Goal: Task Accomplishment & Management: Manage account settings

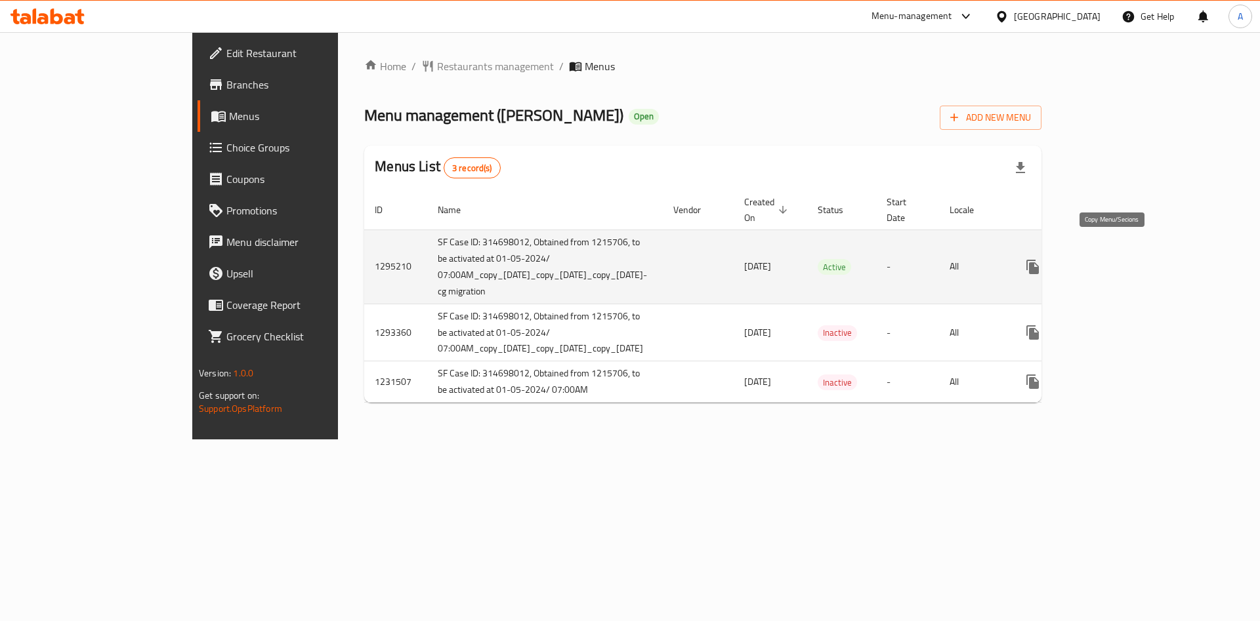
click at [1039, 260] on icon "more" at bounding box center [1032, 267] width 12 height 14
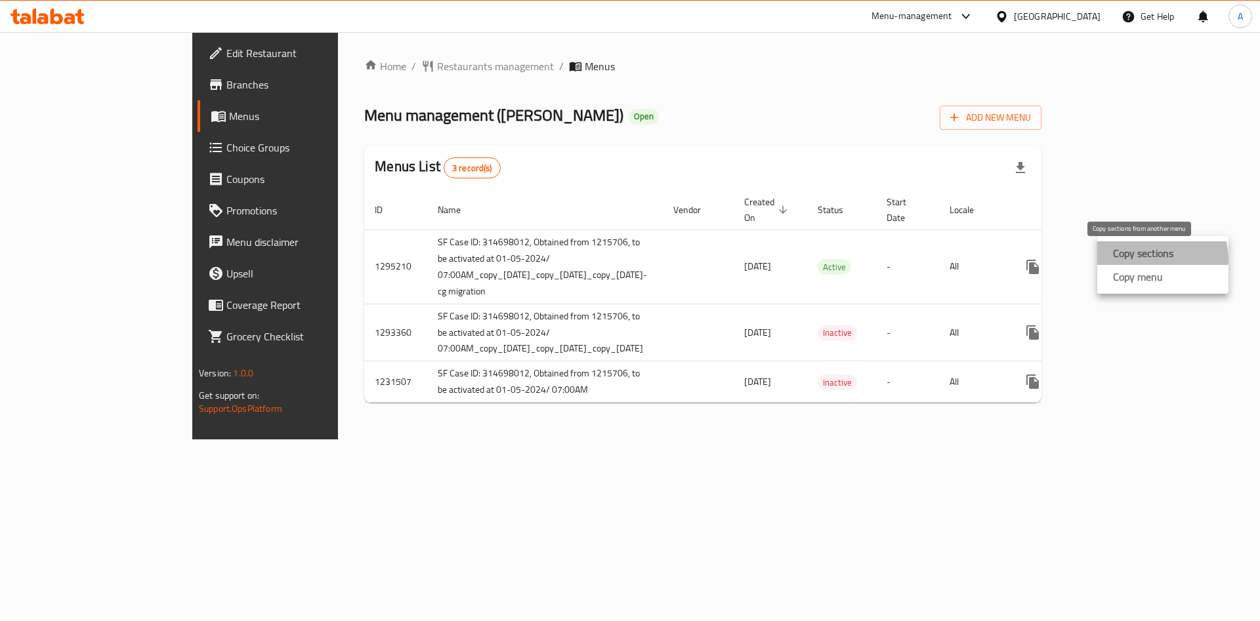
click at [1145, 260] on strong "Copy sections" at bounding box center [1143, 253] width 60 height 16
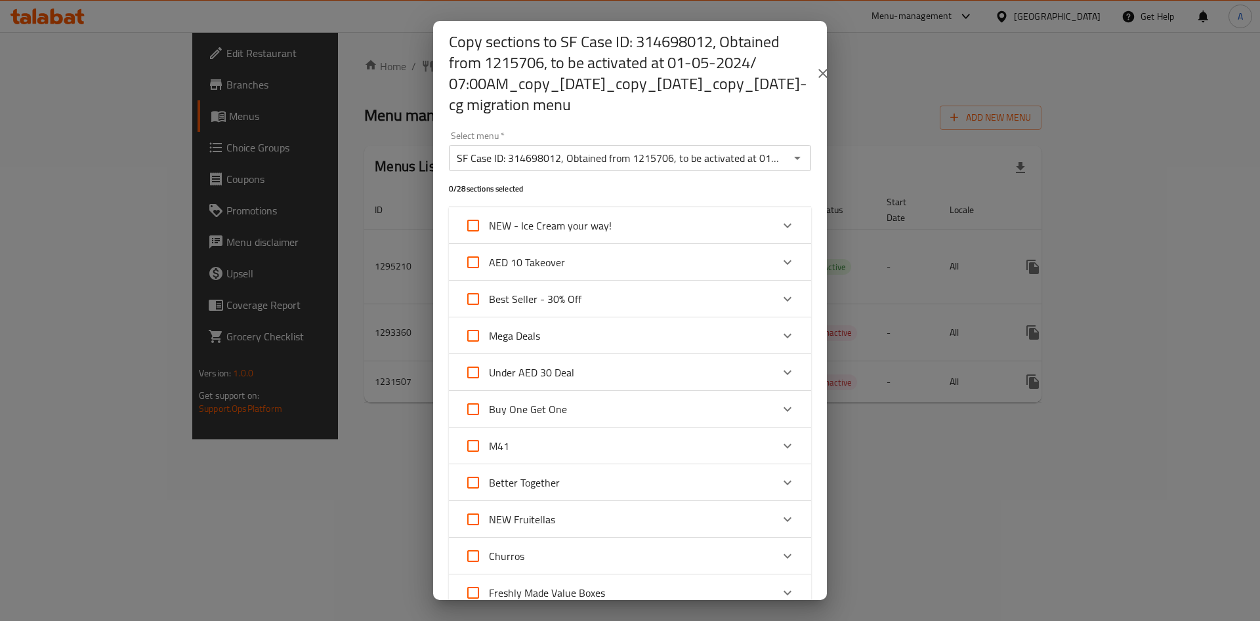
click at [595, 167] on input "SF Case ID: 314698012, Obtained from 1215706, to be activated at 01-05-2024/ 07…" at bounding box center [619, 158] width 333 height 18
click at [780, 261] on icon "Expand" at bounding box center [788, 263] width 16 height 16
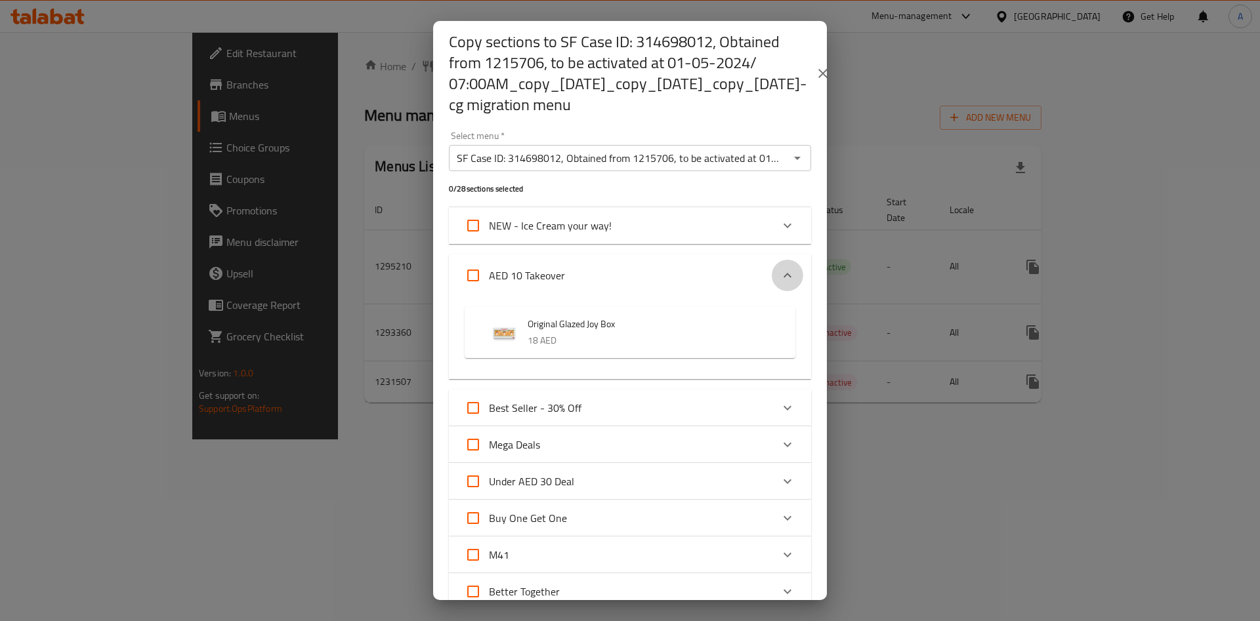
click at [772, 263] on div "Expand" at bounding box center [788, 276] width 32 height 32
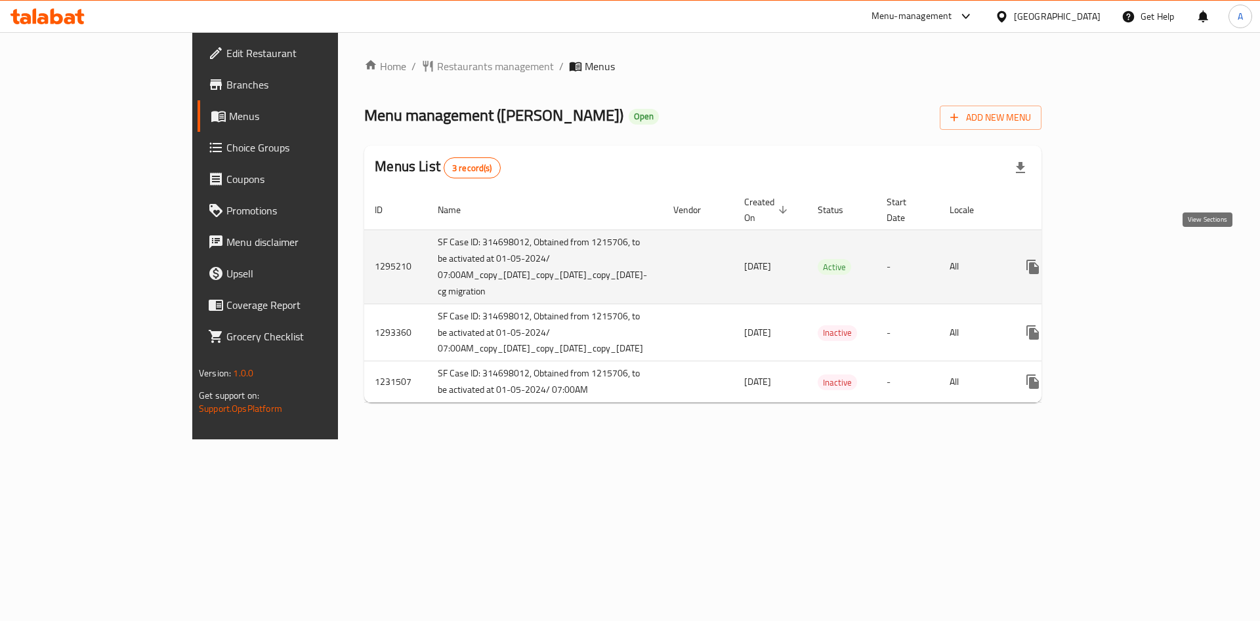
click at [1143, 258] on link "enhanced table" at bounding box center [1128, 267] width 32 height 32
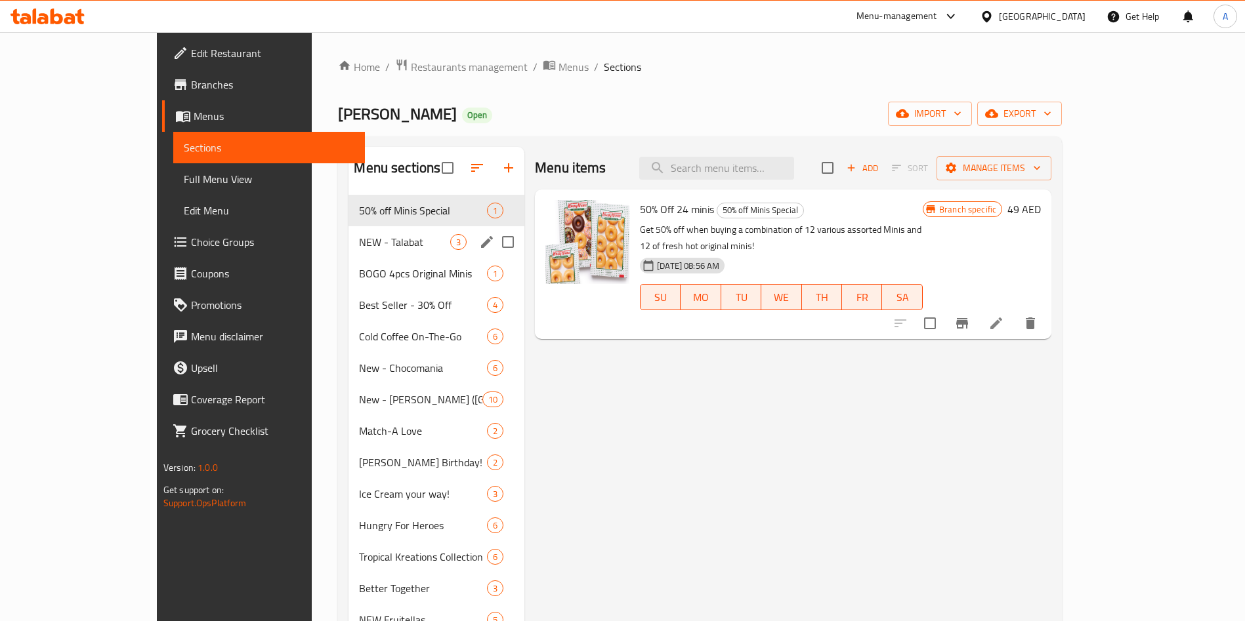
click at [348, 231] on div "NEW - Talabat 3" at bounding box center [436, 242] width 176 height 32
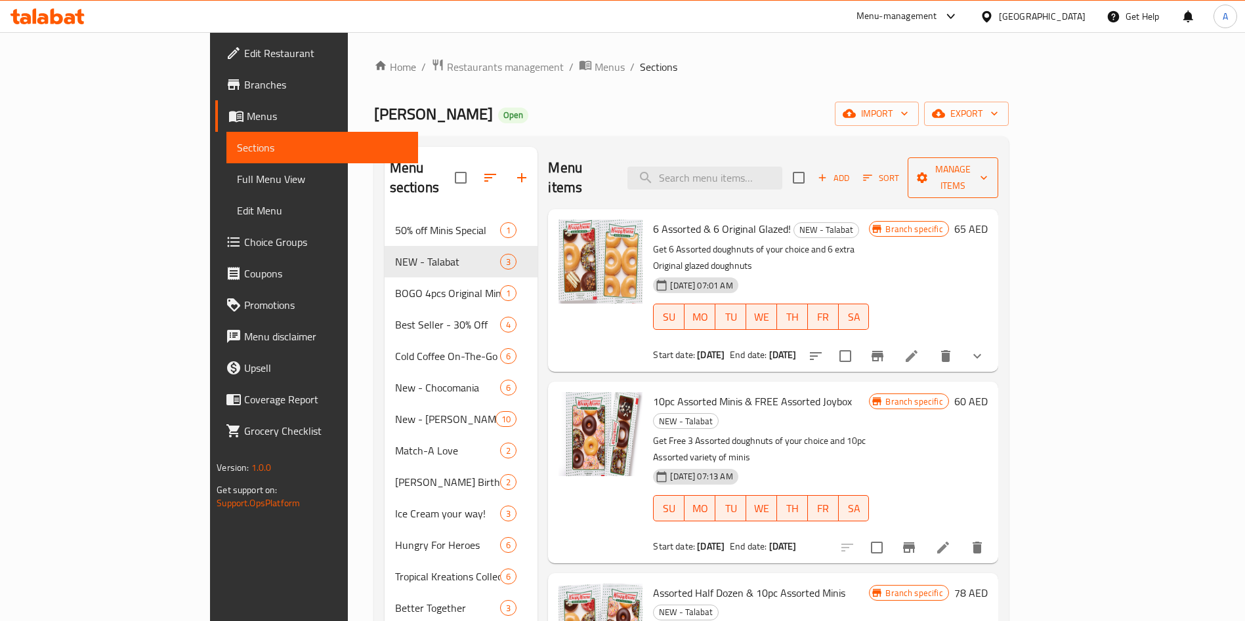
click at [987, 167] on span "Manage items" at bounding box center [952, 177] width 69 height 33
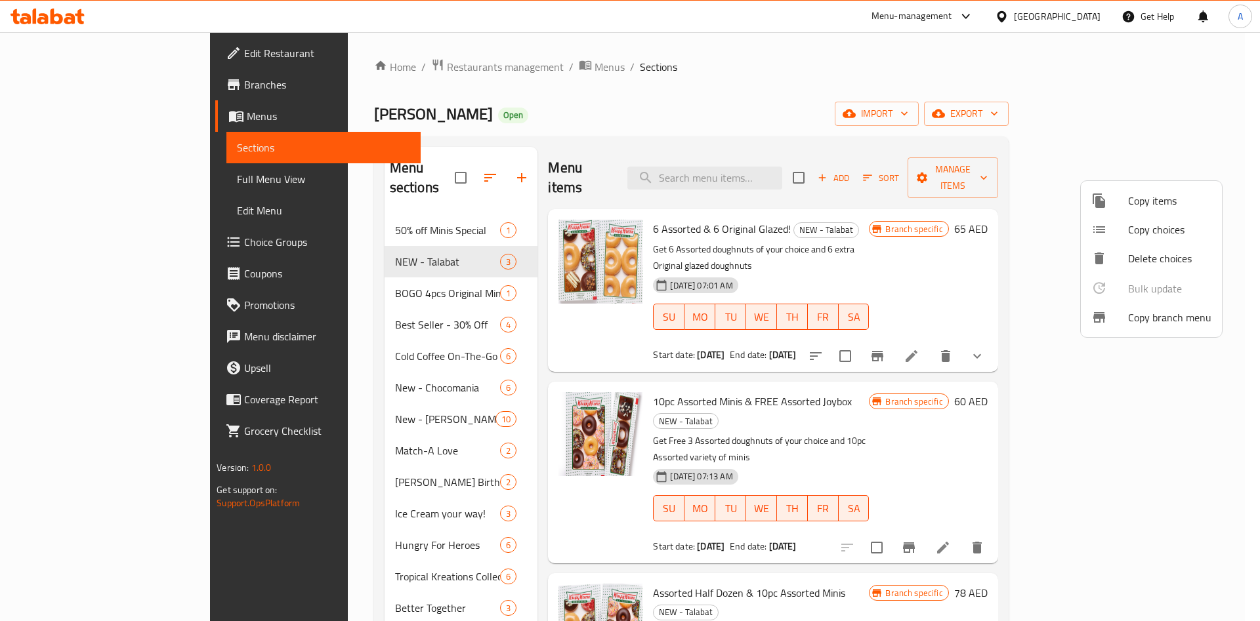
click at [1152, 199] on span "Copy items" at bounding box center [1169, 201] width 83 height 16
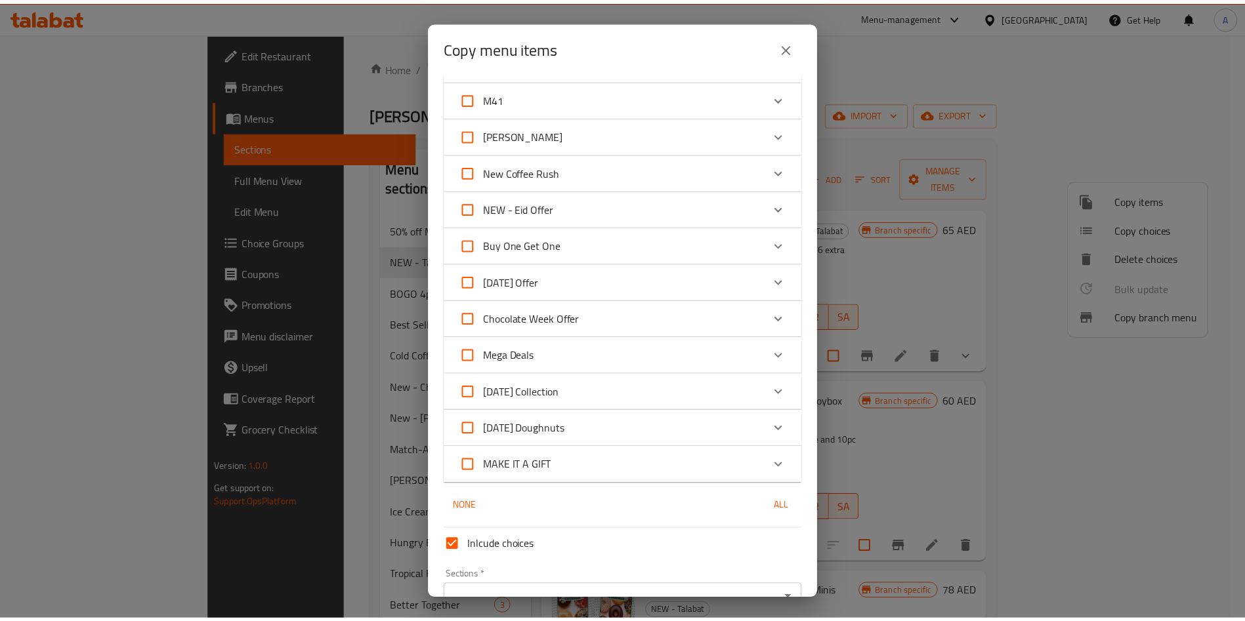
scroll to position [843, 0]
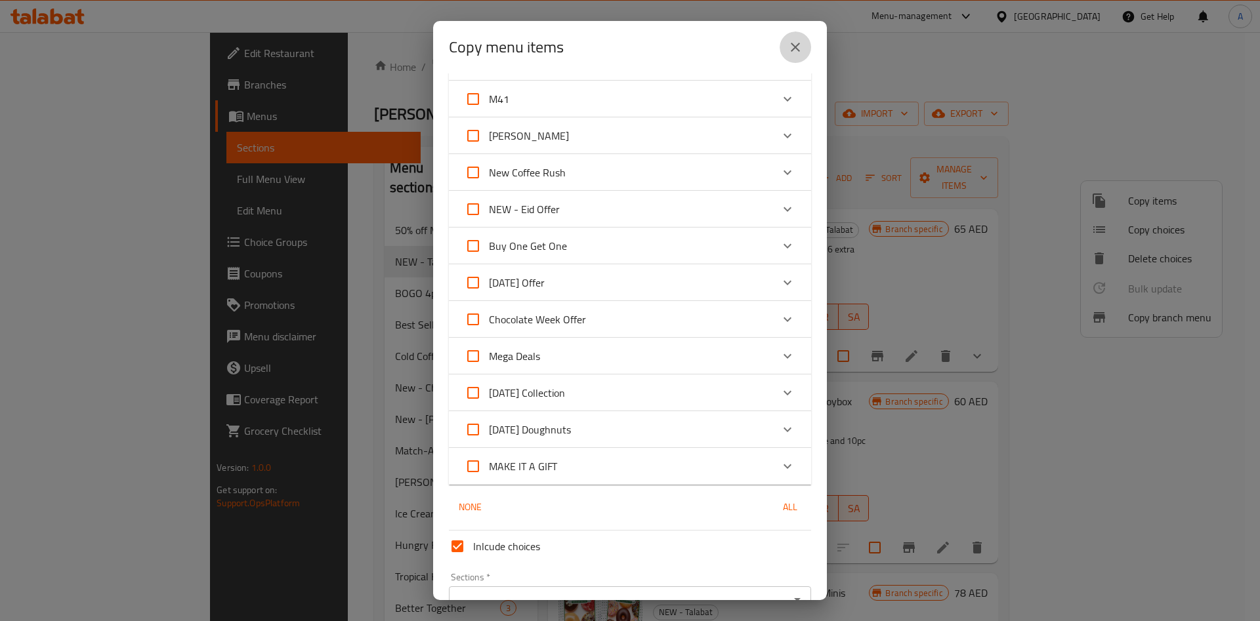
click at [791, 49] on icon "close" at bounding box center [796, 47] width 16 height 16
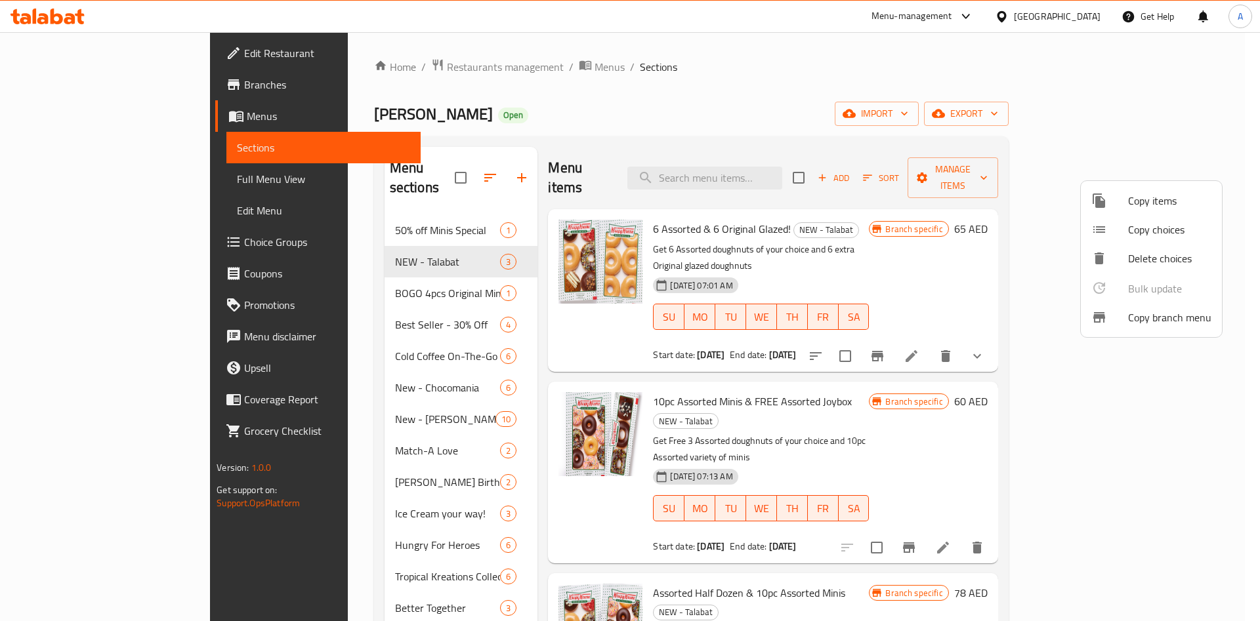
click at [677, 53] on div at bounding box center [630, 310] width 1260 height 621
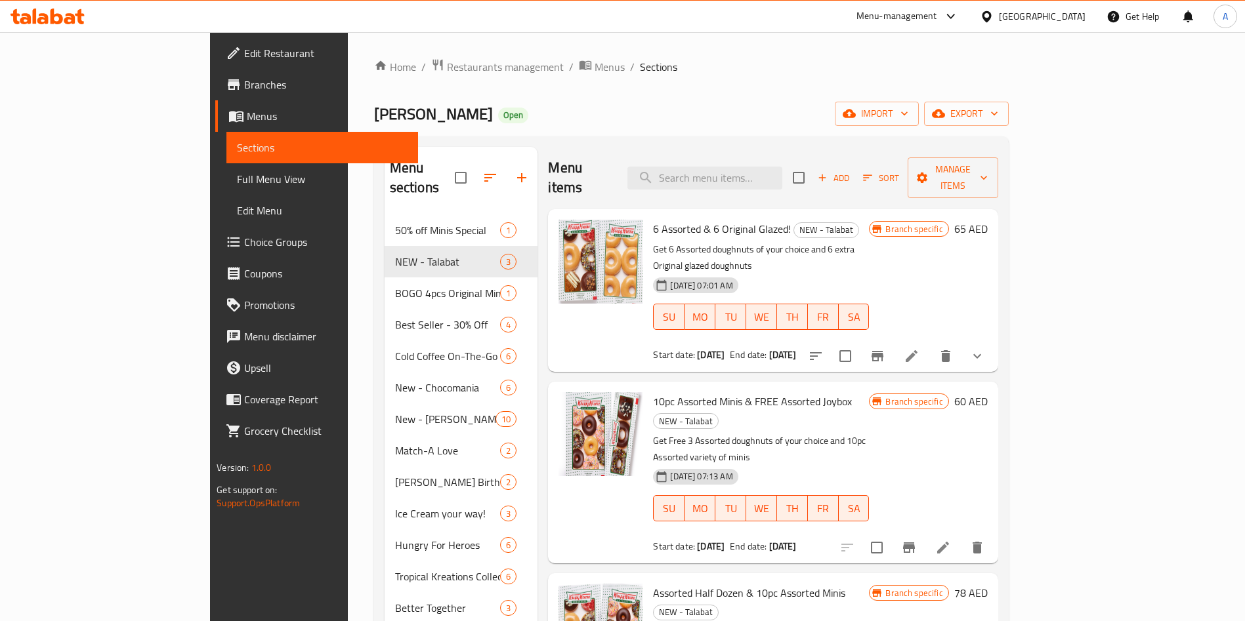
scroll to position [39, 0]
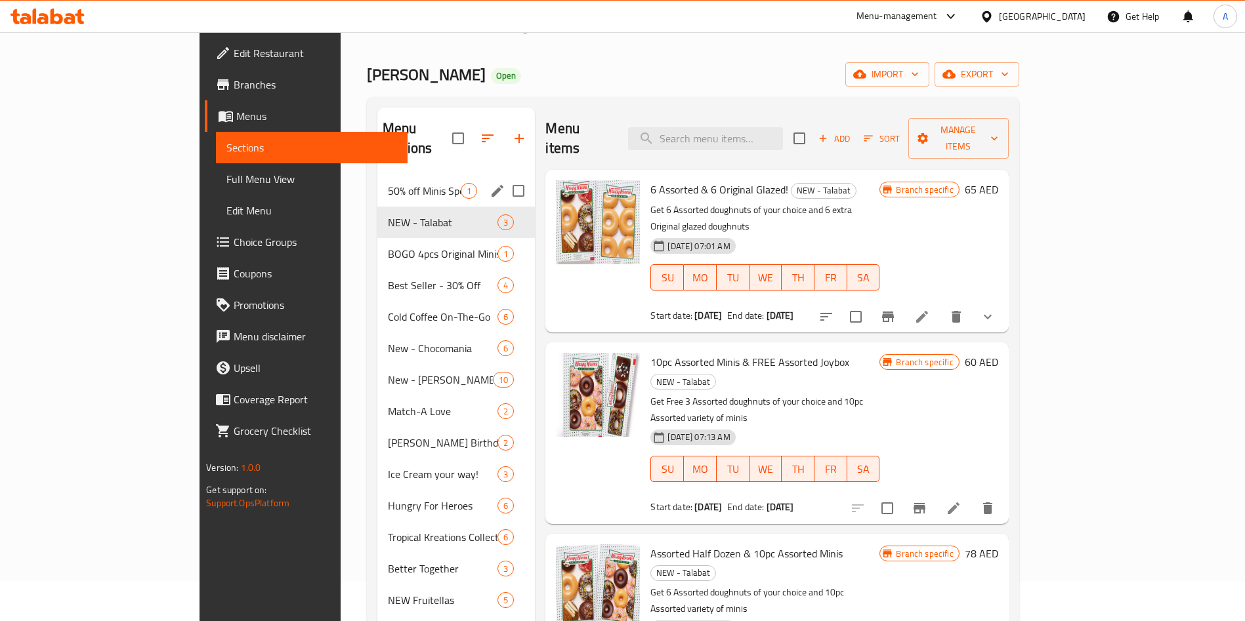
click at [377, 175] on div "50% off Minis Special 1" at bounding box center [456, 191] width 158 height 32
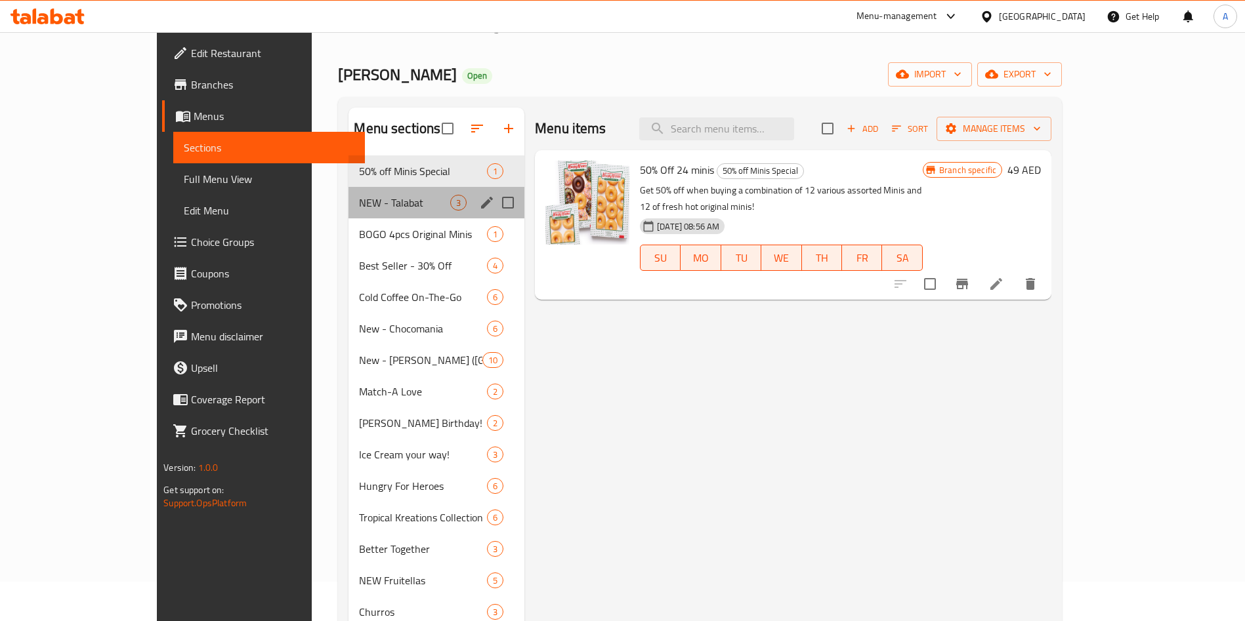
click at [348, 194] on div "NEW - Talabat 3" at bounding box center [436, 203] width 176 height 32
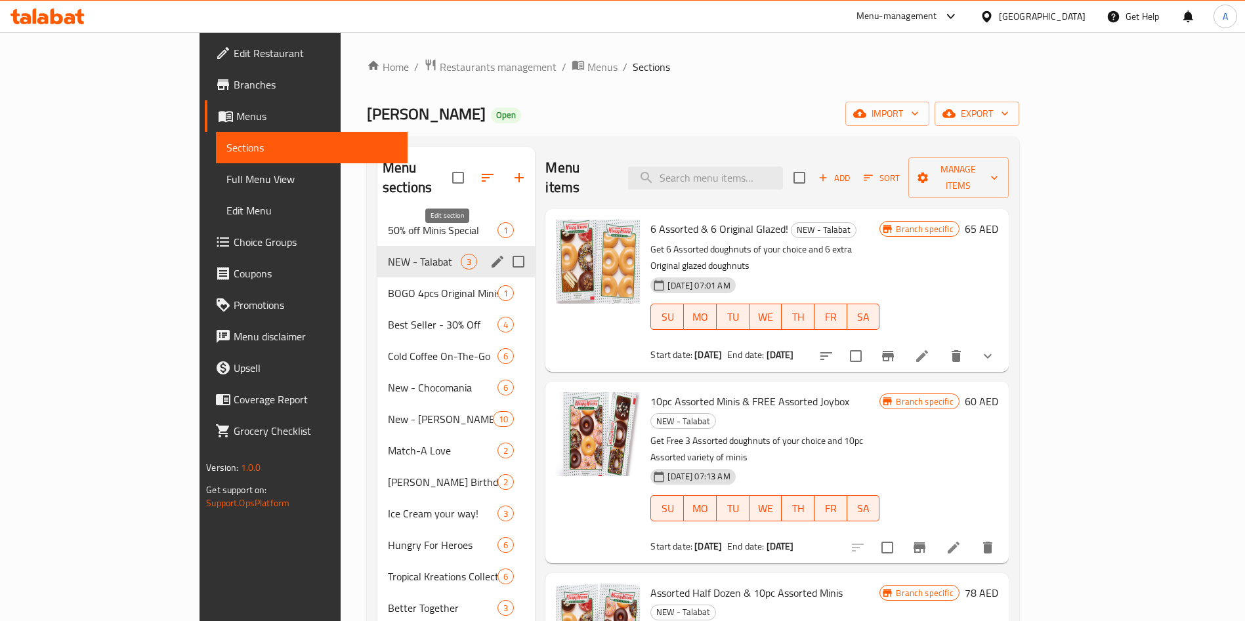
click at [490, 254] on icon "edit" at bounding box center [498, 262] width 16 height 16
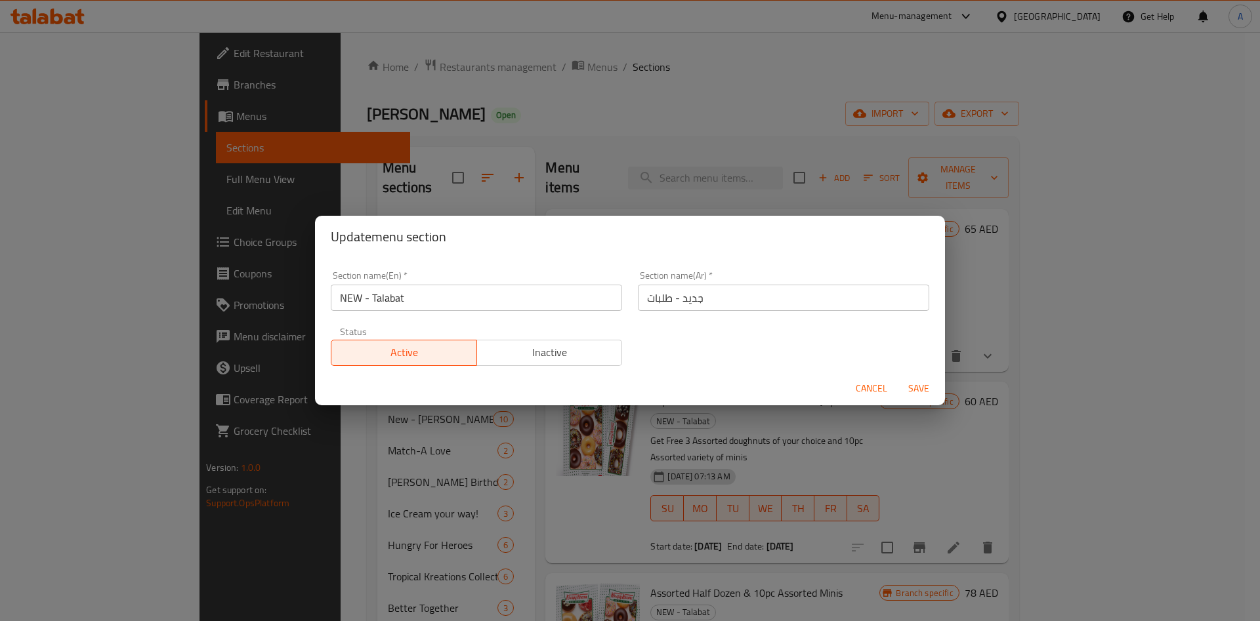
click at [421, 307] on input "NEW - Talabat" at bounding box center [476, 298] width 291 height 26
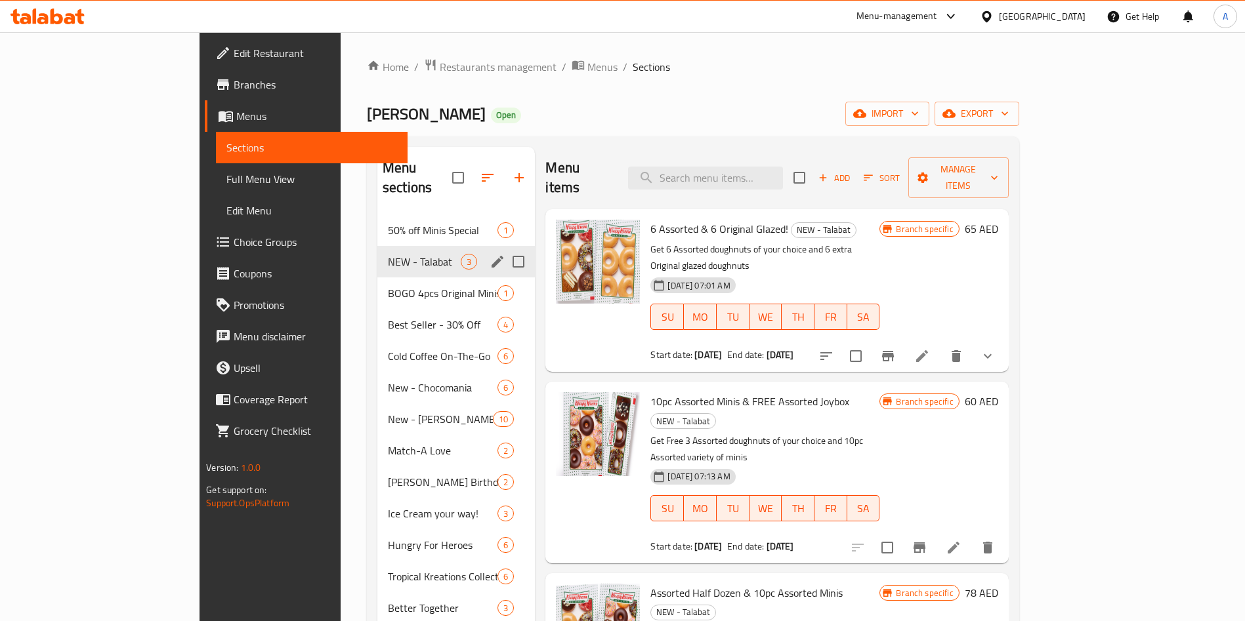
click at [490, 254] on icon "edit" at bounding box center [498, 262] width 16 height 16
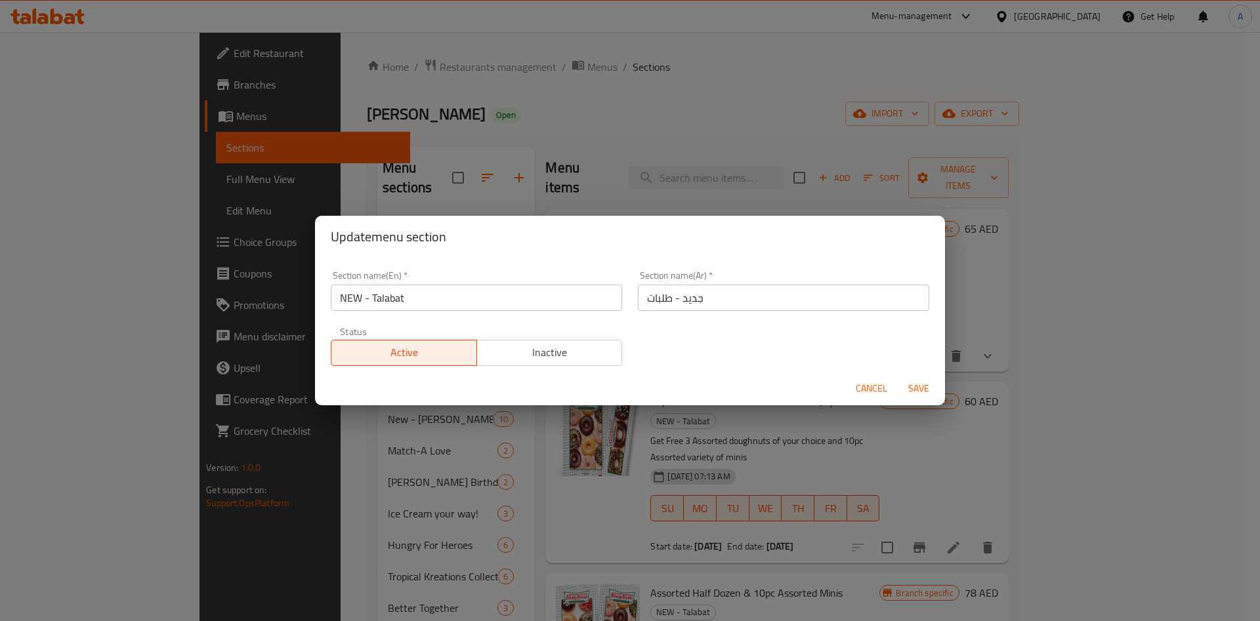
click at [688, 297] on input "جديد - طلبات" at bounding box center [783, 298] width 291 height 26
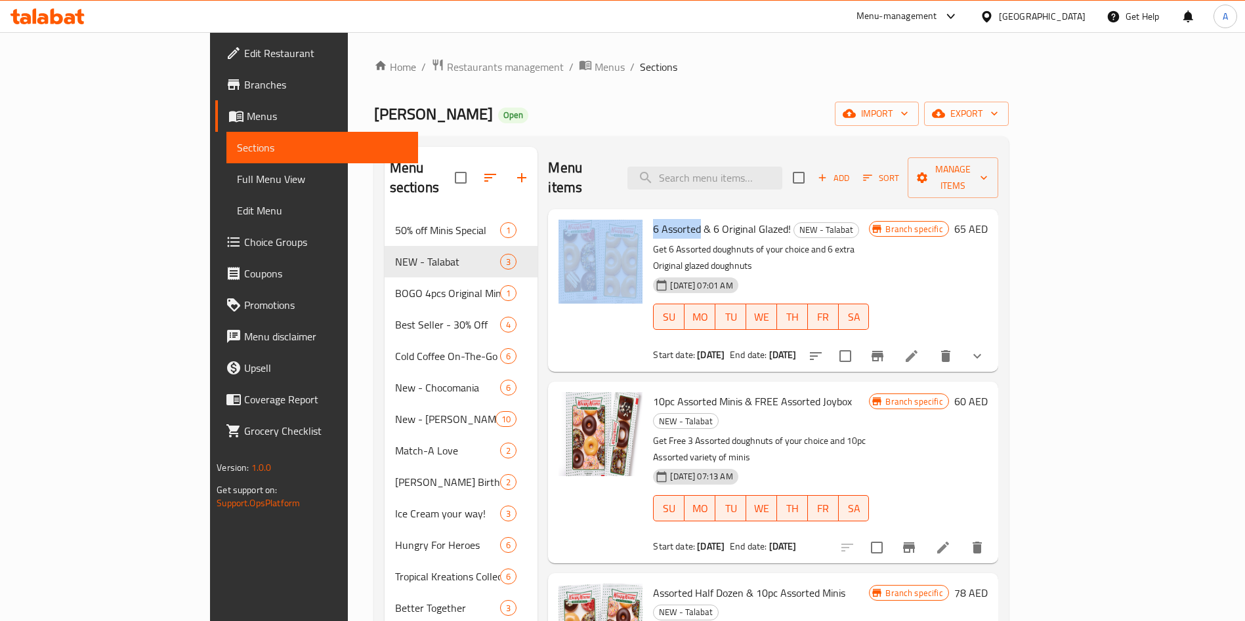
drag, startPoint x: 595, startPoint y: 211, endPoint x: 684, endPoint y: 209, distance: 89.9
click at [684, 215] on div "6 Assorted & 6 Original Glazed! NEW - Talabat Get 6 Assorted doughnuts of your …" at bounding box center [772, 291] width 439 height 152
click at [919, 348] on icon at bounding box center [912, 356] width 16 height 16
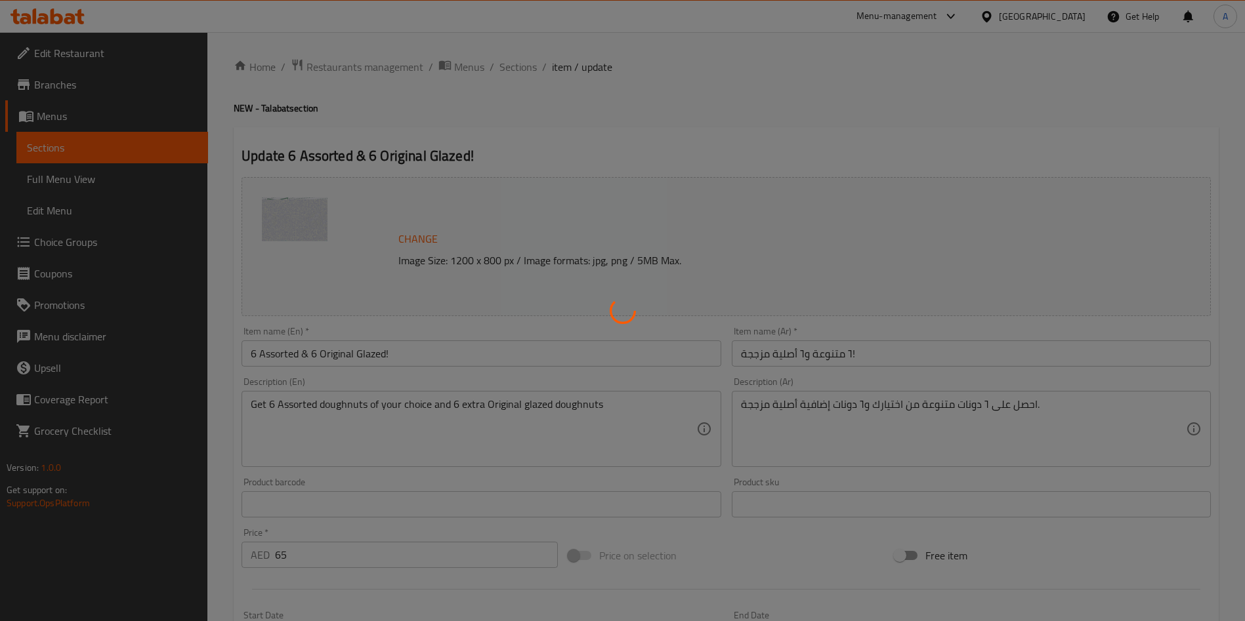
click at [394, 356] on div at bounding box center [622, 310] width 1245 height 621
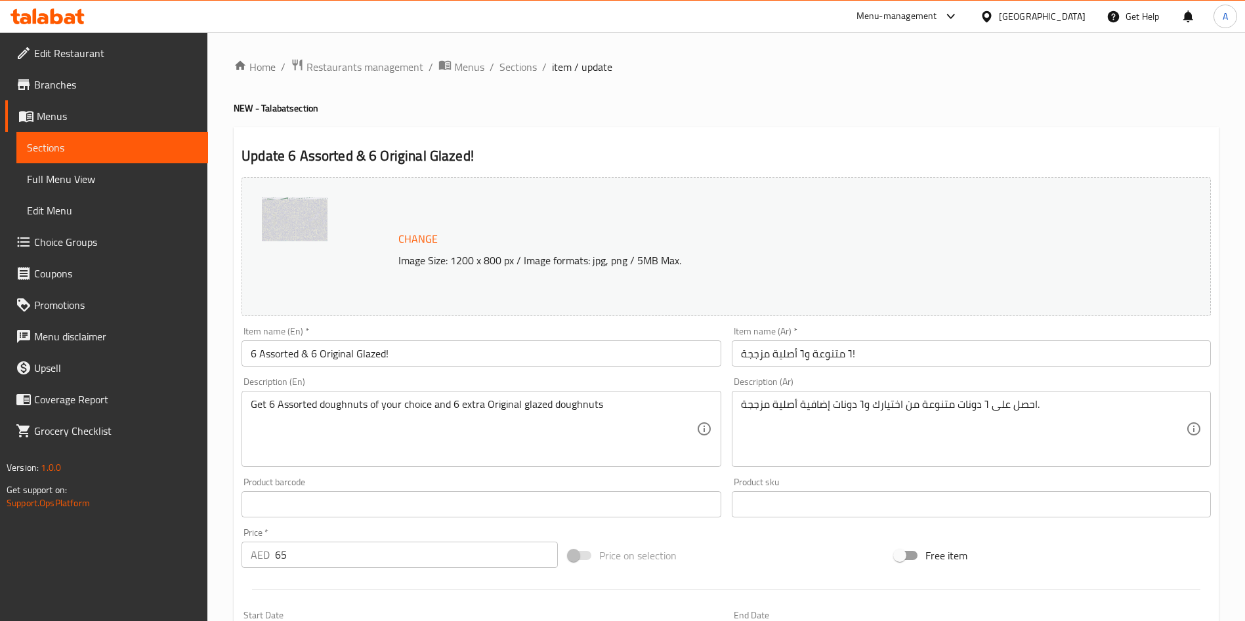
type input "Your Choice of First 3 Doughnuts - Talabat Offer"
type input "3"
type input "Your Choice of Second 3 Doughnuts - Talabat Offer"
type input "3"
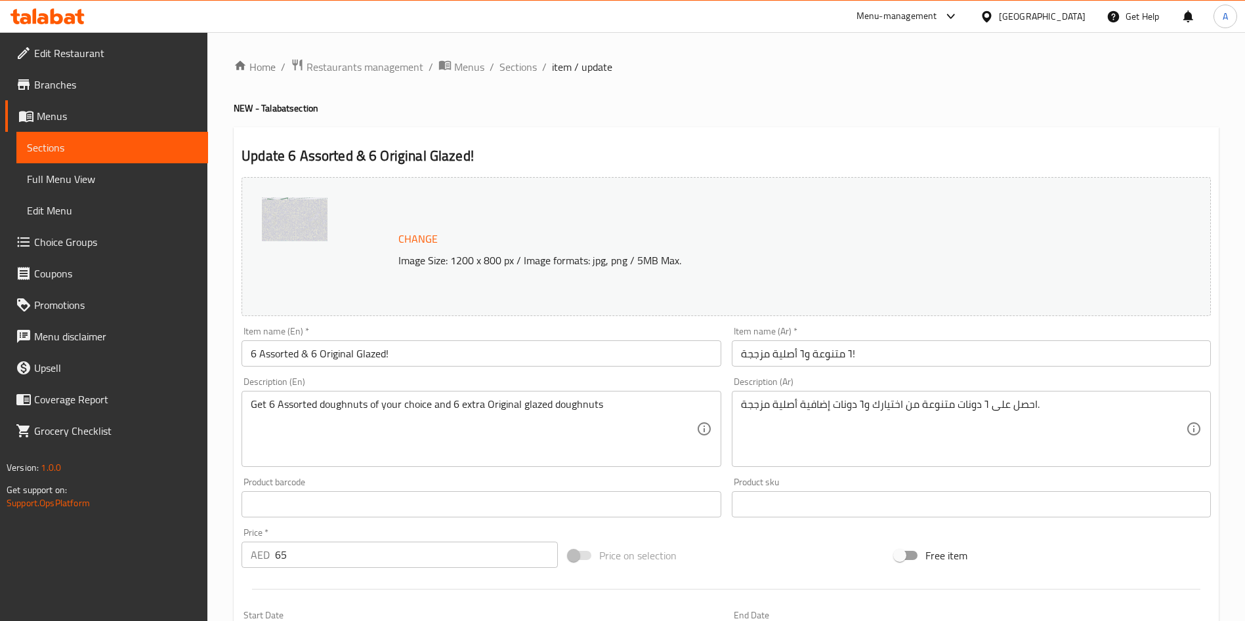
type input "3"
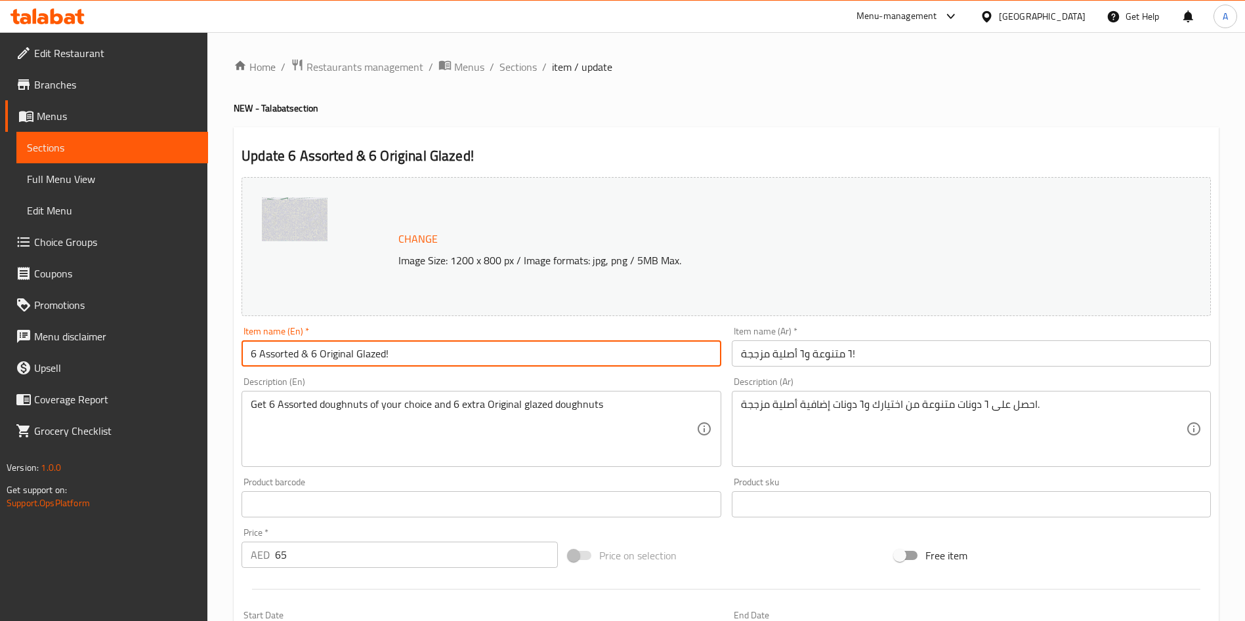
click at [420, 362] on input "6 Assorted & 6 Original Glazed!" at bounding box center [481, 354] width 479 height 26
click at [795, 351] on input "٦ متنوعة و٦ أصلية مزججة!" at bounding box center [971, 354] width 479 height 26
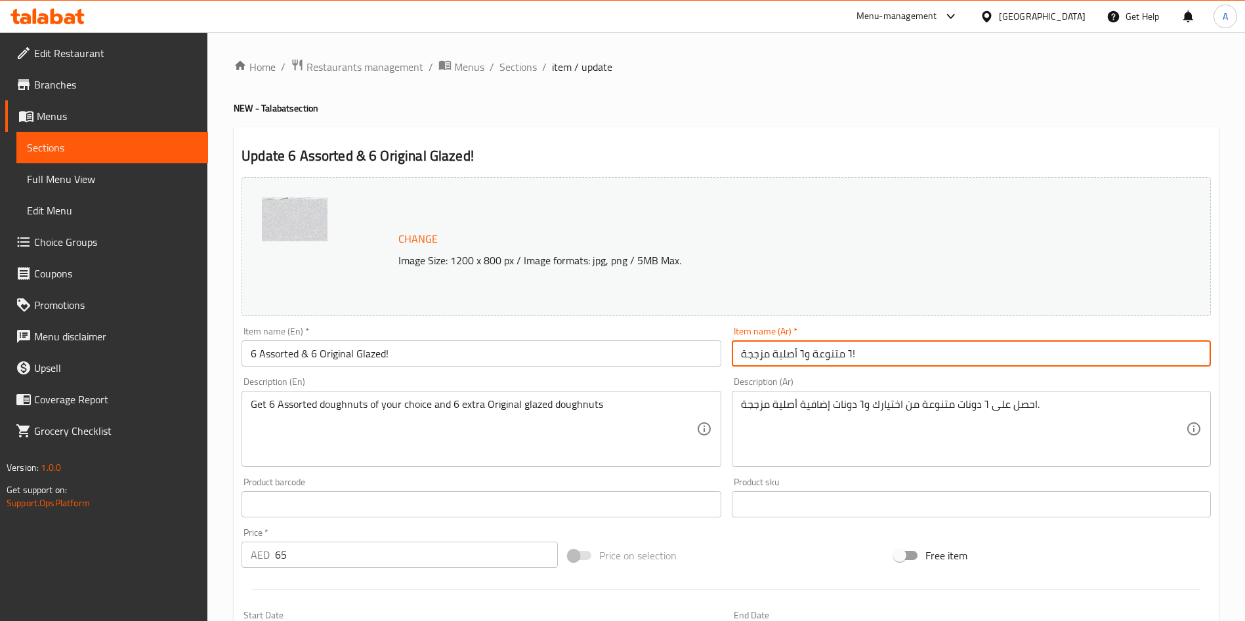
click at [795, 351] on input "٦ متنوعة و٦ أصلية مزججة!" at bounding box center [971, 354] width 479 height 26
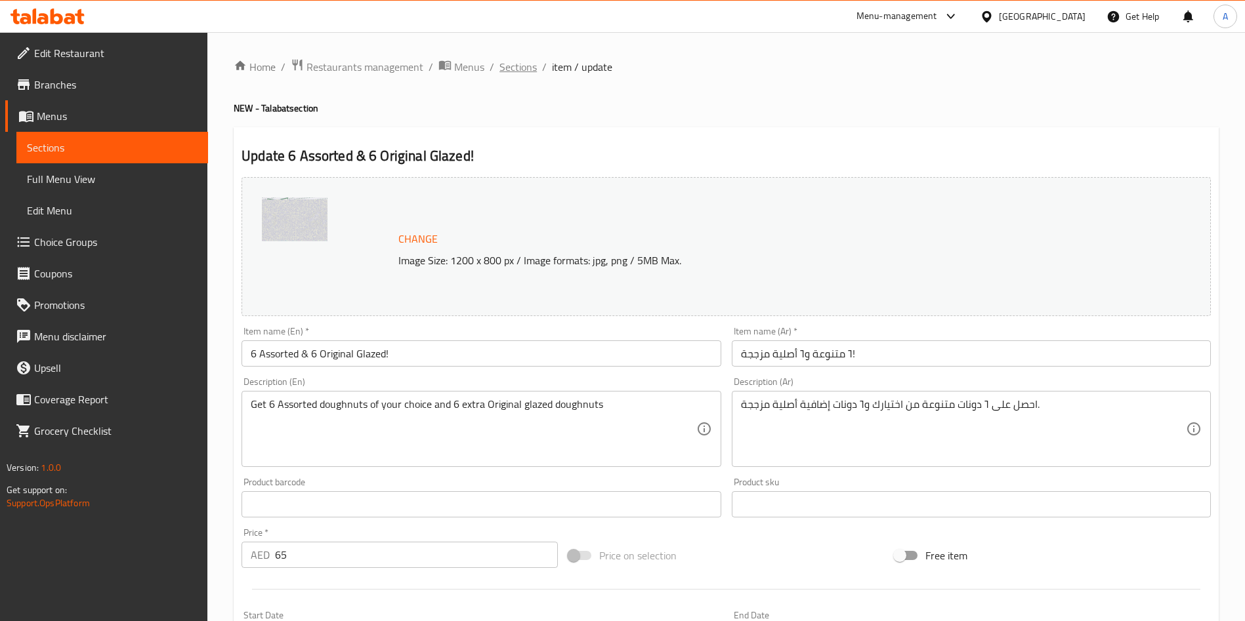
click at [508, 65] on span "Sections" at bounding box center [517, 67] width 37 height 16
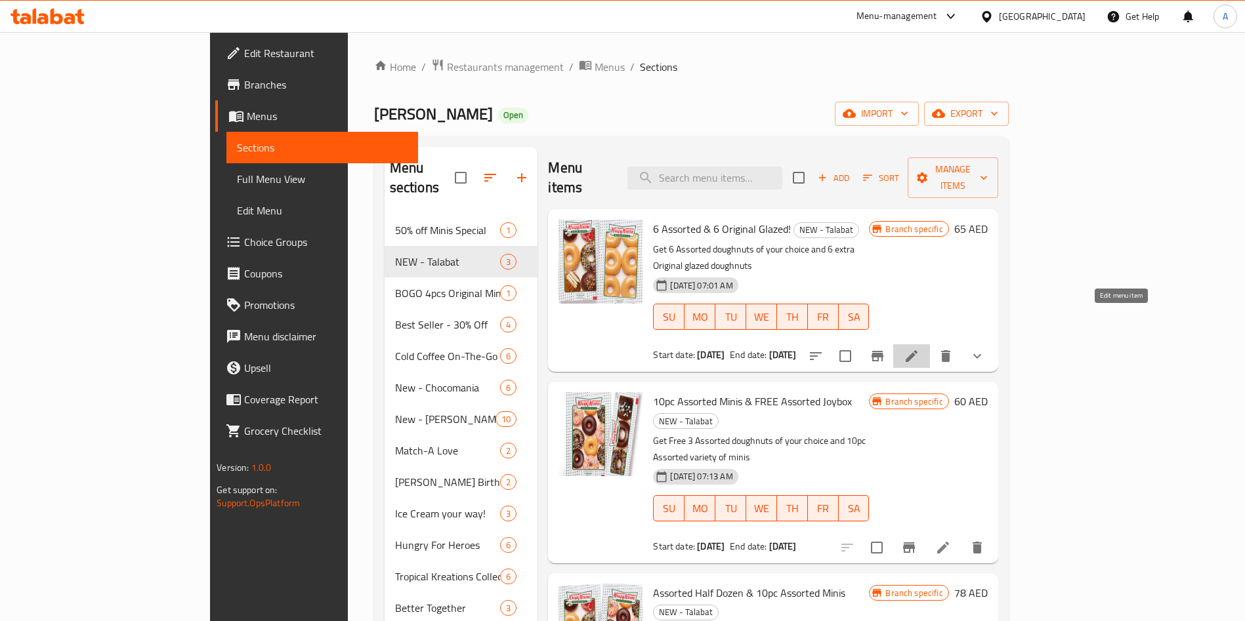
click at [919, 348] on icon at bounding box center [912, 356] width 16 height 16
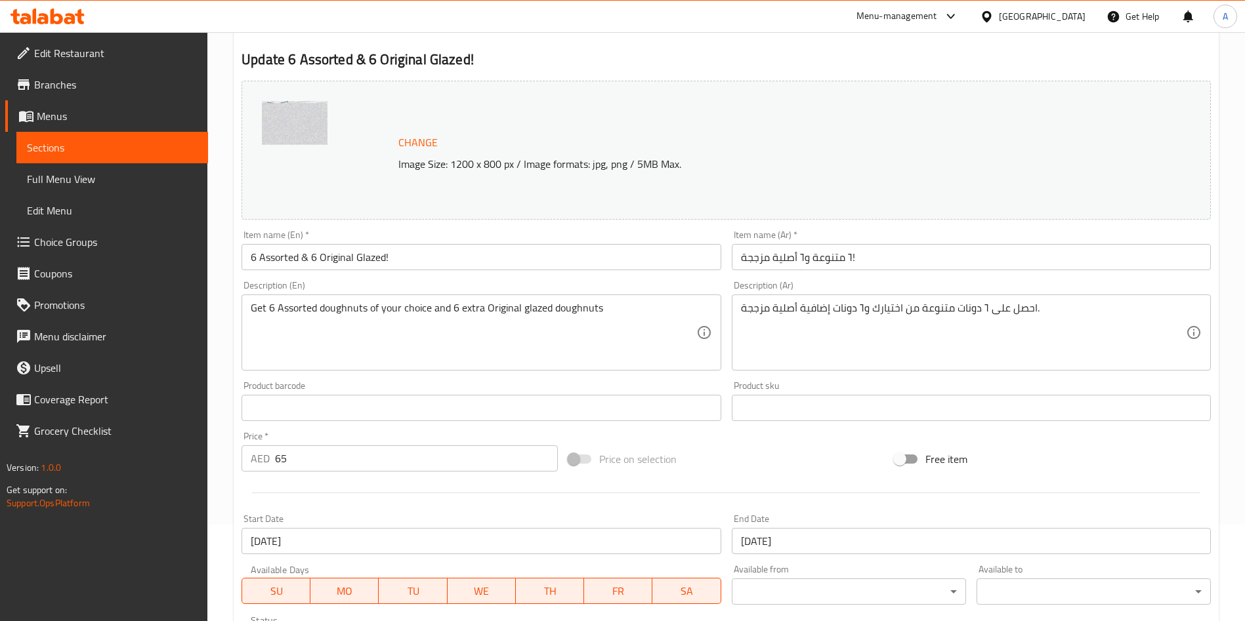
scroll to position [98, 0]
click at [334, 464] on input "65" at bounding box center [416, 457] width 283 height 26
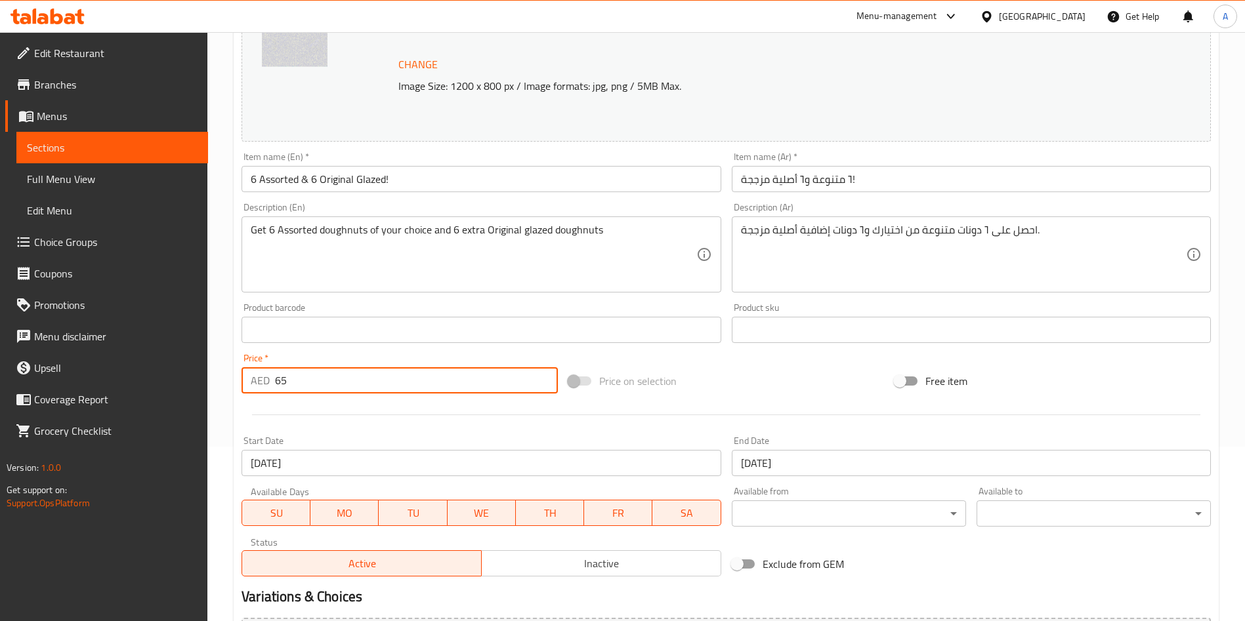
scroll to position [0, 0]
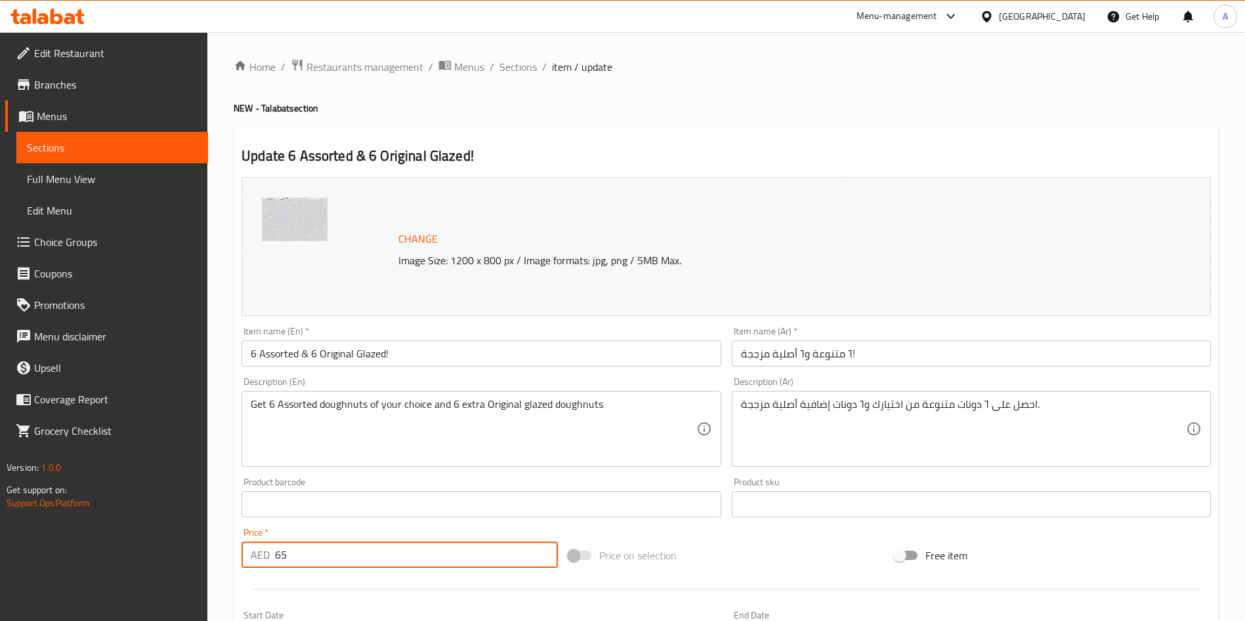
click at [635, 114] on h4 "NEW - Talabat section" at bounding box center [726, 108] width 985 height 13
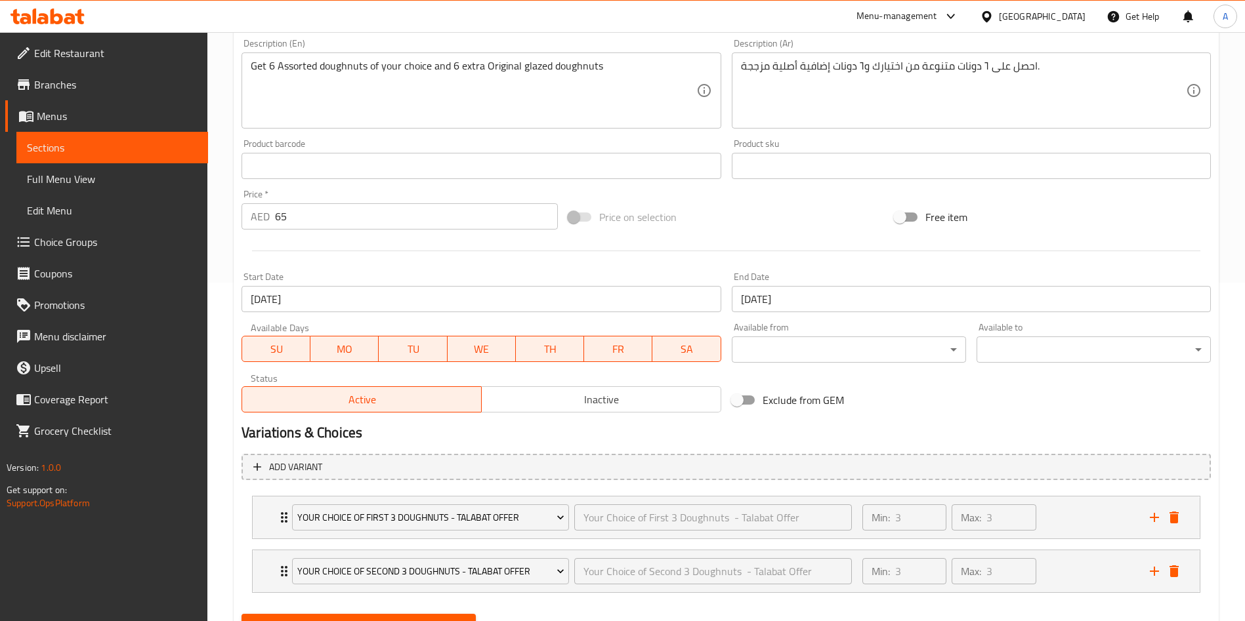
scroll to position [400, 0]
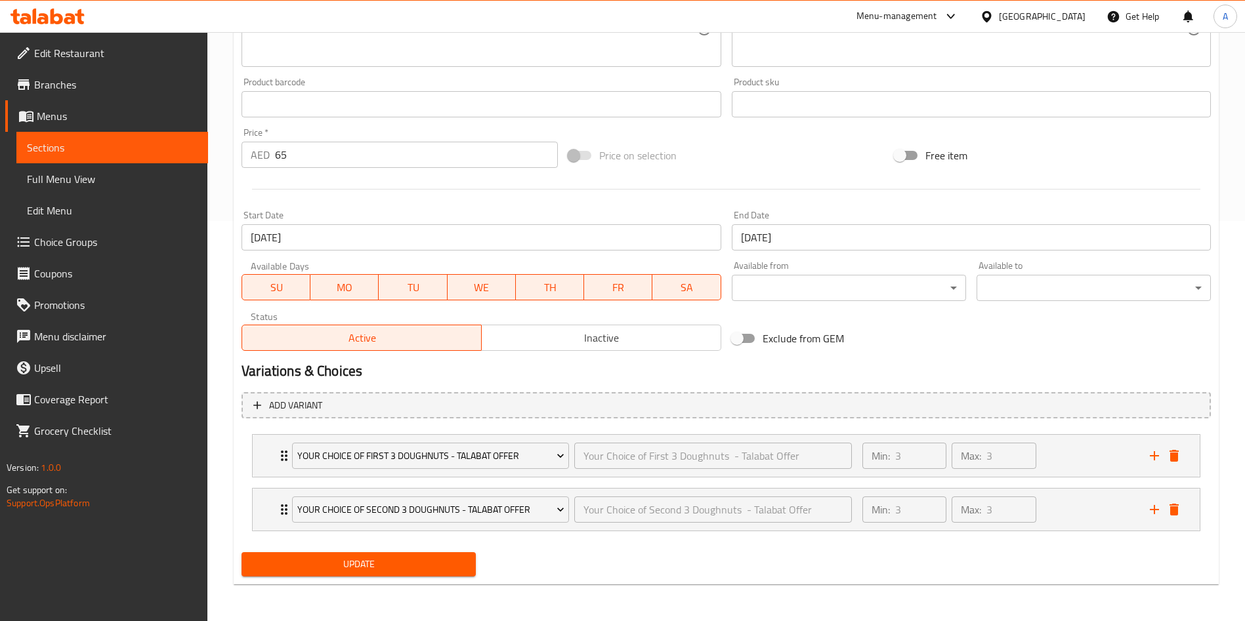
click at [406, 566] on span "Update" at bounding box center [358, 565] width 213 height 16
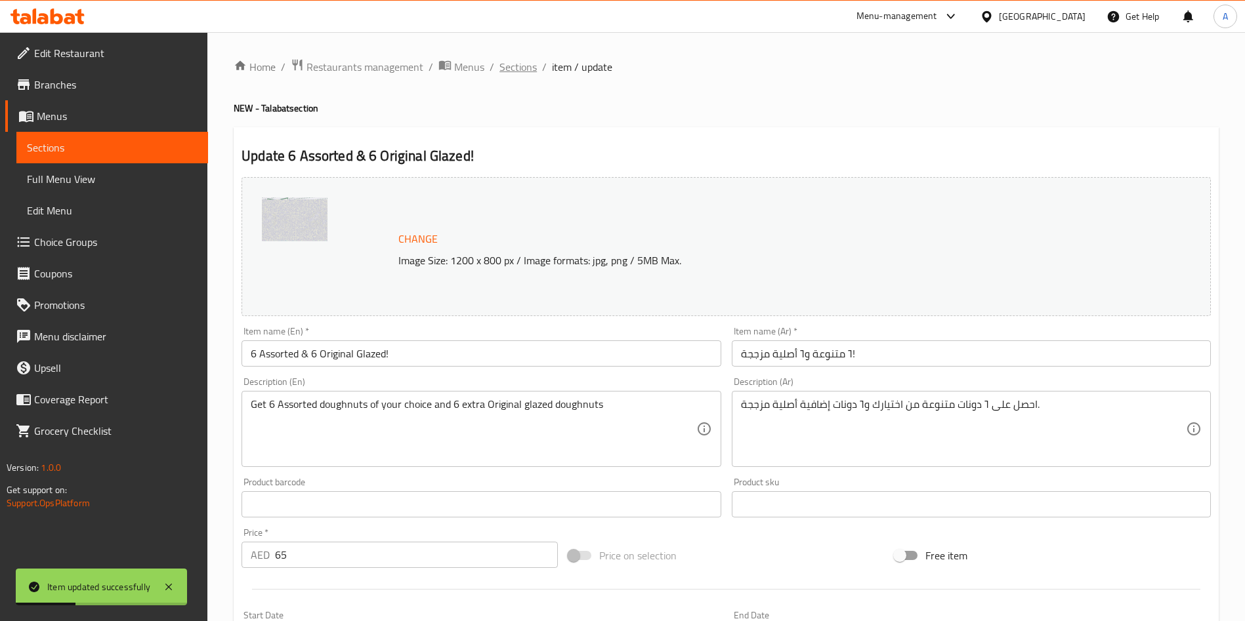
click at [514, 66] on span "Sections" at bounding box center [517, 67] width 37 height 16
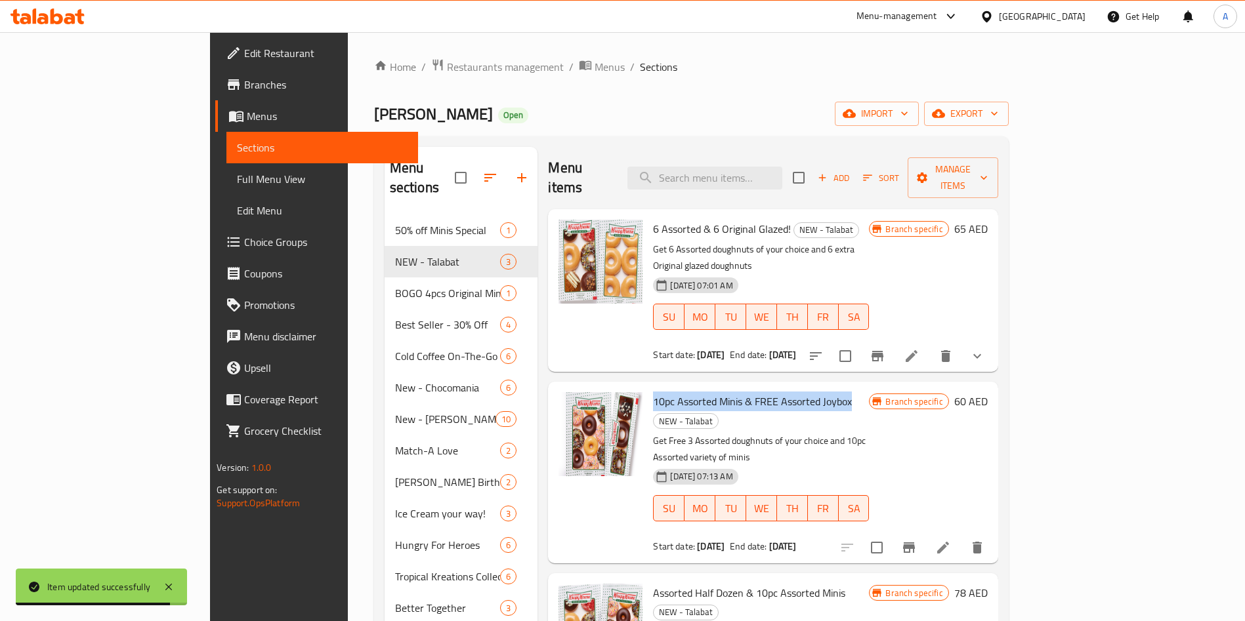
drag, startPoint x: 600, startPoint y: 366, endPoint x: 798, endPoint y: 368, distance: 197.5
click at [798, 392] on span "10pc Assorted Minis & FREE Assorted Joybox" at bounding box center [752, 402] width 199 height 20
copy span "10pc Assorted Minis & FREE Assorted Joybox"
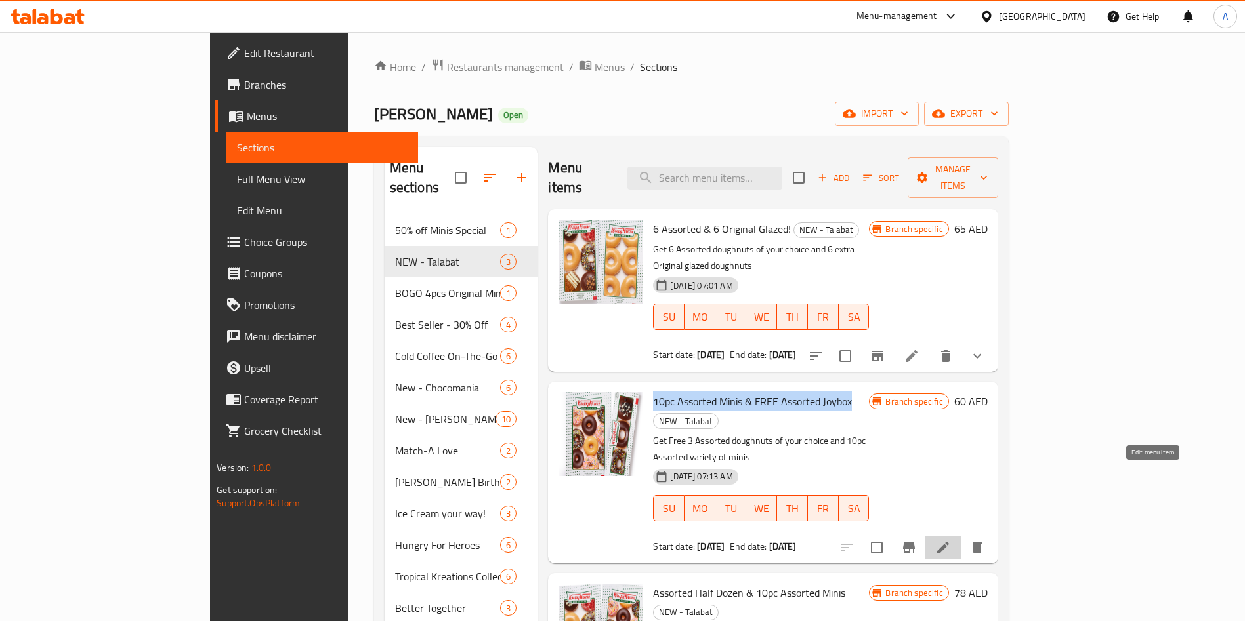
click at [949, 542] on icon at bounding box center [943, 548] width 12 height 12
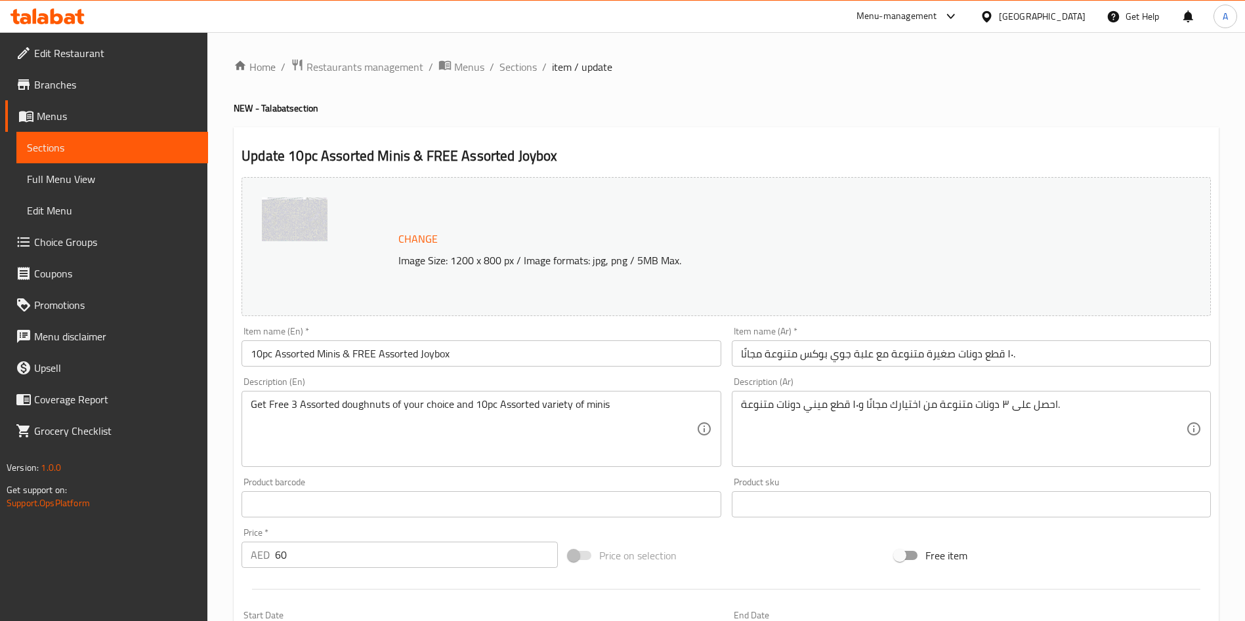
click at [799, 357] on input "١٠ قطع دونات صغيرة متنوعة مع علبة جوي بوكس متنوعة مجانًا." at bounding box center [971, 354] width 479 height 26
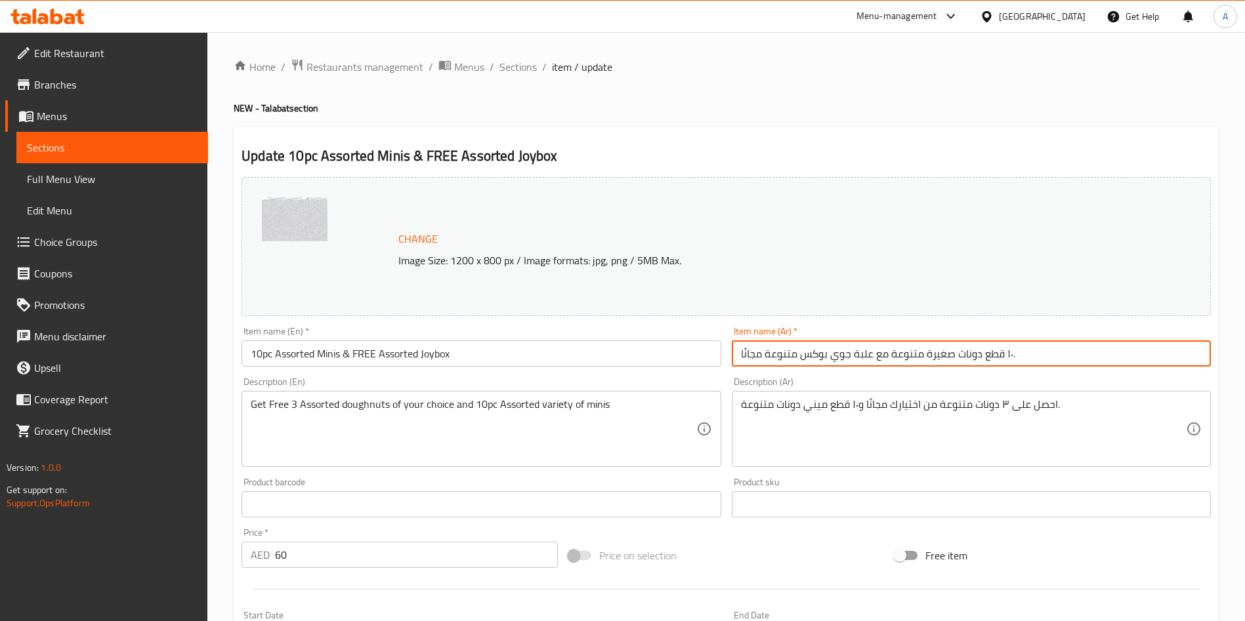
click at [799, 357] on input "١٠ قطع دونات صغيرة متنوعة مع علبة جوي بوكس متنوعة مجانًا." at bounding box center [971, 354] width 479 height 26
click at [470, 398] on textarea "Get Free 3 Assorted doughnuts of your choice and 10pc Assorted variety of minis" at bounding box center [473, 429] width 445 height 62
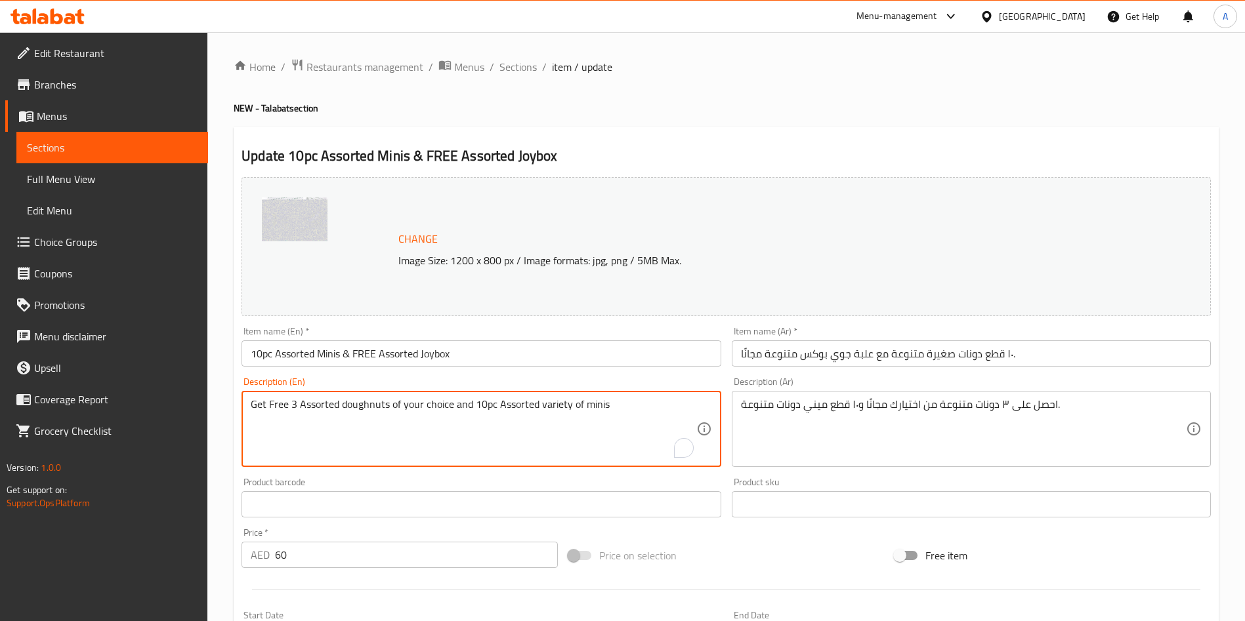
click at [470, 398] on textarea "Get Free 3 Assorted doughnuts of your choice and 10pc Assorted variety of minis" at bounding box center [473, 429] width 445 height 62
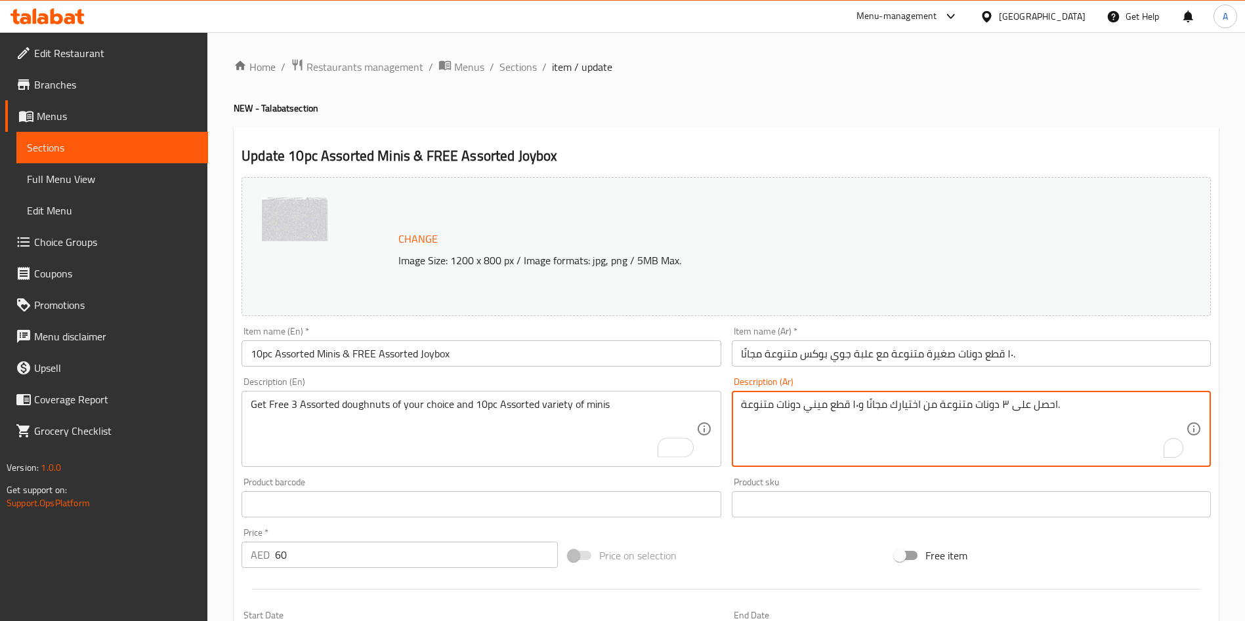
click at [829, 412] on textarea "احصل على ٣ دونات متنوعة من اختيارك مجانًا و١٠ قطع ميني دونات متنوعة." at bounding box center [963, 429] width 445 height 62
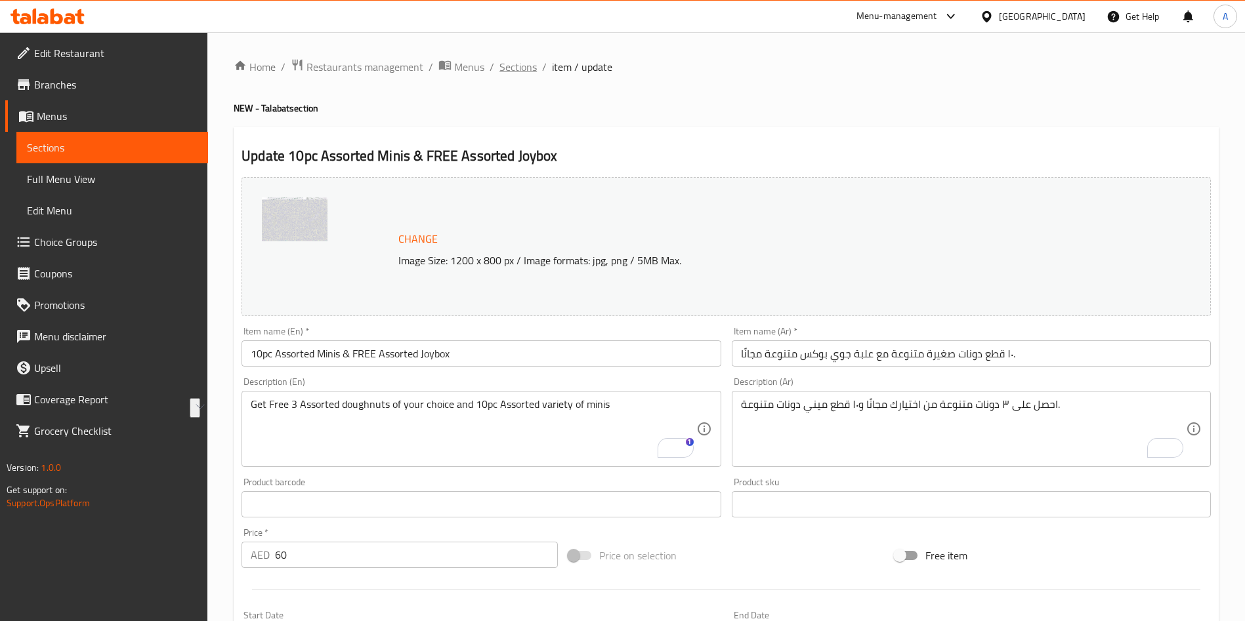
click at [516, 59] on span "Sections" at bounding box center [517, 67] width 37 height 16
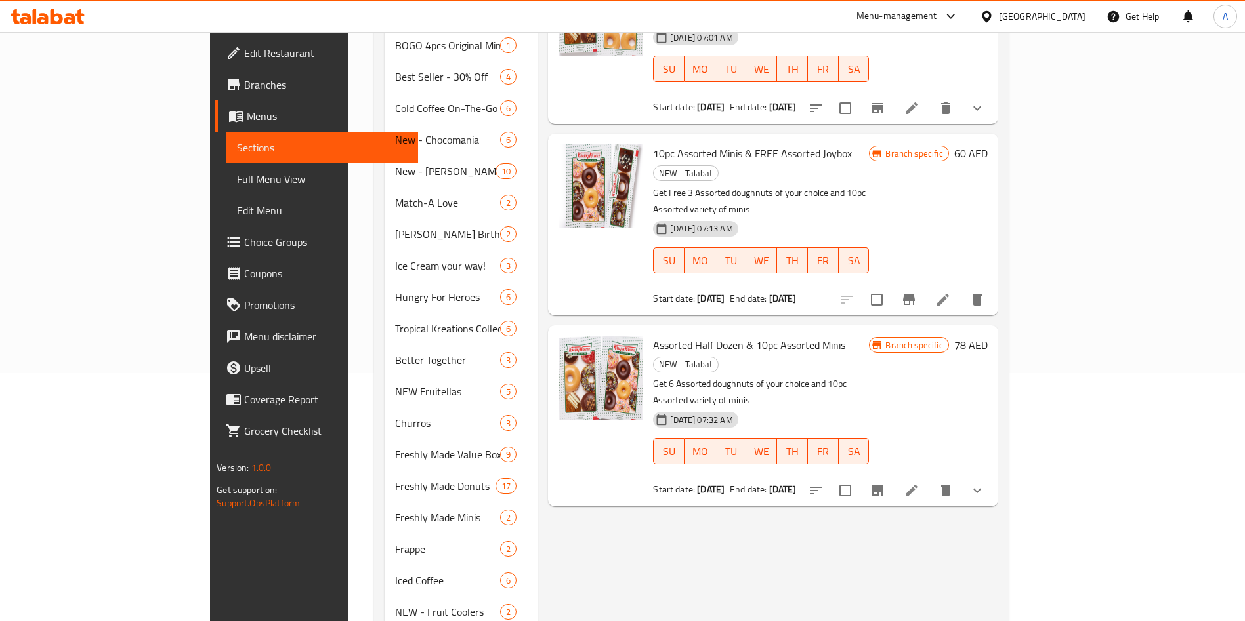
scroll to position [253, 0]
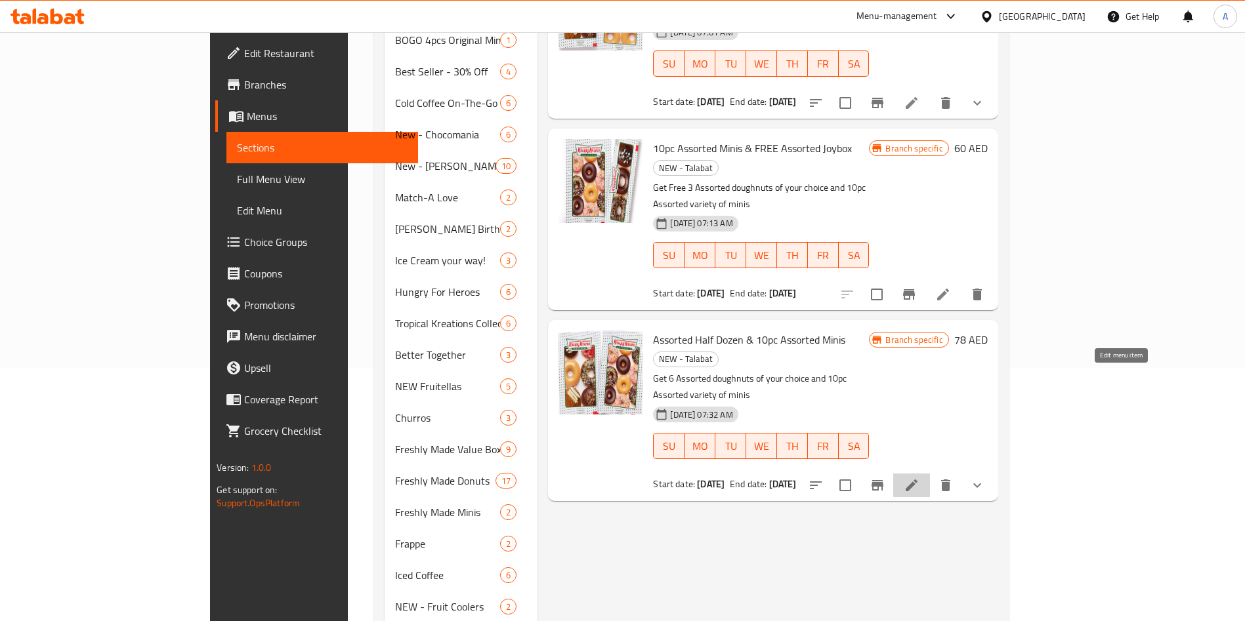
click at [917, 480] on icon at bounding box center [912, 486] width 12 height 12
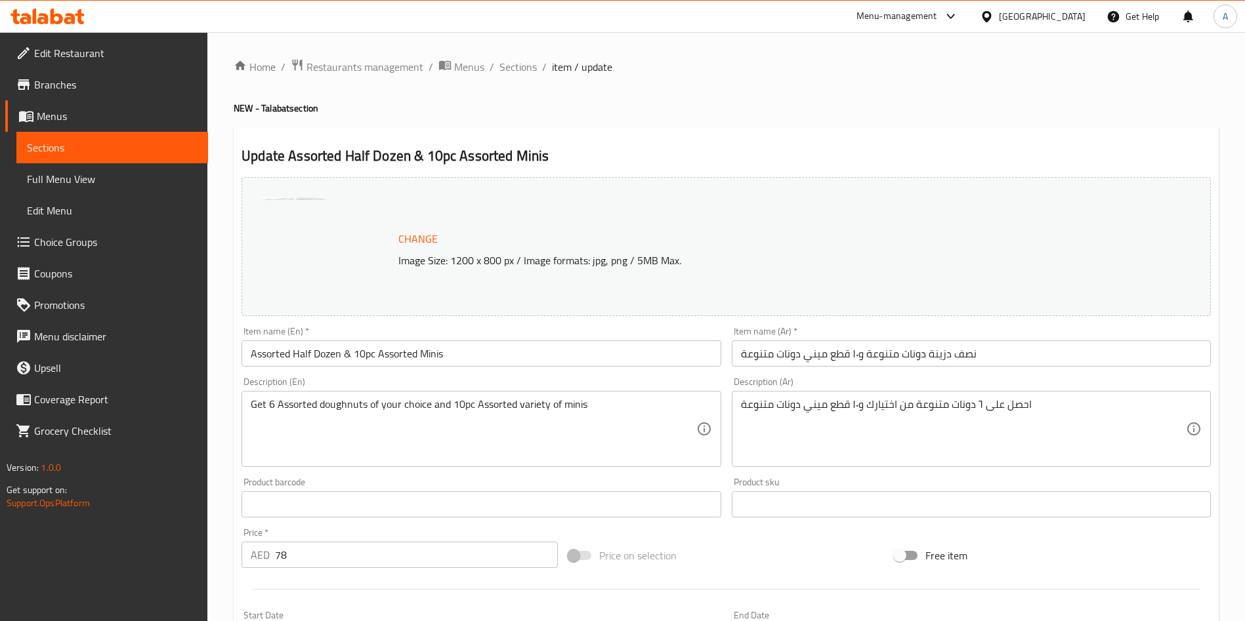
click at [495, 354] on input "Assorted Half Dozen & 10pc Assorted Minis" at bounding box center [481, 354] width 479 height 26
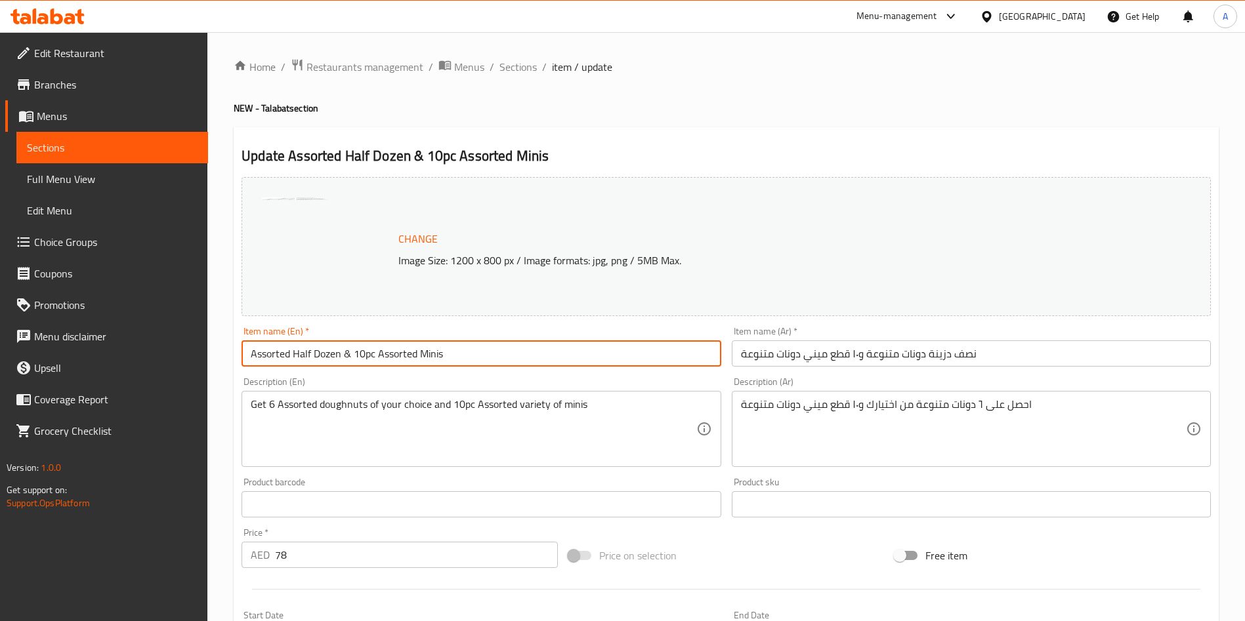
click at [495, 354] on input "Assorted Half Dozen & 10pc Assorted Minis" at bounding box center [481, 354] width 479 height 26
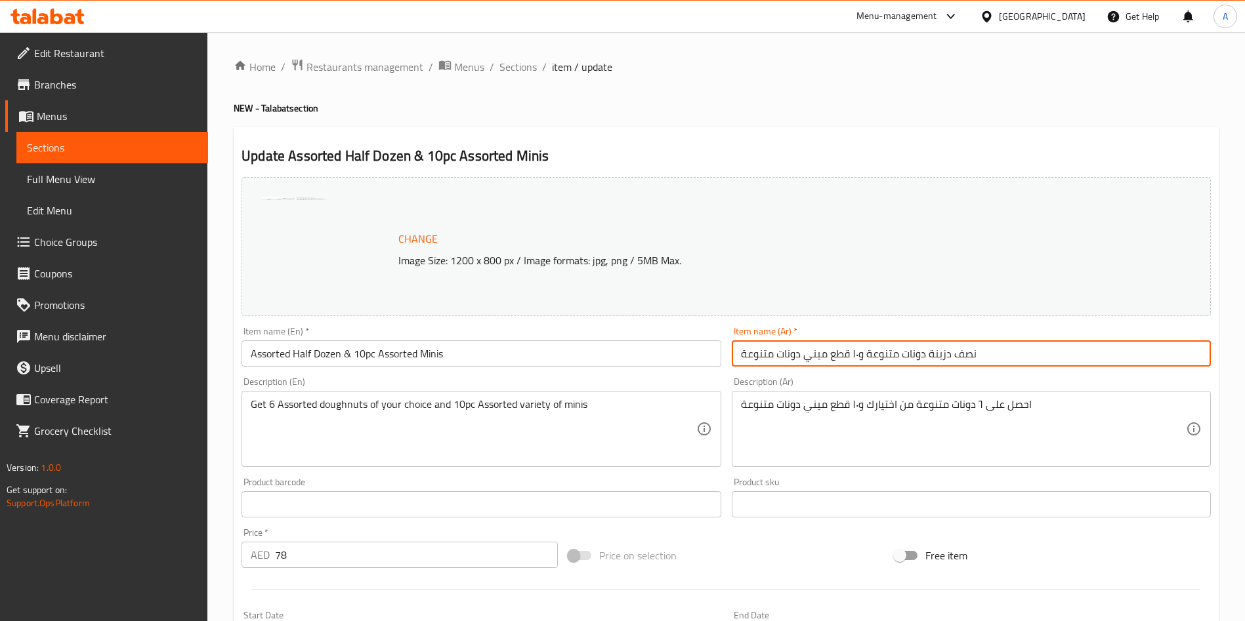
click at [814, 349] on input "نصف دزينة دونات متنوعة و١٠ قطع ميني دونات متنوعة" at bounding box center [971, 354] width 479 height 26
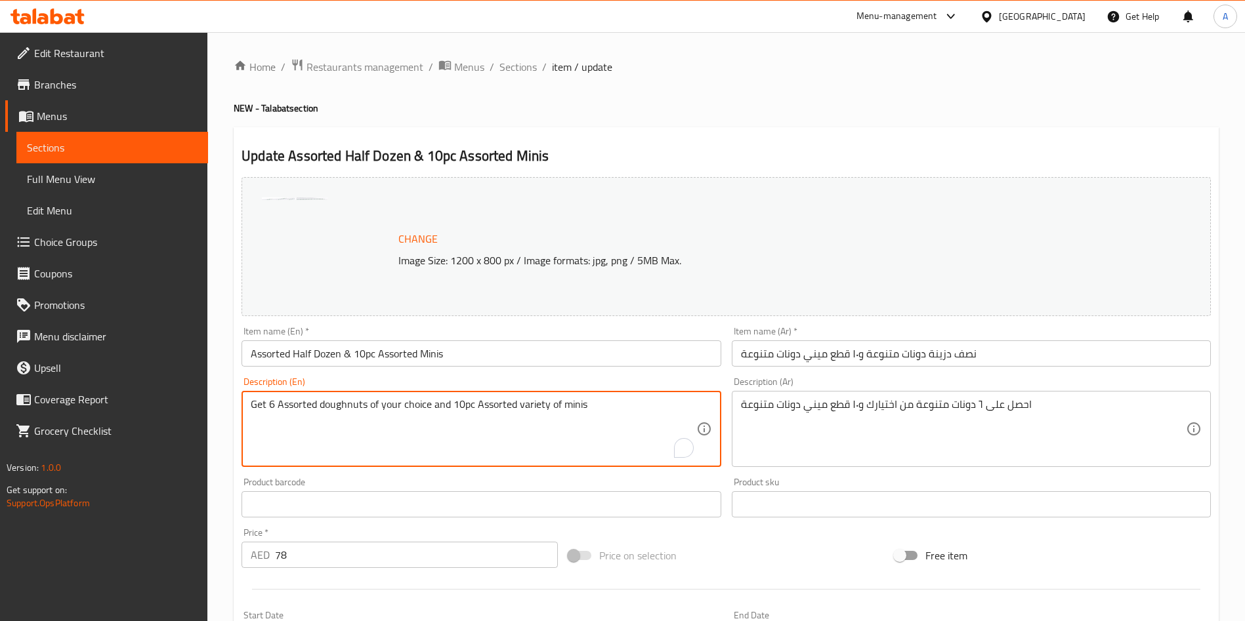
click at [403, 403] on textarea "Get 6 Assorted doughnuts of your choice and 10pc Assorted variety of minis" at bounding box center [473, 429] width 445 height 62
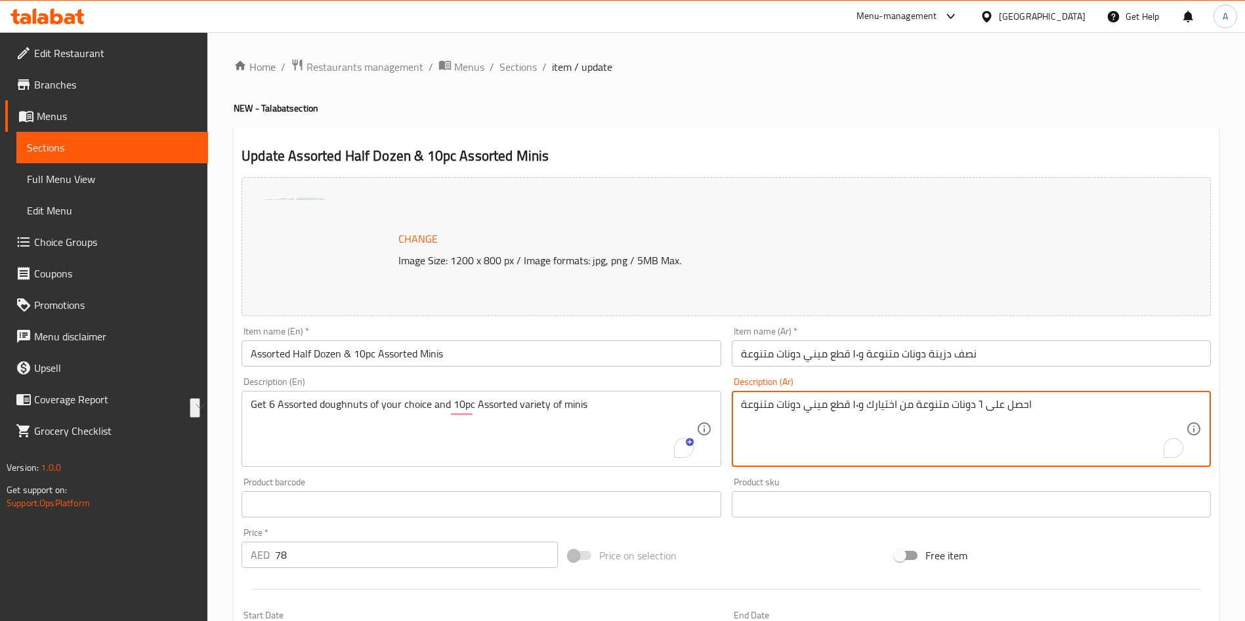
click at [791, 408] on textarea "احصل على ٦ دونات متنوعة من اختيارك و١٠ قطع ميني دونات متنوعة" at bounding box center [963, 429] width 445 height 62
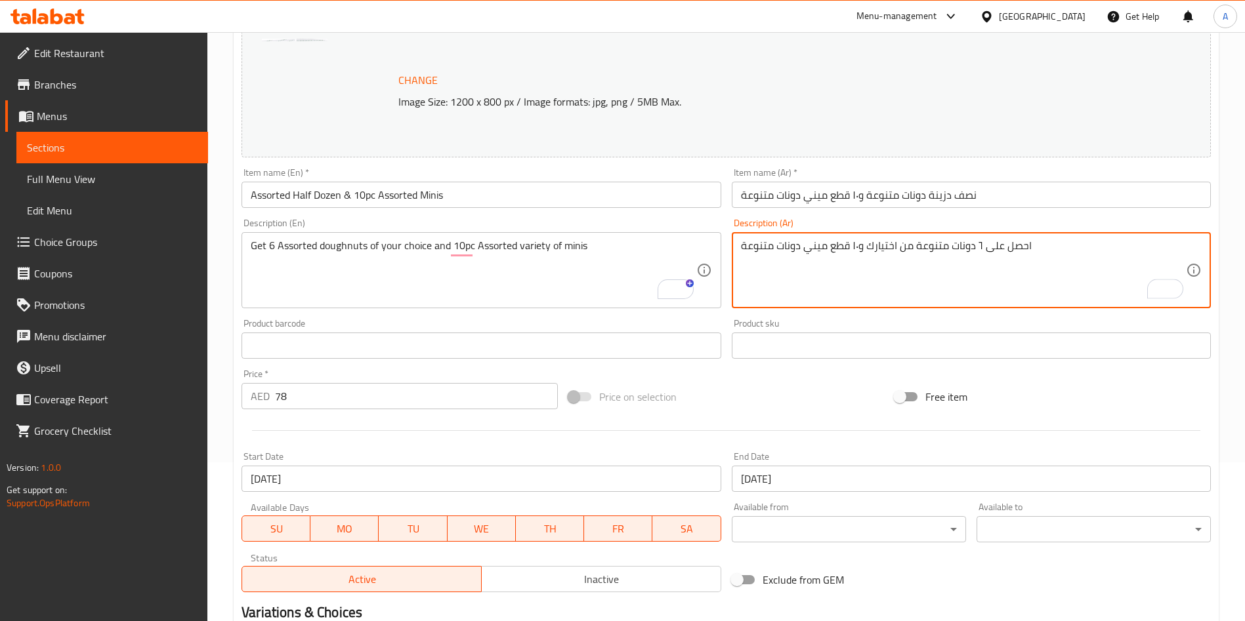
scroll to position [159, 0]
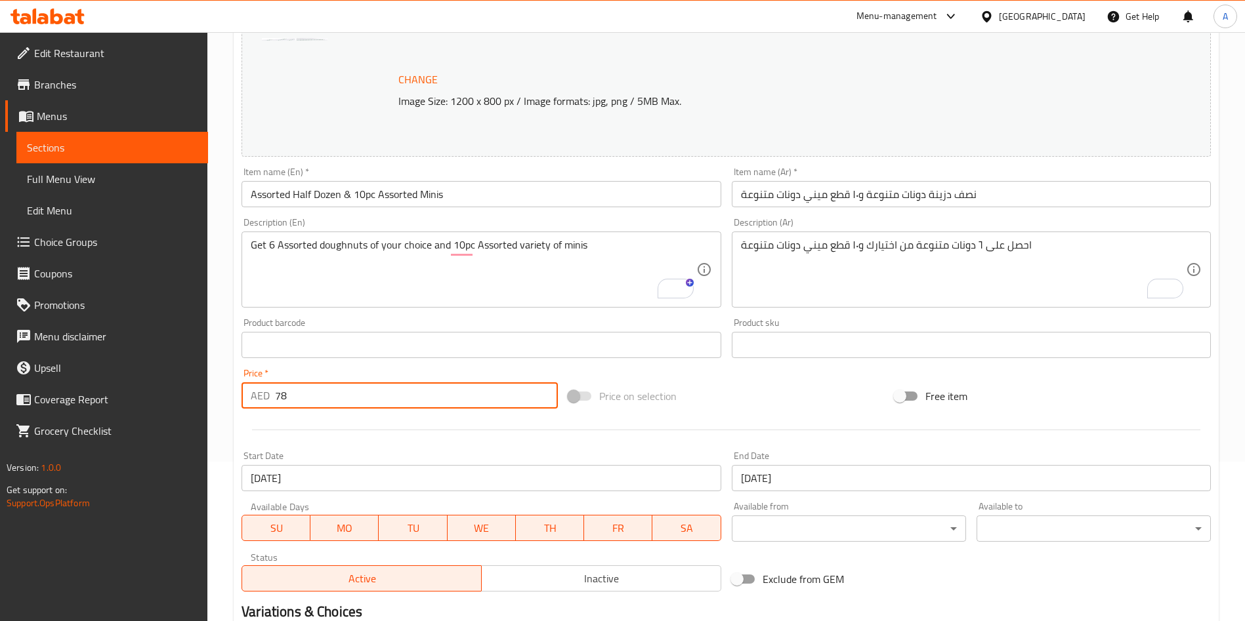
drag, startPoint x: 316, startPoint y: 394, endPoint x: 242, endPoint y: 405, distance: 74.9
click at [242, 405] on div "AED 78 Price *" at bounding box center [400, 396] width 316 height 26
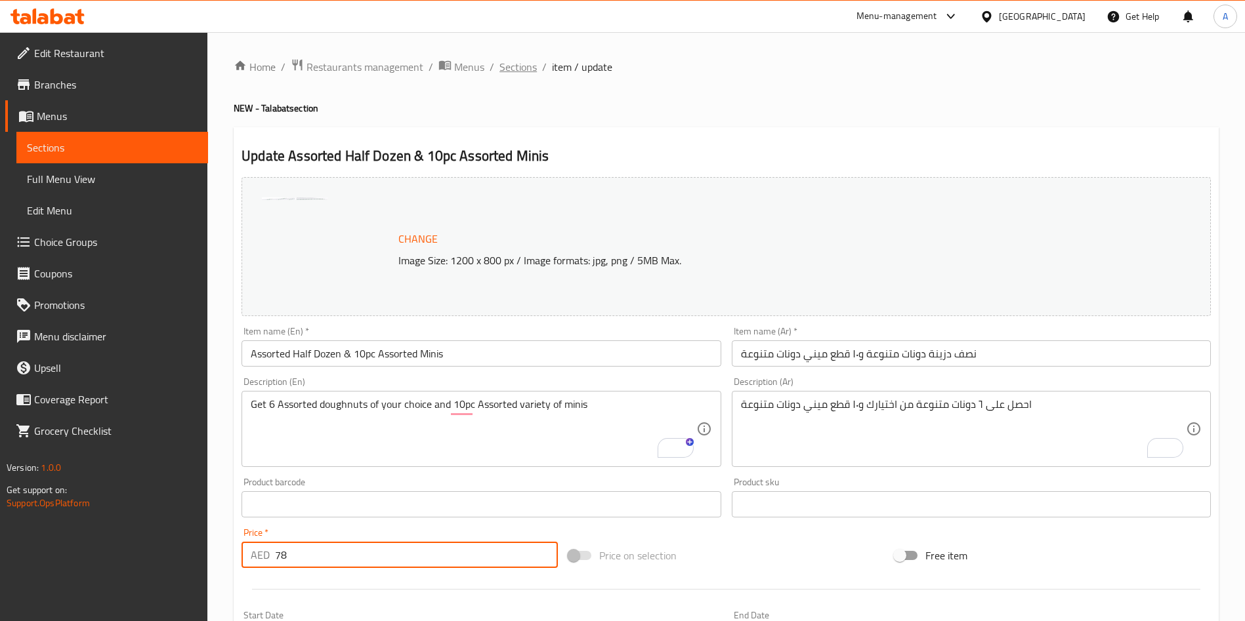
click at [520, 65] on span "Sections" at bounding box center [517, 67] width 37 height 16
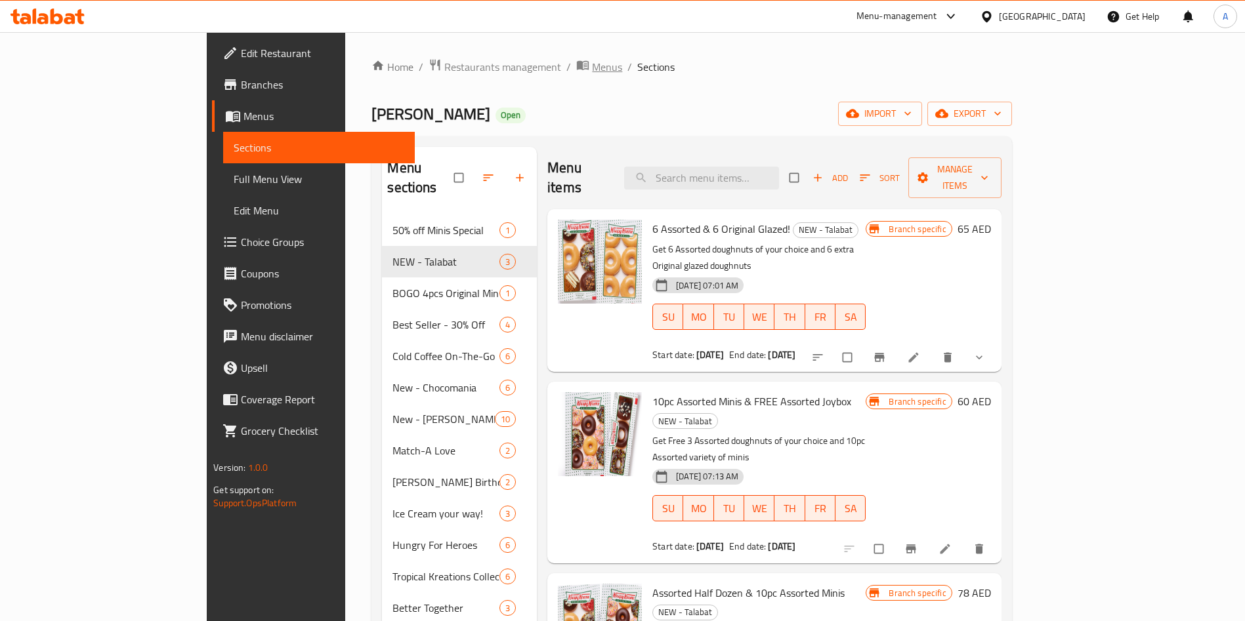
click at [592, 71] on span "Menus" at bounding box center [607, 67] width 30 height 16
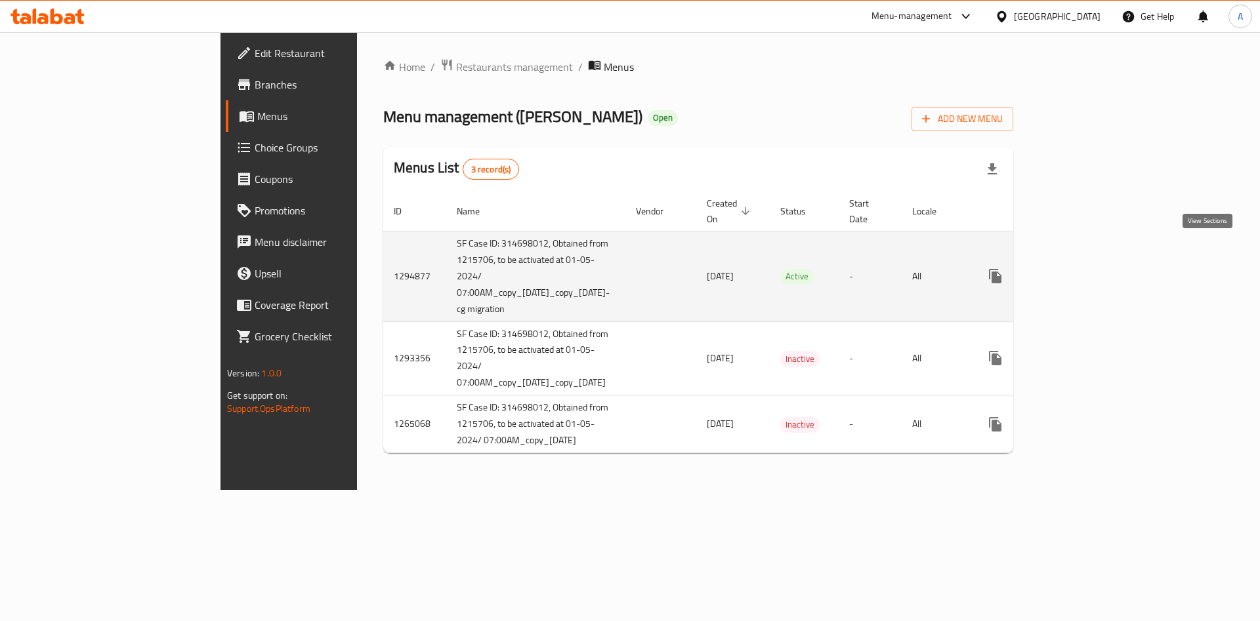
click at [1098, 268] on icon "enhanced table" at bounding box center [1090, 276] width 16 height 16
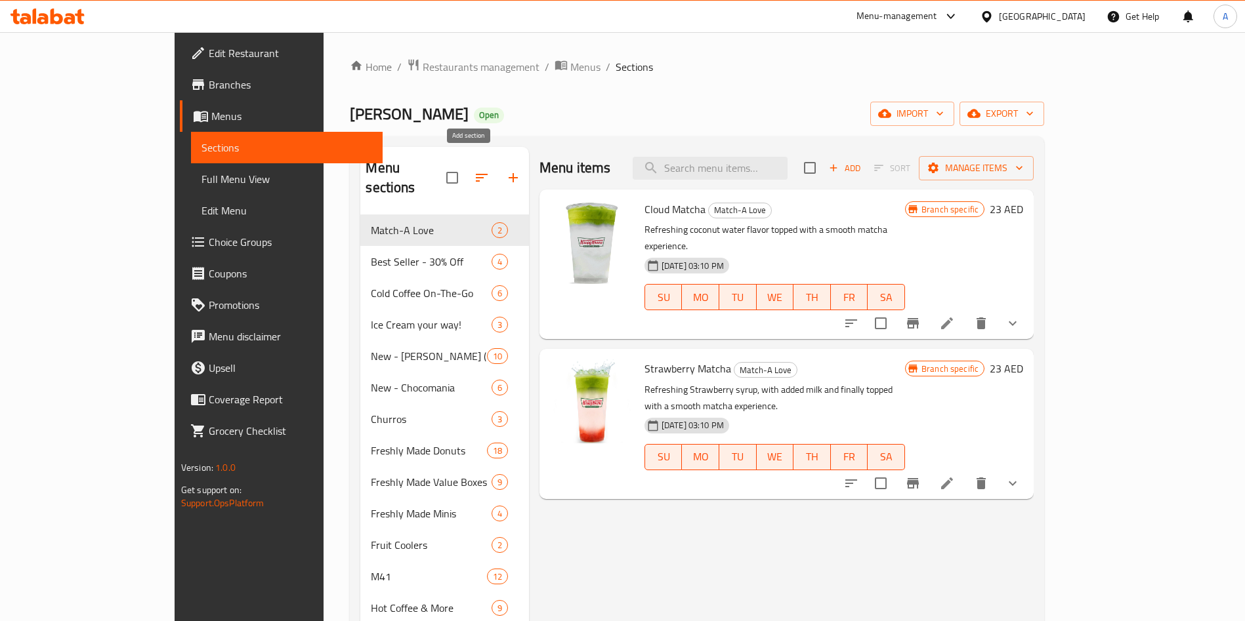
click at [505, 174] on icon "button" at bounding box center [513, 178] width 16 height 16
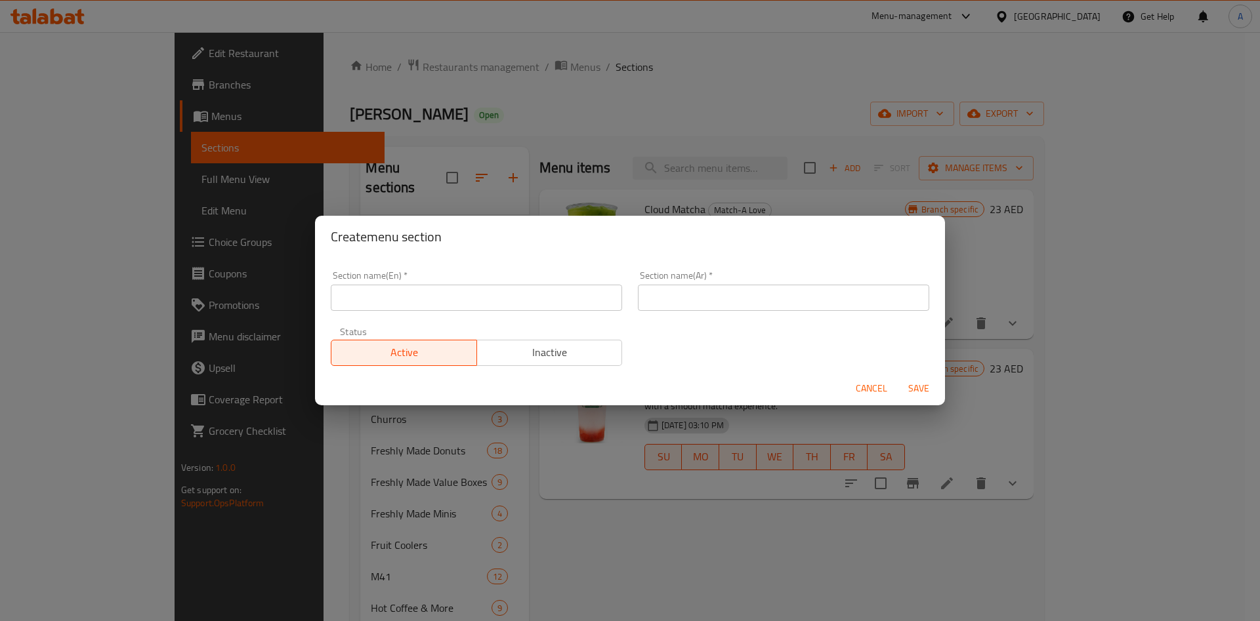
click at [419, 306] on input "text" at bounding box center [476, 298] width 291 height 26
paste input "NEW - Talabat"
type input "NEW - Talabat"
click at [744, 306] on input "text" at bounding box center [783, 298] width 291 height 26
paste input "جديد - طلبات"
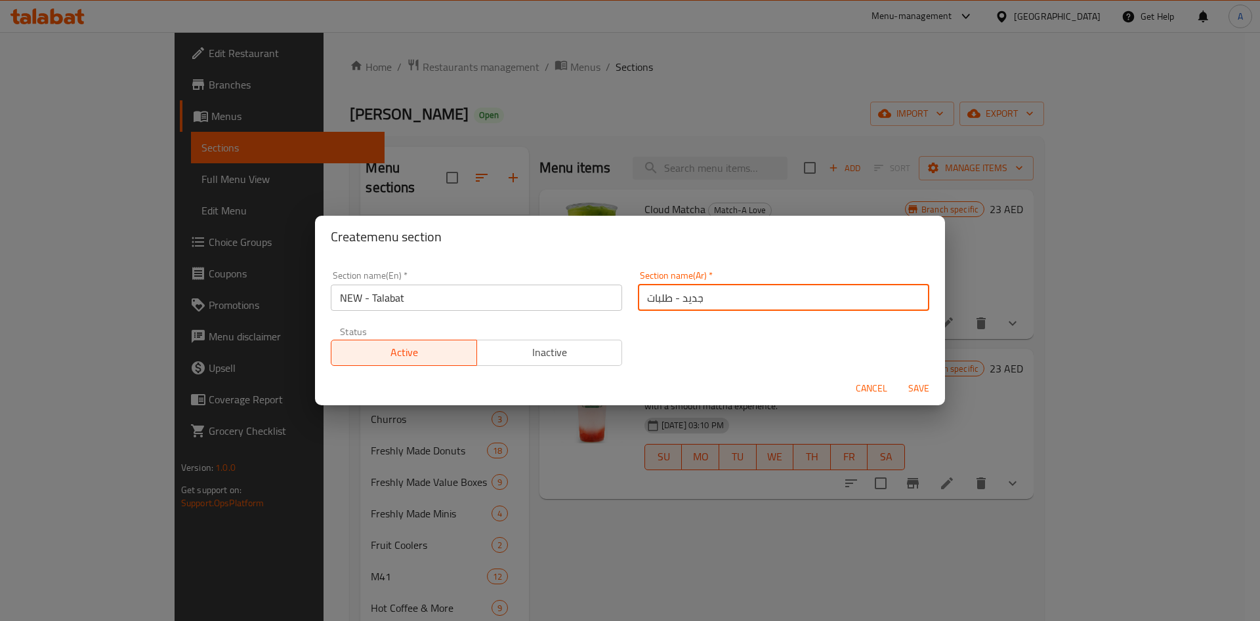
type input "جديد - طلبات"
click at [917, 382] on span "Save" at bounding box center [919, 389] width 32 height 16
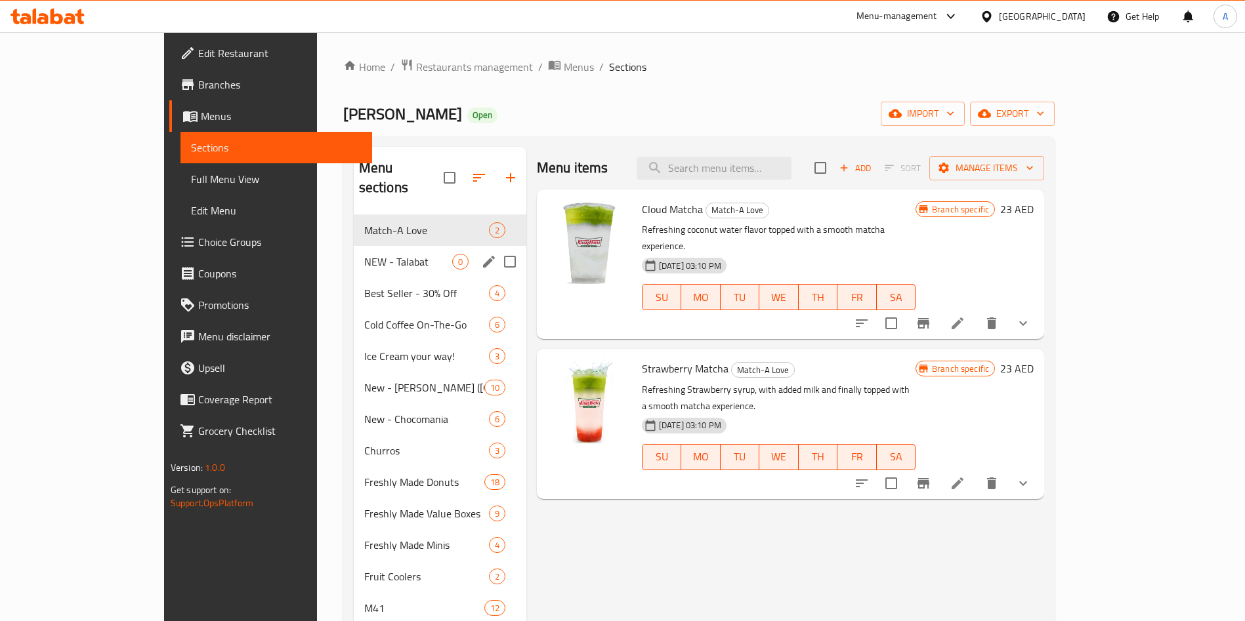
click at [377, 254] on span "NEW - Talabat" at bounding box center [408, 262] width 88 height 16
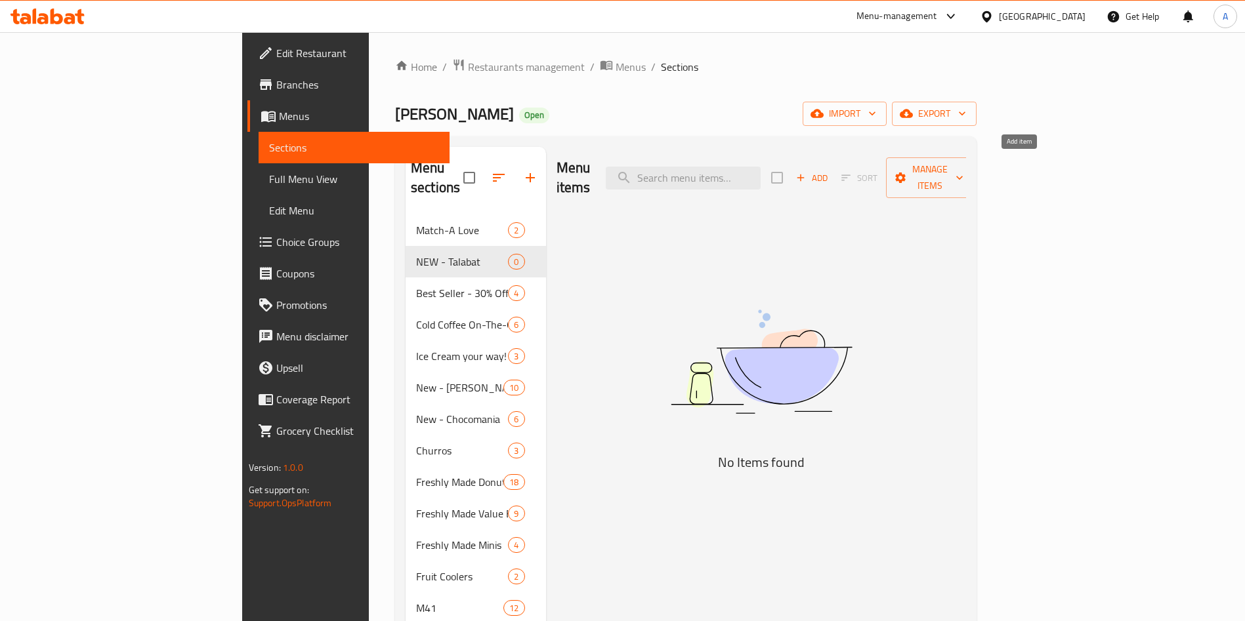
click at [807, 172] on icon "button" at bounding box center [801, 178] width 12 height 12
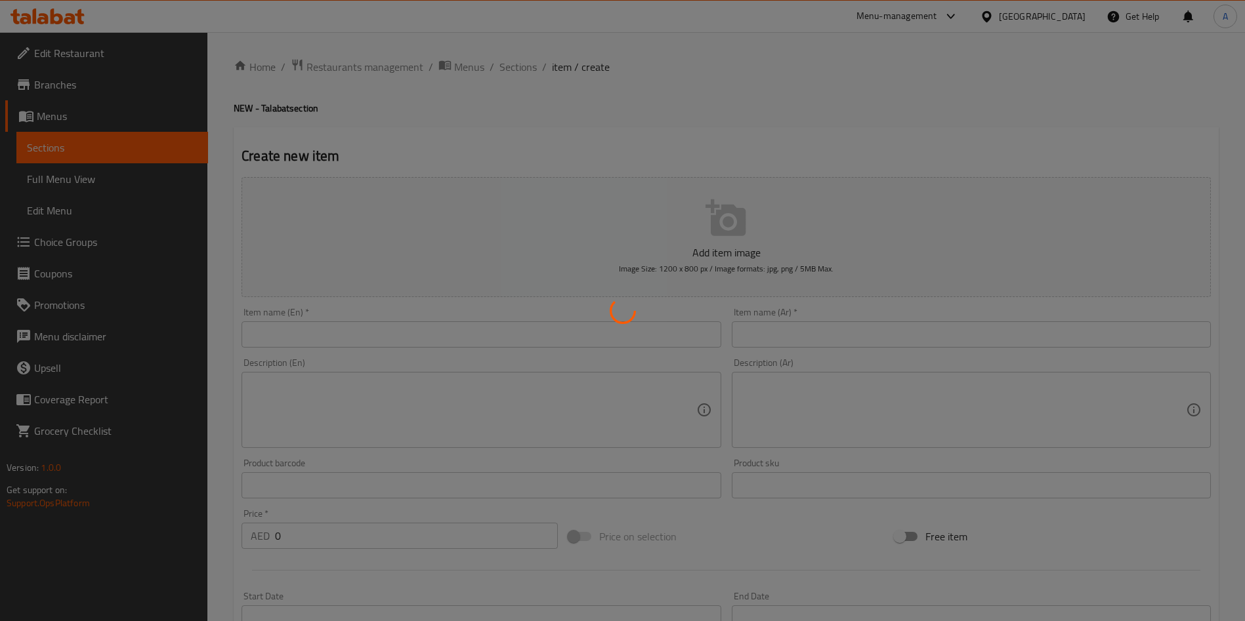
click at [532, 317] on div at bounding box center [622, 310] width 1245 height 621
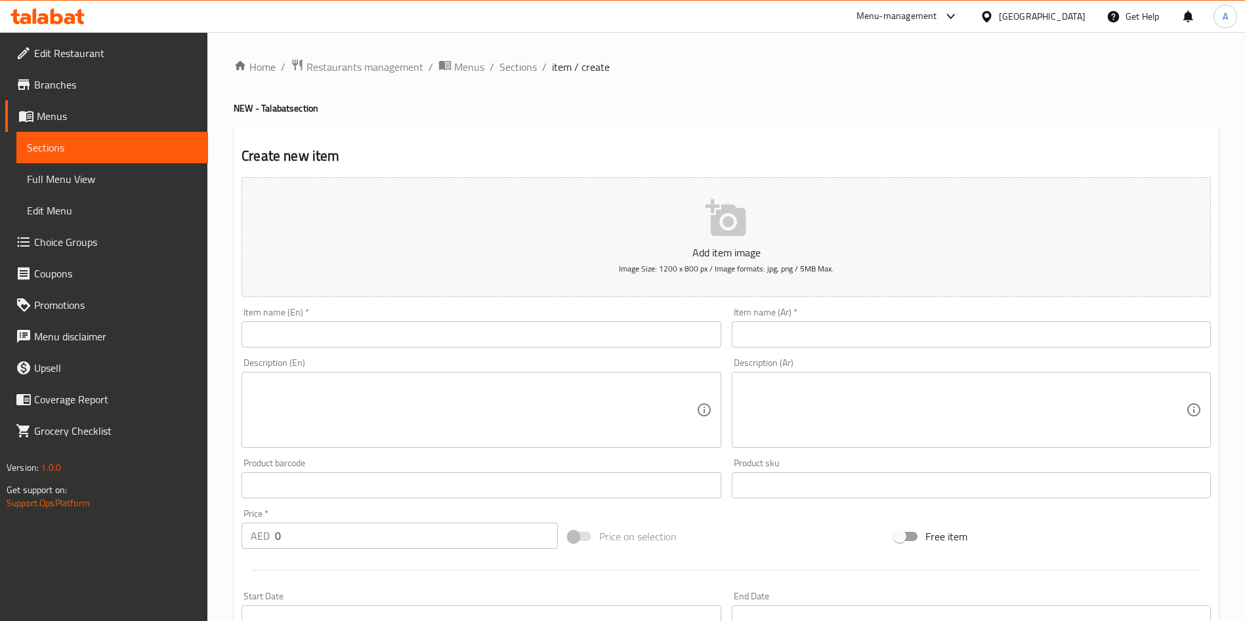
click at [536, 335] on input "text" at bounding box center [481, 335] width 479 height 26
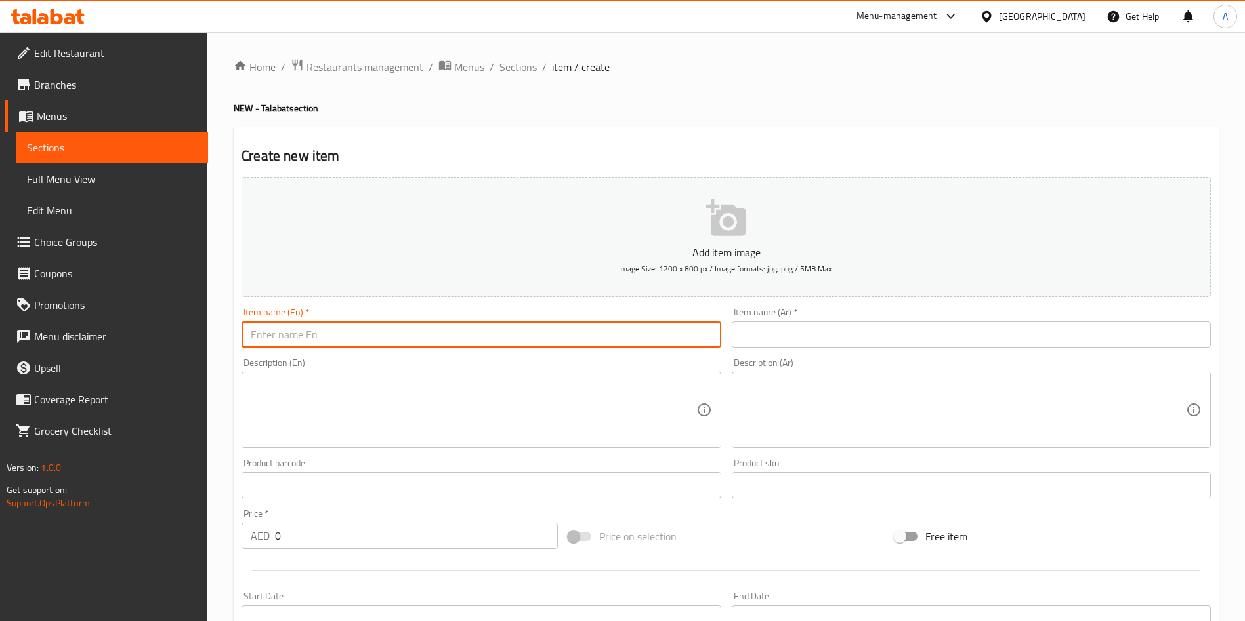
paste input "6 Assorted & 6 Original Glazed!"
type input "6 Assorted & 6 Original Glazed!"
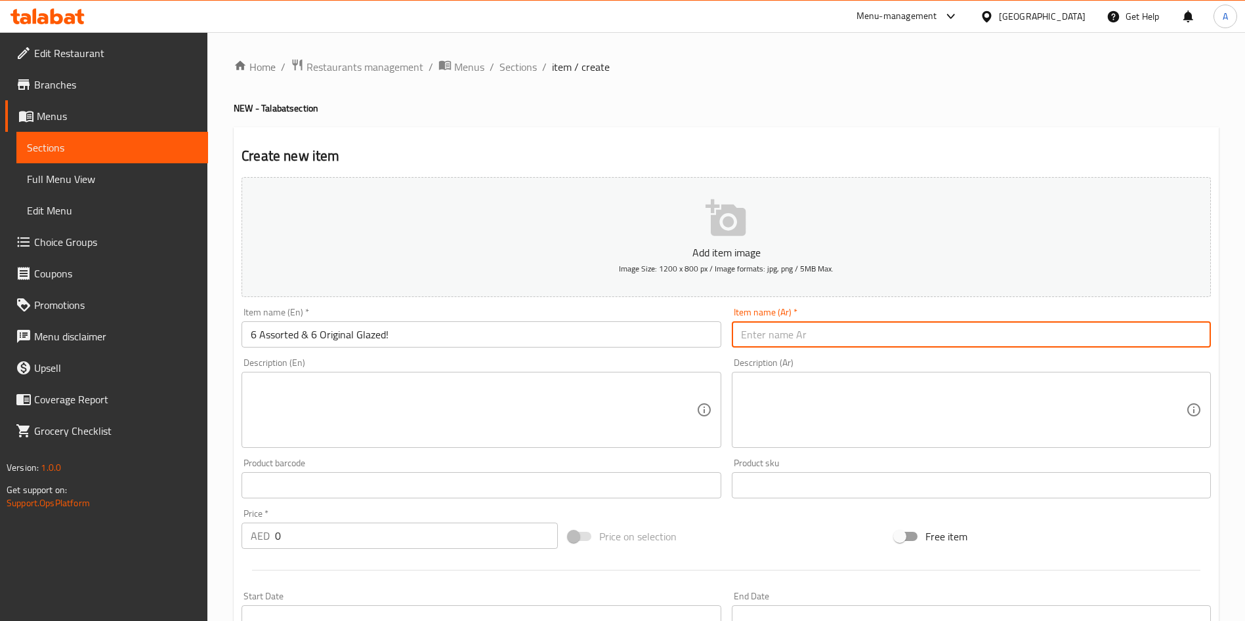
click at [772, 337] on input "text" at bounding box center [971, 335] width 479 height 26
paste input "٦ متنوعة و٦ أصلية مزججة!"
type input "٦ متنوعة و٦ أصلية مزججة!"
click at [682, 230] on button "Add item image Image Size: 1200 x 800 px / Image formats: jpg, png / 5MB Max." at bounding box center [726, 237] width 969 height 120
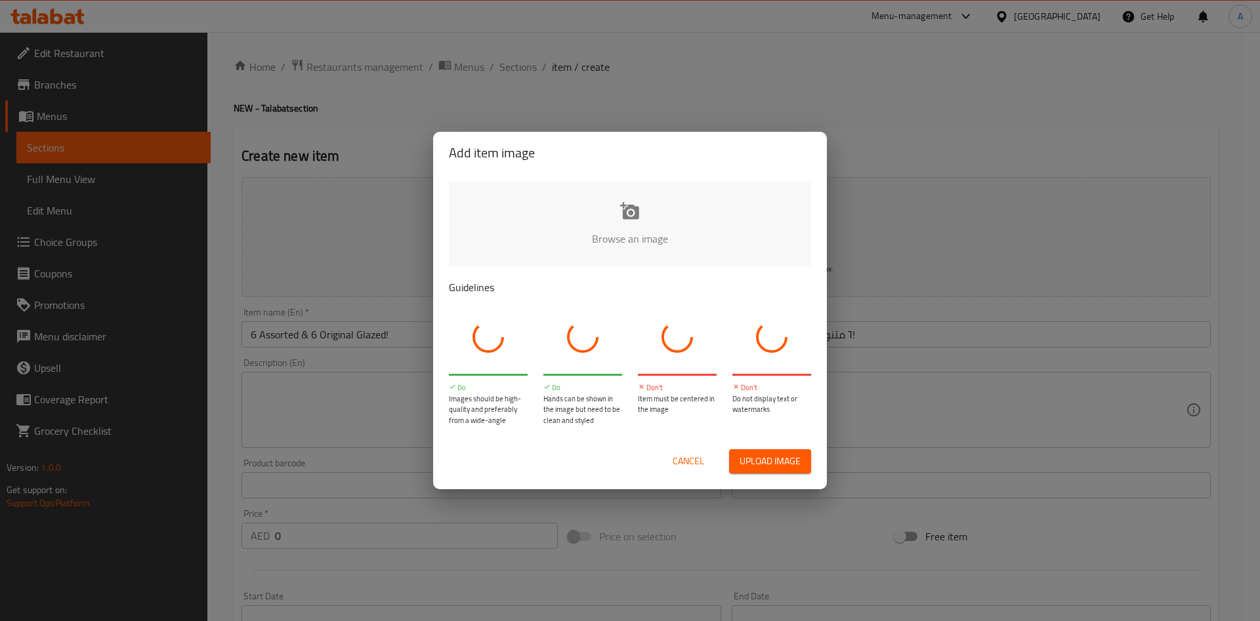
click at [579, 231] on input "file" at bounding box center [1074, 243] width 1250 height 123
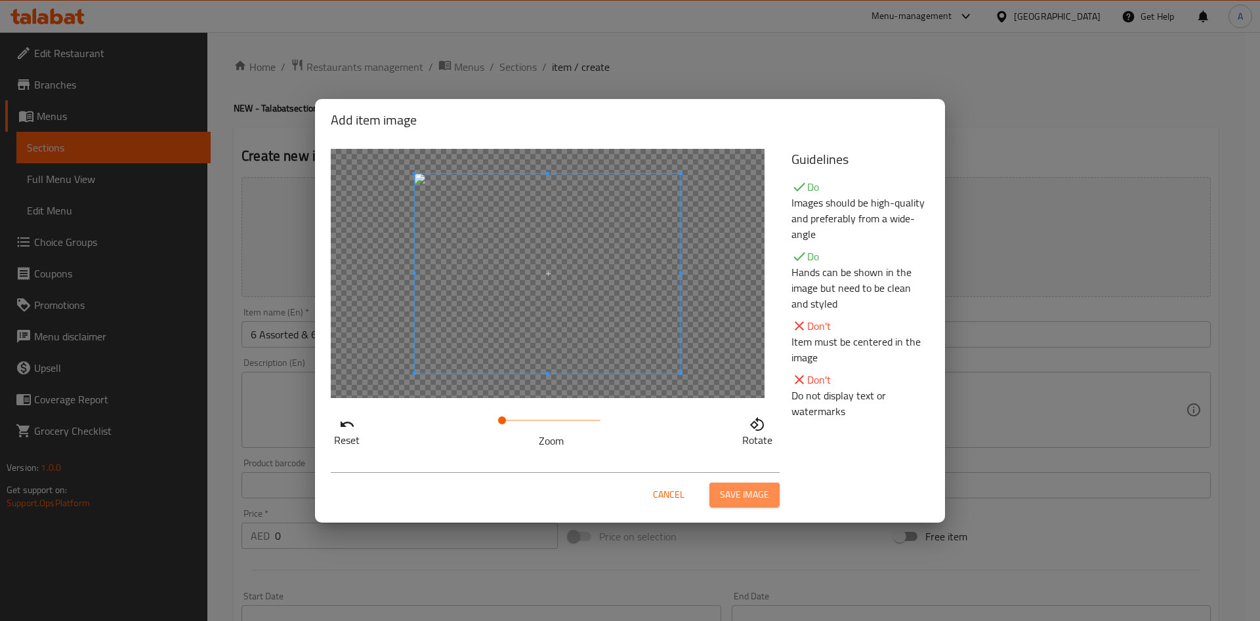
click at [730, 483] on button "Save image" at bounding box center [744, 495] width 70 height 24
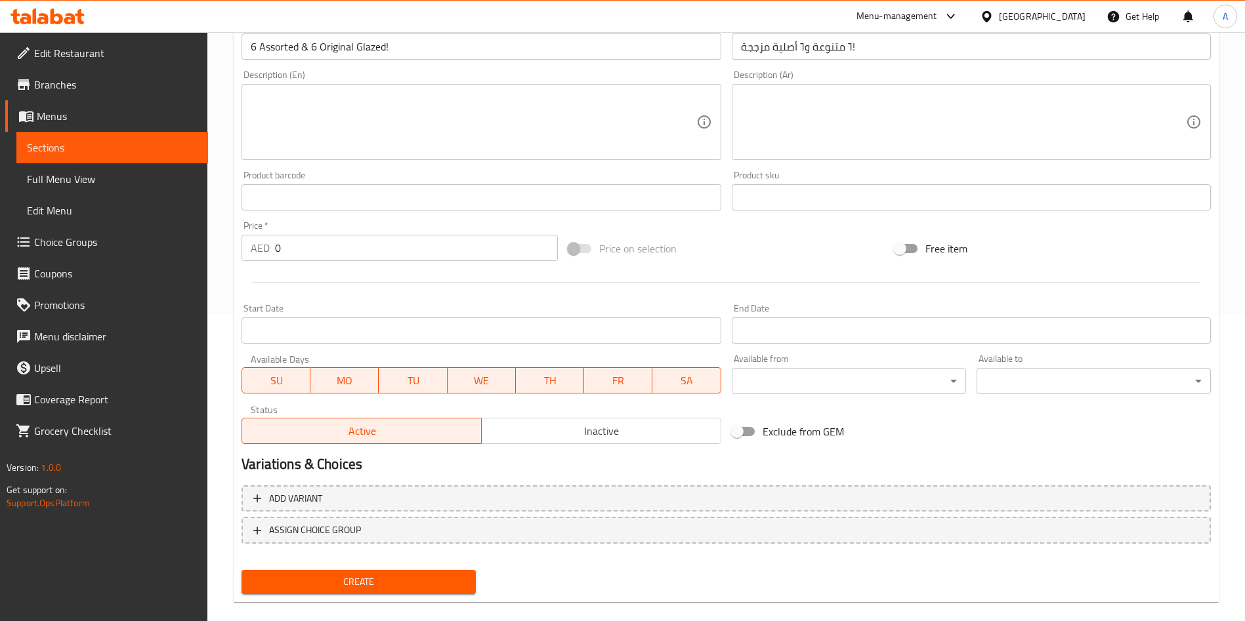
scroll to position [325, 0]
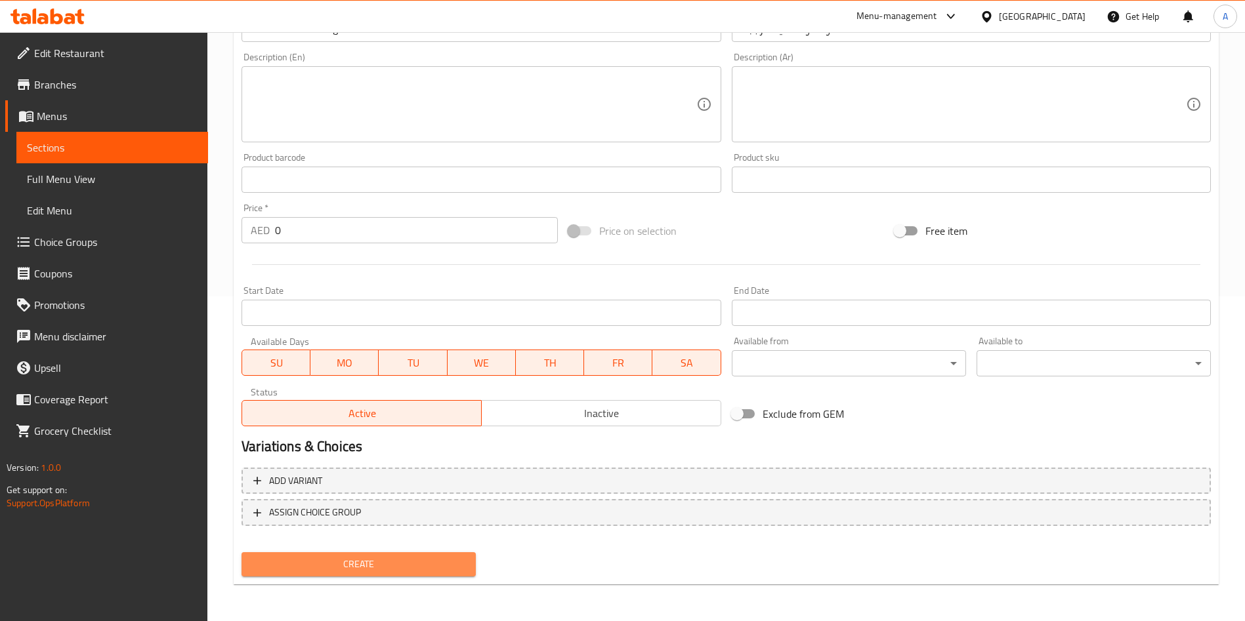
click at [423, 558] on span "Create" at bounding box center [358, 565] width 213 height 16
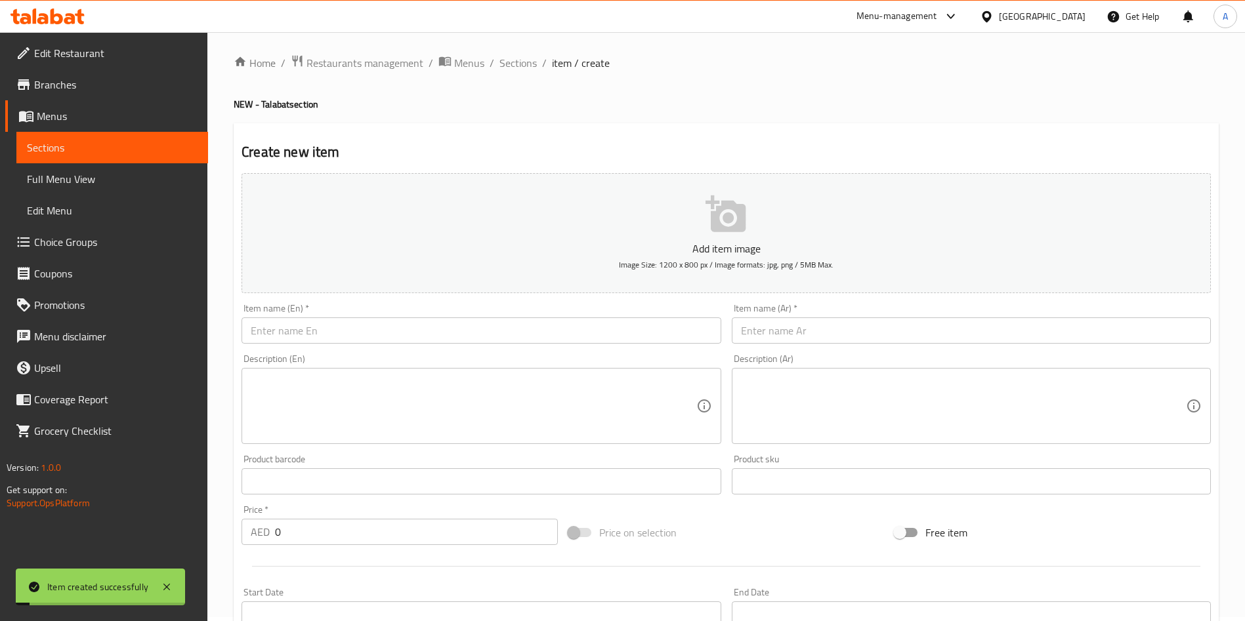
scroll to position [0, 0]
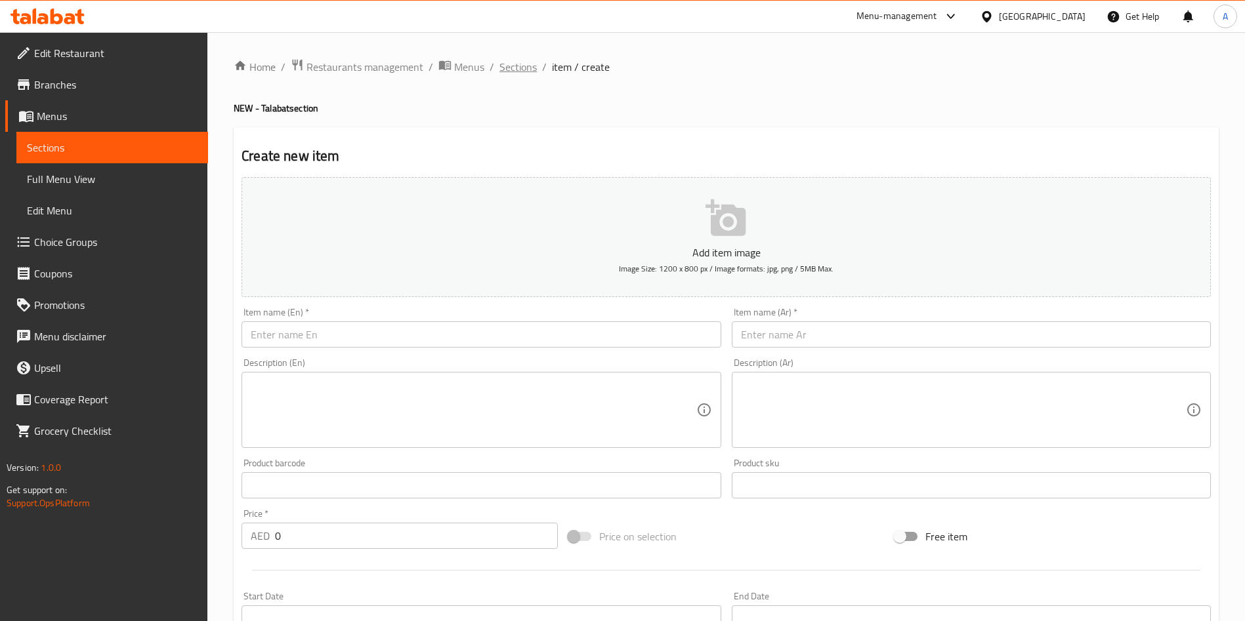
click at [518, 67] on span "Sections" at bounding box center [517, 67] width 37 height 16
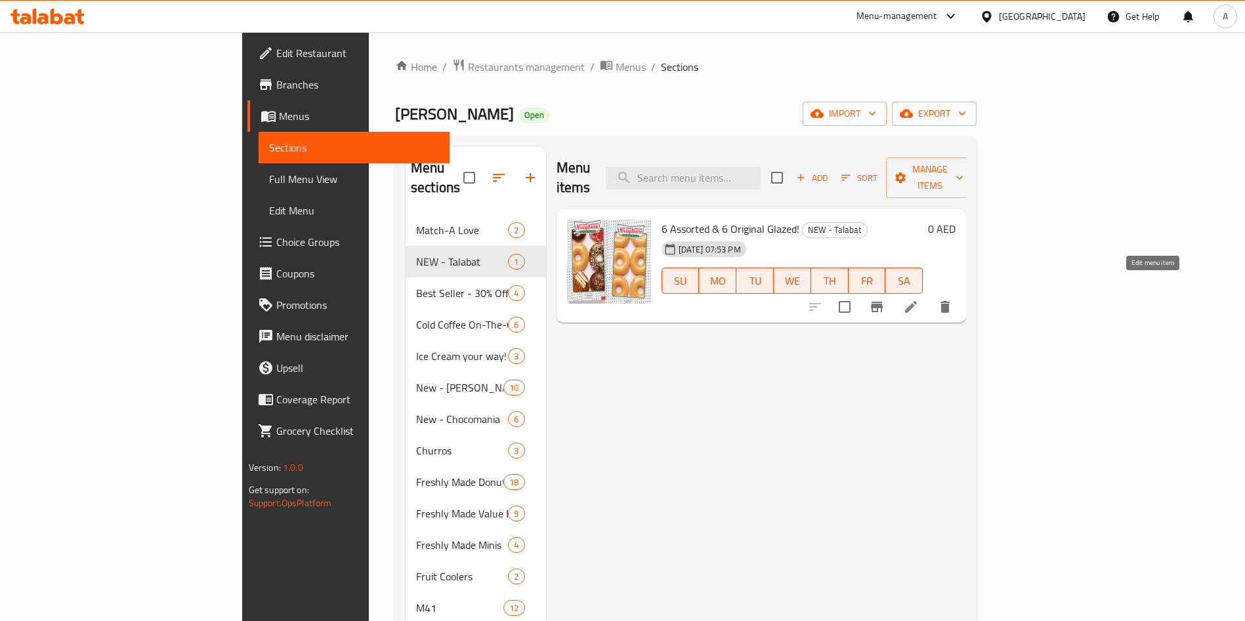
click at [919, 299] on icon at bounding box center [911, 307] width 16 height 16
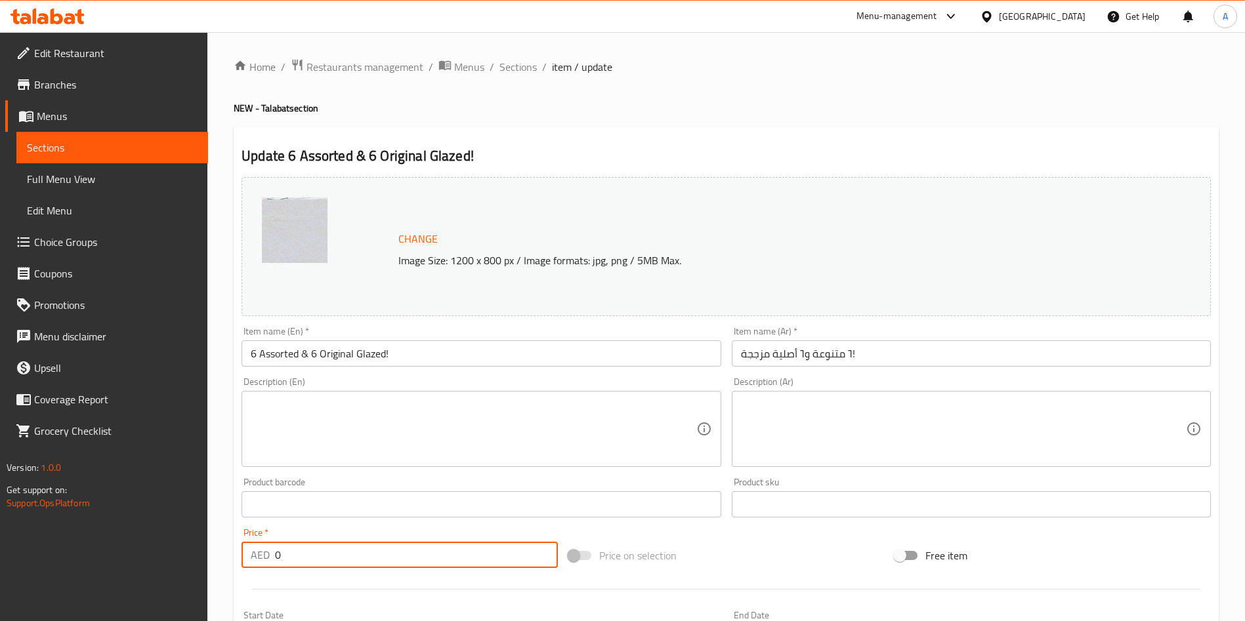
drag, startPoint x: 332, startPoint y: 558, endPoint x: 240, endPoint y: 557, distance: 91.9
click at [240, 557] on div "Price   * AED 0 Price *" at bounding box center [399, 548] width 327 height 51
paste input "65"
type input "65"
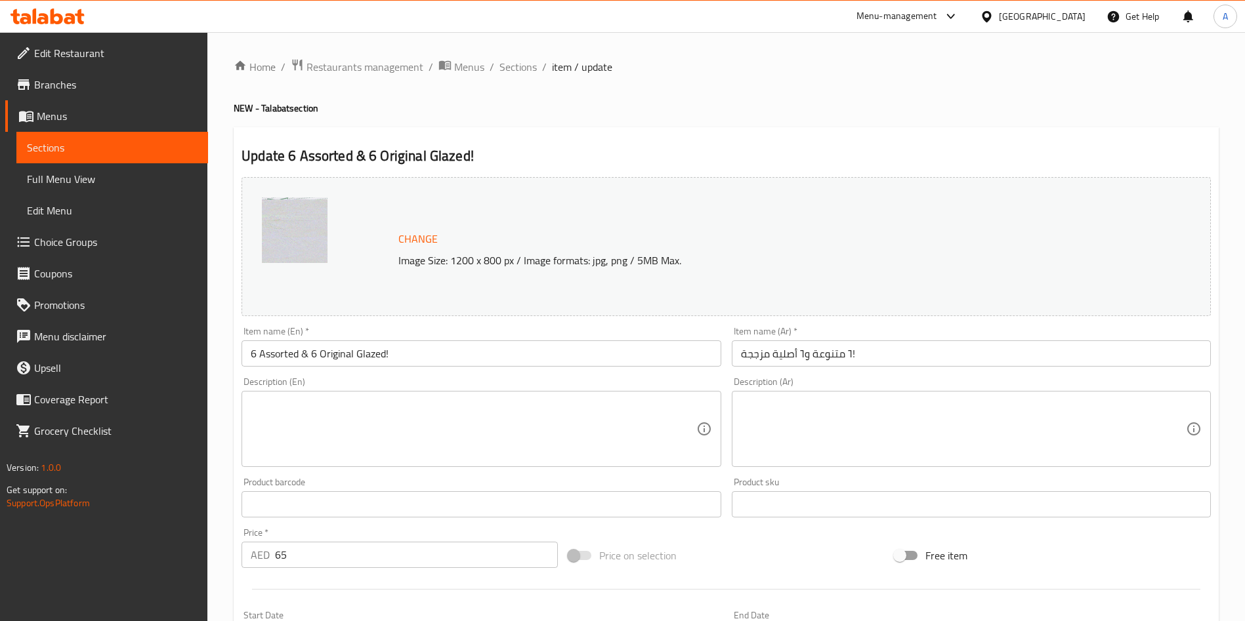
click at [814, 97] on div "Home / Restaurants management / Menus / Sections / item / update NEW - Talabat …" at bounding box center [726, 489] width 985 height 862
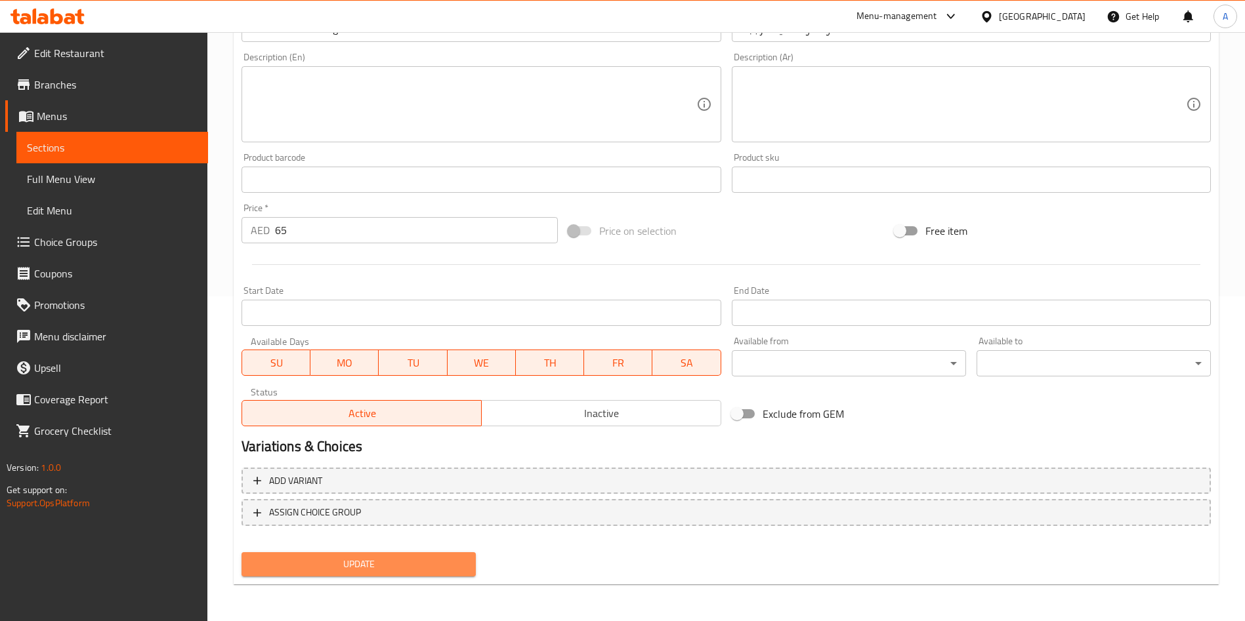
click at [406, 558] on span "Update" at bounding box center [358, 565] width 213 height 16
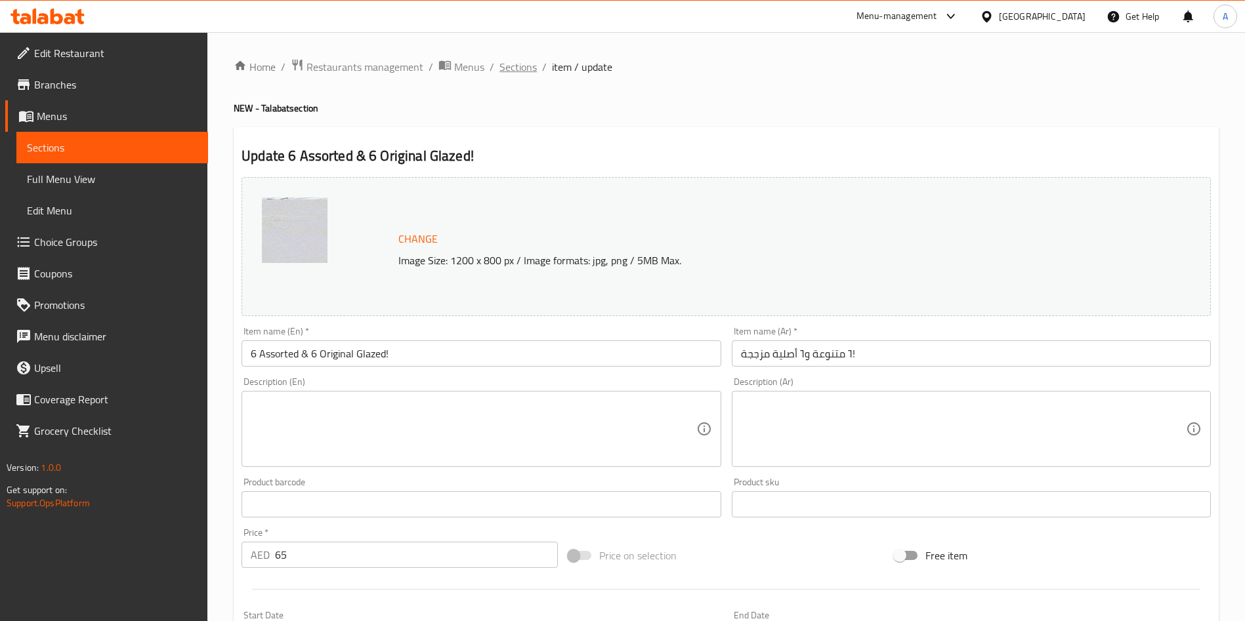
click at [515, 67] on span "Sections" at bounding box center [517, 67] width 37 height 16
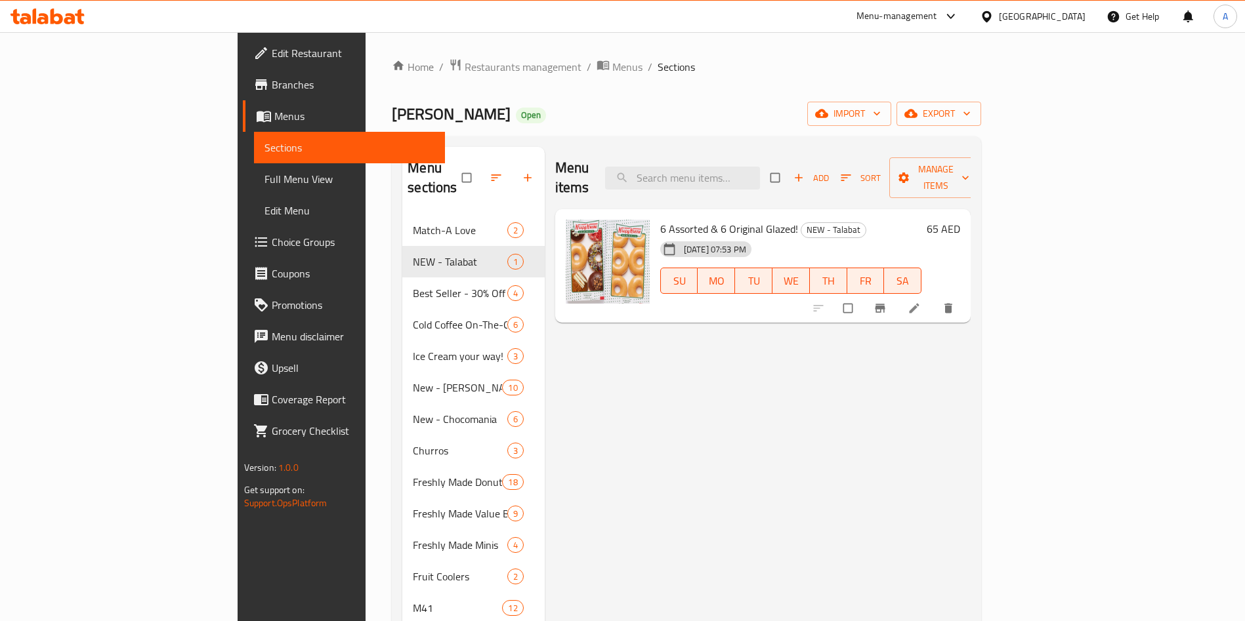
click at [919, 304] on icon at bounding box center [915, 309] width 10 height 10
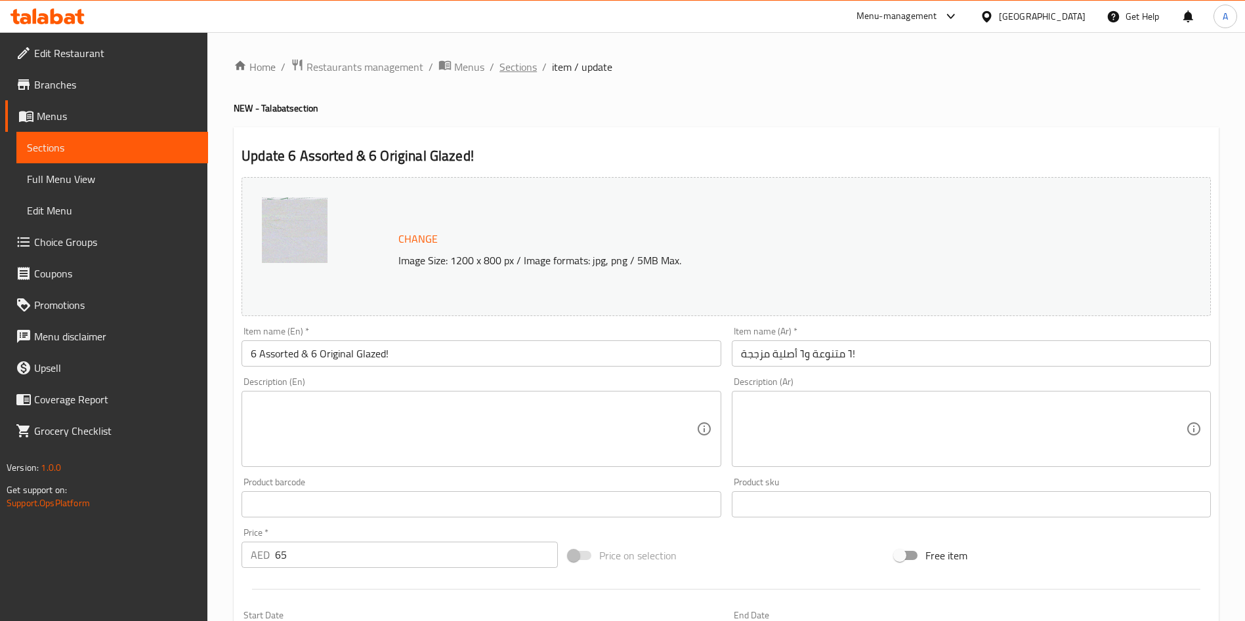
click at [509, 70] on span "Sections" at bounding box center [517, 67] width 37 height 16
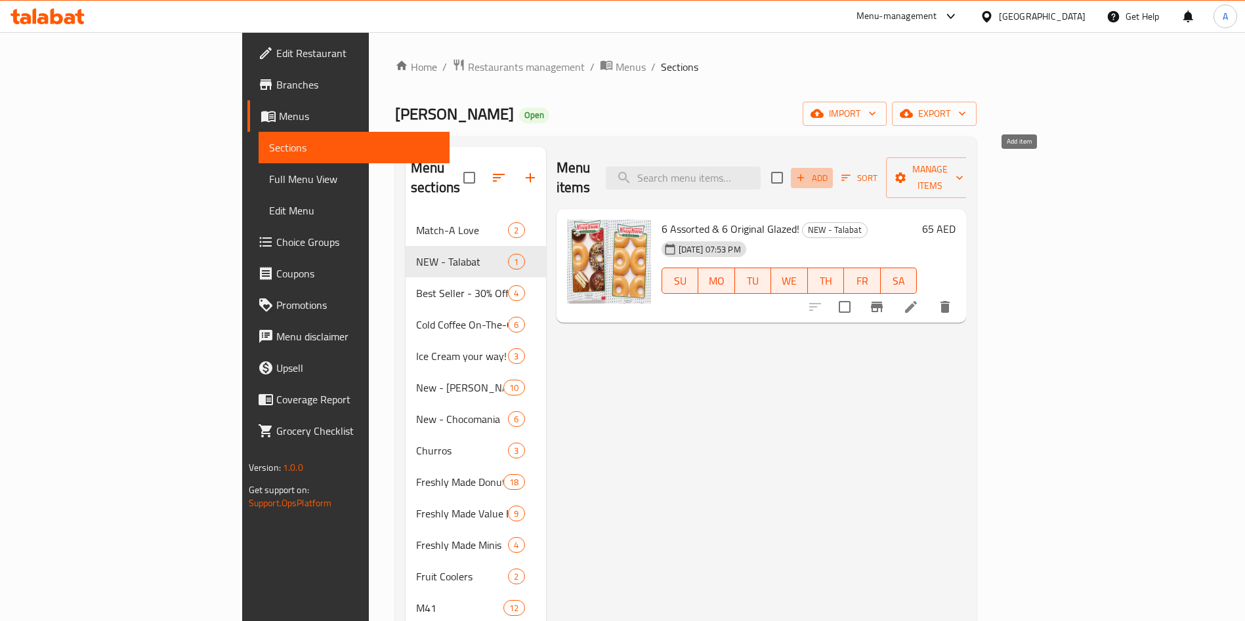
click at [807, 172] on icon "button" at bounding box center [801, 178] width 12 height 12
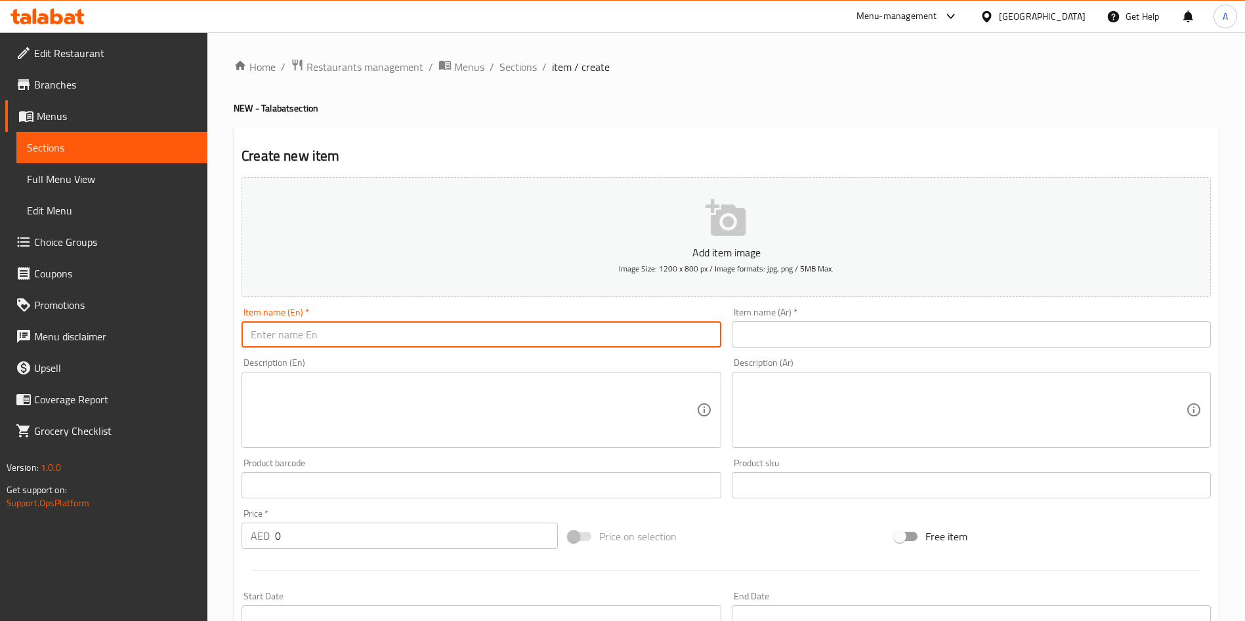
click at [495, 337] on input "text" at bounding box center [481, 335] width 479 height 26
paste input "10pc Assorted Minis & FREE Assorted Joybox"
type input "10pc Assorted Minis & FREE Assorted Joybox"
click at [762, 329] on input "text" at bounding box center [971, 335] width 479 height 26
paste input "١٠ قطع دونات صغيرة متنوعة مع علبة جوي بوكس متنوعة مجانًا."
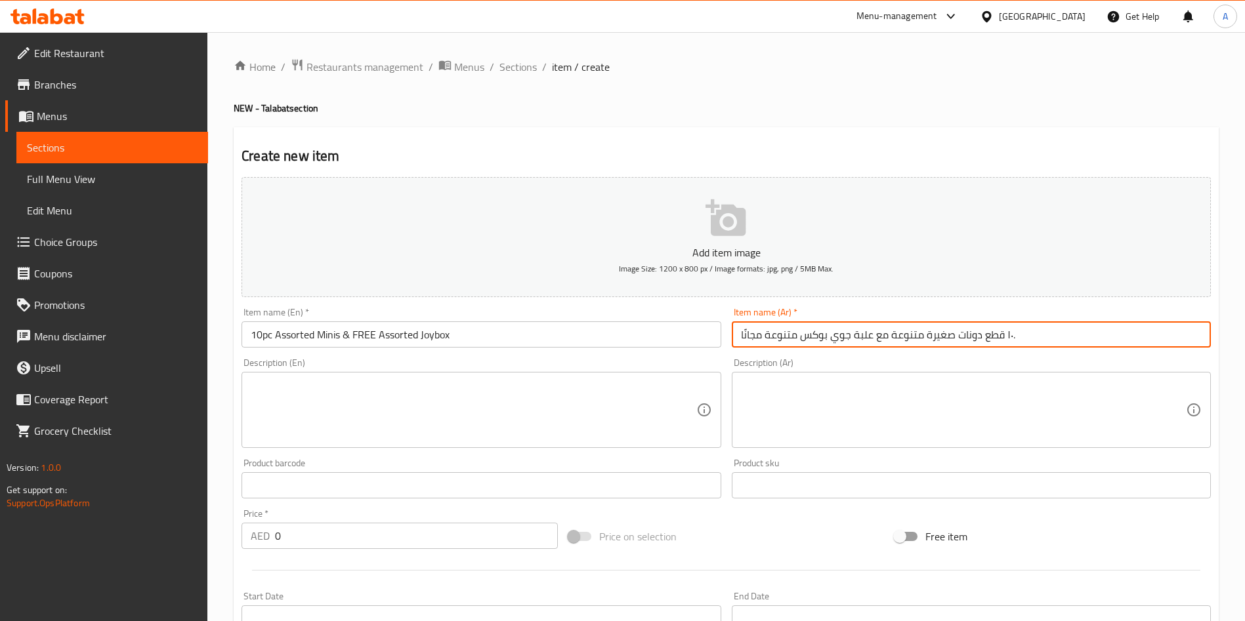
type input "١٠ قطع دونات صغيرة متنوعة مع علبة جوي بوكس متنوعة مجانًا."
click at [446, 398] on textarea at bounding box center [473, 410] width 445 height 62
paste textarea "Get Free 3 Assorted doughnuts of your choice and 10pc Assorted variety of minis"
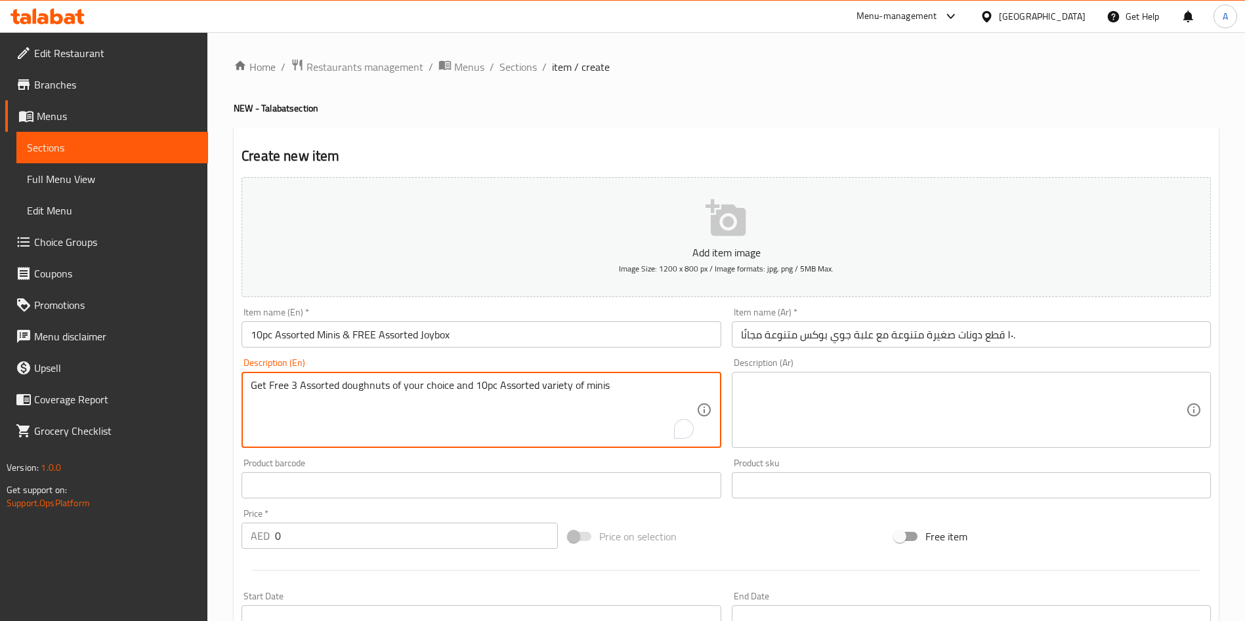
type textarea "Get Free 3 Assorted doughnuts of your choice and 10pc Assorted variety of minis"
click at [814, 416] on textarea at bounding box center [963, 410] width 445 height 62
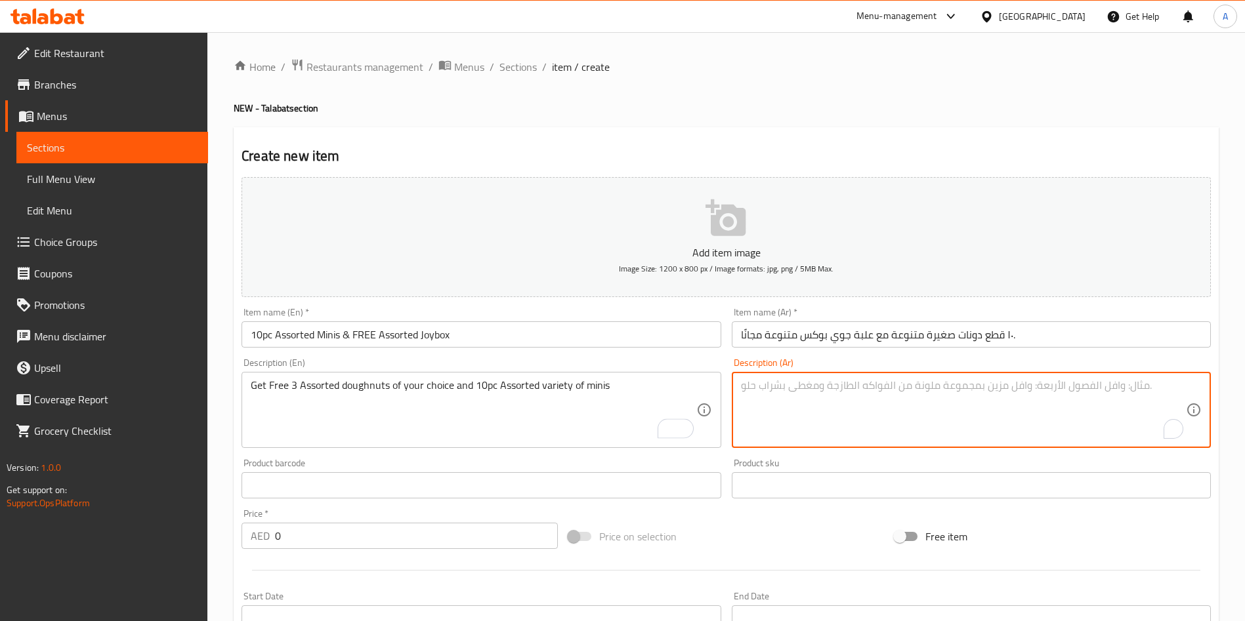
paste textarea "احصل على ٣ دونات متنوعة من اختيارك مجانًا و١٠ قطع ميني دونات متنوعة."
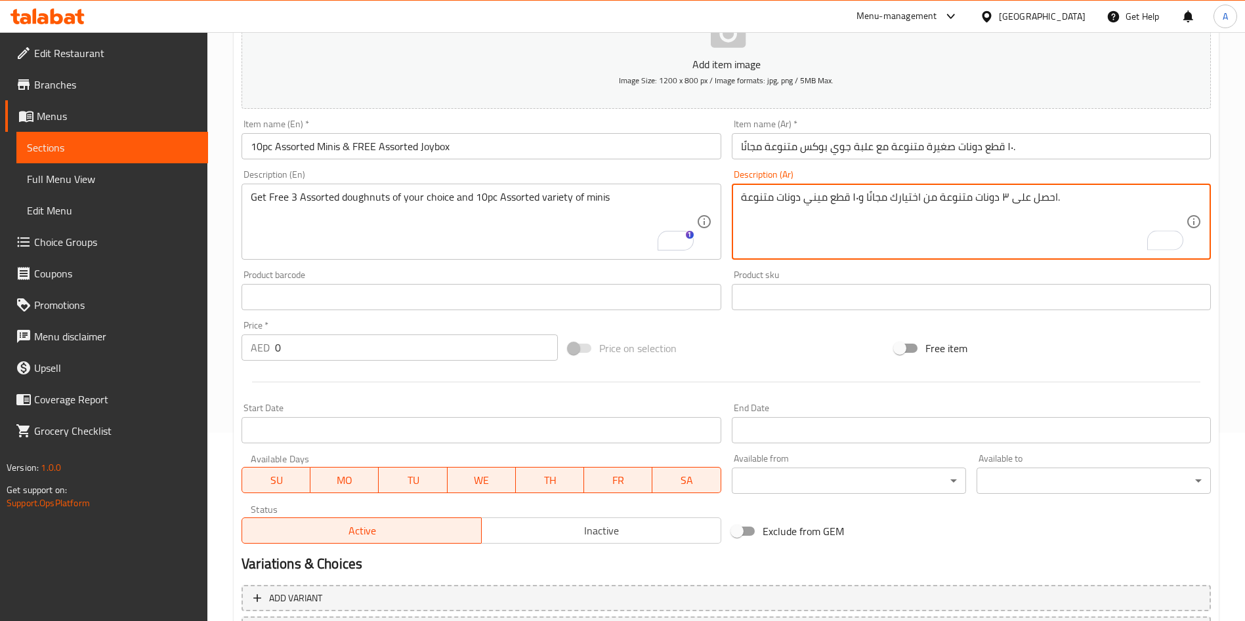
type textarea "احصل على ٣ دونات متنوعة من اختيارك مجانًا و١٠ قطع ميني دونات متنوعة."
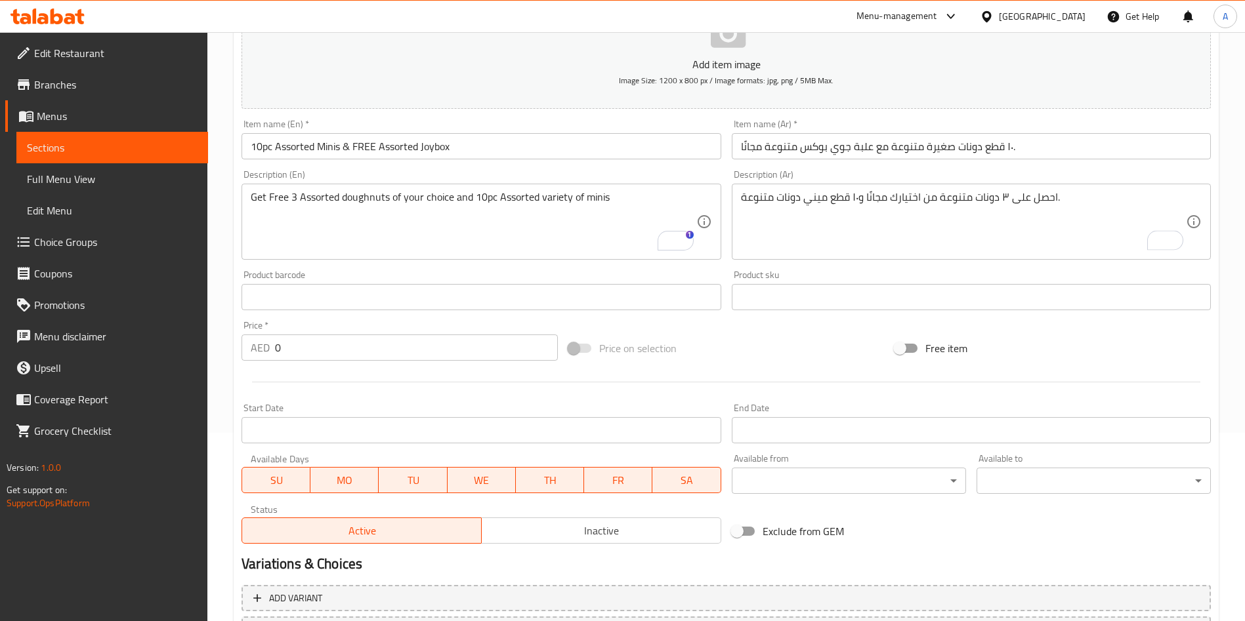
drag, startPoint x: 341, startPoint y: 368, endPoint x: 333, endPoint y: 363, distance: 9.1
click at [333, 363] on div "Add item image Image Size: 1200 x 800 px / Image formats: jpg, png / 5MB Max. I…" at bounding box center [726, 267] width 980 height 566
drag, startPoint x: 321, startPoint y: 348, endPoint x: 186, endPoint y: 350, distance: 134.5
click at [186, 350] on div "Edit Restaurant Branches Menus Sections Full Menu View Edit Menu Choice Groups …" at bounding box center [622, 291] width 1245 height 895
type input "60"
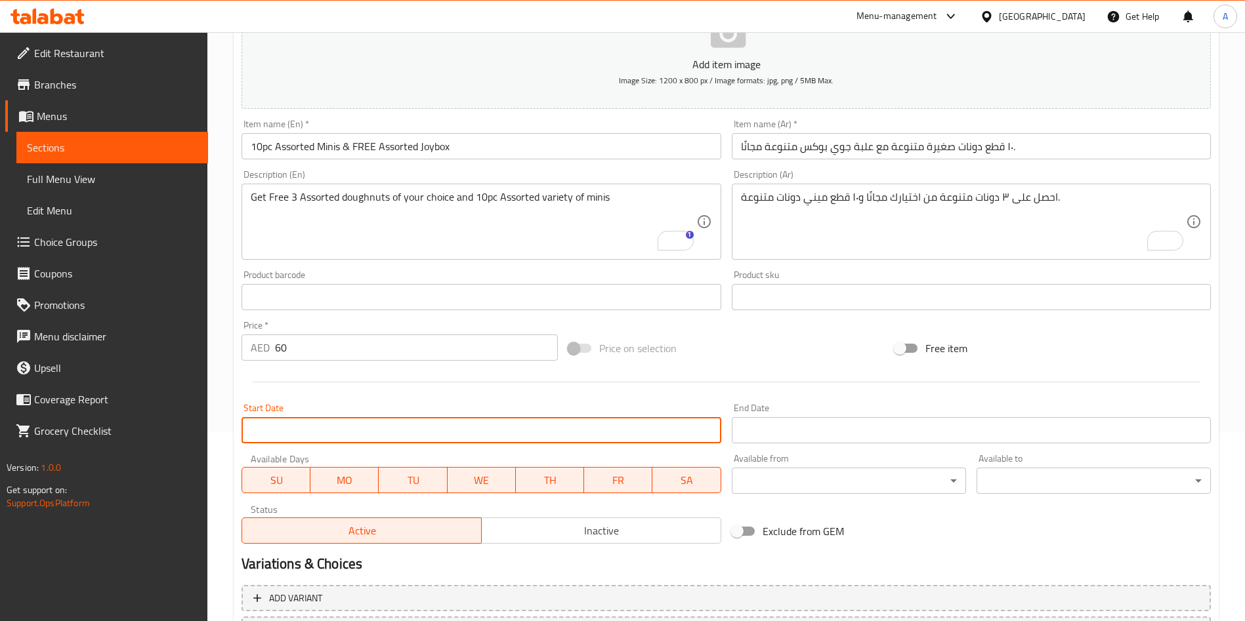
click at [384, 425] on input "Start Date" at bounding box center [481, 430] width 479 height 26
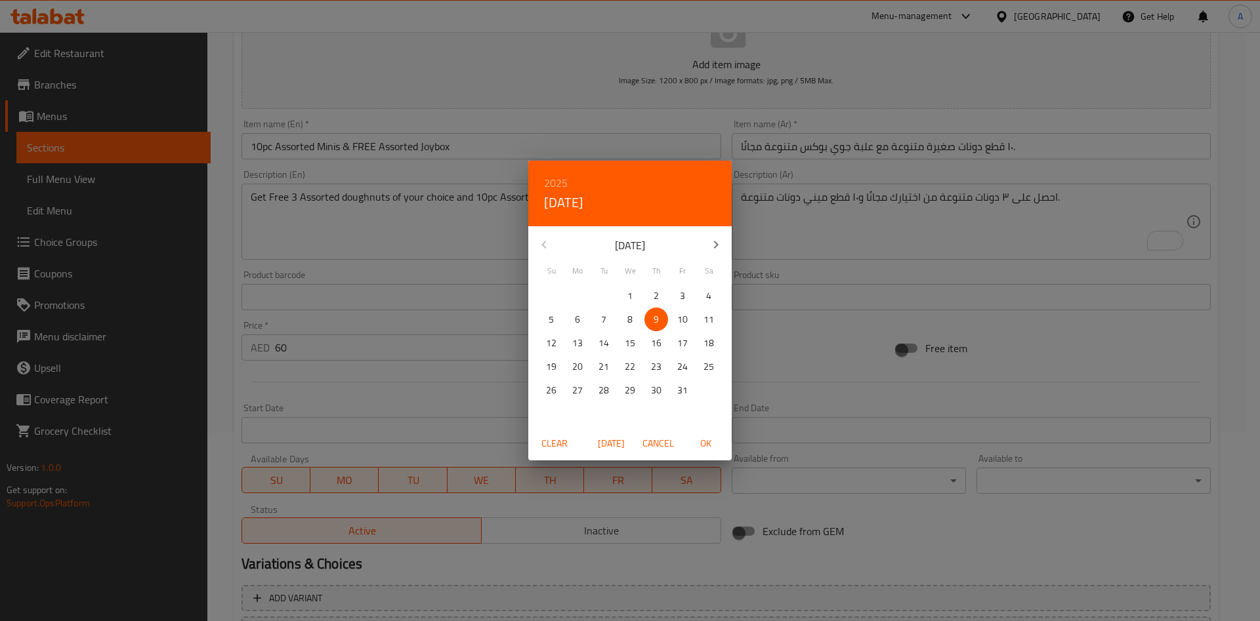
click at [678, 322] on p "10" at bounding box center [682, 320] width 11 height 16
click at [705, 445] on span "OK" at bounding box center [706, 444] width 32 height 16
type input "[DATE]"
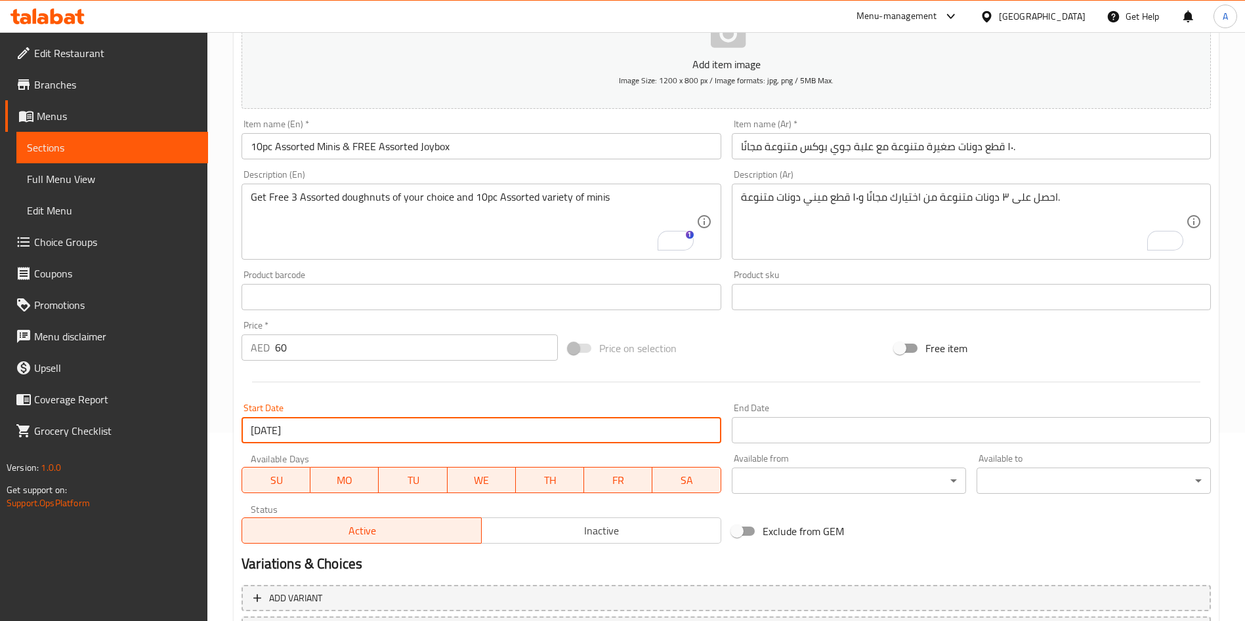
click at [776, 438] on input "Start Date" at bounding box center [971, 430] width 479 height 26
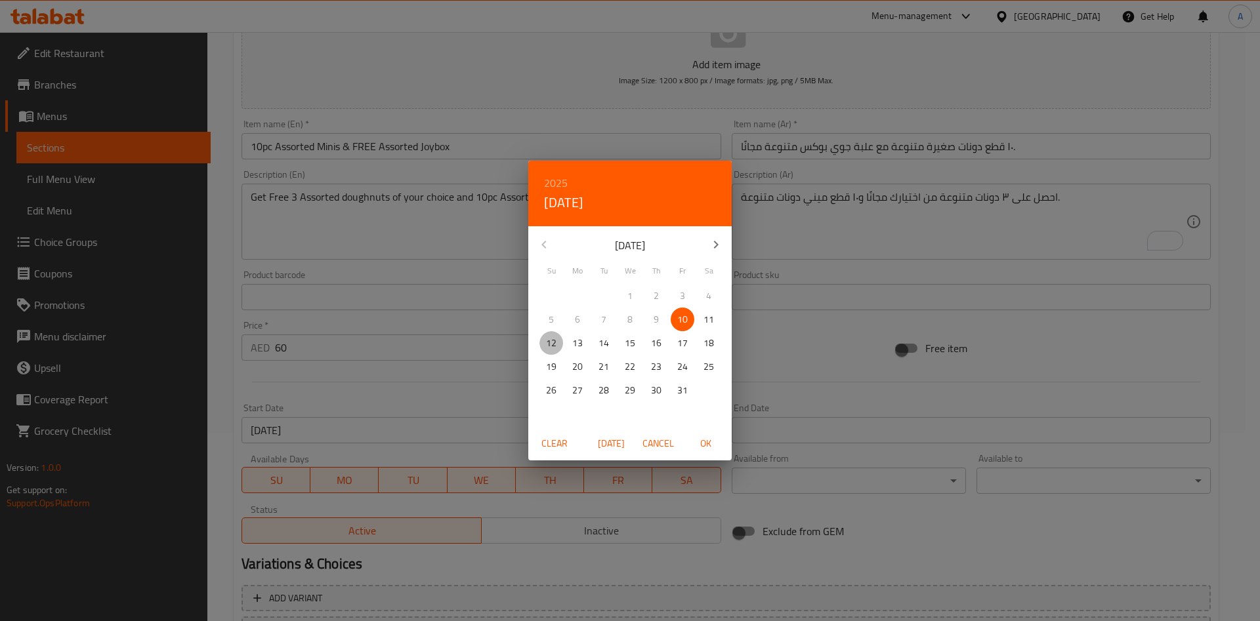
click at [551, 337] on p "12" at bounding box center [551, 343] width 11 height 16
click at [705, 442] on span "OK" at bounding box center [706, 444] width 32 height 16
type input "[DATE]"
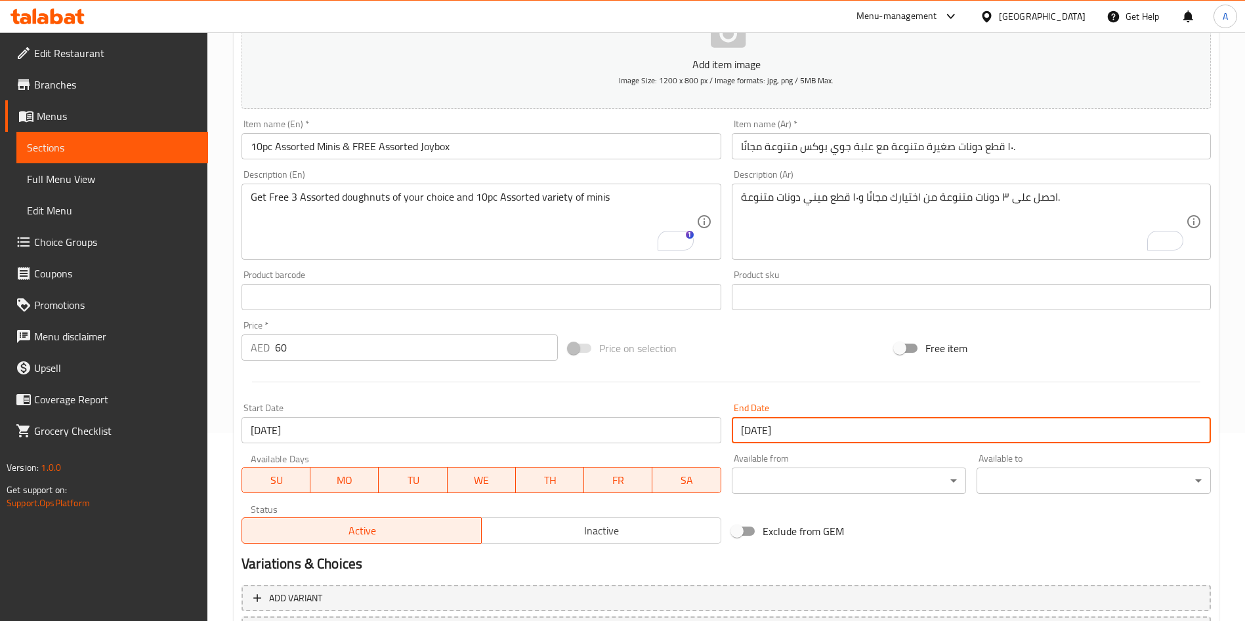
click at [775, 353] on div "Price on selection" at bounding box center [726, 348] width 327 height 35
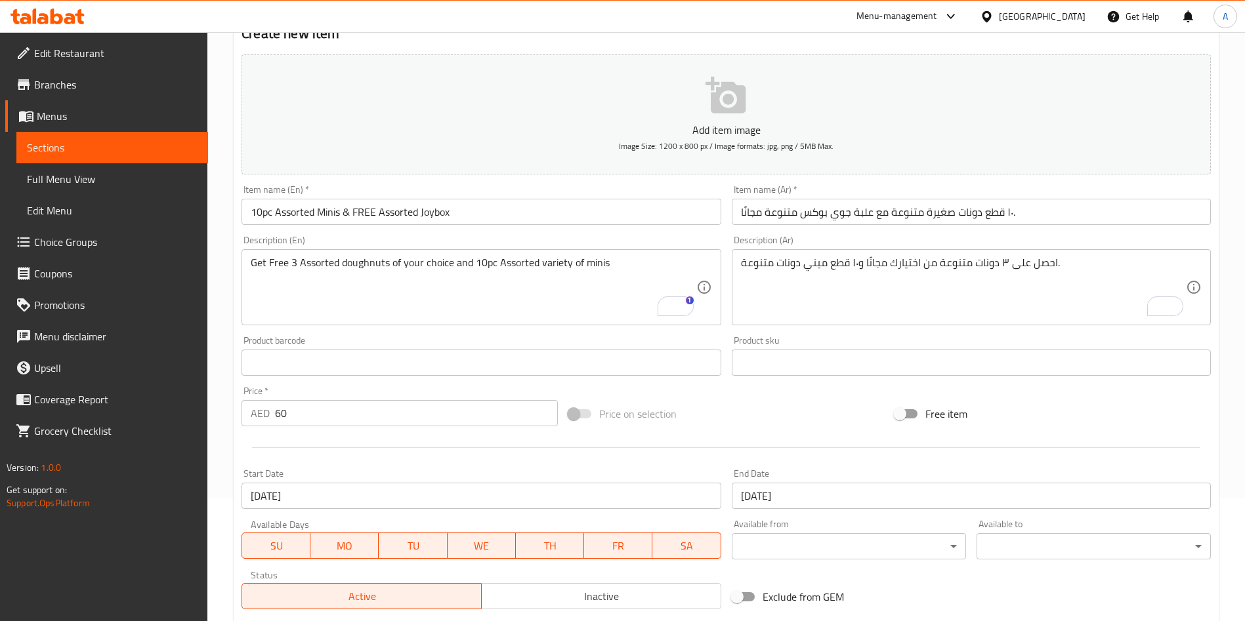
scroll to position [0, 0]
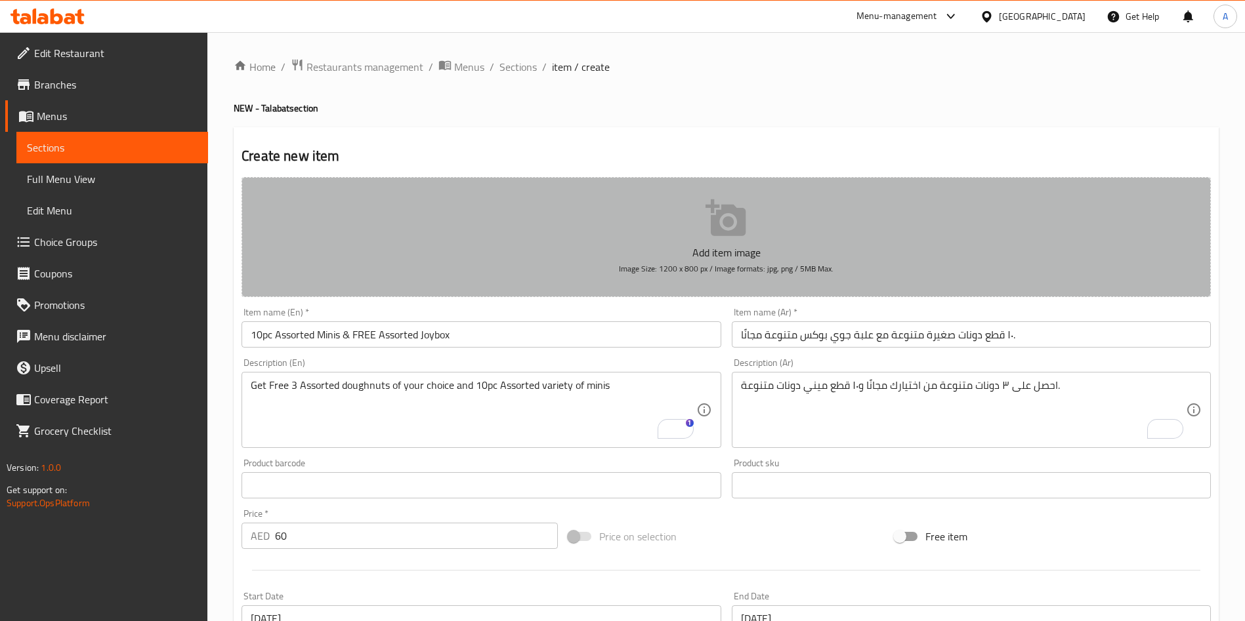
click at [711, 203] on icon "button" at bounding box center [725, 218] width 40 height 37
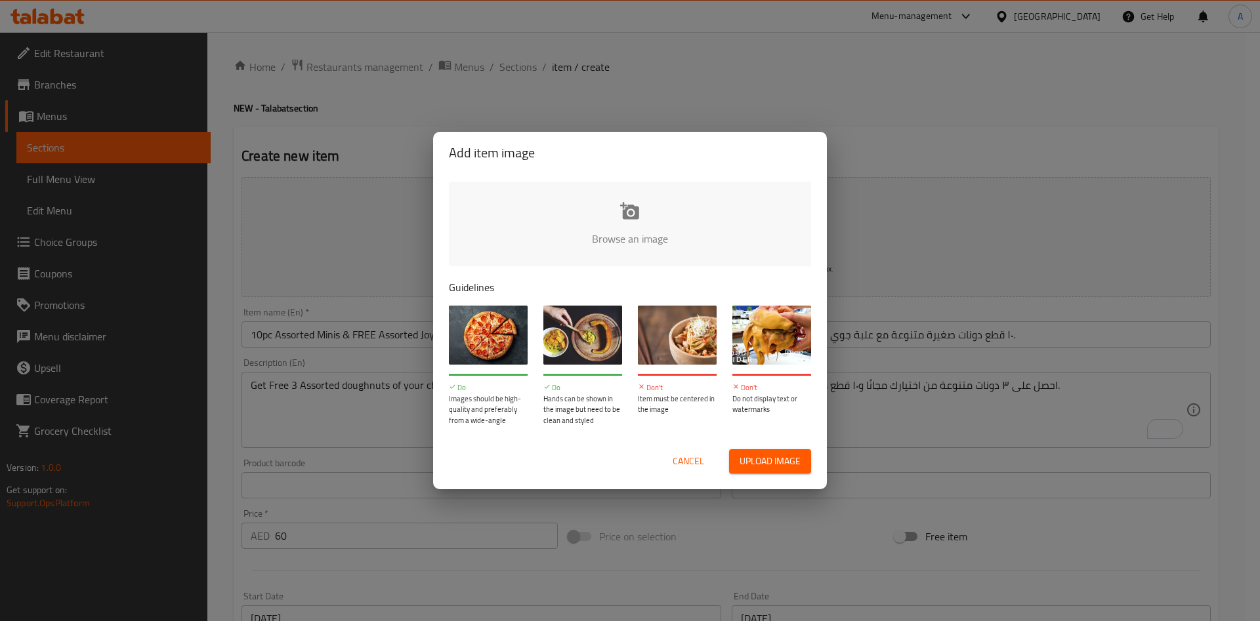
click at [621, 215] on input "file" at bounding box center [1074, 243] width 1250 height 123
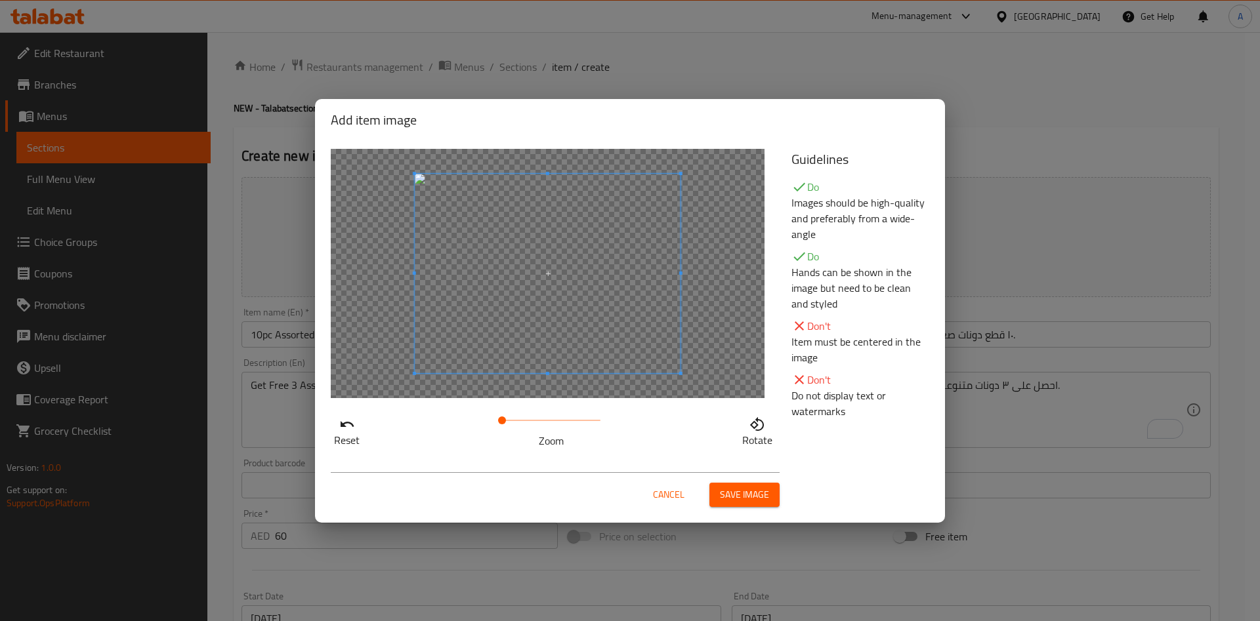
click at [739, 491] on span "Save image" at bounding box center [744, 495] width 49 height 16
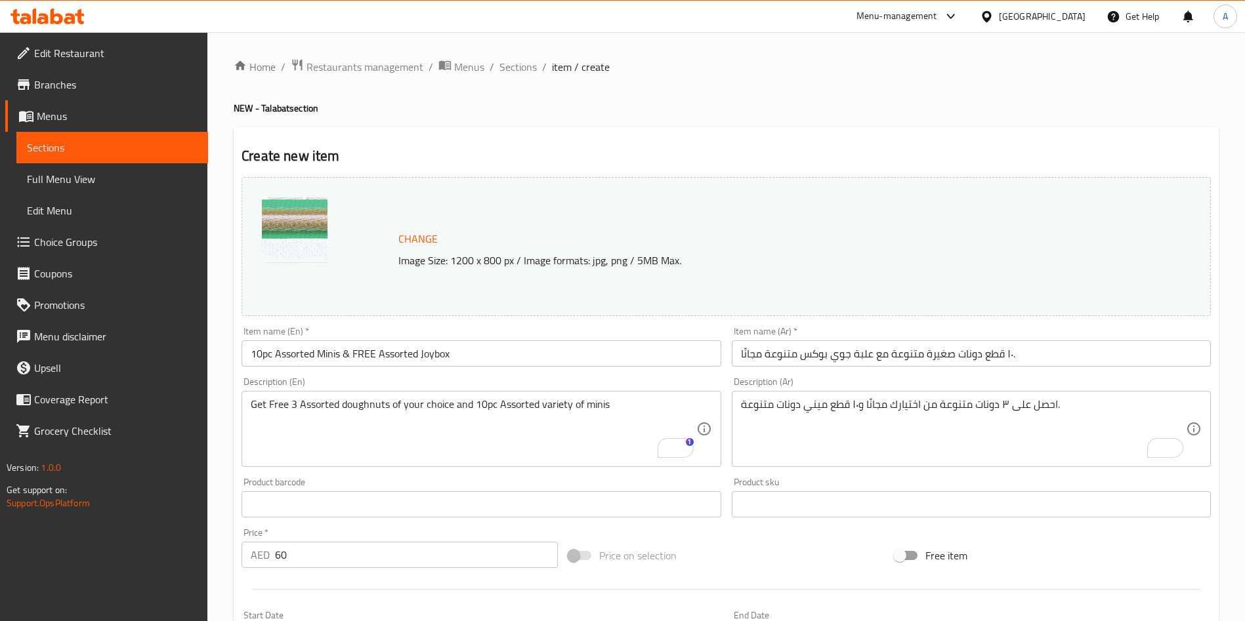
scroll to position [325, 0]
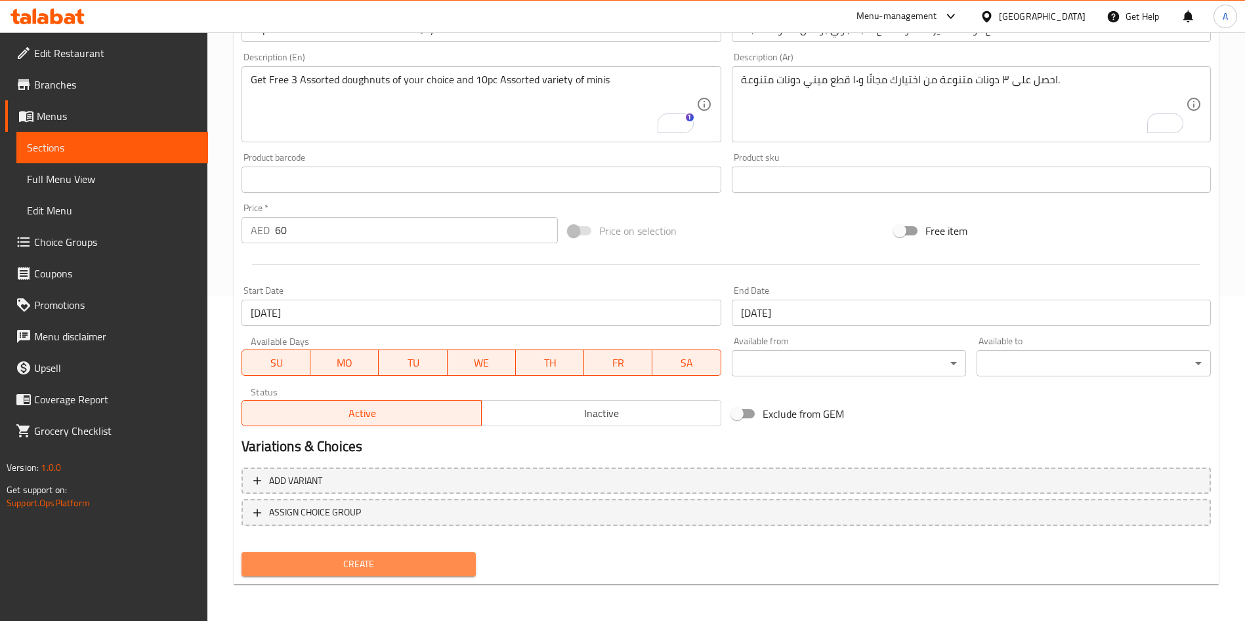
click at [446, 560] on span "Create" at bounding box center [358, 565] width 213 height 16
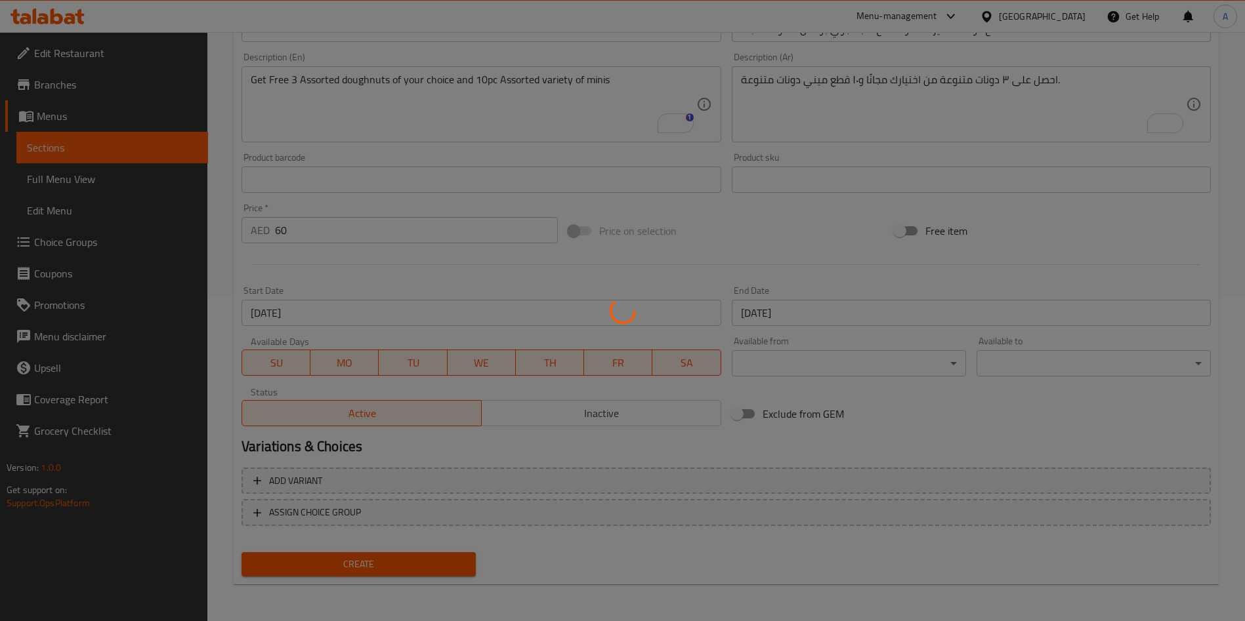
type input "0"
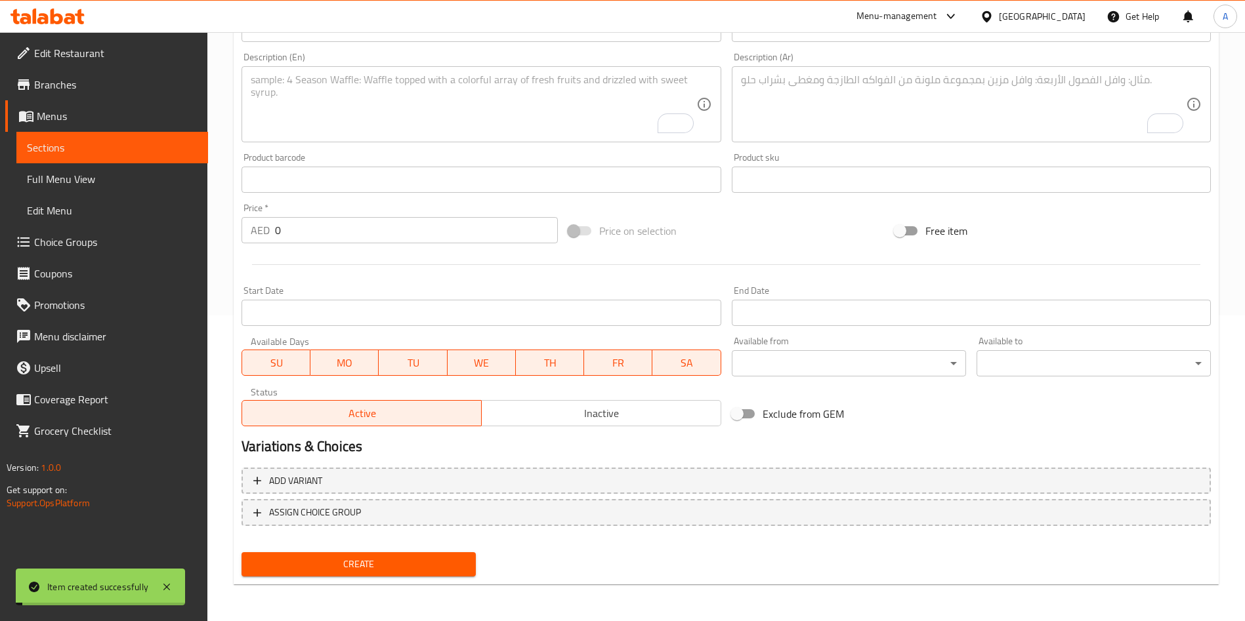
scroll to position [0, 0]
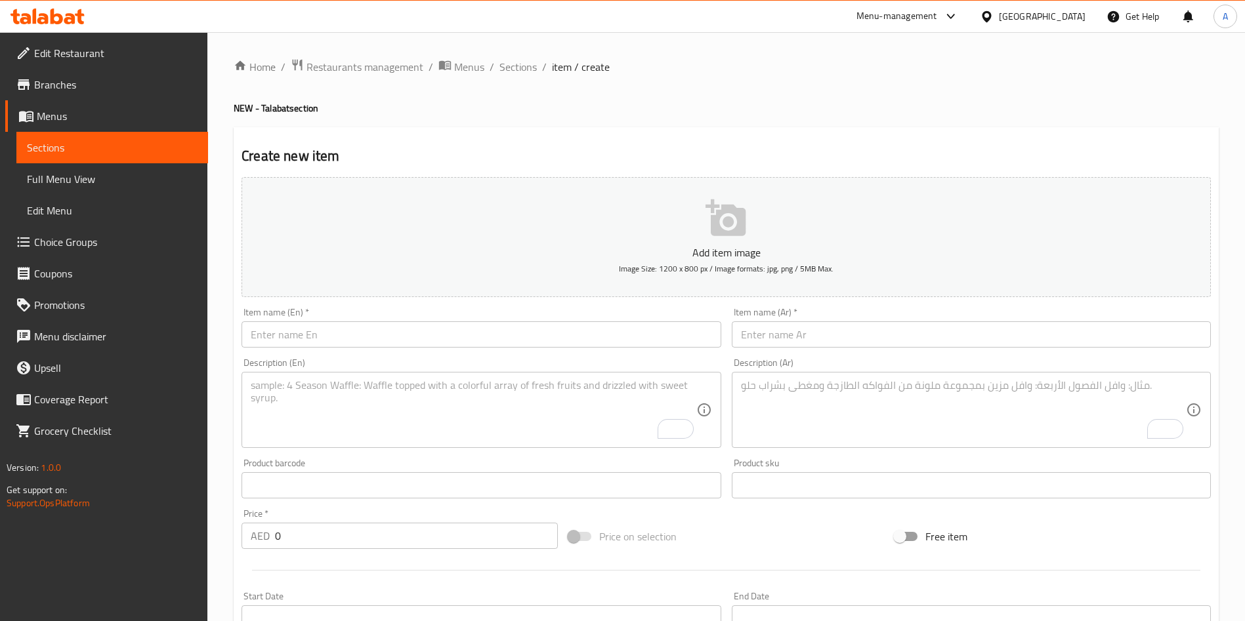
click at [534, 320] on div "Item name (En)   * Item name (En) *" at bounding box center [481, 328] width 479 height 40
click at [522, 343] on input "text" at bounding box center [481, 335] width 479 height 26
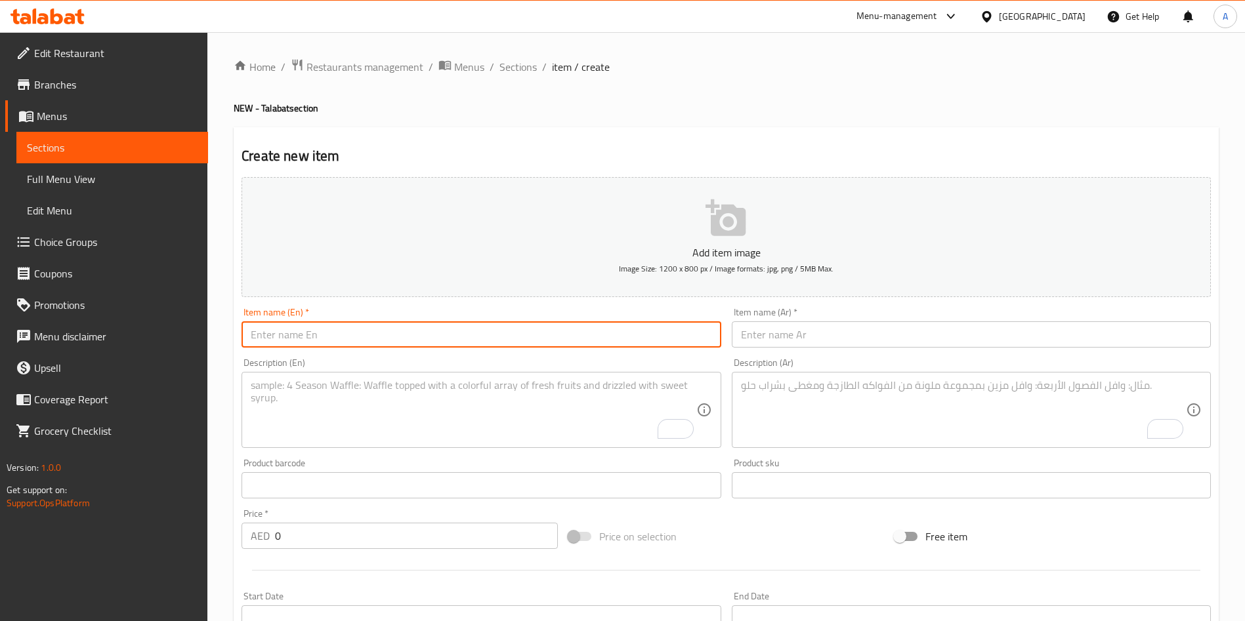
paste input "Assorted Half Dozen & 10pc Assorted Minis"
type input "Assorted Half Dozen & 10pc Assorted Minis"
click at [798, 331] on input "text" at bounding box center [971, 335] width 479 height 26
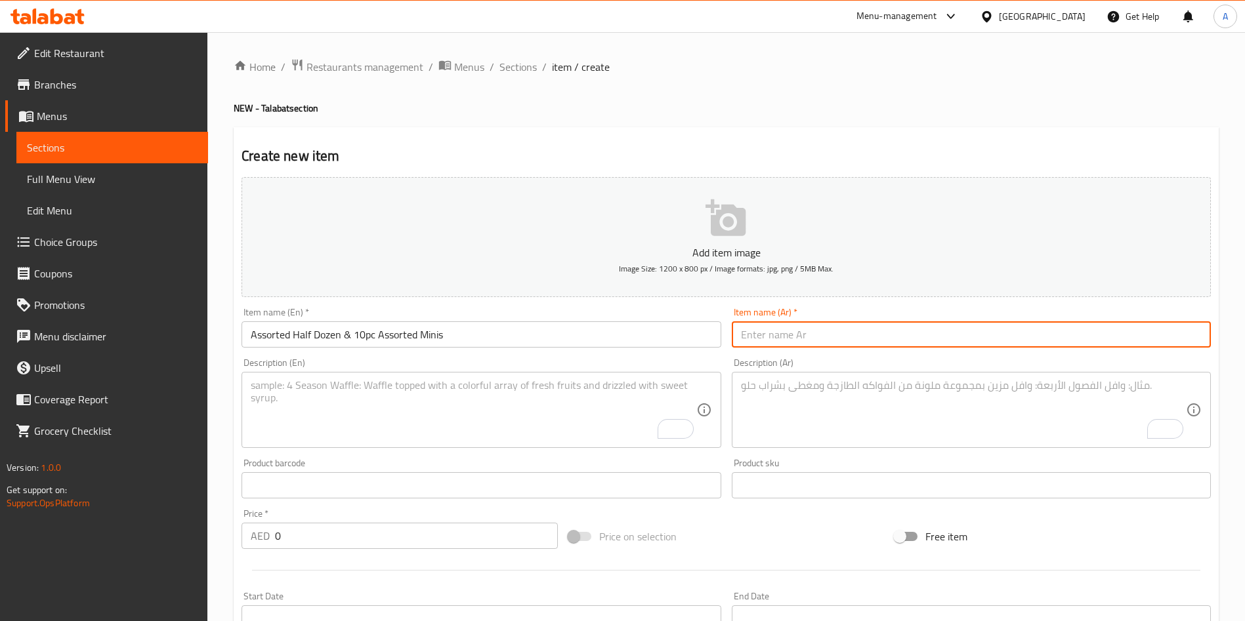
paste input "نصف دزينة دونات متنوعة و١٠ قطع ميني دونات متنوعة"
type input "نصف دزينة دونات متنوعة و١٠ قطع ميني دونات متنوعة"
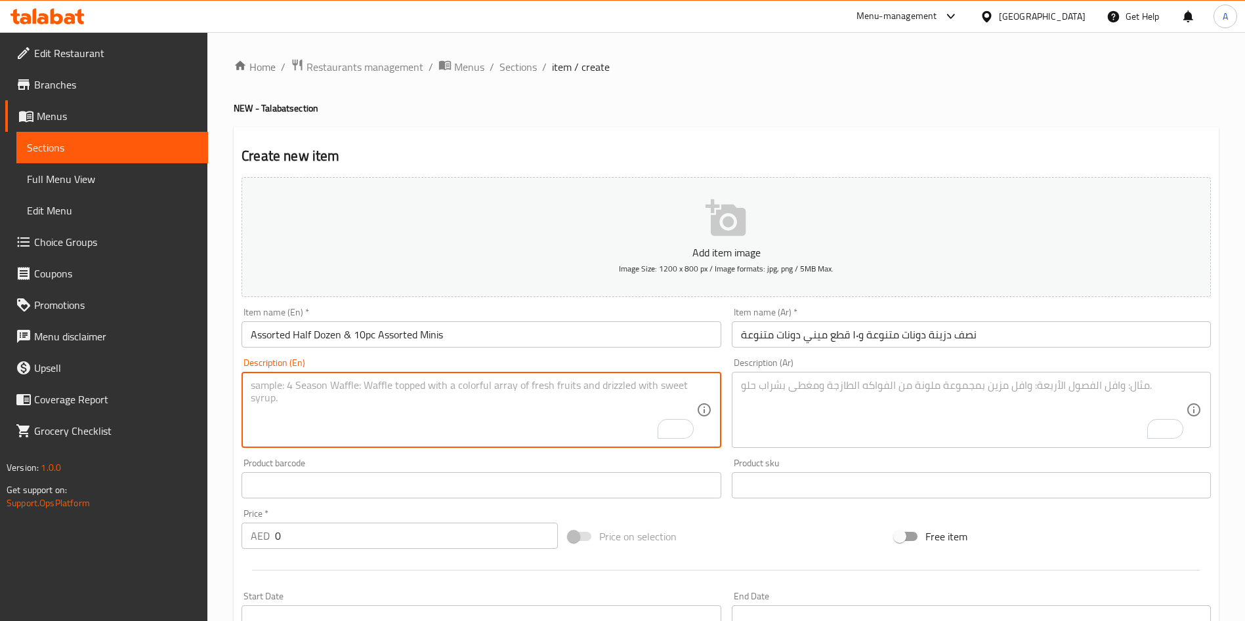
click at [508, 394] on textarea "To enrich screen reader interactions, please activate Accessibility in Grammarl…" at bounding box center [473, 410] width 445 height 62
paste textarea "Get 6 Assorted doughnuts of your choice and 10pc Assorted variety of minis"
type textarea "Get 6 Assorted doughnuts of your choice and 10pc Assorted variety of minis"
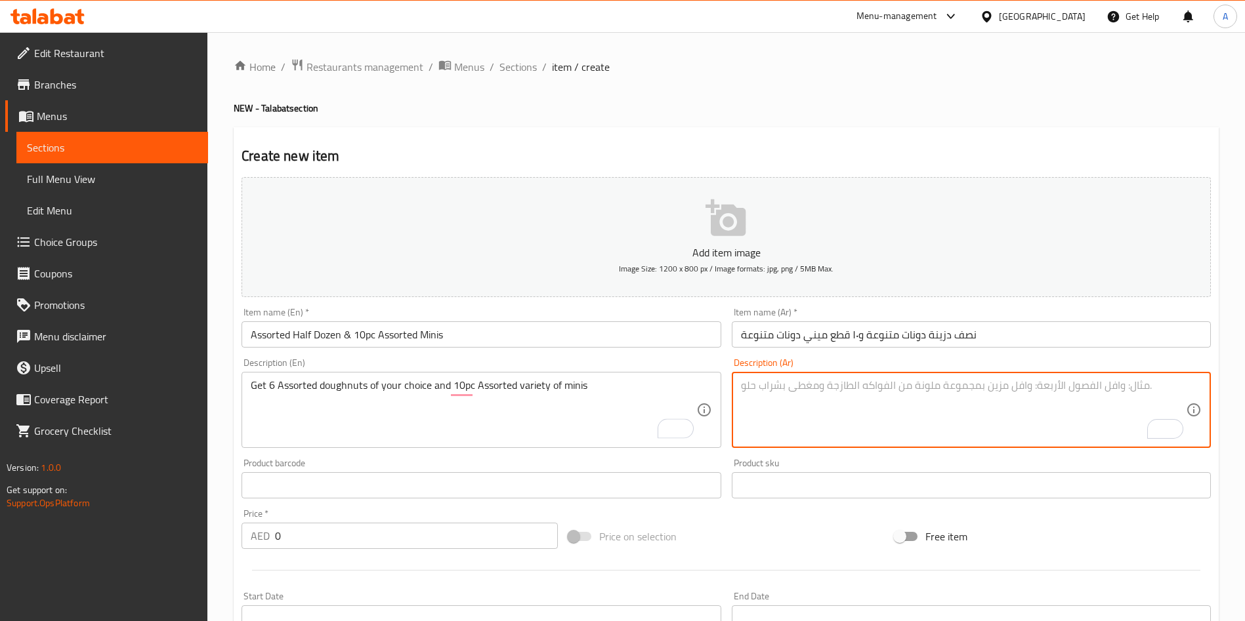
click at [767, 410] on textarea "To enrich screen reader interactions, please activate Accessibility in Grammarl…" at bounding box center [963, 410] width 445 height 62
paste textarea "احصل على ٦ دونات متنوعة من اختيارك و١٠ قطع ميني دونات متنوعة"
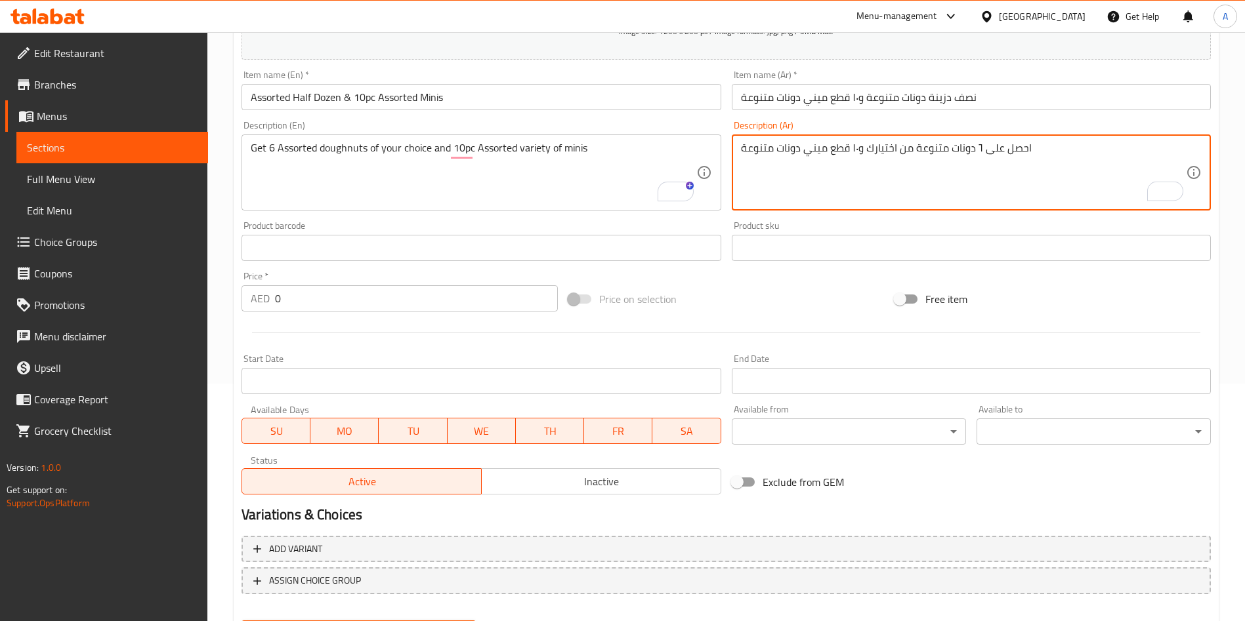
scroll to position [306, 0]
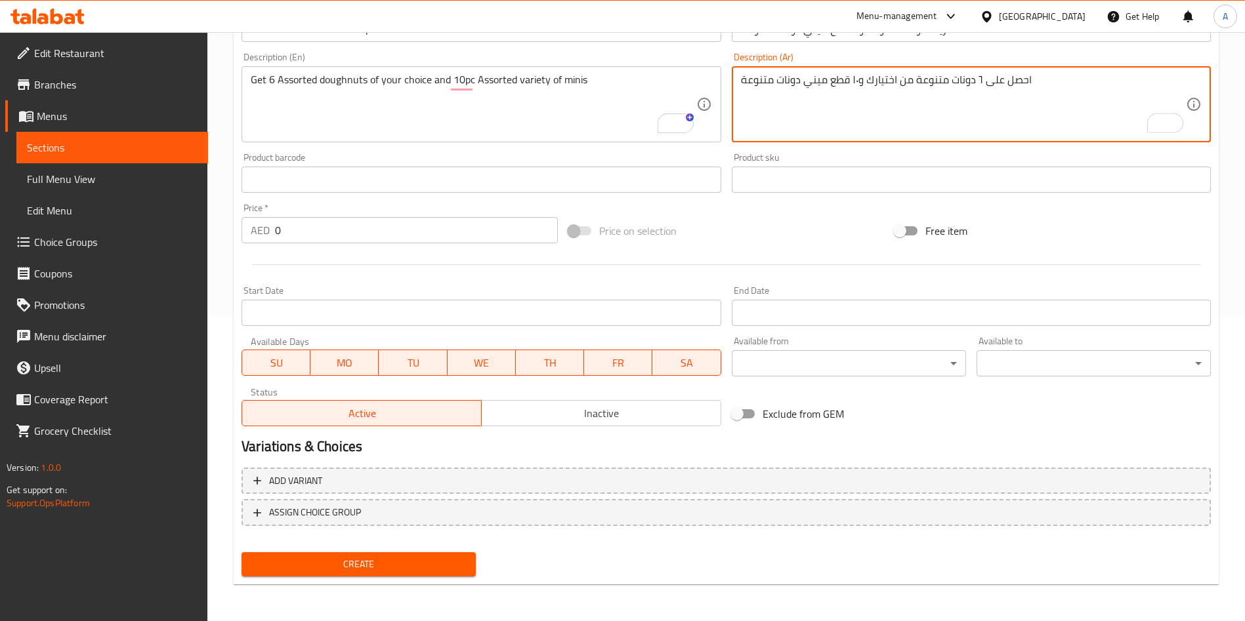
type textarea "احصل على ٦ دونات متنوعة من اختيارك و١٠ قطع ميني دونات متنوعة"
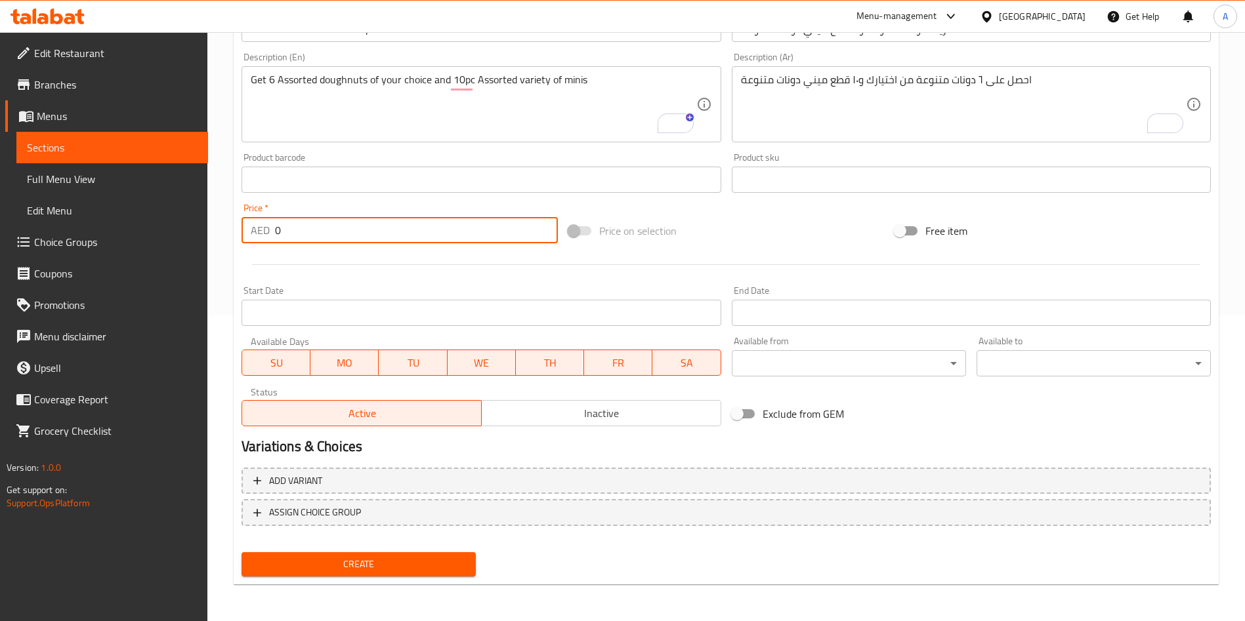
drag, startPoint x: 371, startPoint y: 238, endPoint x: 219, endPoint y: 242, distance: 152.3
click at [219, 242] on div "Home / Restaurants management / Menus / Sections / item / create NEW - Talabat …" at bounding box center [726, 173] width 1038 height 895
paste input "78"
type input "78"
click at [792, 232] on div "Price on selection" at bounding box center [726, 230] width 327 height 35
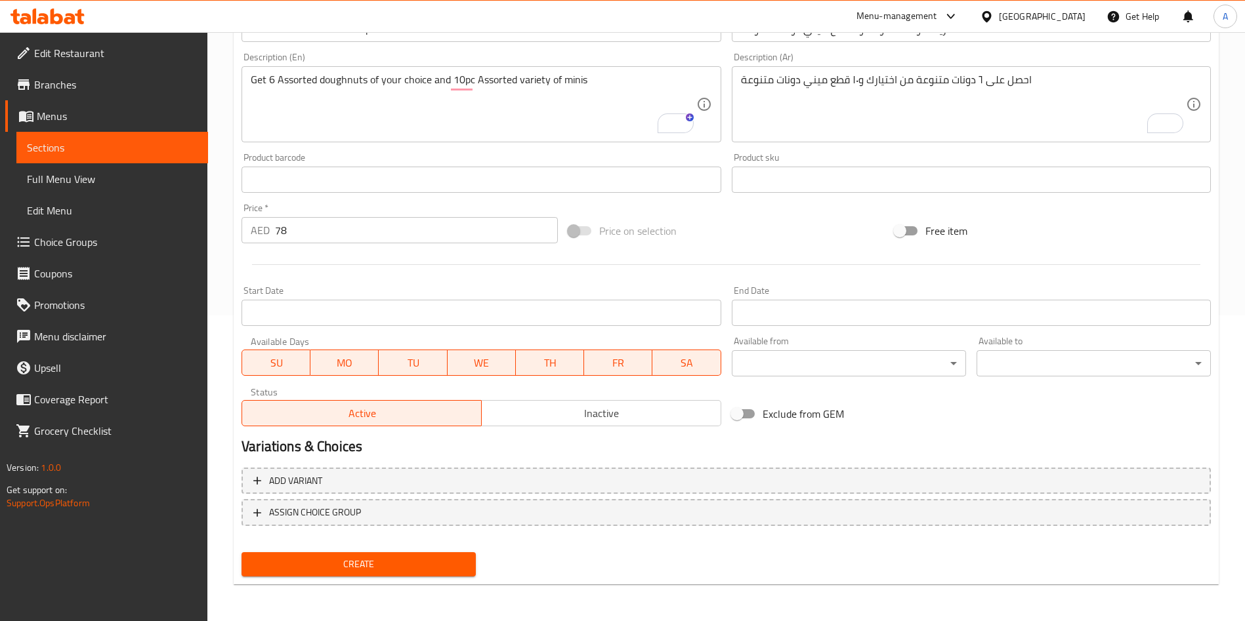
scroll to position [0, 0]
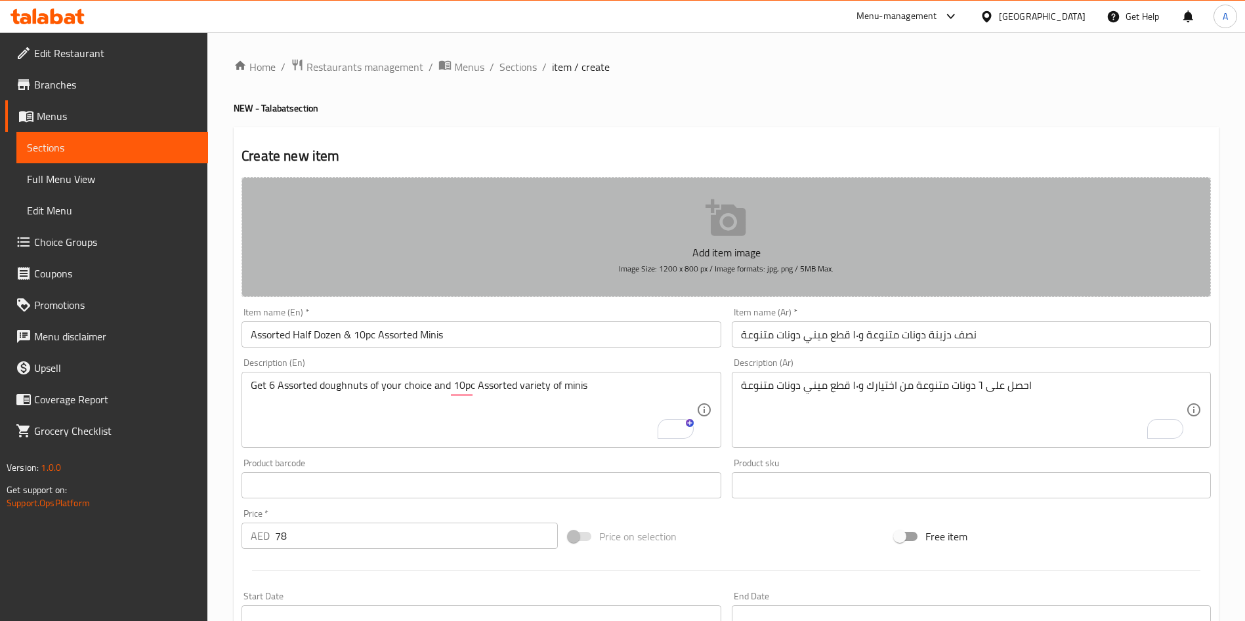
click at [740, 232] on icon "button" at bounding box center [725, 218] width 40 height 37
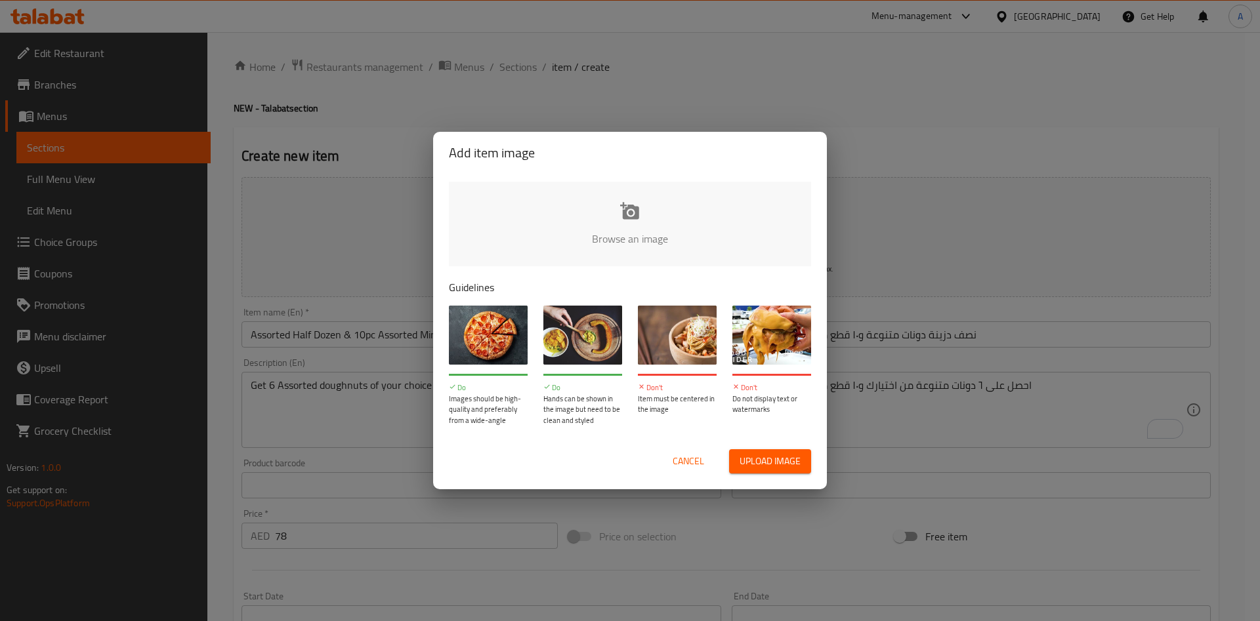
click at [645, 204] on input "file" at bounding box center [1074, 243] width 1250 height 123
click at [627, 210] on input "file" at bounding box center [1074, 243] width 1250 height 123
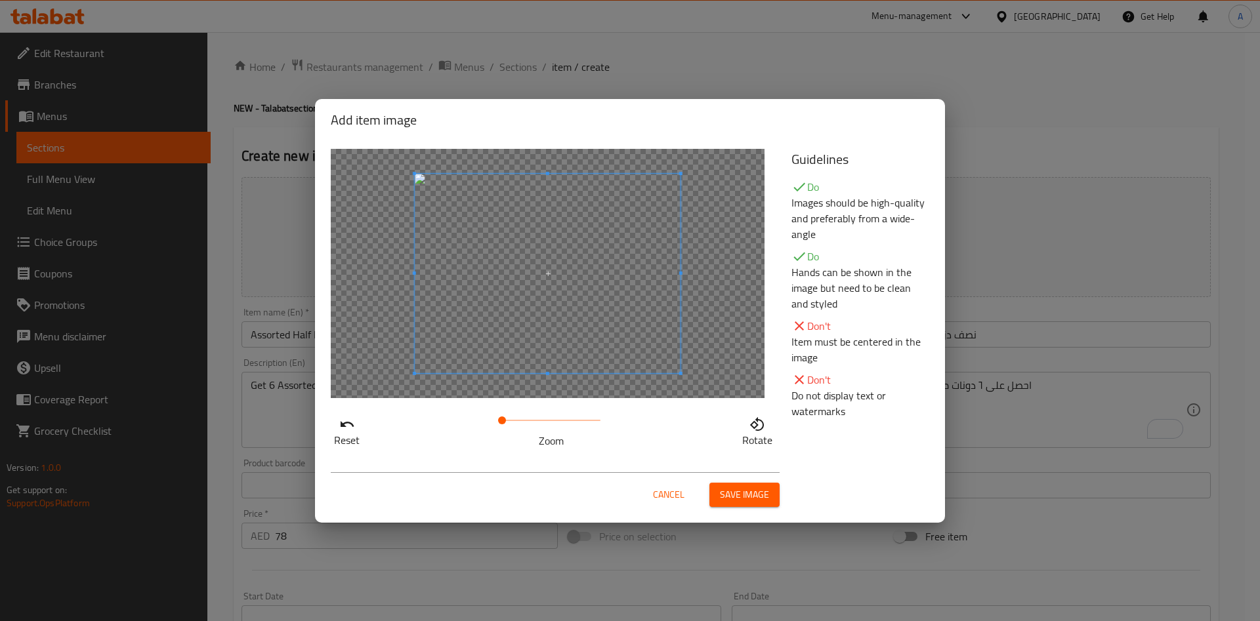
click at [752, 498] on span "Save image" at bounding box center [744, 495] width 49 height 16
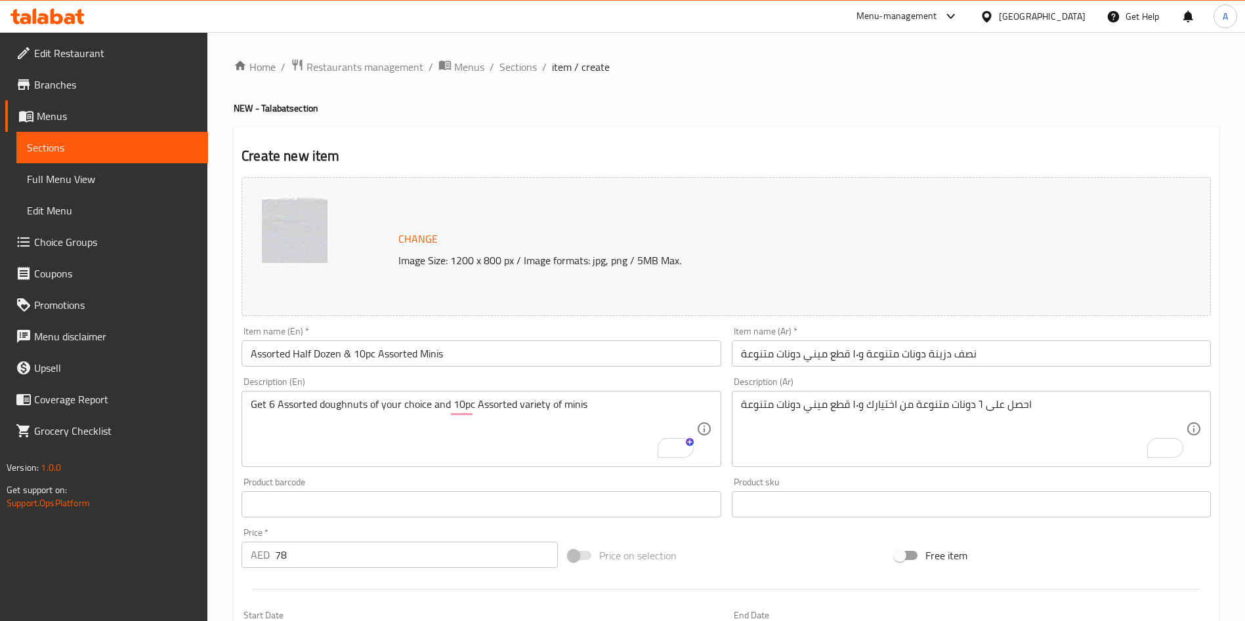
scroll to position [325, 0]
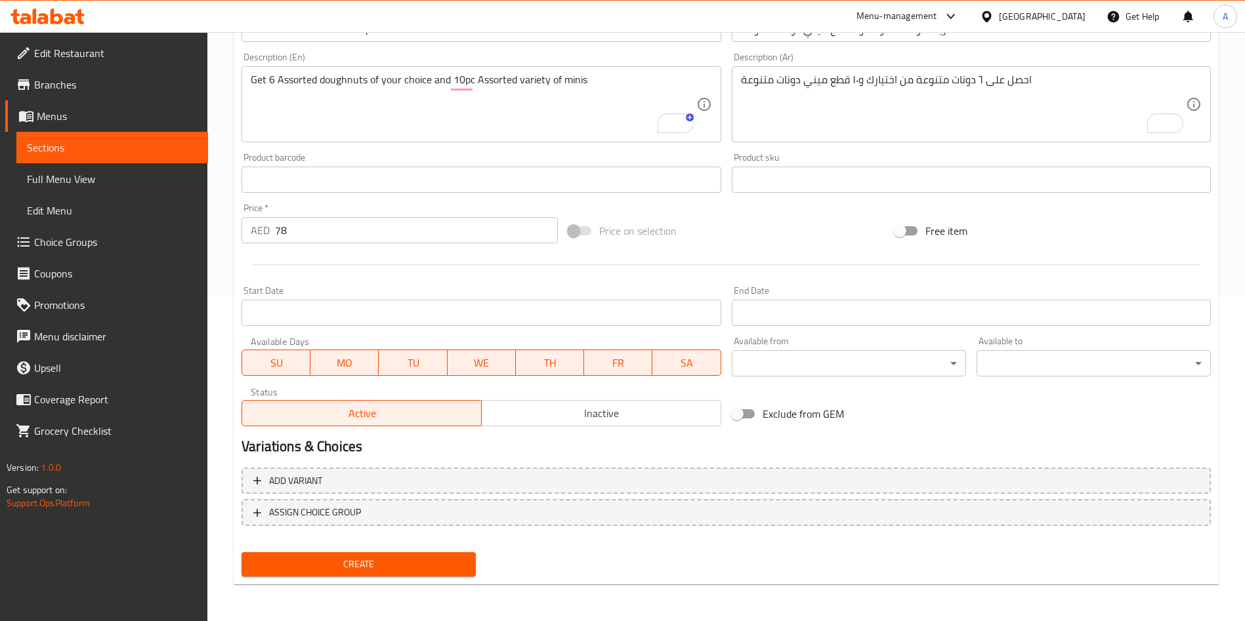
click at [415, 577] on div "Create" at bounding box center [358, 564] width 245 height 35
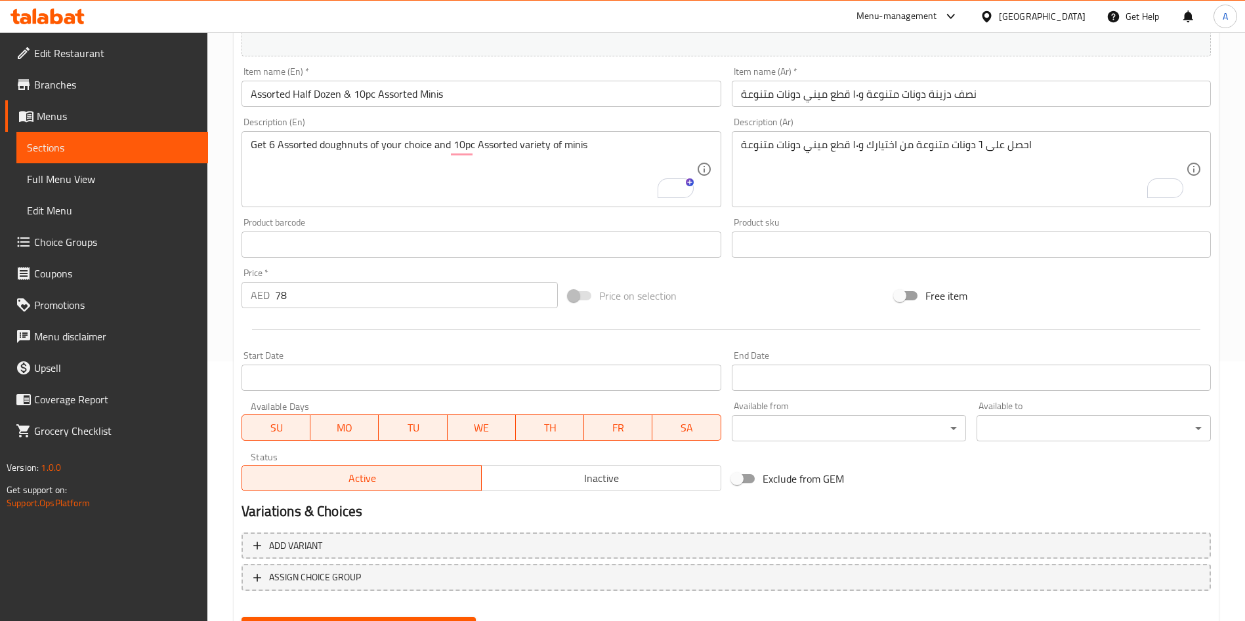
scroll to position [312, 0]
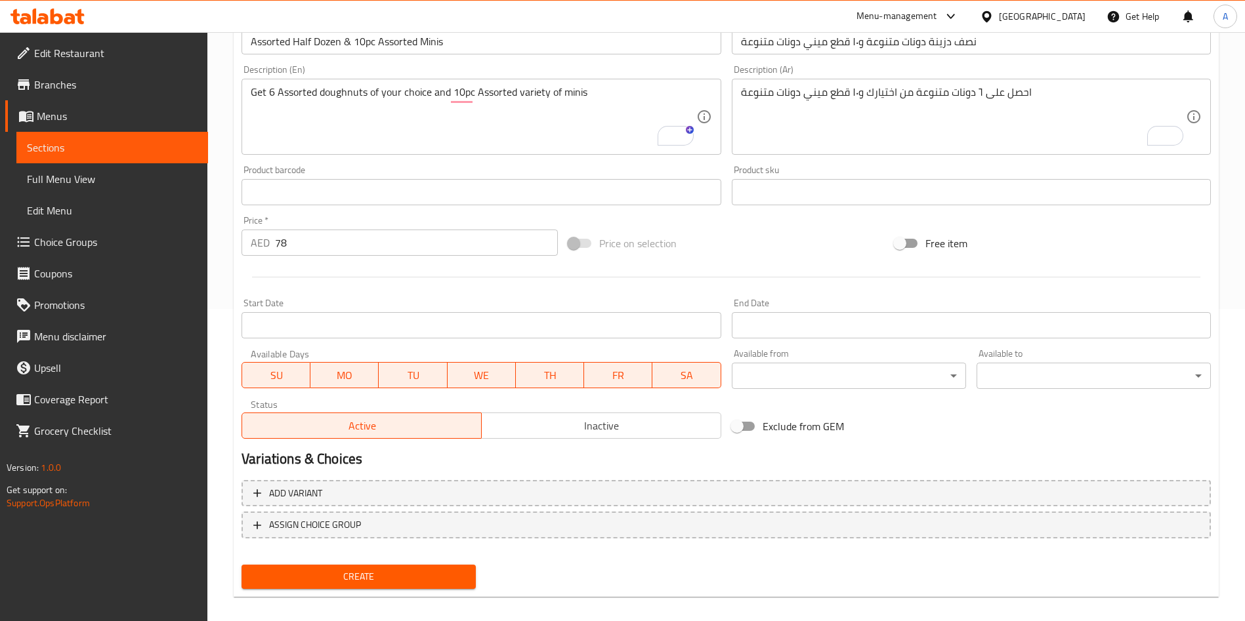
click at [417, 574] on span "Create" at bounding box center [358, 577] width 213 height 16
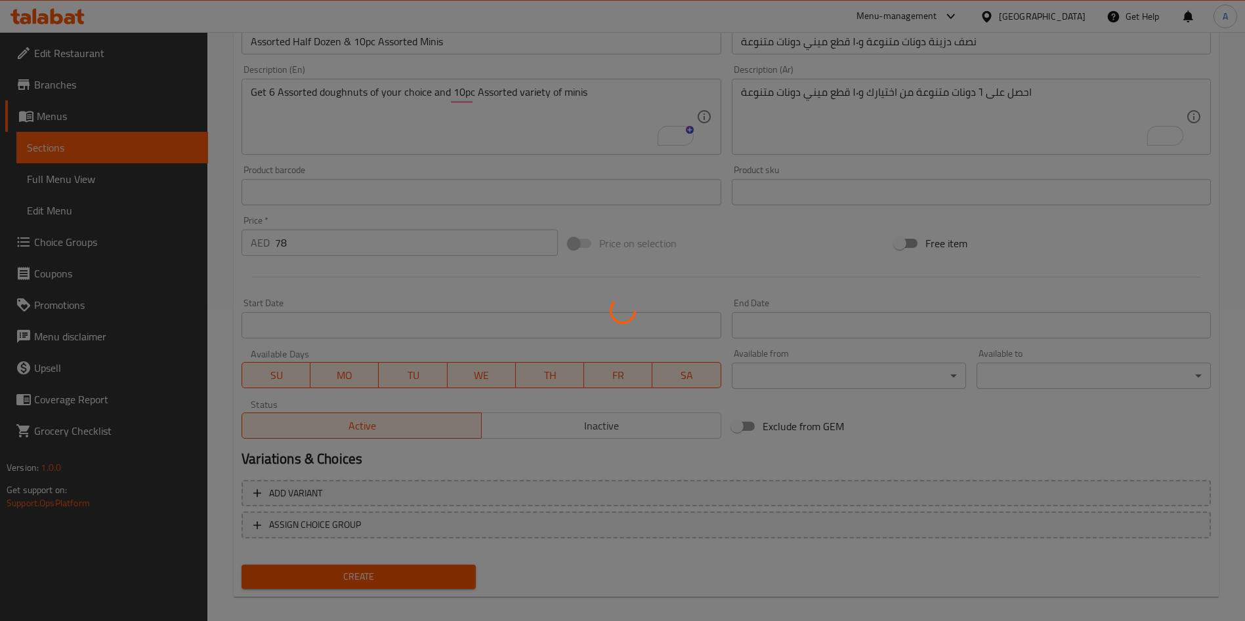
type input "0"
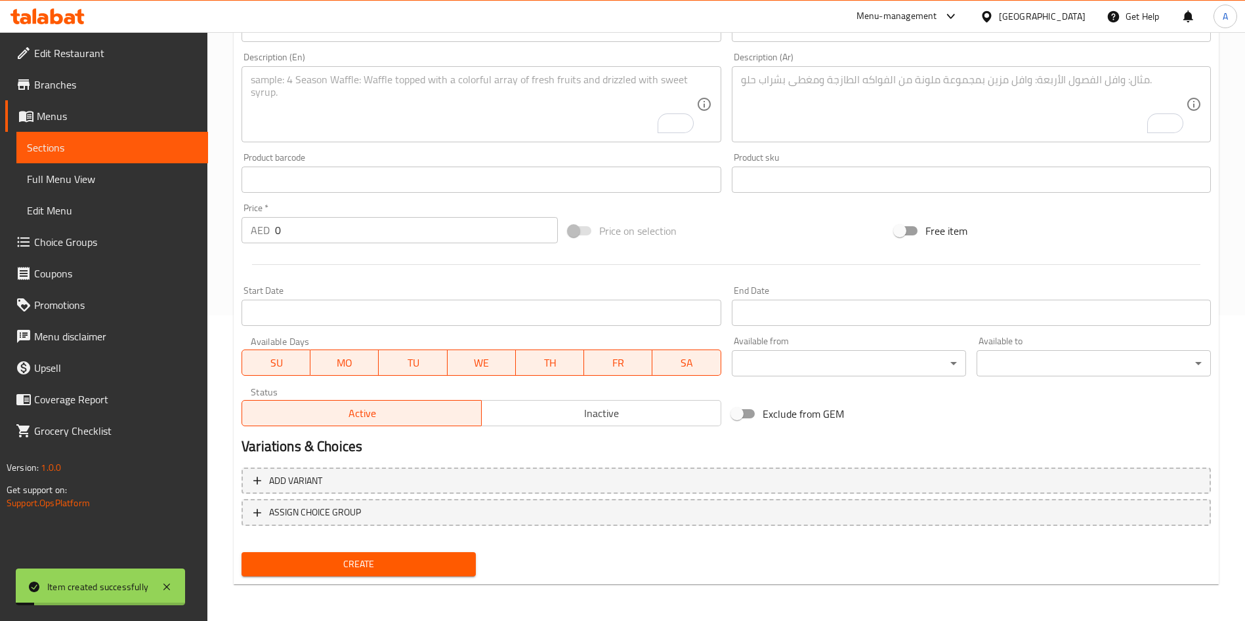
scroll to position [0, 0]
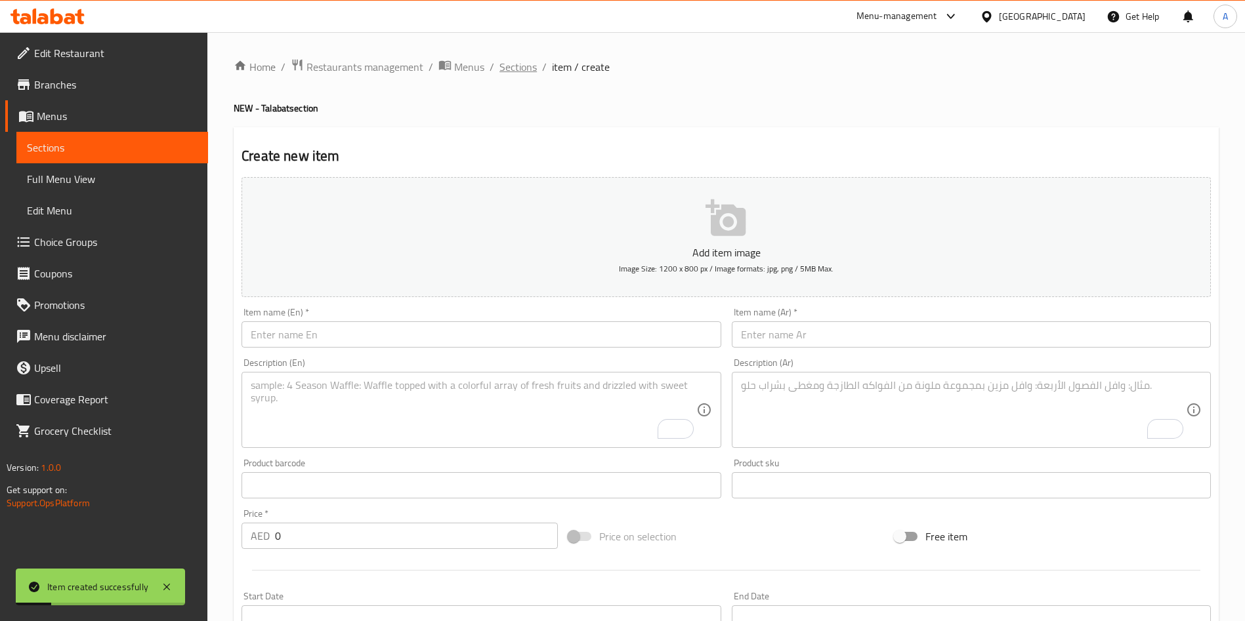
click at [520, 71] on span "Sections" at bounding box center [517, 67] width 37 height 16
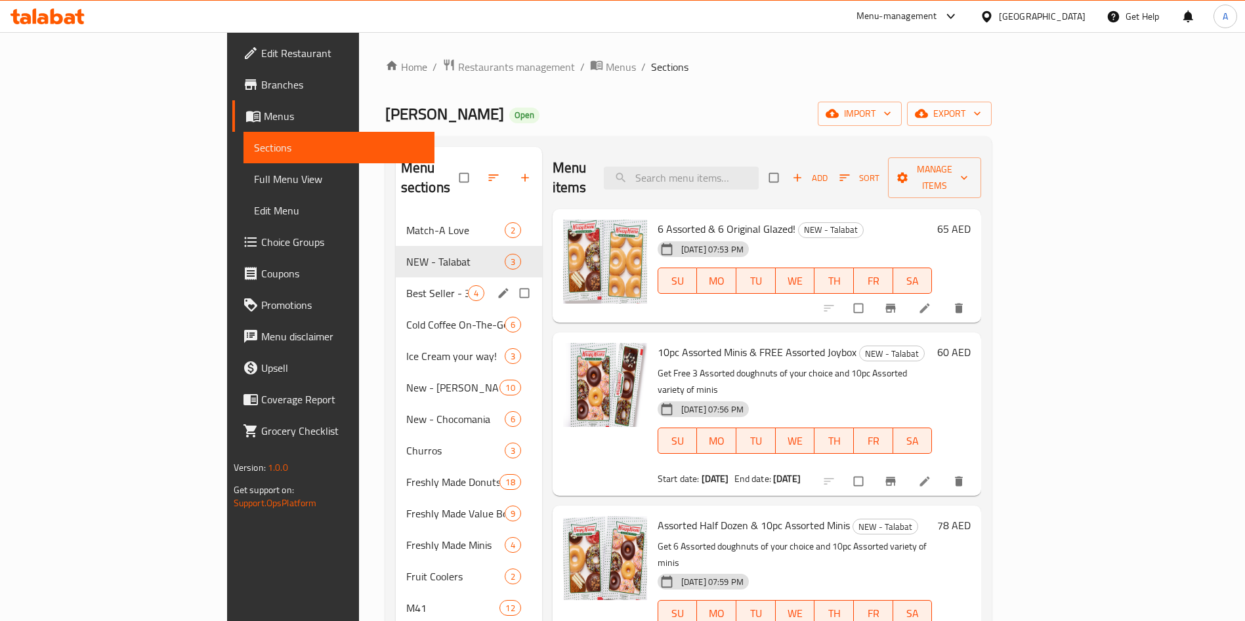
click at [396, 278] on div "Best Seller - 30% Off 4" at bounding box center [469, 294] width 146 height 32
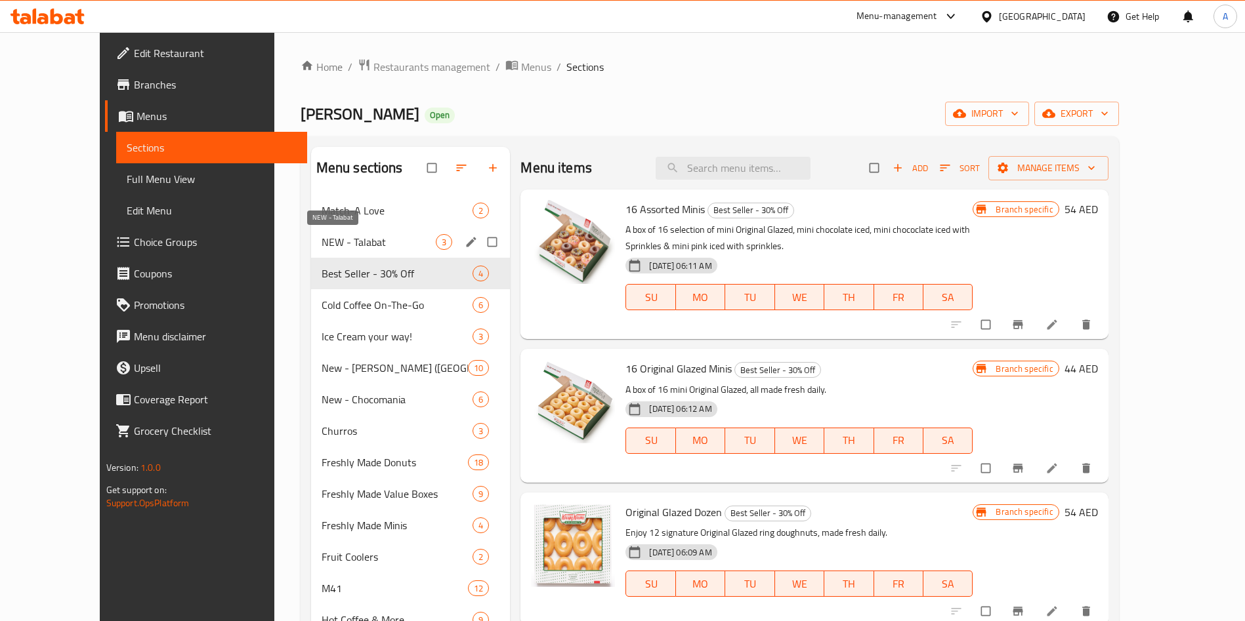
click at [322, 238] on span "NEW - Talabat" at bounding box center [379, 242] width 115 height 16
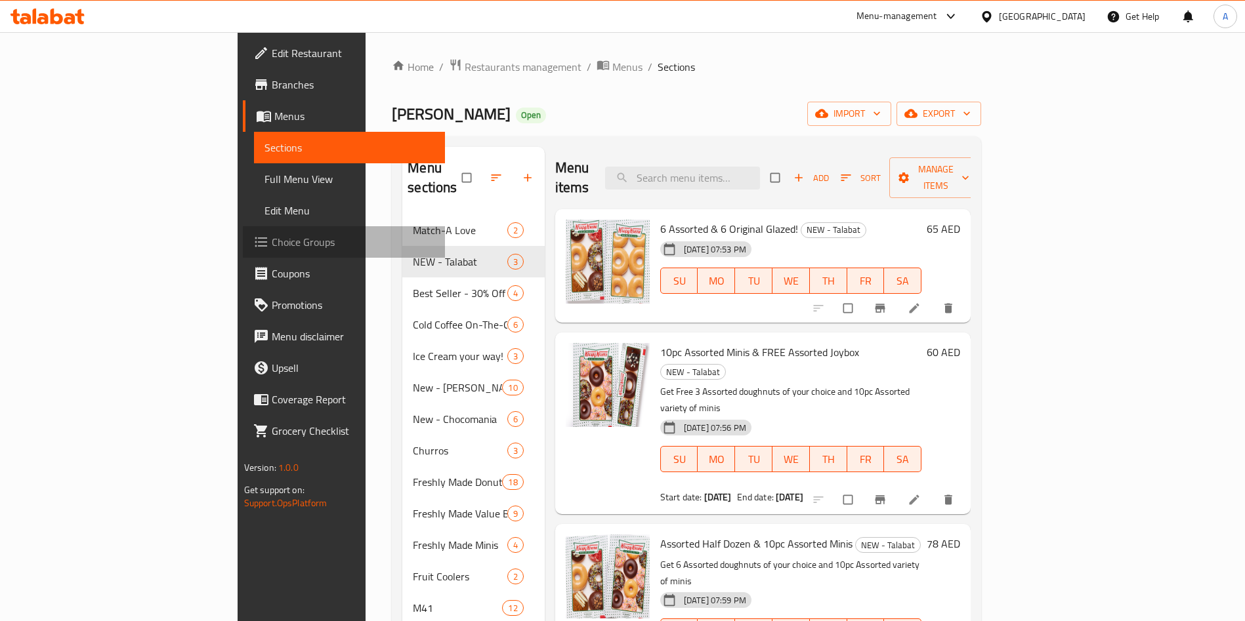
click at [272, 241] on span "Choice Groups" at bounding box center [353, 242] width 163 height 16
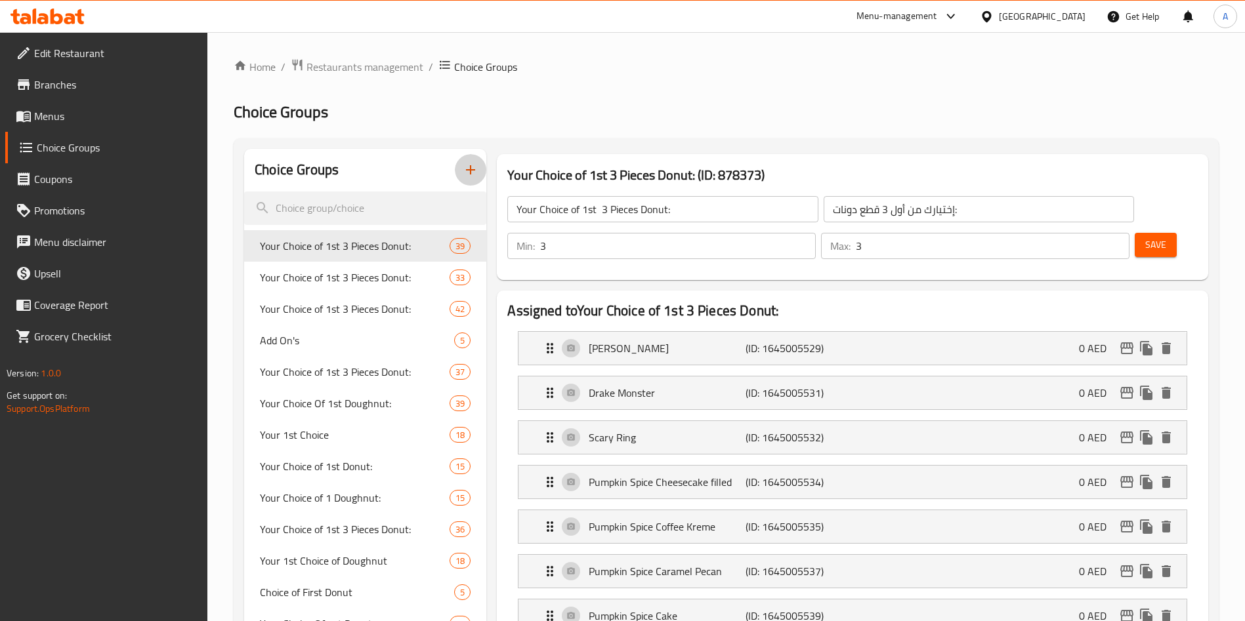
click at [474, 160] on button "button" at bounding box center [471, 170] width 32 height 32
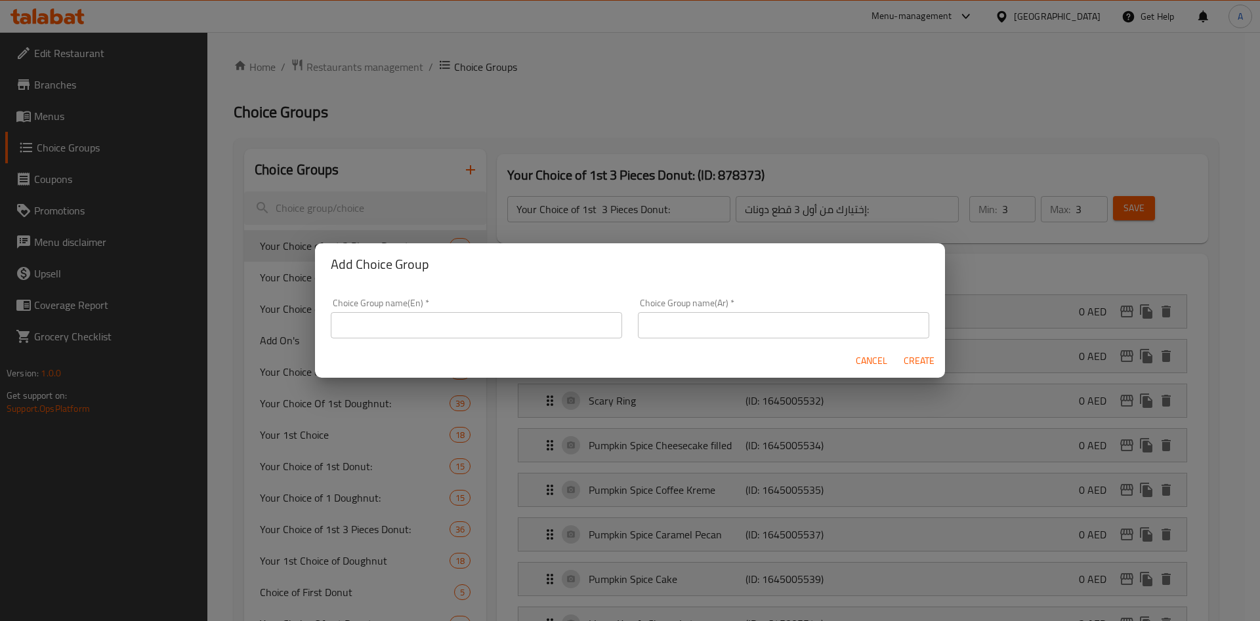
click at [471, 342] on div "Choice Group name(En)   * Choice Group name(En) *" at bounding box center [476, 319] width 307 height 56
click at [459, 326] on input "text" at bounding box center [476, 325] width 291 height 26
paste input "Your Choice of First 3 Doughnuts - Talabat Offer"
type input "Your Choice of First 3 Doughnuts - Talabat Offer"
click at [723, 319] on input "text" at bounding box center [783, 325] width 291 height 26
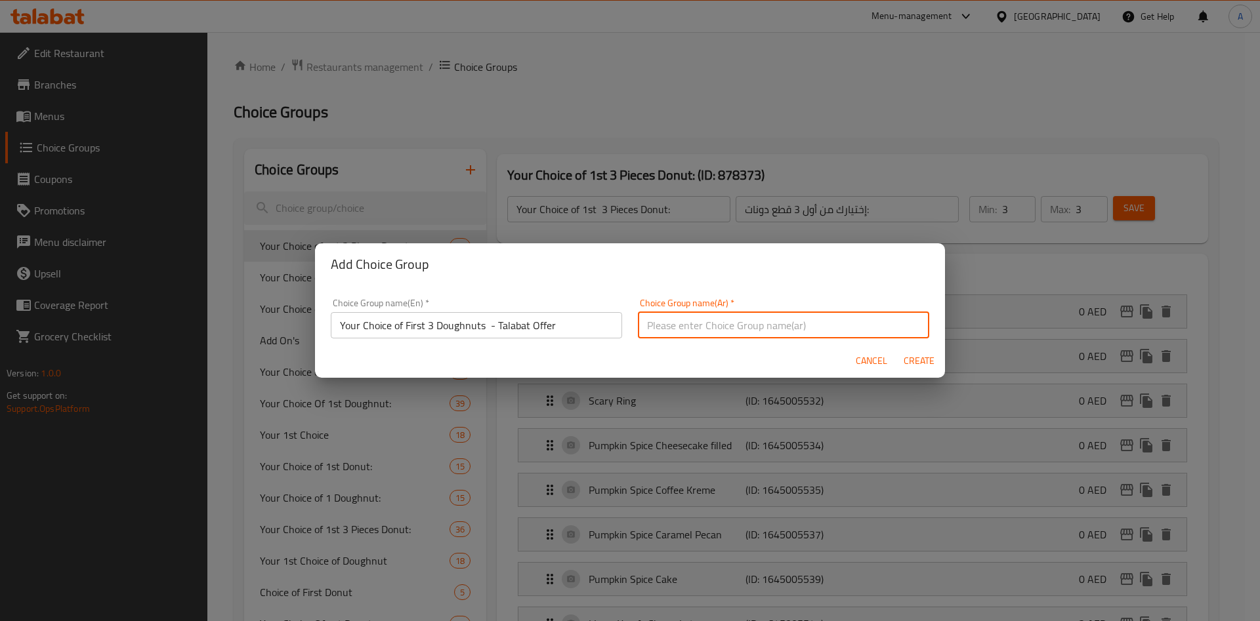
paste input "Your Choice of First 3 Doughnuts - Talabat Offer"
type input "Your Choice of First 3 Doughnuts - Talabat Offer"
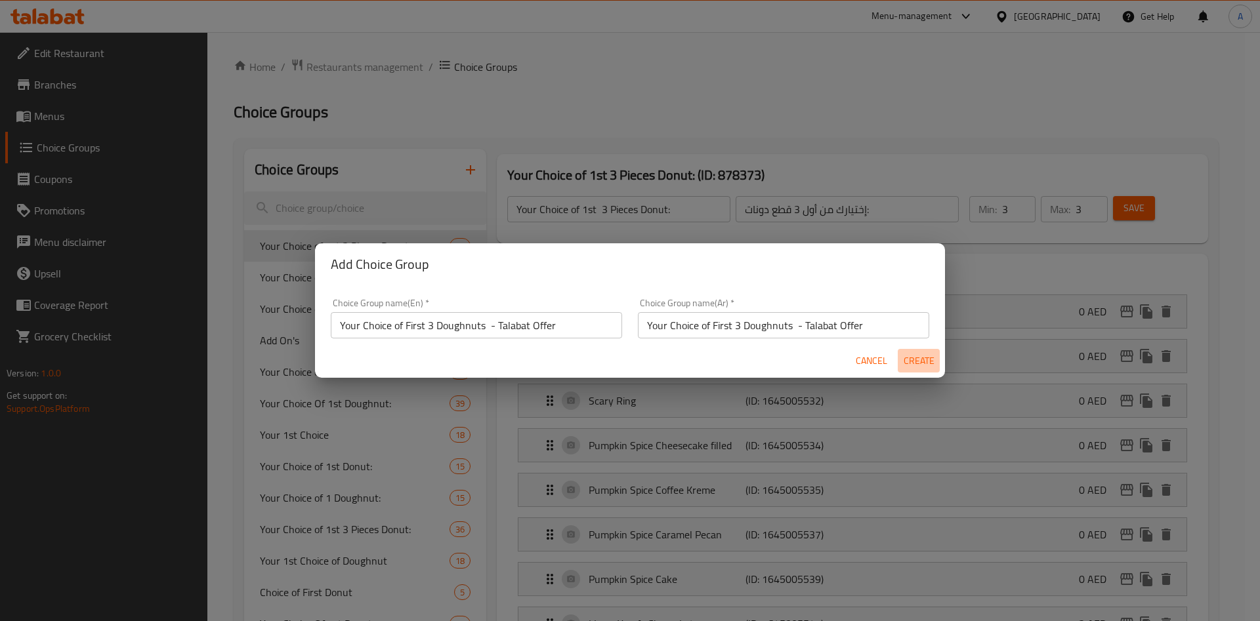
click at [913, 364] on span "Create" at bounding box center [919, 361] width 32 height 16
type input "Your Choice of First 3 Doughnuts - Talabat Offer"
type input "0"
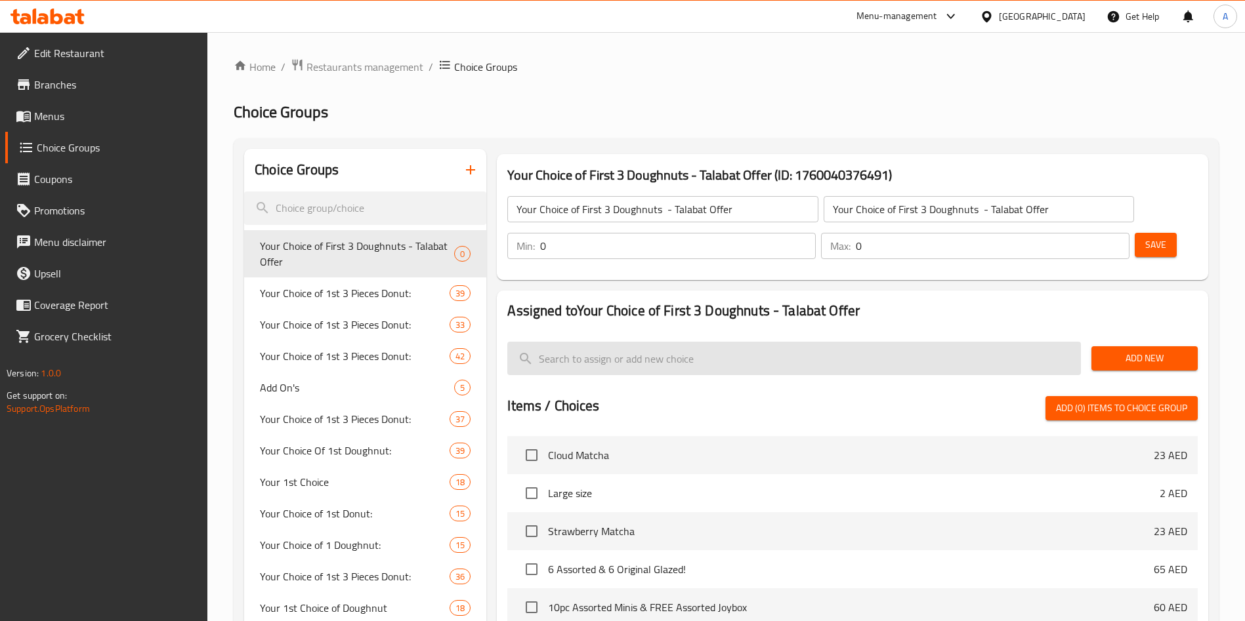
click at [628, 342] on input "search" at bounding box center [794, 358] width 574 height 33
paste input "Choco Hazelnut Exotica"
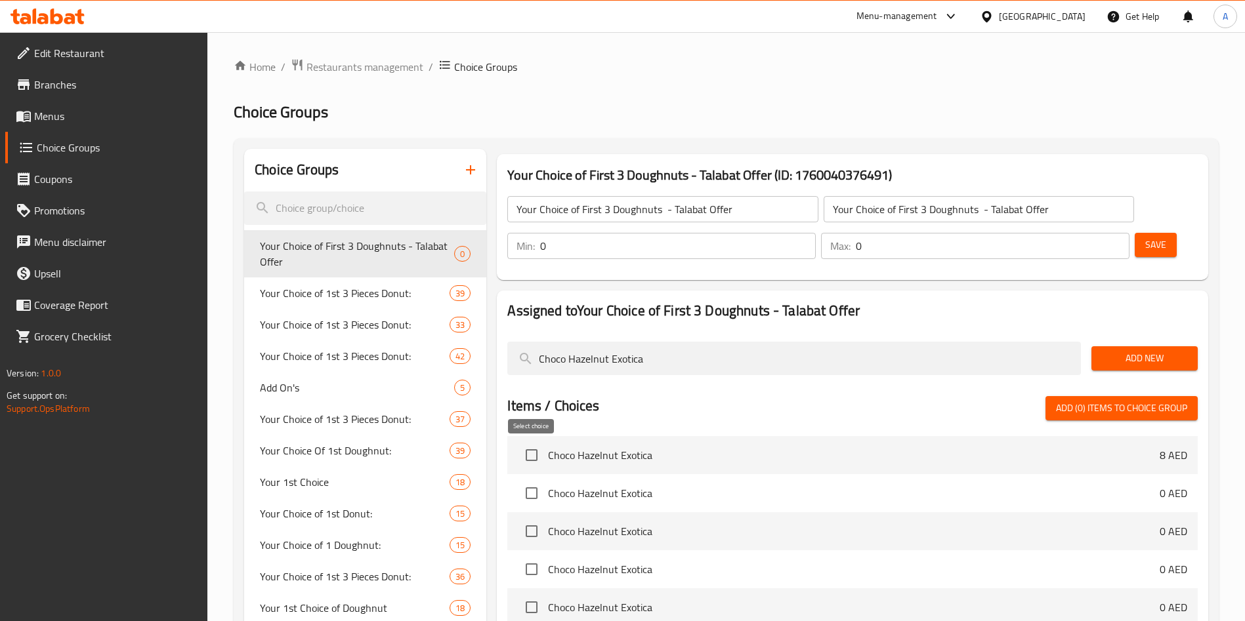
type input "Choco Hazelnut Exotica"
click at [526, 480] on input "checkbox" at bounding box center [532, 494] width 28 height 28
checkbox input "true"
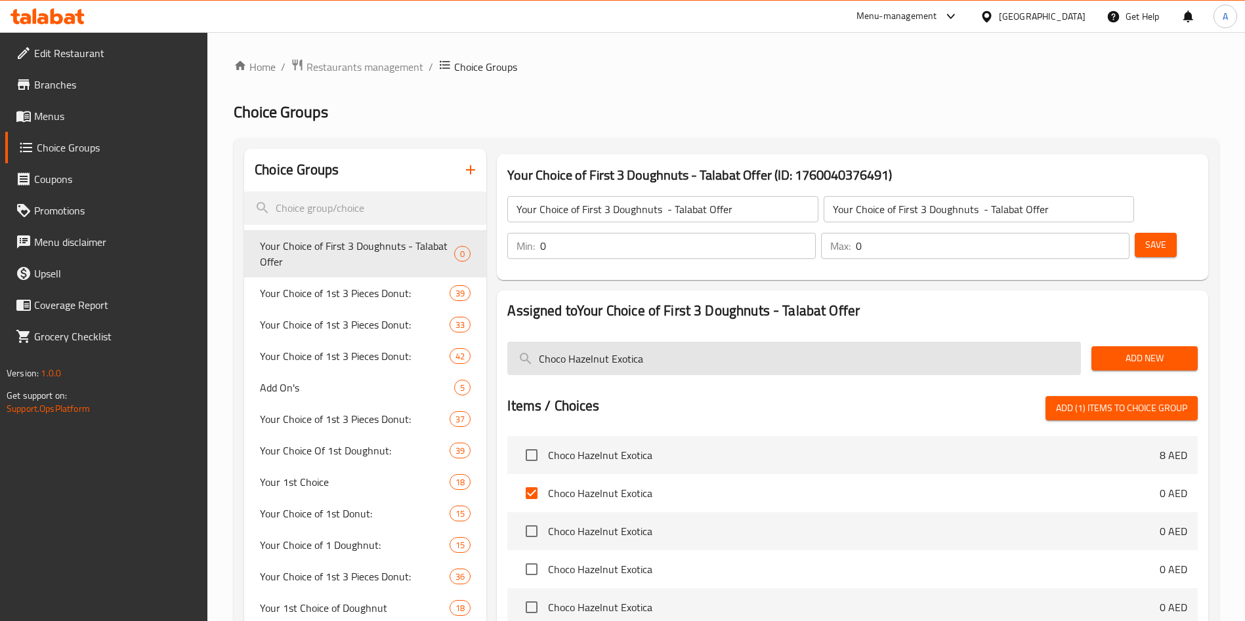
click at [635, 342] on input "Choco Hazelnut Exotica" at bounding box center [794, 358] width 574 height 33
paste input "Classic"
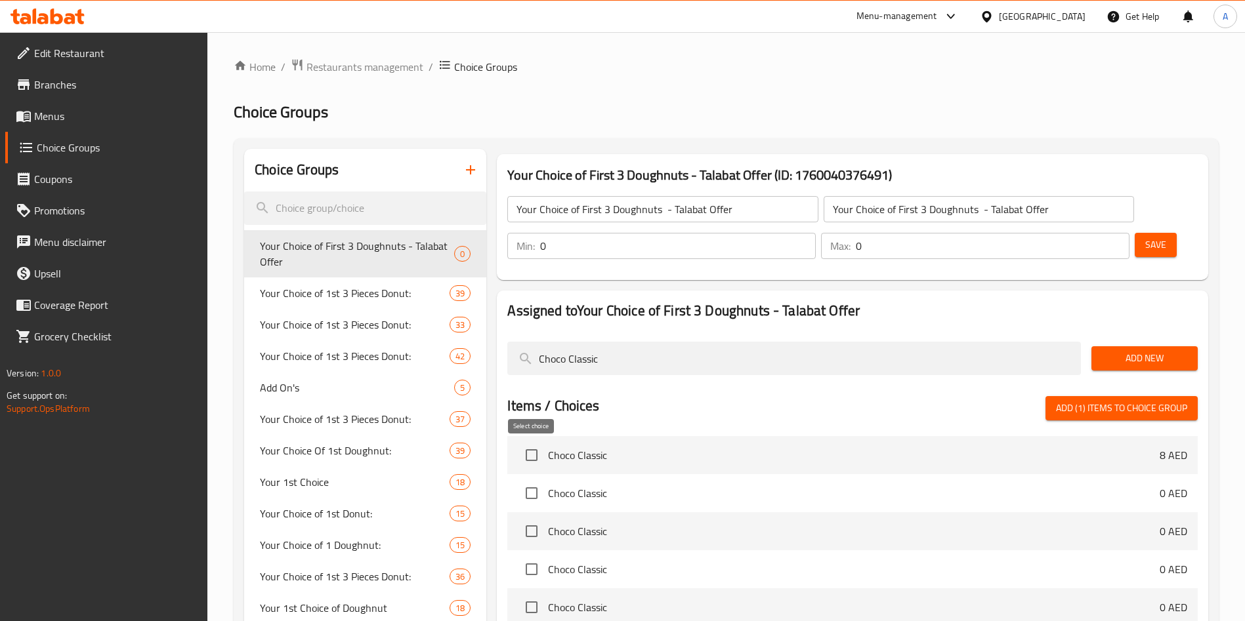
type input "Choco Classic"
click at [529, 480] on input "checkbox" at bounding box center [532, 494] width 28 height 28
checkbox input "true"
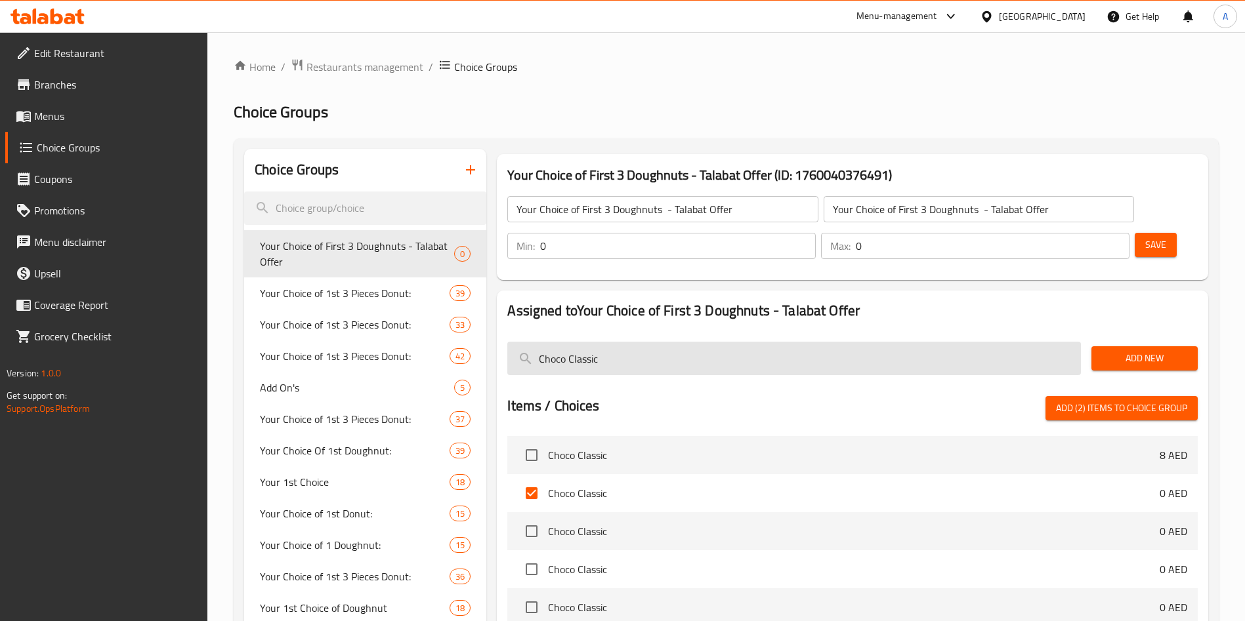
click at [605, 342] on input "Choco Classic" at bounding box center [794, 358] width 574 height 33
paste input "late Custard Fudge"
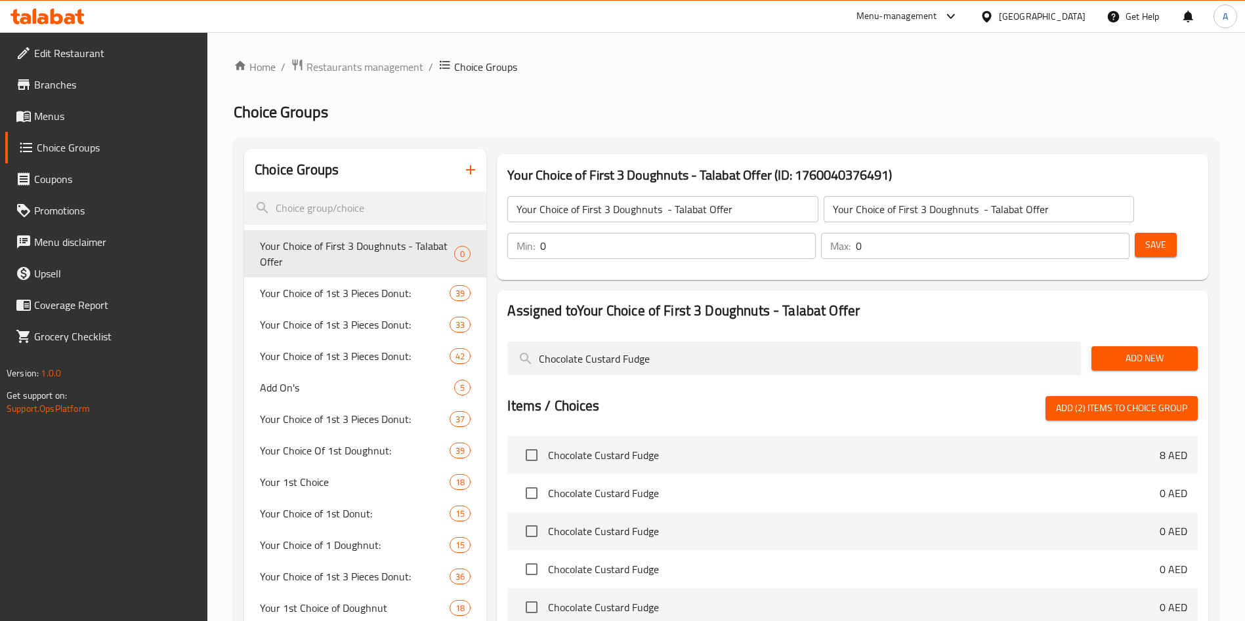
scroll to position [25, 0]
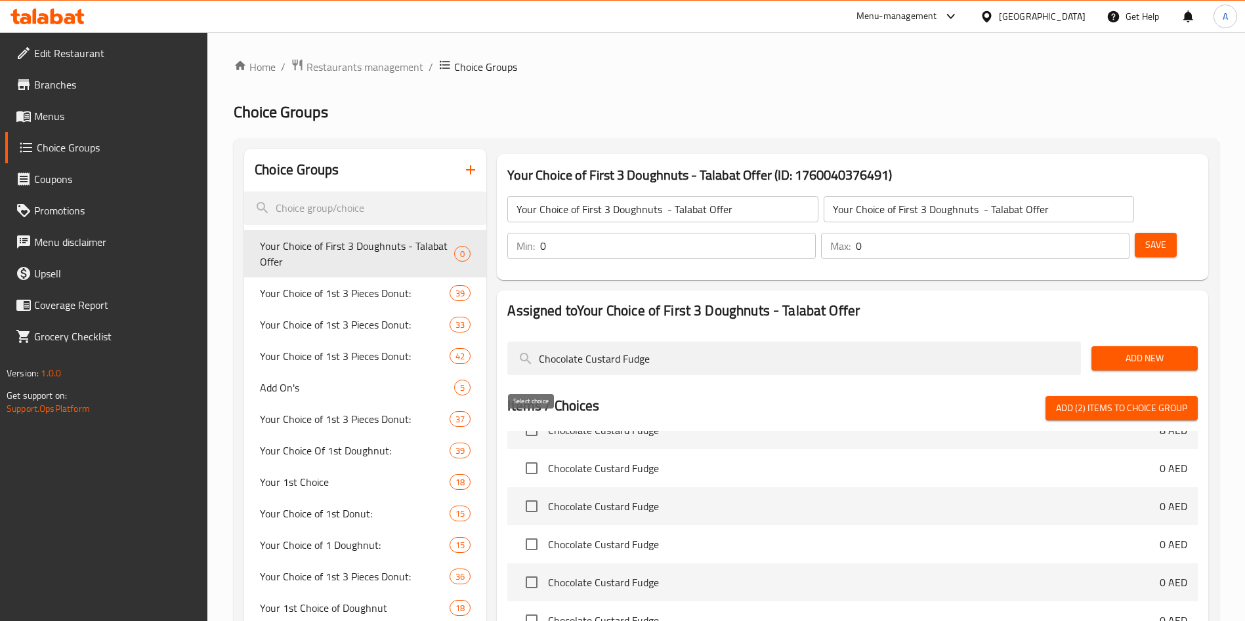
type input "Chocolate Custard Fudge"
click at [531, 455] on input "checkbox" at bounding box center [532, 469] width 28 height 28
checkbox input "true"
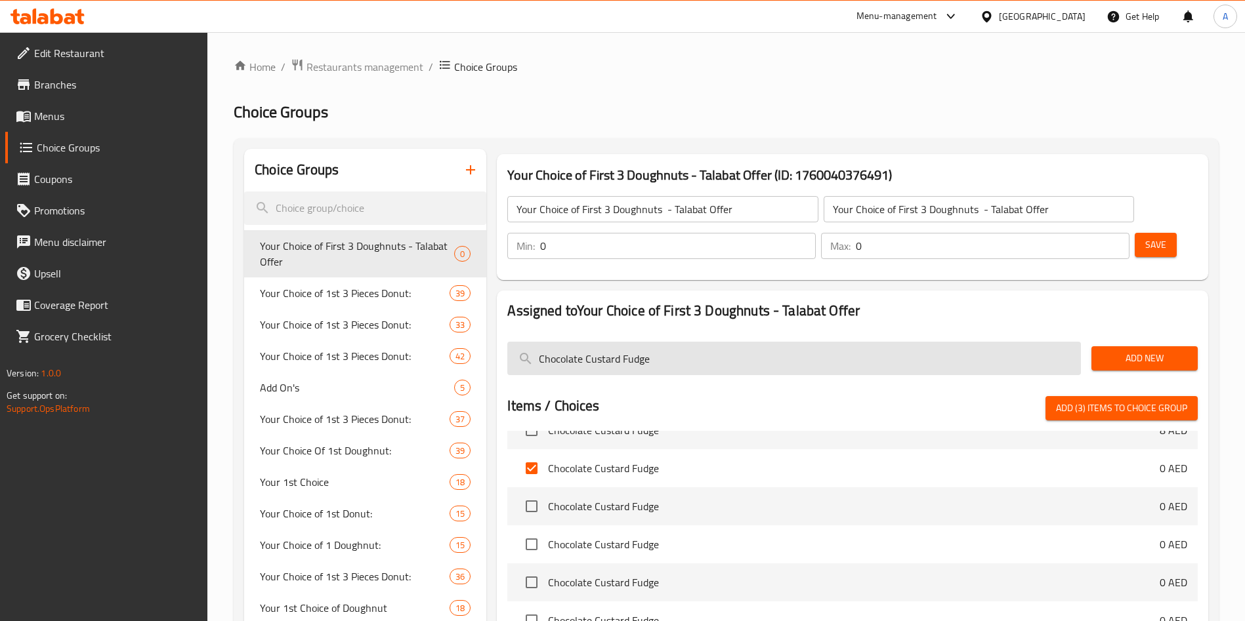
click at [643, 342] on input "Chocolate Custard Fudge" at bounding box center [794, 358] width 574 height 33
paste input "[PERSON_NAME]"
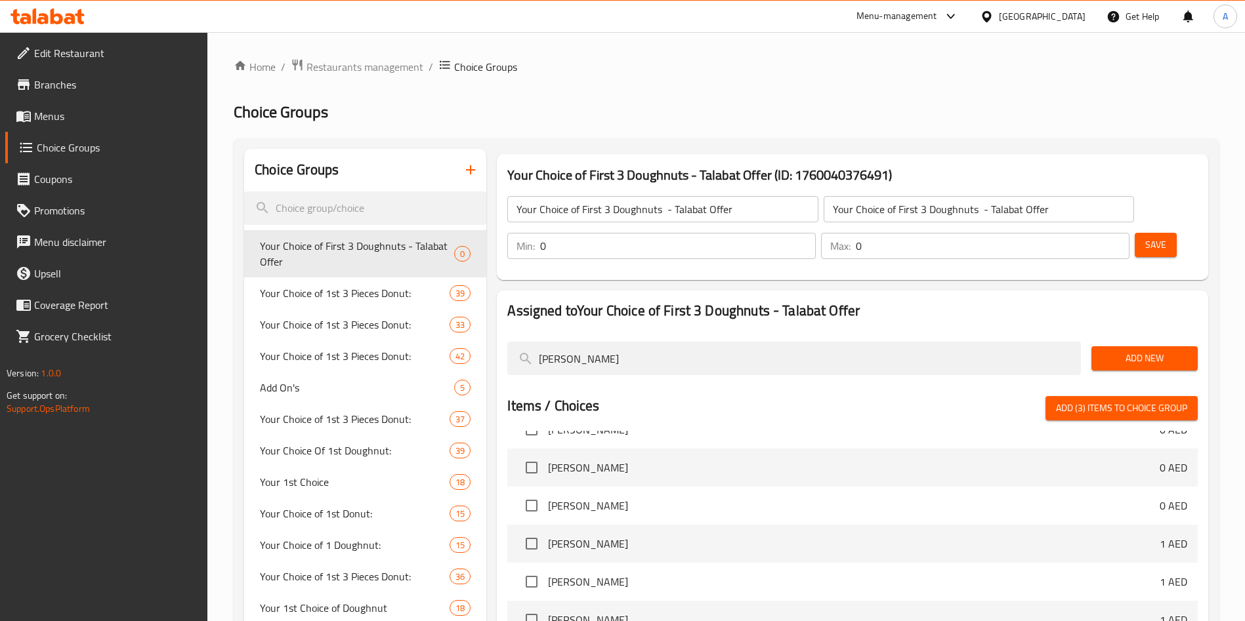
scroll to position [370, 0]
type input "[PERSON_NAME]"
click at [526, 528] on input "checkbox" at bounding box center [532, 542] width 28 height 28
checkbox input "true"
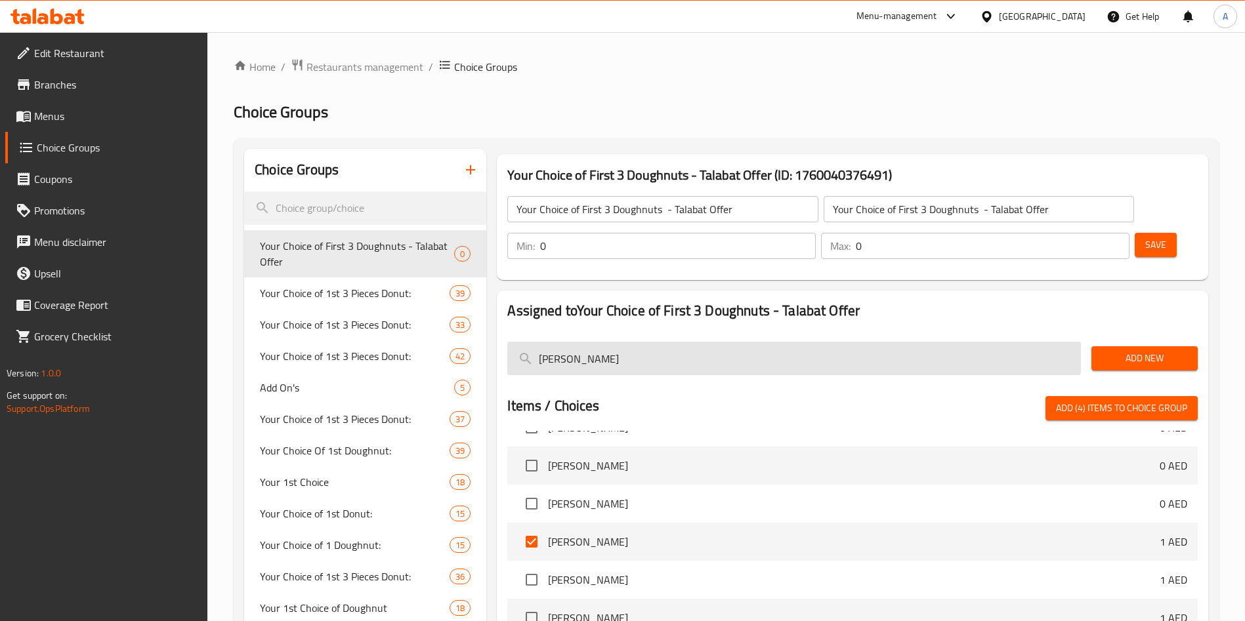
click at [618, 342] on input "[PERSON_NAME]" at bounding box center [794, 358] width 574 height 33
paste input "Nutty Cocoa Filled Ring"
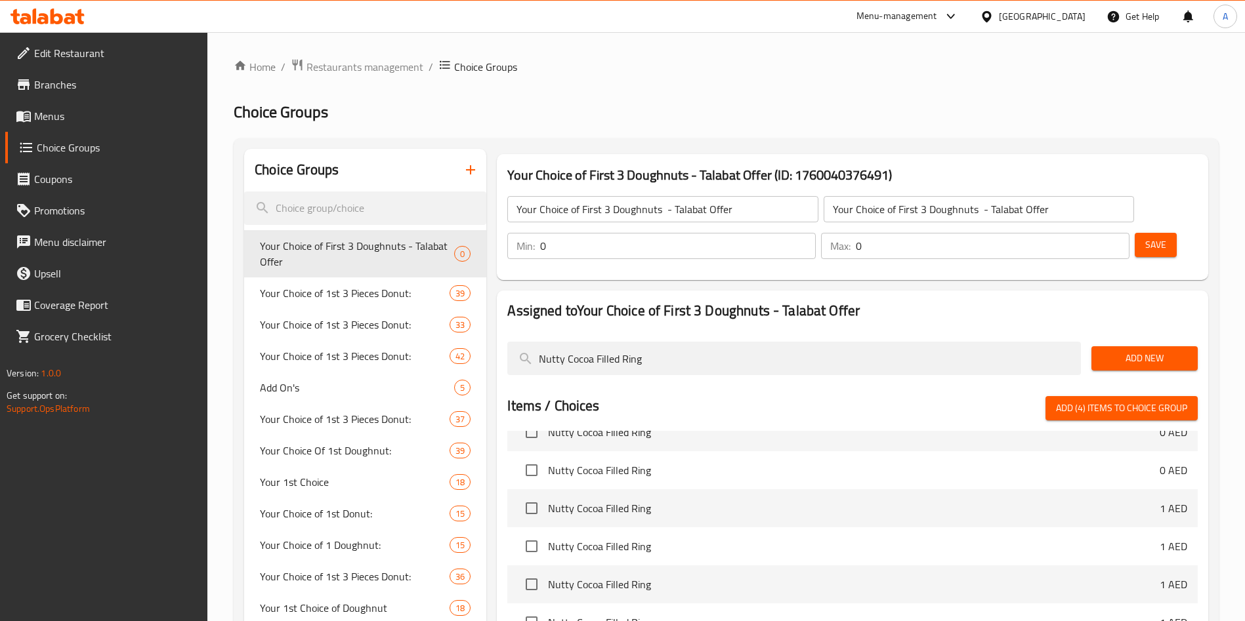
scroll to position [407, 0]
type input "Nutty Cocoa Filled Ring"
click at [527, 492] on input "checkbox" at bounding box center [532, 506] width 28 height 28
checkbox input "true"
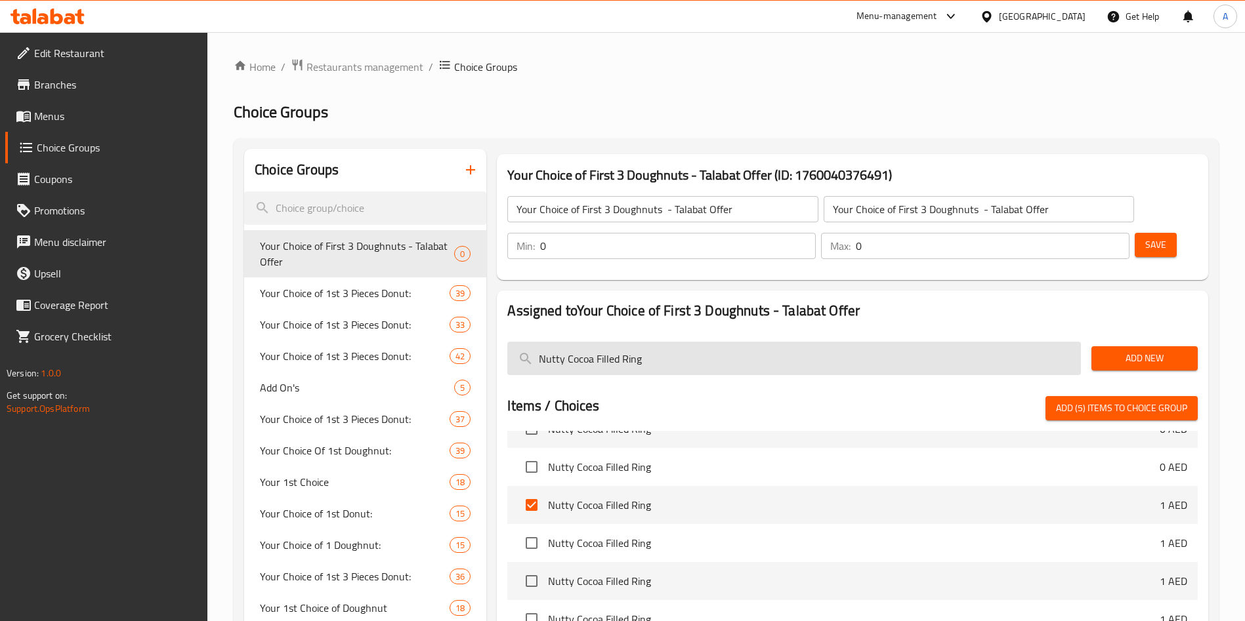
click at [625, 342] on input "Nutty Cocoa Filled Ring" at bounding box center [794, 358] width 574 height 33
paste input "Lotus Biscoff"
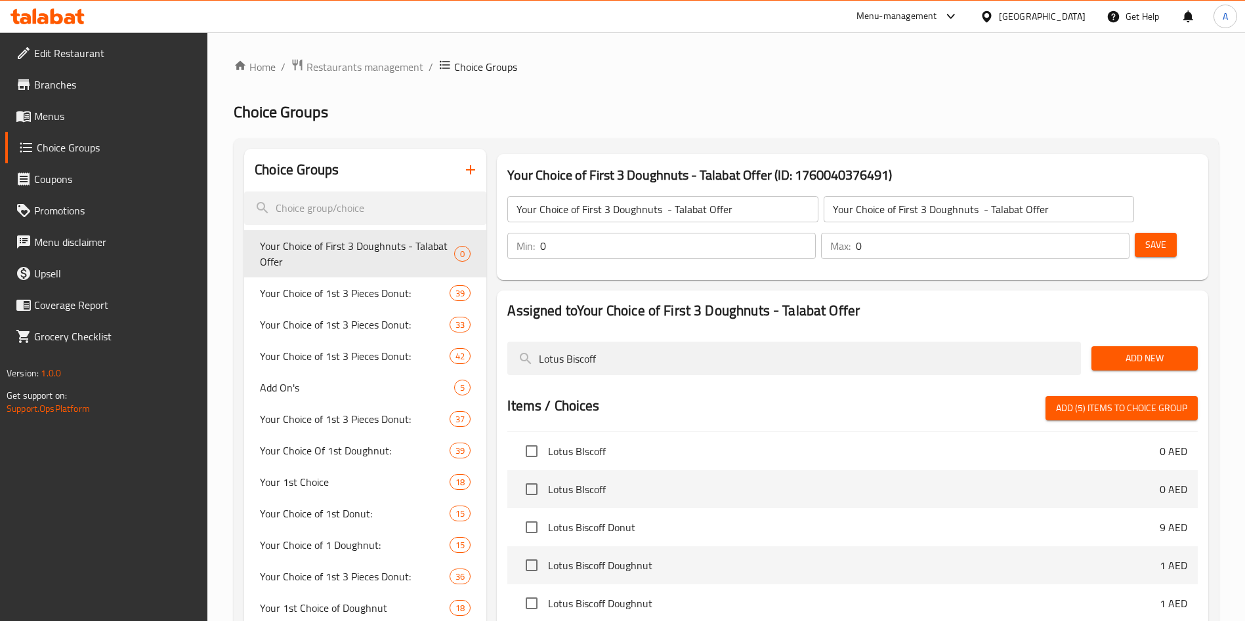
scroll to position [433, 0]
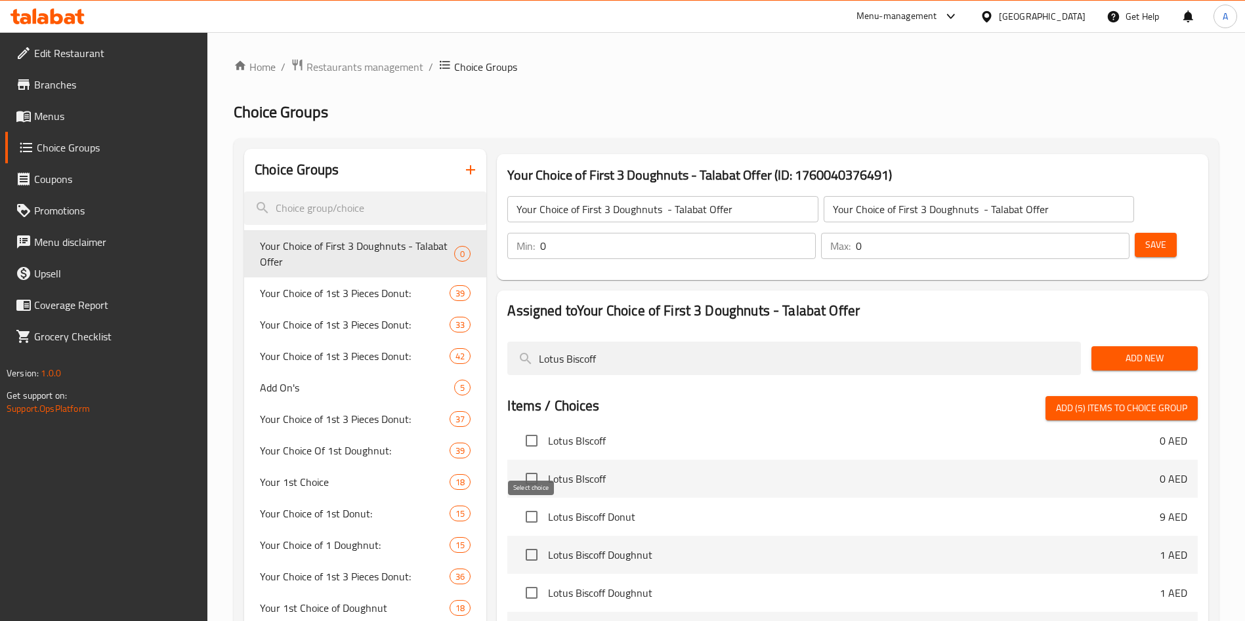
type input "Lotus Biscoff"
click at [536, 541] on input "checkbox" at bounding box center [532, 555] width 28 height 28
checkbox input "true"
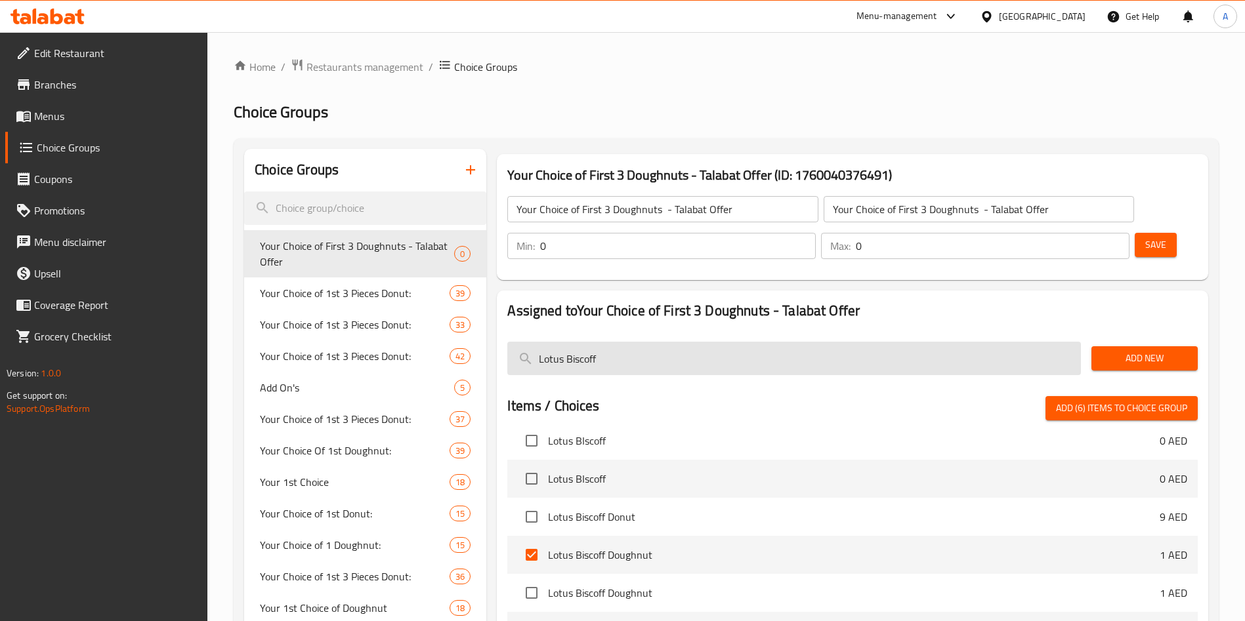
click at [614, 342] on input "Lotus Biscoff" at bounding box center [794, 358] width 574 height 33
paste input "Original Glazed"
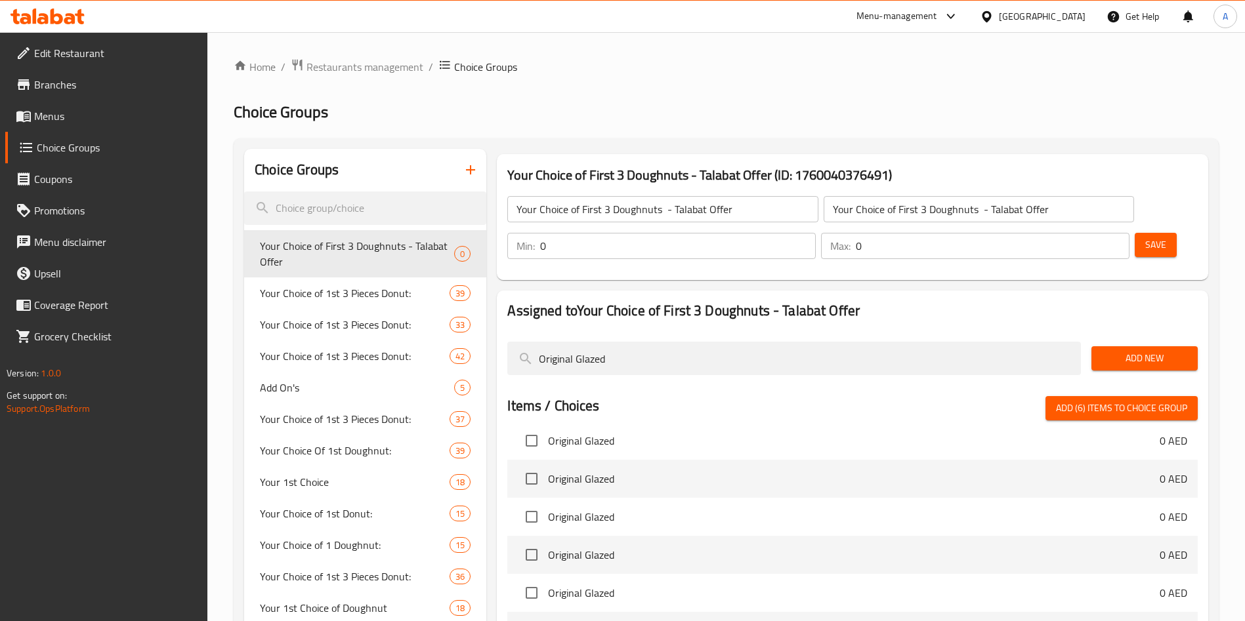
type input "Original Glazed"
click at [531, 427] on input "checkbox" at bounding box center [532, 441] width 28 height 28
checkbox input "true"
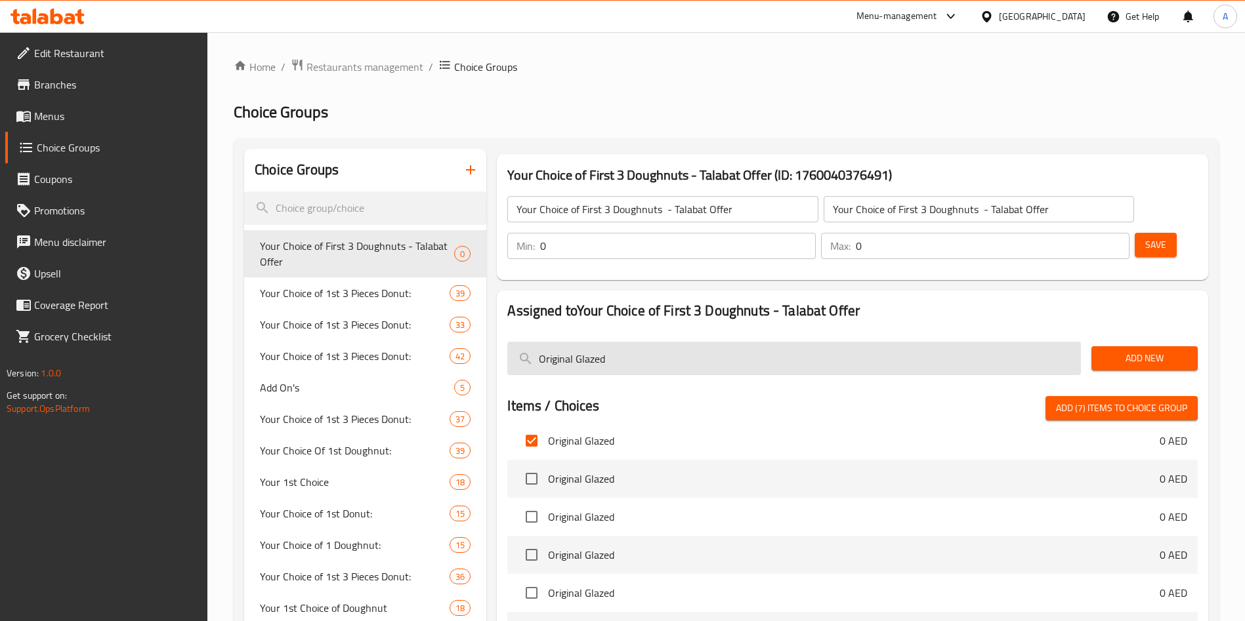
click at [633, 342] on input "Original Glazed" at bounding box center [794, 358] width 574 height 33
paste input "Choco Iced"
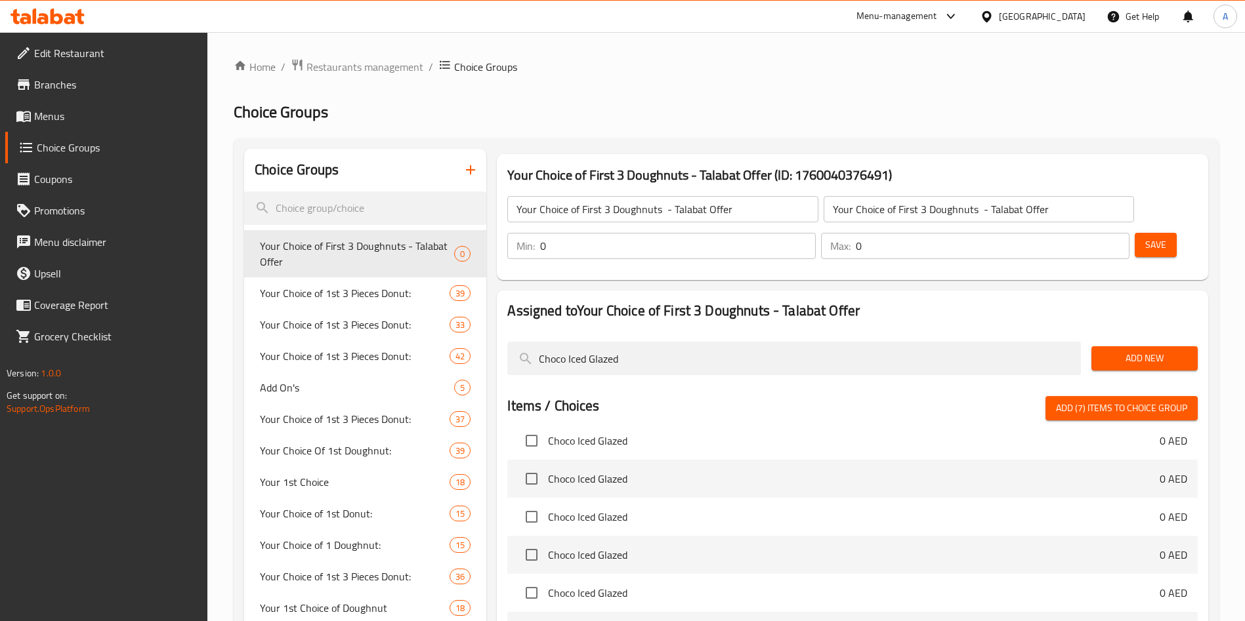
type input "Choco Iced Glazed"
click at [534, 427] on input "checkbox" at bounding box center [532, 441] width 28 height 28
checkbox input "true"
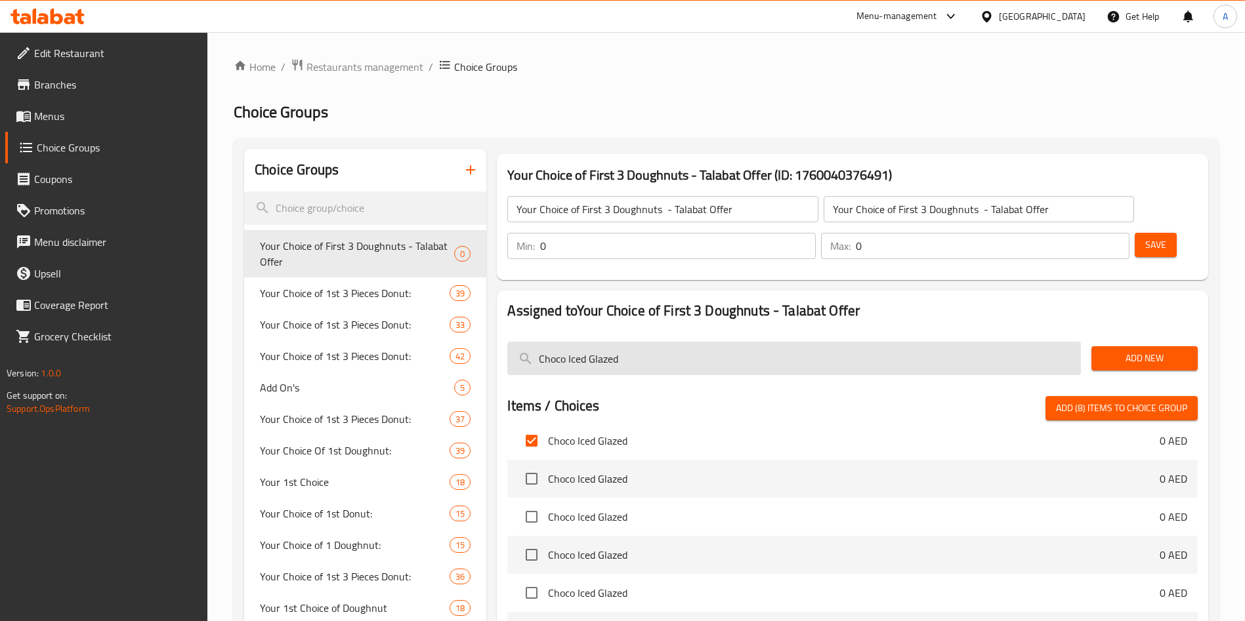
click at [582, 342] on input "Choco Iced Glazed" at bounding box center [794, 358] width 574 height 33
paste input "Sugar Coat"
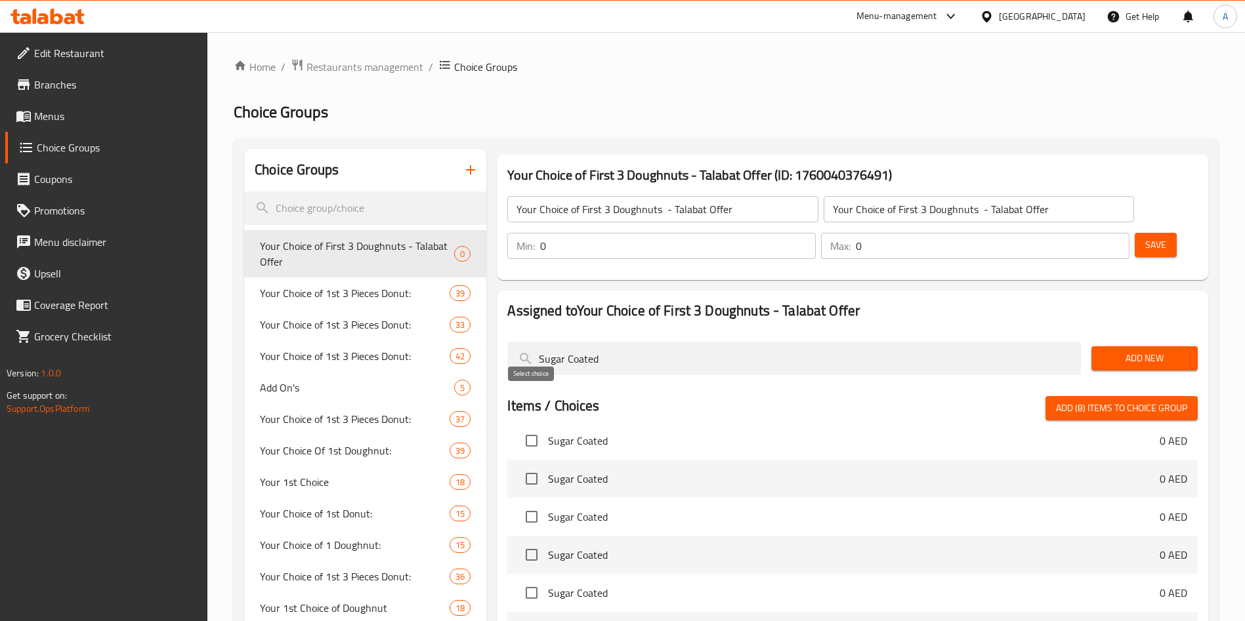
type input "Sugar Coated"
click at [534, 427] on input "checkbox" at bounding box center [532, 441] width 28 height 28
checkbox input "true"
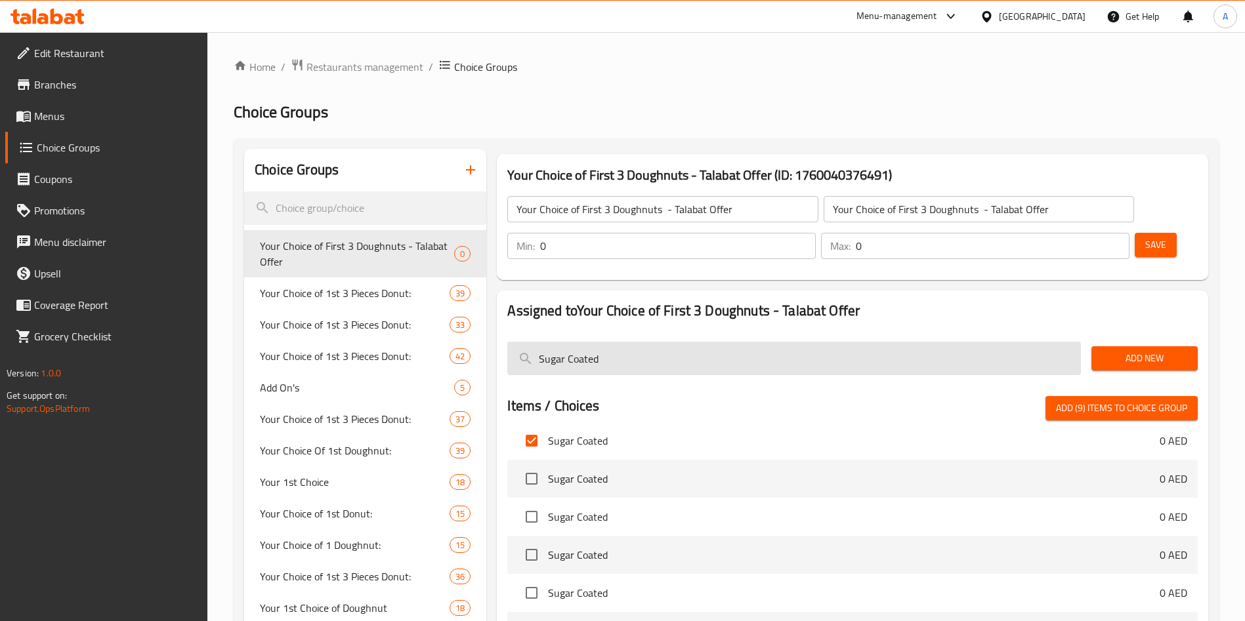
click at [601, 342] on input "Sugar Coated" at bounding box center [794, 358] width 574 height 33
paste input "Choco Iced Custard Filled"
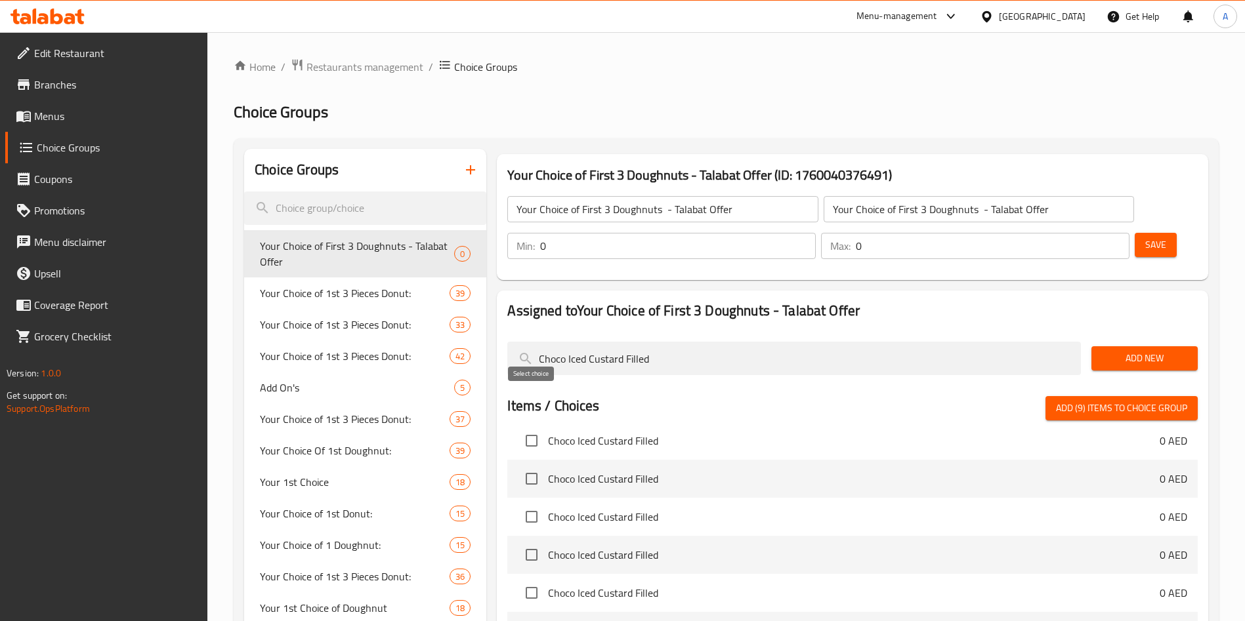
type input "Choco Iced Custard Filled"
click at [535, 427] on input "checkbox" at bounding box center [532, 441] width 28 height 28
checkbox input "true"
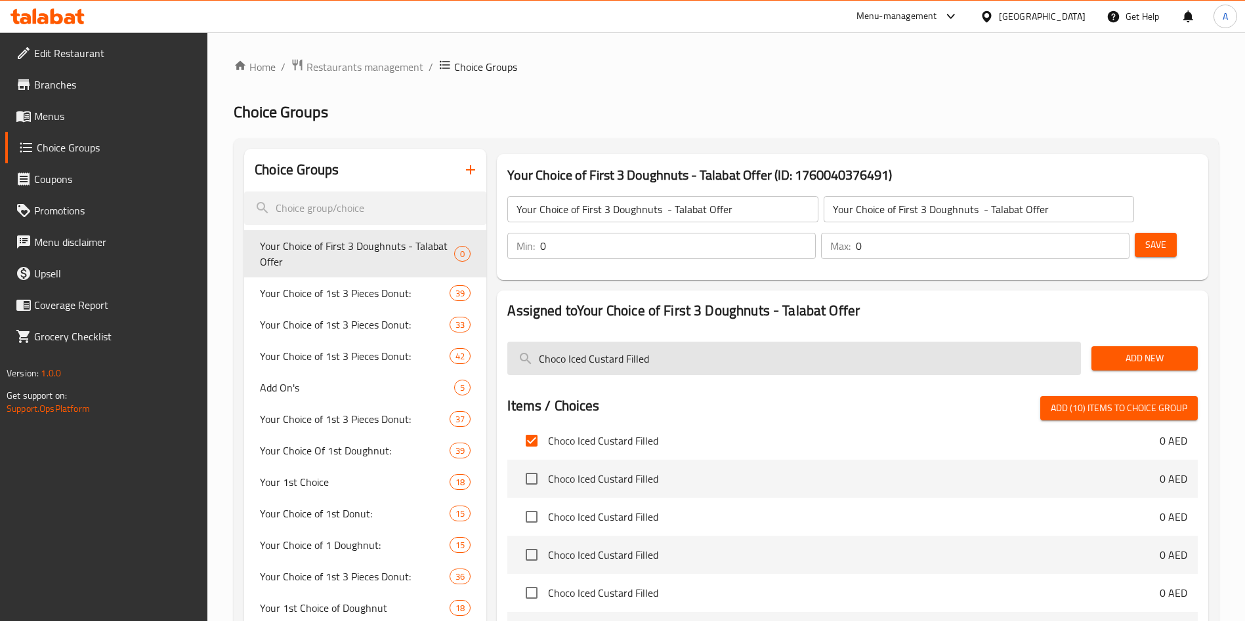
click at [680, 342] on input "Choco Iced Custard Filled" at bounding box center [794, 358] width 574 height 33
paste input "Powdered Strawberry Filled"
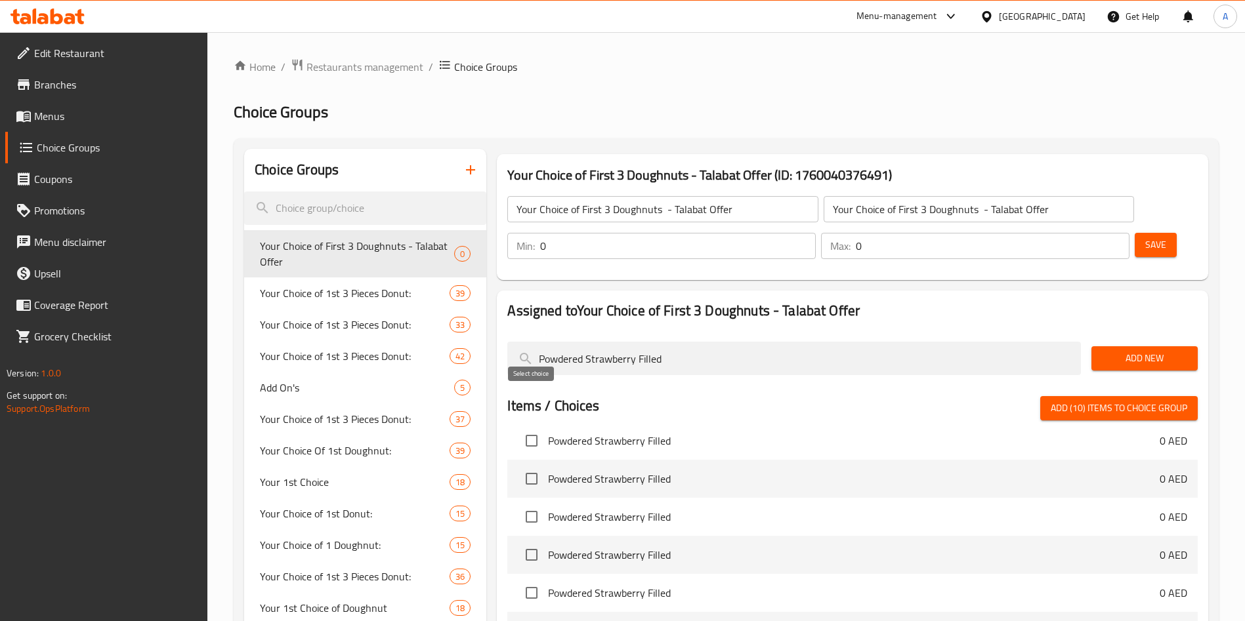
type input "Powdered Strawberry Filled"
click at [534, 427] on input "checkbox" at bounding box center [532, 441] width 28 height 28
checkbox input "true"
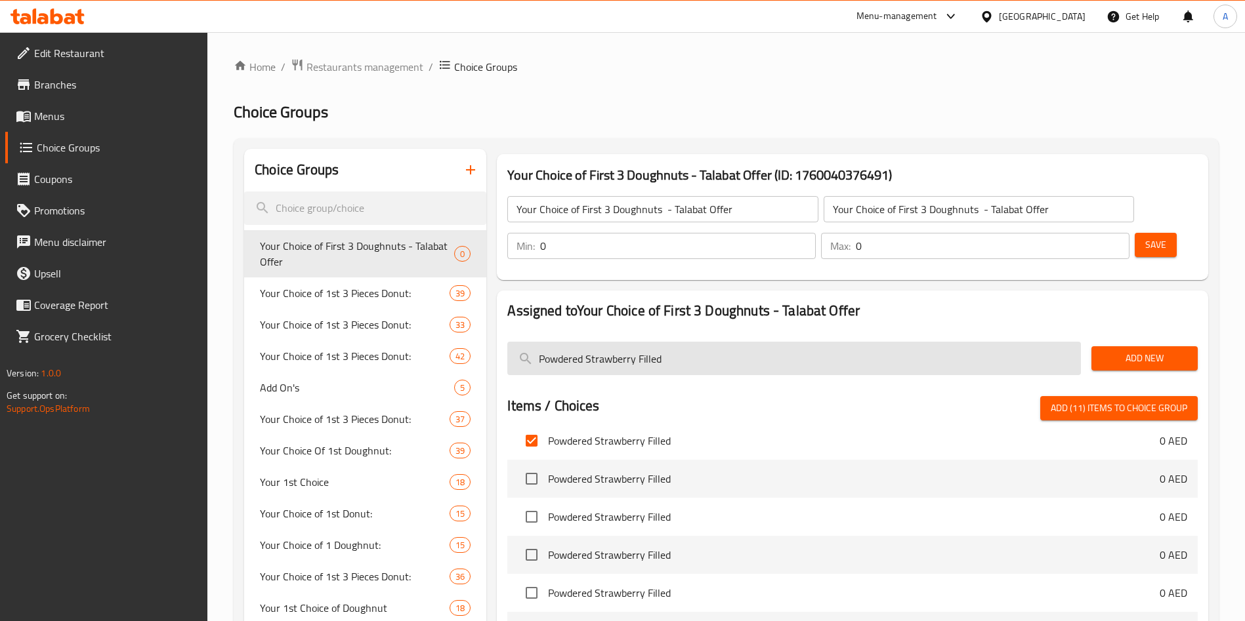
click at [641, 342] on input "Powdered Strawberry Filled" at bounding box center [794, 358] width 574 height 33
paste input "Choco Iced Sprinkles"
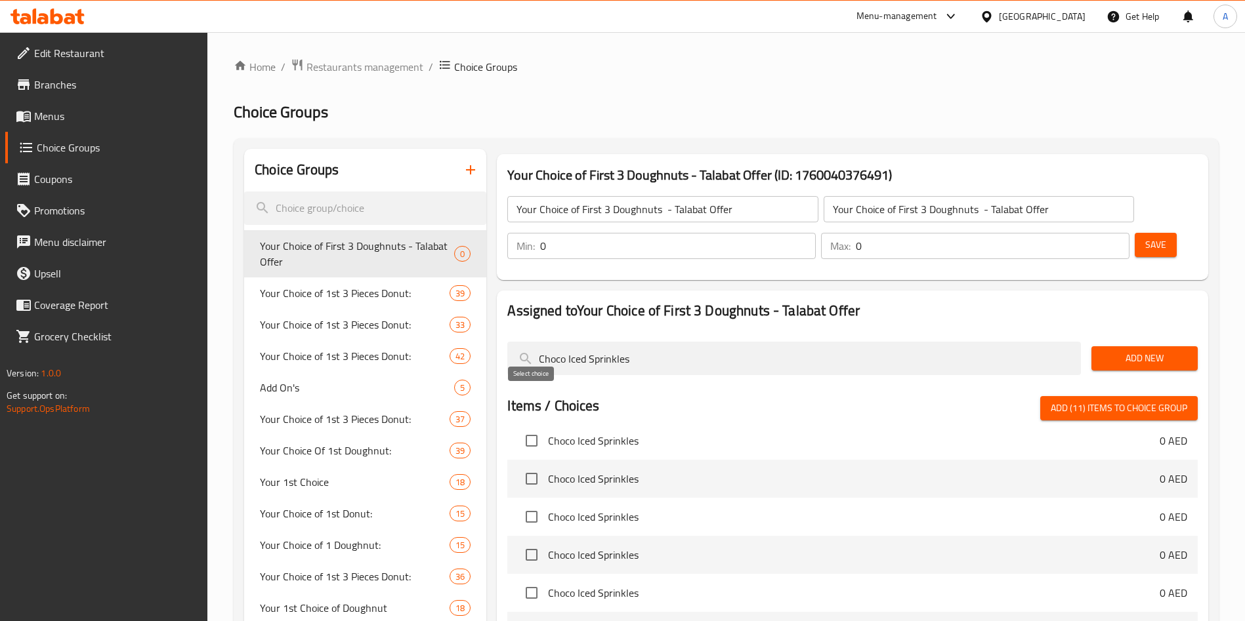
type input "Choco Iced Sprinkles"
click at [530, 427] on input "checkbox" at bounding box center [532, 441] width 28 height 28
checkbox input "true"
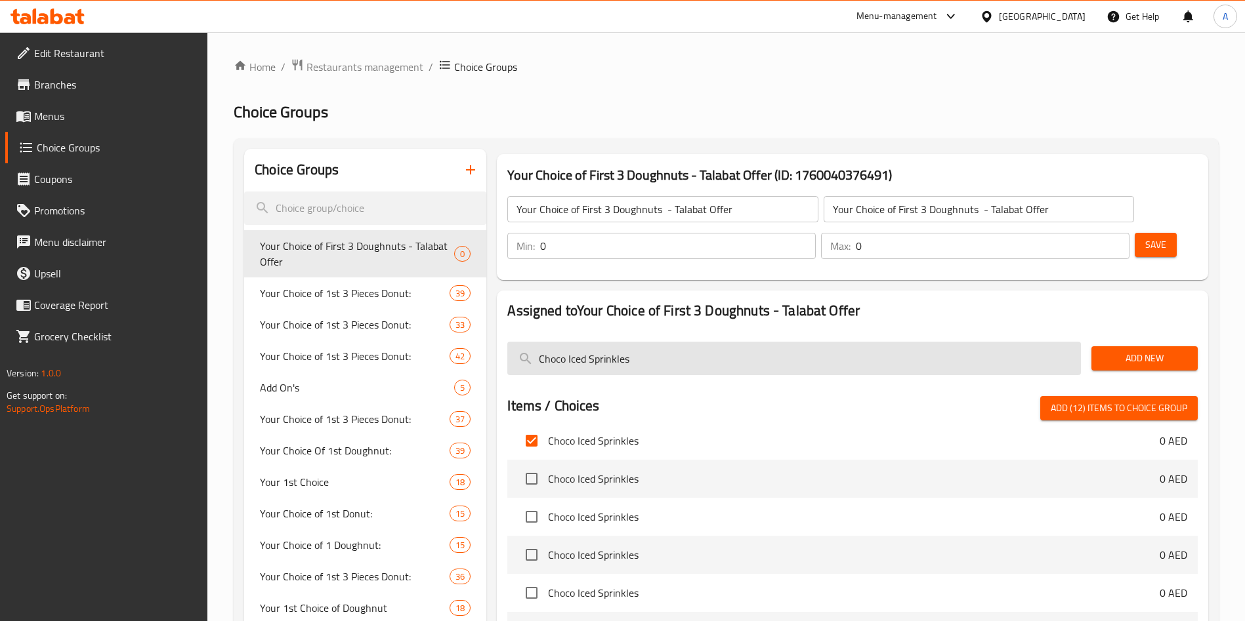
click at [631, 342] on input "Choco Iced Sprinkles" at bounding box center [794, 358] width 574 height 33
paste input "Glazed Chocolate Cake"
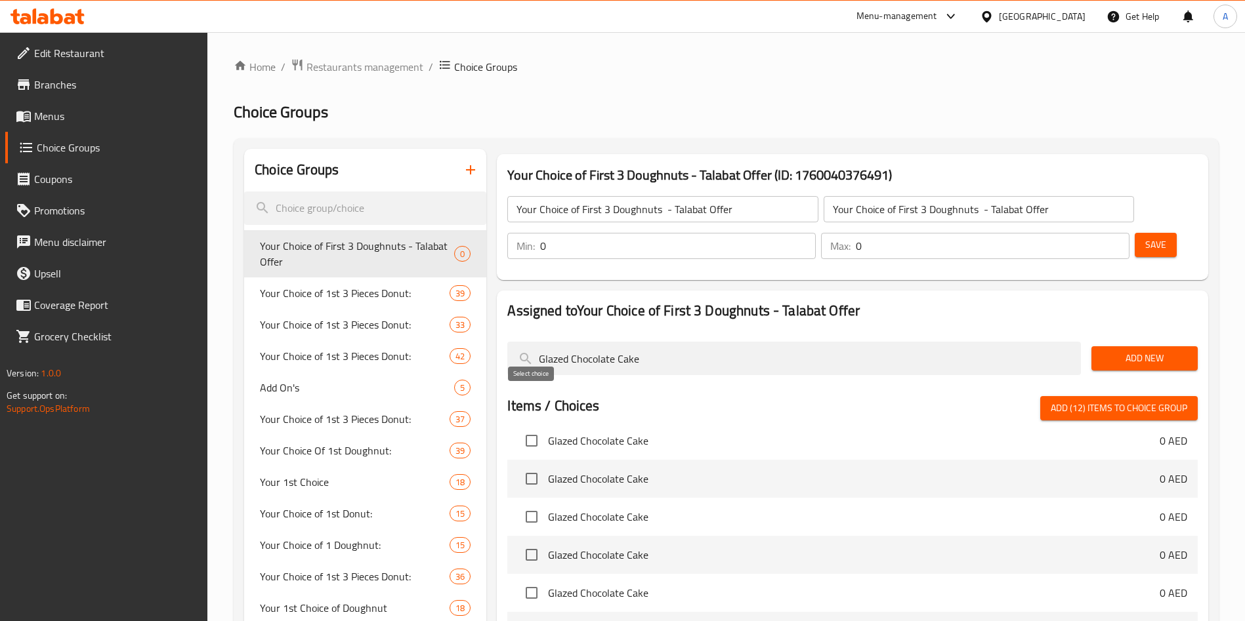
type input "Glazed Chocolate Cake"
click at [535, 427] on input "checkbox" at bounding box center [532, 441] width 28 height 28
checkbox input "true"
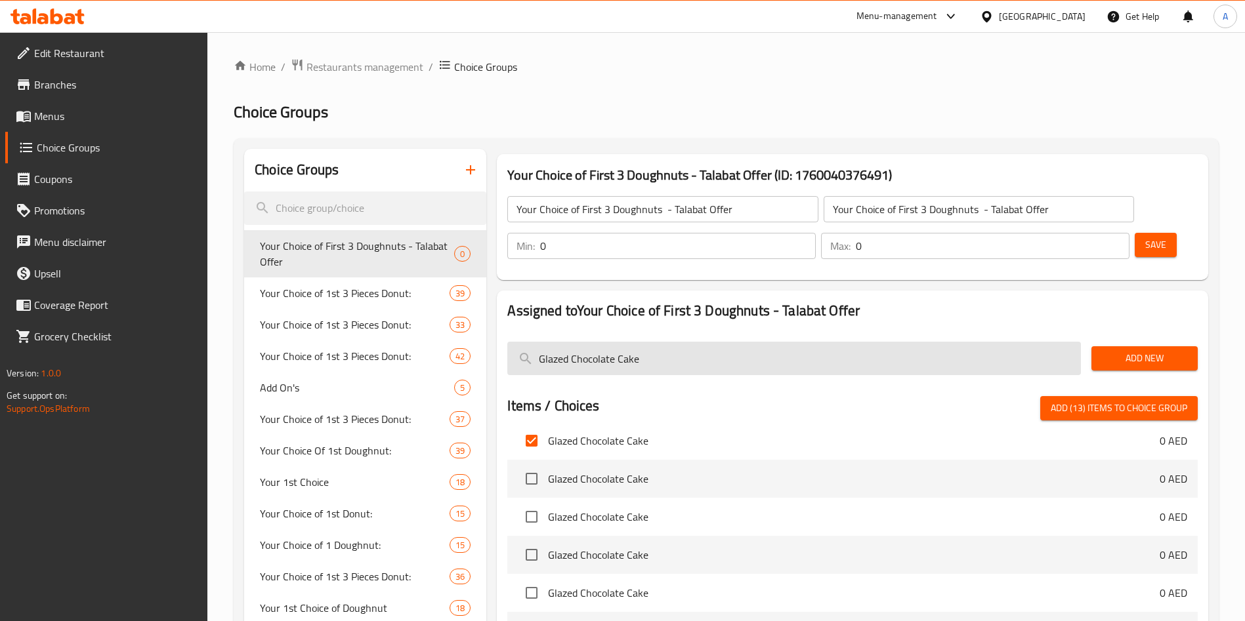
click at [599, 342] on input "Glazed Chocolate Cake" at bounding box center [794, 358] width 574 height 33
paste input "Caramel Creme Crunch"
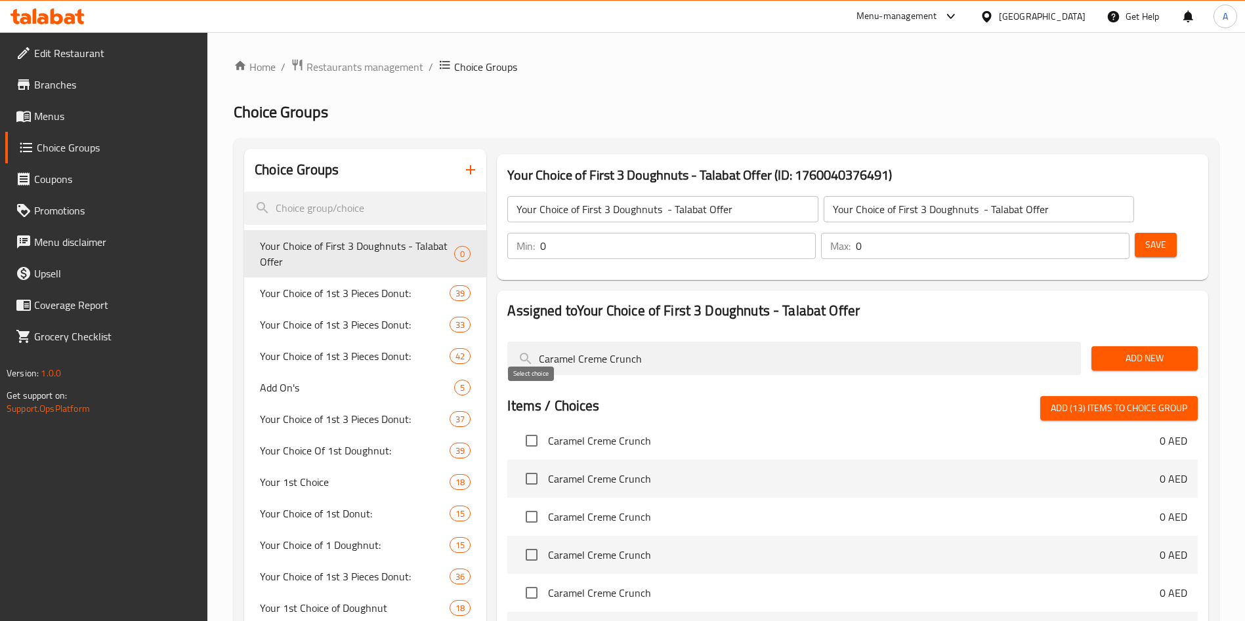
type input "Caramel Creme Crunch"
click at [532, 427] on input "checkbox" at bounding box center [532, 441] width 28 height 28
checkbox input "true"
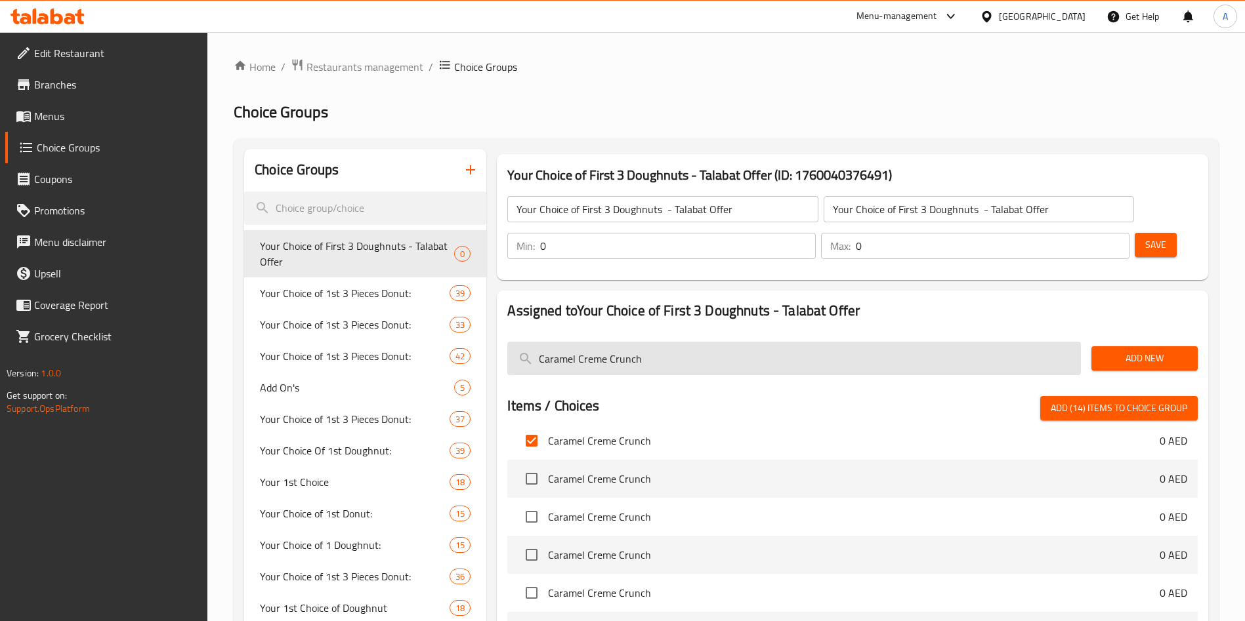
click at [643, 342] on input "Caramel Creme Crunch" at bounding box center [794, 358] width 574 height 33
paste input "Red Velvet Cake"
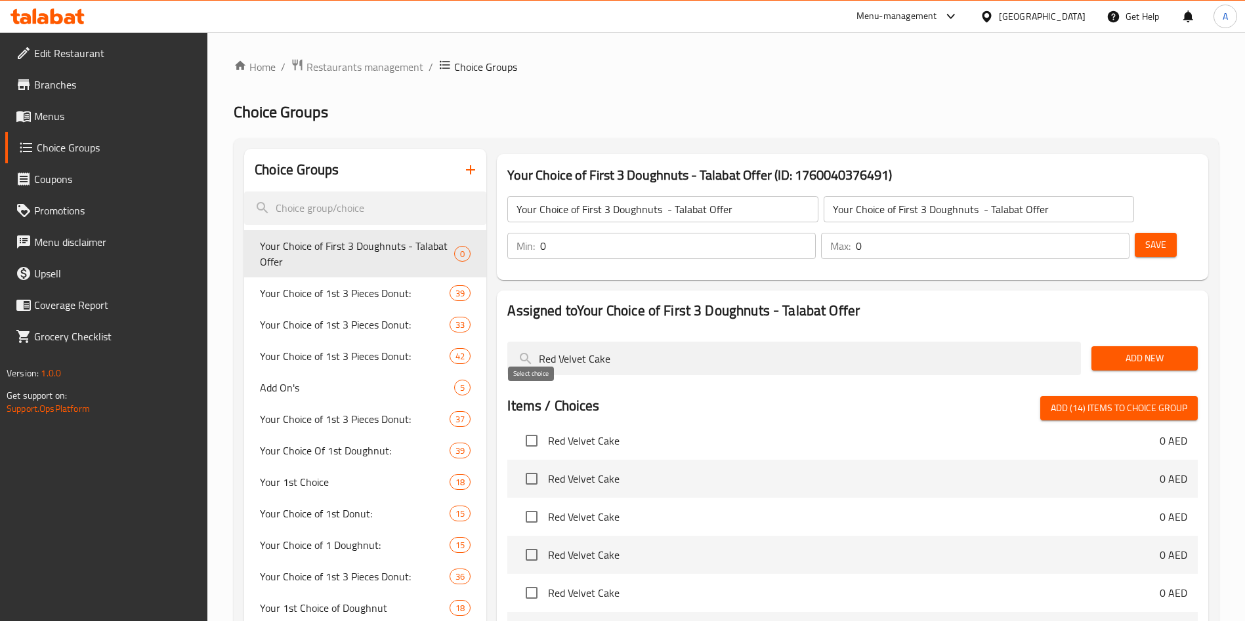
type input "Red Velvet Cake"
click at [530, 427] on input "checkbox" at bounding box center [532, 441] width 28 height 28
checkbox input "true"
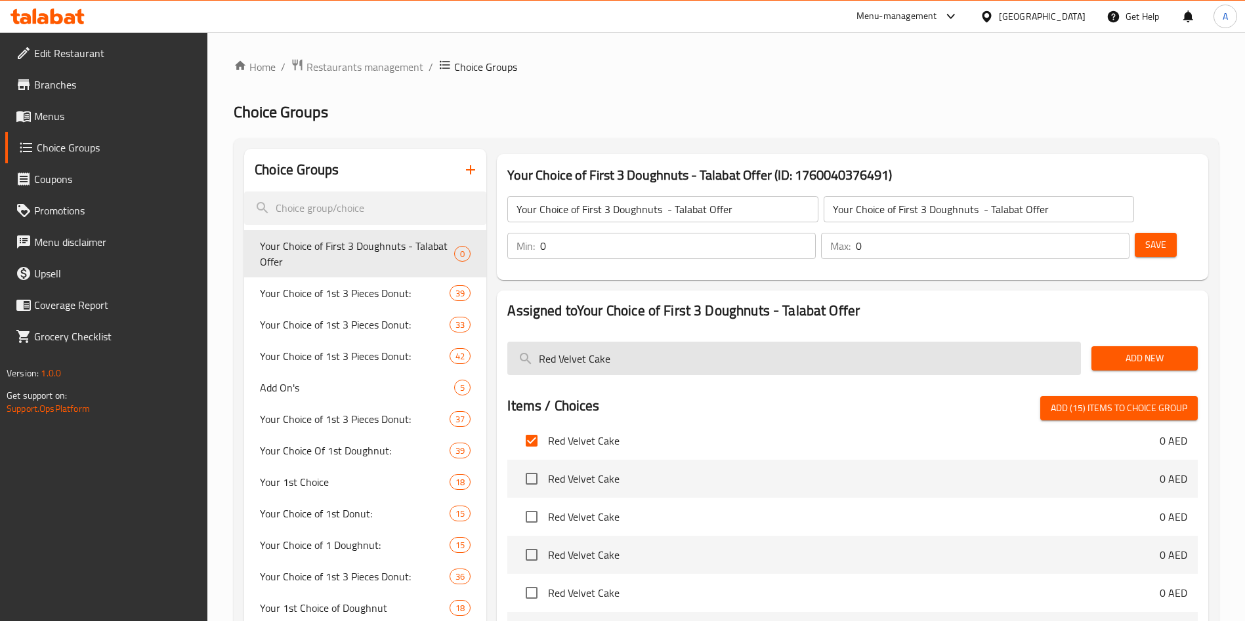
click at [617, 342] on input "Red Velvet Cake" at bounding box center [794, 358] width 574 height 33
paste input "Hazelnut Dream"
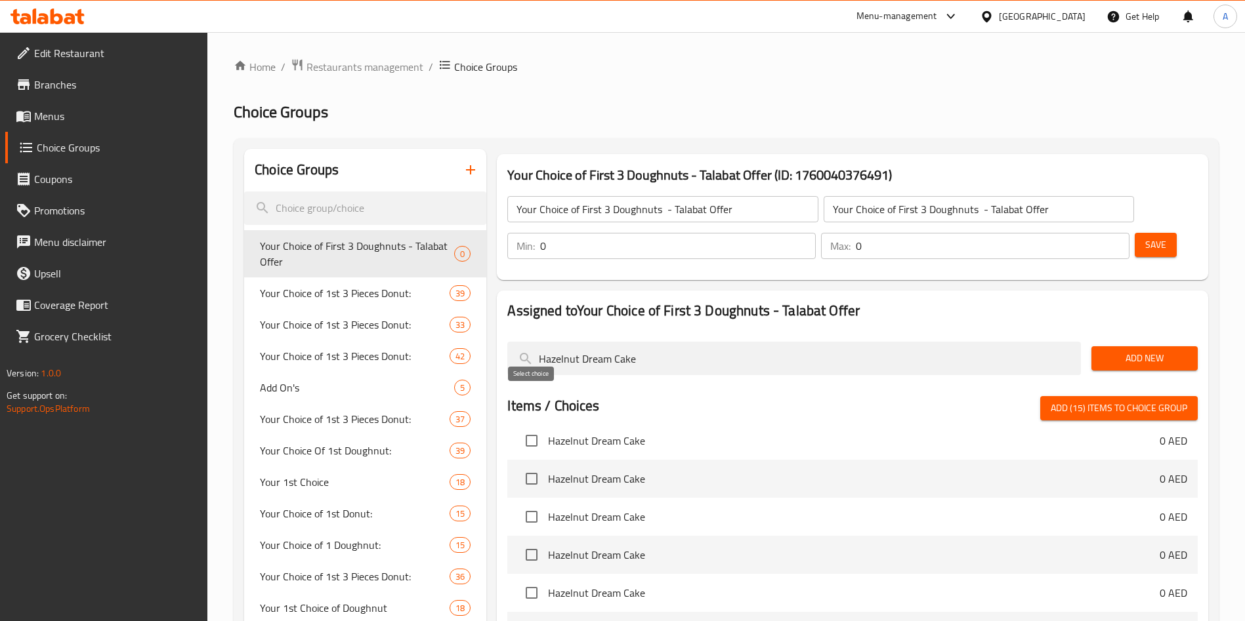
type input "Hazelnut Dream Cake"
click at [532, 427] on input "checkbox" at bounding box center [532, 441] width 28 height 28
checkbox input "true"
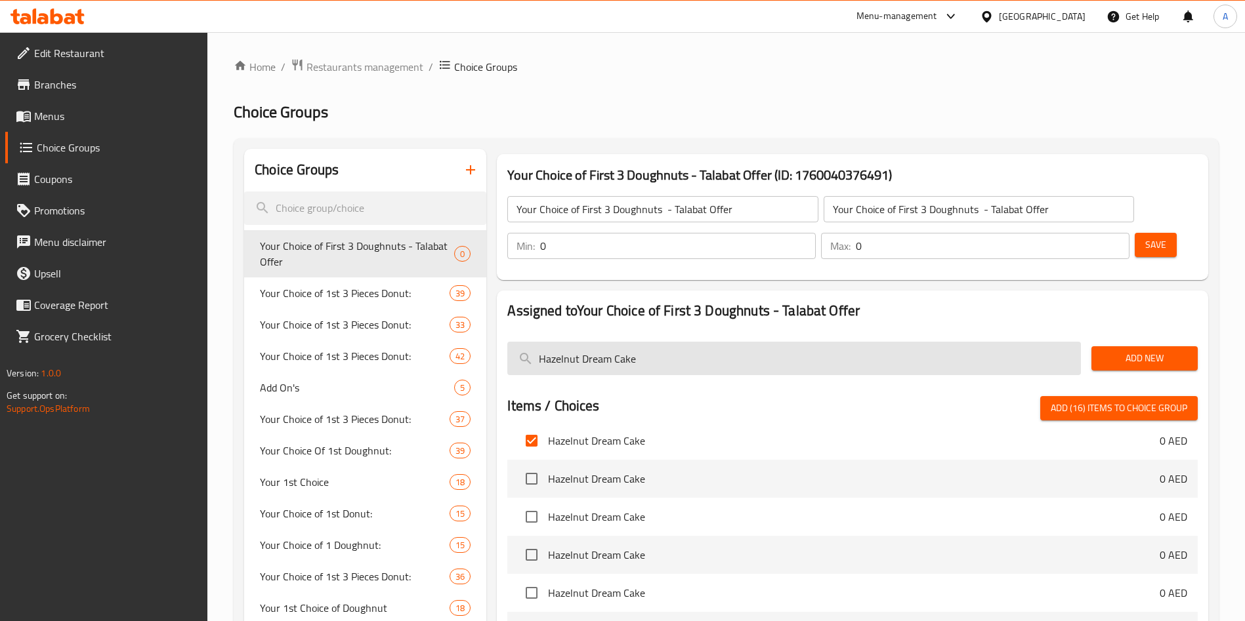
click at [650, 342] on input "Hazelnut Dream Cake" at bounding box center [794, 358] width 574 height 33
paste input "NY Cheesec"
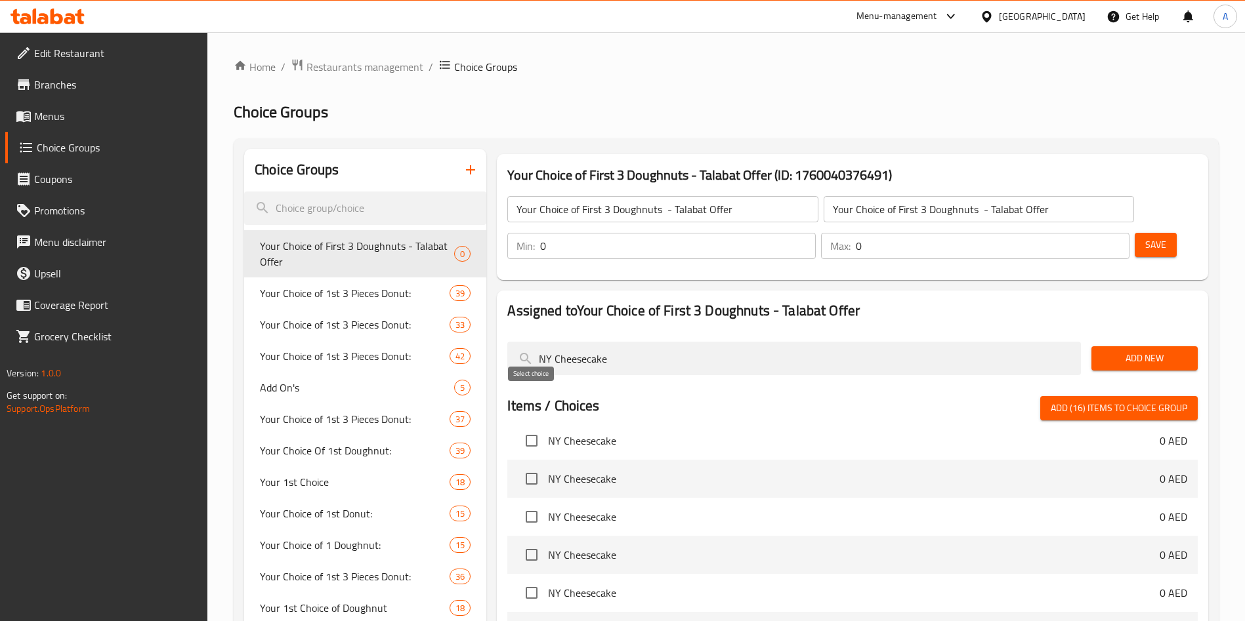
type input "NY Cheesecake"
click at [528, 427] on input "checkbox" at bounding box center [532, 441] width 28 height 28
checkbox input "true"
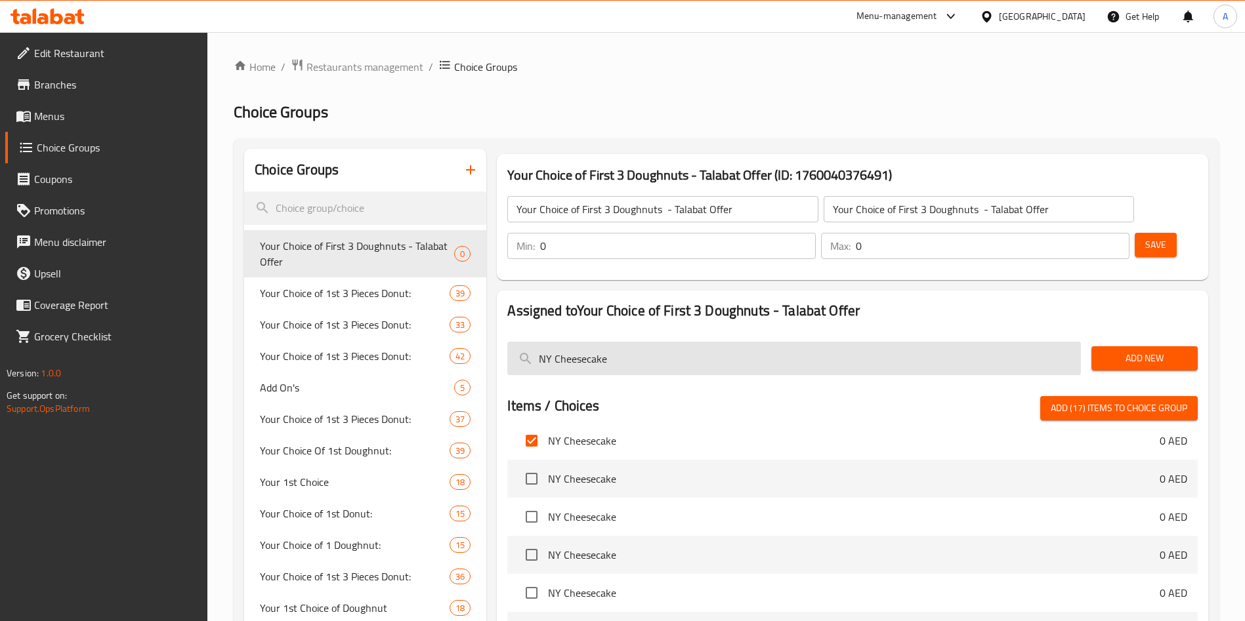
click at [622, 342] on input "NY Cheesecake" at bounding box center [794, 358] width 574 height 33
paste input "Strawberry Sprinkles"
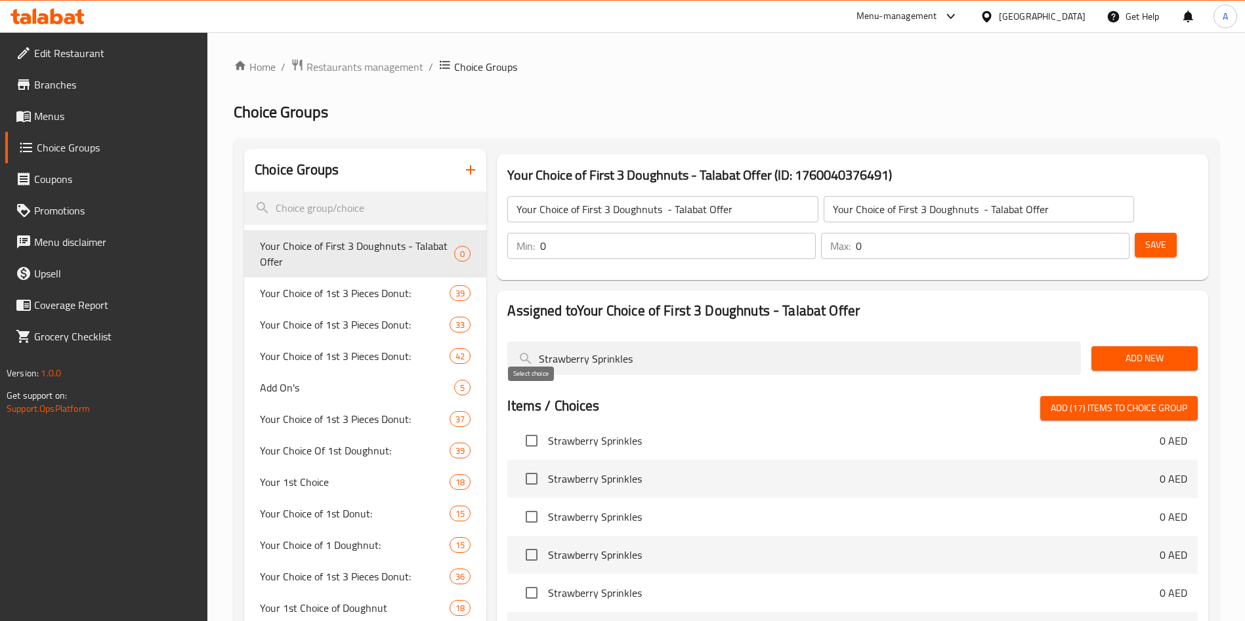
type input "Strawberry Sprinkles"
click at [534, 427] on input "checkbox" at bounding box center [532, 441] width 28 height 28
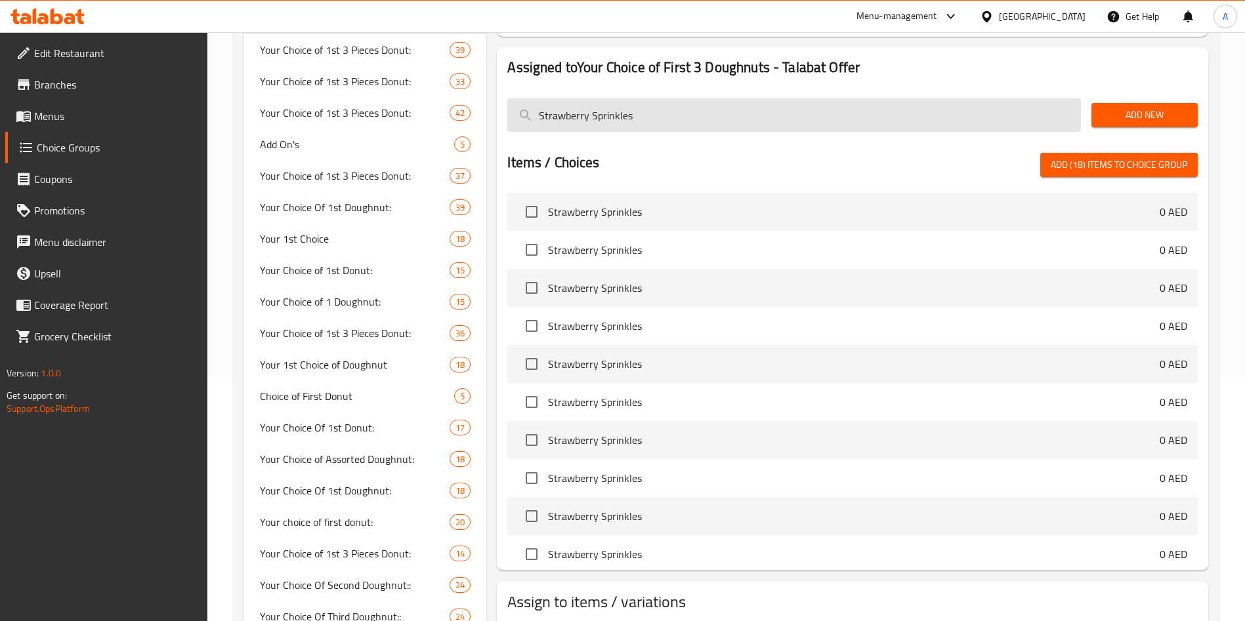
scroll to position [0, 0]
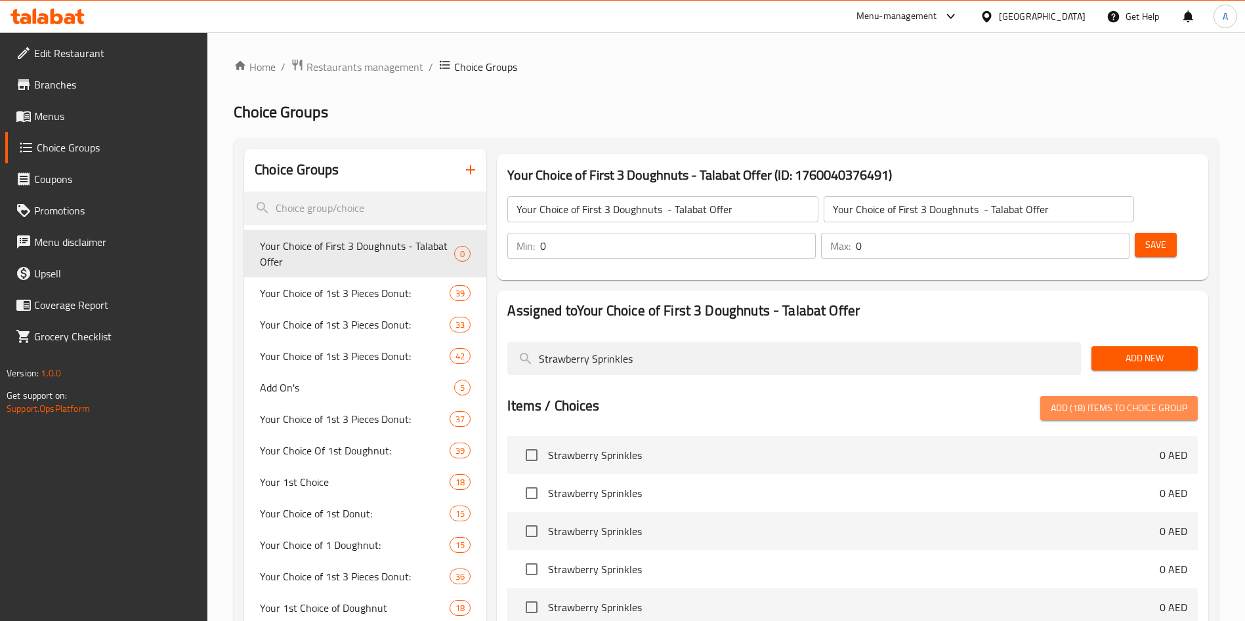
click at [1104, 400] on span "Add (18) items to choice group" at bounding box center [1119, 408] width 137 height 16
checkbox input "false"
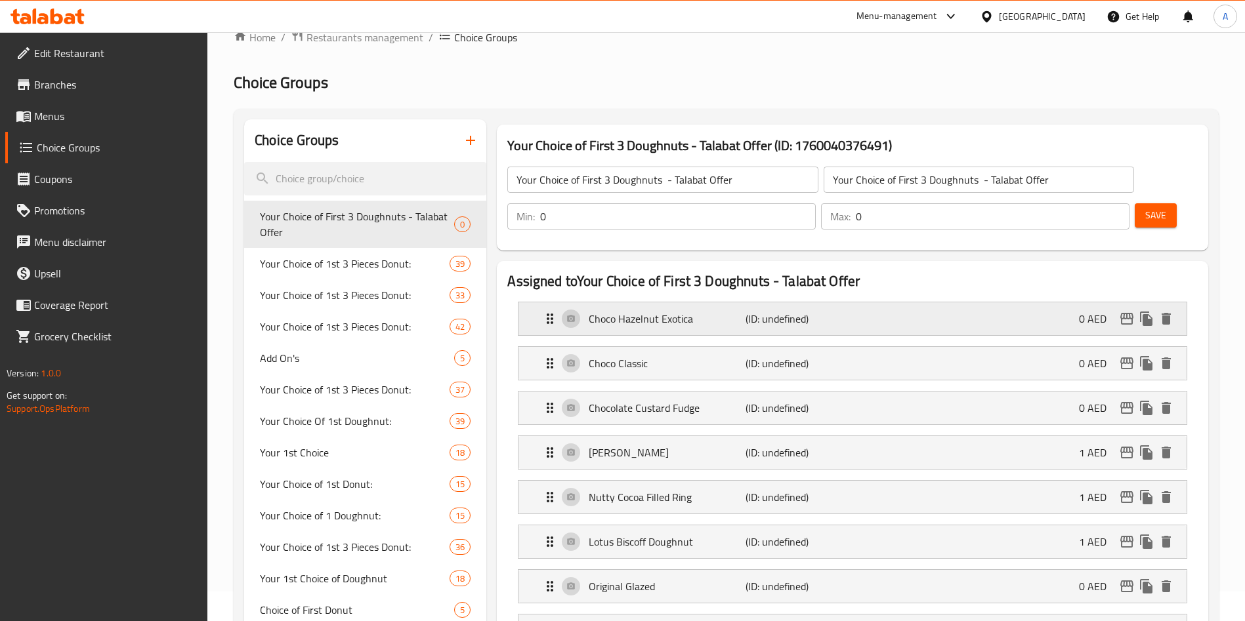
scroll to position [31, 0]
drag, startPoint x: 1014, startPoint y: 175, endPoint x: 965, endPoint y: 182, distance: 49.8
click at [965, 197] on div "Min: 0 ​ Max: 0 ​" at bounding box center [818, 215] width 633 height 37
type input "3"
drag, startPoint x: 1085, startPoint y: 179, endPoint x: 1036, endPoint y: 188, distance: 50.1
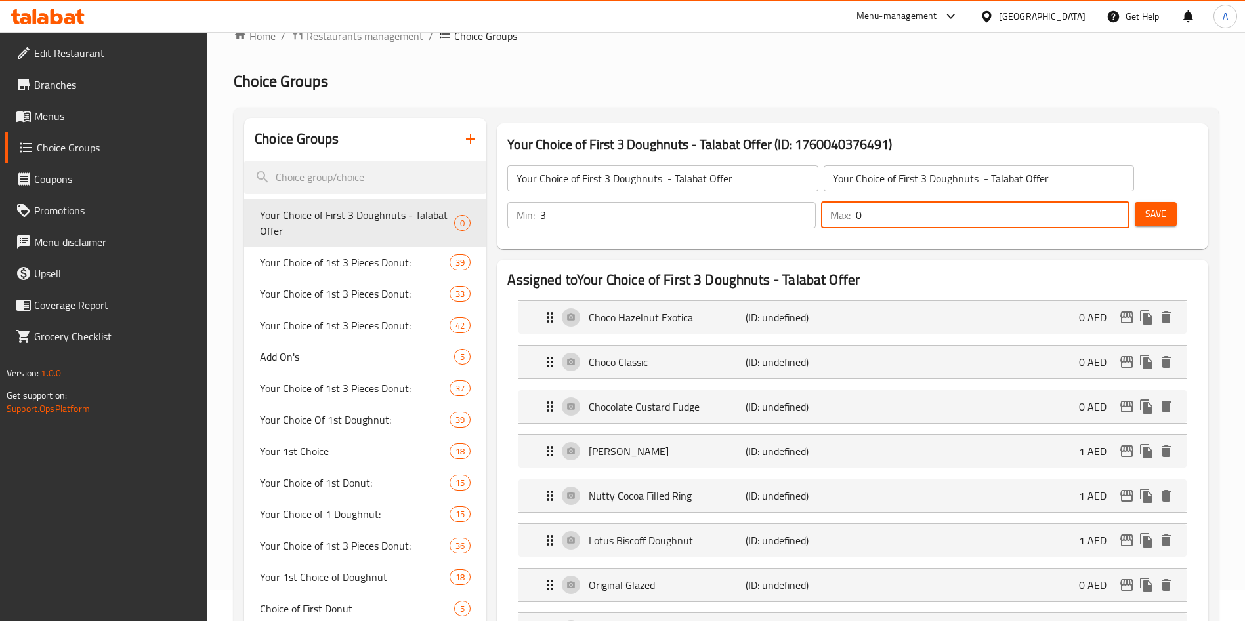
click at [1036, 197] on div "Min: 3 ​ Max: 0 ​" at bounding box center [818, 215] width 633 height 37
type input "3"
click at [1145, 206] on span "Save" at bounding box center [1155, 214] width 21 height 16
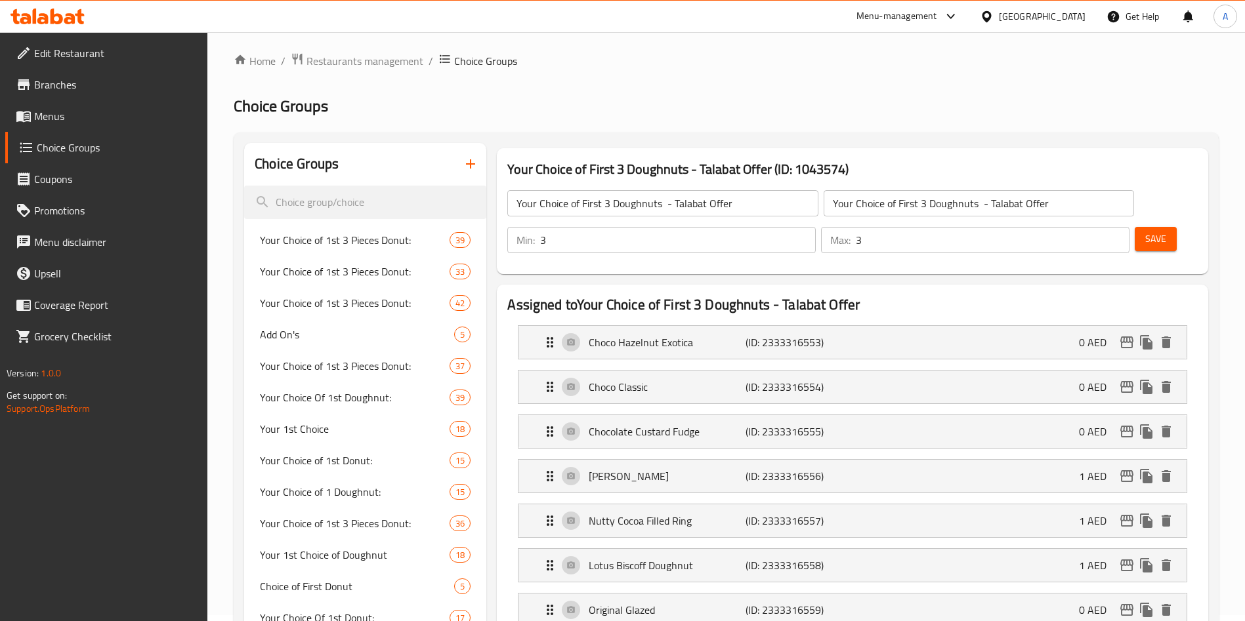
scroll to position [0, 0]
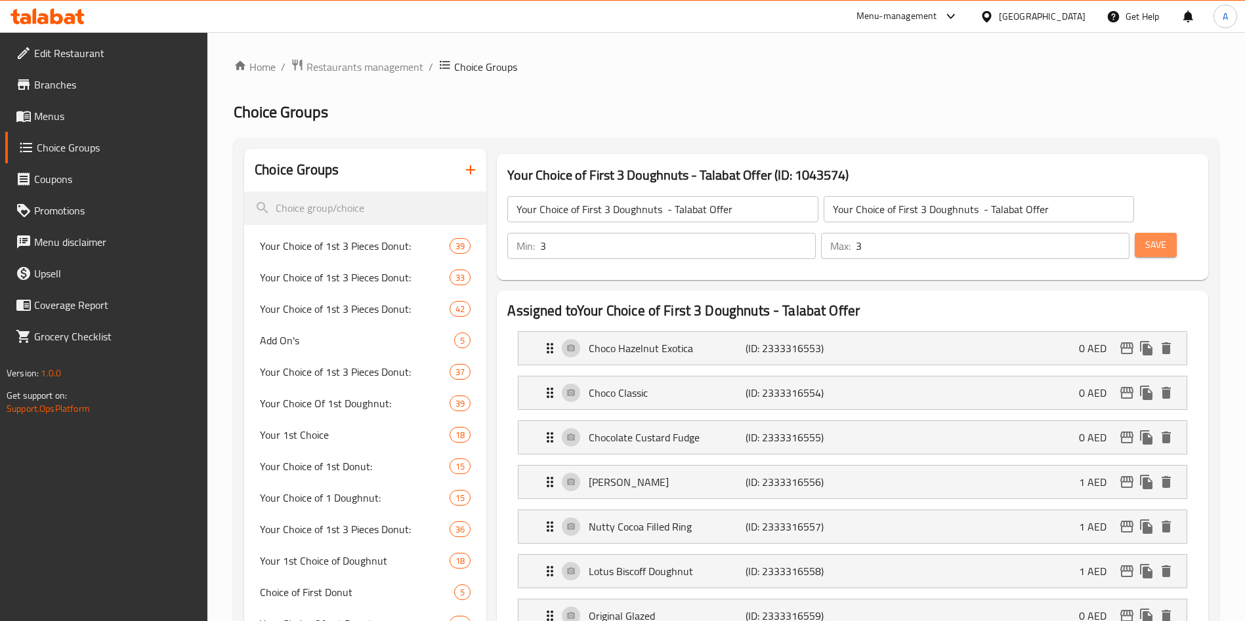
click at [1135, 233] on button "Save" at bounding box center [1156, 245] width 42 height 24
drag, startPoint x: 698, startPoint y: 173, endPoint x: 738, endPoint y: 174, distance: 40.0
click at [738, 174] on h3 "Your Choice of First 3 Doughnuts - Talabat Offer (ID: 1043574)" at bounding box center [852, 175] width 690 height 21
copy h3 "Talabat"
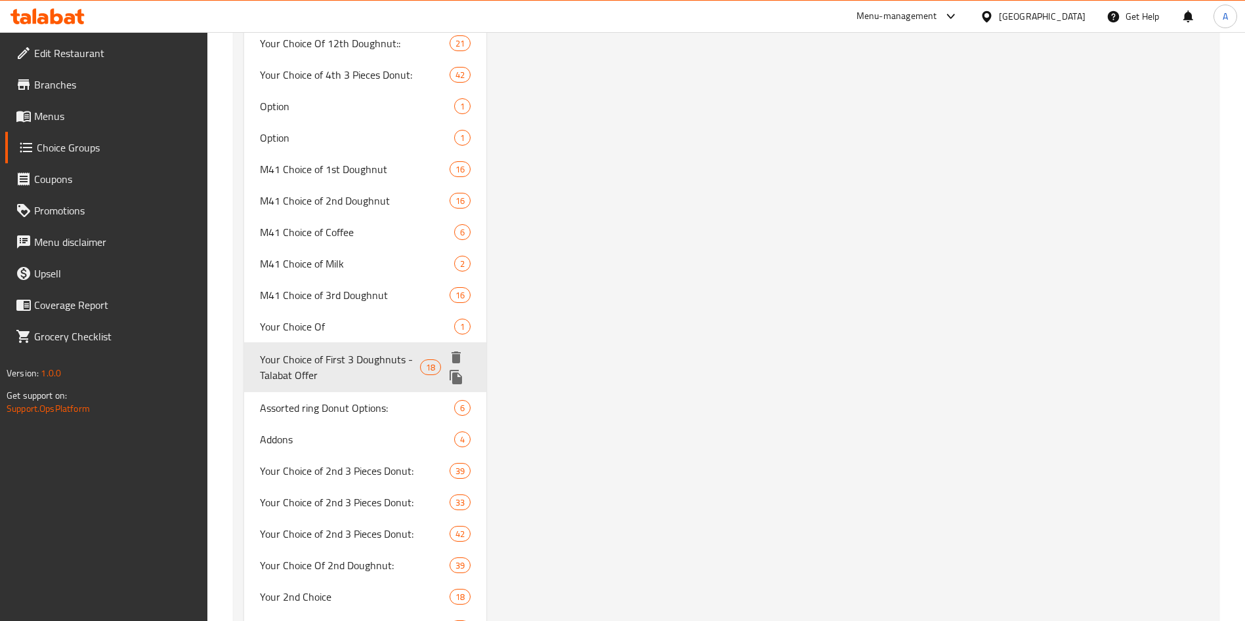
scroll to position [2393, 0]
click at [453, 369] on icon "duplicate" at bounding box center [456, 376] width 12 height 14
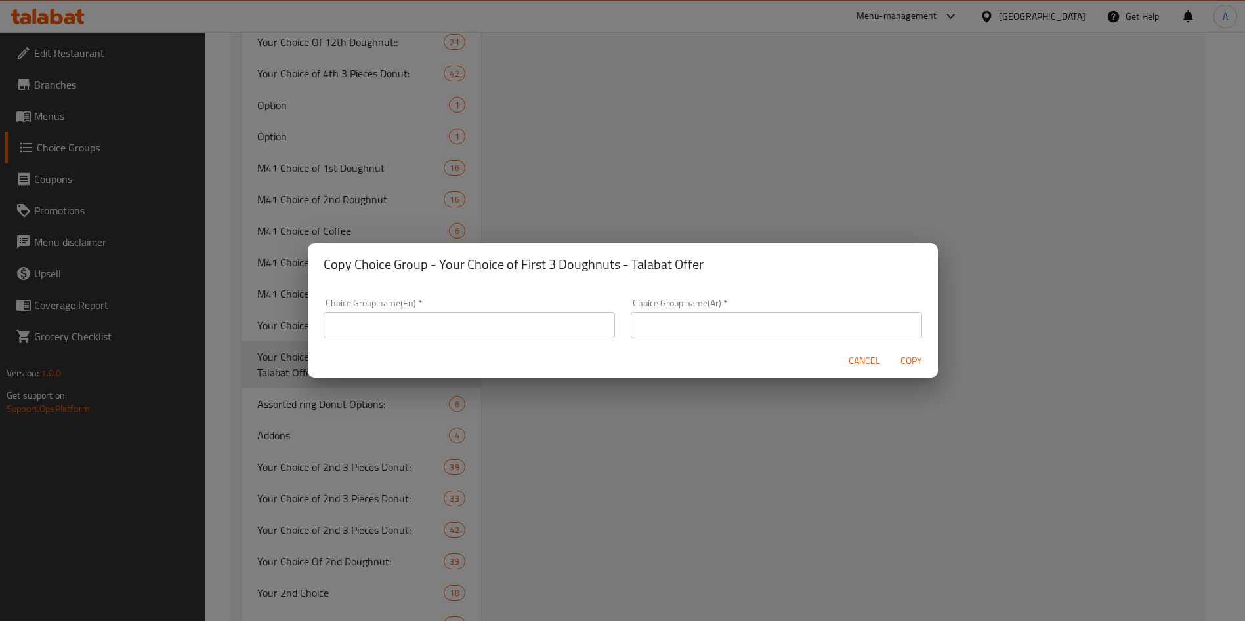
scroll to position [2392, 0]
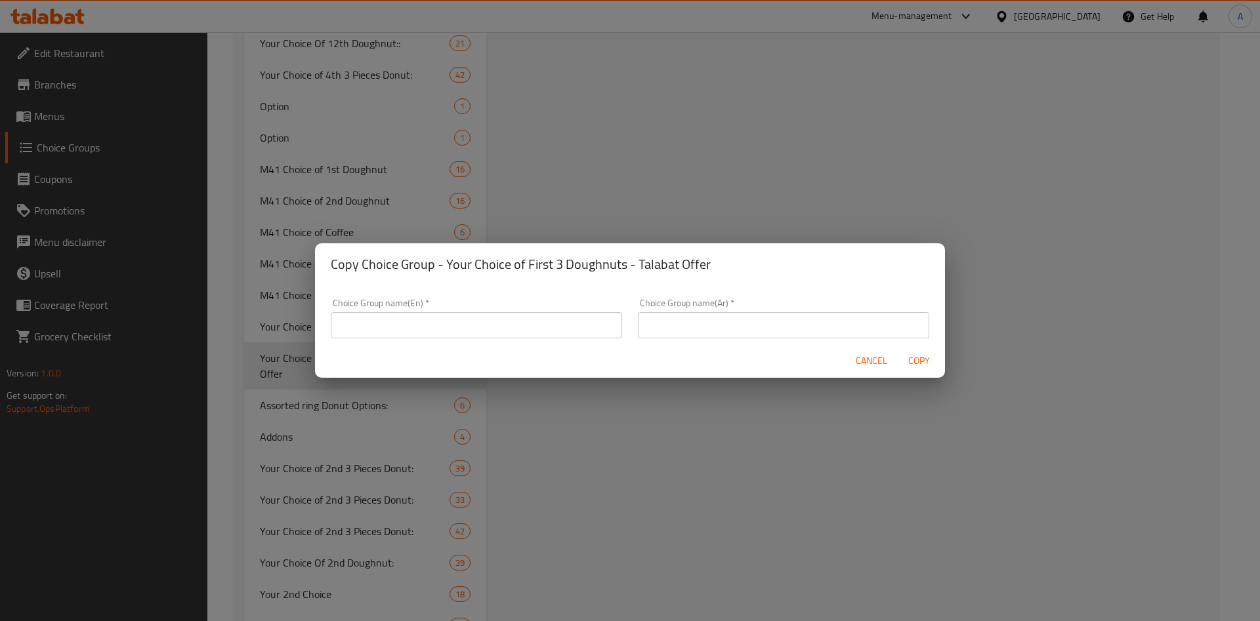
click at [469, 323] on input "text" at bounding box center [476, 325] width 291 height 26
click at [872, 360] on span "Cancel" at bounding box center [872, 361] width 32 height 16
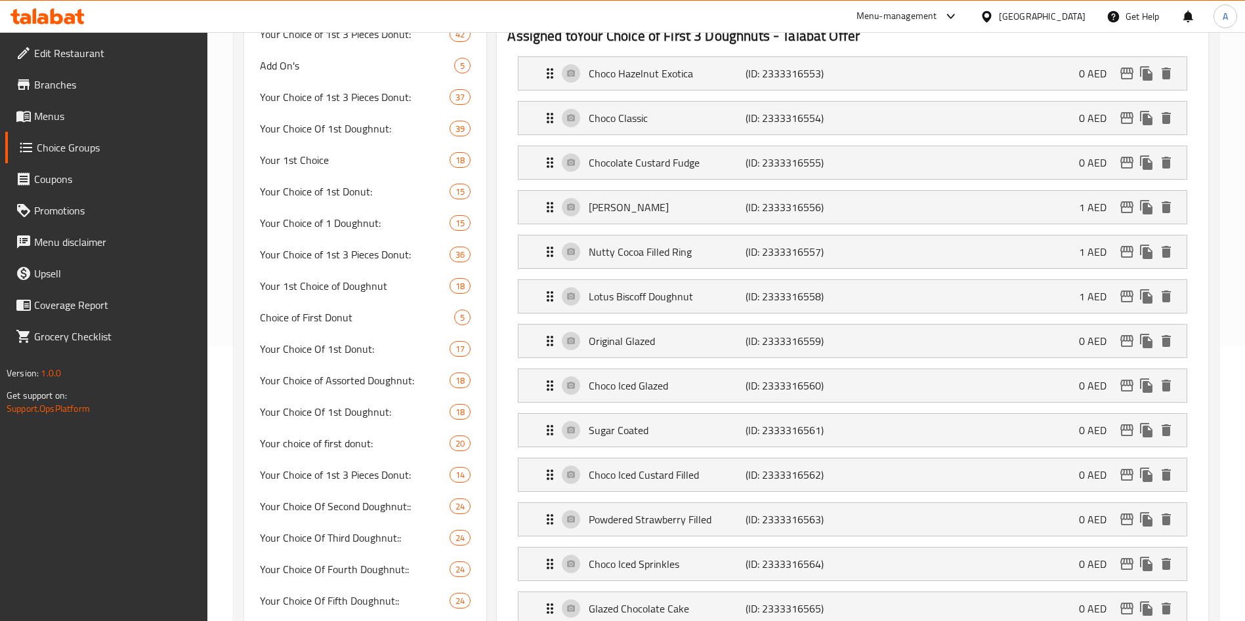
scroll to position [0, 0]
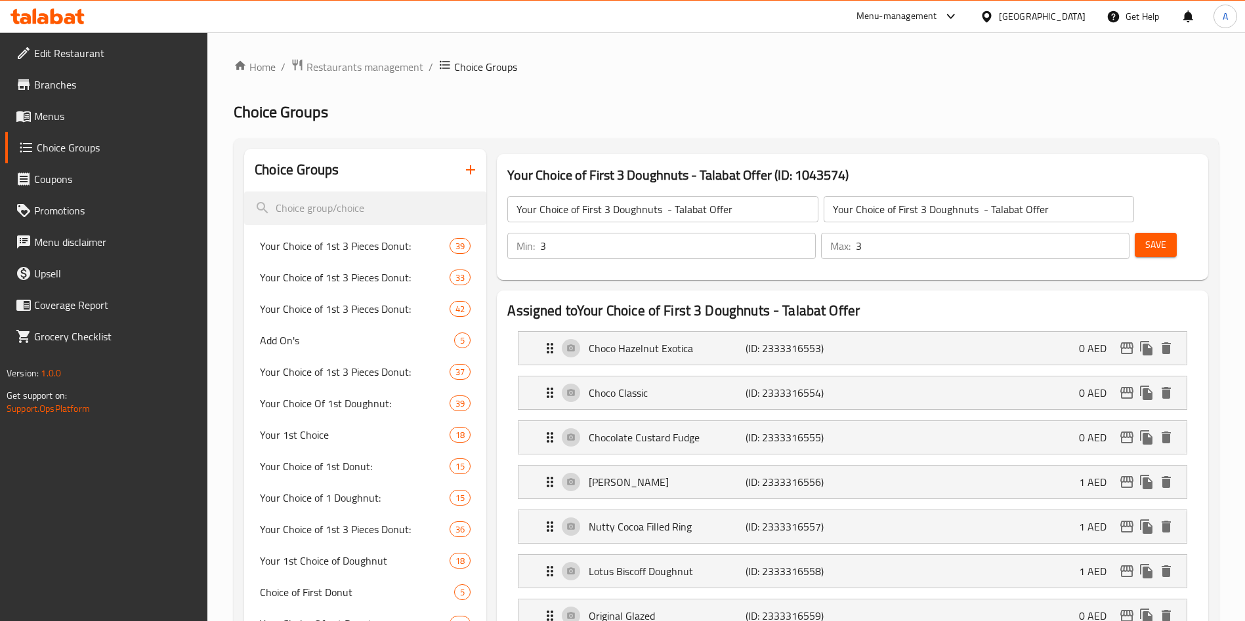
click at [671, 173] on h3 "Your Choice of First 3 Doughnuts - Talabat Offer (ID: 1043574)" at bounding box center [852, 175] width 690 height 21
drag, startPoint x: 507, startPoint y: 173, endPoint x: 769, endPoint y: 169, distance: 261.9
click at [769, 169] on h3 "Your Choice of First 3 Doughnuts - Talabat Offer (ID: 1043574)" at bounding box center [852, 175] width 690 height 21
copy h3 "Your Choice of First 3 Doughnuts - Talabat Offer"
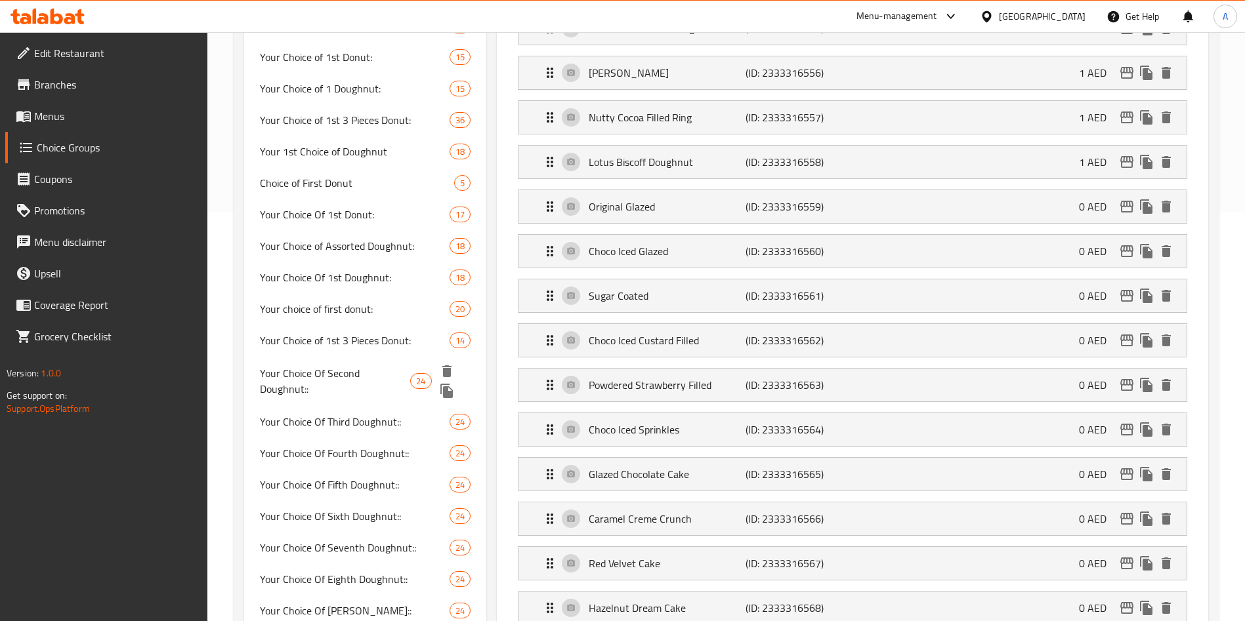
scroll to position [649, 0]
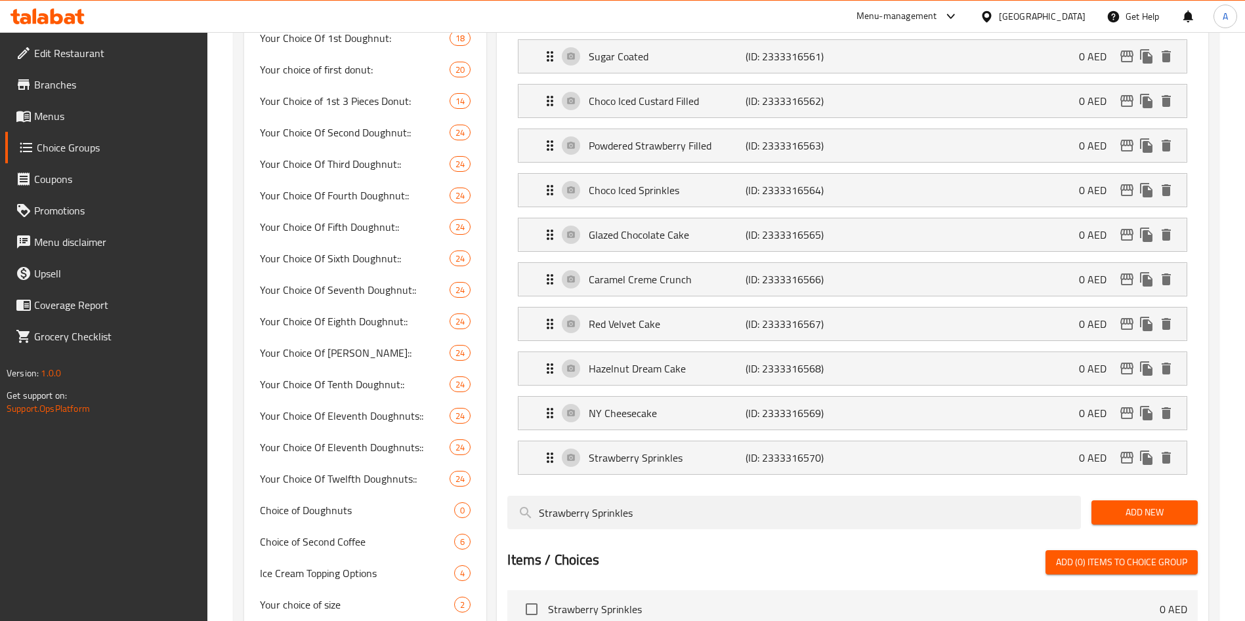
click at [700, 540] on div at bounding box center [852, 545] width 690 height 11
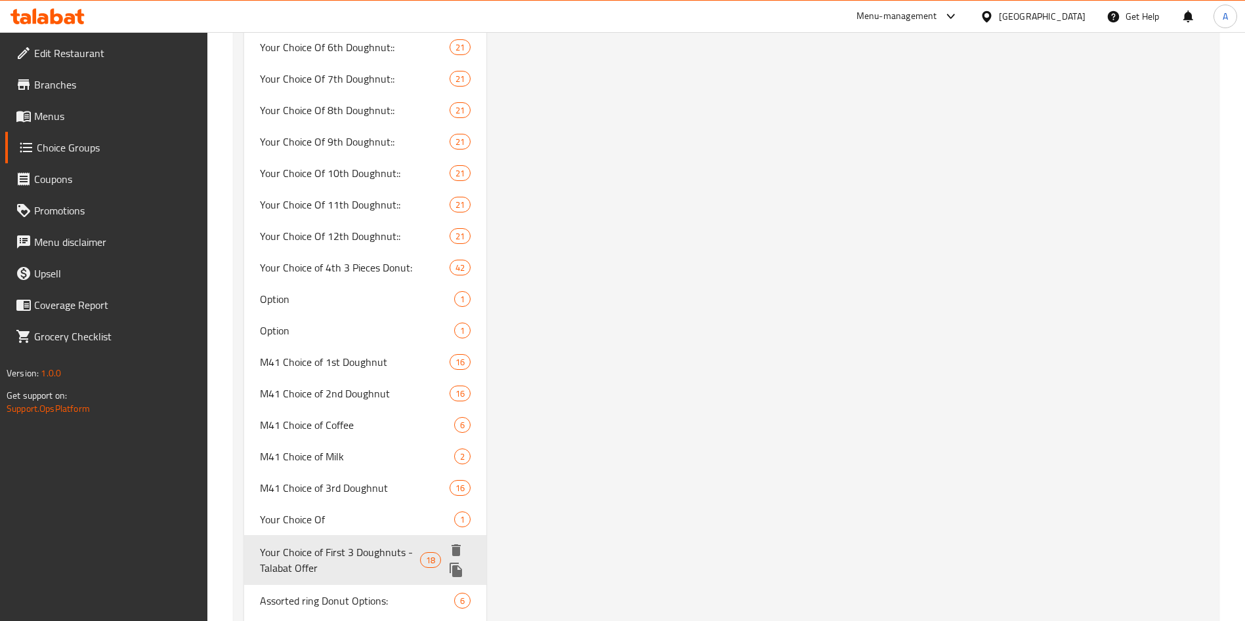
scroll to position [2200, 0]
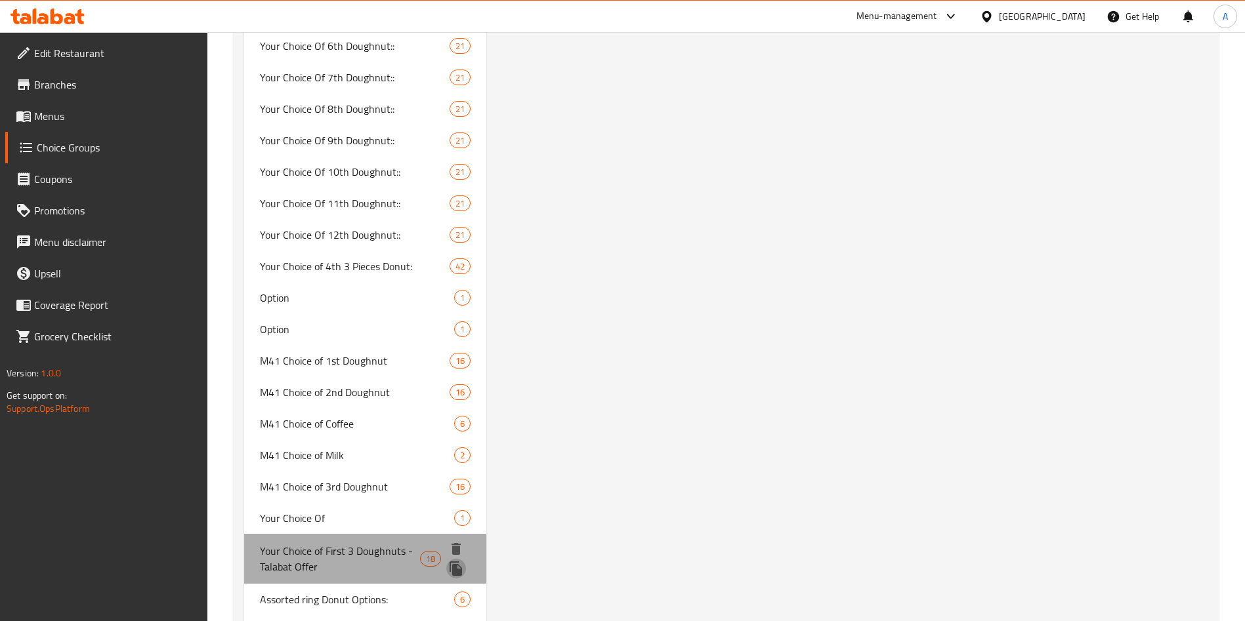
click at [455, 562] on icon "duplicate" at bounding box center [456, 569] width 12 height 14
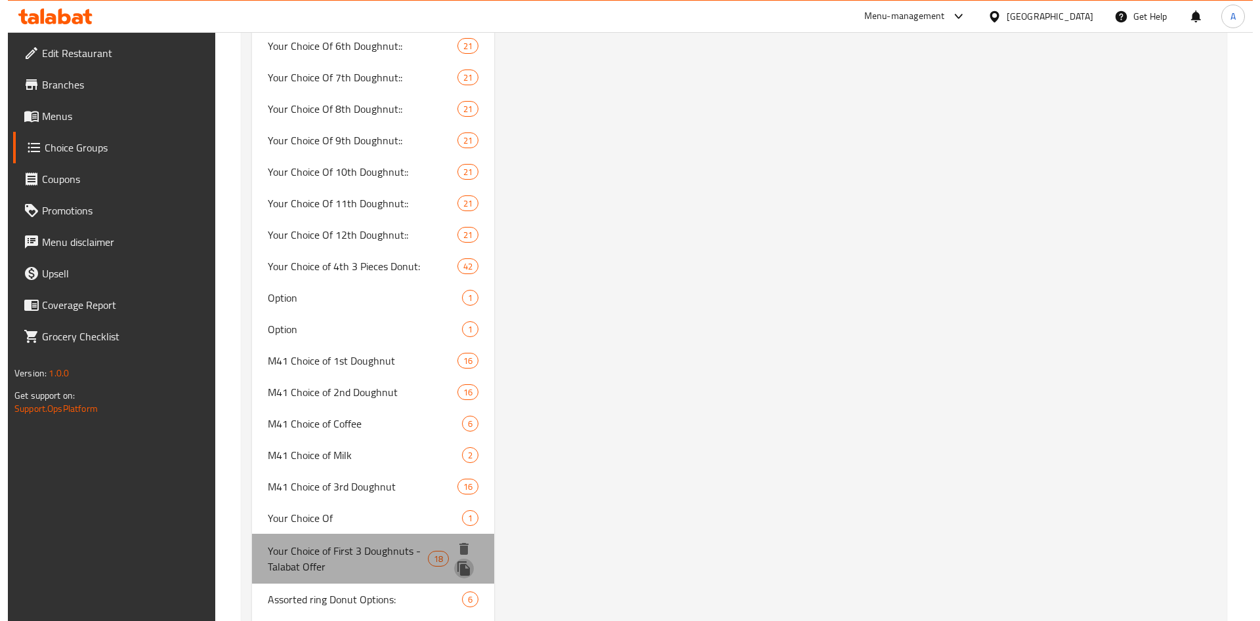
scroll to position [2199, 0]
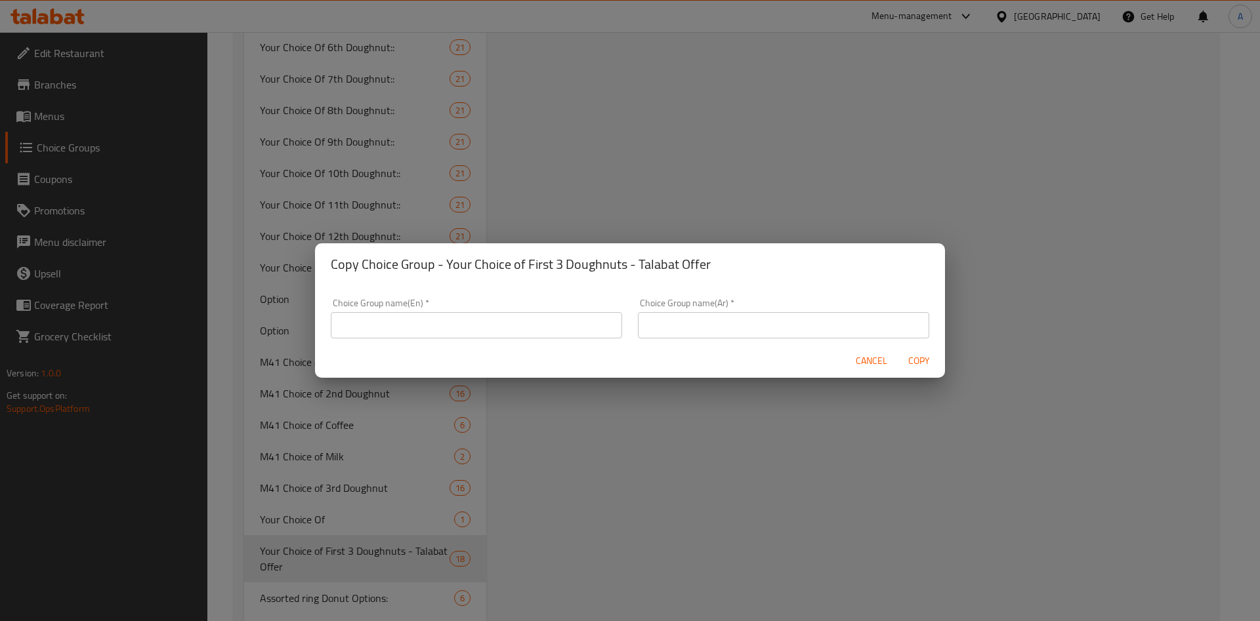
click at [505, 334] on input "text" at bounding box center [476, 325] width 291 height 26
paste input "Your Choice of First 3 Doughnuts - Talabat Offer"
type input "Your Choice of First 3 Doughnuts - Talabat Offer"
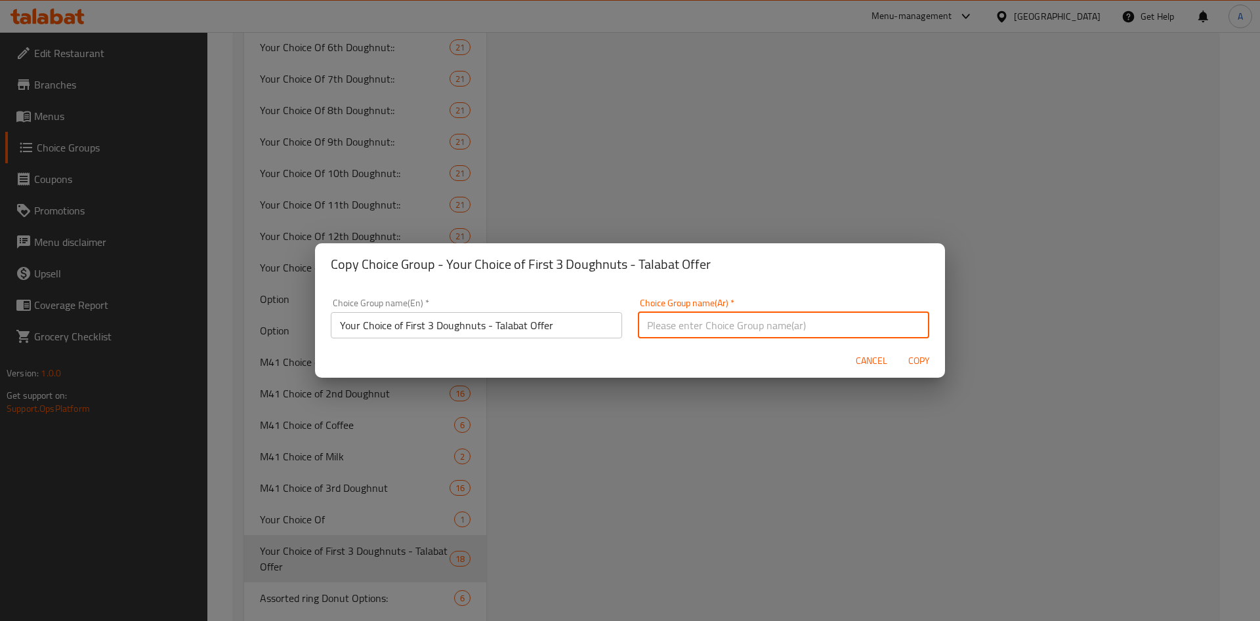
click at [757, 318] on input "text" at bounding box center [783, 325] width 291 height 26
paste input "Your Choice of First 3 Doughnuts - Talabat Offer"
type input "Your Choice of First 3 Doughnuts - Talabat Offer"
click at [415, 324] on input "Your Choice of First 3 Doughnuts - Talabat Offer" at bounding box center [476, 325] width 291 height 26
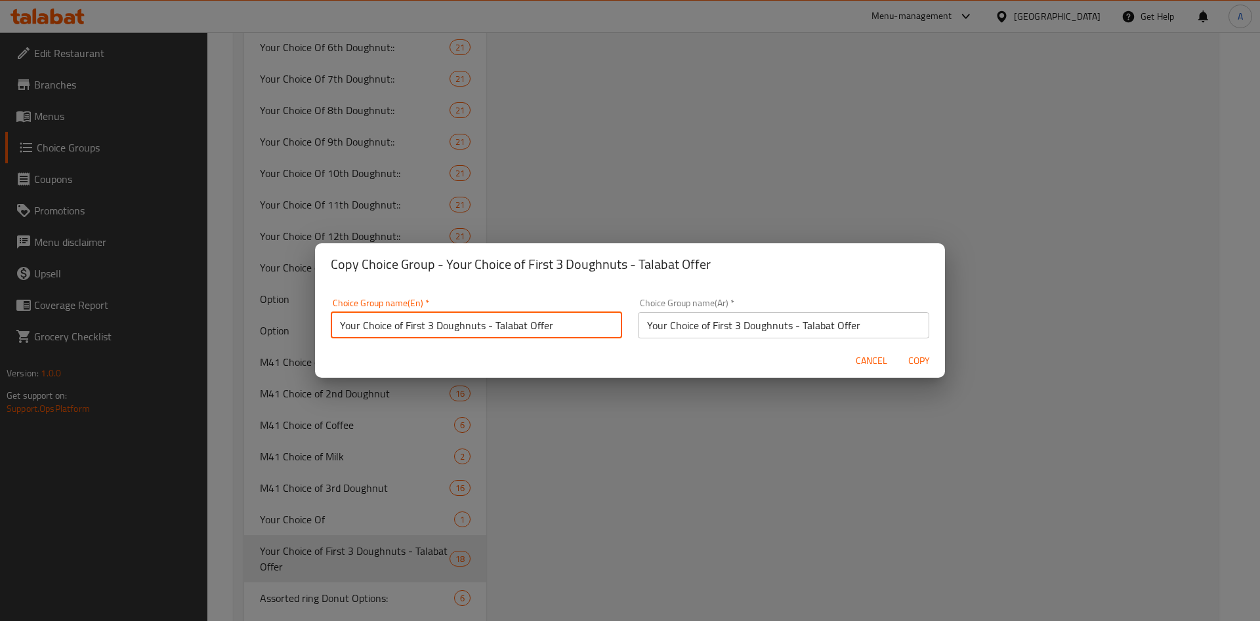
click at [415, 324] on input "Your Choice of First 3 Doughnuts - Talabat Offer" at bounding box center [476, 325] width 291 height 26
type input "Your Choice of Second 3 Doughnuts - Talabat Offer"
click at [757, 325] on input "Your Choice of First 3 Doughnuts - Talabat Offer" at bounding box center [783, 325] width 291 height 26
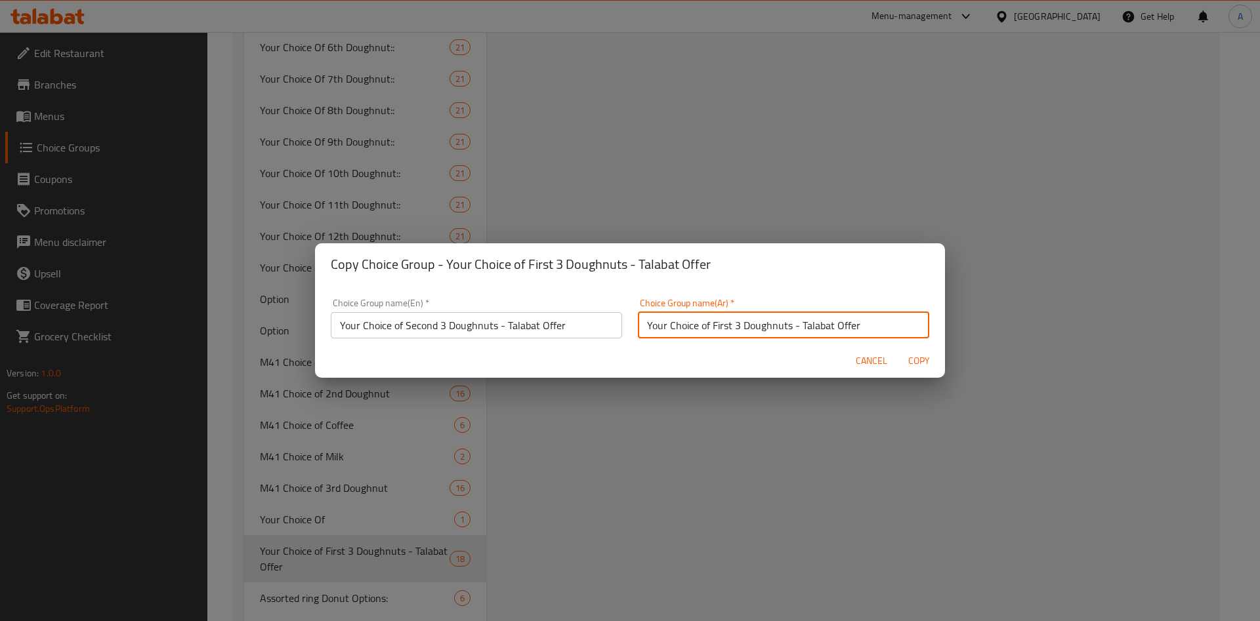
click at [757, 325] on input "Your Choice of First 3 Doughnuts - Talabat Offer" at bounding box center [783, 325] width 291 height 26
paste input "Second"
type input "Your Choice of Second 3 Doughnuts - Talabat Offer"
click at [803, 289] on div "Choice Group name(En)   * Your Choice of Second 3 Doughnuts - Talabat Offer Cho…" at bounding box center [630, 314] width 630 height 58
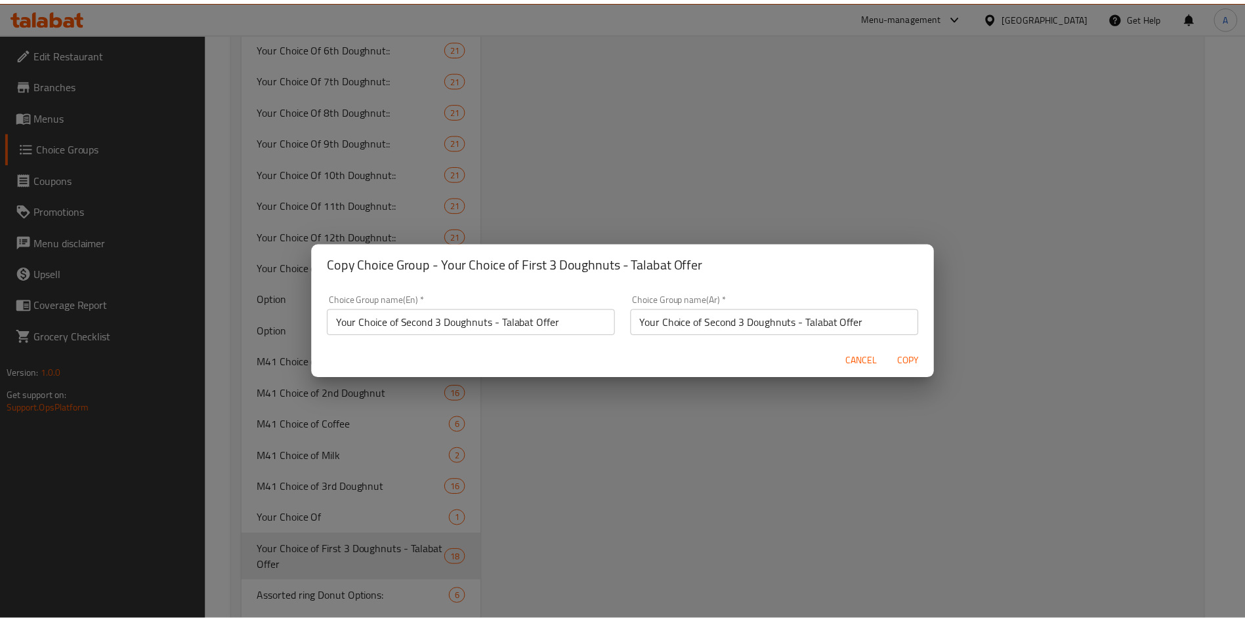
scroll to position [4, 0]
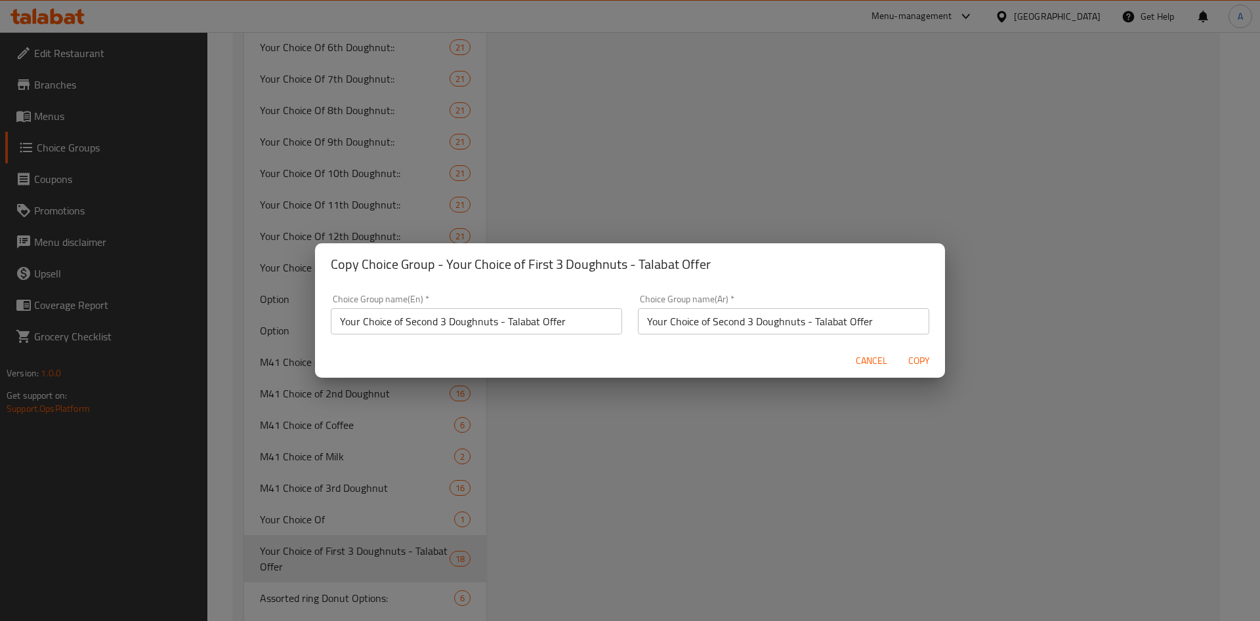
click at [916, 362] on span "Copy" at bounding box center [919, 361] width 32 height 16
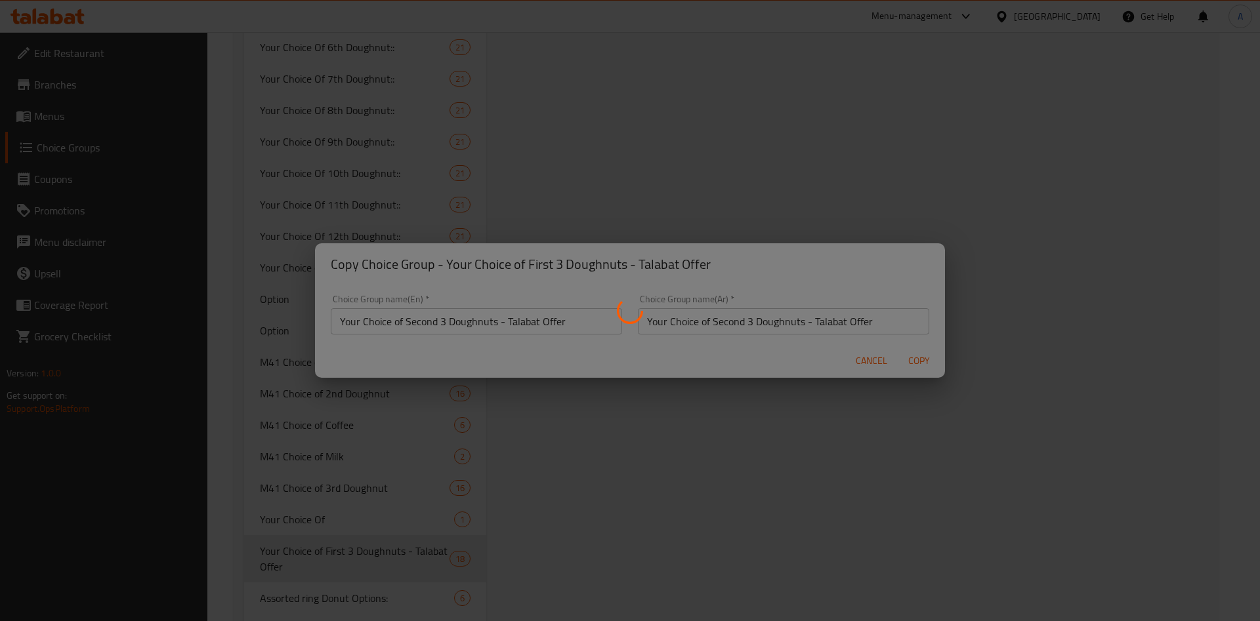
type input "Your Choice of Second 3 Doughnuts - Talabat Offer"
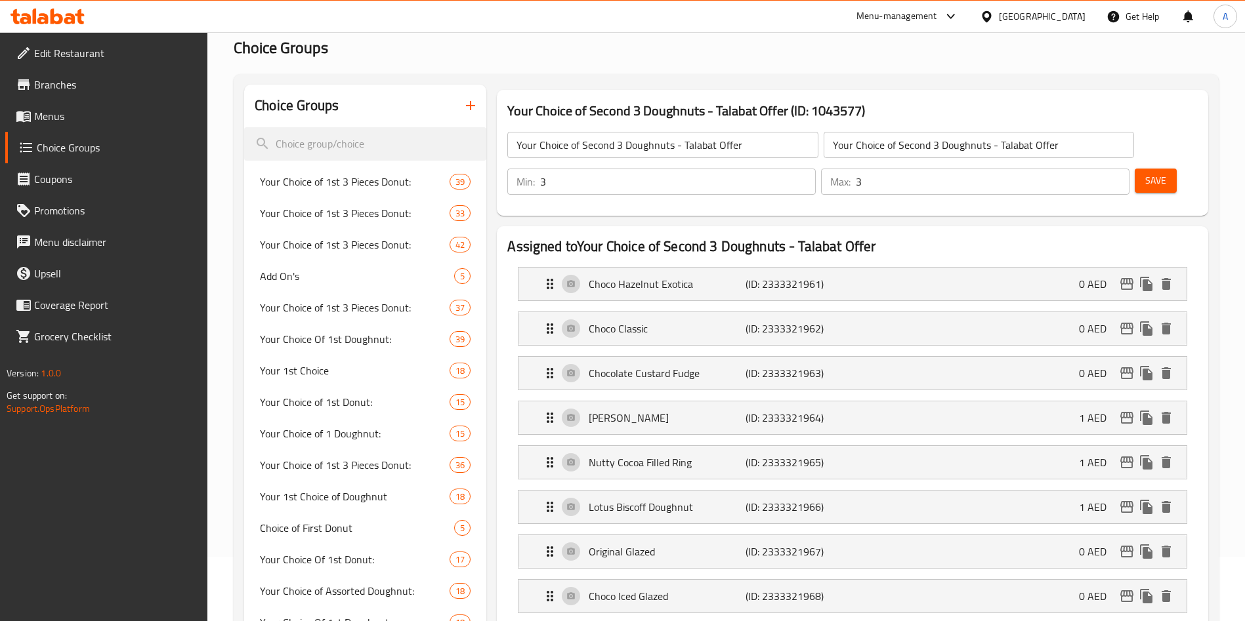
scroll to position [0, 0]
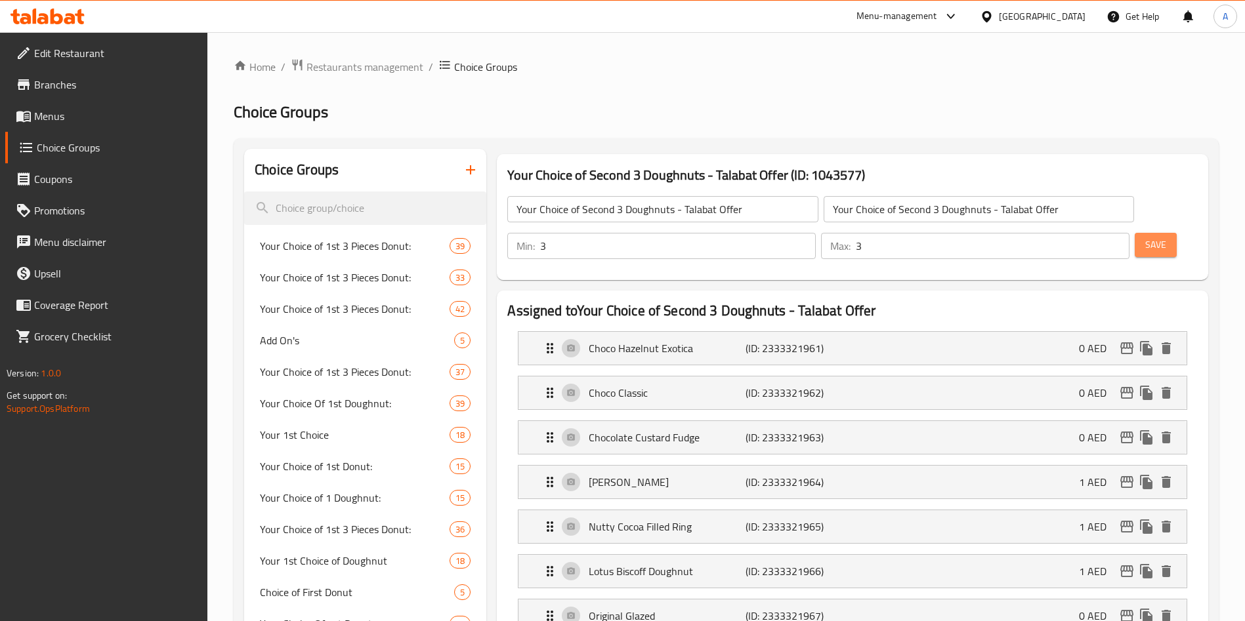
click at [1135, 233] on button "Save" at bounding box center [1156, 245] width 42 height 24
click at [467, 167] on icon "button" at bounding box center [471, 170] width 16 height 16
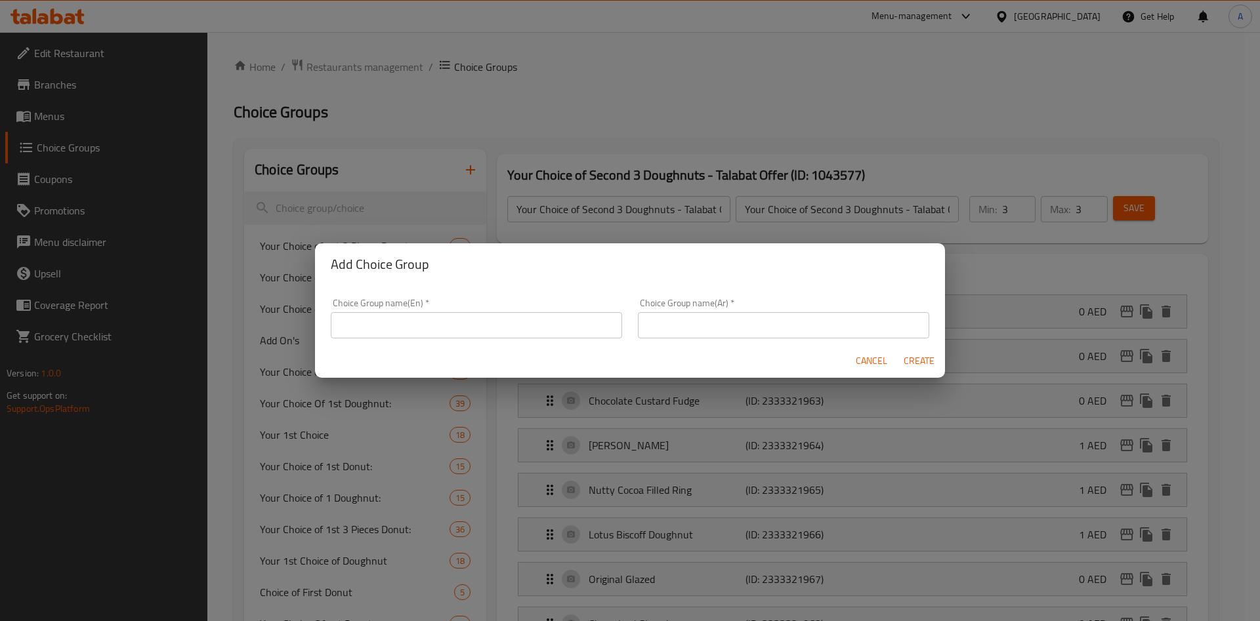
click at [509, 330] on input "text" at bounding box center [476, 325] width 291 height 26
paste input "Your Choice of 3 Doughnuts - Talabat Offer"
type input "Your Choice of 3 Doughnuts - Talabat Offer"
click at [710, 322] on input "text" at bounding box center [783, 325] width 291 height 26
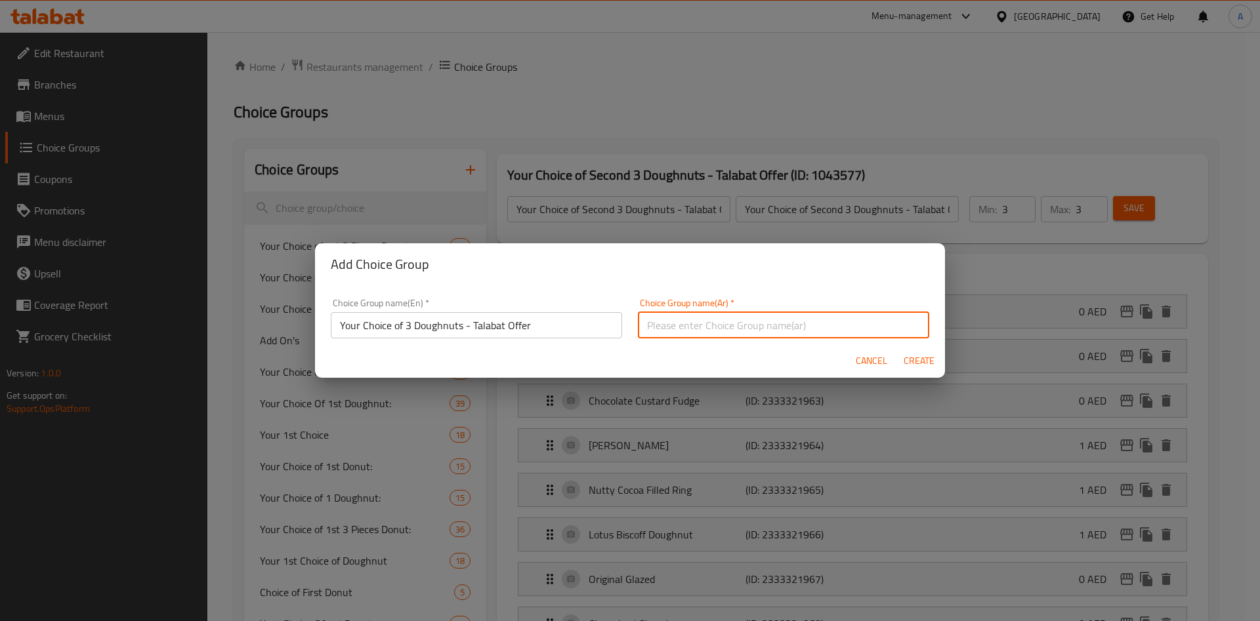
paste input "Your Choice of 3 Doughnuts - Talabat Offer"
type input "Your Choice of 3 Doughnuts - Talabat Offer"
click at [906, 355] on span "Create" at bounding box center [919, 361] width 32 height 16
type input "Your Choice of 3 Doughnuts - Talabat Offer"
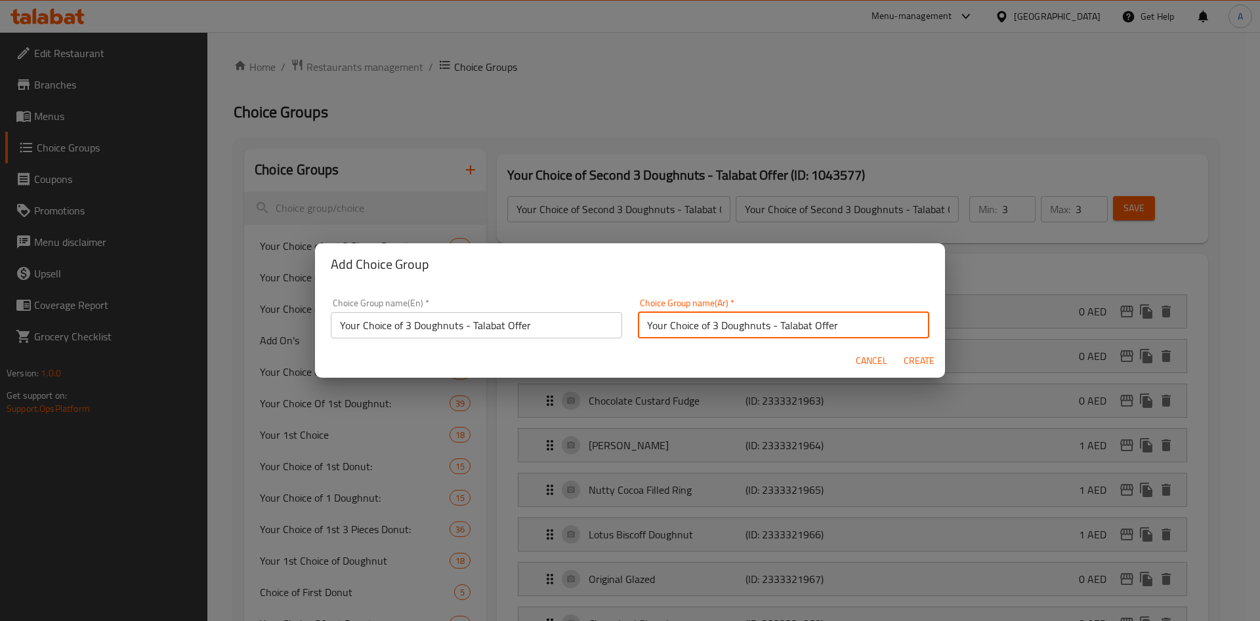
type input "0"
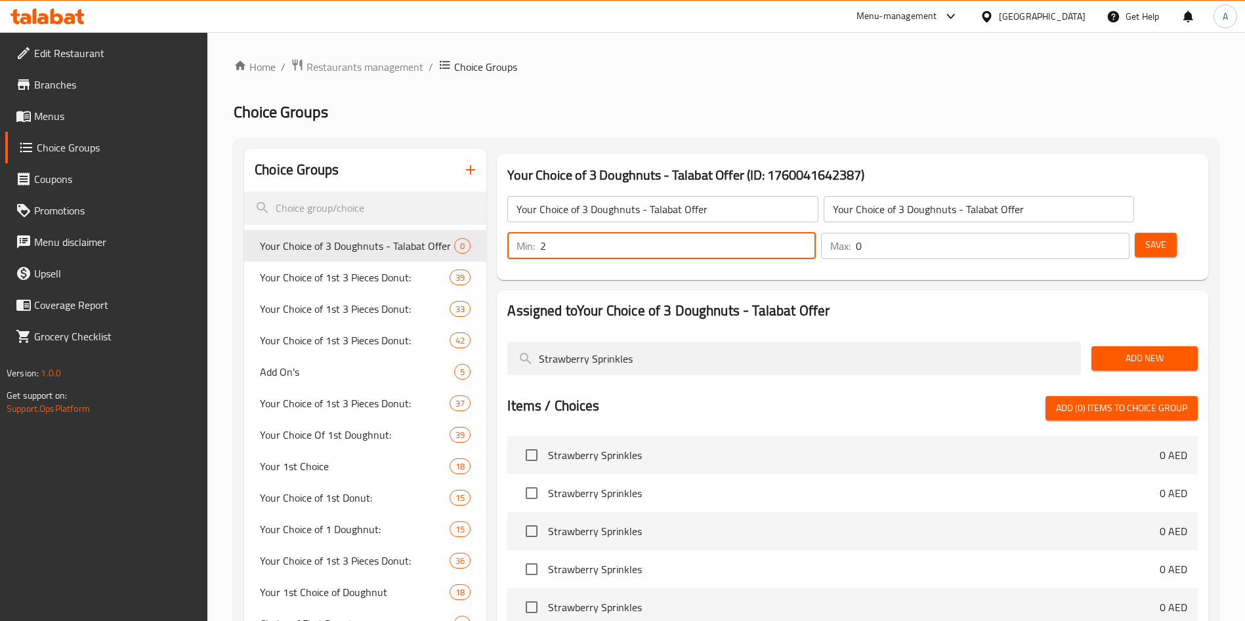
drag, startPoint x: 1017, startPoint y: 208, endPoint x: 942, endPoint y: 209, distance: 74.8
type input "2"
click at [816, 233] on input "2" at bounding box center [678, 246] width 276 height 26
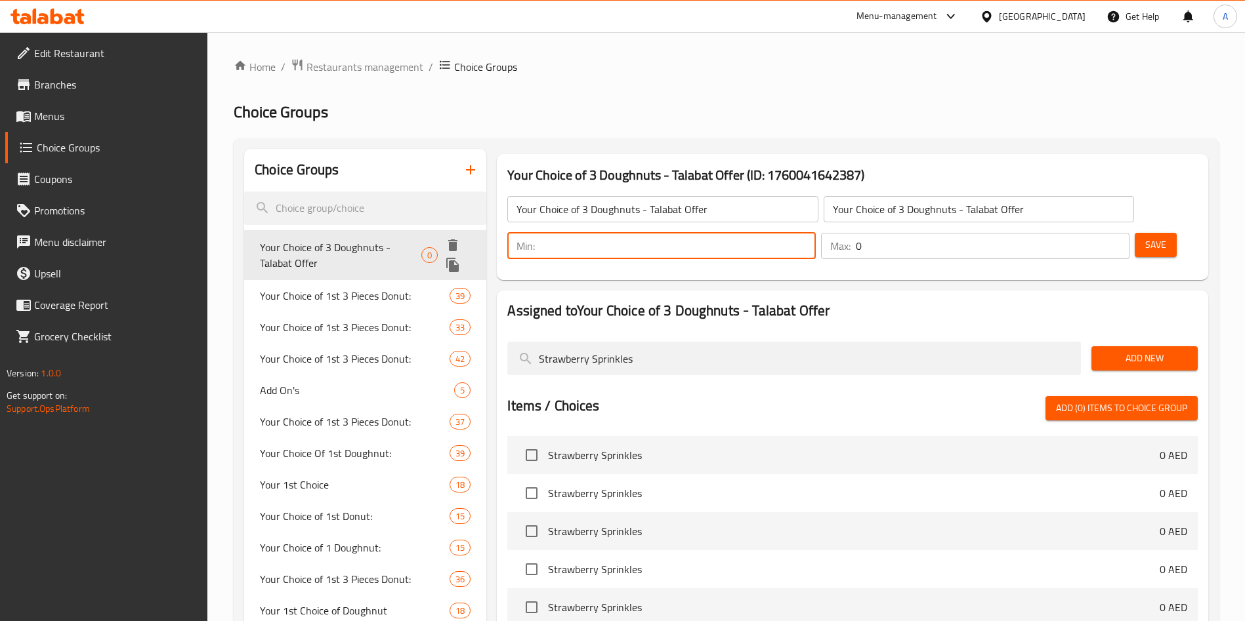
click at [452, 238] on icon "delete" at bounding box center [453, 246] width 16 height 16
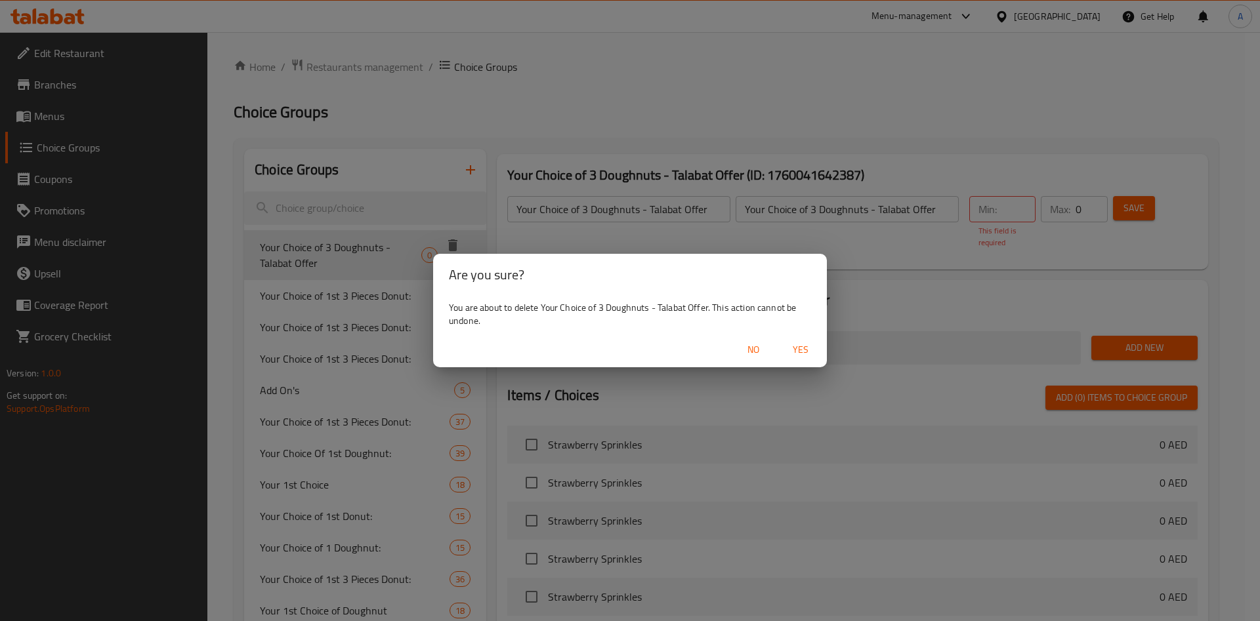
click at [805, 352] on span "Yes" at bounding box center [801, 350] width 32 height 16
type input "Your Choice of 1st 3 Pieces Donut:"
type input "إختيارك من أول 3 قطع دونات:"
type input "3"
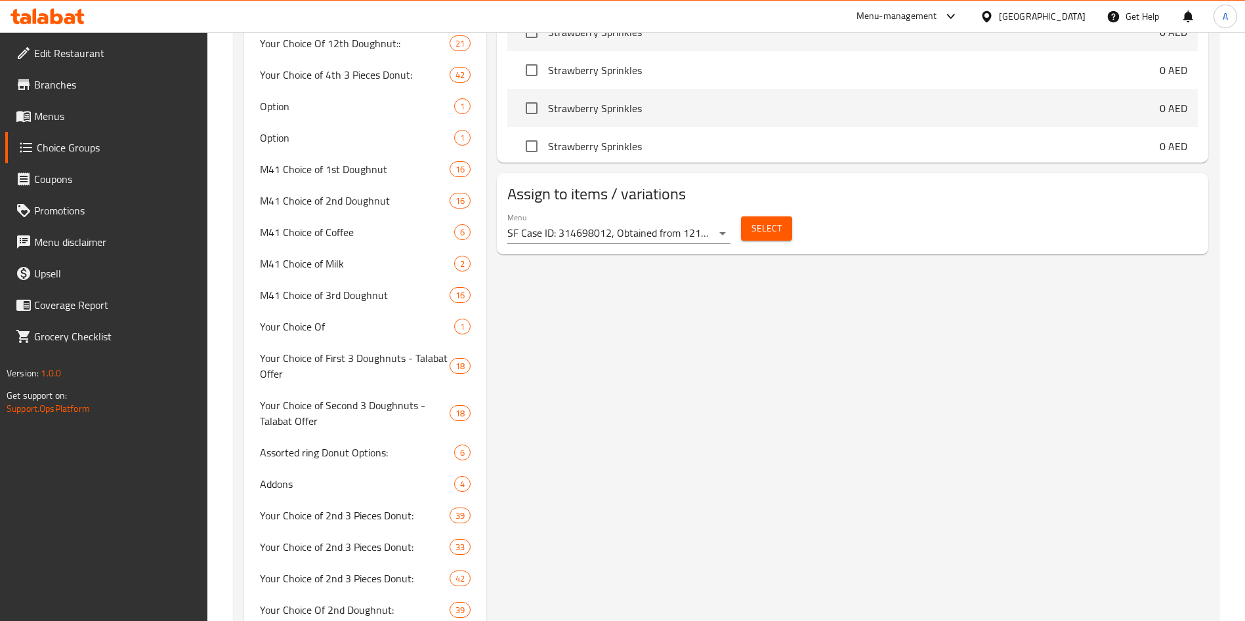
scroll to position [2393, 0]
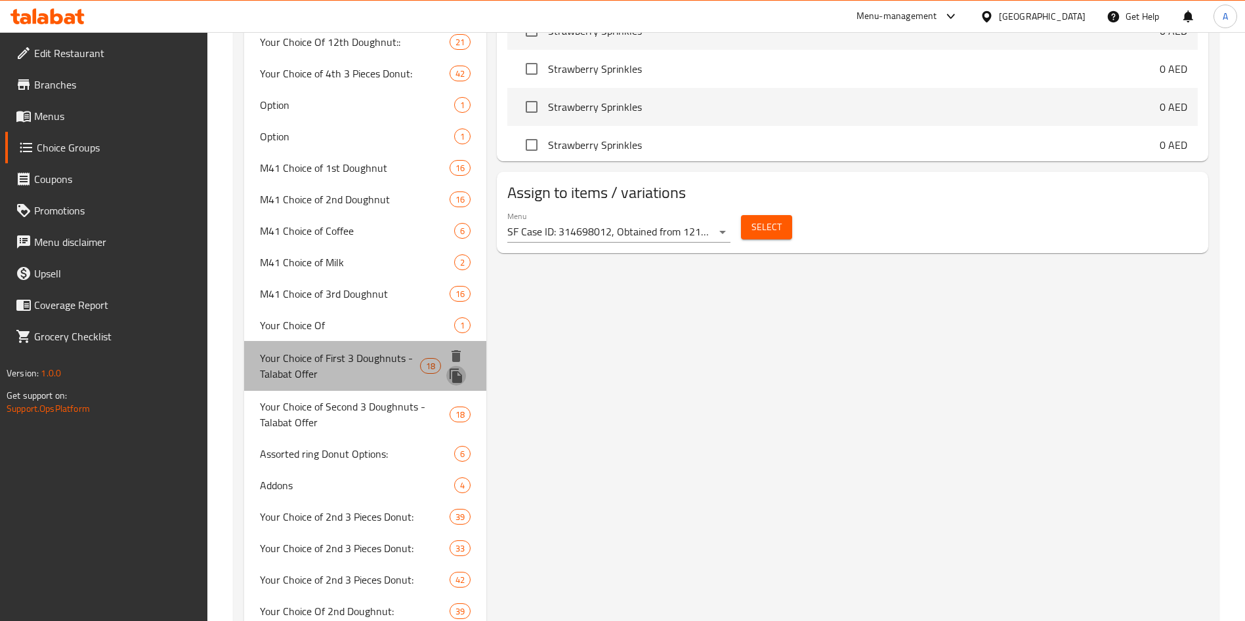
click at [458, 369] on icon "duplicate" at bounding box center [456, 376] width 12 height 14
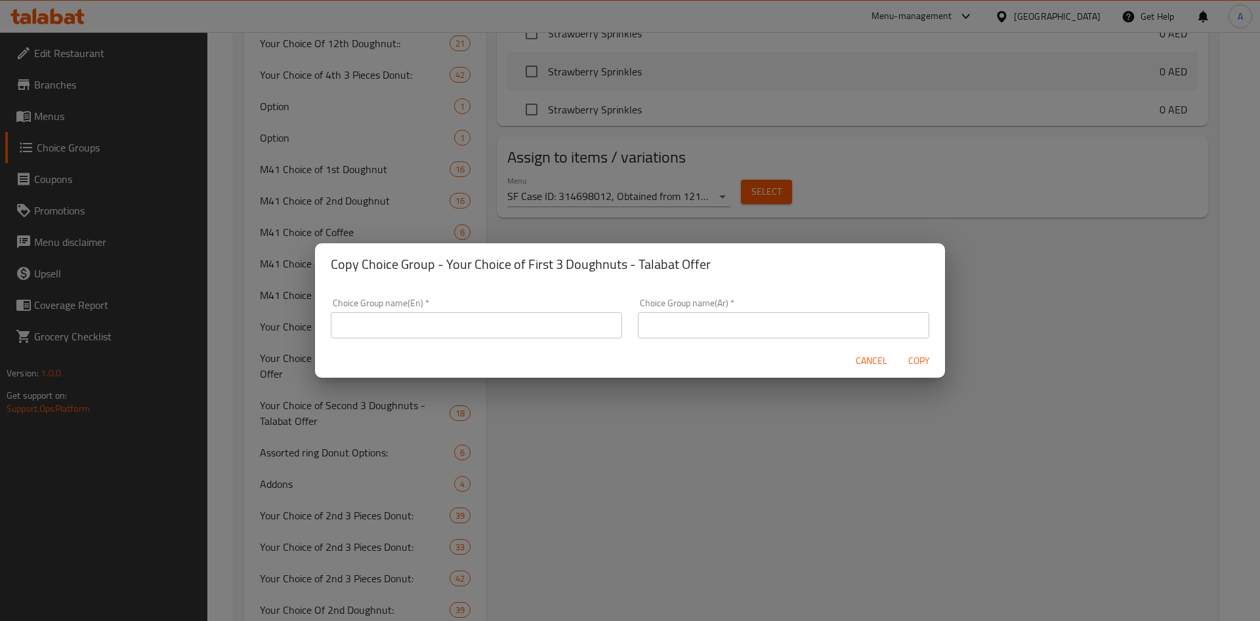
click at [502, 317] on input "text" at bounding box center [476, 325] width 291 height 26
paste input "Your Choice of 3 Doughnuts - Talabat Offer"
click at [534, 323] on input "Your Choice of 3 Doughnuts - Talabat Offer" at bounding box center [476, 325] width 291 height 26
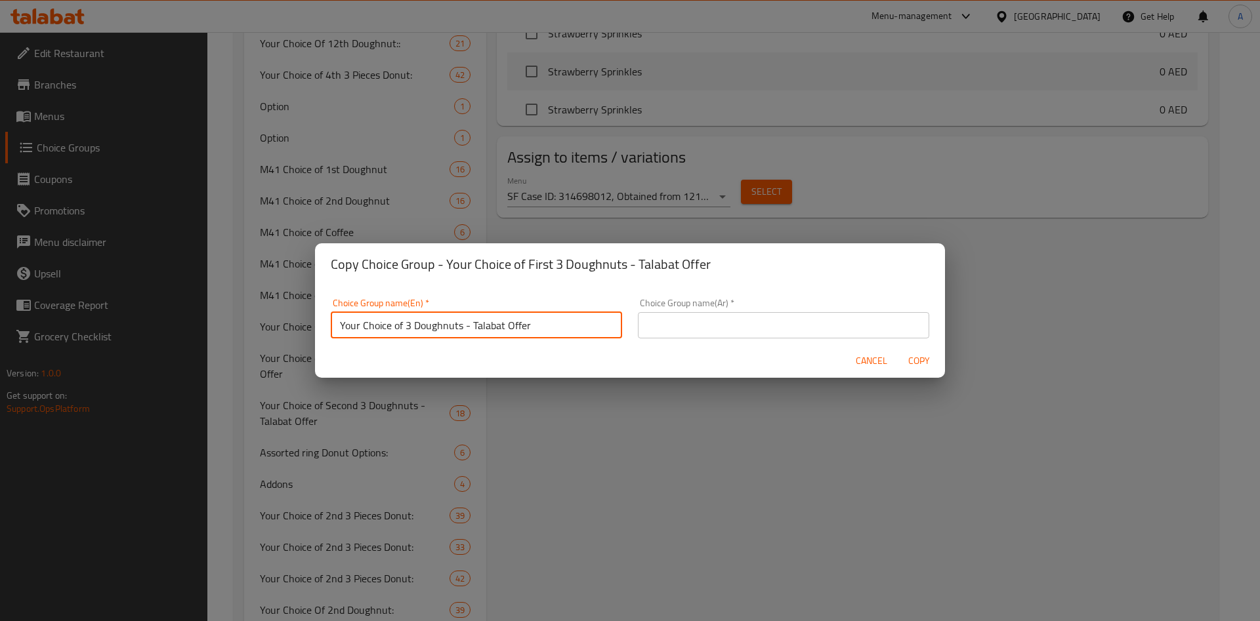
type input "Your Choice of 3 Doughnuts - Talabat Offer"
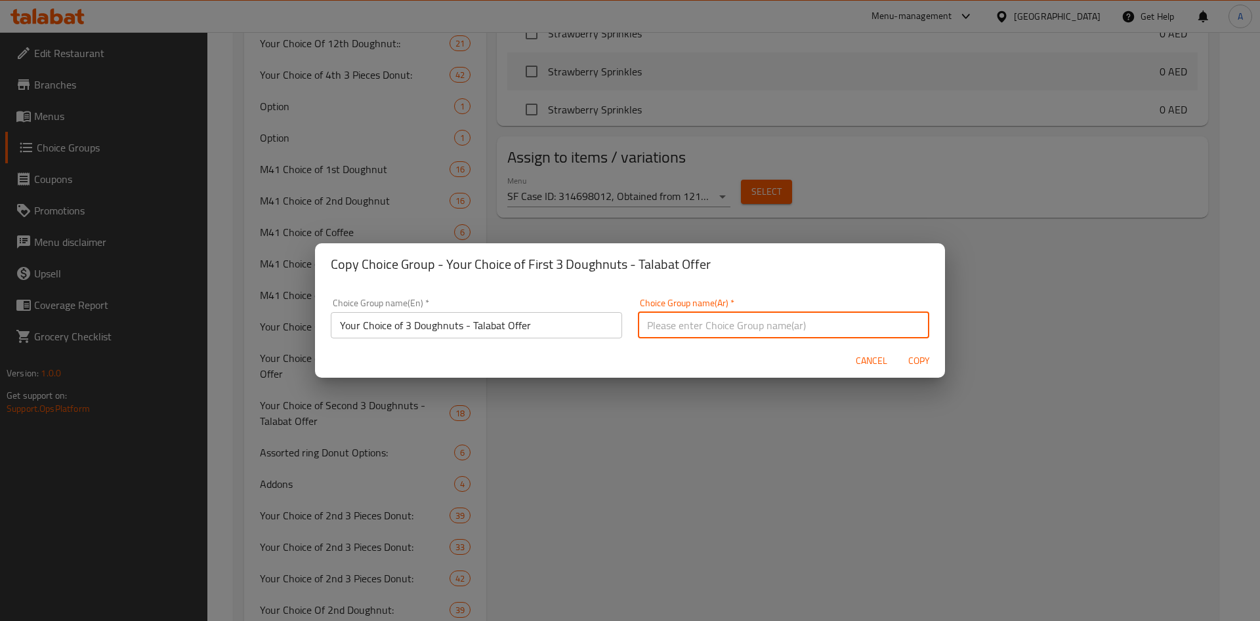
click at [712, 320] on input "text" at bounding box center [783, 325] width 291 height 26
paste input "Your Choice of 3 Doughnuts - Talabat Offer"
type input "Your Choice of 3 Doughnuts - Talabat Offer"
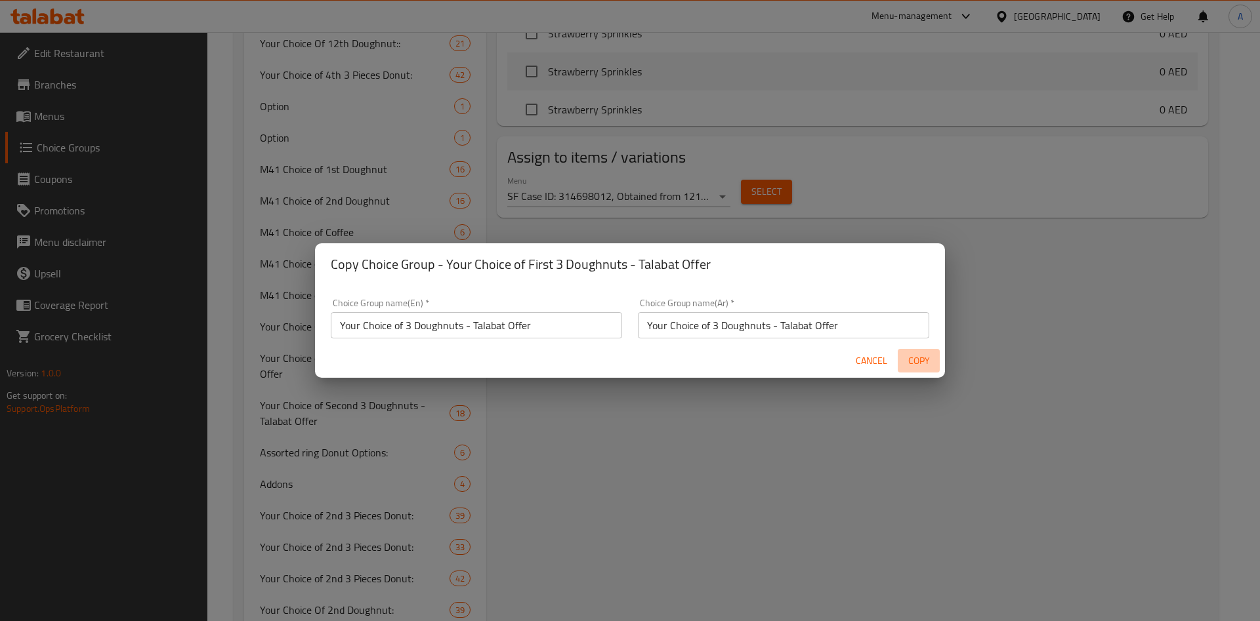
click at [914, 358] on span "Copy" at bounding box center [919, 361] width 32 height 16
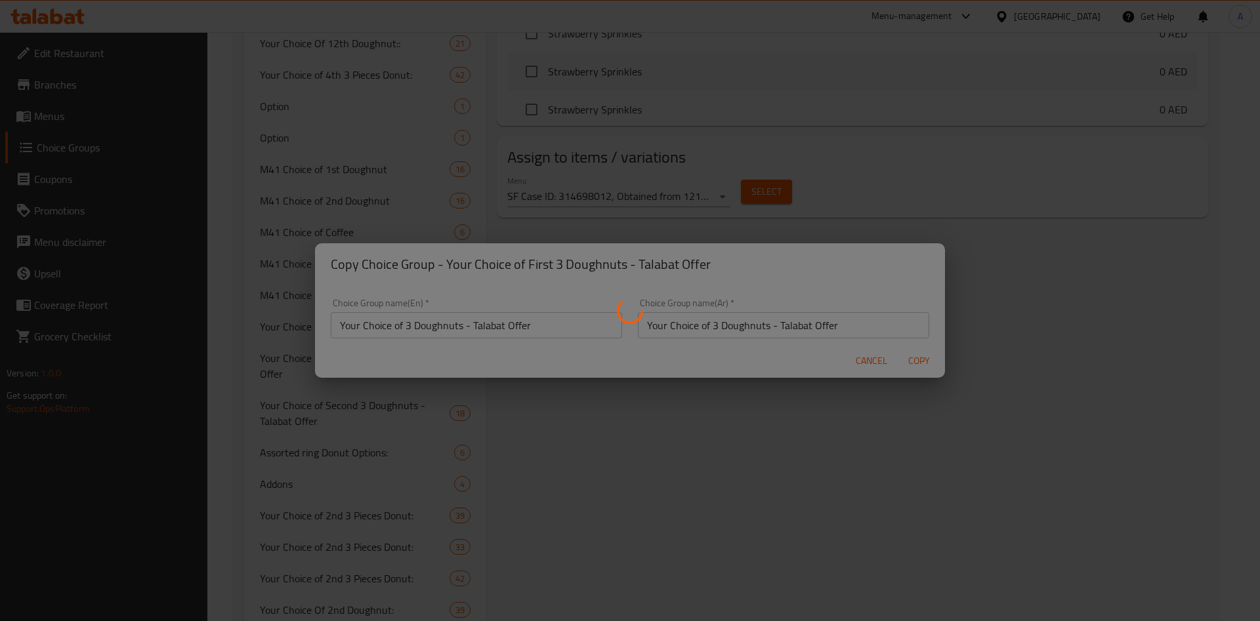
type input "Your Choice of 3 Doughnuts - Talabat Offer"
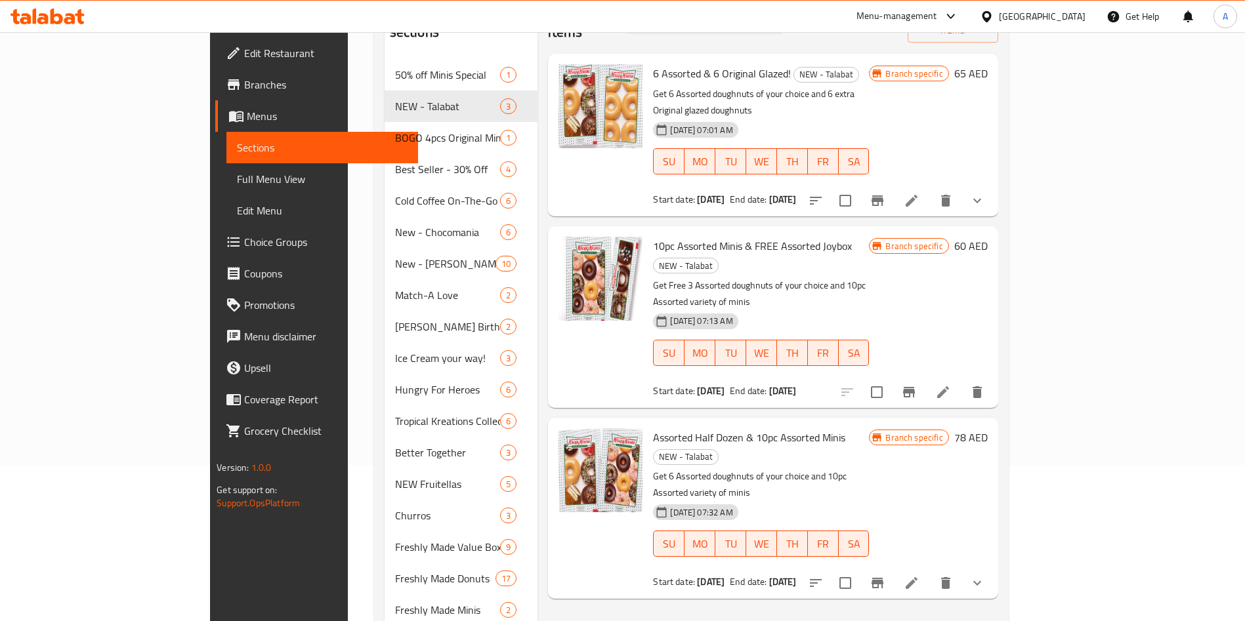
scroll to position [157, 0]
click at [244, 234] on span "Choice Groups" at bounding box center [325, 242] width 163 height 16
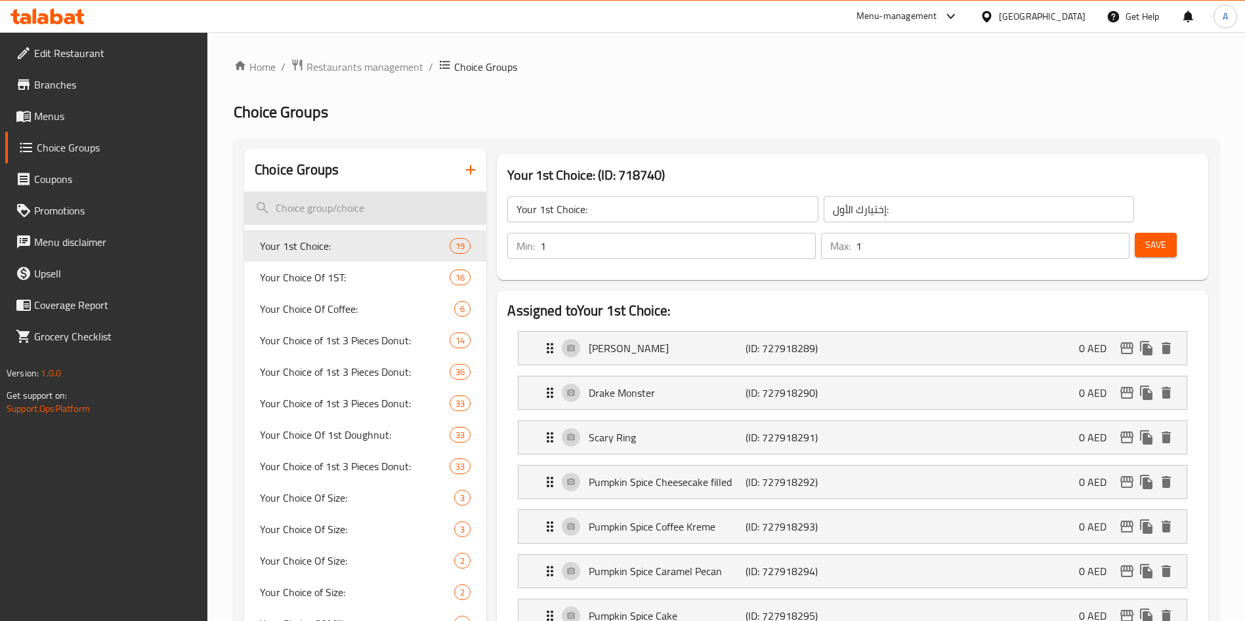
click at [364, 207] on input "search" at bounding box center [365, 208] width 242 height 33
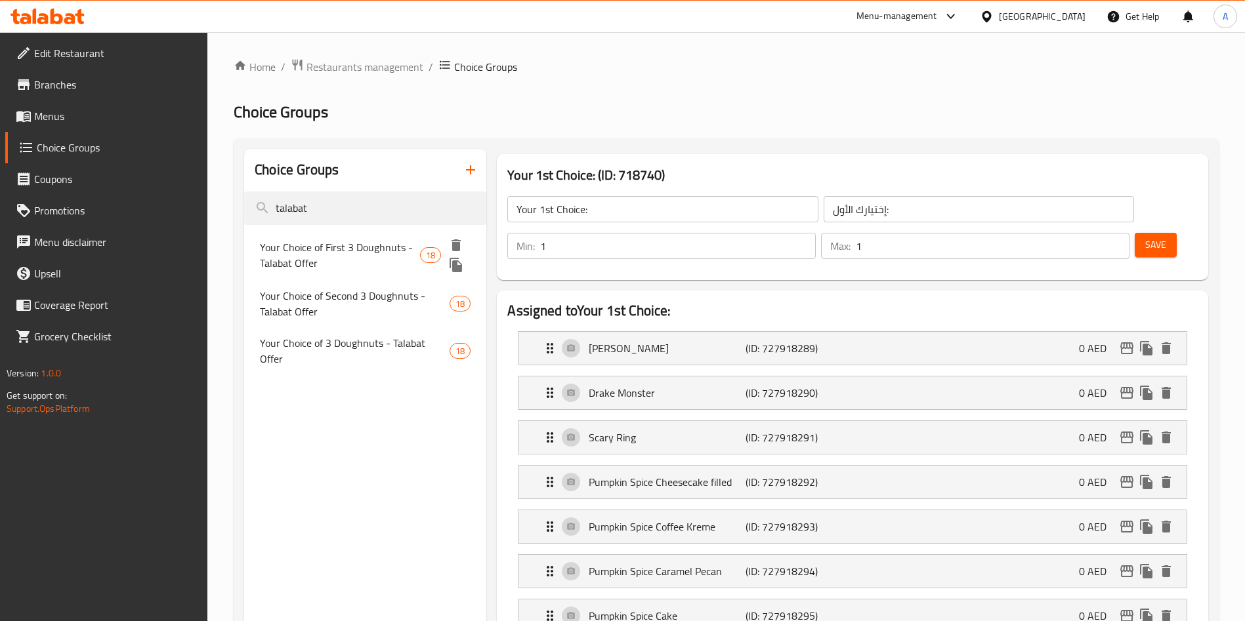
type input "talabat"
click at [350, 240] on span "Your Choice of First 3 Doughnuts - Talabat Offer" at bounding box center [340, 256] width 160 height 32
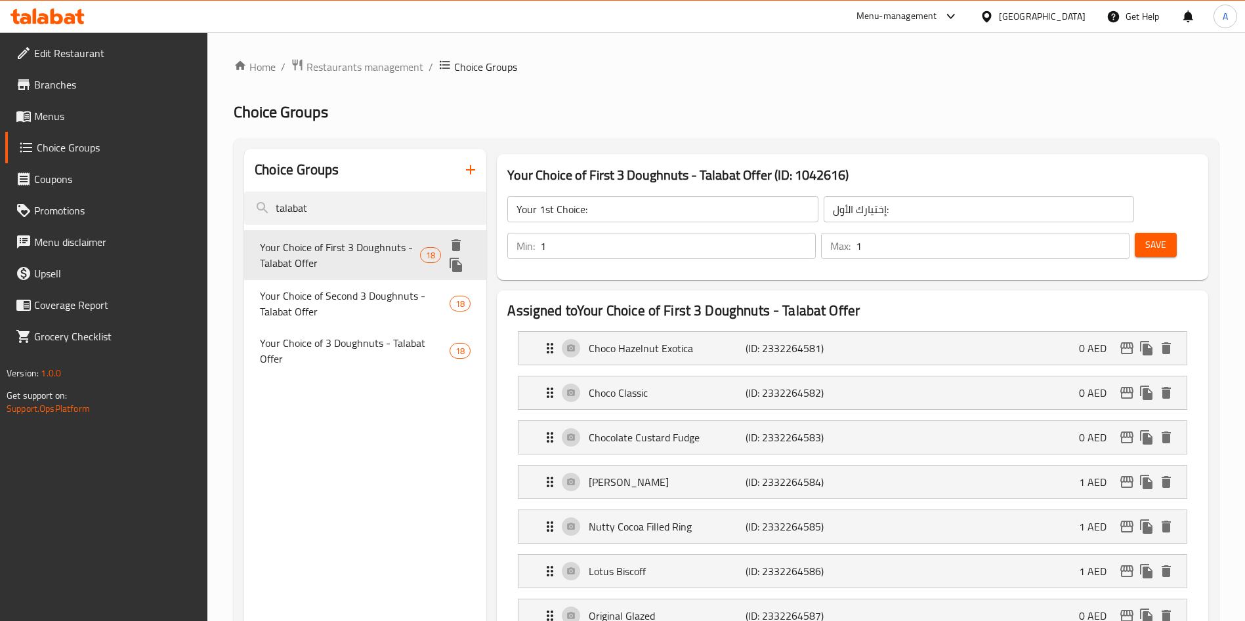
type input "Your Choice of First 3 Doughnuts - Talabat Offer"
type input "3"
click at [588, 215] on input "Your Choice of First 3 Doughnuts - Talabat Offer" at bounding box center [662, 209] width 310 height 26
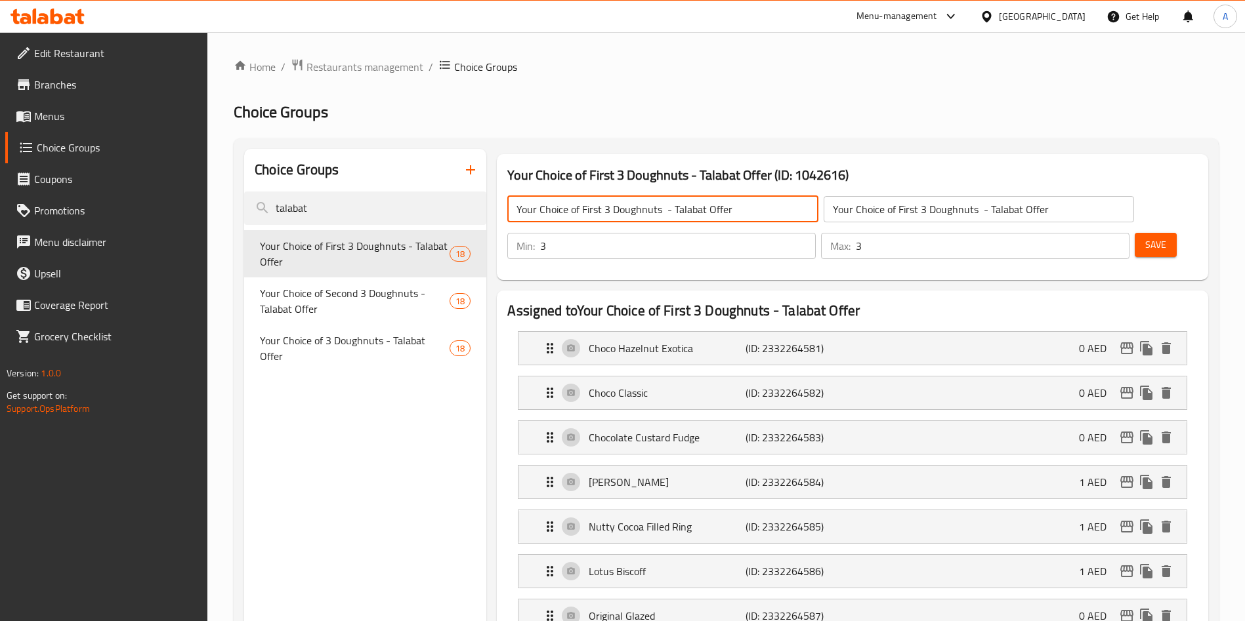
click at [588, 215] on input "Your Choice of First 3 Doughnuts - Talabat Offer" at bounding box center [662, 209] width 310 height 26
click at [824, 215] on input "Your Choice of First 3 Doughnuts - Talabat Offer" at bounding box center [979, 209] width 310 height 26
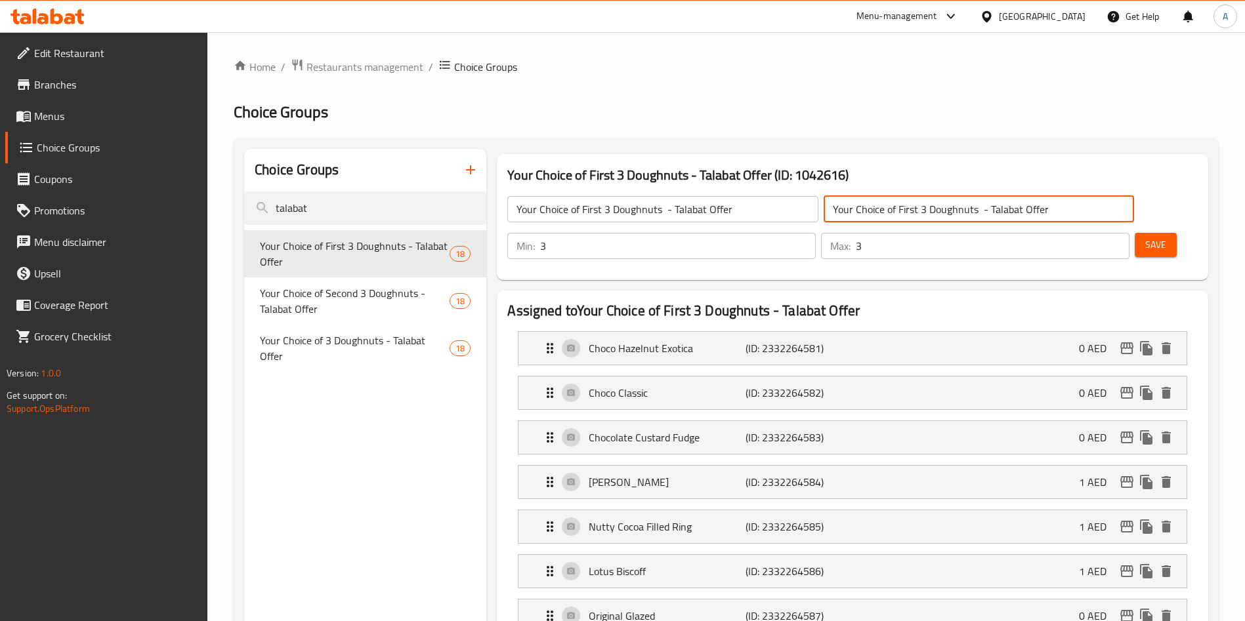
click at [824, 215] on input "Your Choice of First 3 Doughnuts - Talabat Offer" at bounding box center [979, 209] width 310 height 26
click at [644, 341] on p "Choco Hazelnut Exotica" at bounding box center [667, 349] width 156 height 16
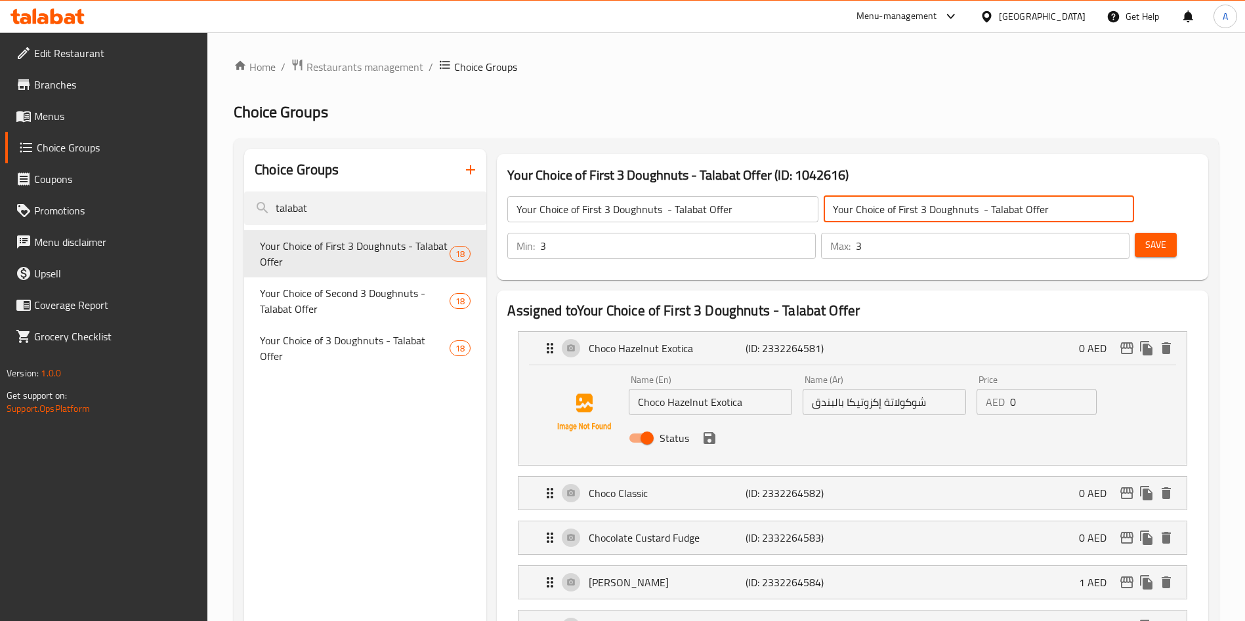
scroll to position [112, 0]
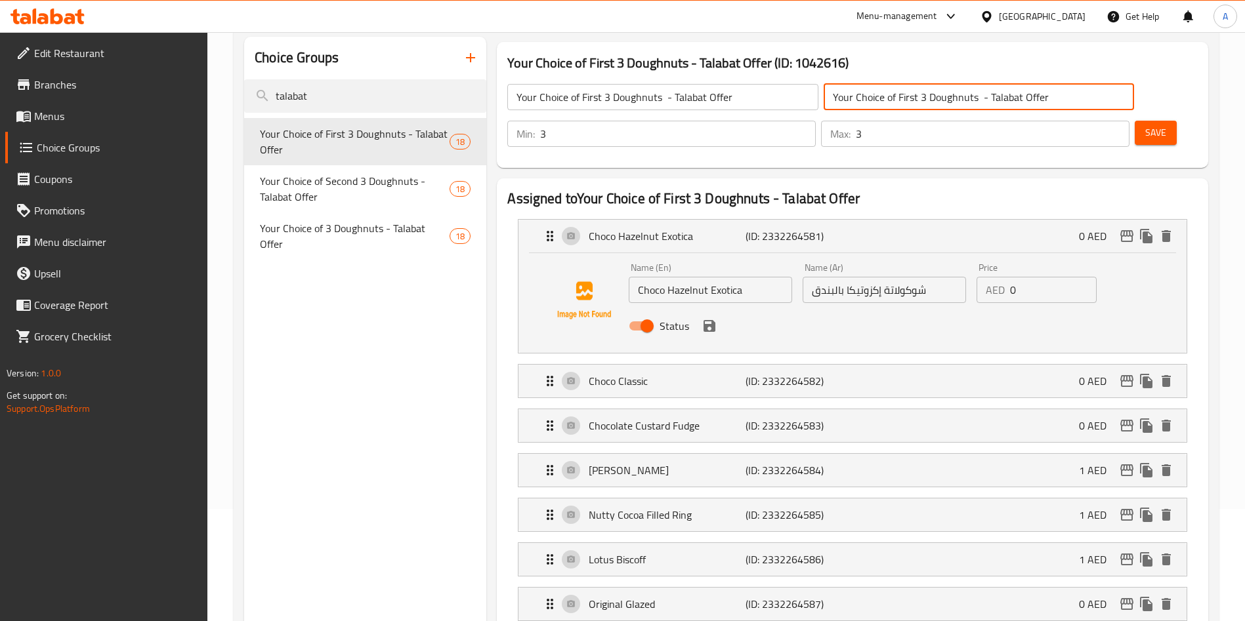
click at [723, 277] on input "Choco Hazelnut Exotica" at bounding box center [710, 290] width 163 height 26
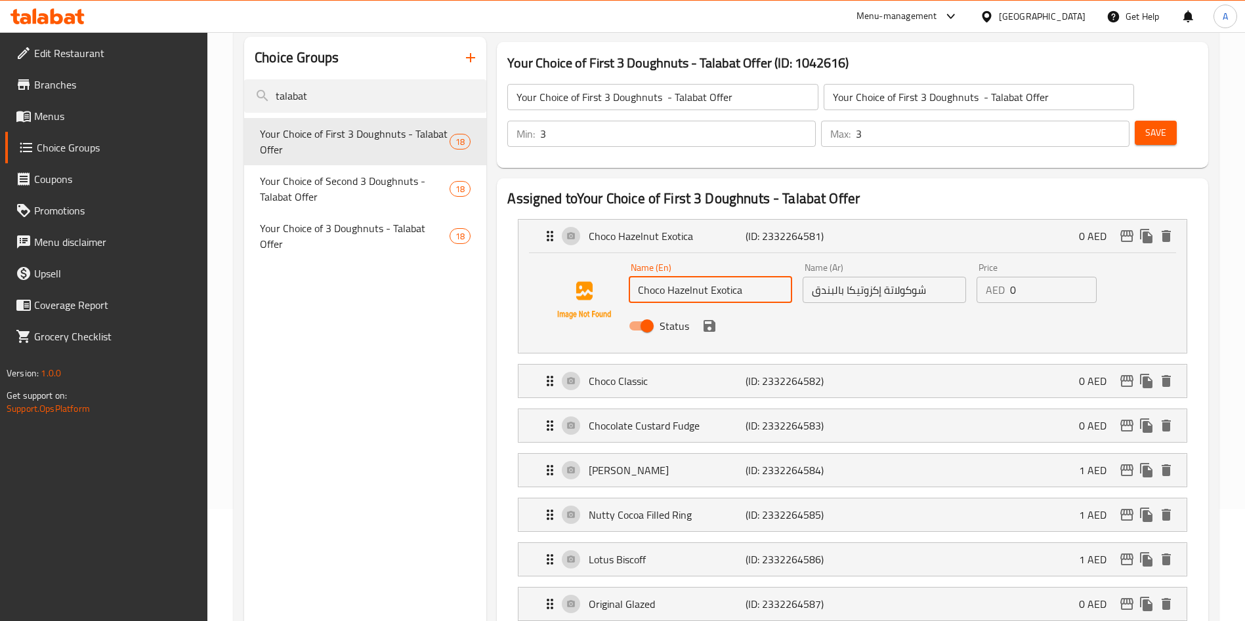
click at [723, 277] on input "Choco Hazelnut Exotica" at bounding box center [710, 290] width 163 height 26
click at [610, 373] on p "Choco Classic" at bounding box center [667, 381] width 156 height 16
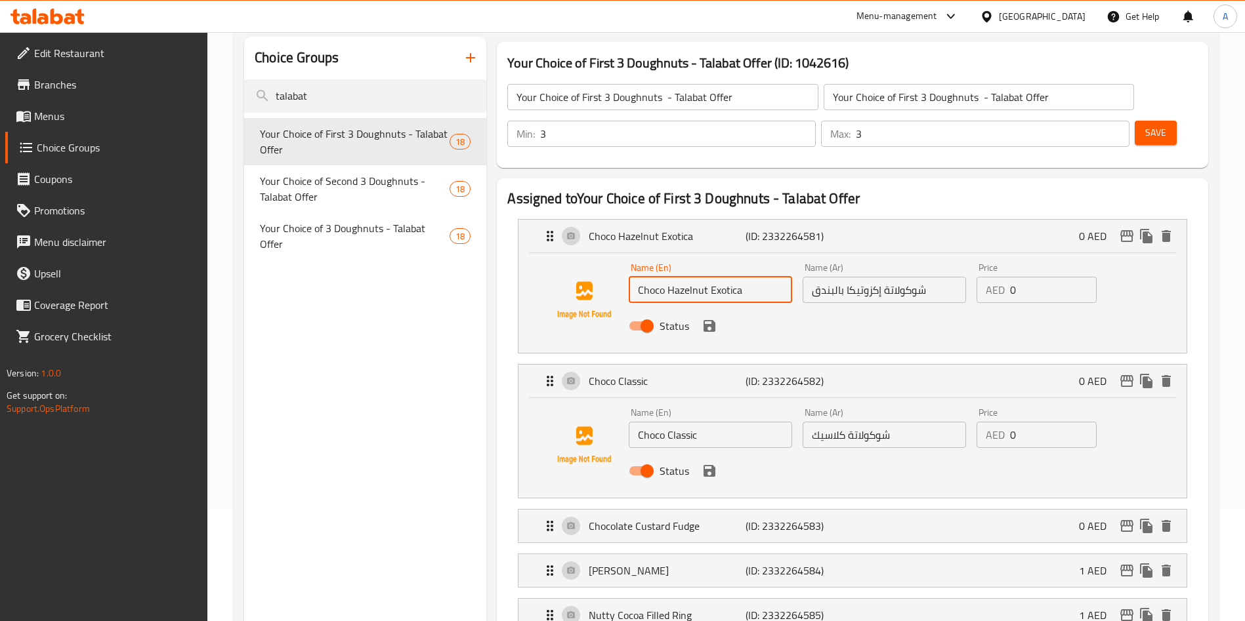
click at [662, 422] on input "Choco Classic" at bounding box center [710, 435] width 163 height 26
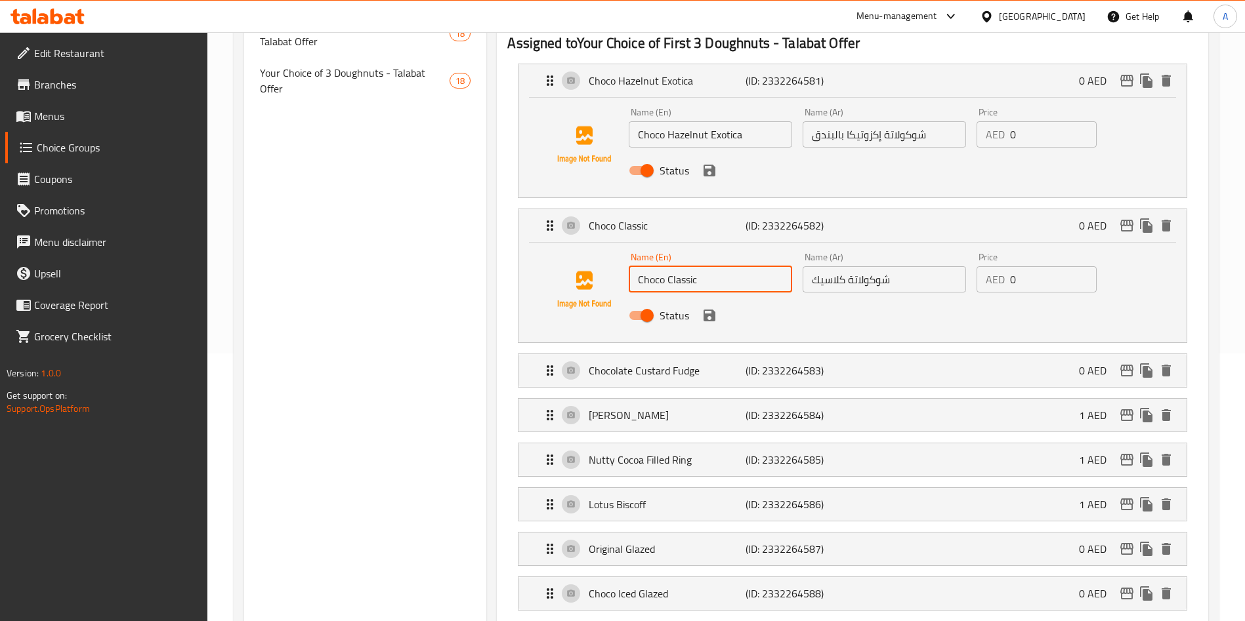
scroll to position [291, 0]
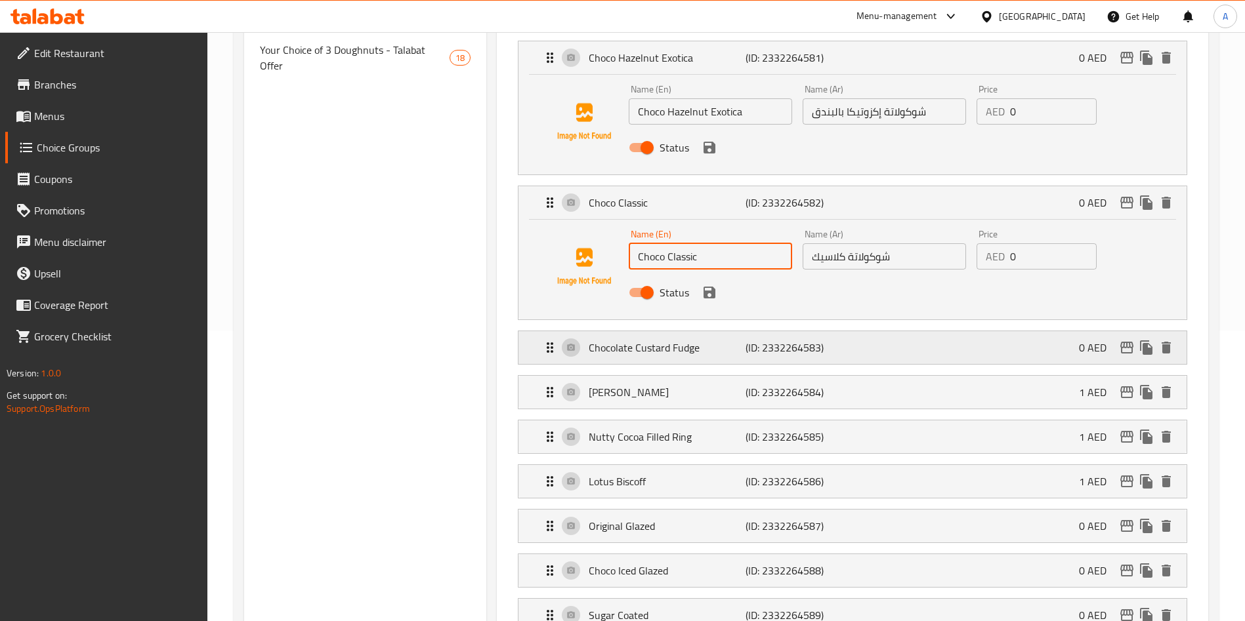
click at [636, 340] on p "Chocolate Custard Fudge" at bounding box center [667, 348] width 156 height 16
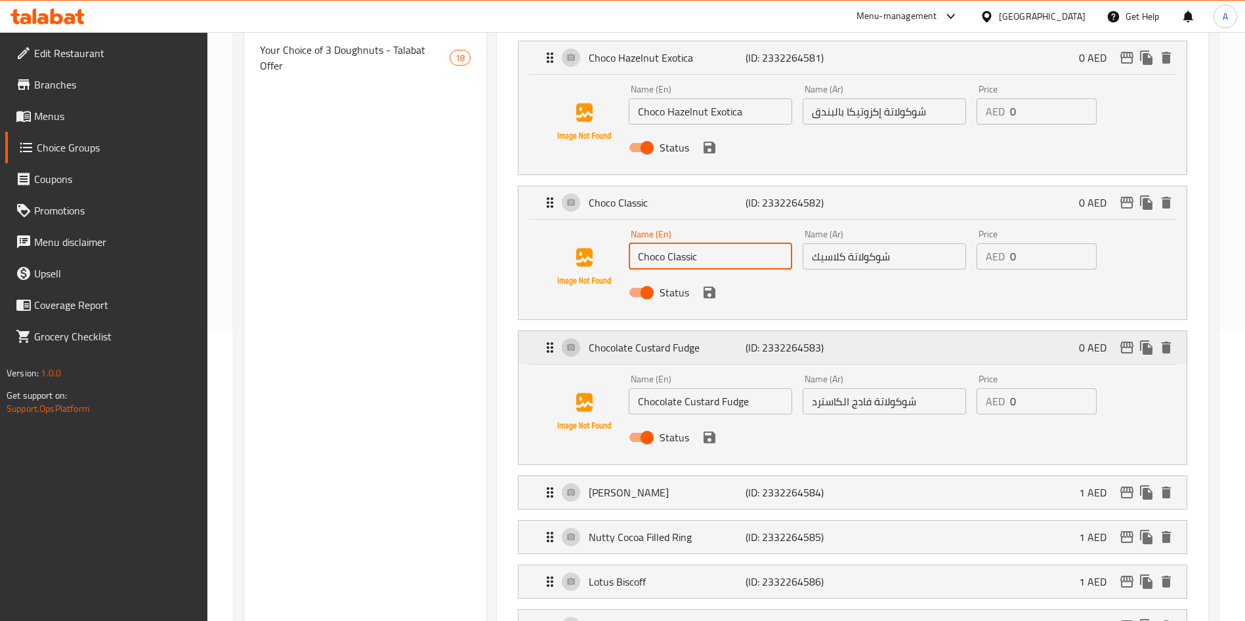
scroll to position [358, 0]
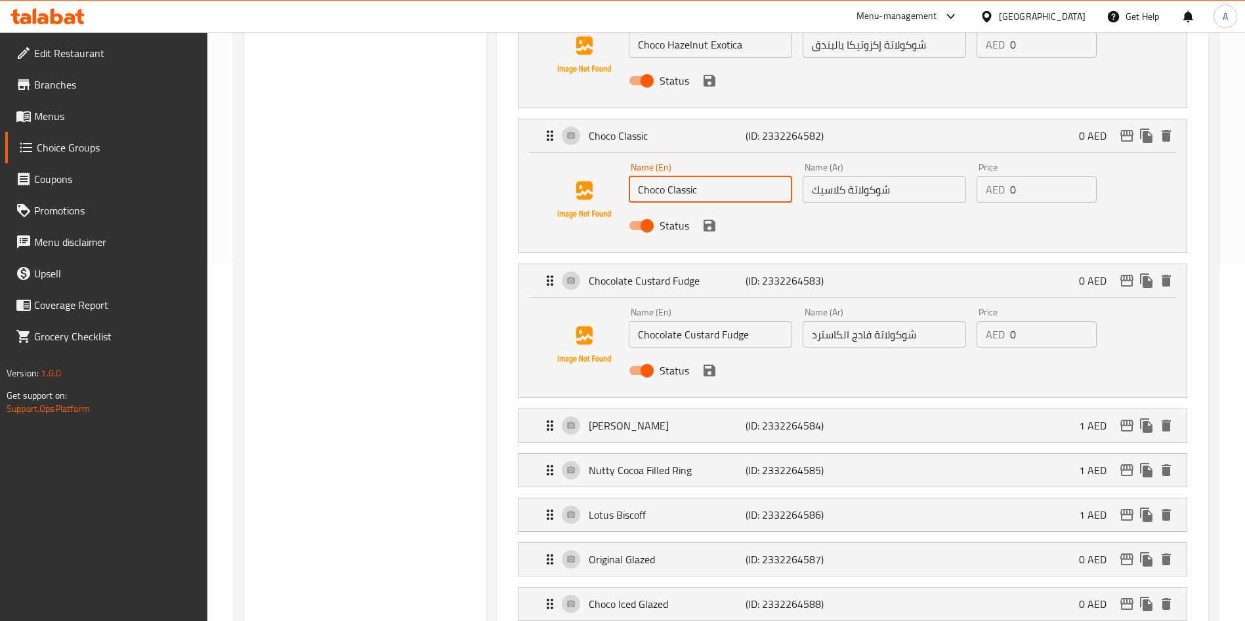
click at [665, 322] on input "Chocolate Custard Fudge" at bounding box center [710, 335] width 163 height 26
click at [620, 410] on div "Pistachio Kunafa (ID: 2332264584) 1 AED" at bounding box center [856, 426] width 629 height 33
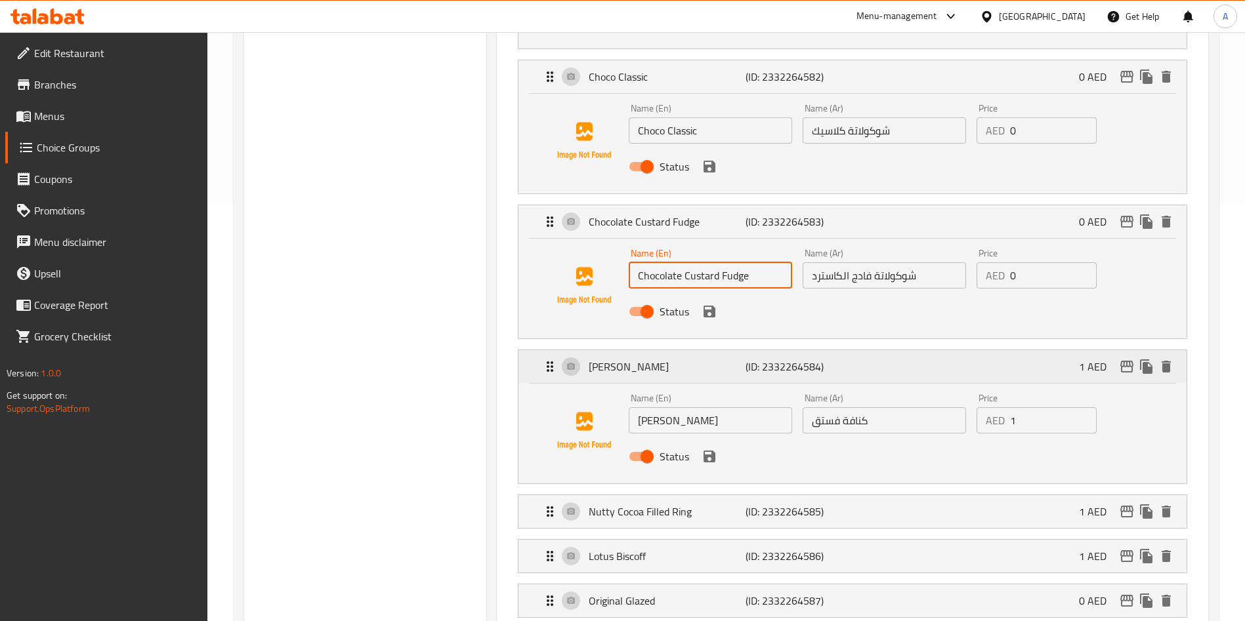
scroll to position [419, 0]
click at [695, 406] on input "[PERSON_NAME]" at bounding box center [710, 419] width 163 height 26
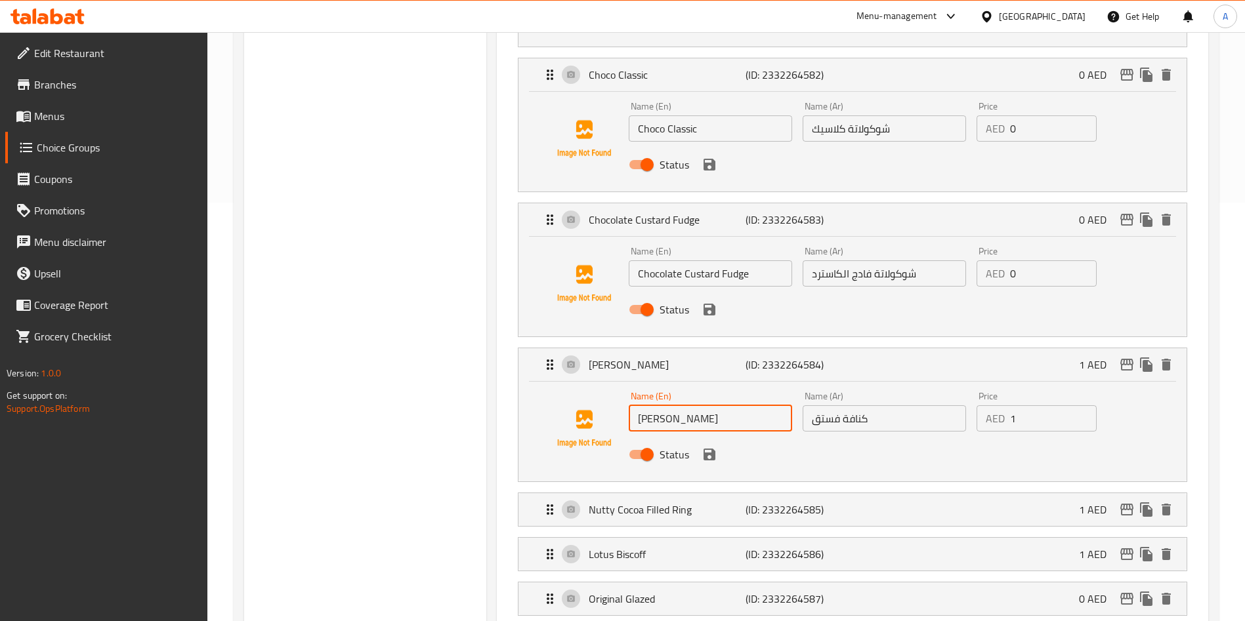
click at [695, 406] on input "[PERSON_NAME]" at bounding box center [710, 419] width 163 height 26
click at [621, 502] on p "Nutty Cocoa Filled Ring" at bounding box center [667, 510] width 156 height 16
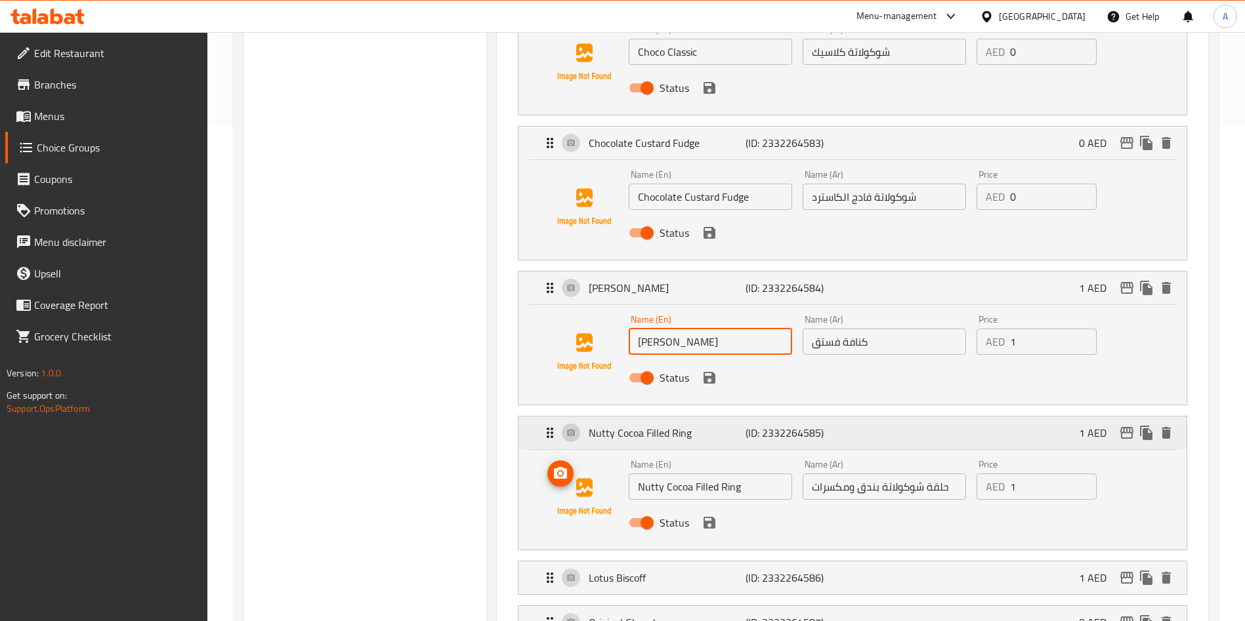
scroll to position [515, 0]
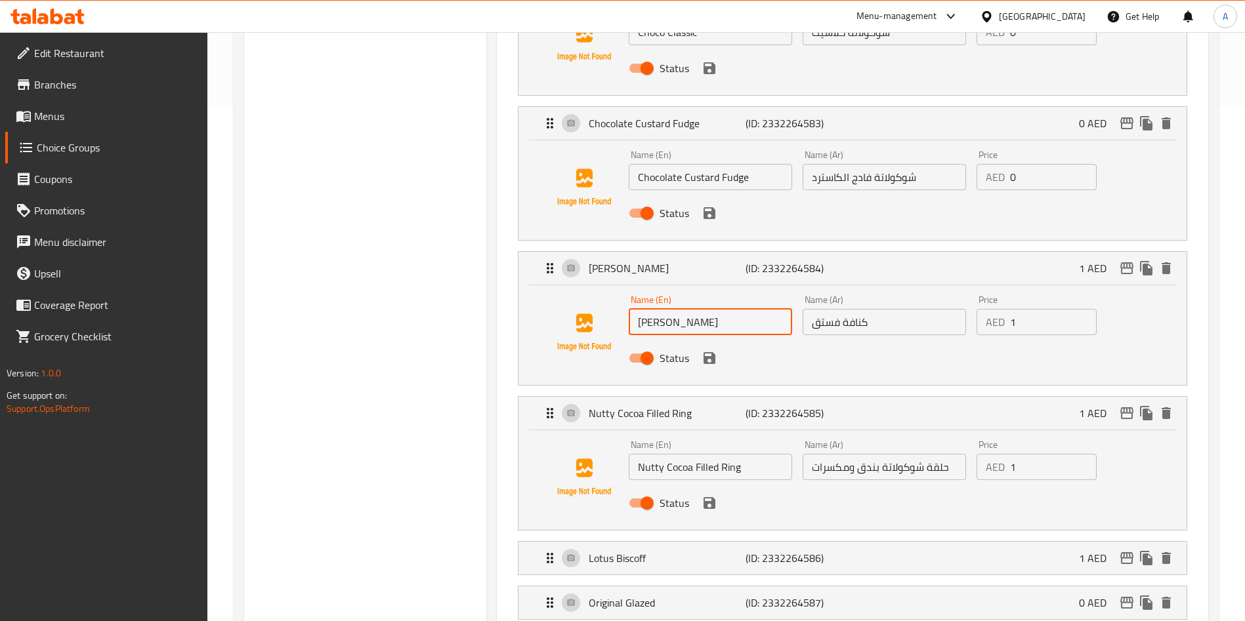
click at [675, 454] on input "Nutty Cocoa Filled Ring" at bounding box center [710, 467] width 163 height 26
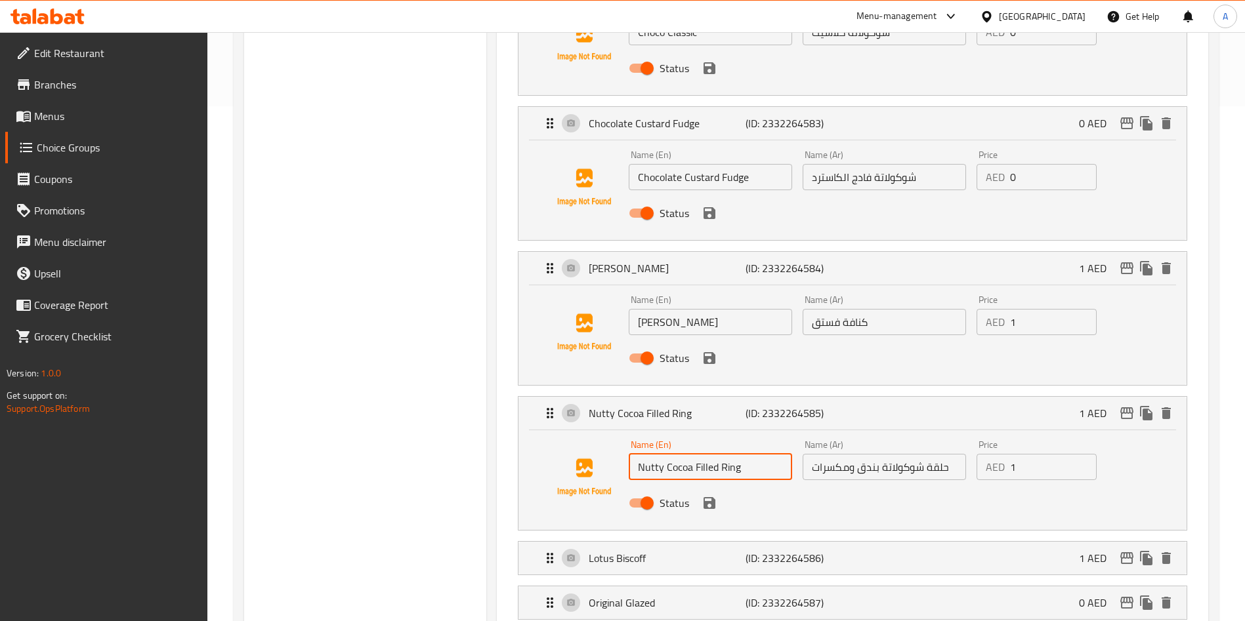
click at [675, 454] on input "Nutty Cocoa Filled Ring" at bounding box center [710, 467] width 163 height 26
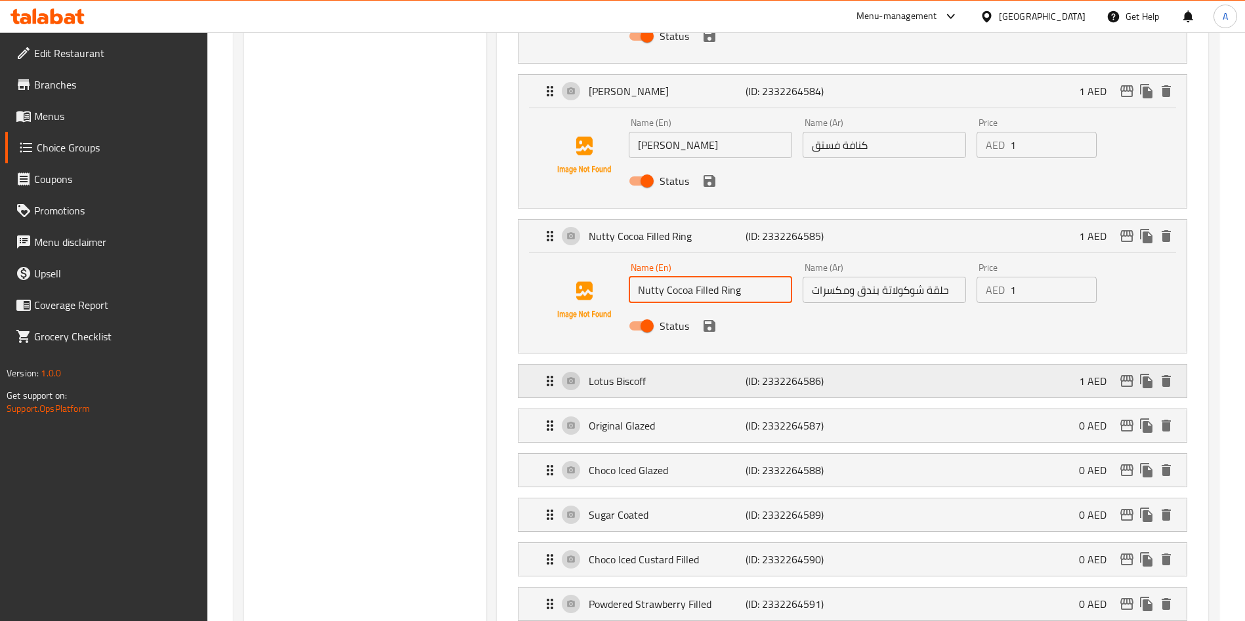
click at [641, 373] on p "Lotus Biscoff" at bounding box center [667, 381] width 156 height 16
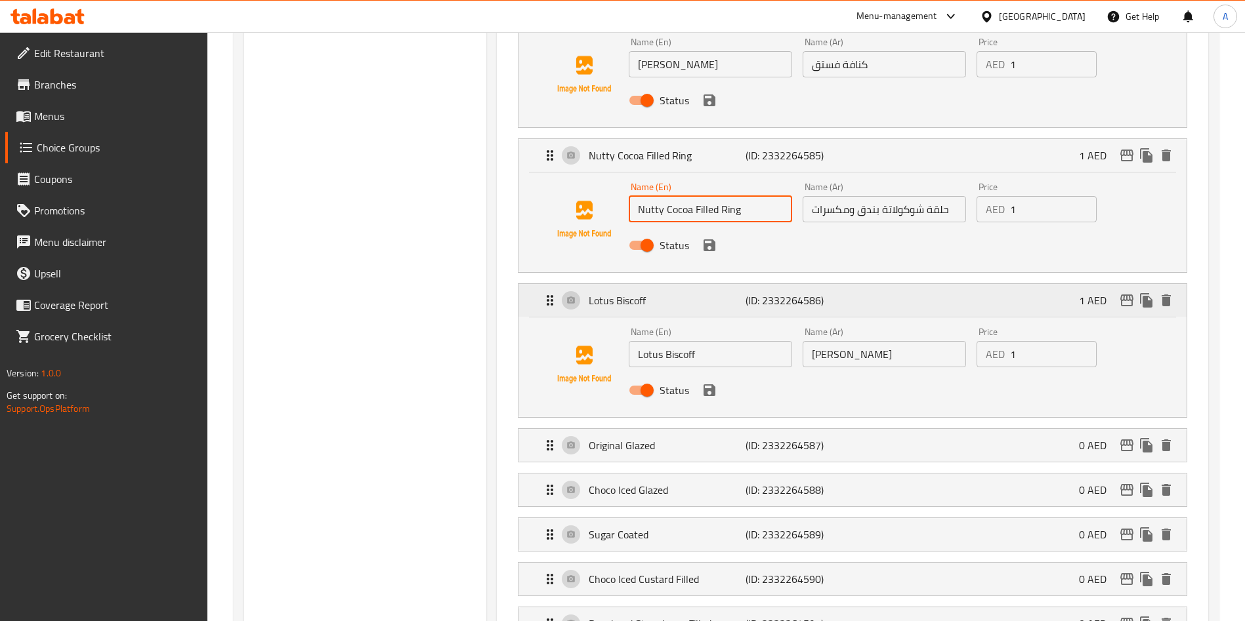
scroll to position [774, 0]
click at [668, 341] on input "Lotus Biscoff" at bounding box center [710, 354] width 163 height 26
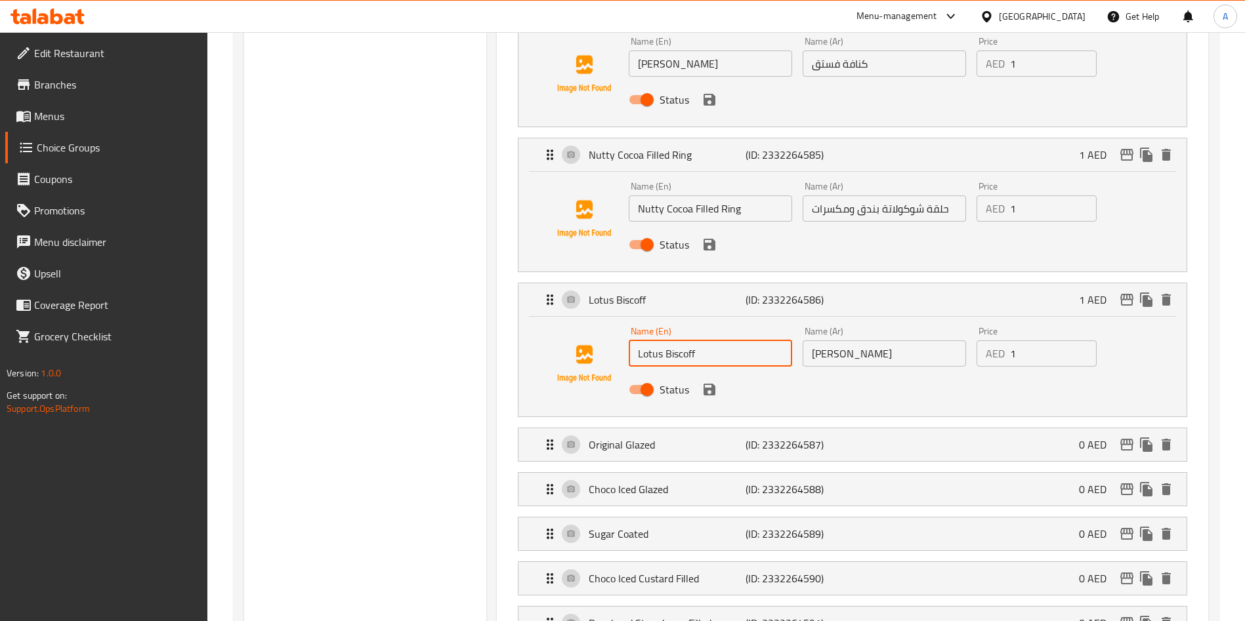
click at [668, 341] on input "Lotus Biscoff" at bounding box center [710, 354] width 163 height 26
click at [689, 437] on p "Original Glazed" at bounding box center [667, 445] width 156 height 16
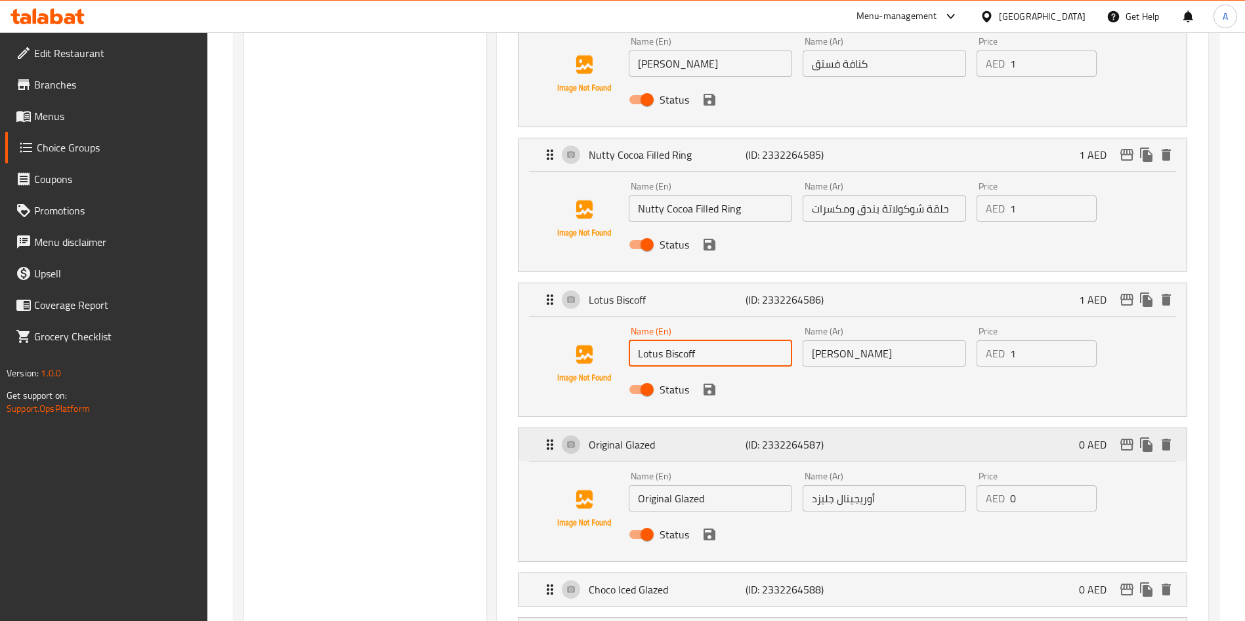
scroll to position [836, 0]
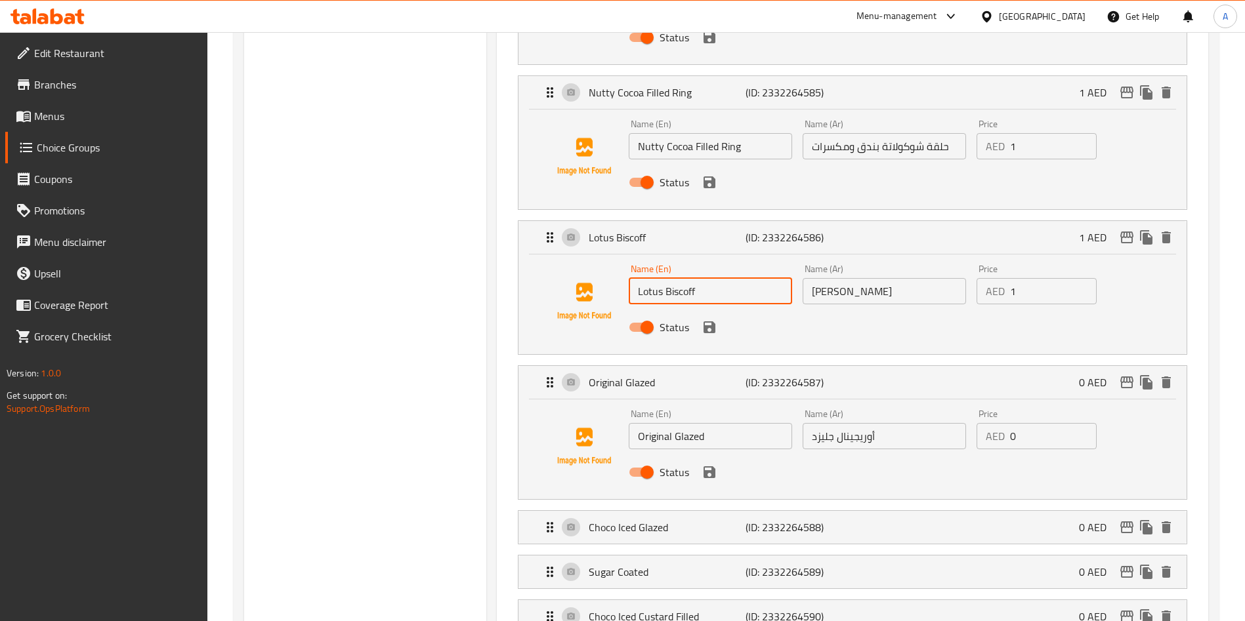
click at [684, 423] on input "Original Glazed" at bounding box center [710, 436] width 163 height 26
click at [600, 520] on p "Choco Iced Glazed" at bounding box center [667, 528] width 156 height 16
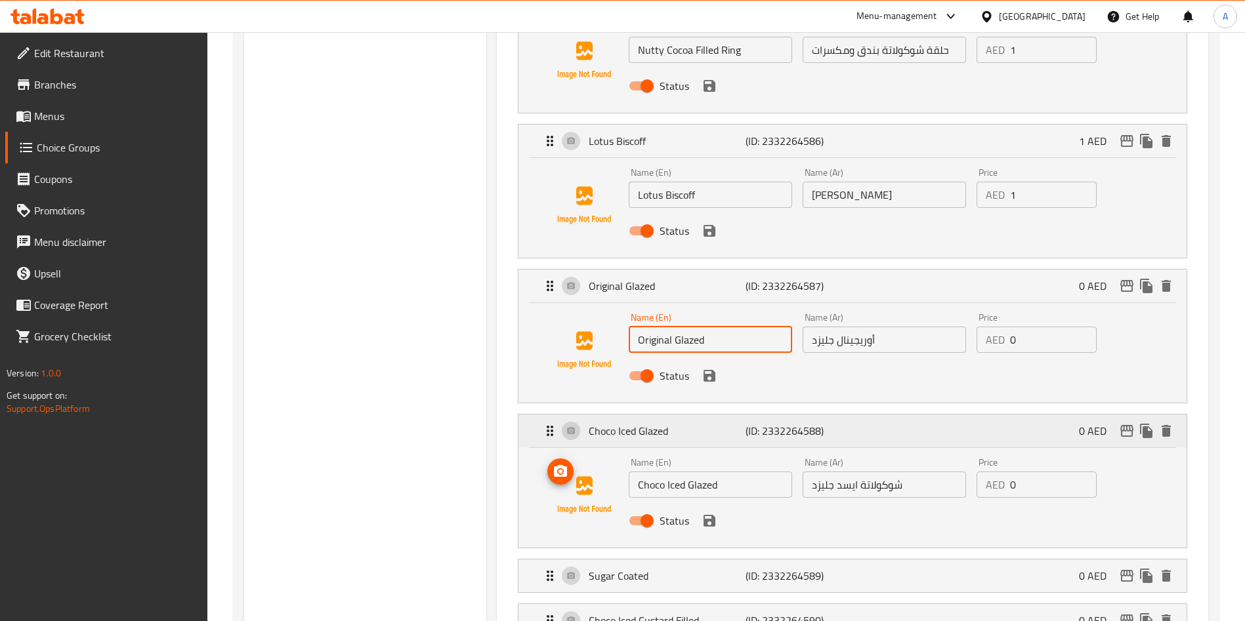
scroll to position [945, 0]
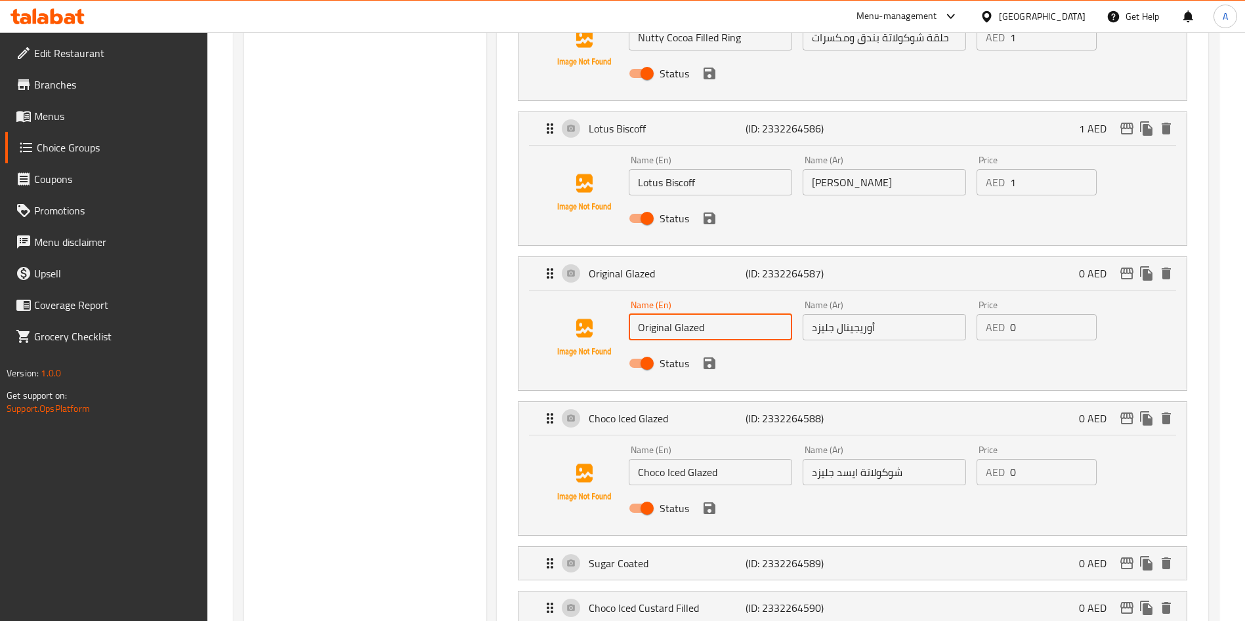
click at [696, 459] on input "Choco Iced Glazed" at bounding box center [710, 472] width 163 height 26
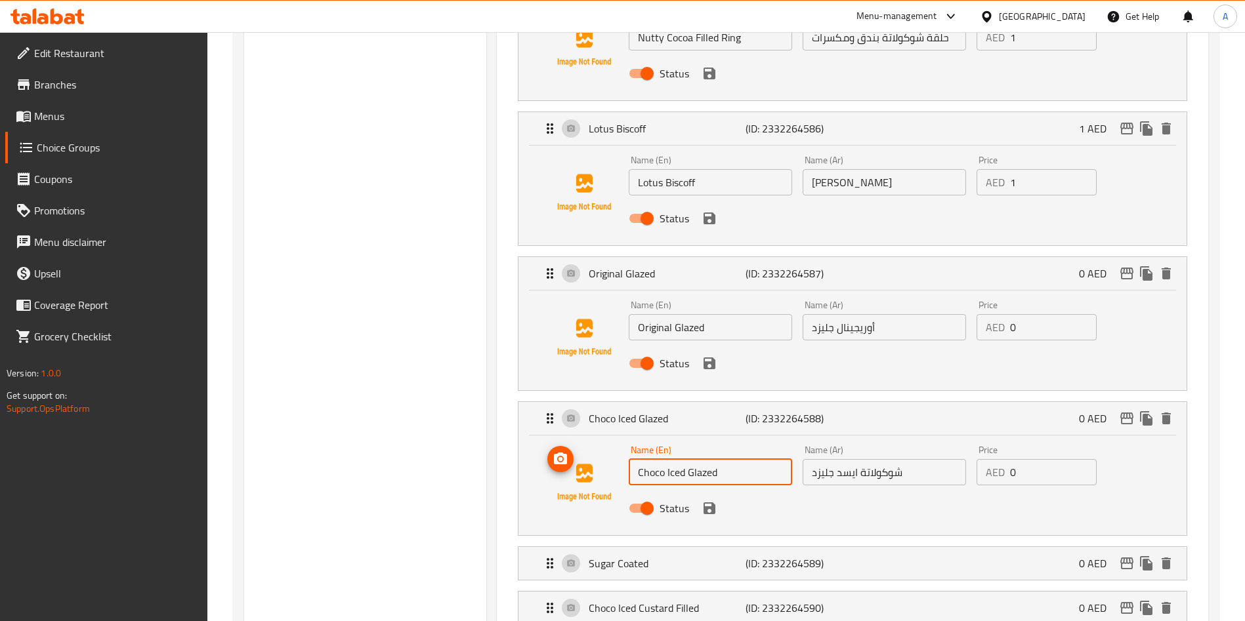
scroll to position [1142, 0]
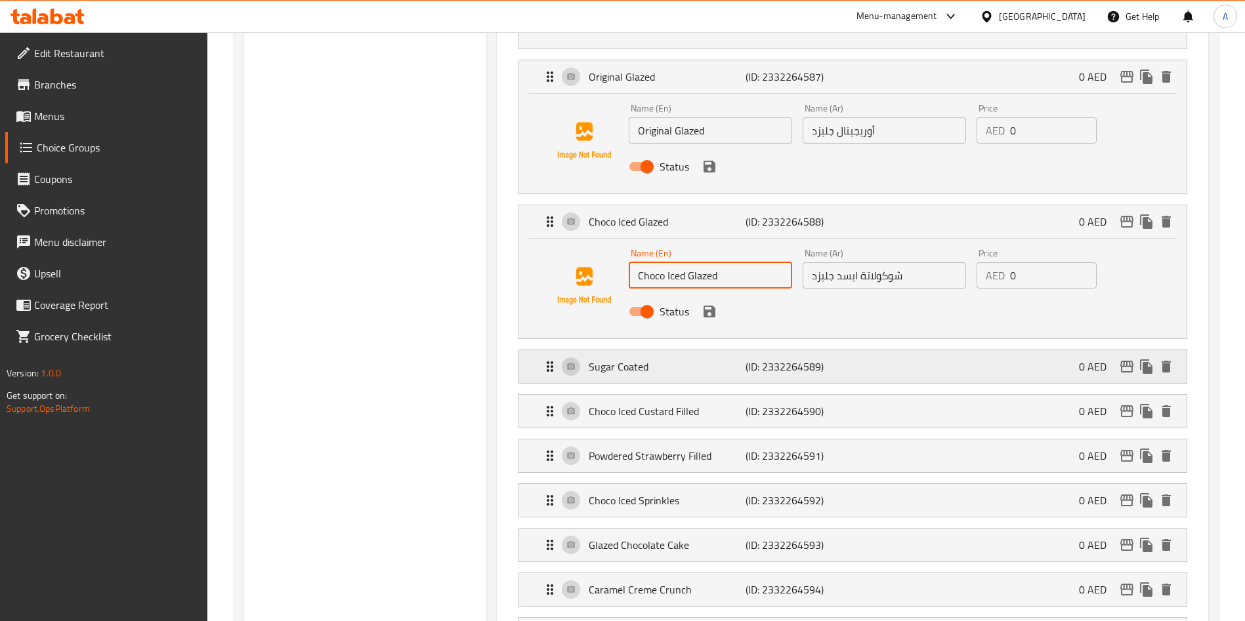
click at [658, 359] on p "Sugar Coated" at bounding box center [667, 367] width 156 height 16
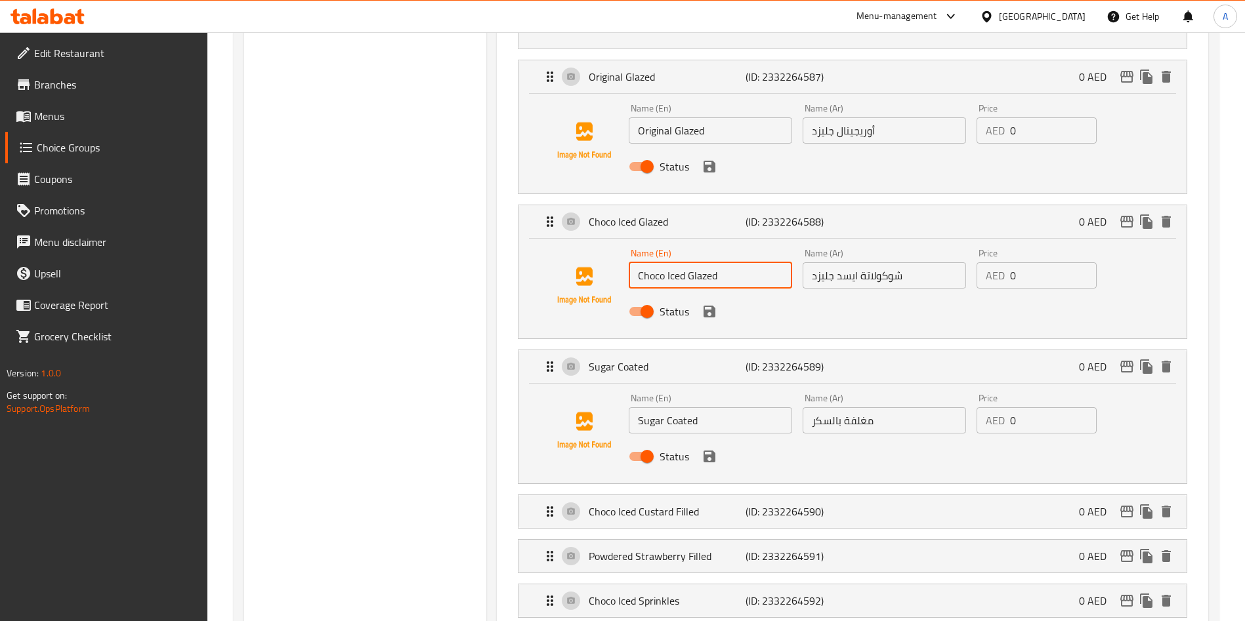
click at [697, 408] on input "Sugar Coated" at bounding box center [710, 421] width 163 height 26
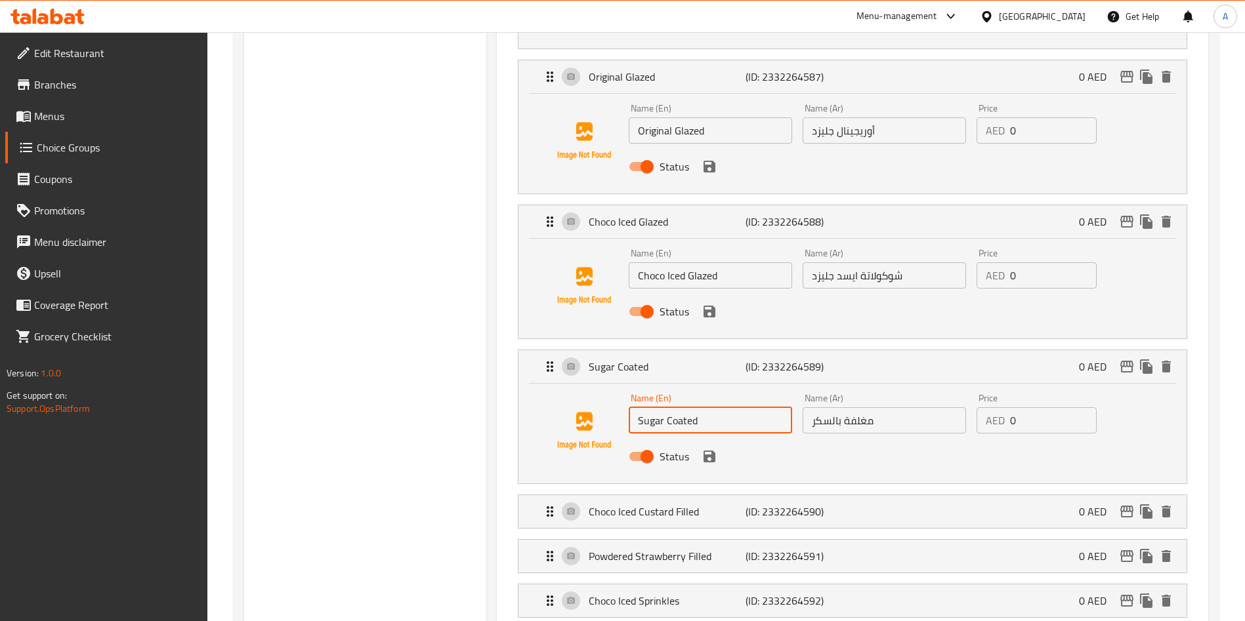
click at [697, 408] on input "Sugar Coated" at bounding box center [710, 421] width 163 height 26
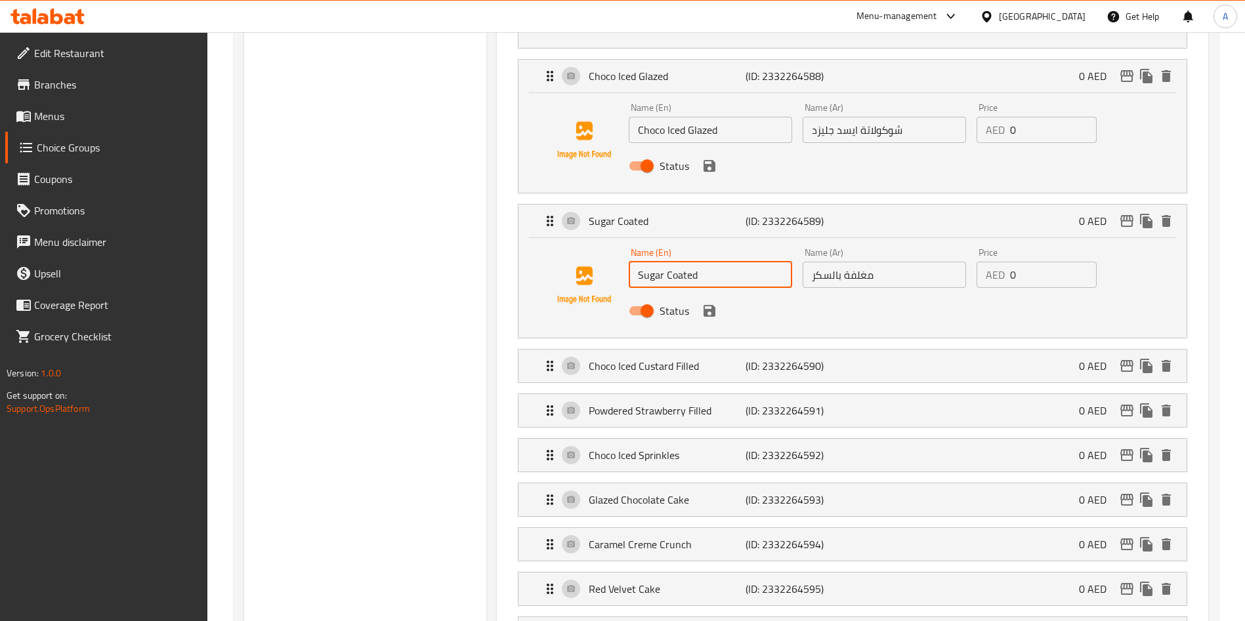
scroll to position [1289, 0]
click at [647, 357] on p "Choco Iced Custard Filled" at bounding box center [667, 365] width 156 height 16
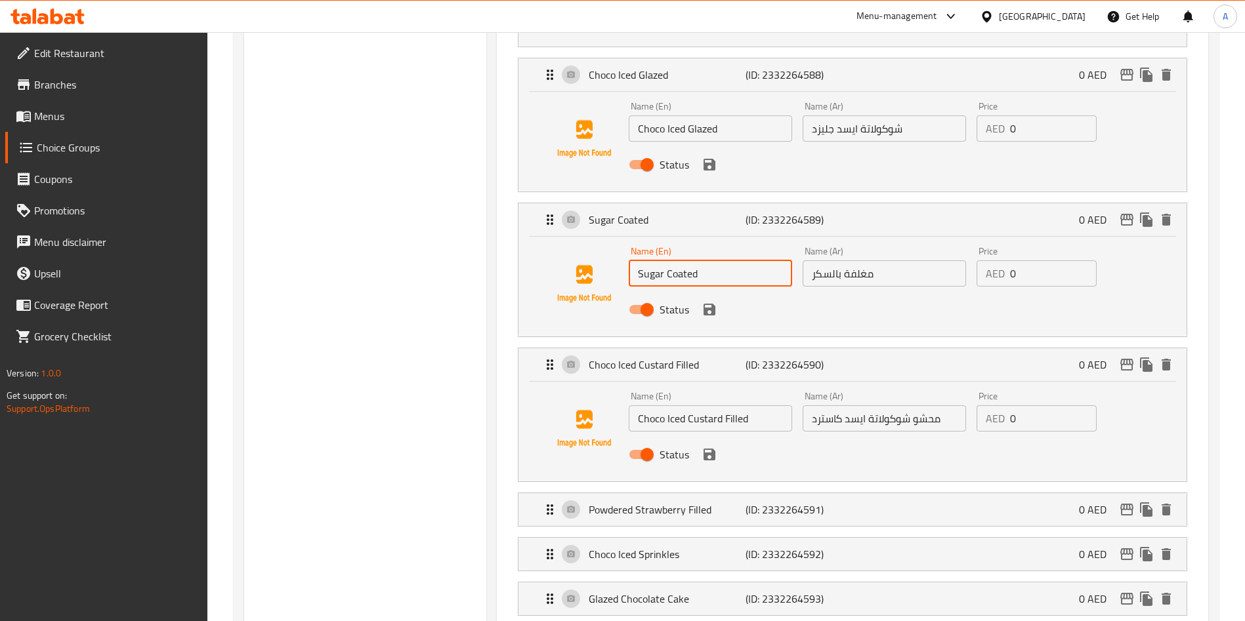
click at [680, 406] on input "Choco Iced Custard Filled" at bounding box center [710, 419] width 163 height 26
click at [684, 502] on p "Powdered Strawberry Filled" at bounding box center [667, 510] width 156 height 16
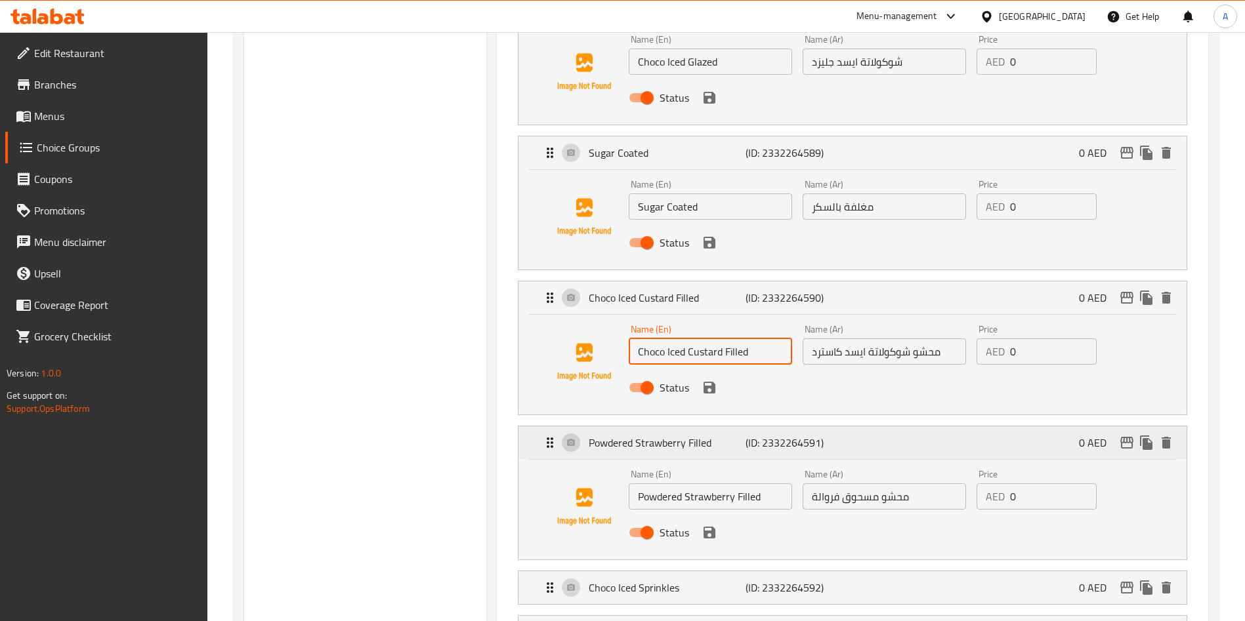
scroll to position [1360, 0]
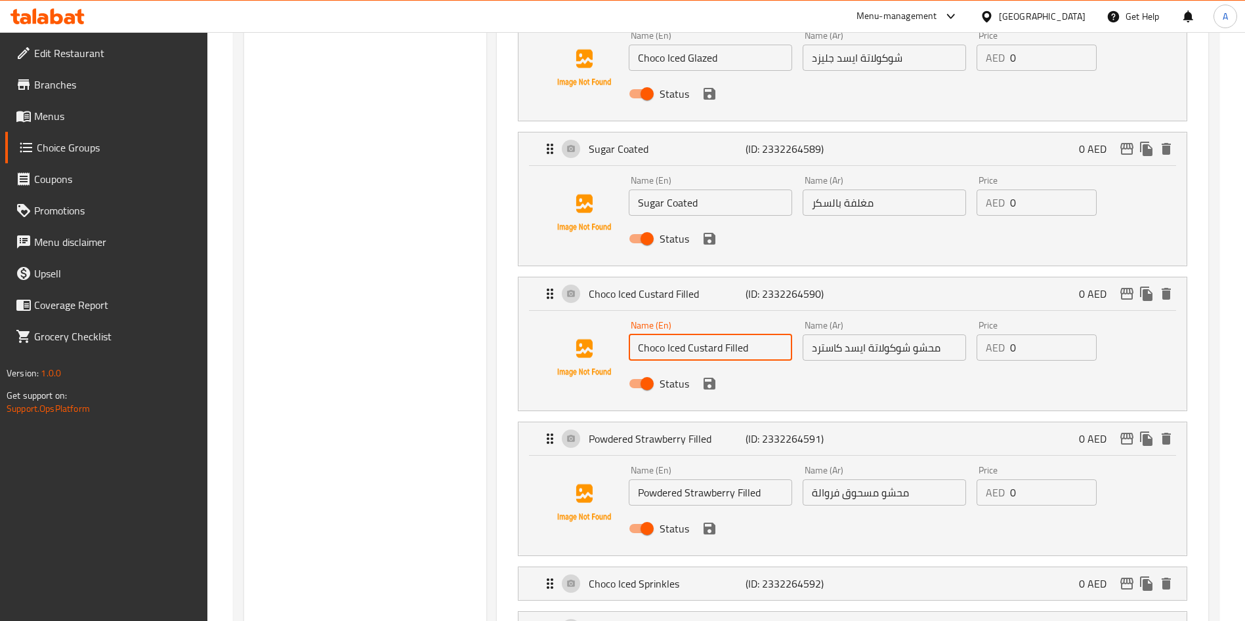
click at [705, 471] on div "Name (En) Powdered Strawberry Filled Name (En)" at bounding box center [710, 486] width 174 height 51
click at [701, 480] on input "Powdered Strawberry Filled" at bounding box center [710, 493] width 163 height 26
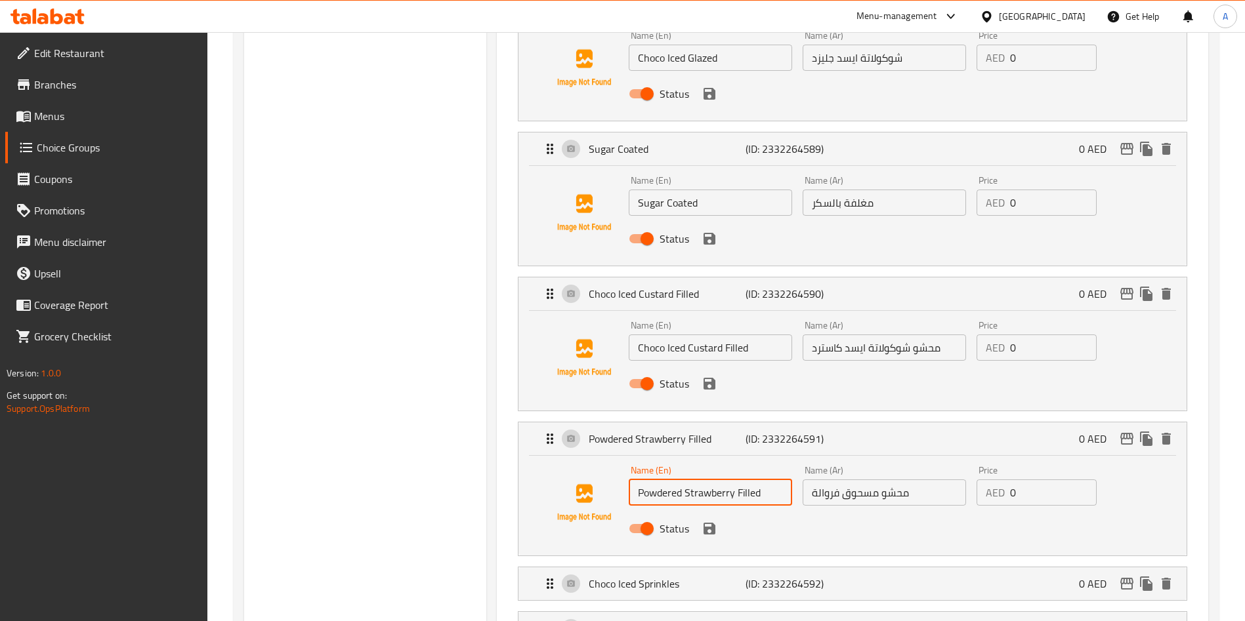
click at [701, 480] on input "Powdered Strawberry Filled" at bounding box center [710, 493] width 163 height 26
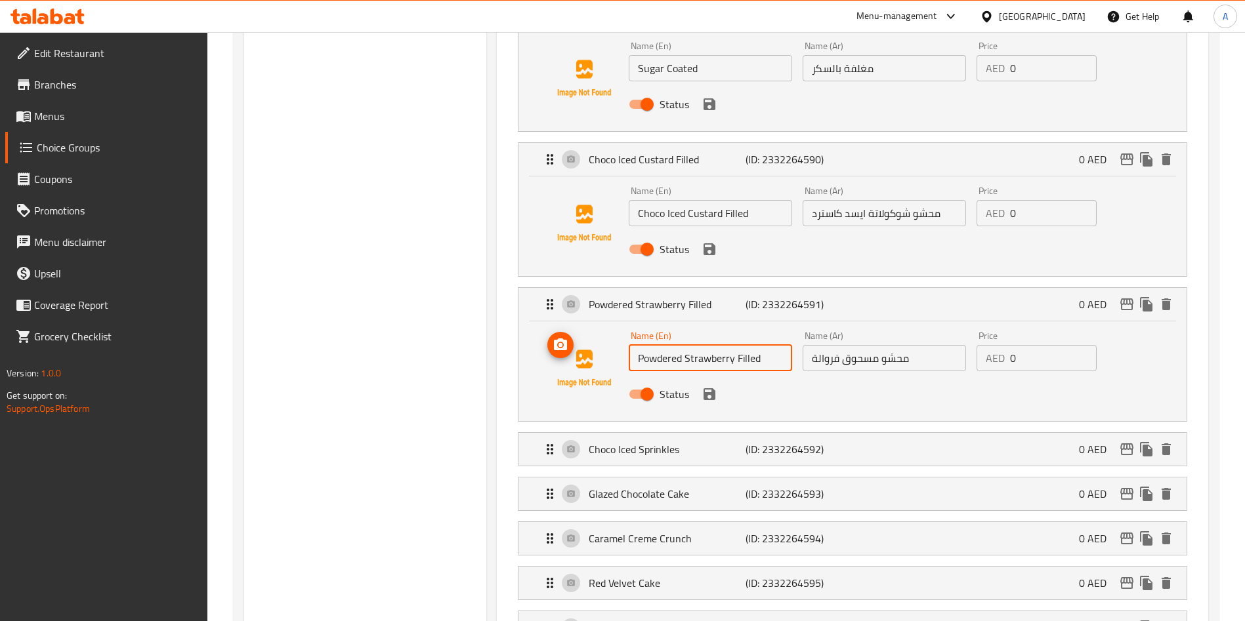
scroll to position [1498, 0]
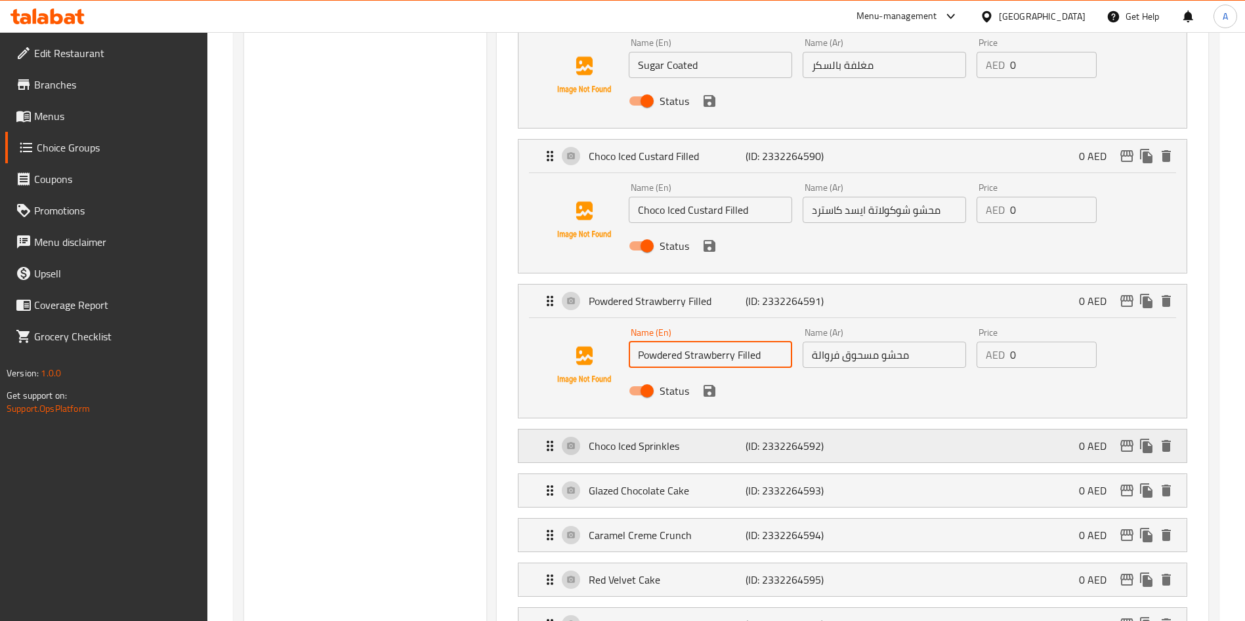
click at [665, 438] on p "Choco Iced Sprinkles" at bounding box center [667, 446] width 156 height 16
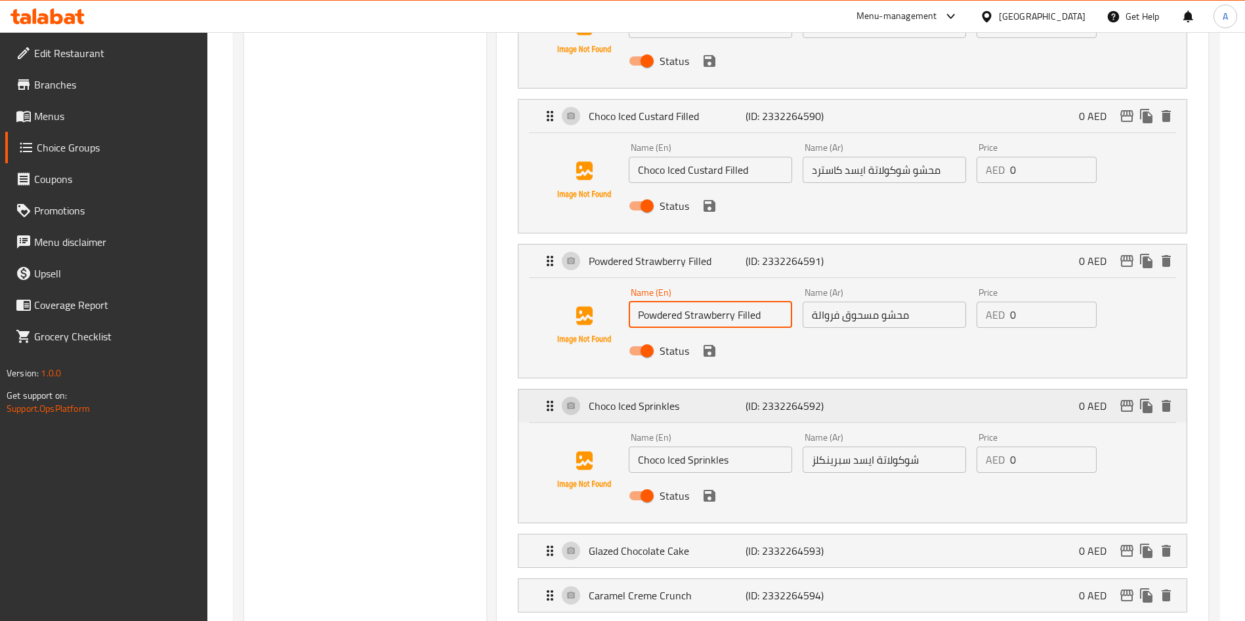
scroll to position [1576, 0]
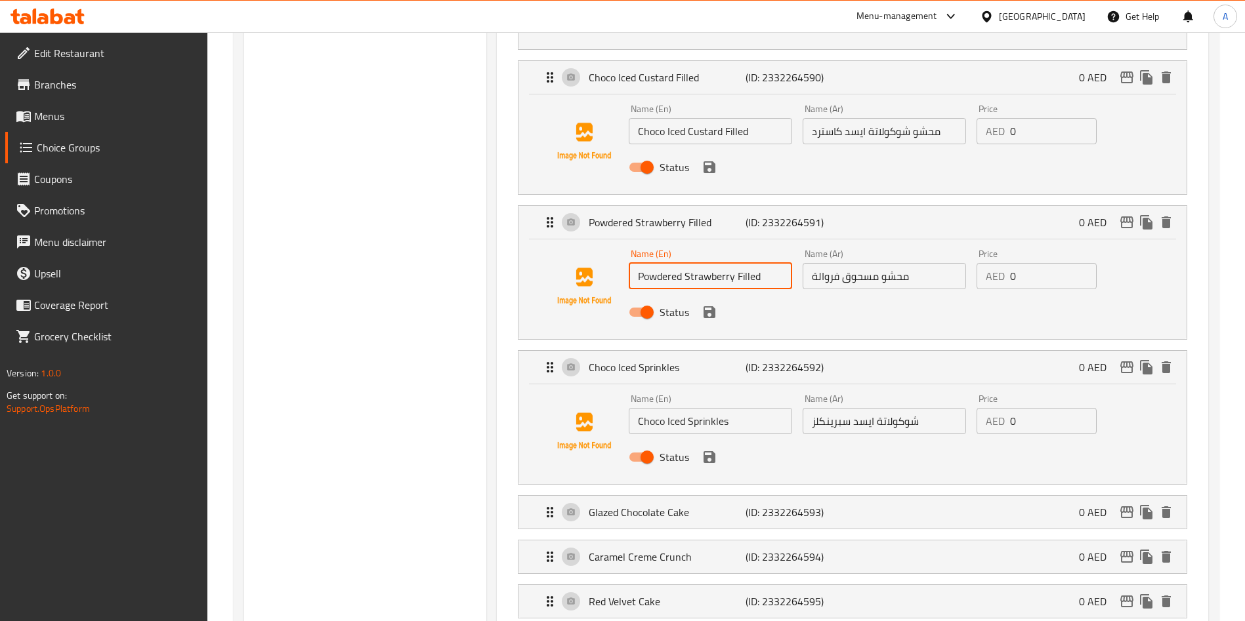
click at [700, 398] on div "Name (En) Choco Iced Sprinkles Name (En)" at bounding box center [710, 414] width 174 height 51
click at [680, 408] on input "Choco Iced Sprinkles" at bounding box center [710, 421] width 163 height 26
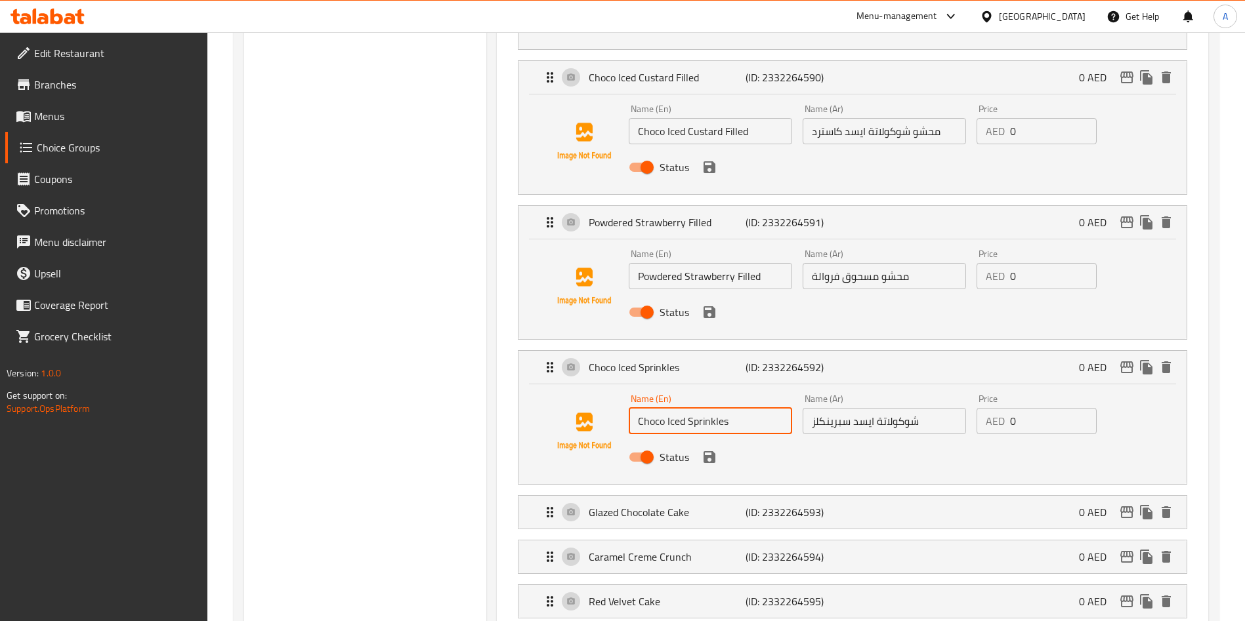
click at [680, 408] on input "Choco Iced Sprinkles" at bounding box center [710, 421] width 163 height 26
click at [686, 505] on p "Glazed Chocolate Cake" at bounding box center [667, 513] width 156 height 16
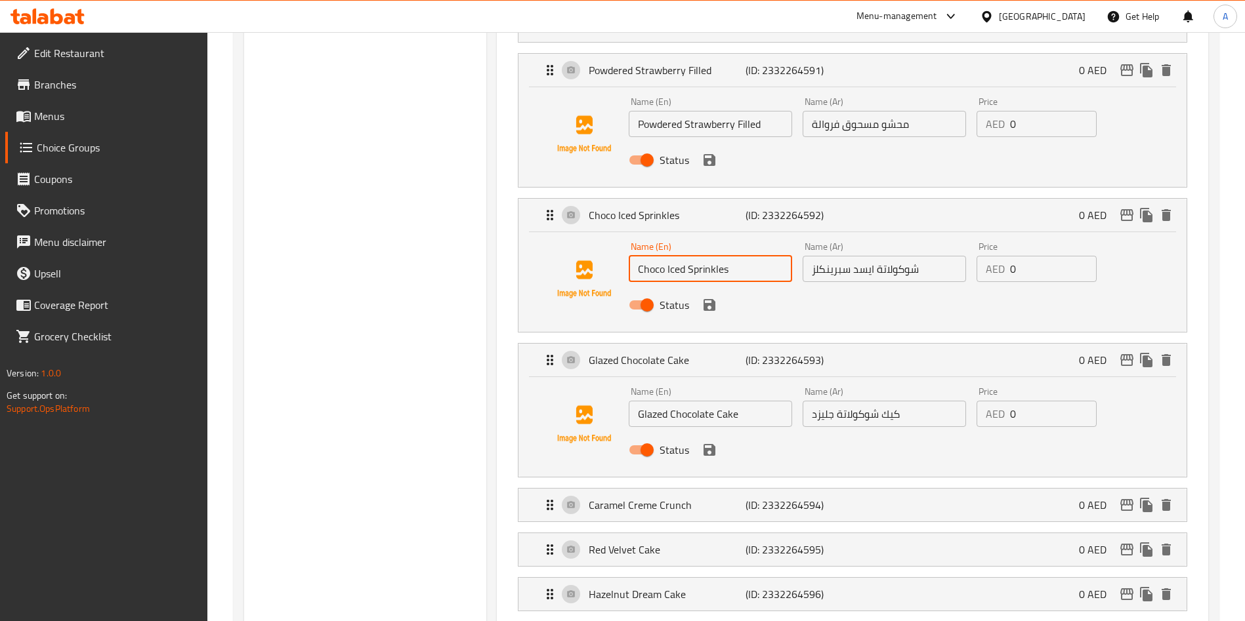
scroll to position [1730, 0]
click at [723, 400] on input "Glazed Chocolate Cake" at bounding box center [710, 413] width 163 height 26
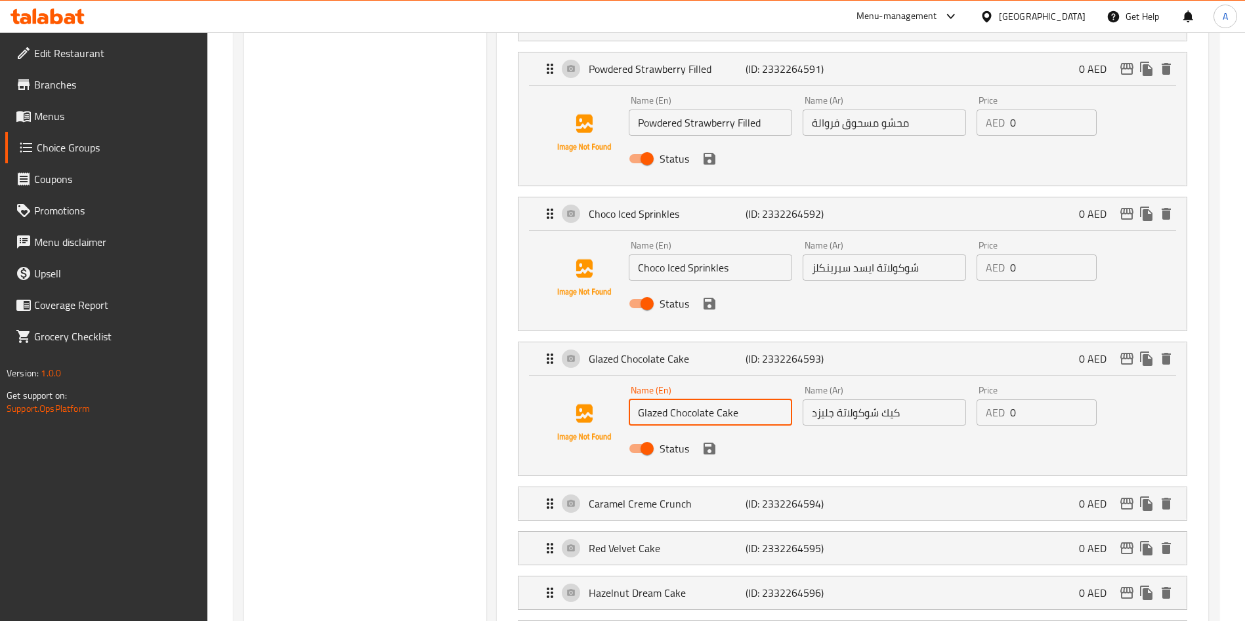
click at [723, 400] on input "Glazed Chocolate Cake" at bounding box center [710, 413] width 163 height 26
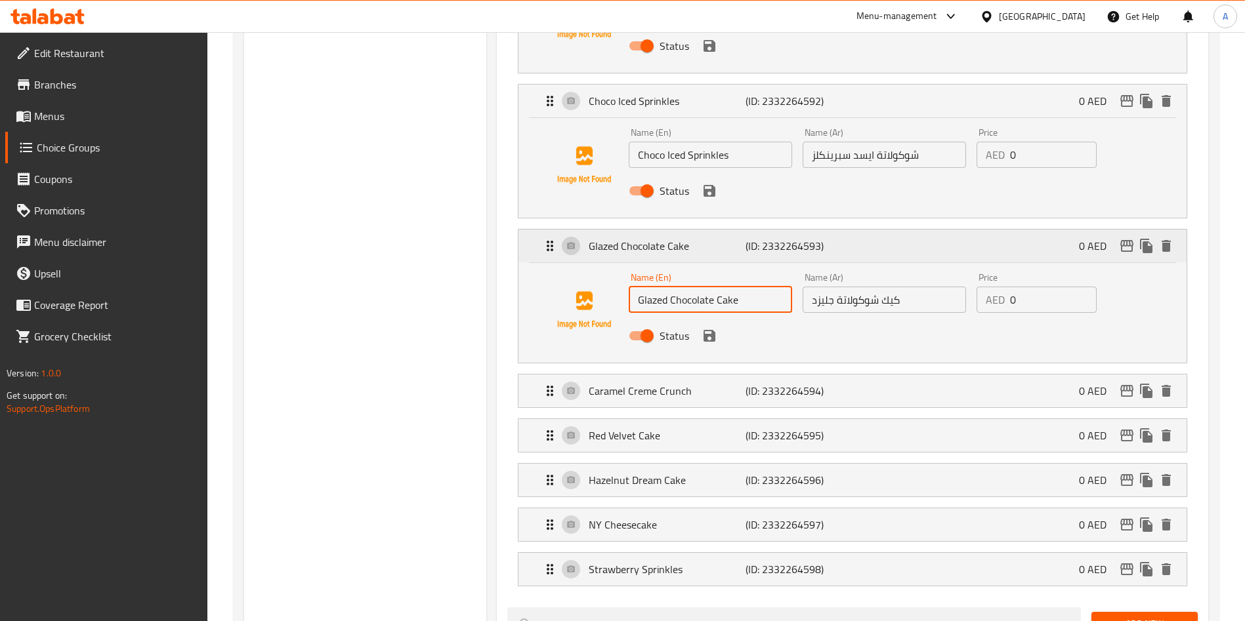
scroll to position [1855, 0]
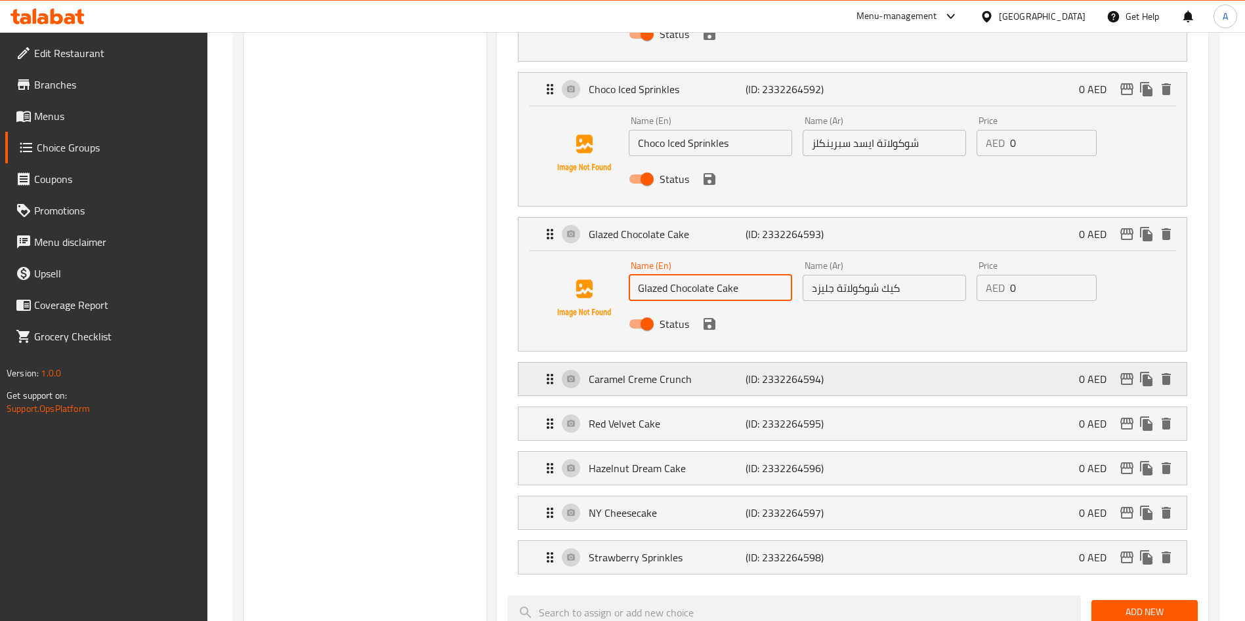
click at [642, 371] on p "Caramel Creme Crunch" at bounding box center [667, 379] width 156 height 16
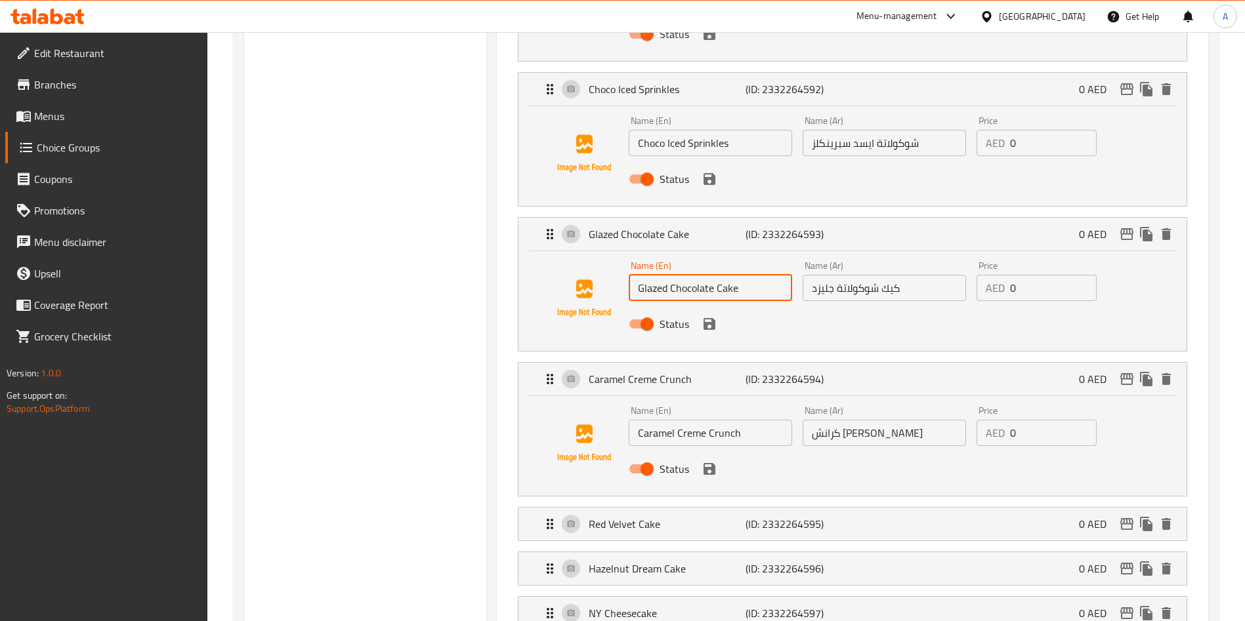
click at [674, 420] on input "Caramel Creme Crunch" at bounding box center [710, 433] width 163 height 26
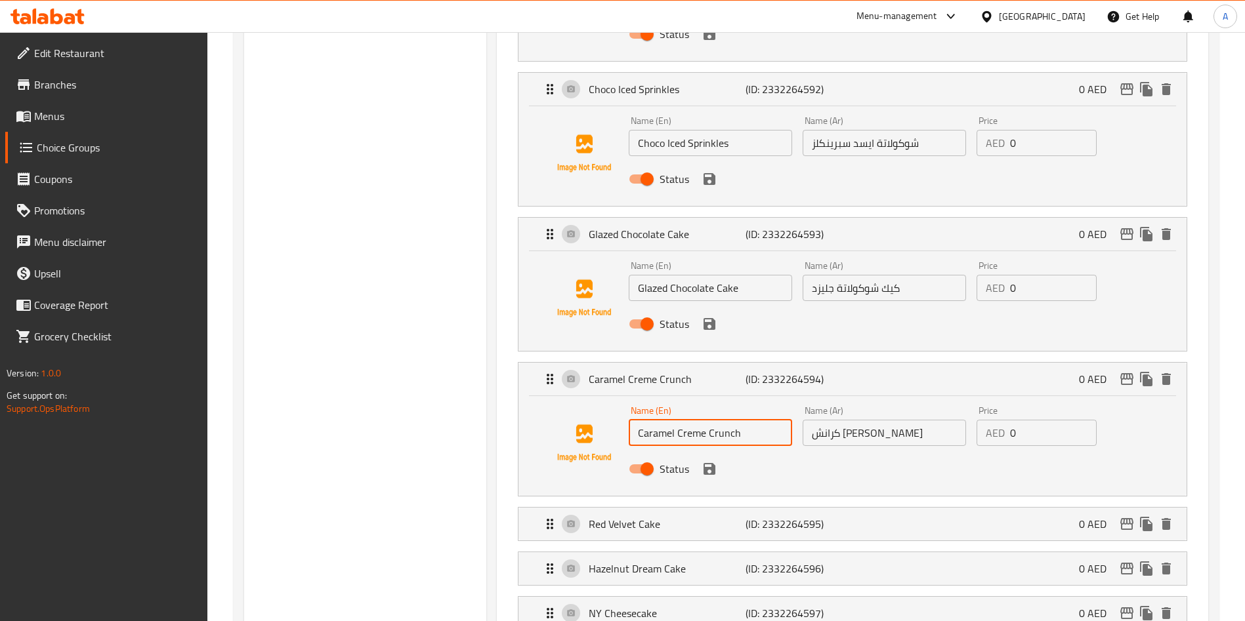
click at [674, 420] on input "Caramel Creme Crunch" at bounding box center [710, 433] width 163 height 26
click at [660, 516] on p "Red Velvet Cake" at bounding box center [667, 524] width 156 height 16
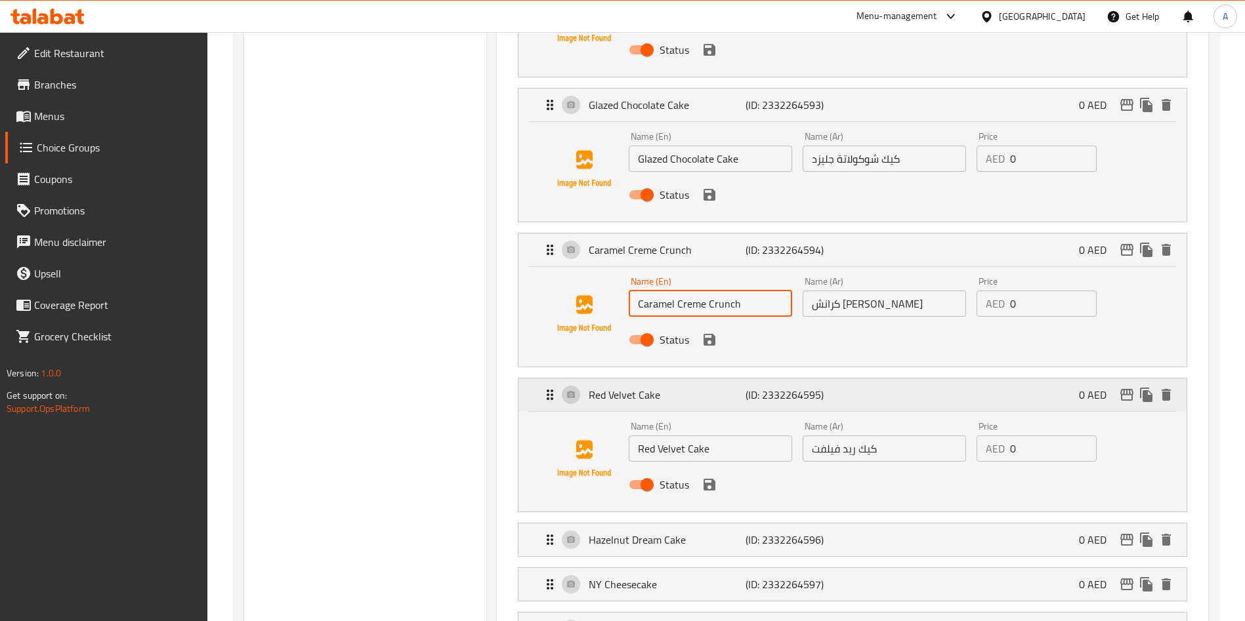
scroll to position [1985, 0]
click at [696, 435] on input "Red Velvet Cake" at bounding box center [710, 448] width 163 height 26
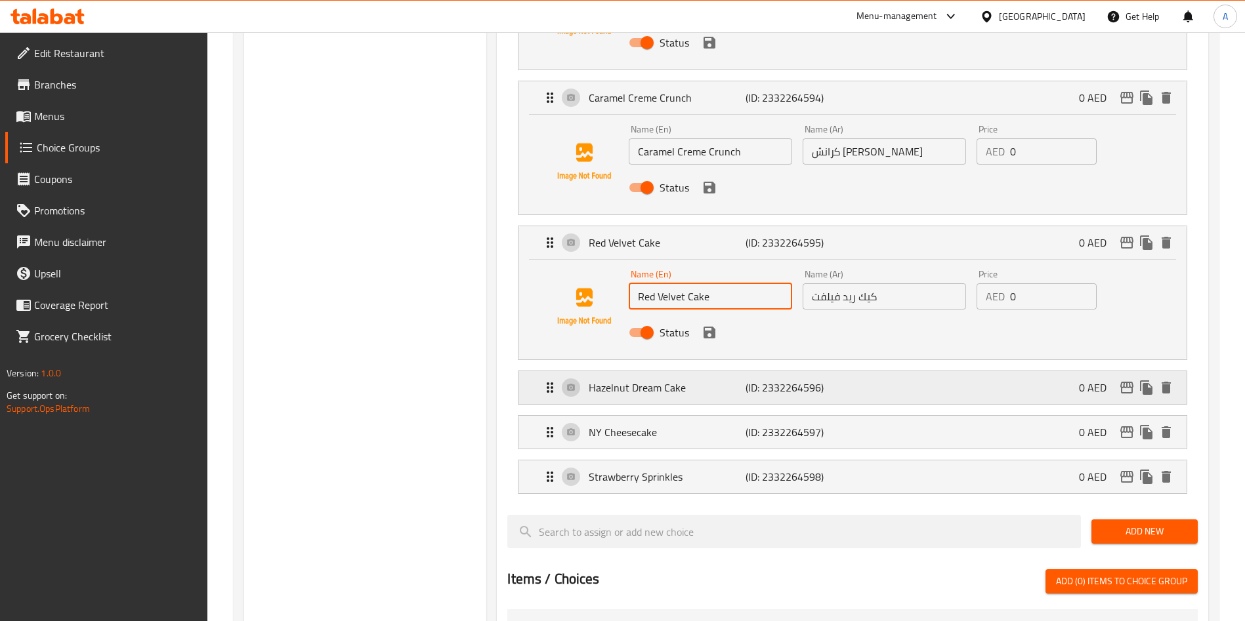
click at [681, 380] on p "Hazelnut Dream Cake" at bounding box center [667, 388] width 156 height 16
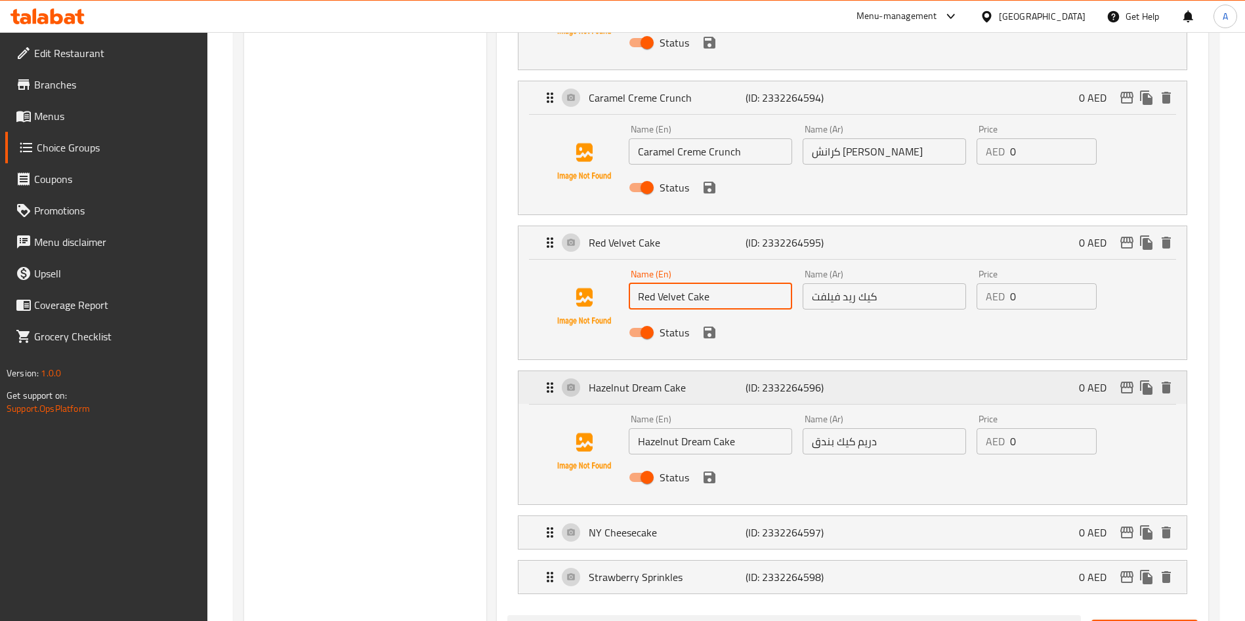
scroll to position [2200, 0]
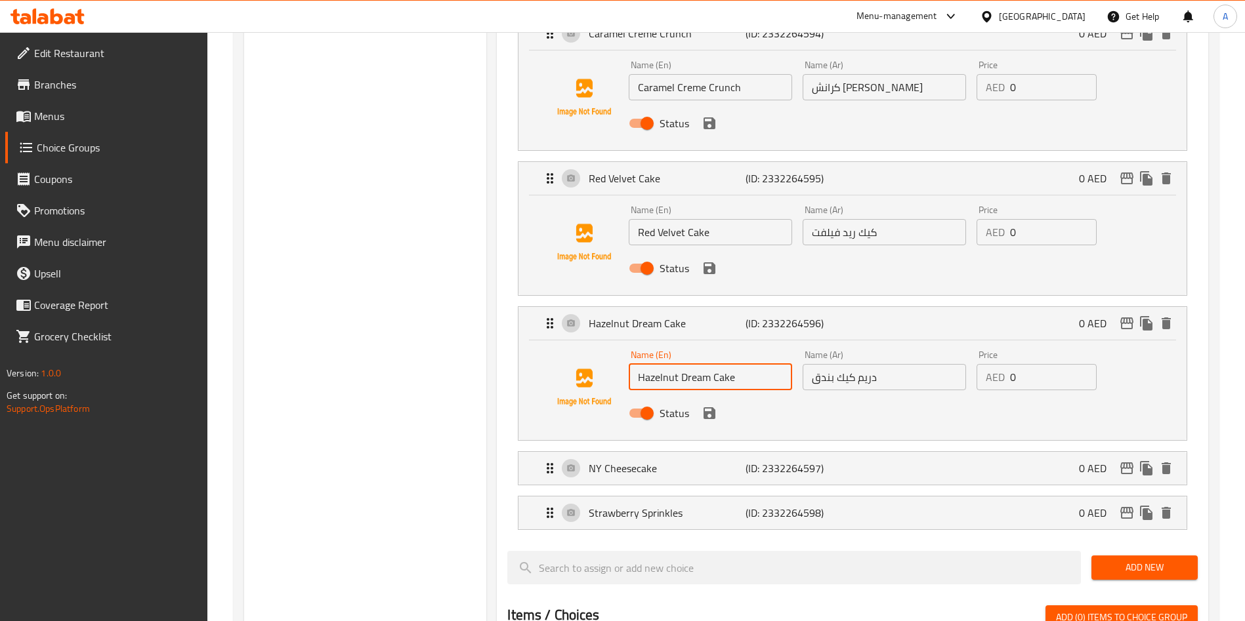
click at [694, 364] on input "Hazelnut Dream Cake" at bounding box center [710, 377] width 163 height 26
click at [709, 364] on input "Hazelnut Dream Cake" at bounding box center [710, 377] width 163 height 26
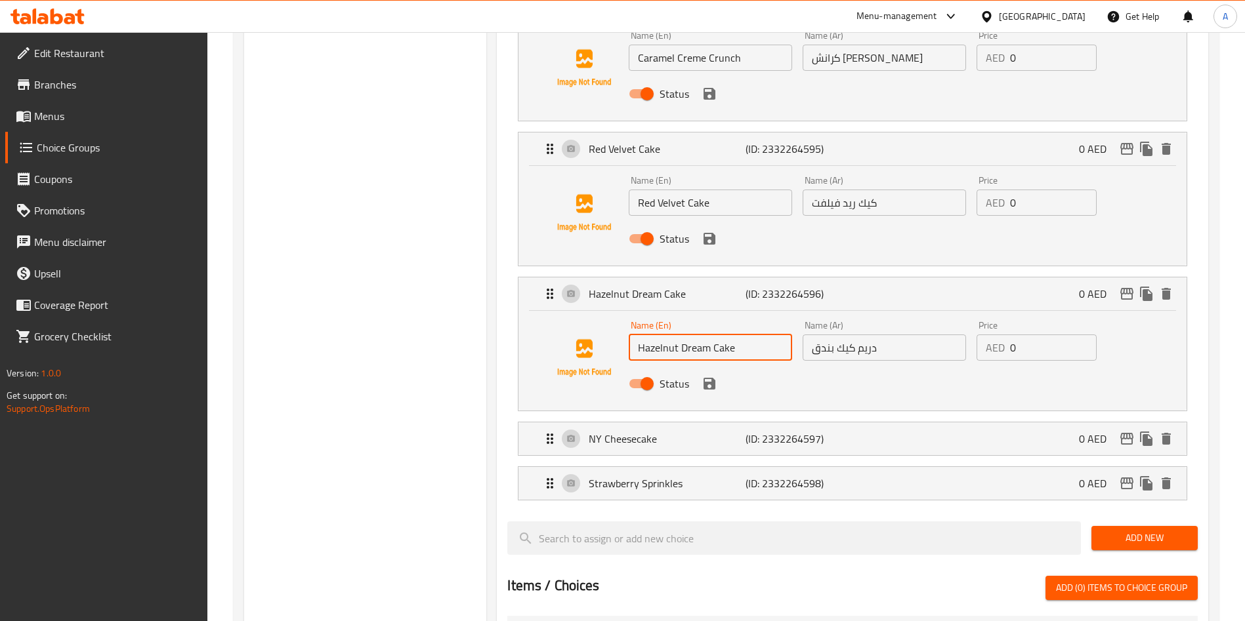
scroll to position [2231, 0]
click at [620, 431] on p "NY Cheesecake" at bounding box center [667, 439] width 156 height 16
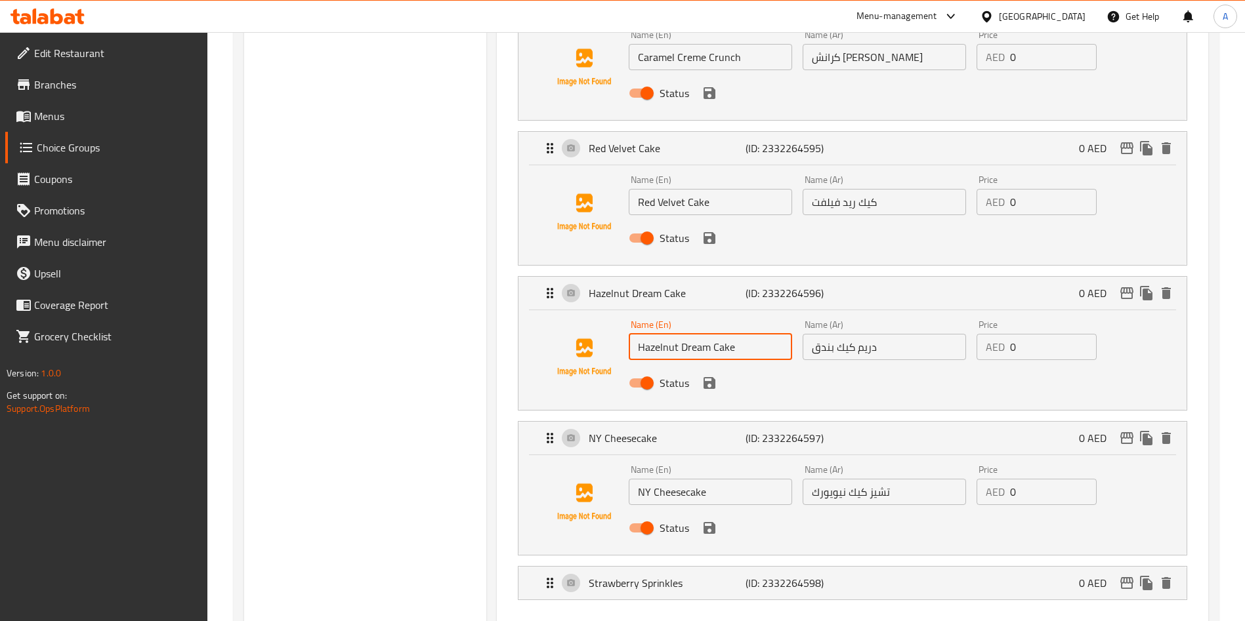
click at [674, 471] on div "Name (En) NY Cheesecake Name (En)" at bounding box center [710, 485] width 174 height 51
click at [673, 479] on input "NY Cheesecake" at bounding box center [710, 492] width 163 height 26
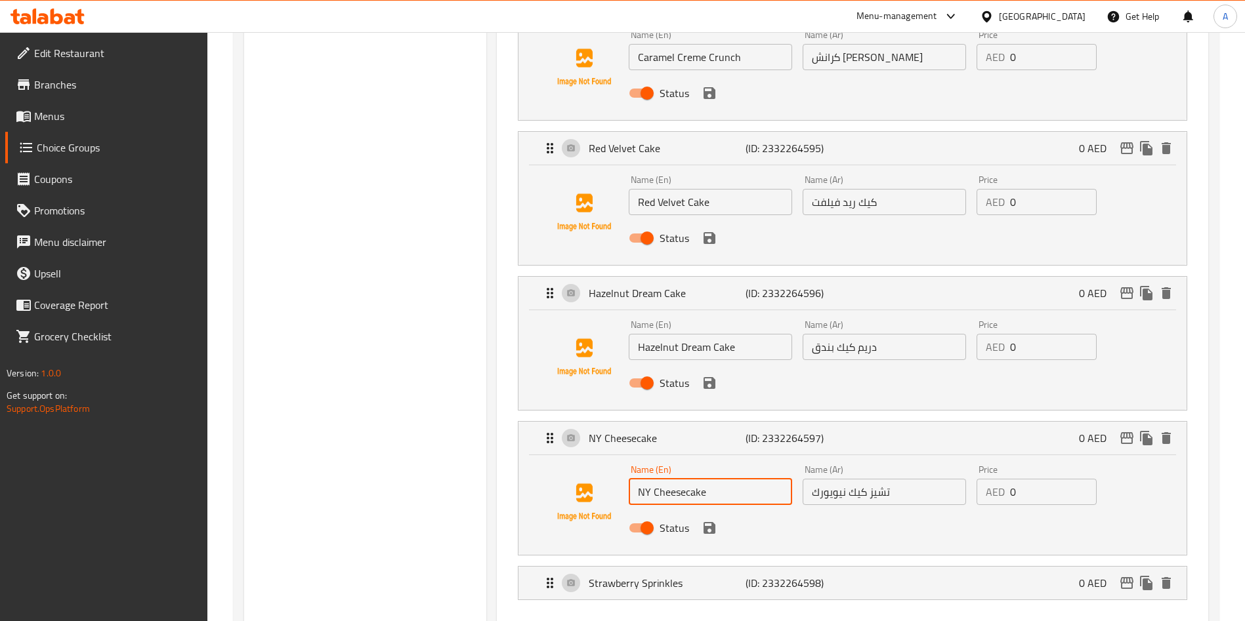
click at [673, 479] on input "NY Cheesecake" at bounding box center [710, 492] width 163 height 26
click at [635, 576] on p "Strawberry Sprinkles" at bounding box center [667, 584] width 156 height 16
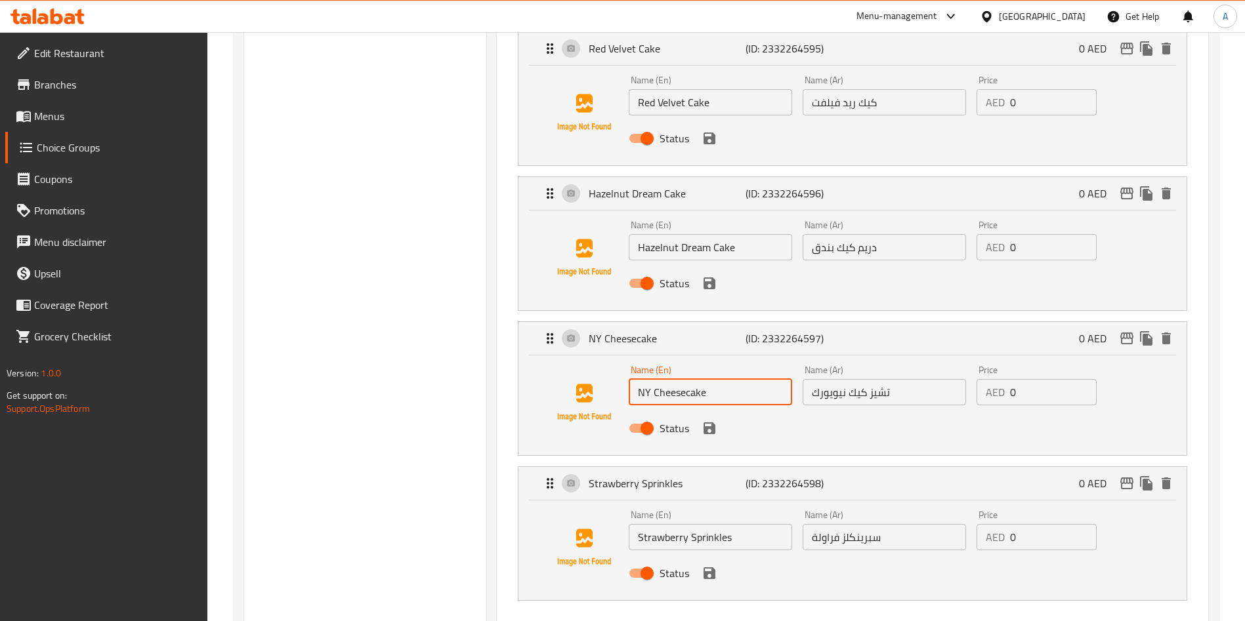
click at [694, 524] on input "Strawberry Sprinkles" at bounding box center [710, 537] width 163 height 26
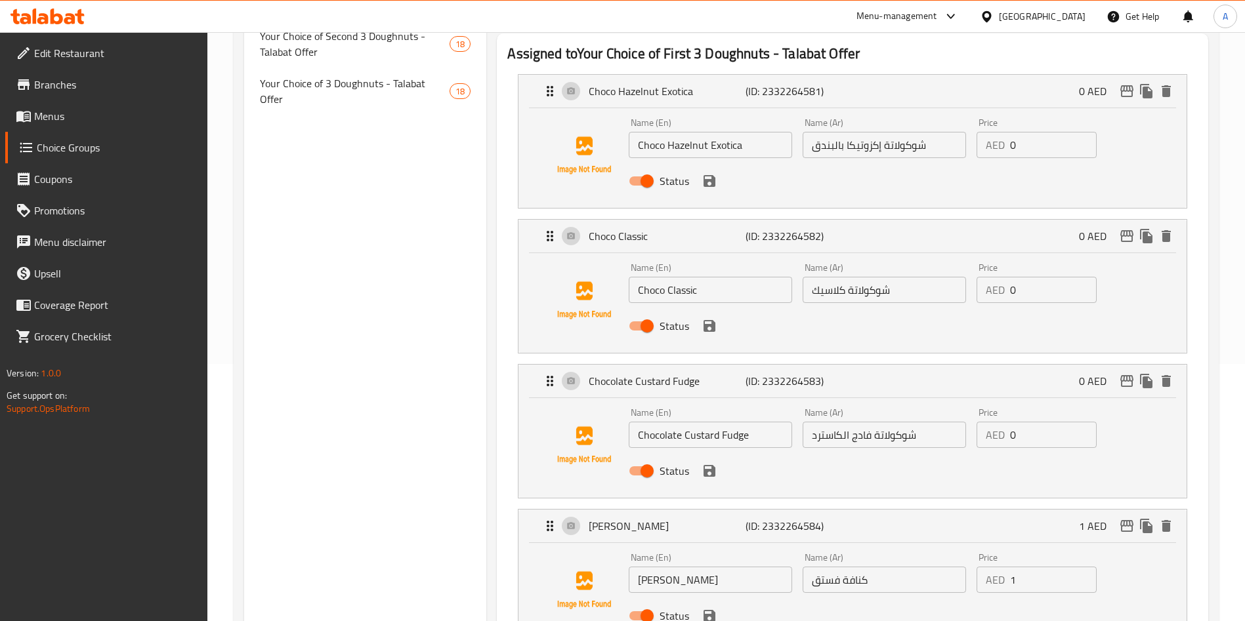
scroll to position [0, 0]
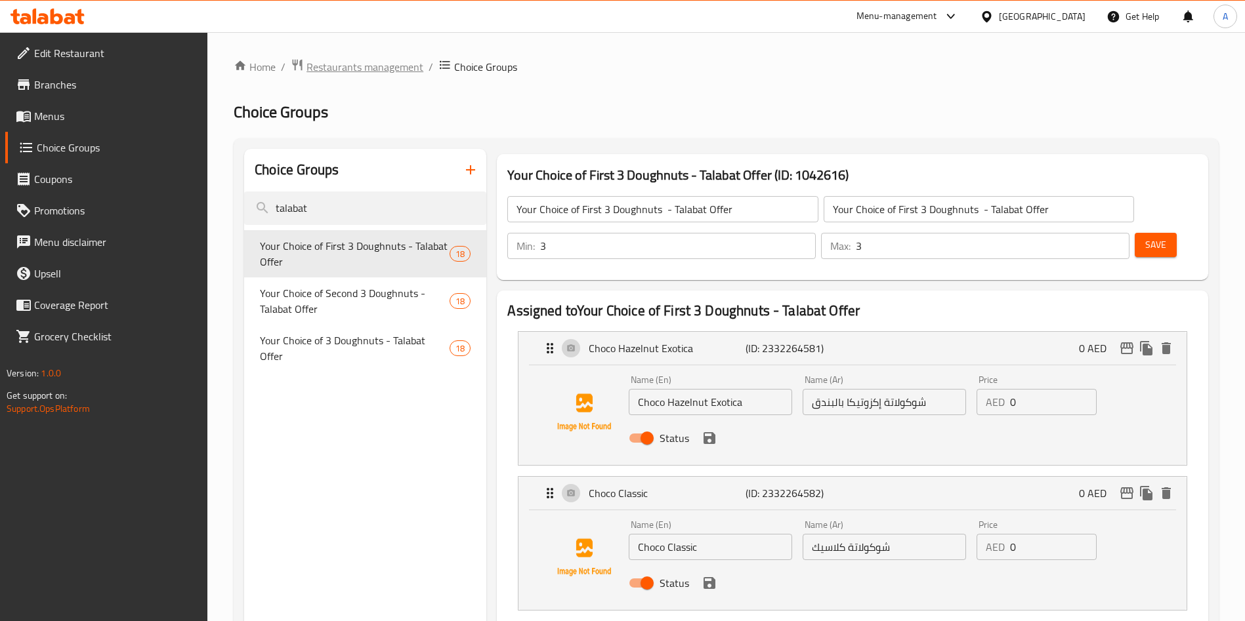
click at [337, 63] on span "Restaurants management" at bounding box center [364, 67] width 117 height 16
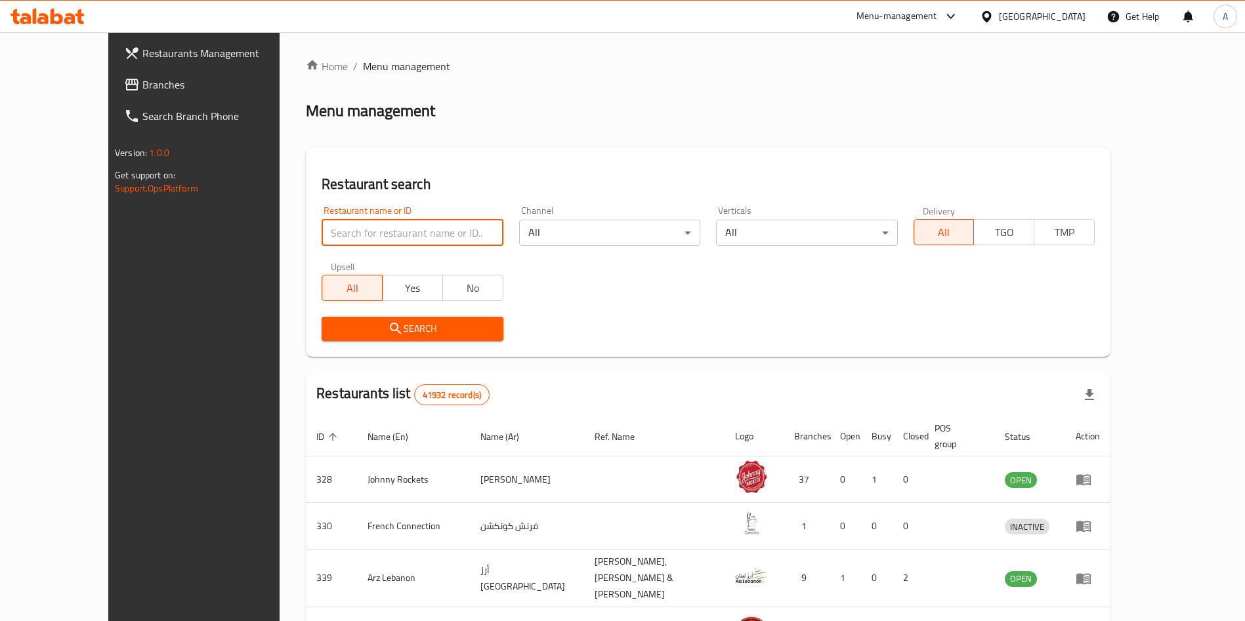
click at [322, 226] on input "search" at bounding box center [412, 233] width 181 height 26
type input "13265"
click button "Search" at bounding box center [412, 329] width 181 height 24
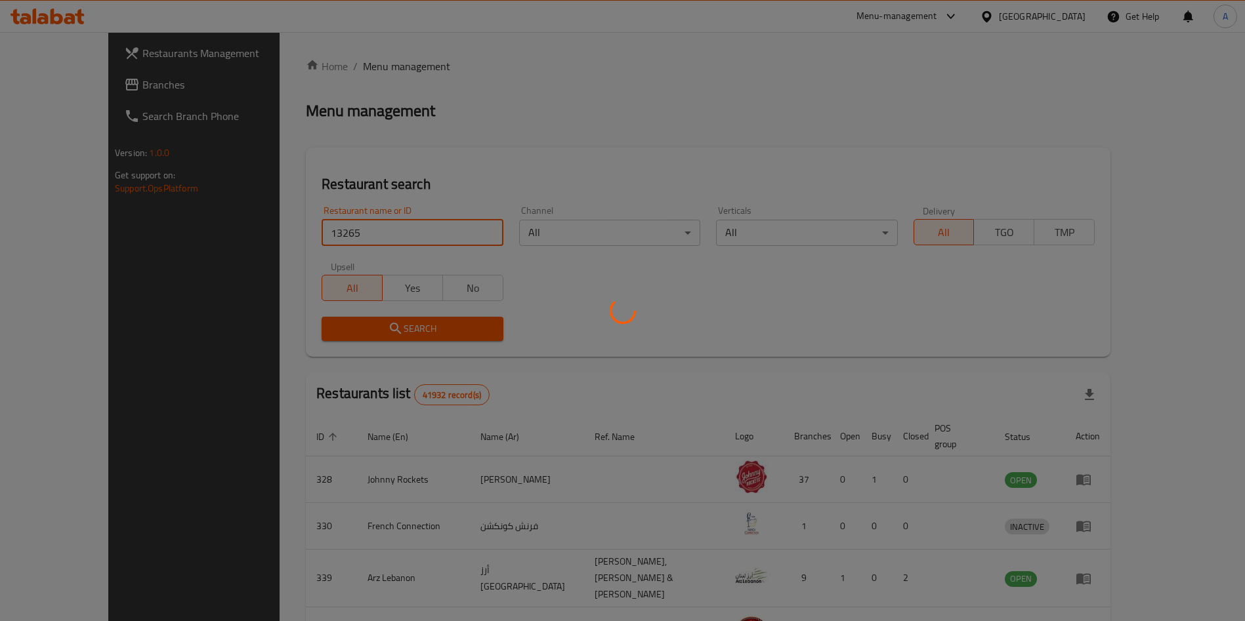
click button "Search" at bounding box center [412, 329] width 181 height 24
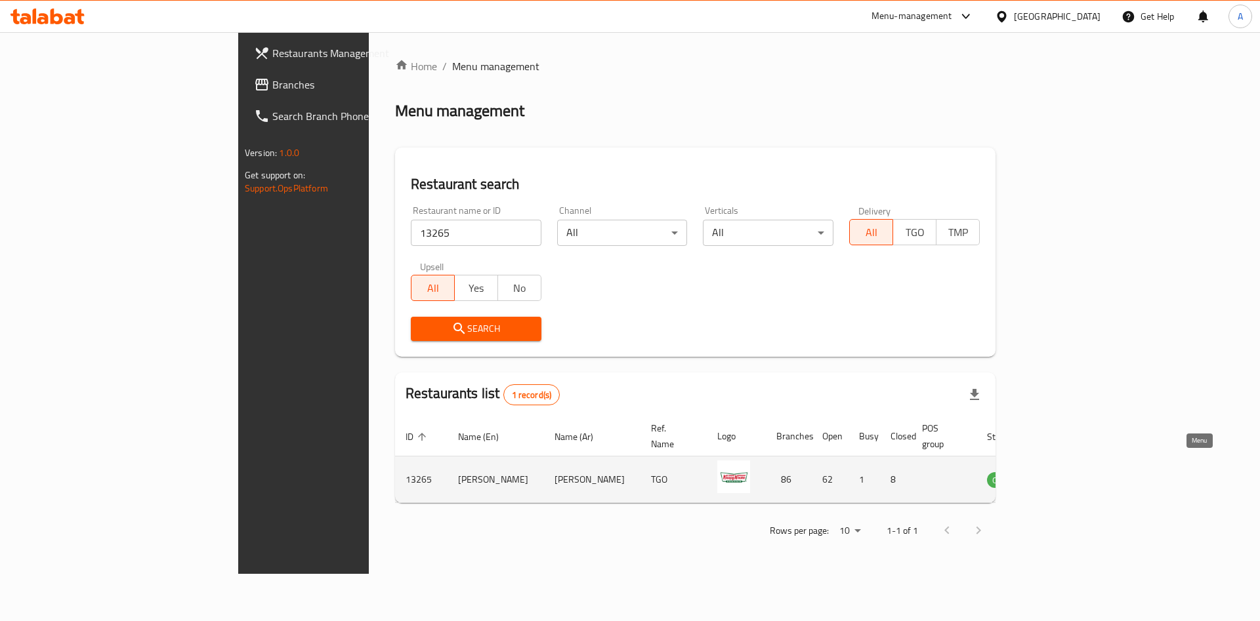
click at [1072, 472] on icon "enhanced table" at bounding box center [1064, 480] width 16 height 16
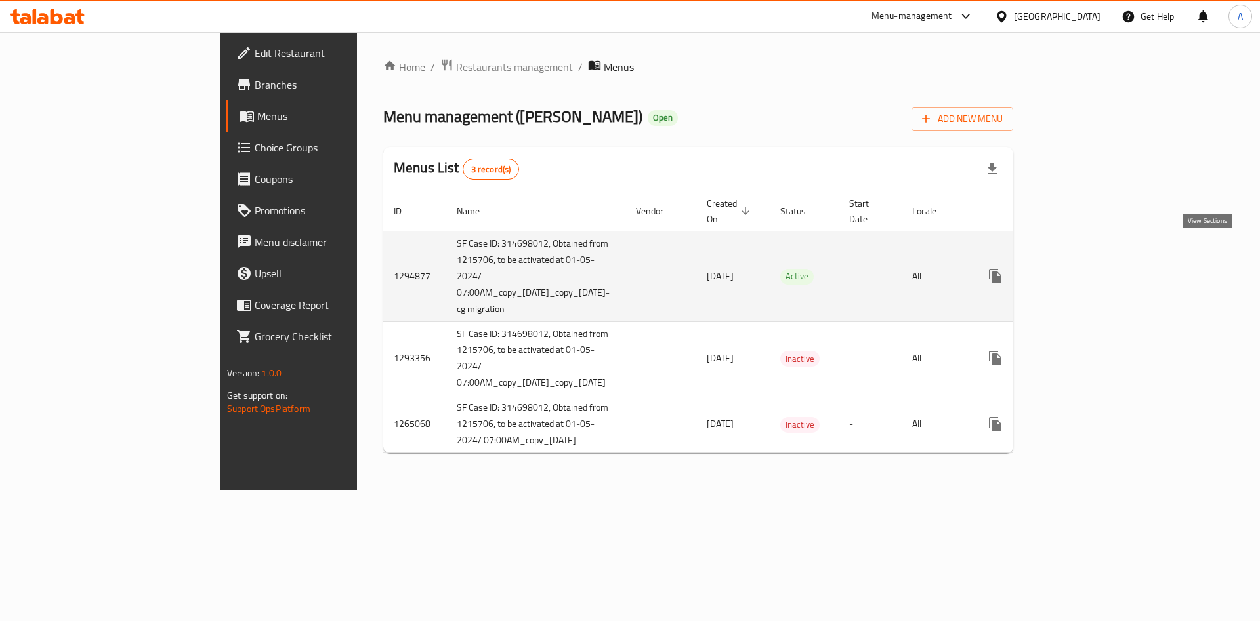
click at [1098, 268] on icon "enhanced table" at bounding box center [1090, 276] width 16 height 16
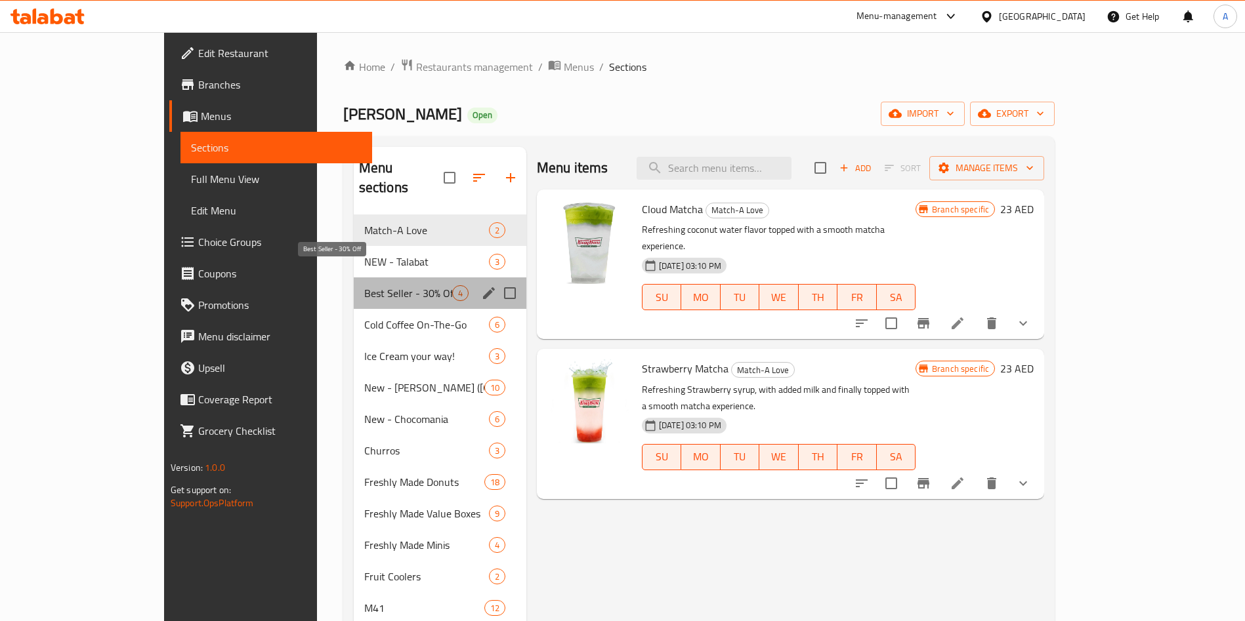
click at [364, 285] on span "Best Seller - 30% Off" at bounding box center [408, 293] width 88 height 16
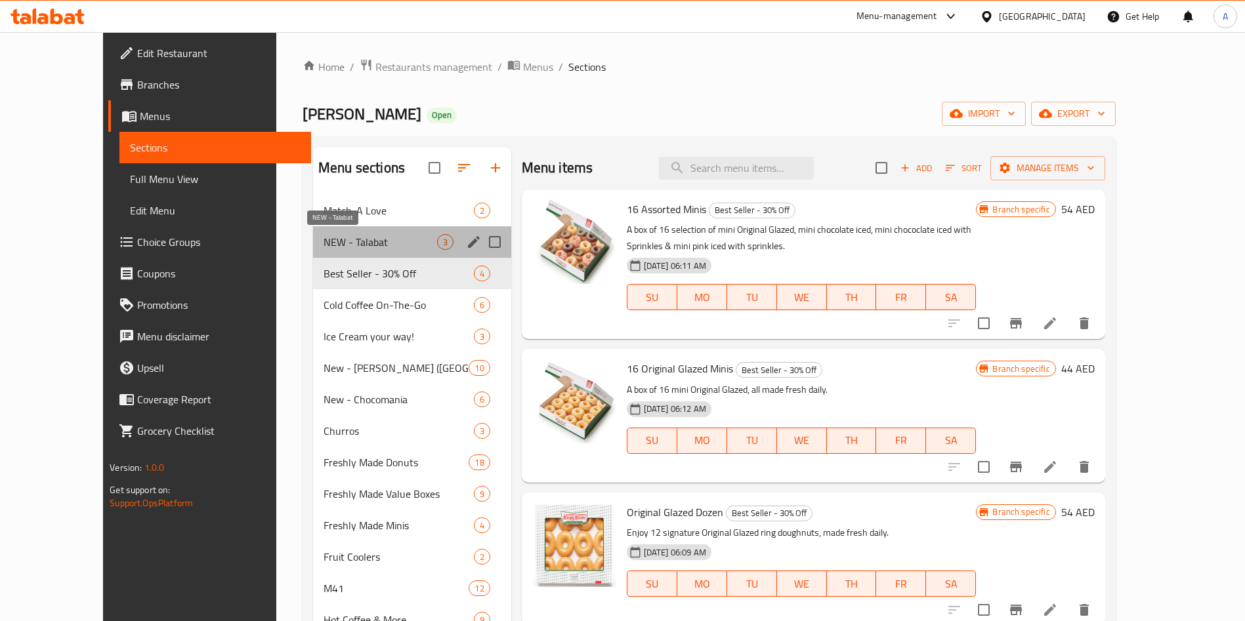
click at [324, 247] on span "NEW - Talabat" at bounding box center [381, 242] width 114 height 16
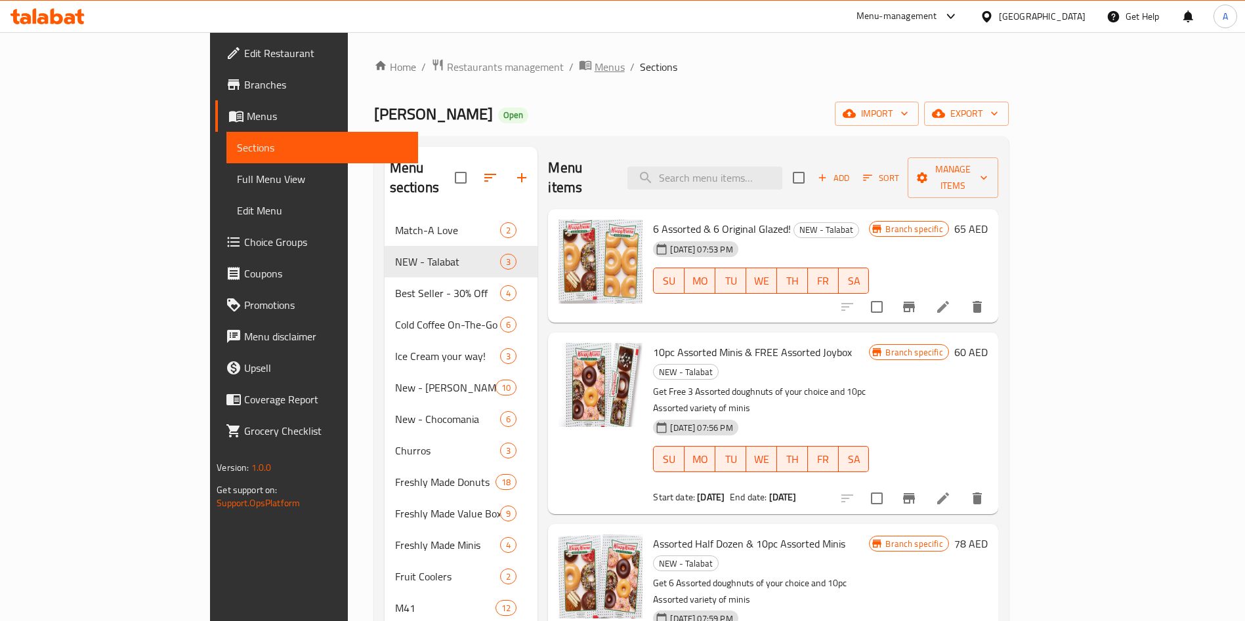
click at [595, 59] on span "Menus" at bounding box center [610, 67] width 30 height 16
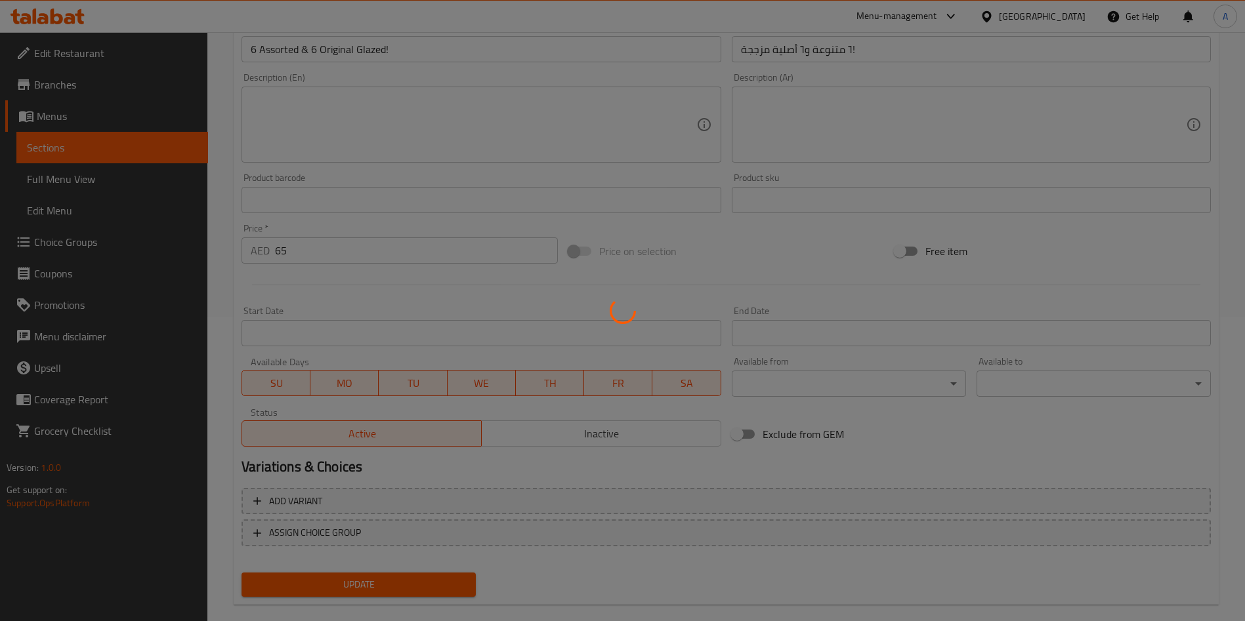
scroll to position [325, 0]
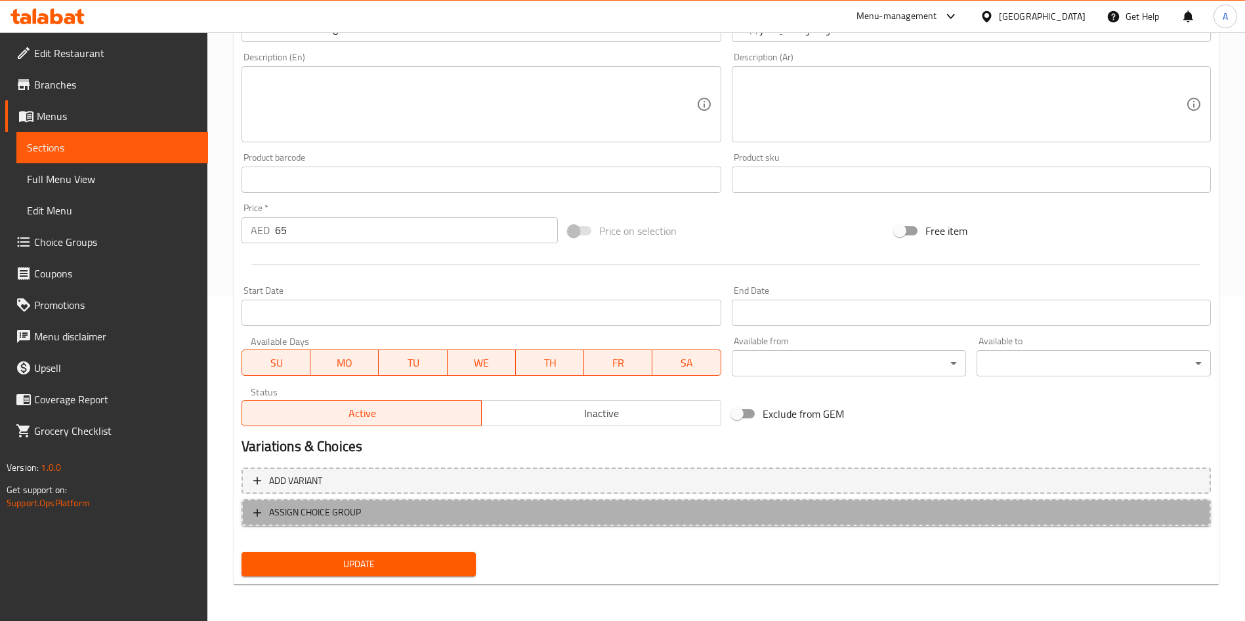
click at [278, 508] on span "ASSIGN CHOICE GROUP" at bounding box center [315, 513] width 92 height 16
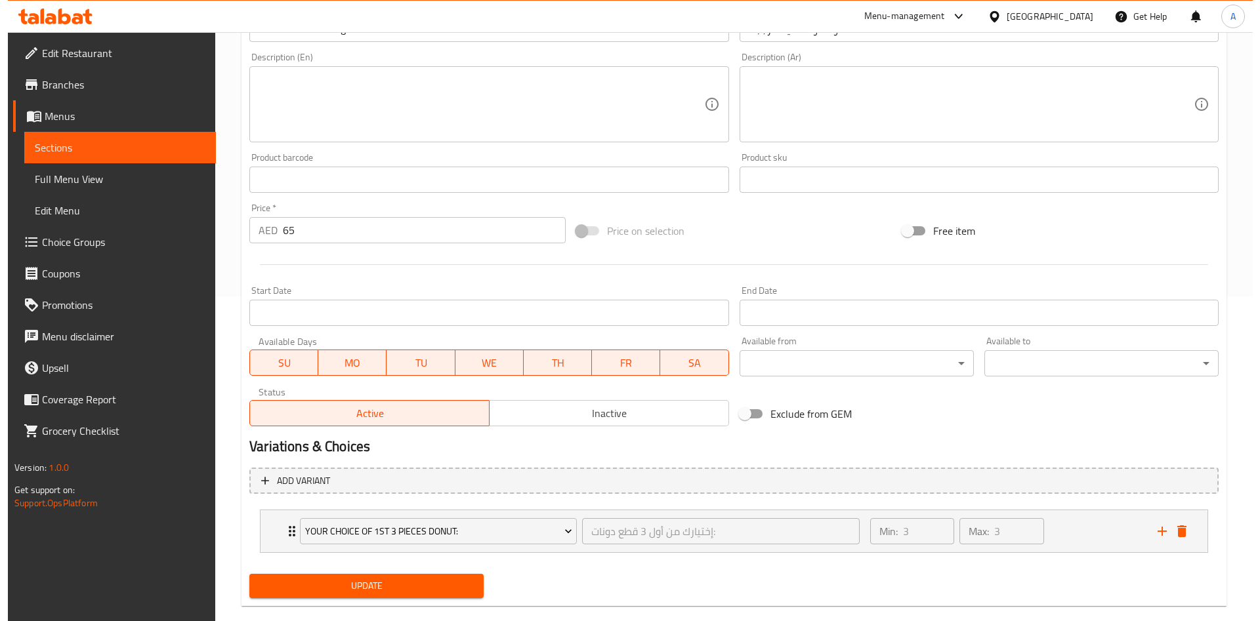
scroll to position [347, 0]
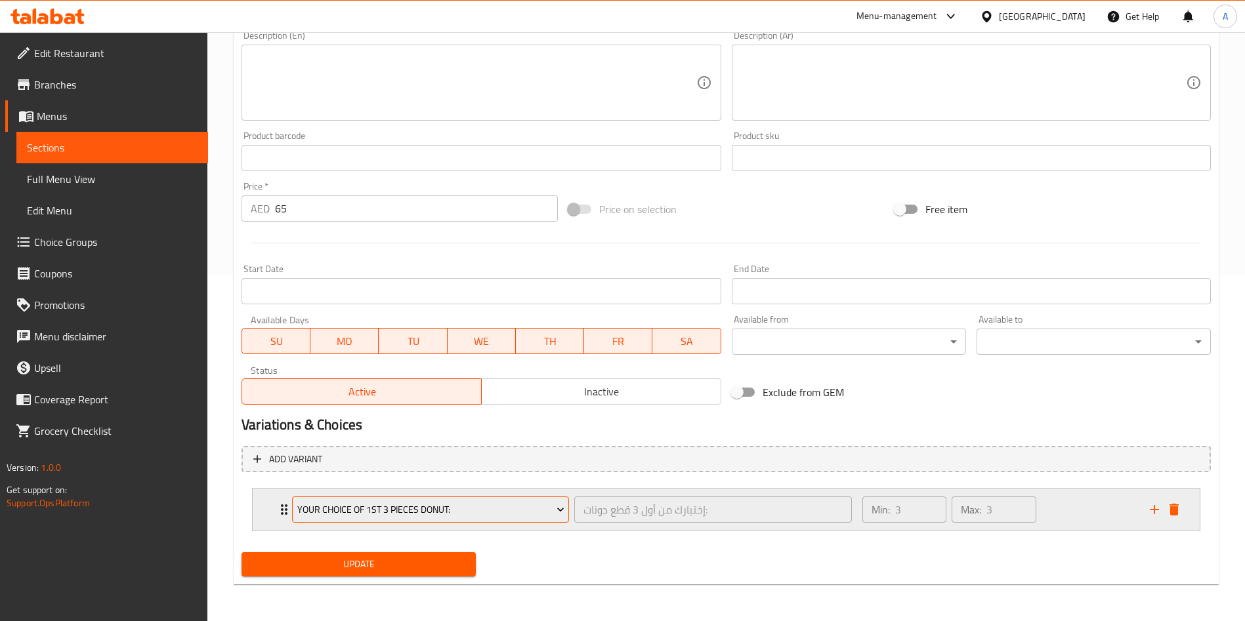
click at [329, 510] on span "Your Choice of 1st 3 Pieces Donut:" at bounding box center [430, 510] width 267 height 16
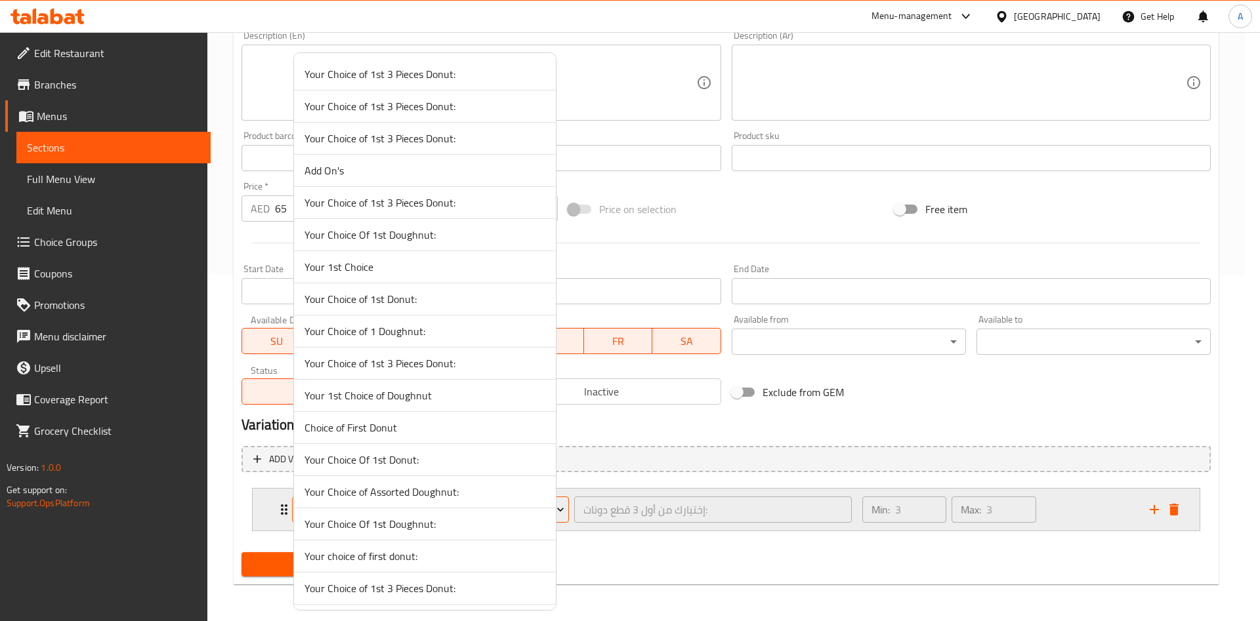
scroll to position [2251, 0]
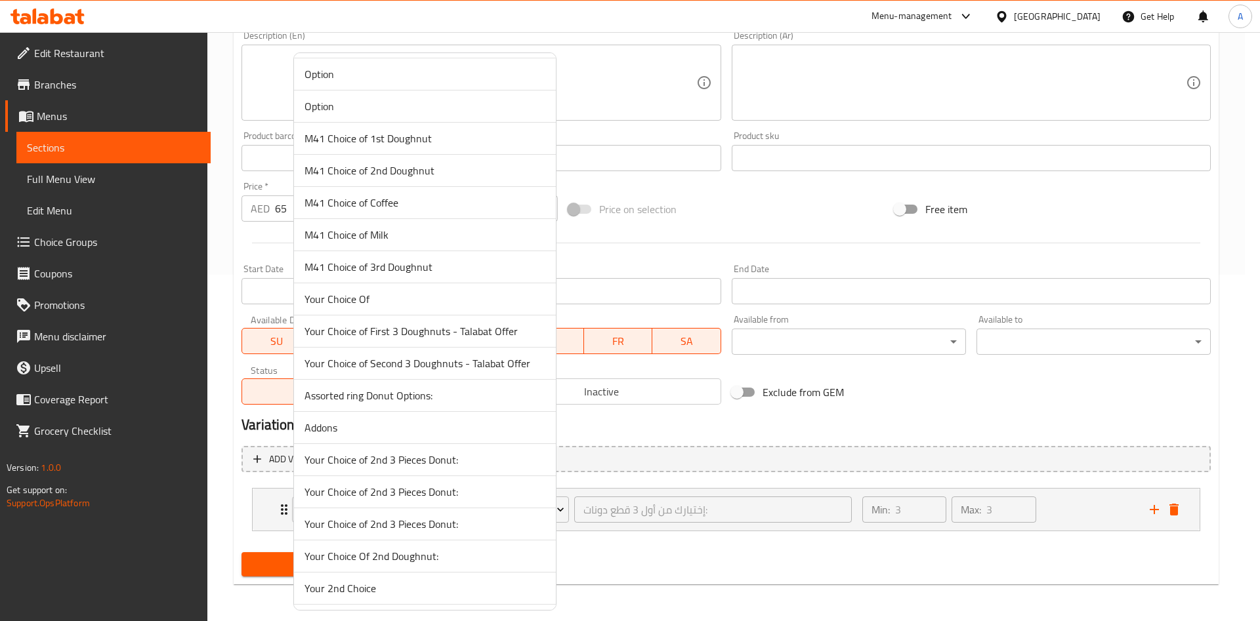
click at [363, 339] on span "Your Choice of First 3 Doughnuts - Talabat Offer" at bounding box center [425, 332] width 241 height 16
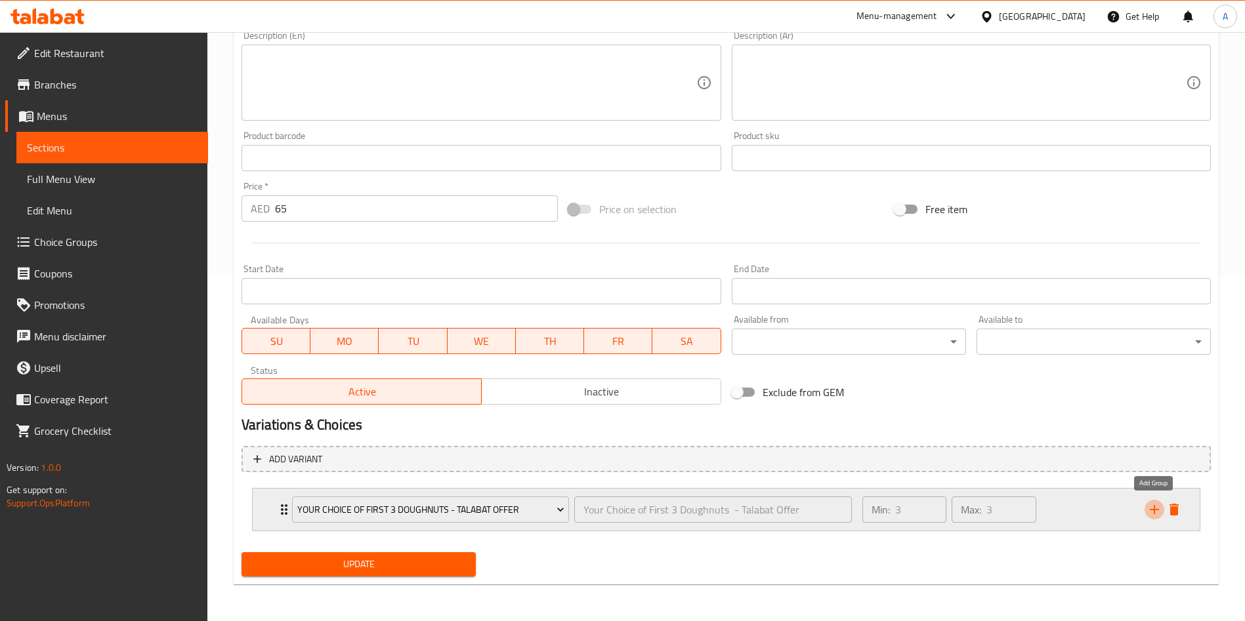
click at [1152, 505] on icon "add" at bounding box center [1154, 510] width 16 height 16
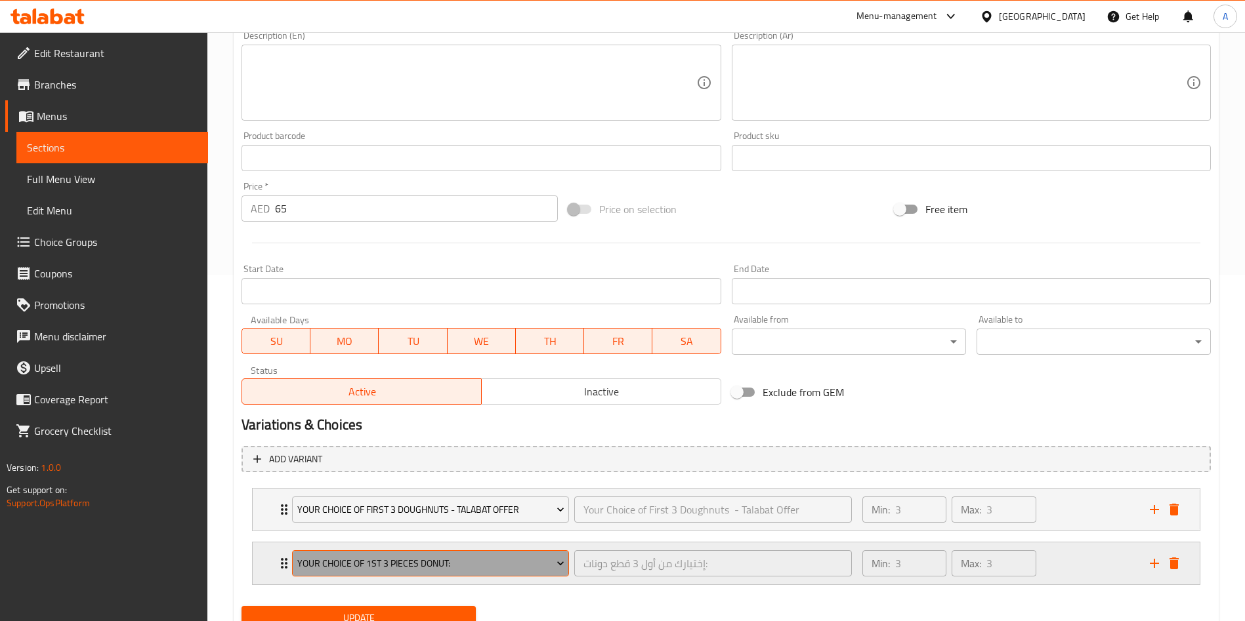
click at [477, 562] on span "Your Choice of 1st 3 Pieces Donut:" at bounding box center [430, 564] width 267 height 16
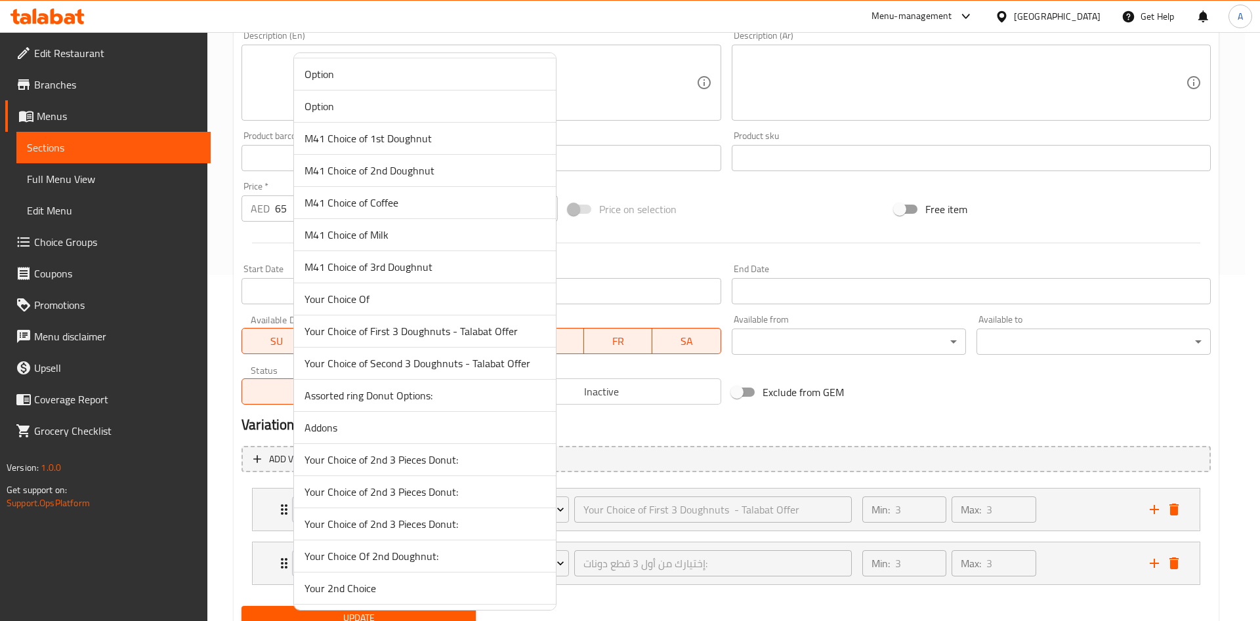
click at [467, 369] on span "Your Choice of Second 3 Doughnuts - Talabat Offer" at bounding box center [425, 364] width 241 height 16
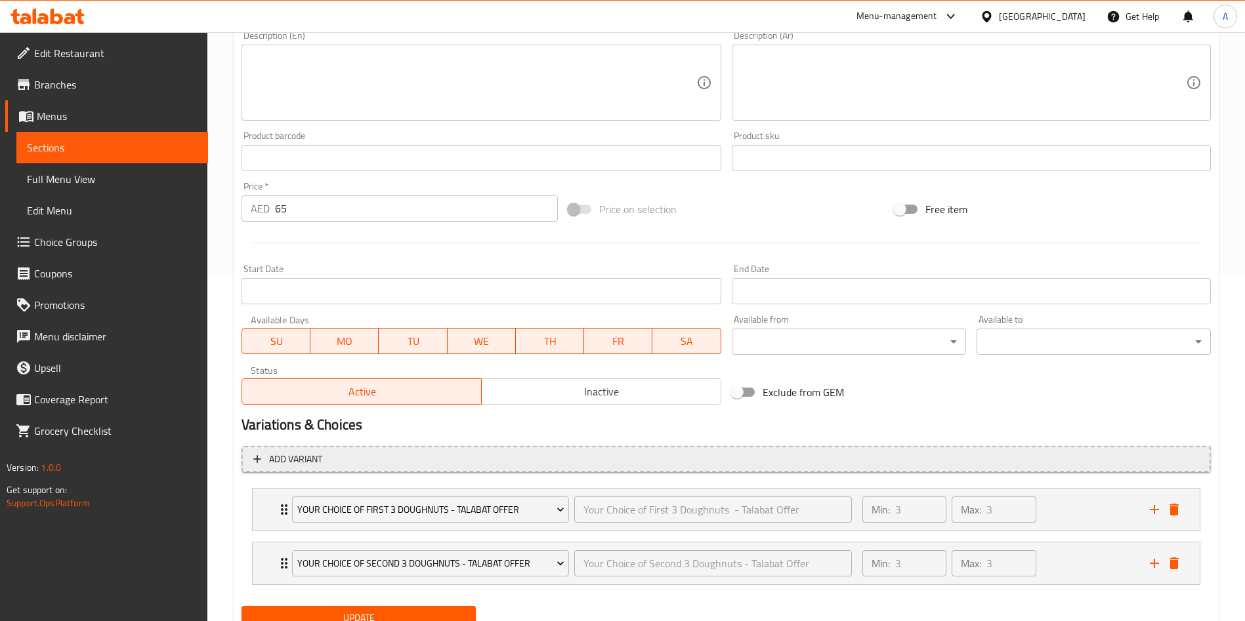
scroll to position [400, 0]
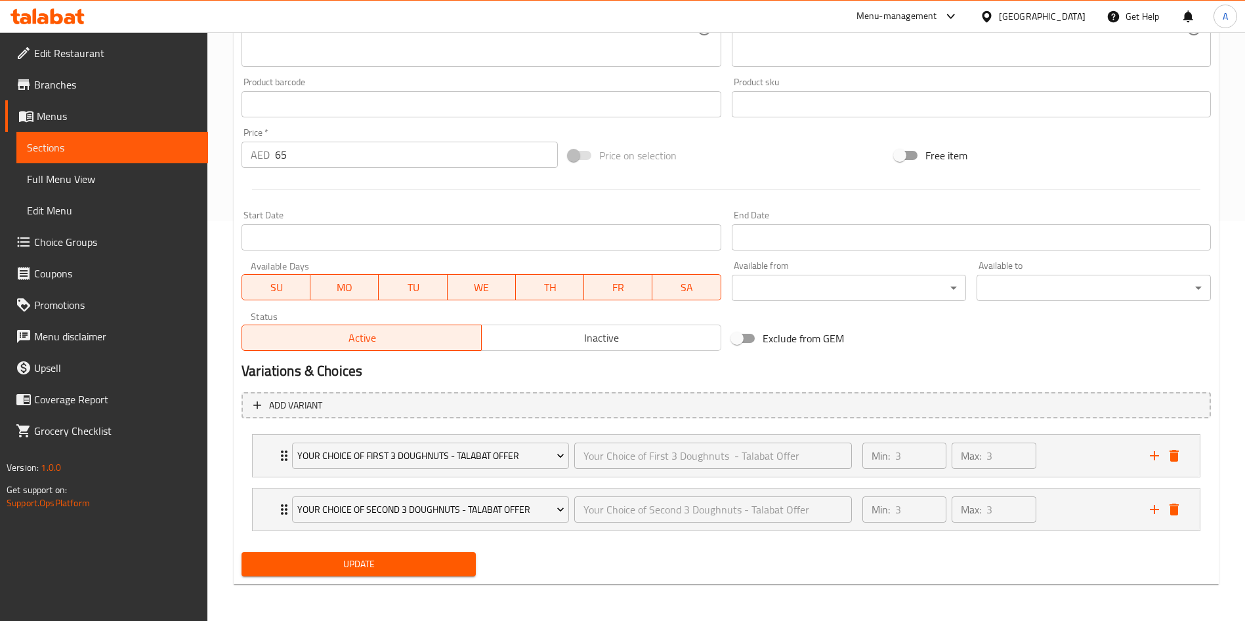
click at [402, 565] on span "Update" at bounding box center [358, 565] width 213 height 16
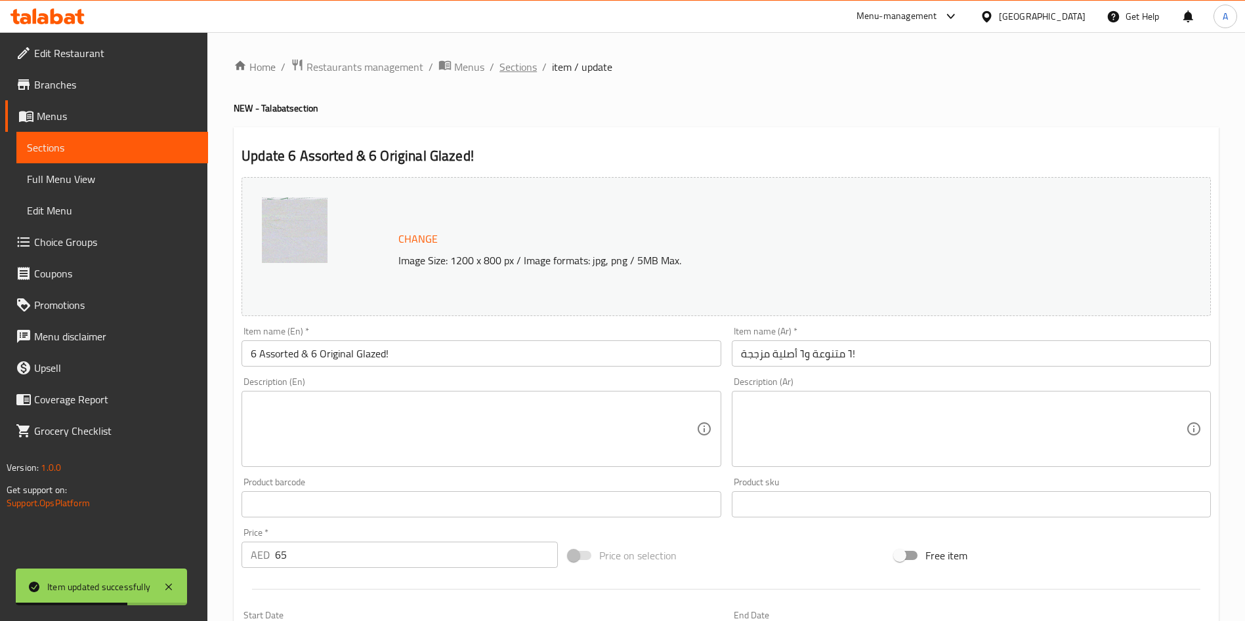
click at [524, 62] on span "Sections" at bounding box center [517, 67] width 37 height 16
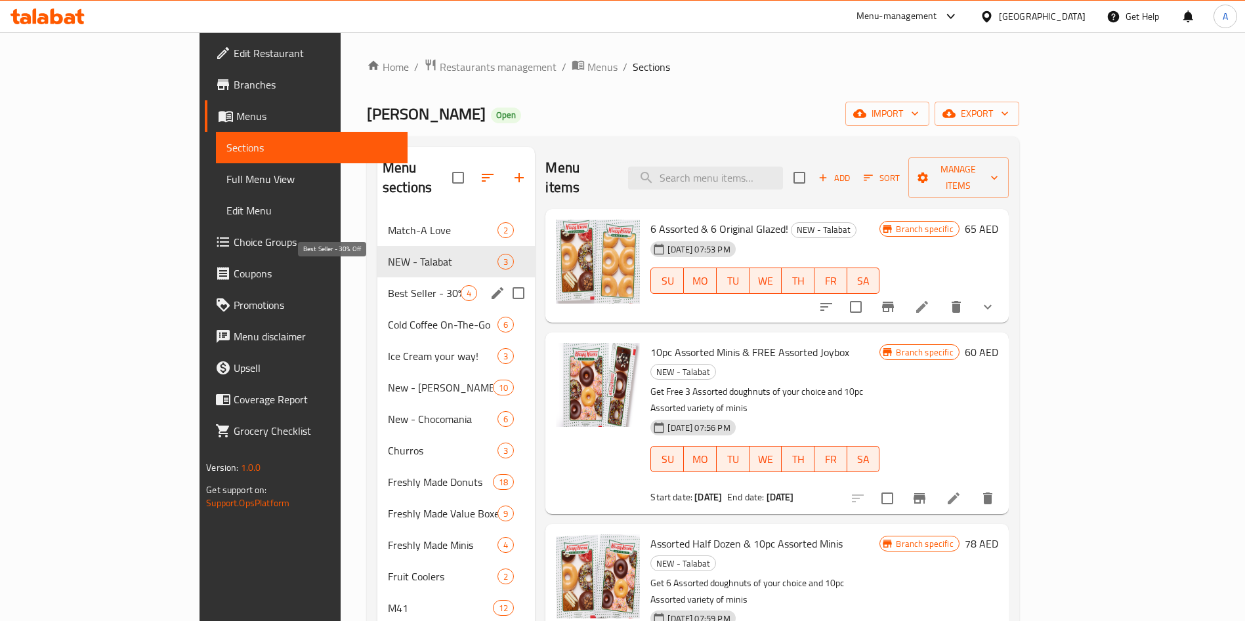
click at [388, 285] on span "Best Seller - 30% Off" at bounding box center [424, 293] width 73 height 16
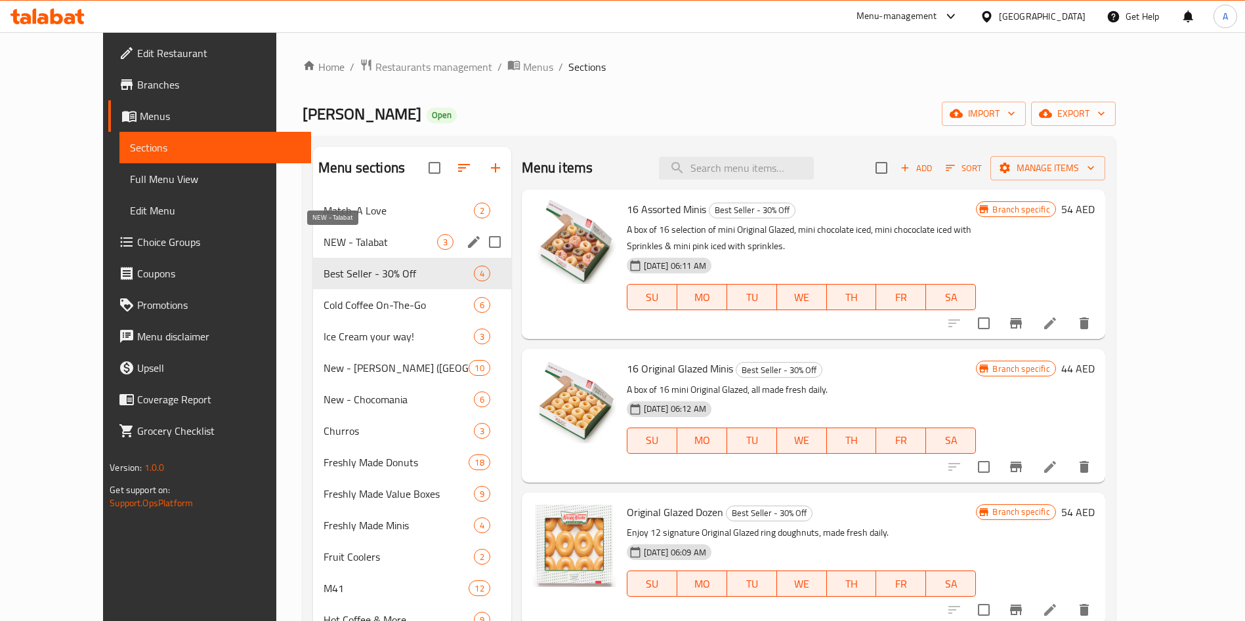
click at [324, 238] on span "NEW - Talabat" at bounding box center [381, 242] width 114 height 16
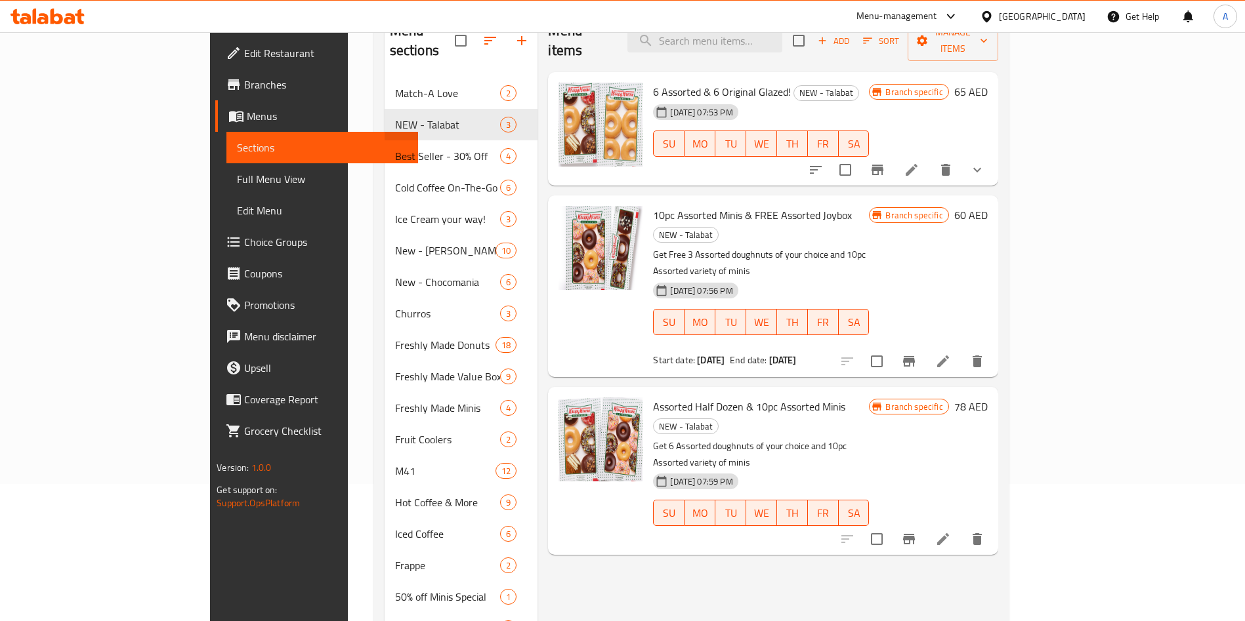
scroll to position [138, 0]
click at [949, 533] on icon at bounding box center [943, 539] width 12 height 12
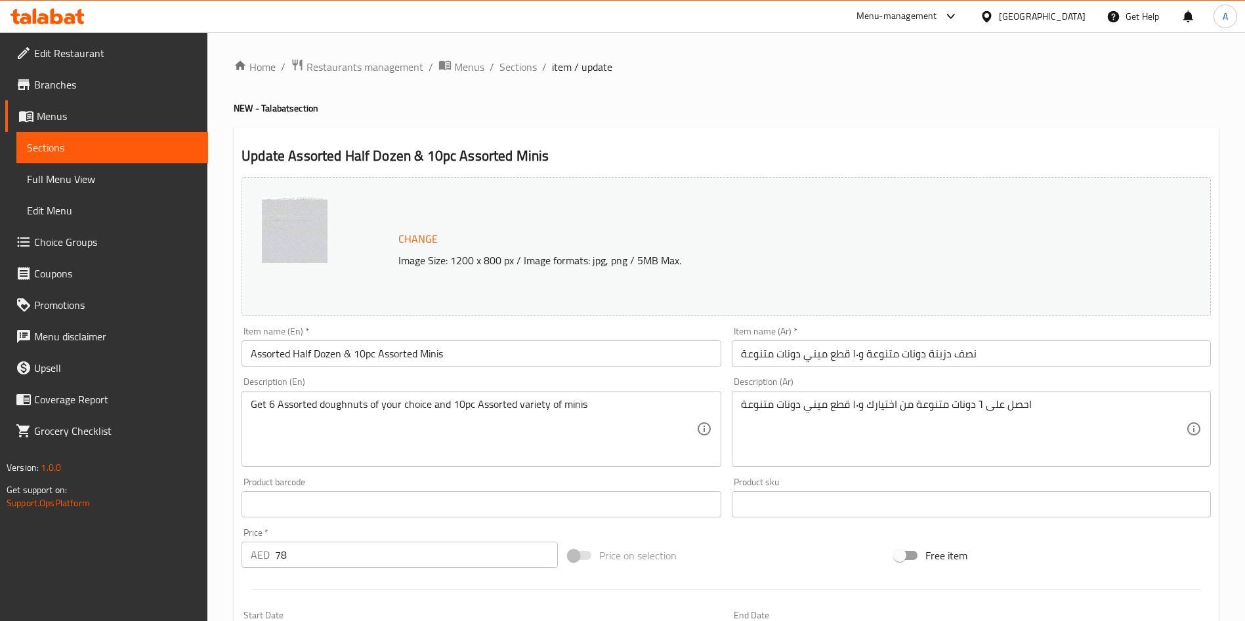
scroll to position [325, 0]
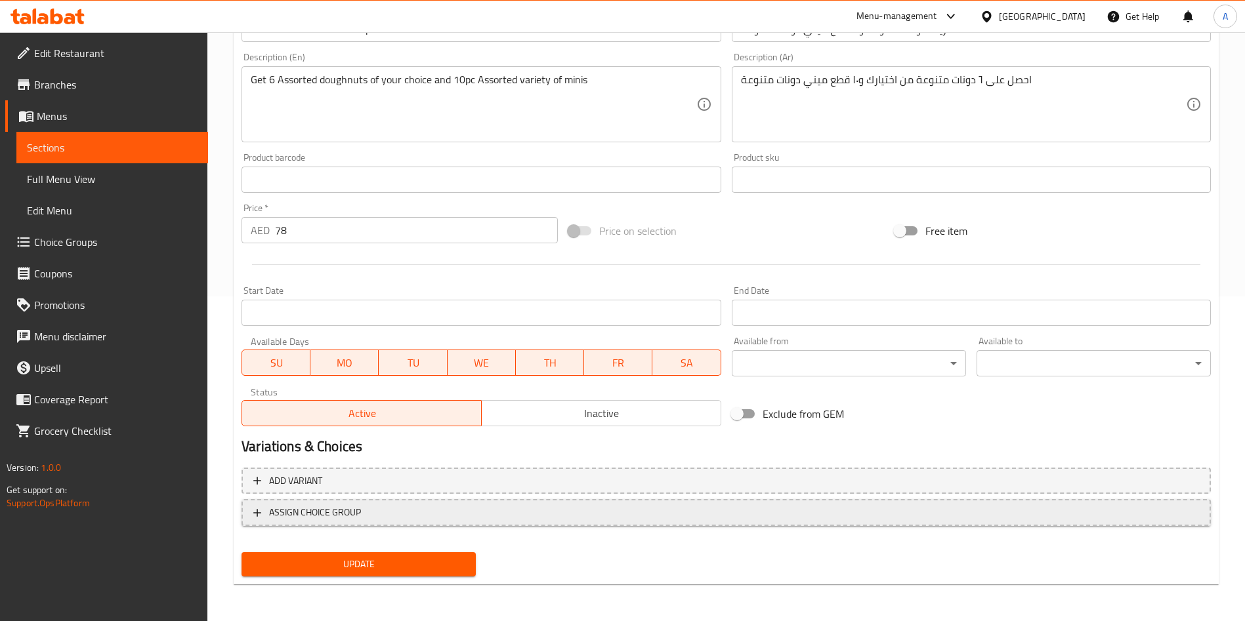
click at [351, 516] on span "ASSIGN CHOICE GROUP" at bounding box center [315, 513] width 92 height 16
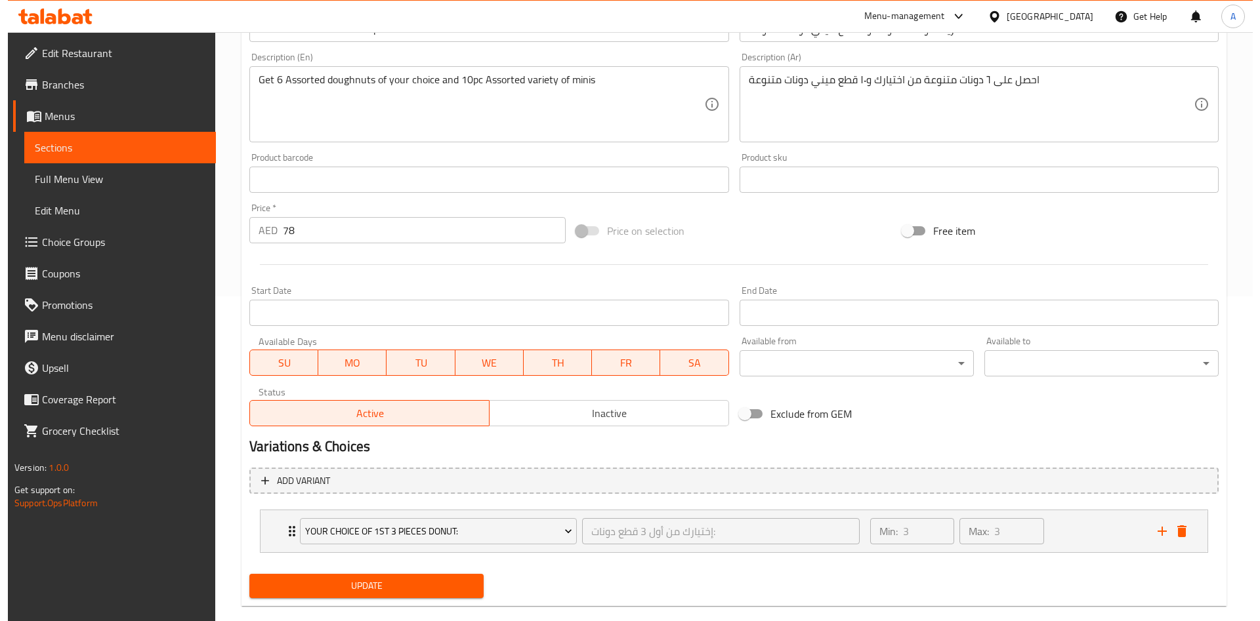
scroll to position [347, 0]
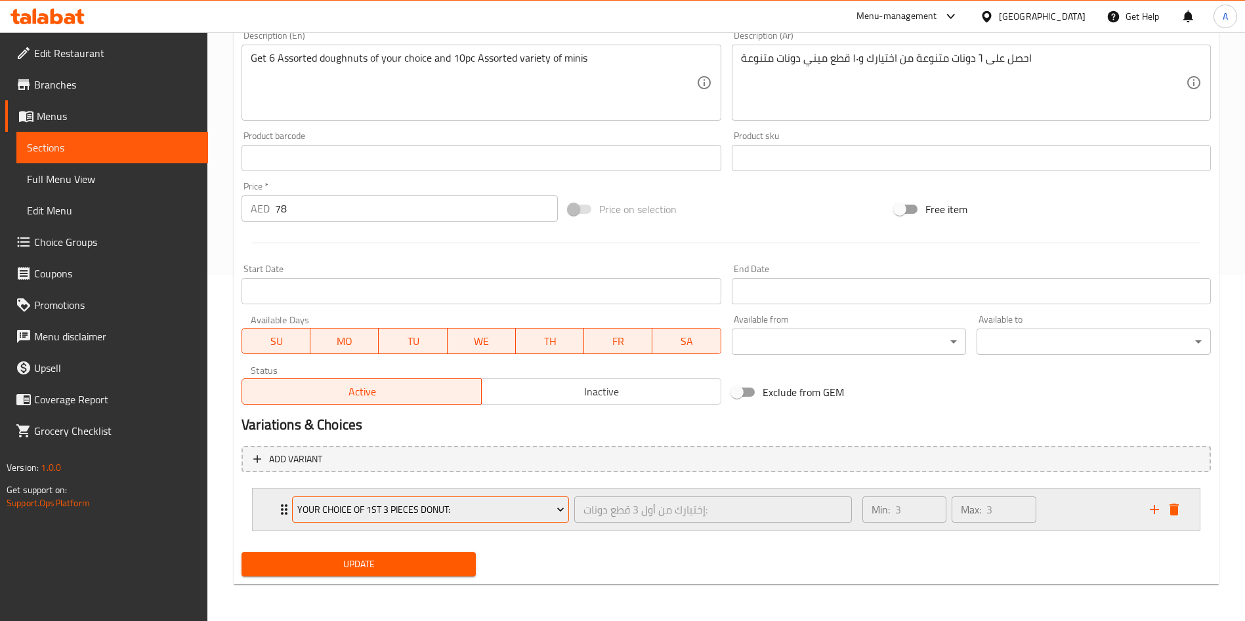
click at [306, 503] on span "Your Choice of 1st 3 Pieces Donut:" at bounding box center [430, 510] width 267 height 16
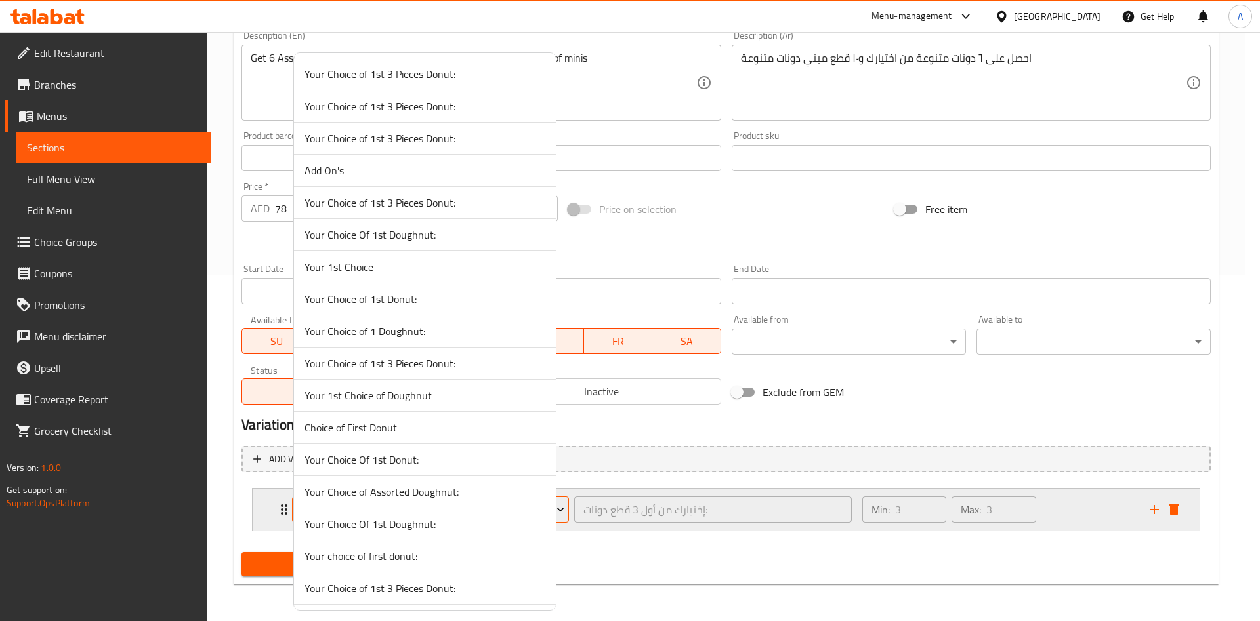
scroll to position [2251, 0]
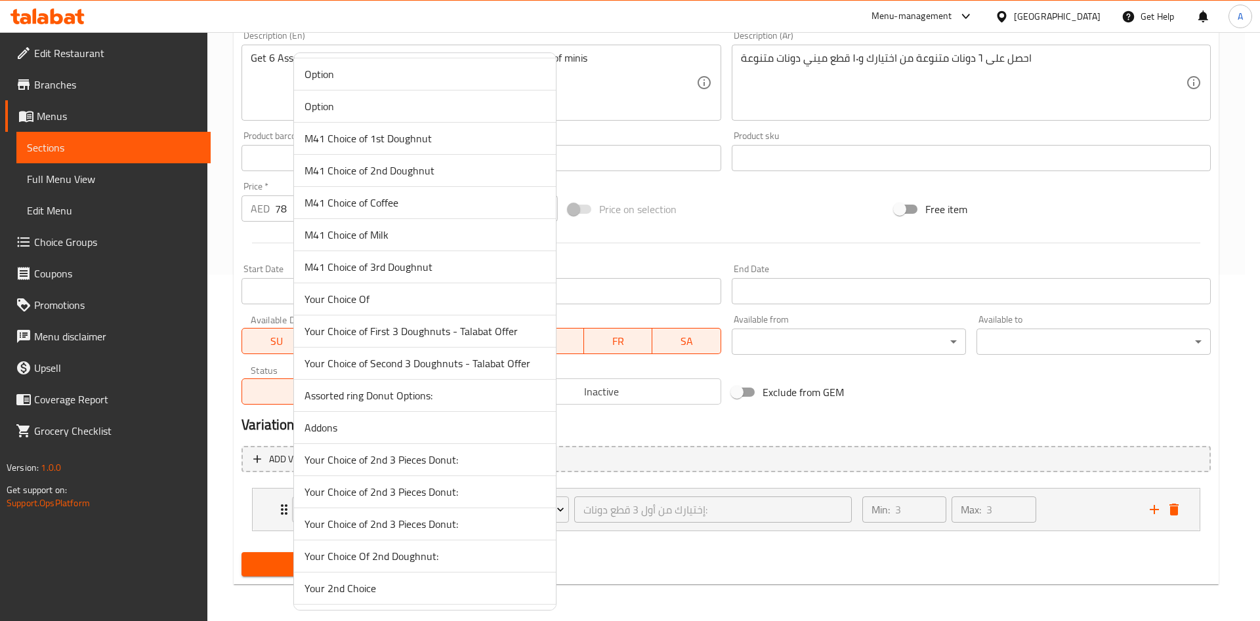
click at [354, 337] on span "Your Choice of First 3 Doughnuts - Talabat Offer" at bounding box center [425, 332] width 241 height 16
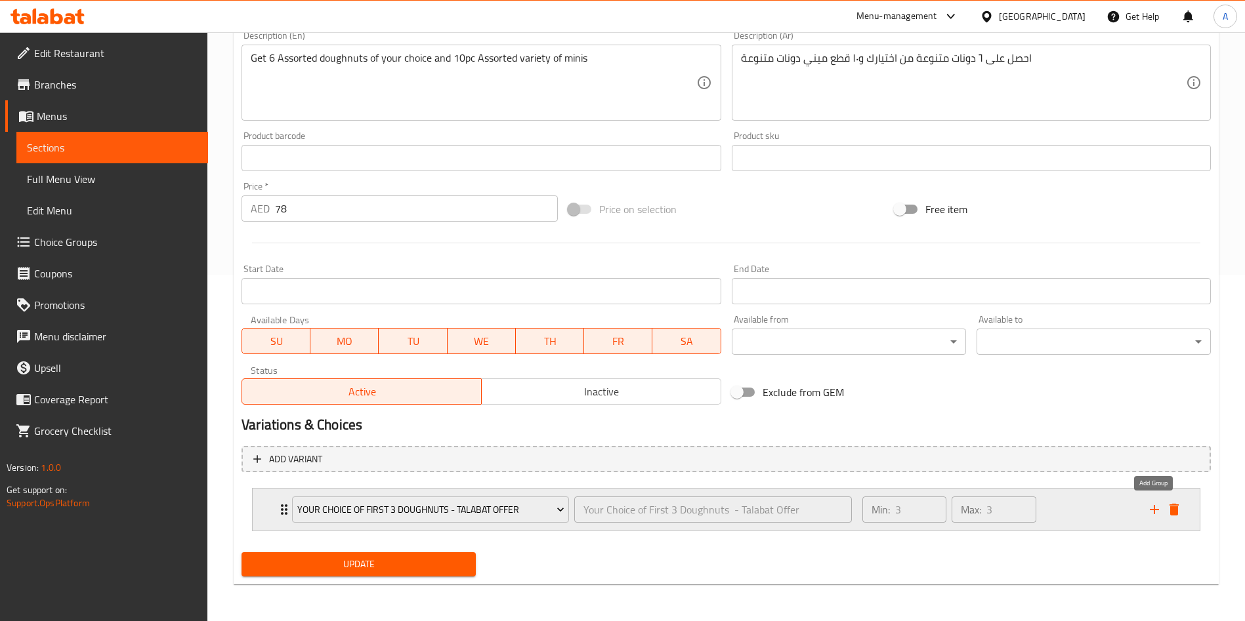
click at [1156, 506] on icon "add" at bounding box center [1154, 510] width 16 height 16
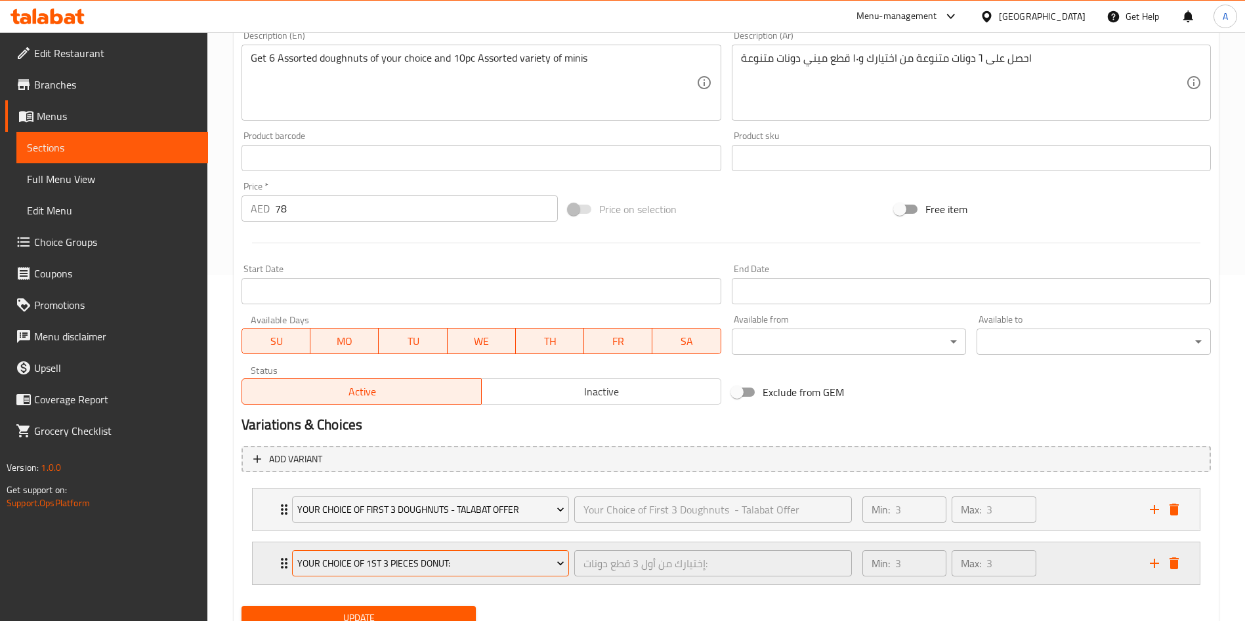
click at [371, 560] on span "Your Choice of 1st 3 Pieces Donut:" at bounding box center [430, 564] width 267 height 16
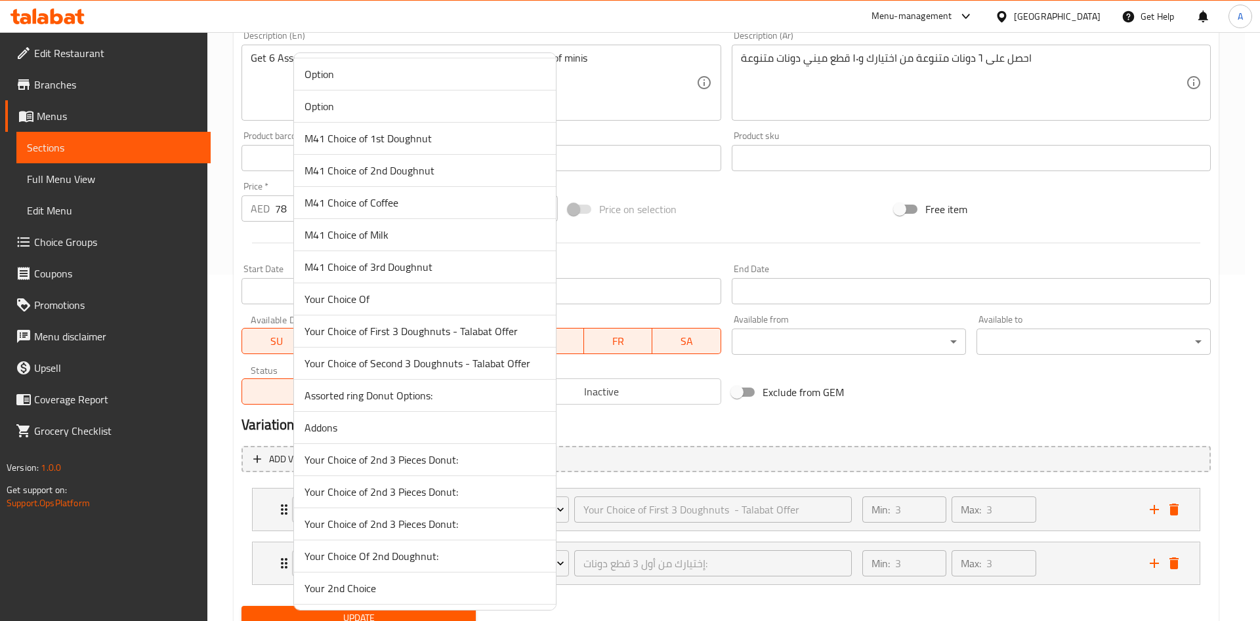
click at [407, 357] on span "Your Choice of Second 3 Doughnuts - Talabat Offer" at bounding box center [425, 364] width 241 height 16
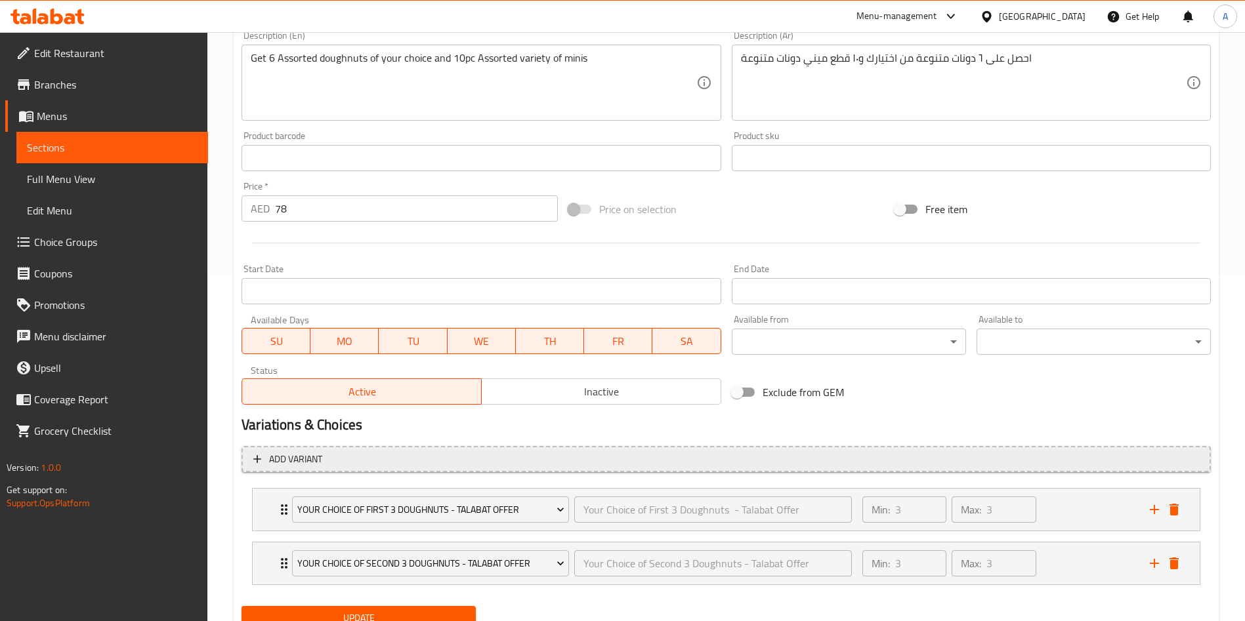
scroll to position [400, 0]
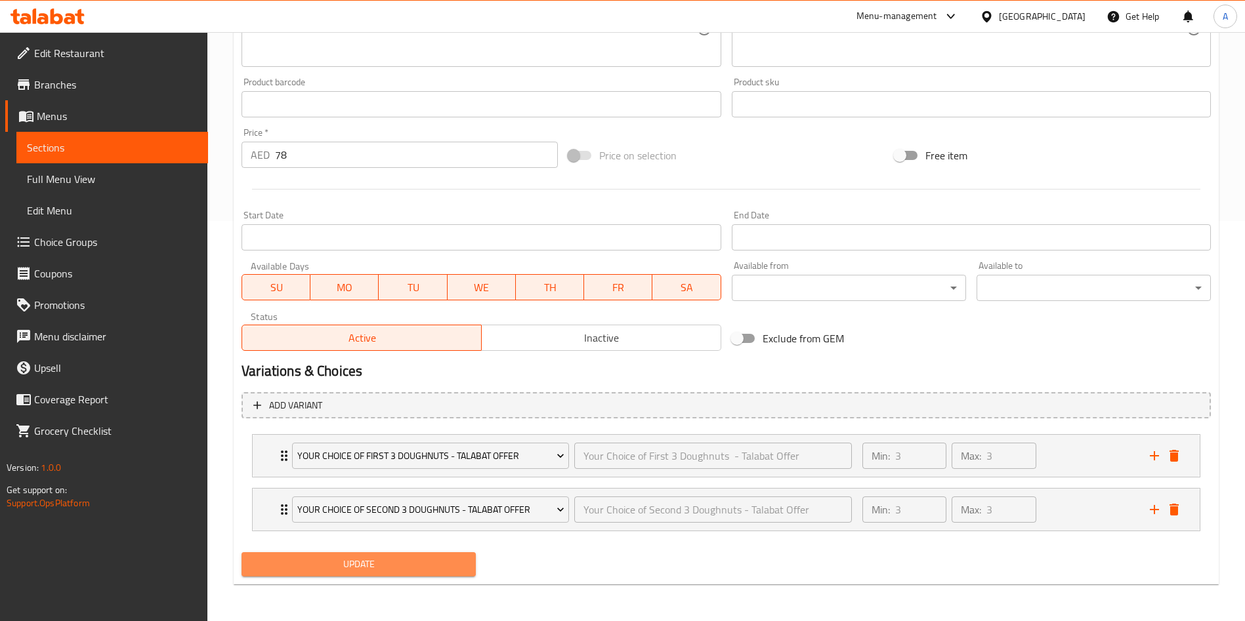
click at [396, 558] on span "Update" at bounding box center [358, 565] width 213 height 16
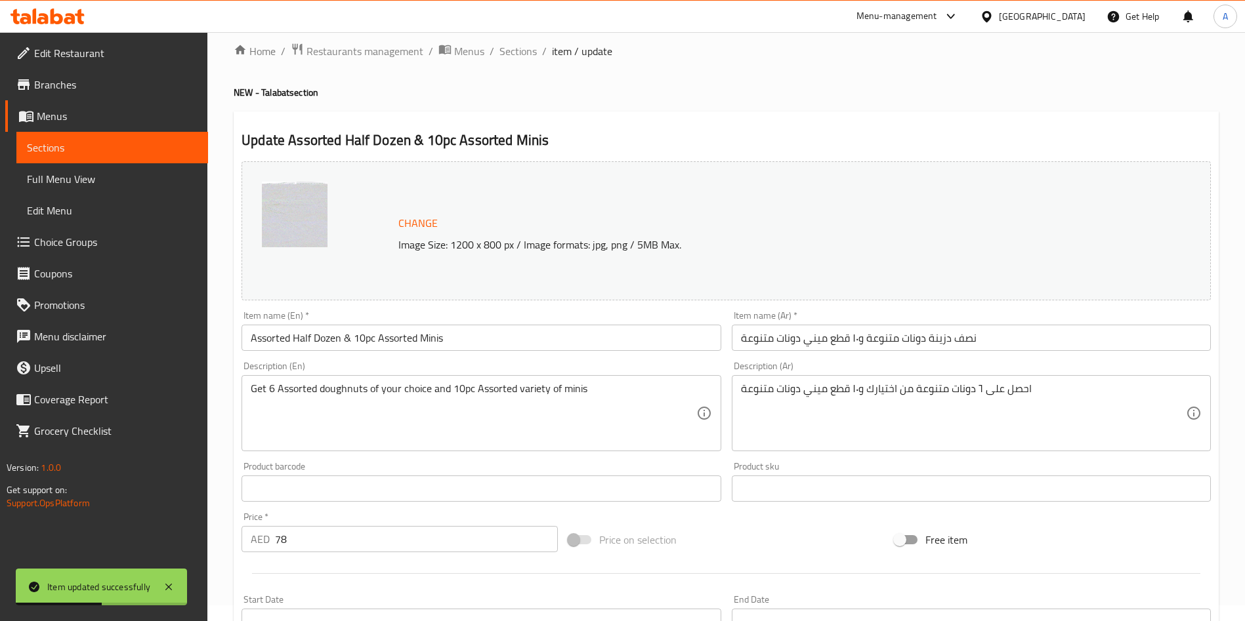
scroll to position [15, 0]
click at [515, 57] on span "Sections" at bounding box center [517, 52] width 37 height 16
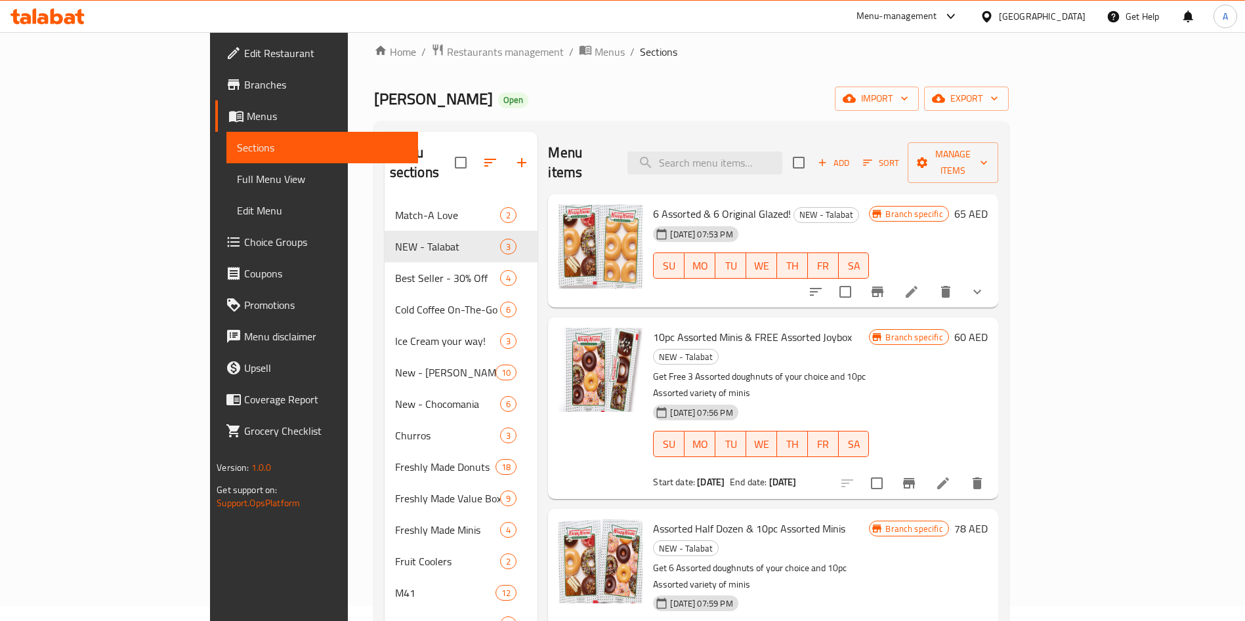
click at [961, 472] on li at bounding box center [943, 484] width 37 height 24
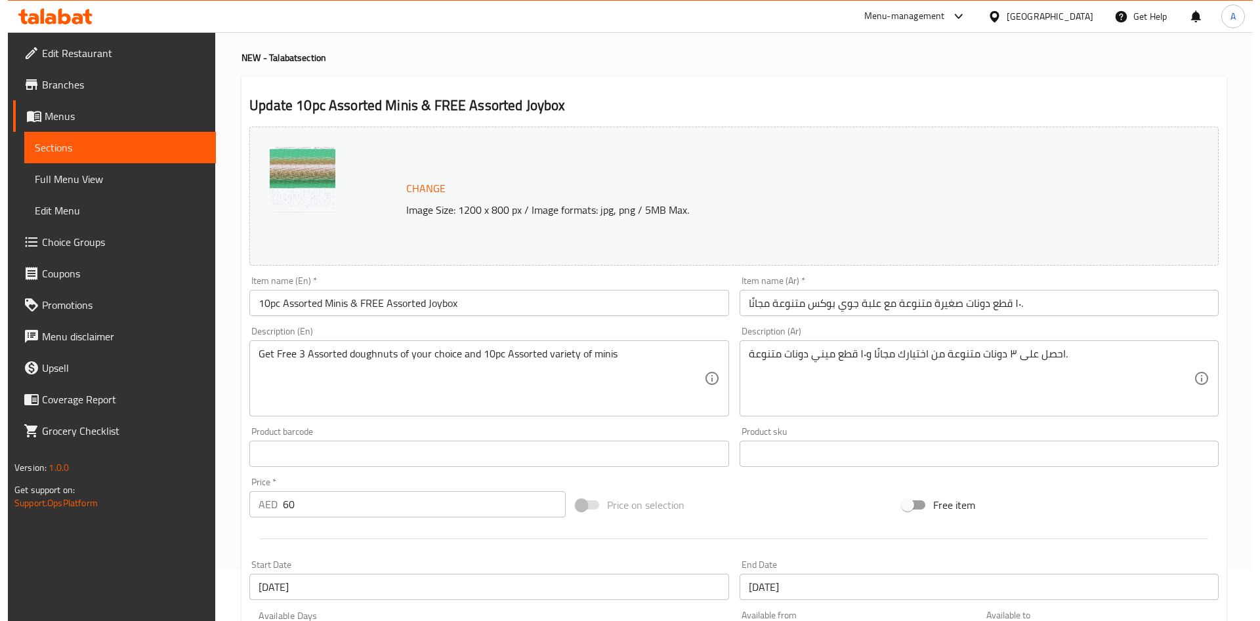
scroll to position [325, 0]
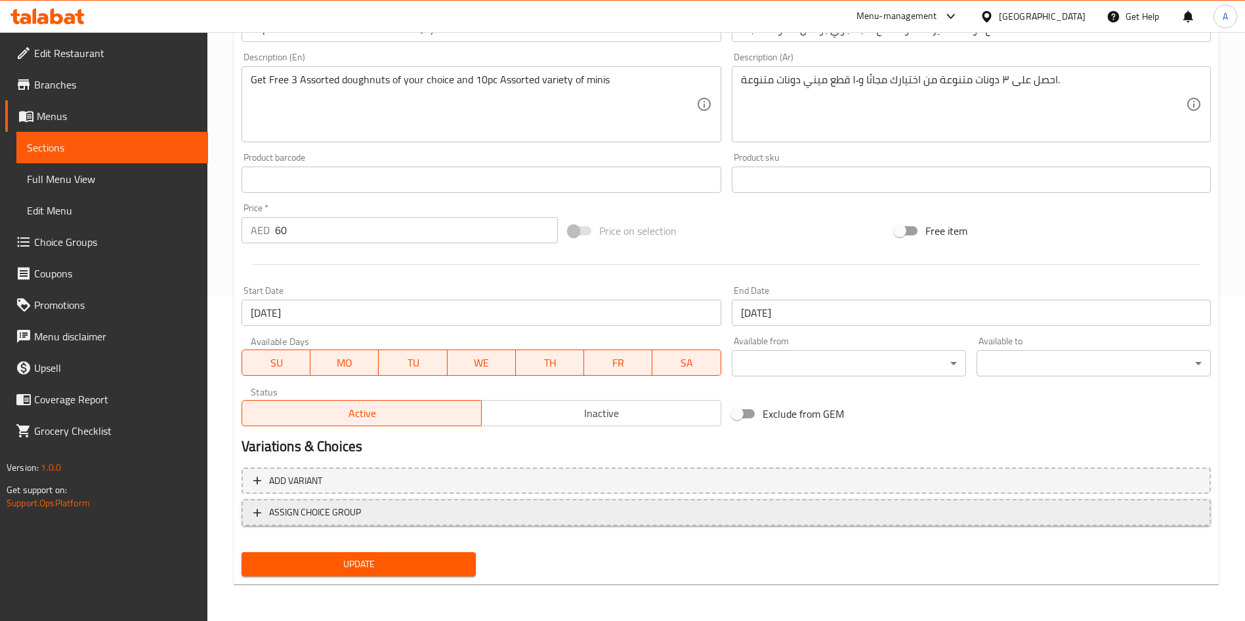
click at [281, 511] on span "ASSIGN CHOICE GROUP" at bounding box center [315, 513] width 92 height 16
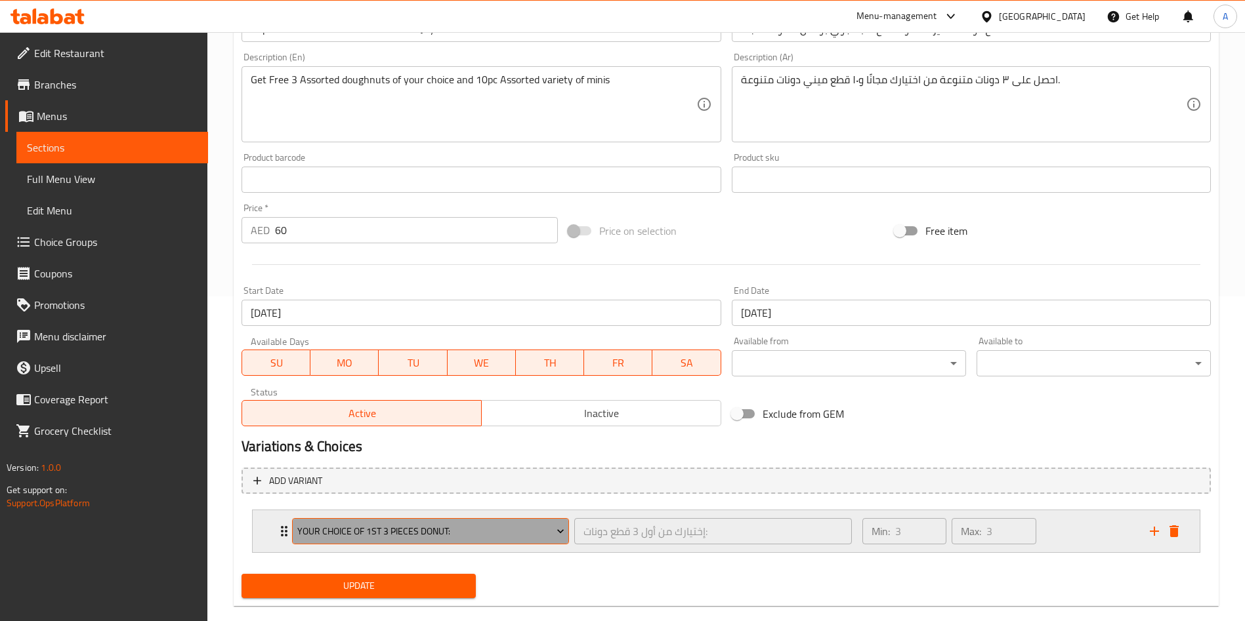
click at [345, 535] on span "Your Choice of 1st 3 Pieces Donut:" at bounding box center [430, 532] width 267 height 16
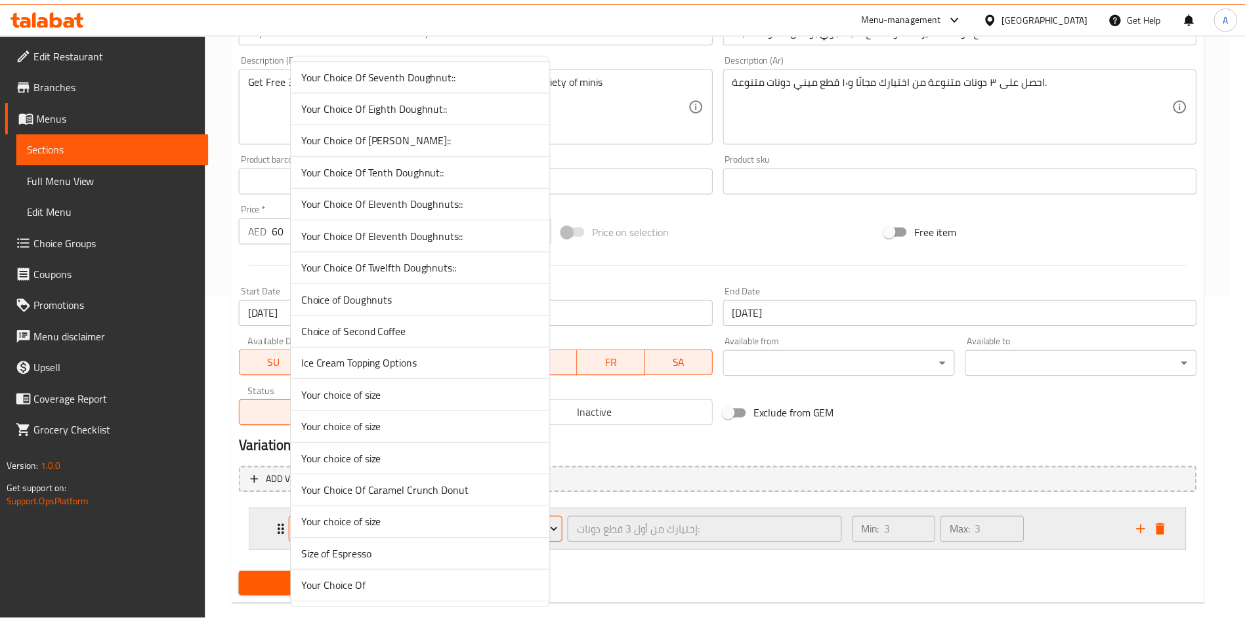
scroll to position [2251, 0]
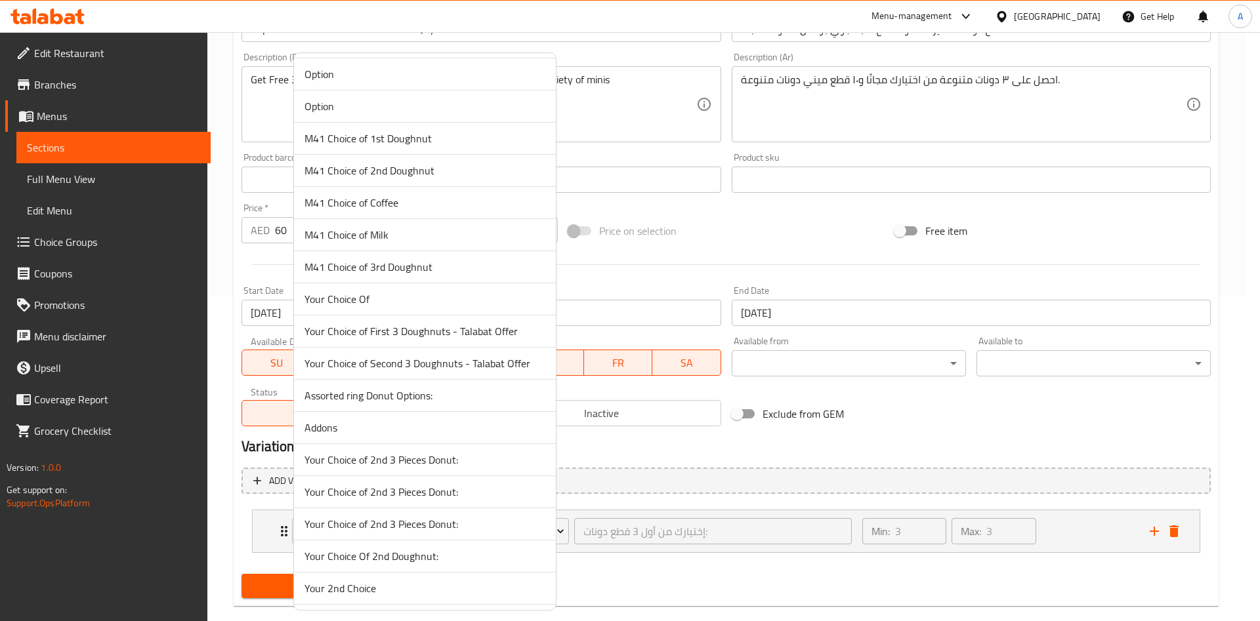
click at [690, 450] on div at bounding box center [630, 310] width 1260 height 621
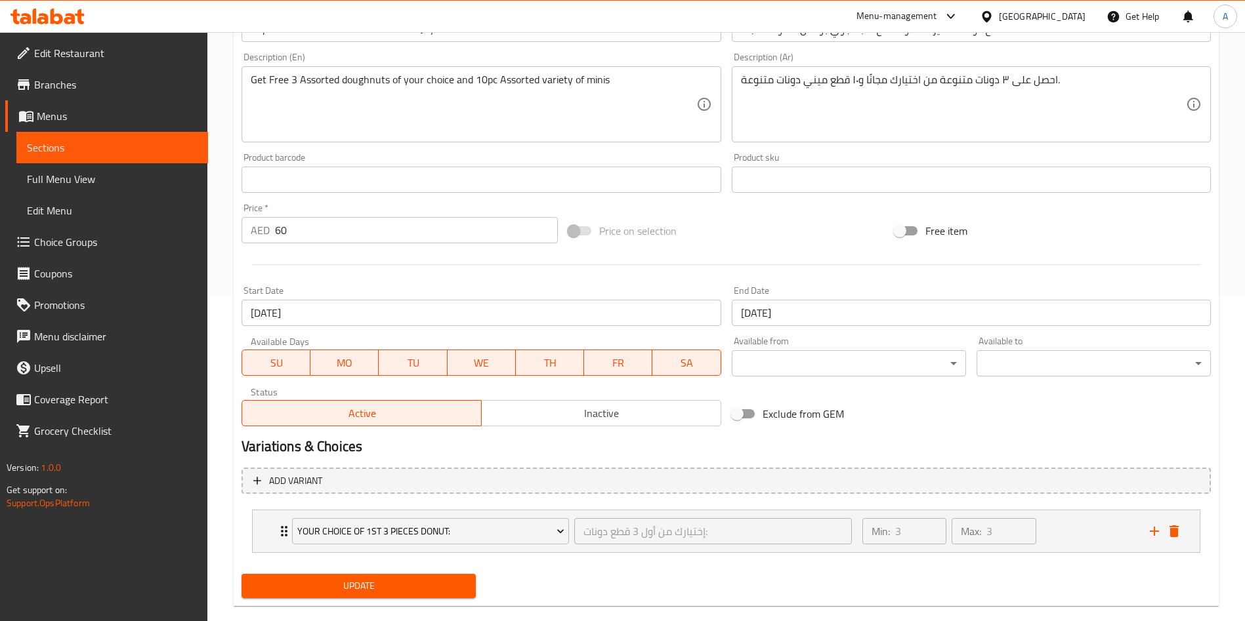
scroll to position [0, 0]
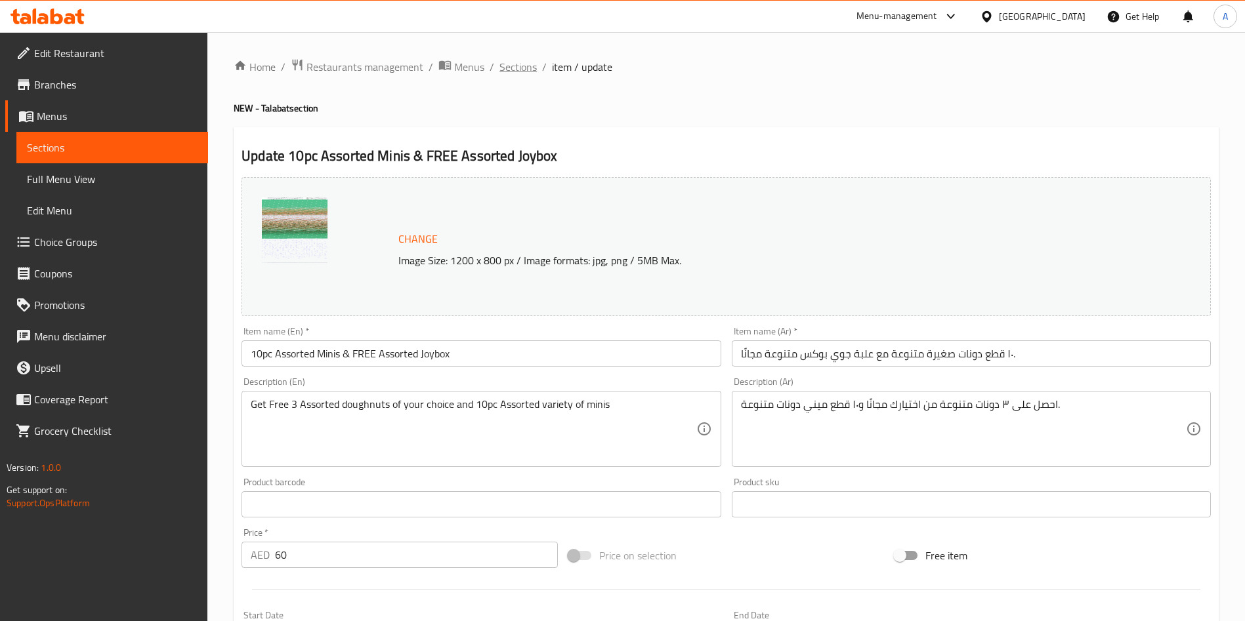
click at [509, 59] on span "Sections" at bounding box center [517, 67] width 37 height 16
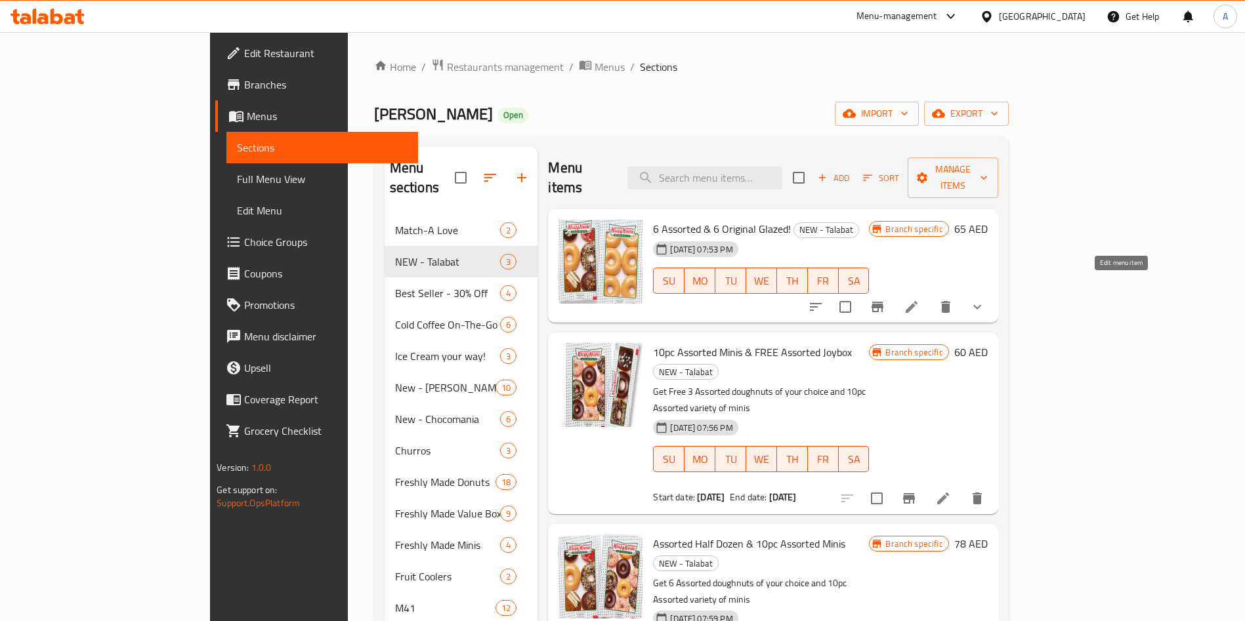
click at [919, 299] on icon at bounding box center [912, 307] width 16 height 16
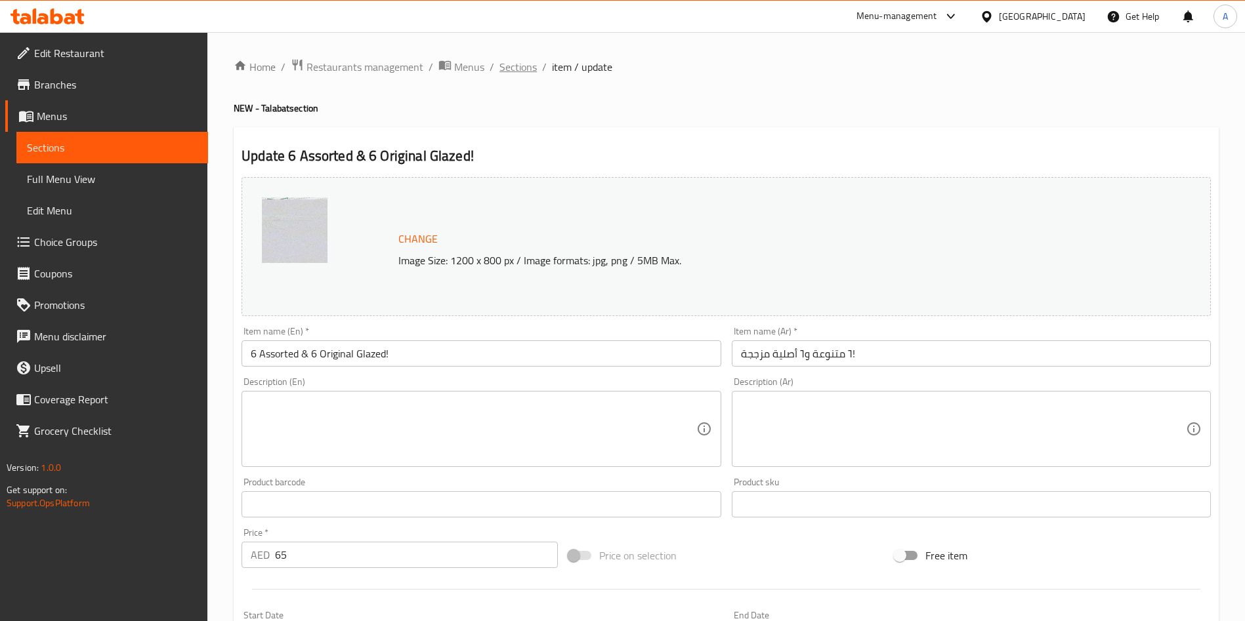
click at [525, 65] on span "Sections" at bounding box center [517, 67] width 37 height 16
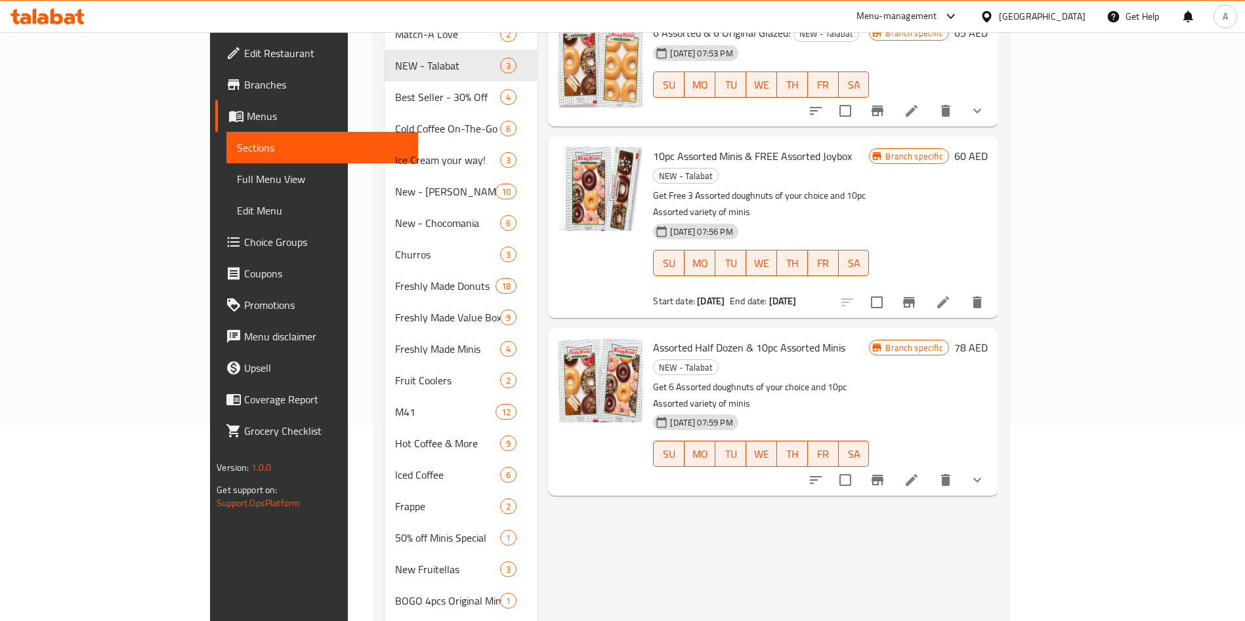
scroll to position [198, 0]
click at [917, 473] on icon at bounding box center [912, 479] width 12 height 12
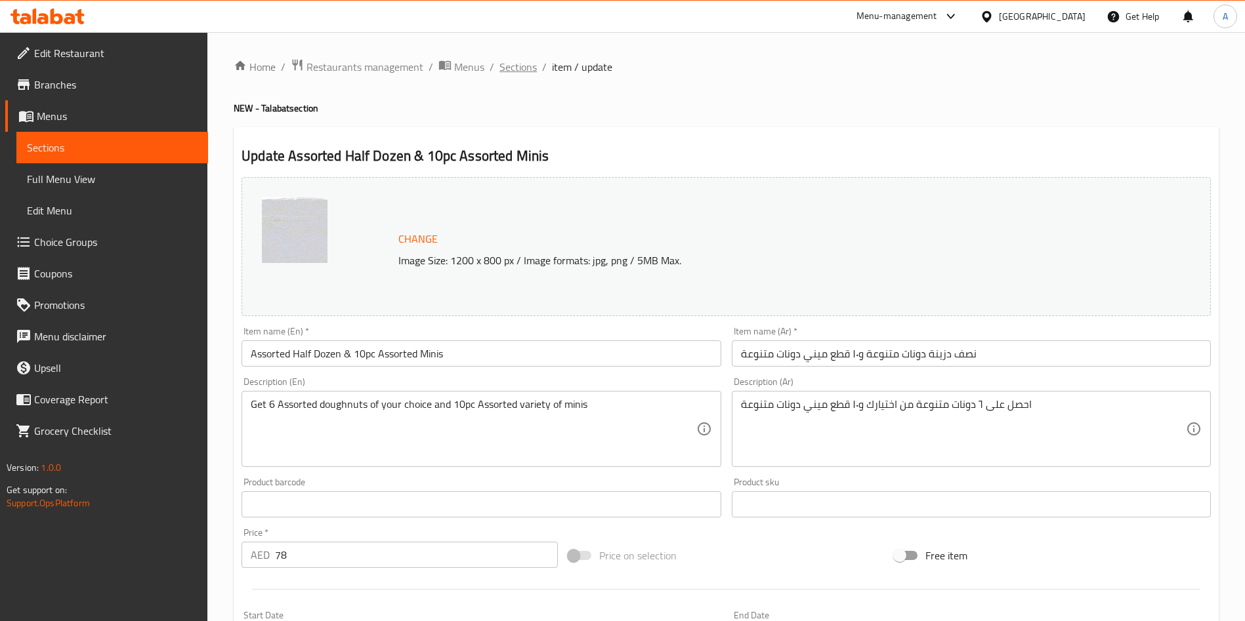
click at [519, 63] on span "Sections" at bounding box center [517, 67] width 37 height 16
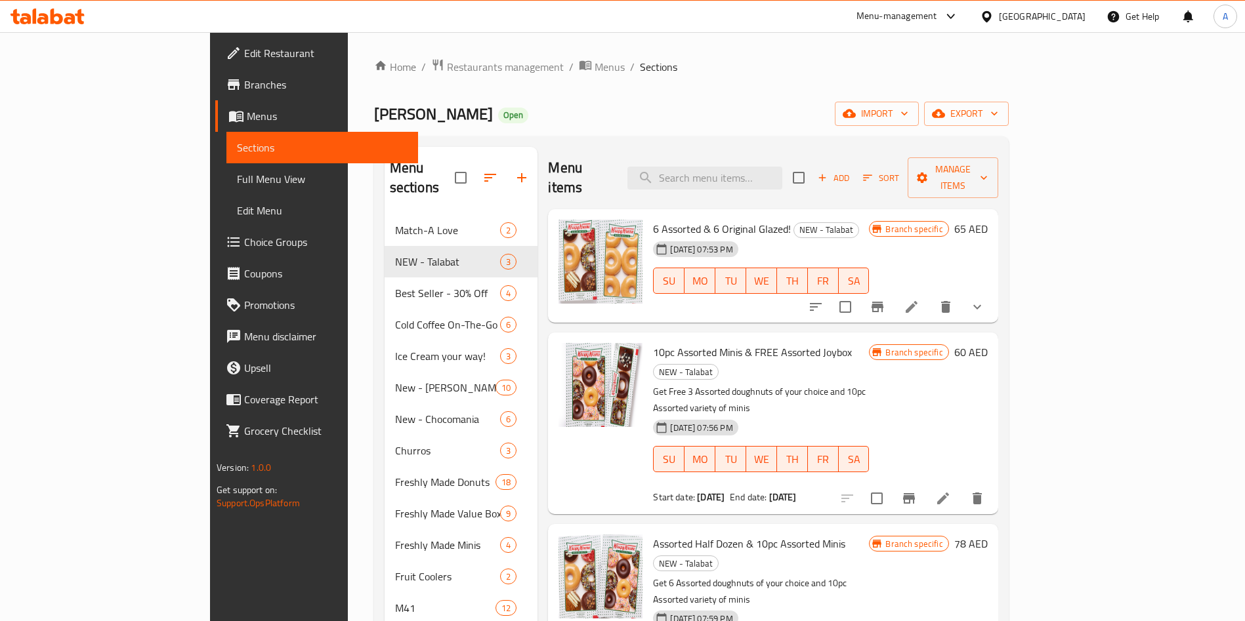
scroll to position [65, 0]
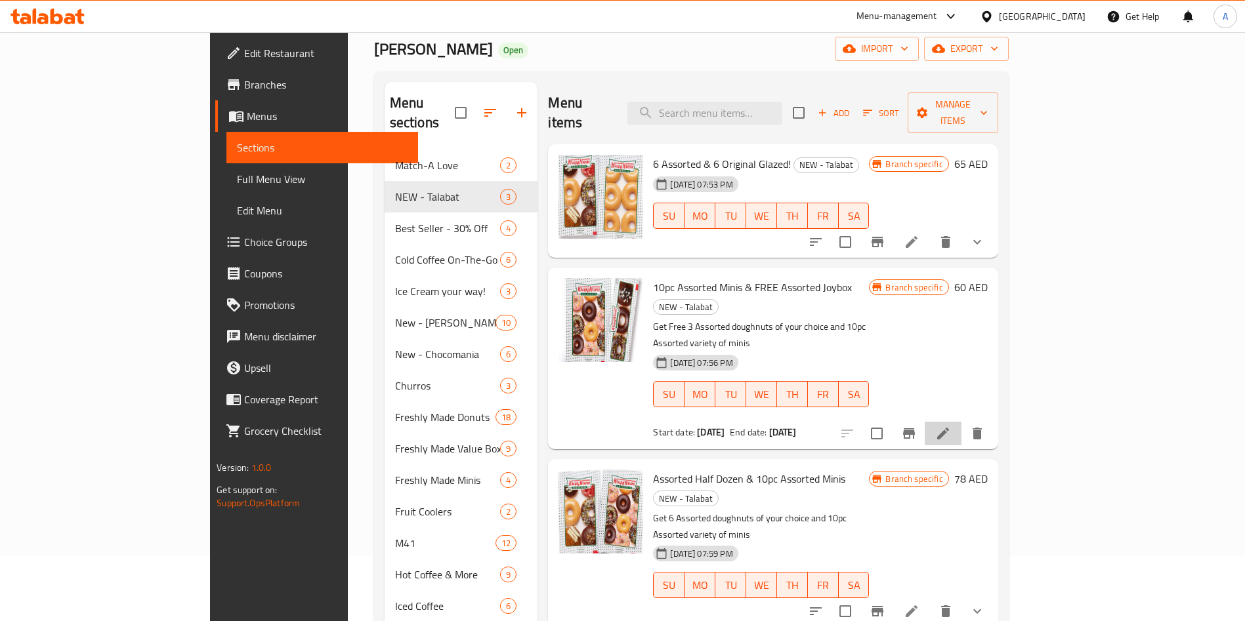
click at [961, 422] on li at bounding box center [943, 434] width 37 height 24
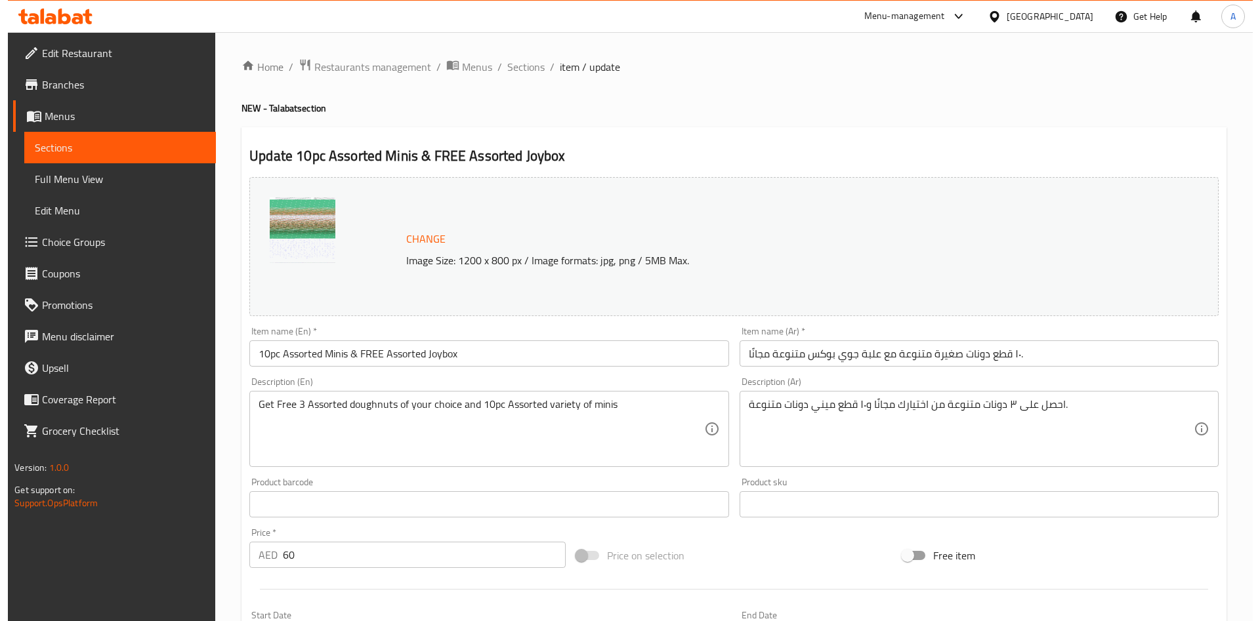
scroll to position [325, 0]
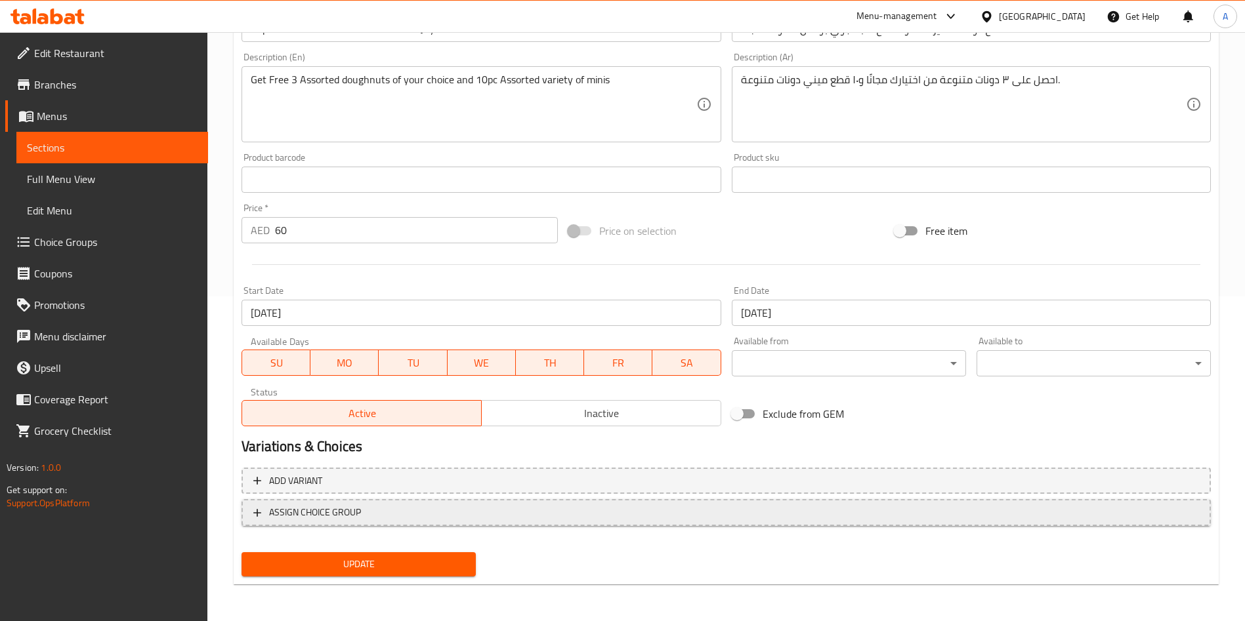
click at [287, 511] on span "ASSIGN CHOICE GROUP" at bounding box center [315, 513] width 92 height 16
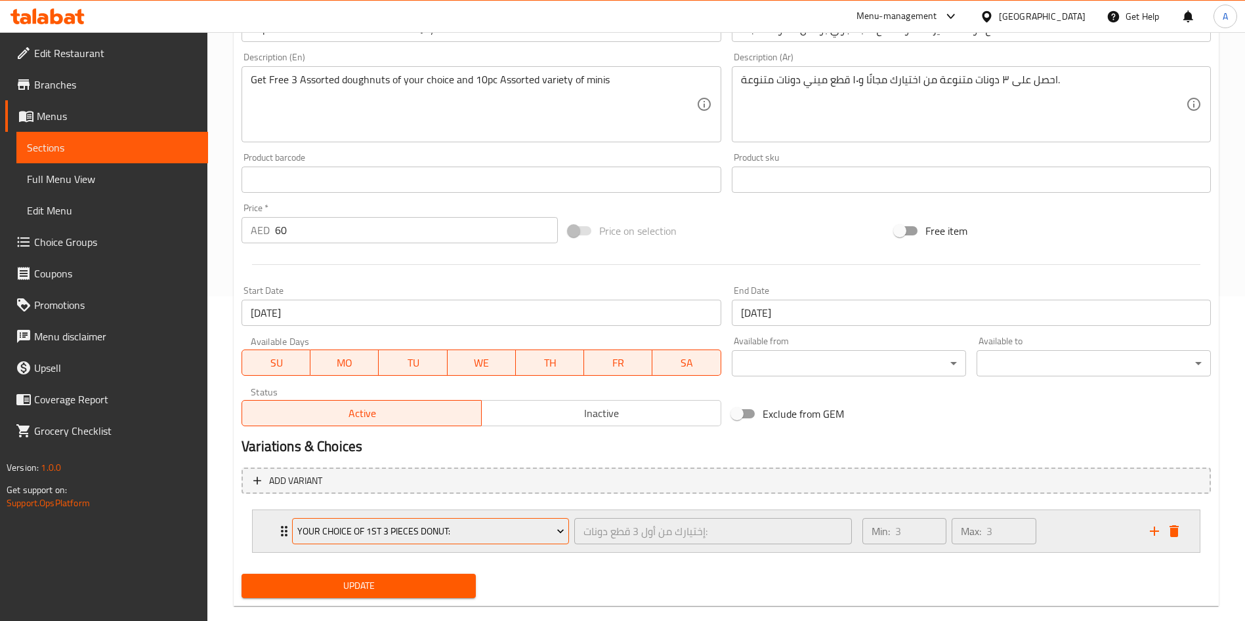
click at [347, 537] on span "Your Choice of 1st 3 Pieces Donut:" at bounding box center [430, 532] width 267 height 16
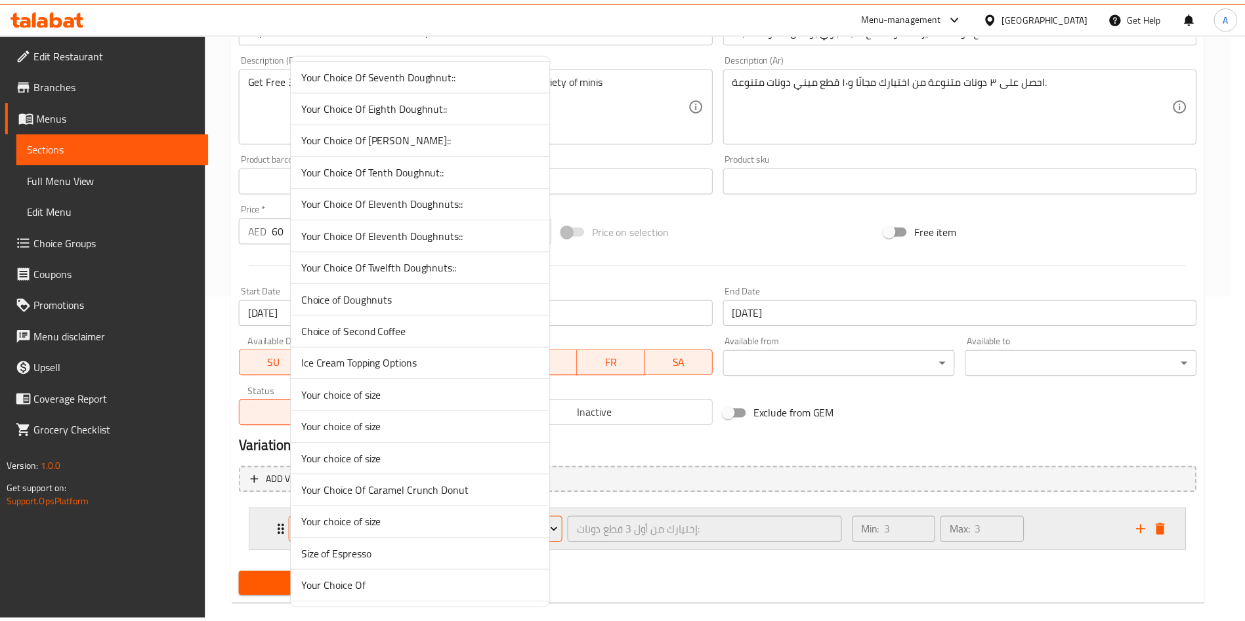
scroll to position [2251, 0]
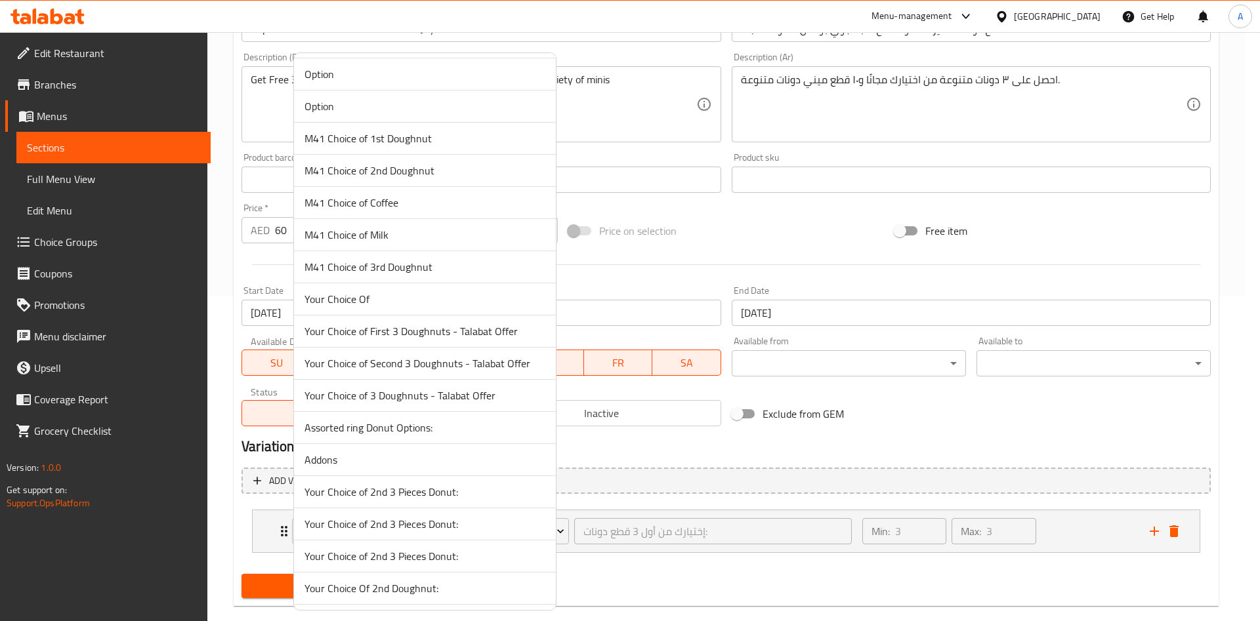
click at [381, 392] on span "Your Choice of 3 Doughnuts - Talabat Offer" at bounding box center [425, 396] width 241 height 16
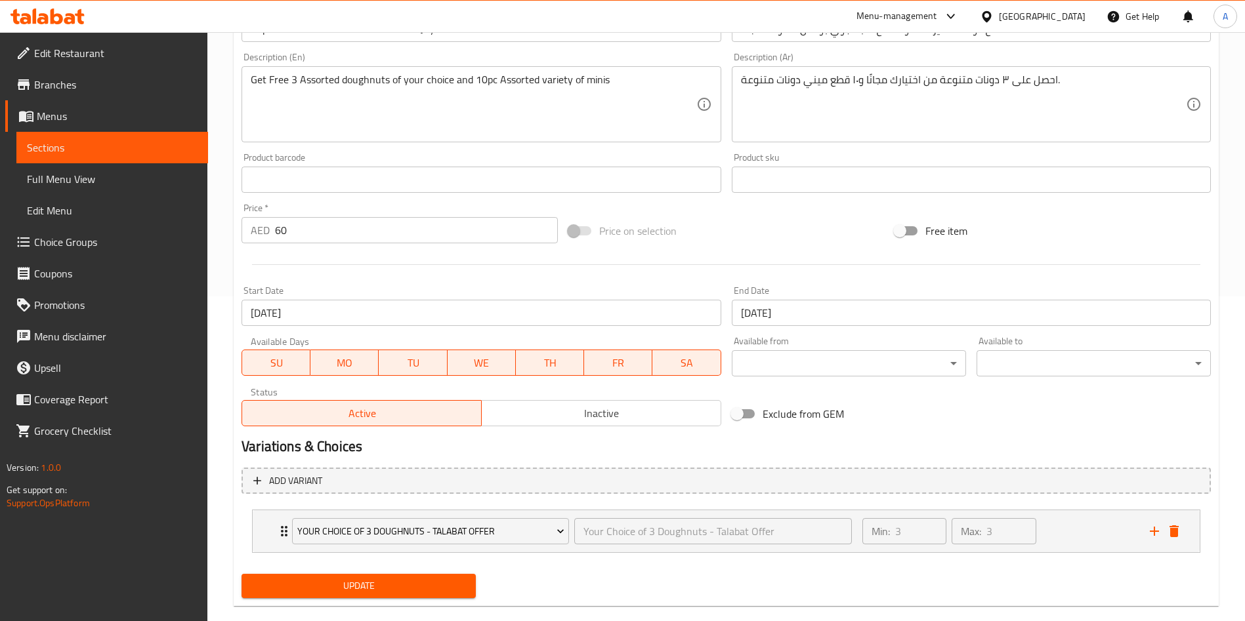
click at [358, 580] on span "Update" at bounding box center [358, 586] width 213 height 16
click at [431, 589] on span "Update" at bounding box center [358, 586] width 213 height 16
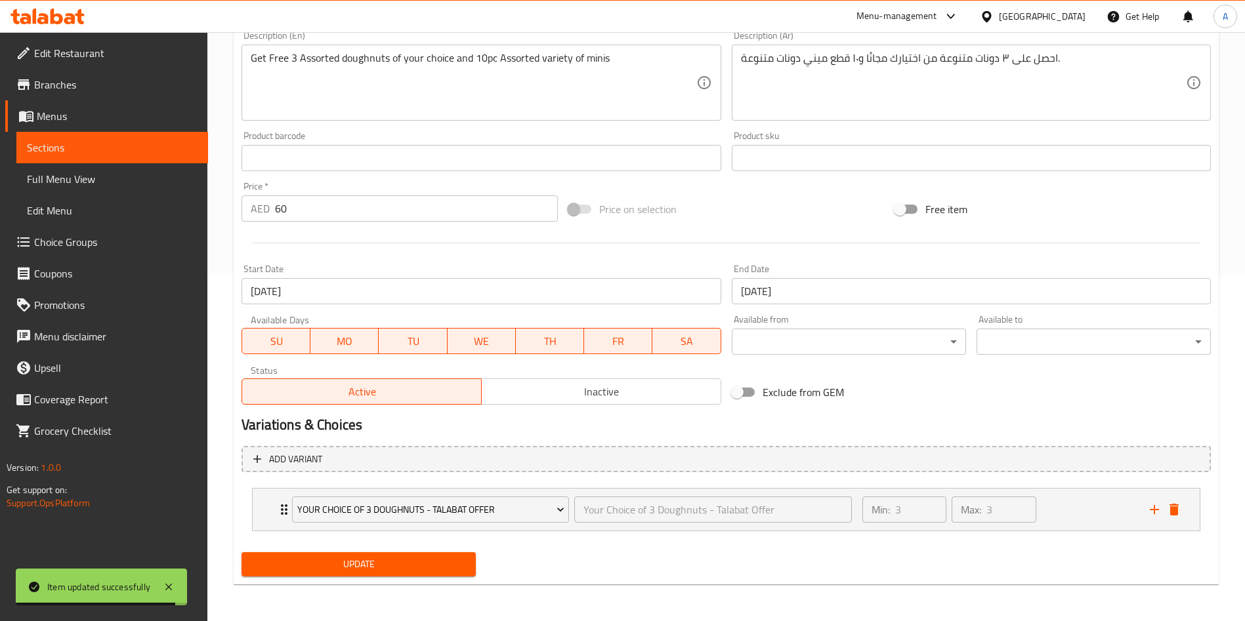
scroll to position [0, 0]
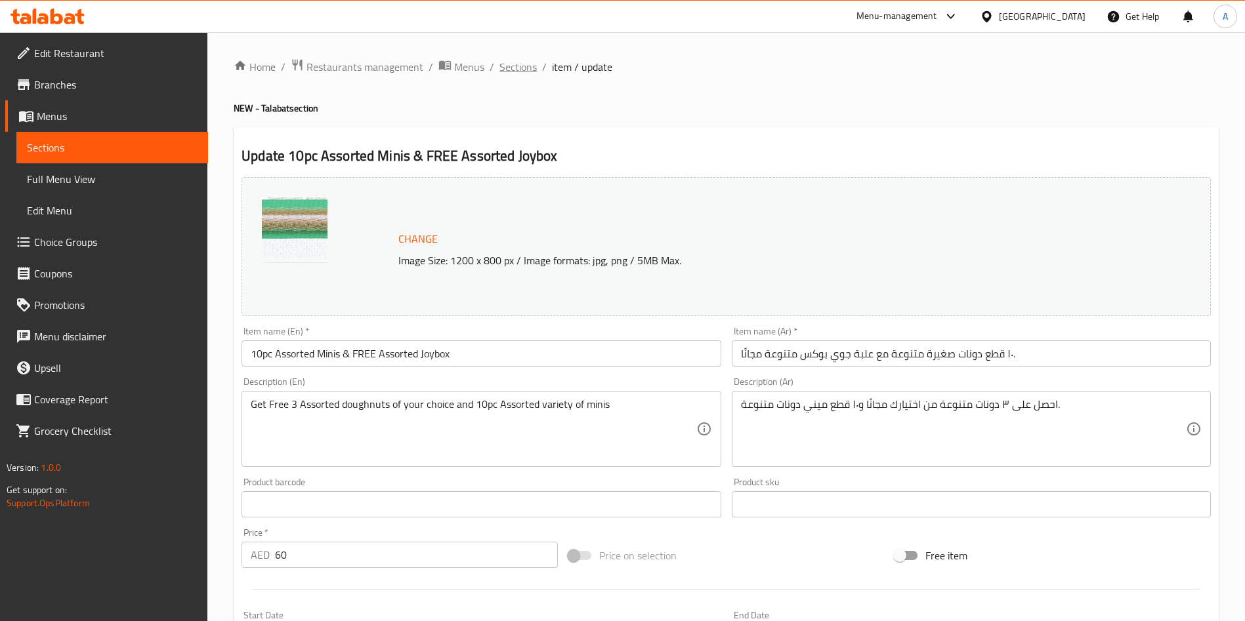
click at [516, 66] on span "Sections" at bounding box center [517, 67] width 37 height 16
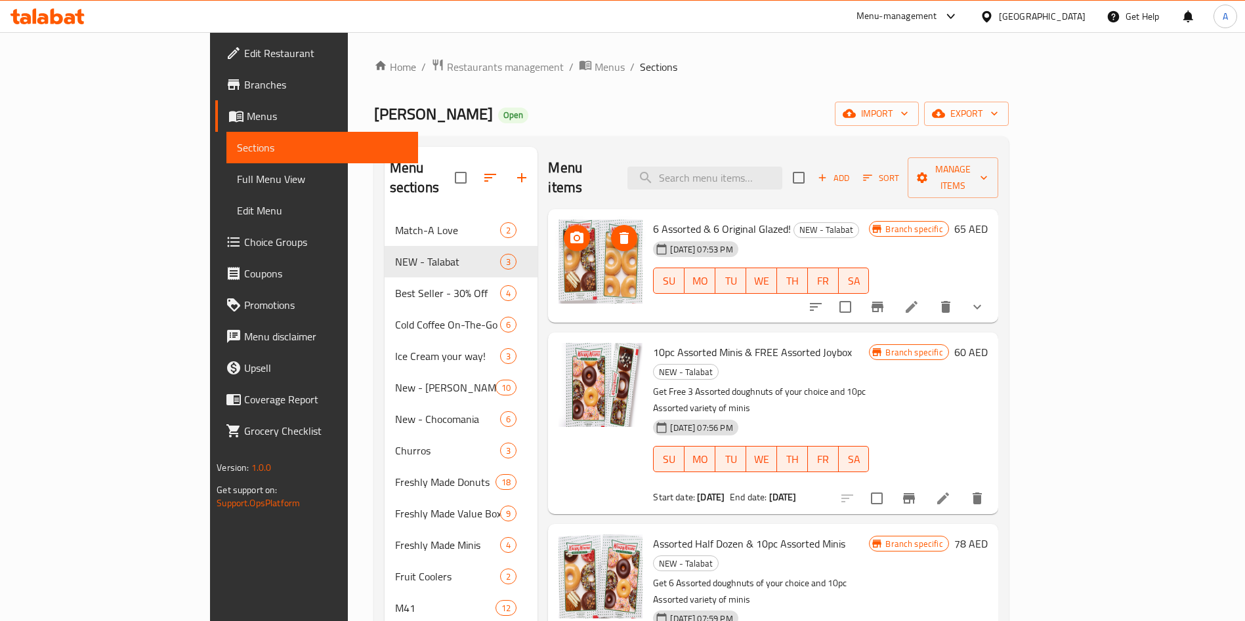
scroll to position [54, 0]
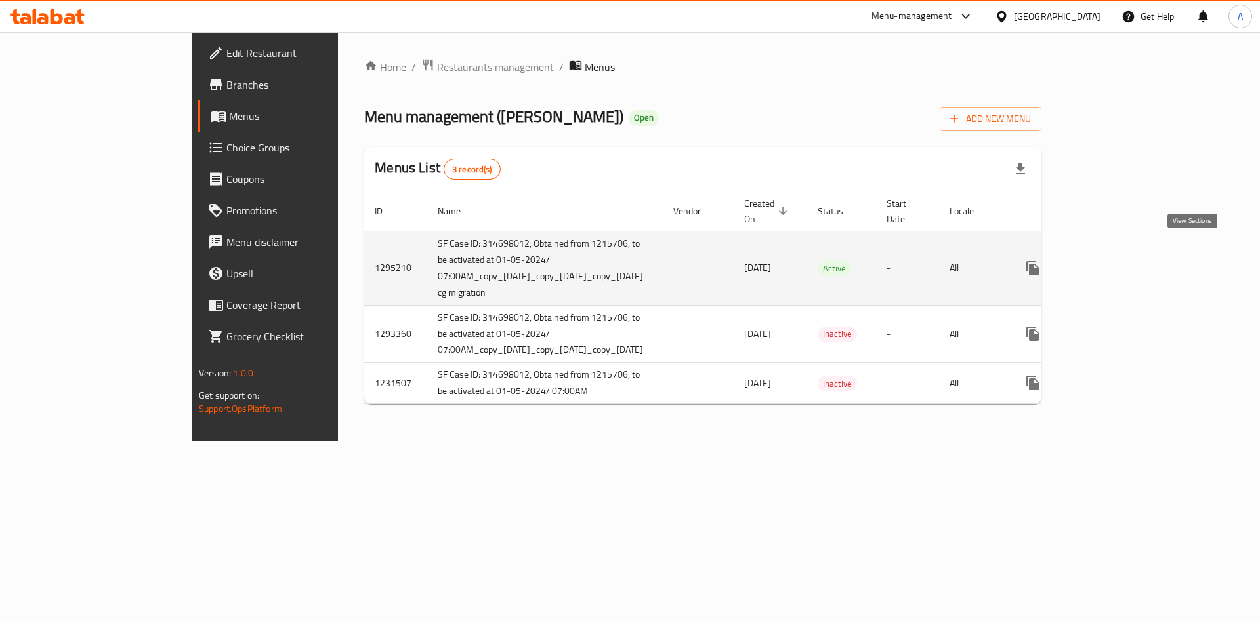
click at [1133, 263] on icon "enhanced table" at bounding box center [1128, 269] width 12 height 12
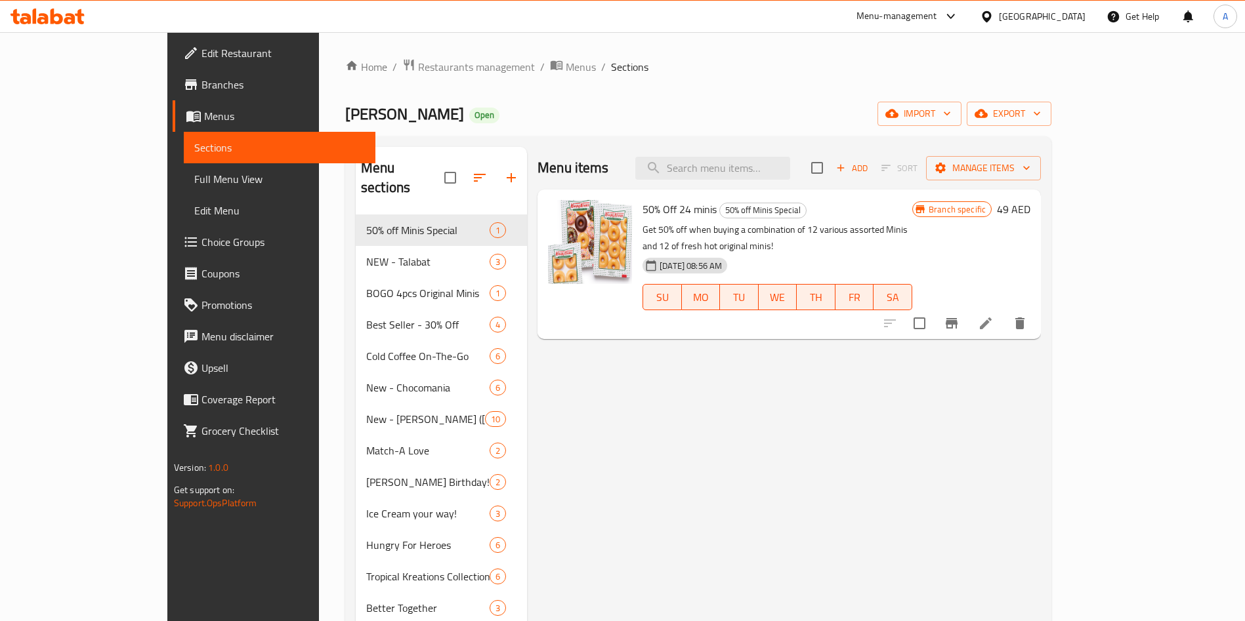
click at [201, 235] on span "Choice Groups" at bounding box center [282, 242] width 163 height 16
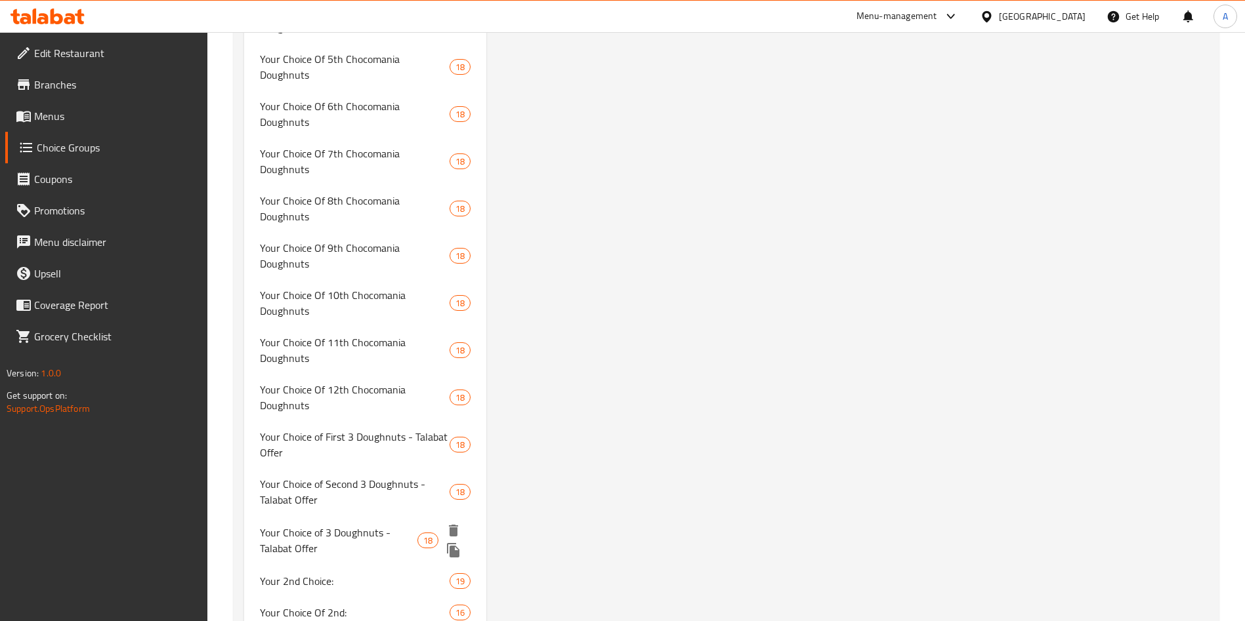
scroll to position [4882, 0]
click at [369, 524] on span "Your Choice of 3 Doughnuts - Talabat Offer" at bounding box center [339, 540] width 158 height 32
type input "Your Choice of 3 Doughnuts - Talabat Offer"
type input "3"
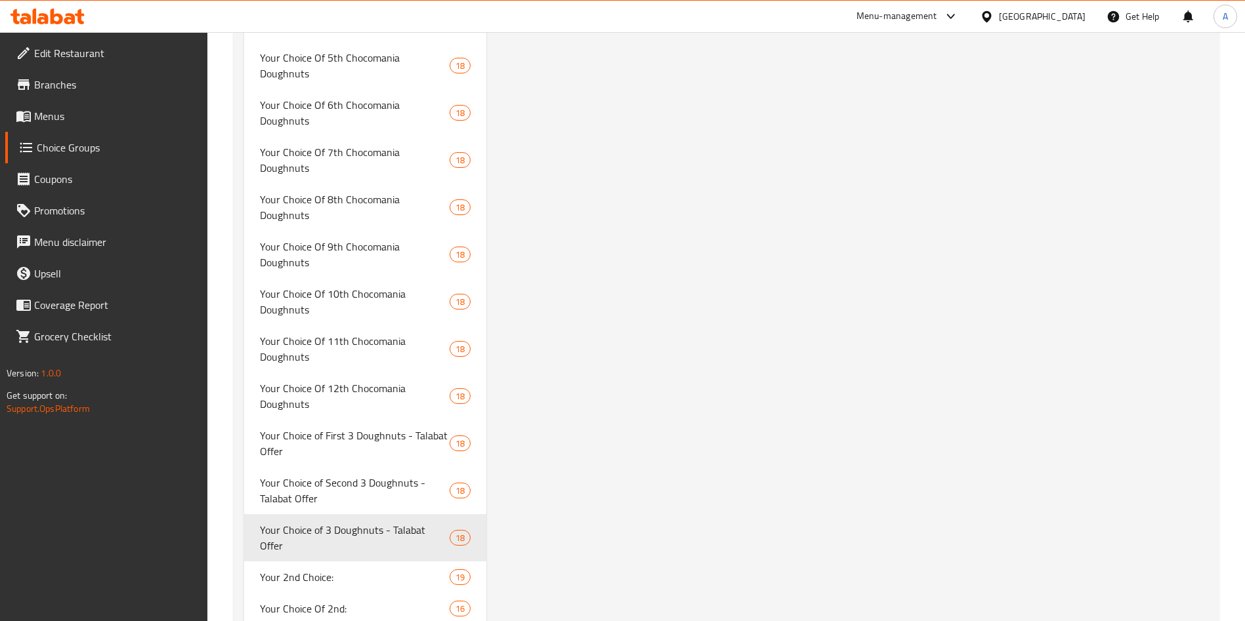
type input "3"
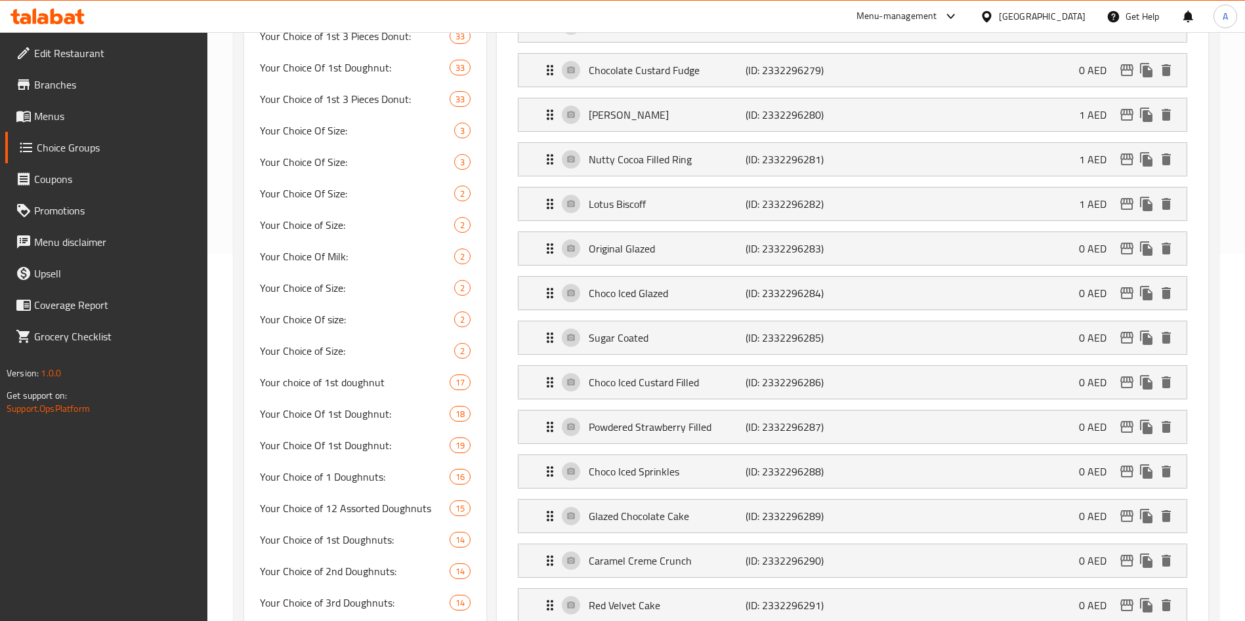
scroll to position [0, 0]
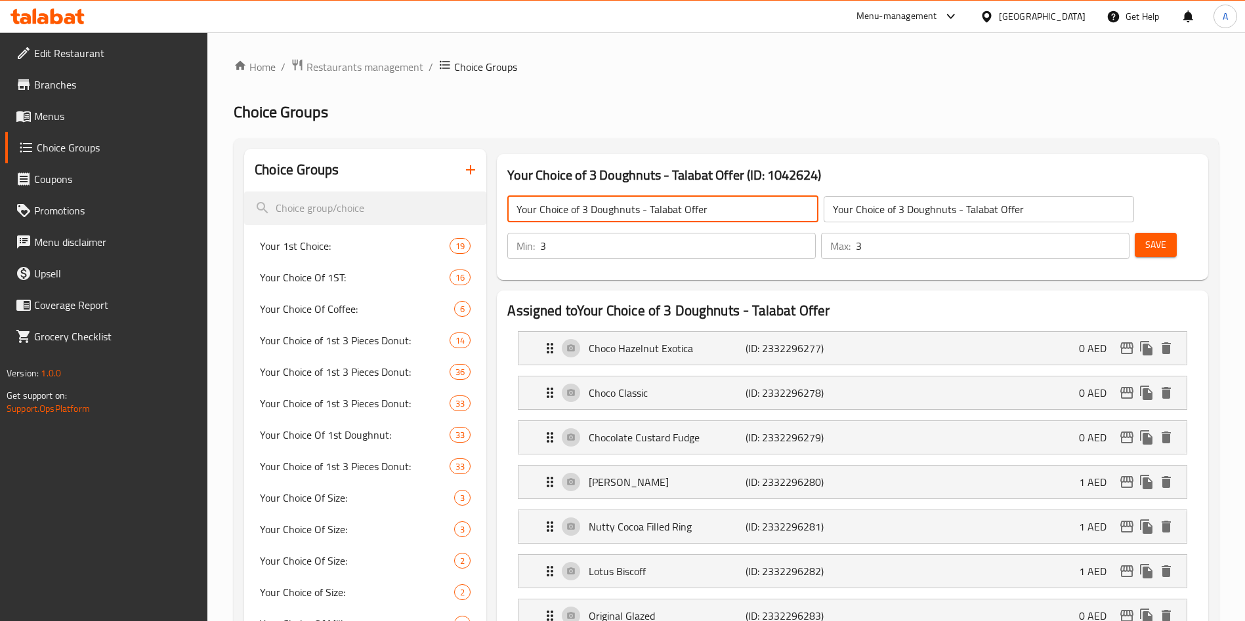
click at [623, 215] on input "Your Choice of 3 Doughnuts - Talabat Offer" at bounding box center [662, 209] width 310 height 26
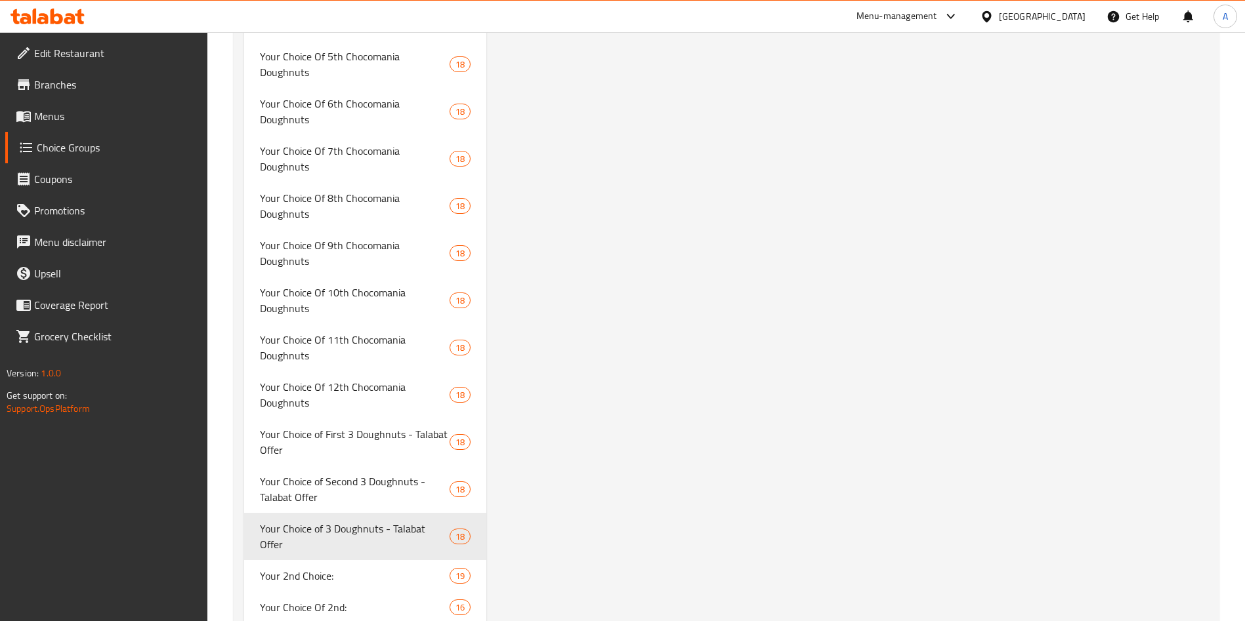
scroll to position [4881, 0]
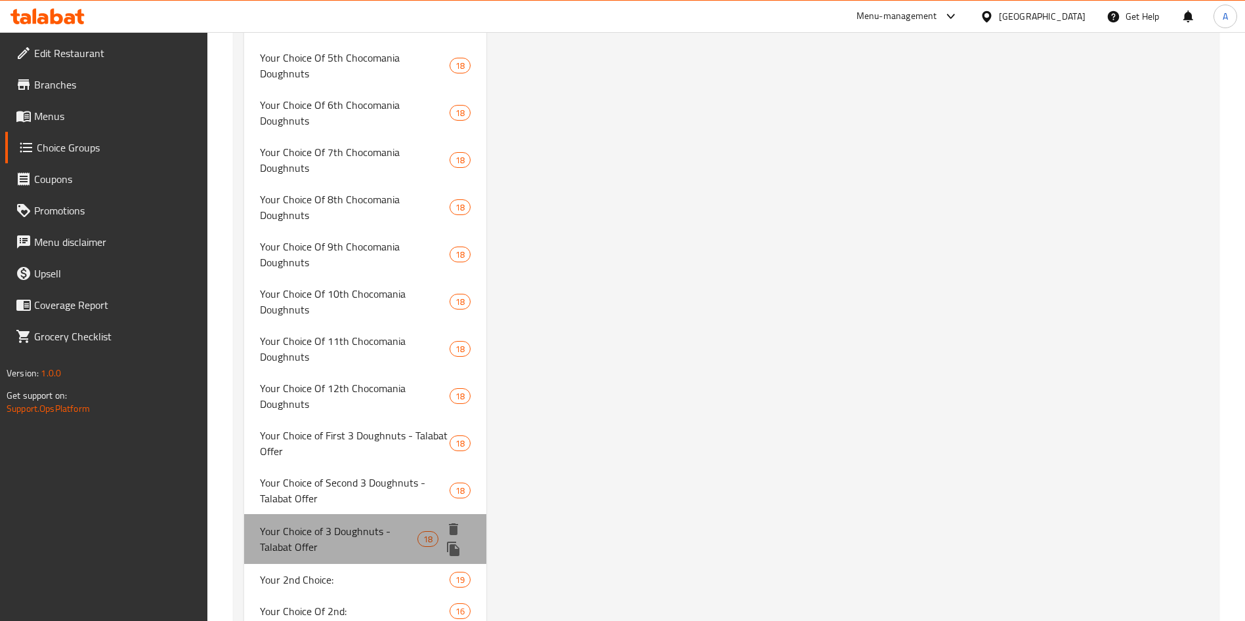
click at [352, 524] on span "Your Choice of 3 Doughnuts - Talabat Offer" at bounding box center [339, 540] width 158 height 32
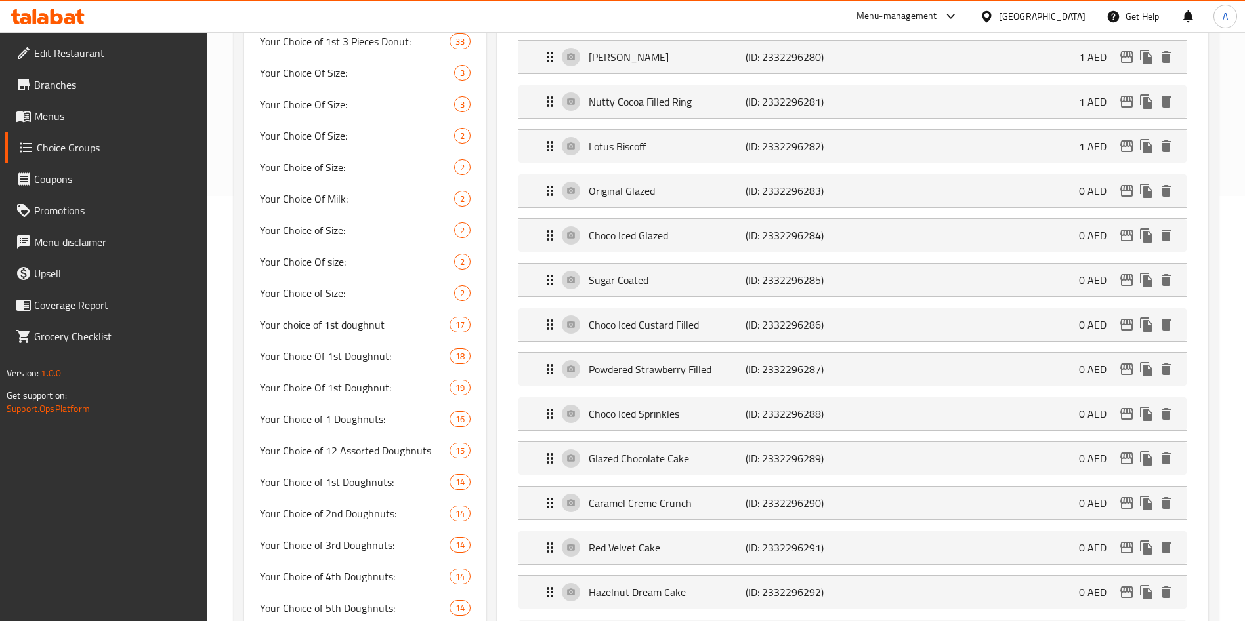
scroll to position [0, 0]
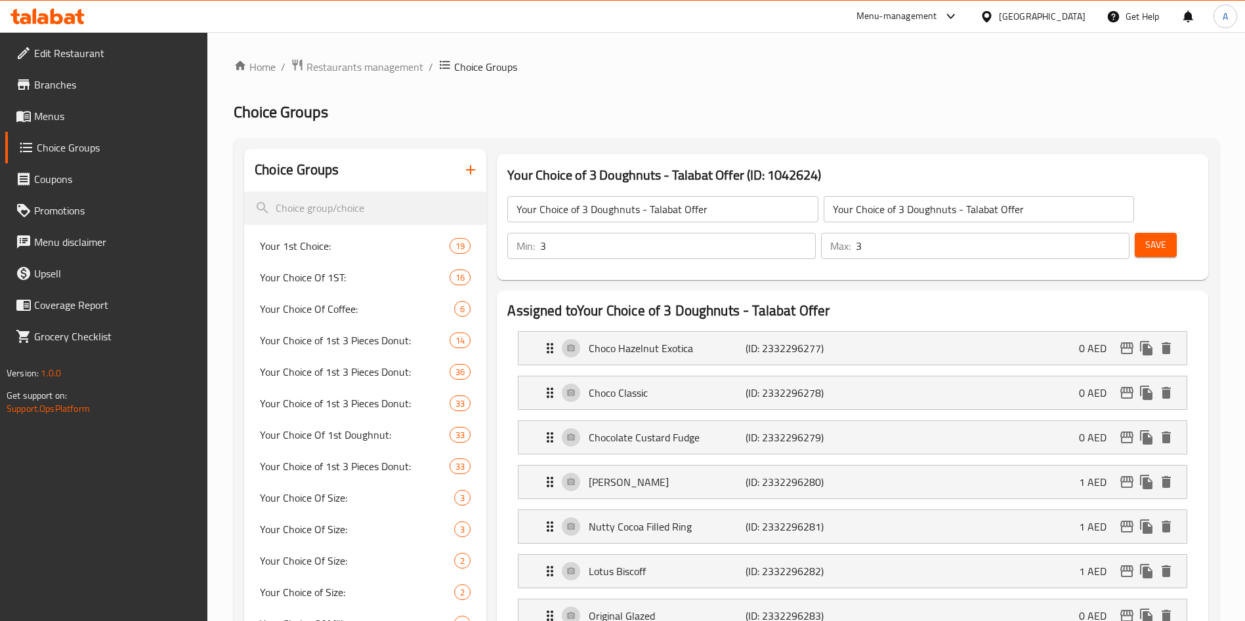
click at [635, 203] on input "Your Choice of 3 Doughnuts - Talabat Offer" at bounding box center [662, 209] width 310 height 26
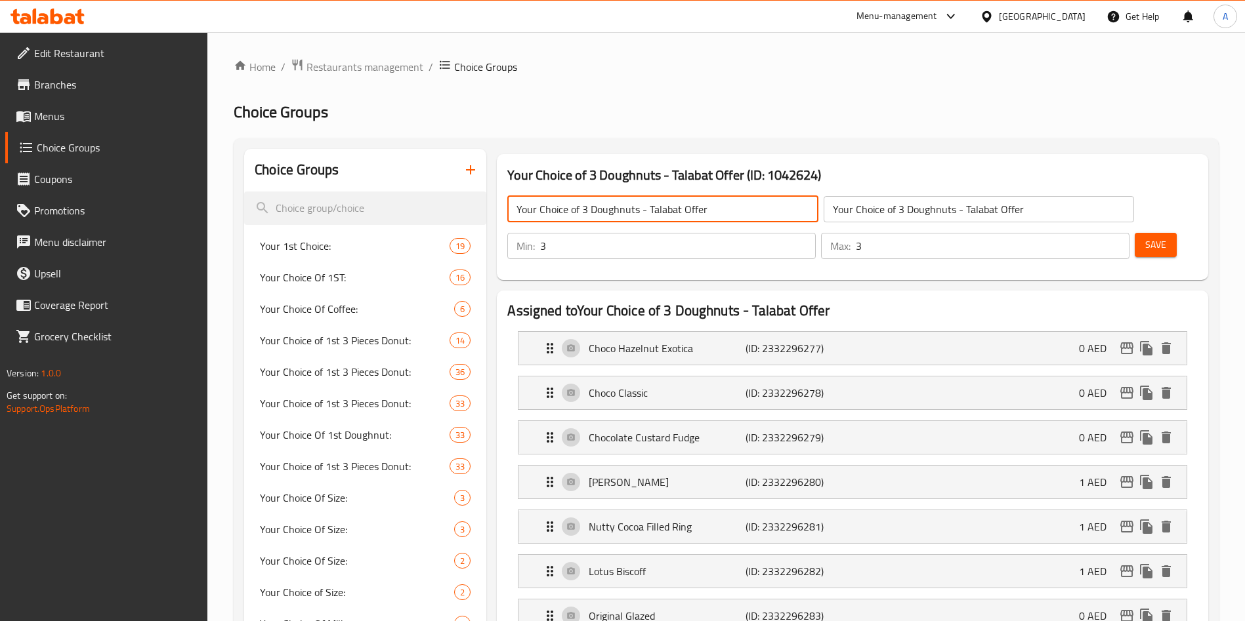
click at [635, 203] on input "Your Choice of 3 Doughnuts - Talabat Offer" at bounding box center [662, 209] width 310 height 26
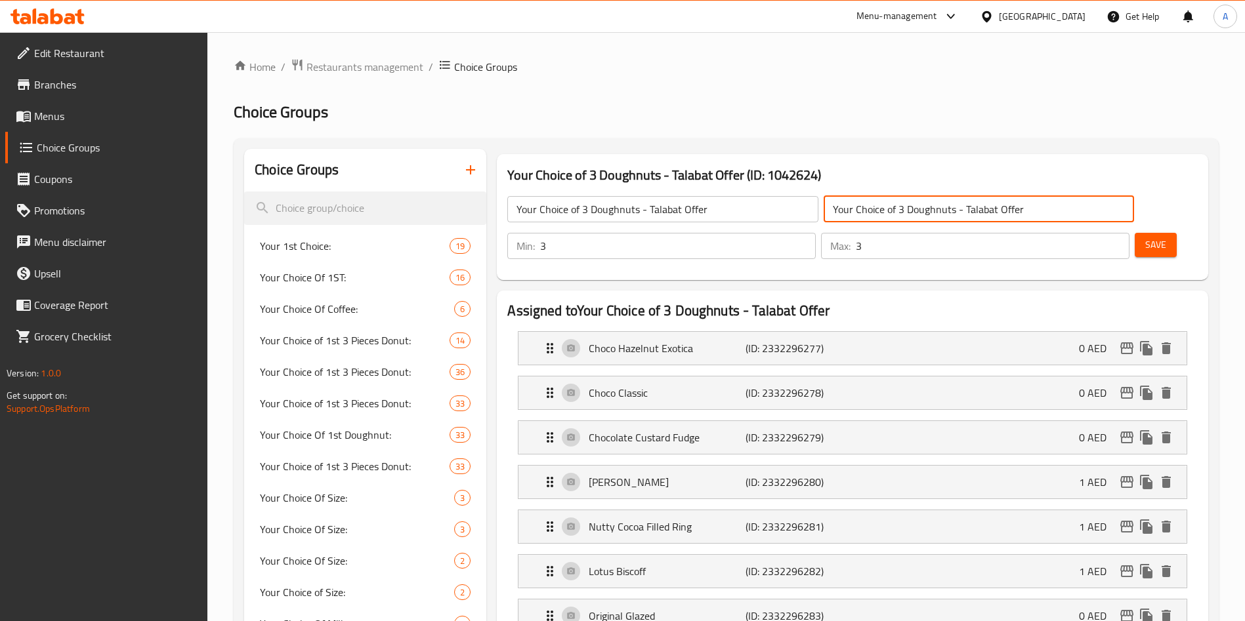
click at [824, 209] on input "Your Choice of 3 Doughnuts - Talabat Offer" at bounding box center [979, 209] width 310 height 26
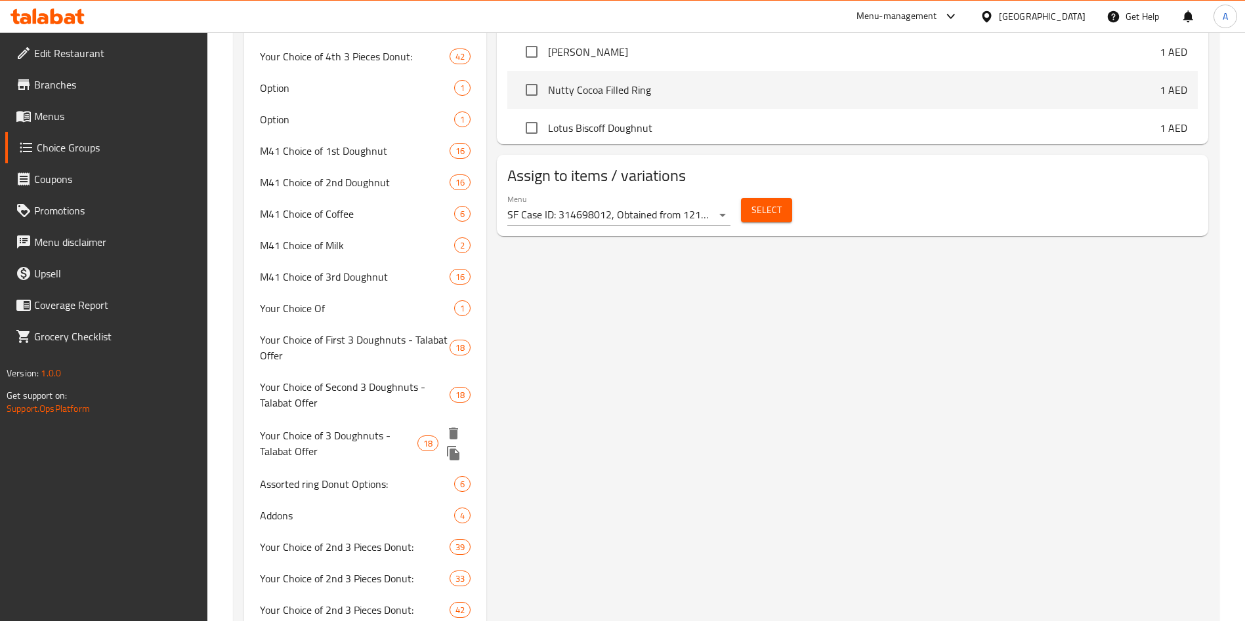
scroll to position [2409, 0]
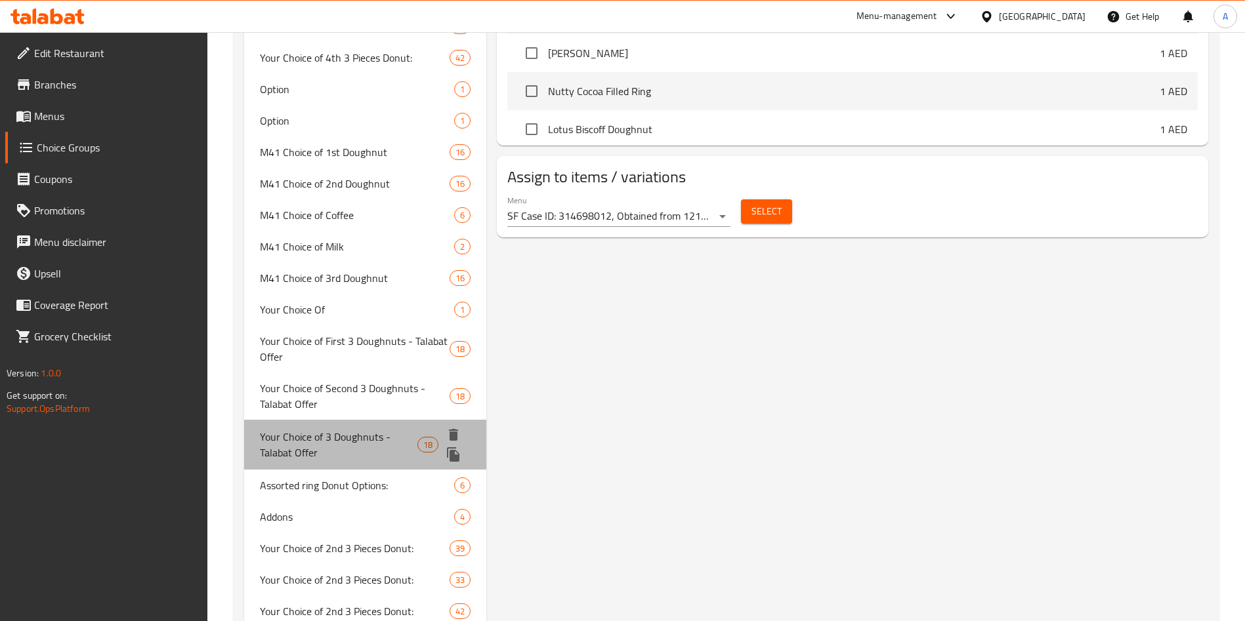
click at [372, 429] on span "Your Choice of 3 Doughnuts - Talabat Offer" at bounding box center [339, 445] width 158 height 32
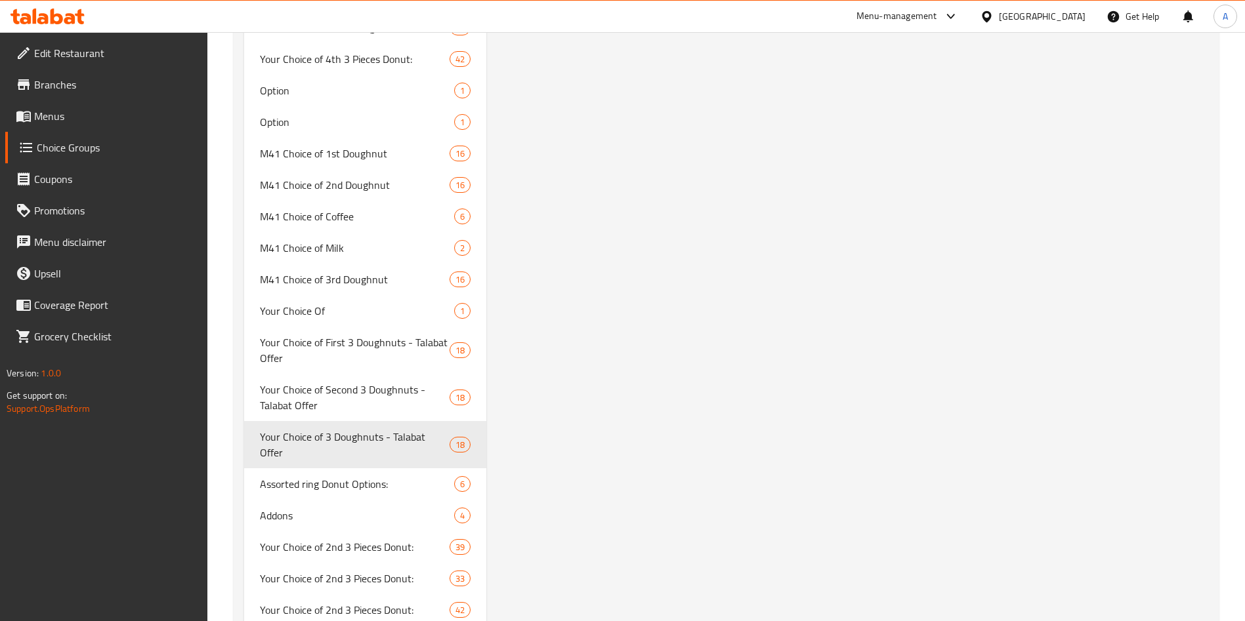
type input "Your Choice of 3 Doughnuts - Talabat Offer"
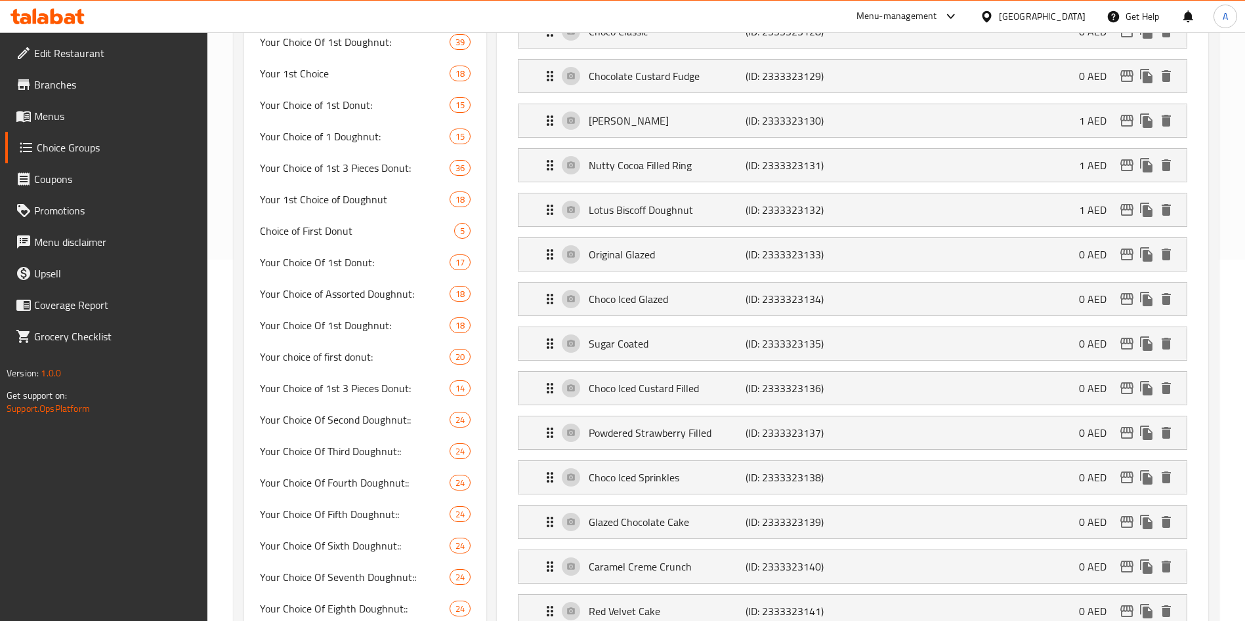
scroll to position [279, 0]
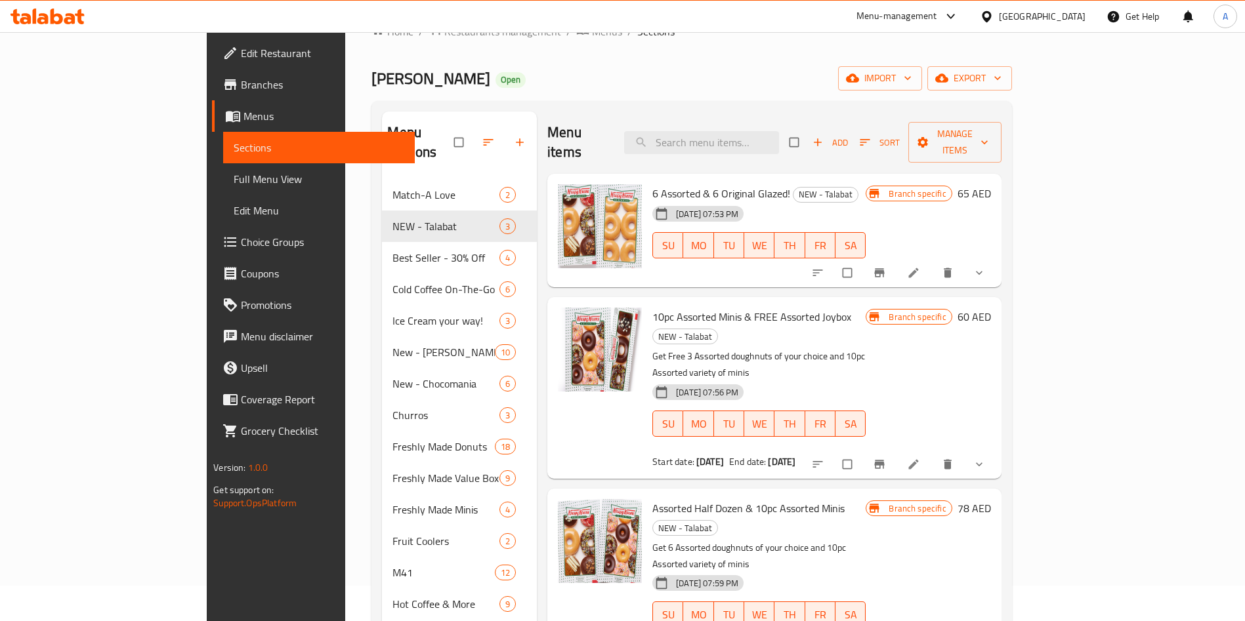
scroll to position [35, 0]
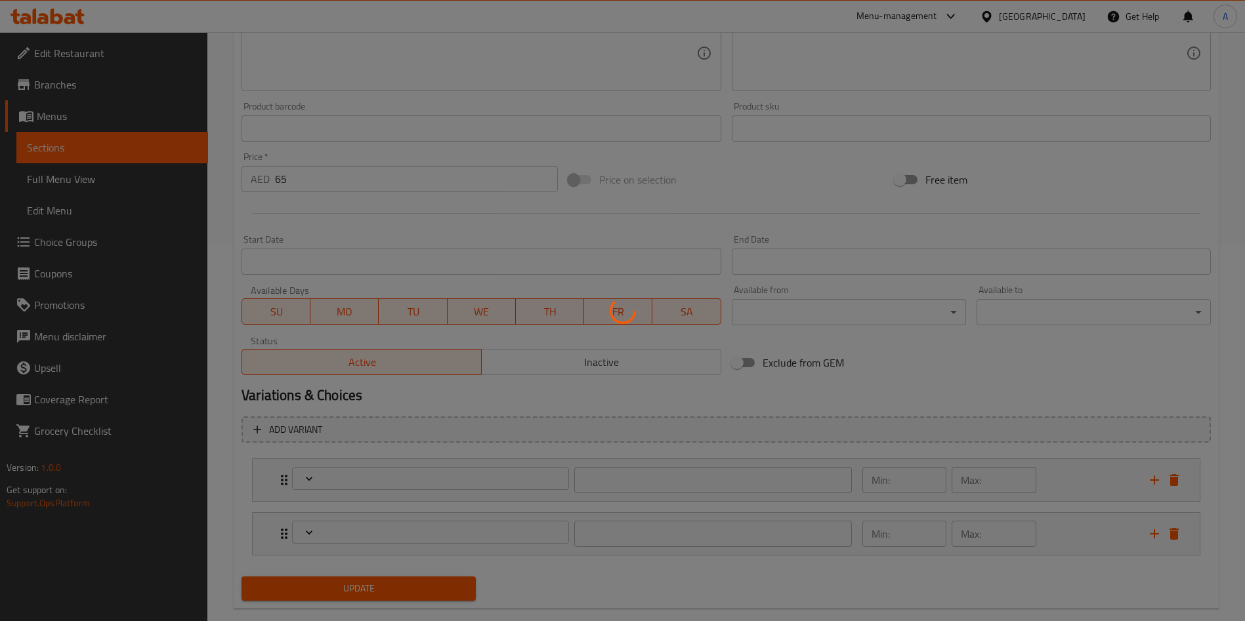
scroll to position [400, 0]
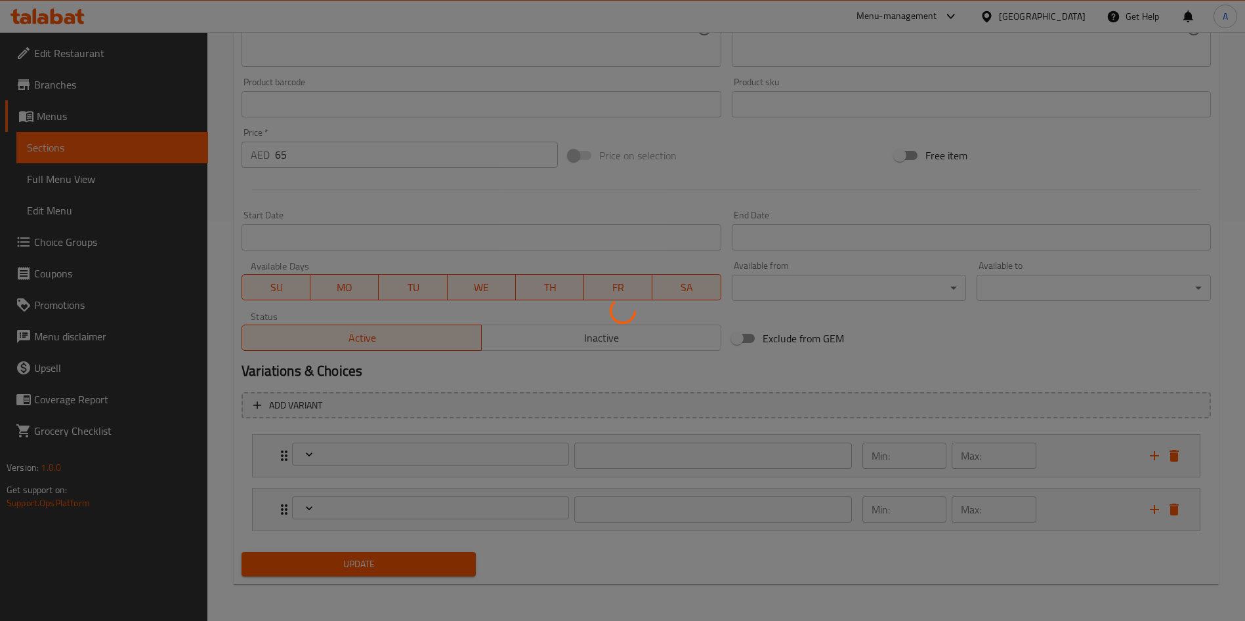
type input "Your Choice of First 3 Doughnuts - Talabat Offer"
type input "3"
type input "Your Choice of Second 3 Doughnuts - Talabat Offer"
type input "3"
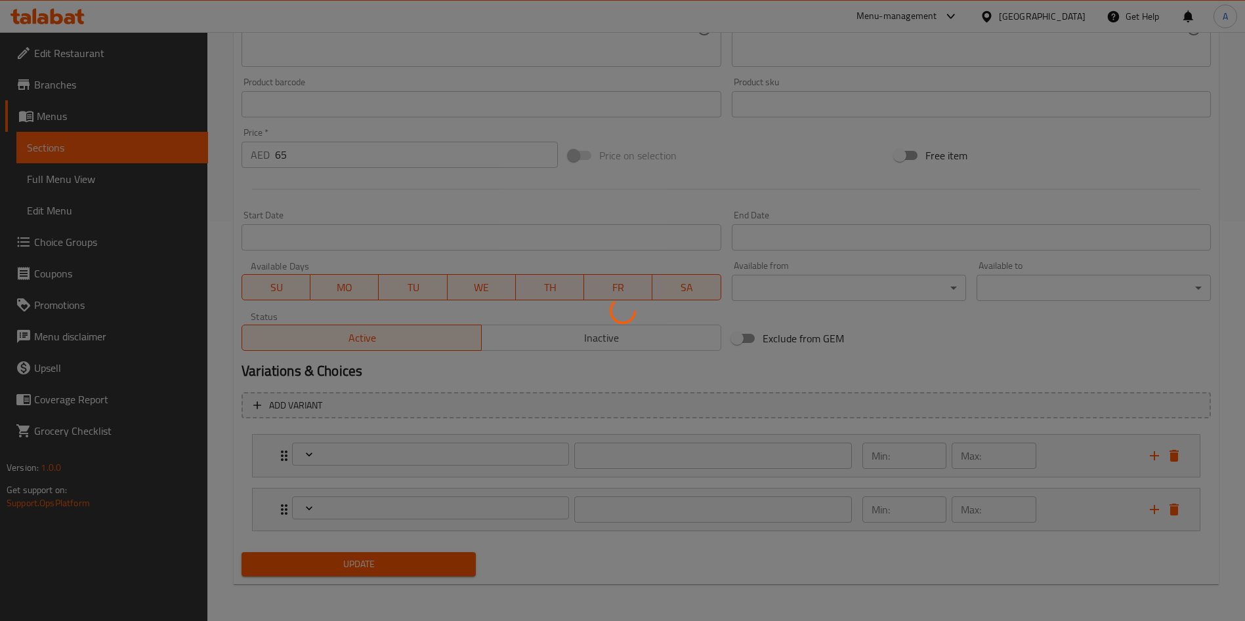
type input "3"
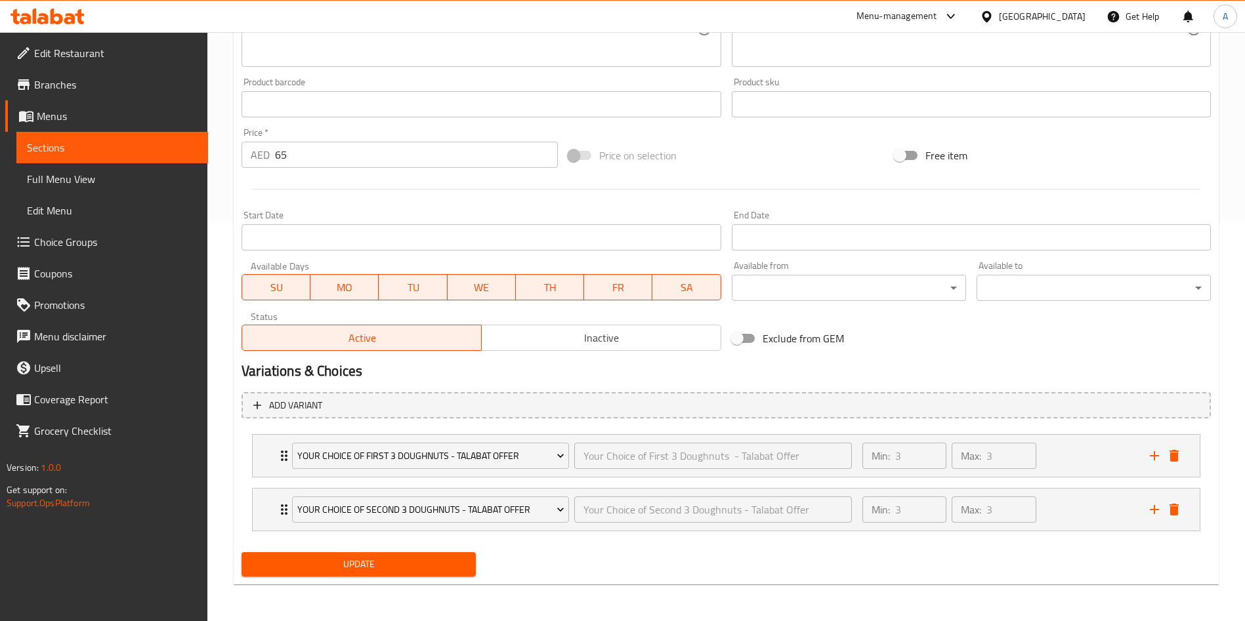
click at [367, 245] on input "Start Date" at bounding box center [481, 237] width 479 height 26
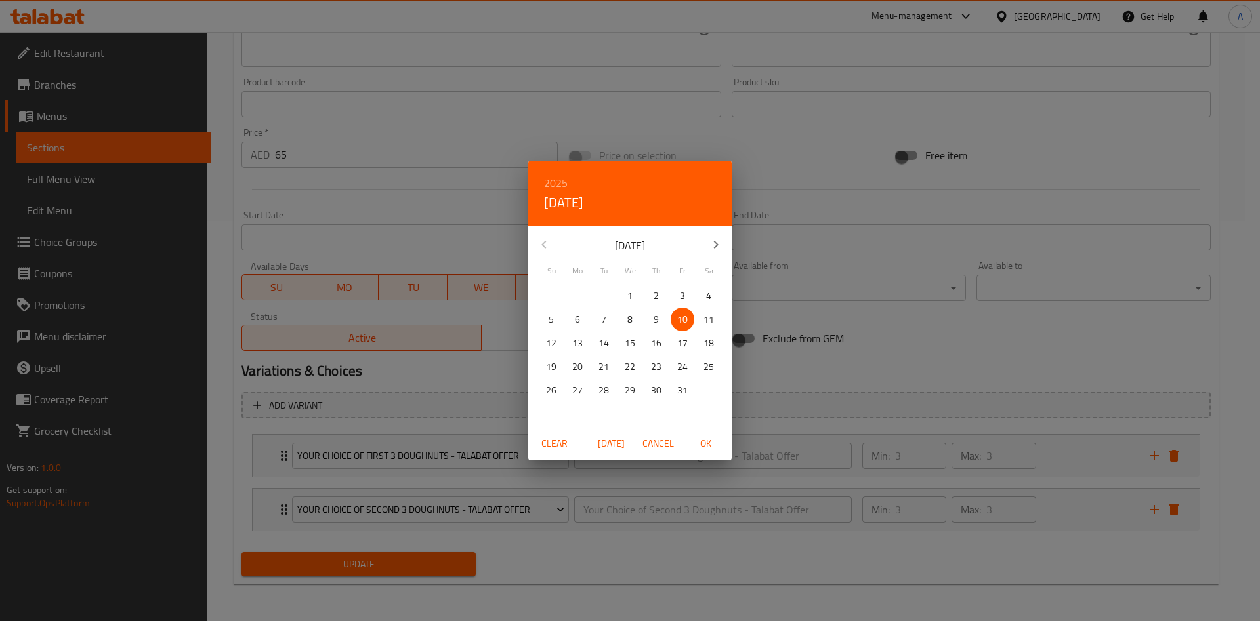
click at [707, 448] on span "OK" at bounding box center [706, 444] width 32 height 16
type input "[DATE]"
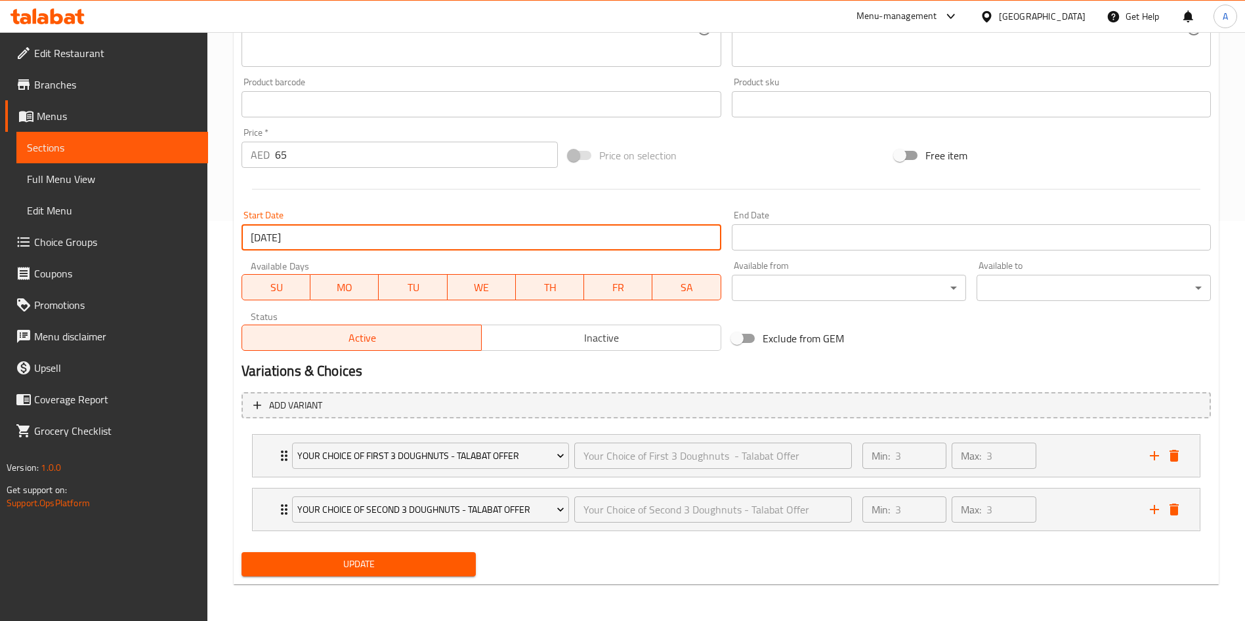
click at [747, 232] on input "Start Date" at bounding box center [971, 237] width 479 height 26
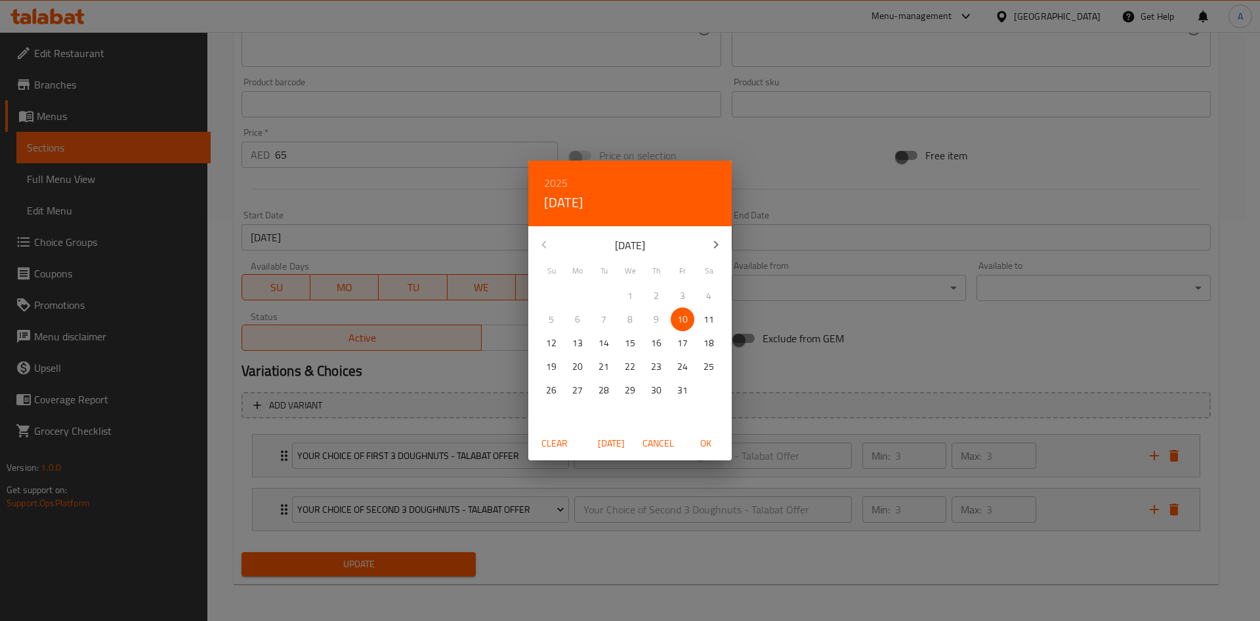
click at [544, 339] on span "12" at bounding box center [551, 343] width 24 height 16
click at [707, 443] on span "OK" at bounding box center [706, 444] width 32 height 16
type input "[DATE]"
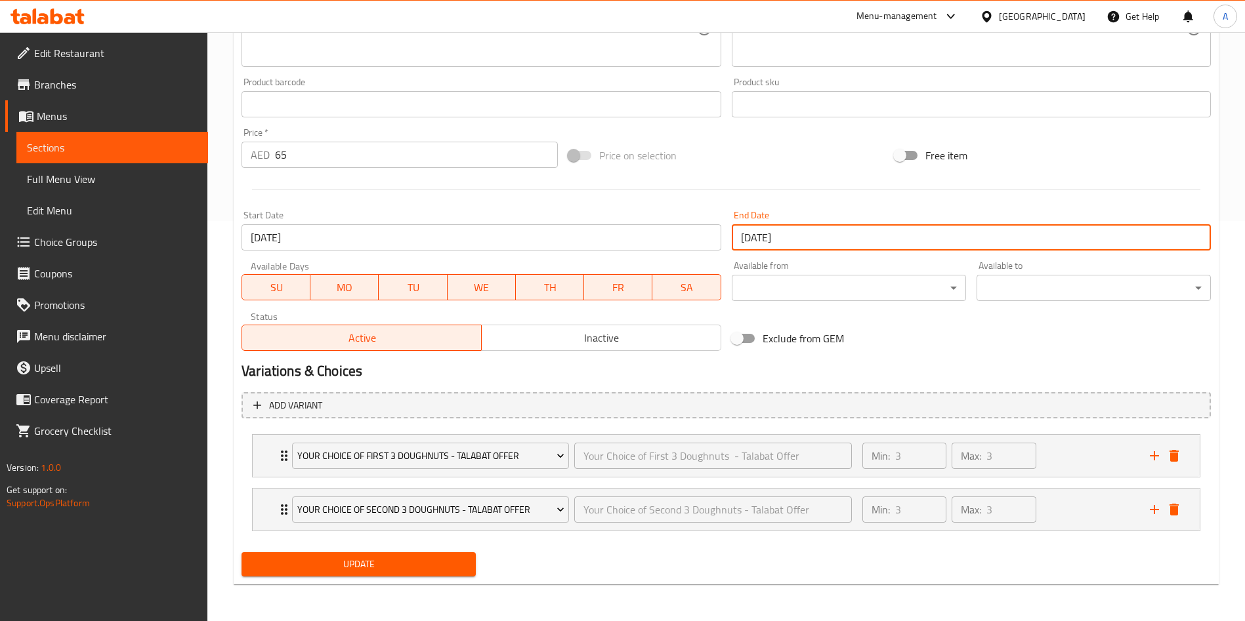
click at [417, 574] on button "Update" at bounding box center [359, 565] width 234 height 24
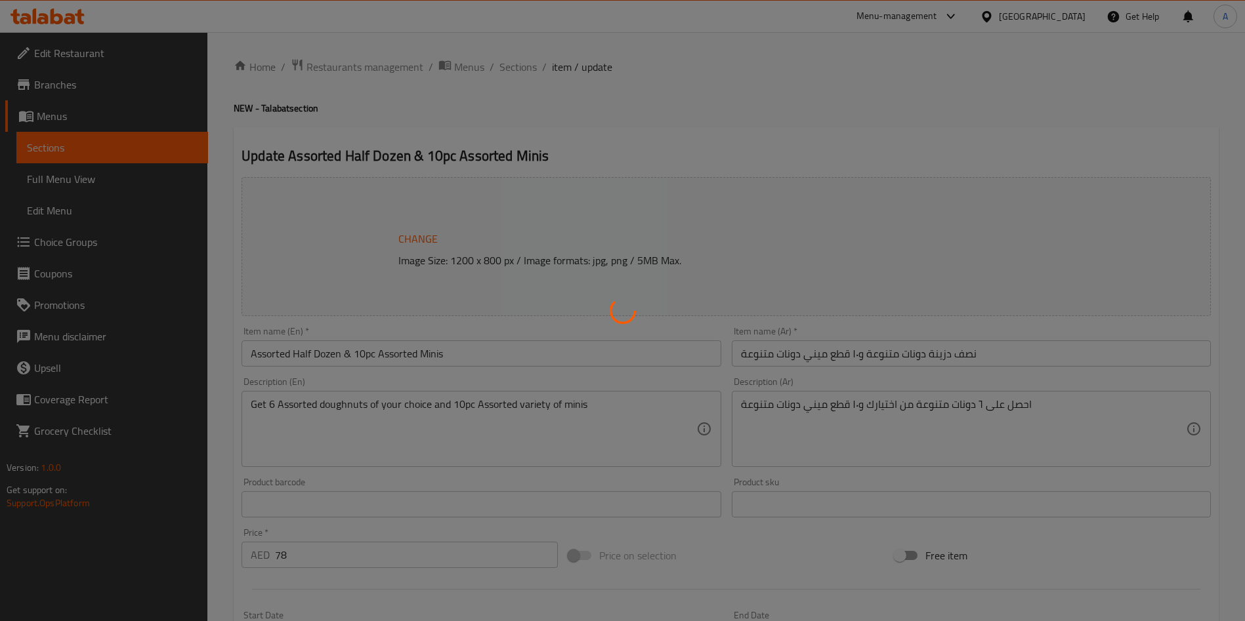
type input "Your Choice of First 3 Doughnuts - Talabat Offer"
type input "3"
type input "Your Choice of Second 3 Doughnuts - Talabat Offer"
type input "3"
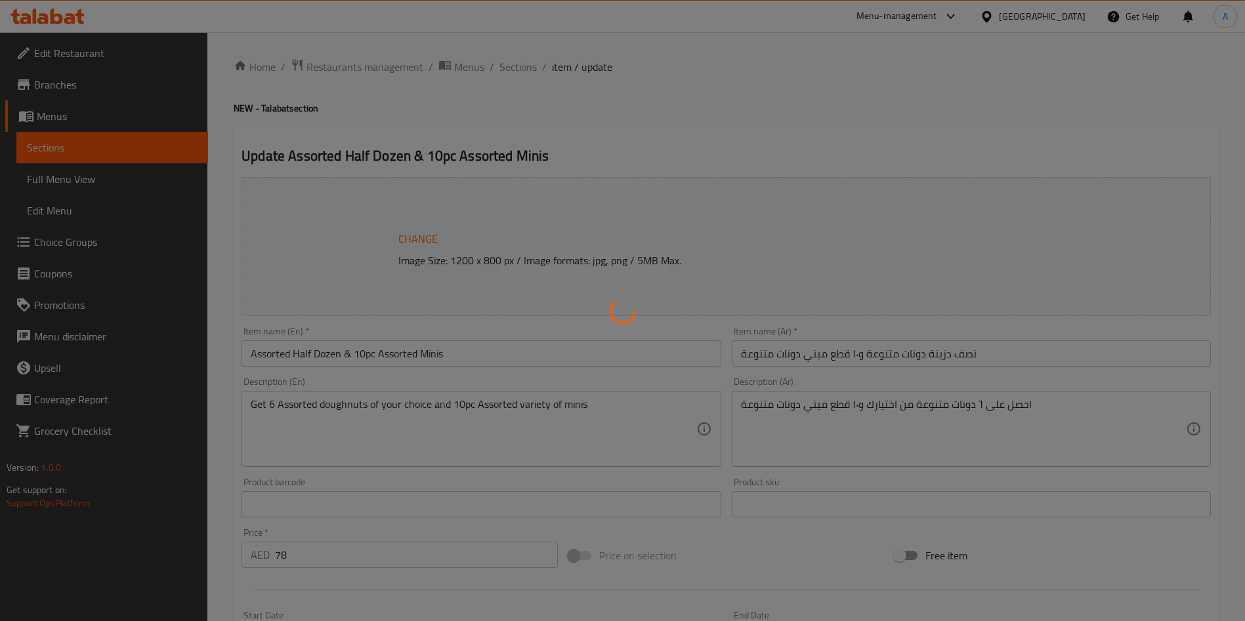
type input "3"
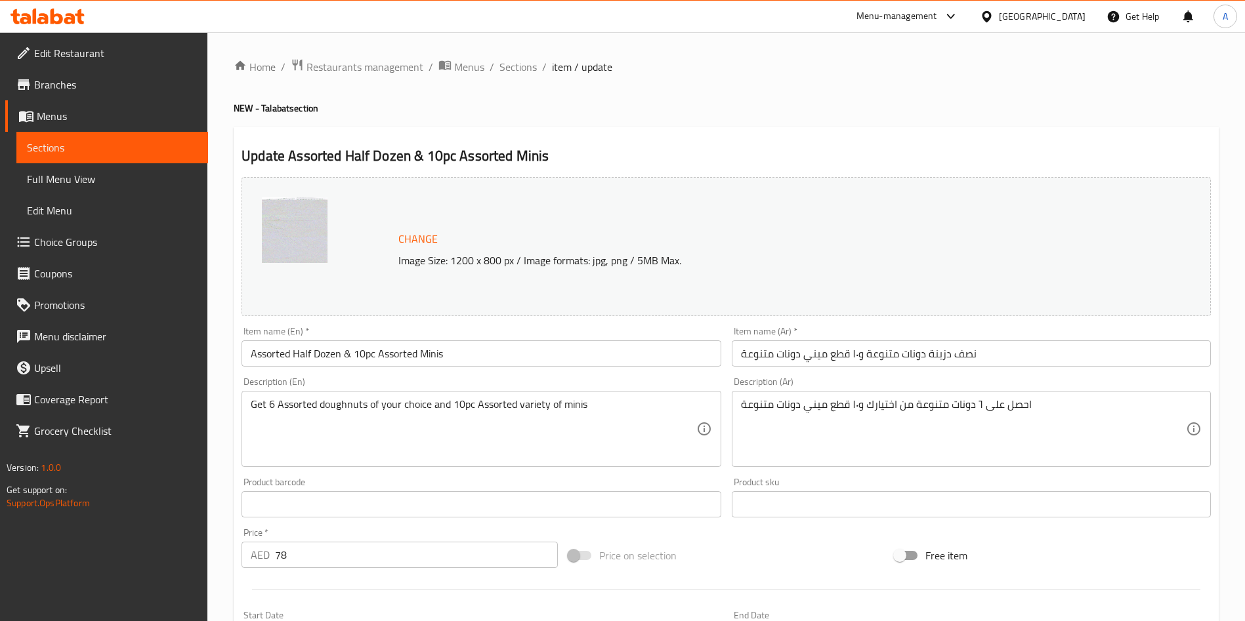
click at [366, 498] on input "text" at bounding box center [481, 505] width 479 height 26
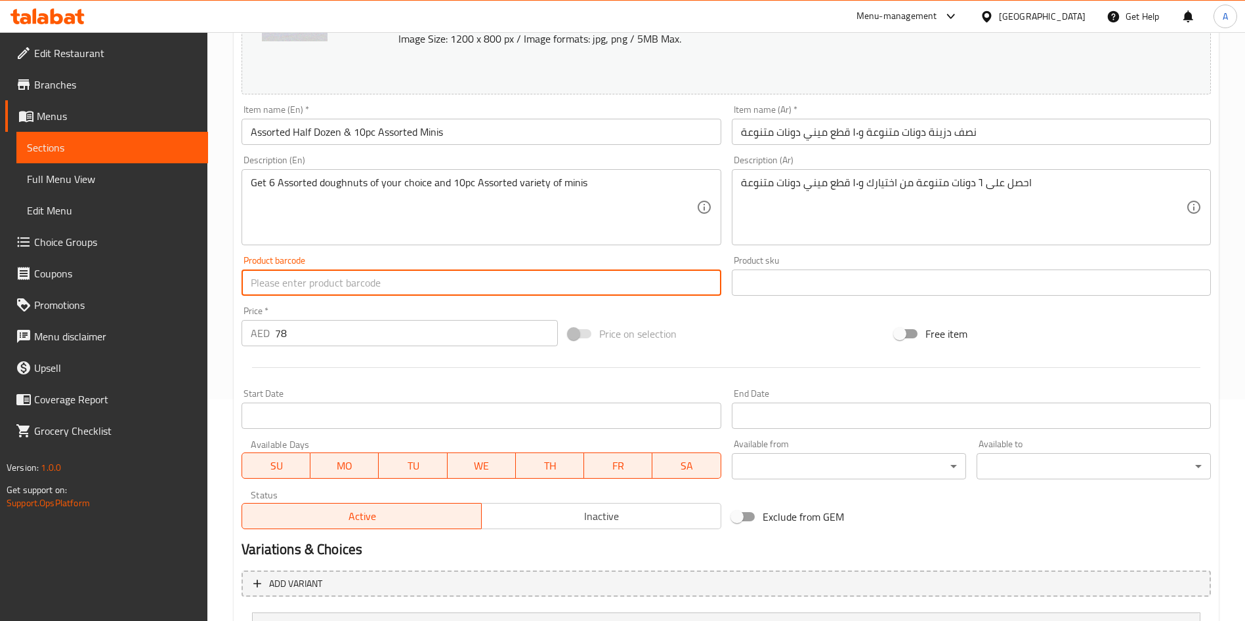
scroll to position [222, 0]
click at [361, 418] on input "Start Date" at bounding box center [481, 415] width 479 height 26
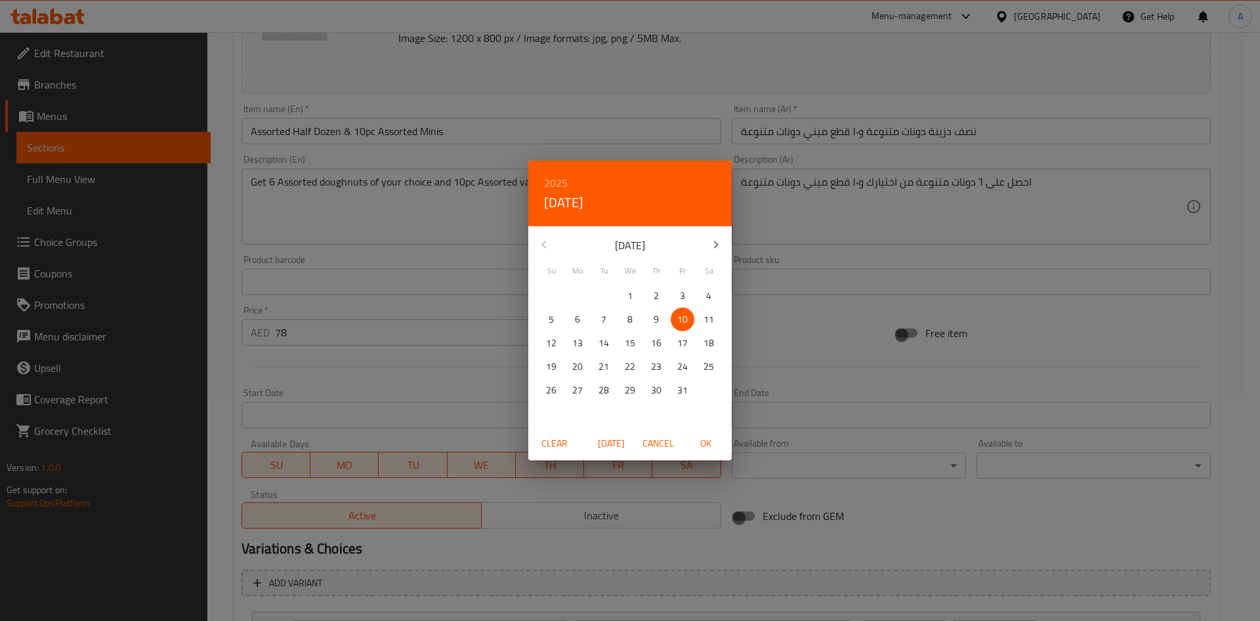
click at [708, 449] on span "OK" at bounding box center [706, 444] width 32 height 16
type input "[DATE]"
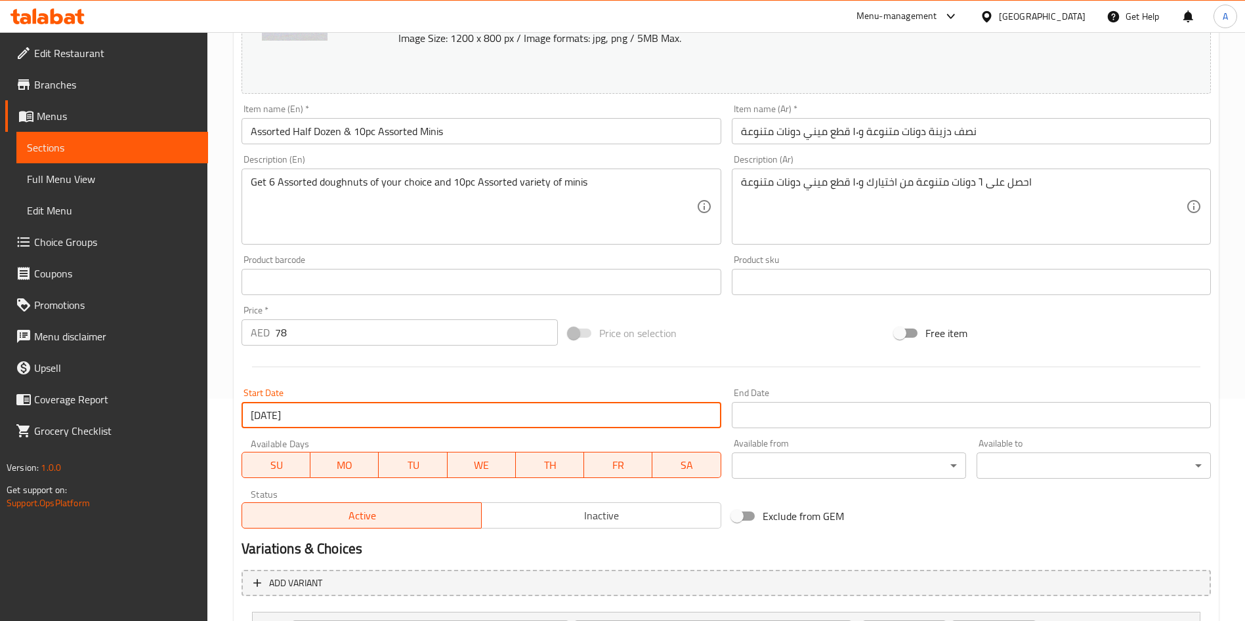
click at [769, 415] on input "Start Date" at bounding box center [971, 415] width 479 height 26
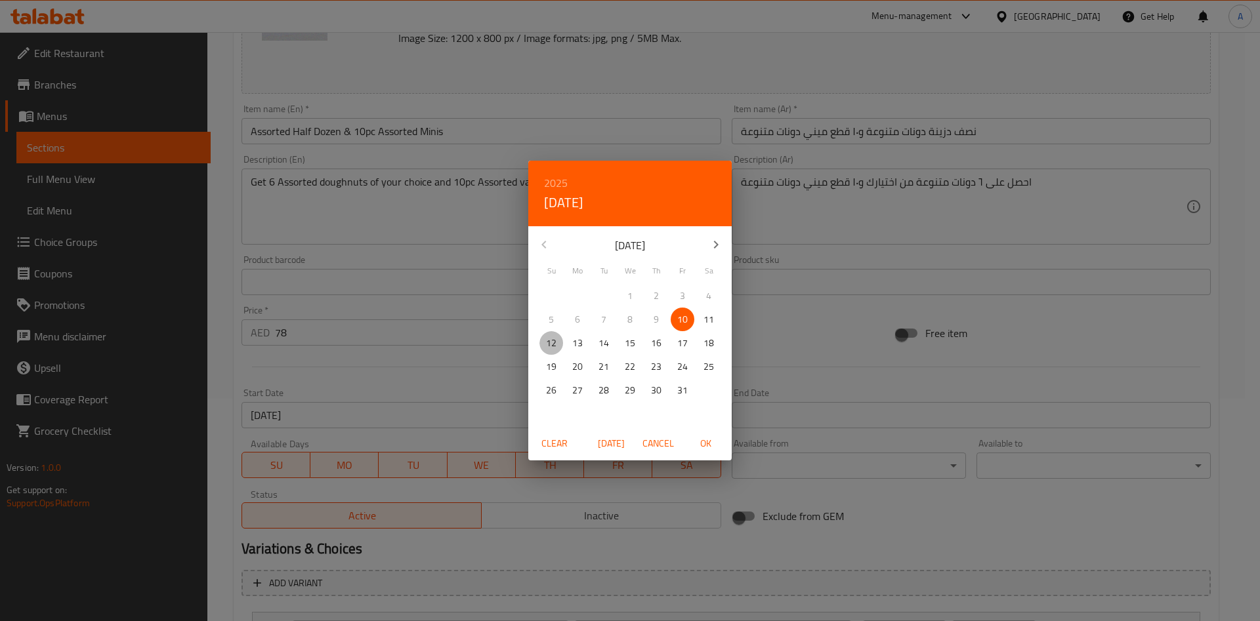
click at [547, 345] on p "12" at bounding box center [551, 343] width 11 height 16
click at [708, 440] on span "OK" at bounding box center [706, 444] width 32 height 16
type input "[DATE]"
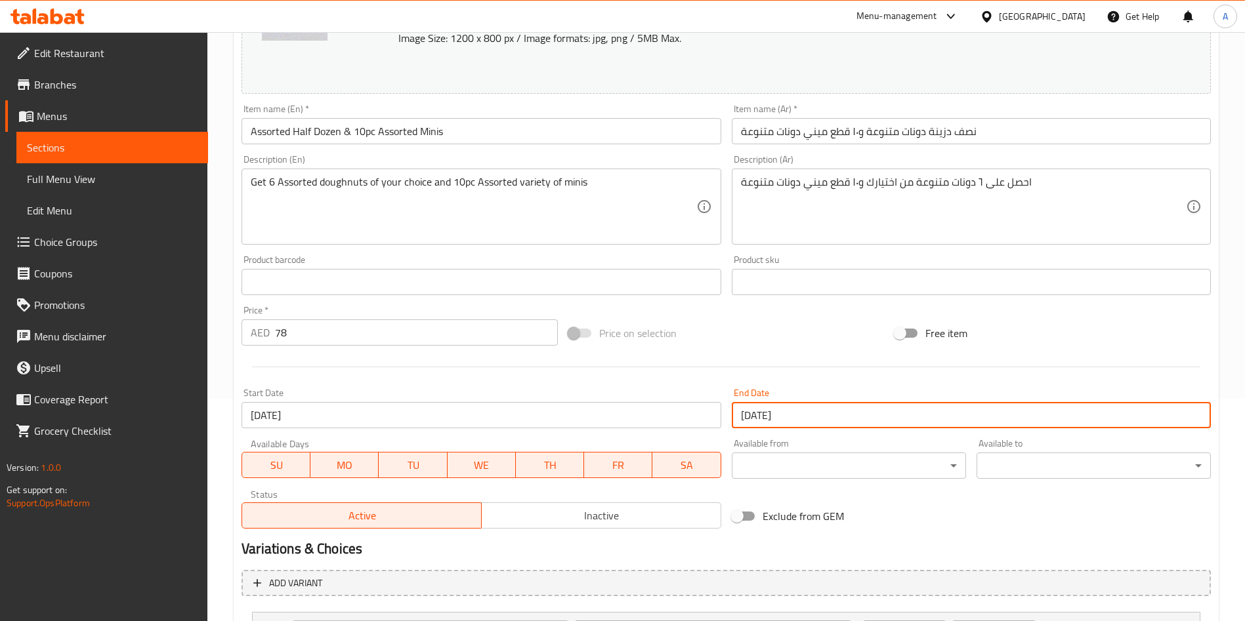
scroll to position [400, 0]
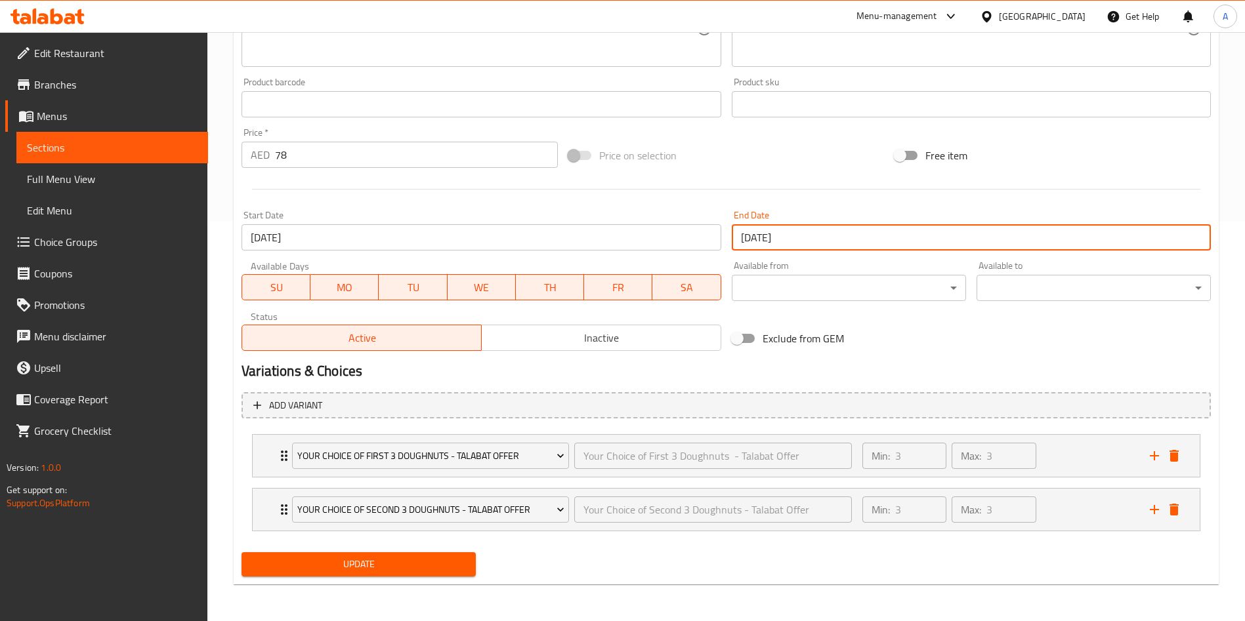
click at [346, 570] on span "Update" at bounding box center [358, 565] width 213 height 16
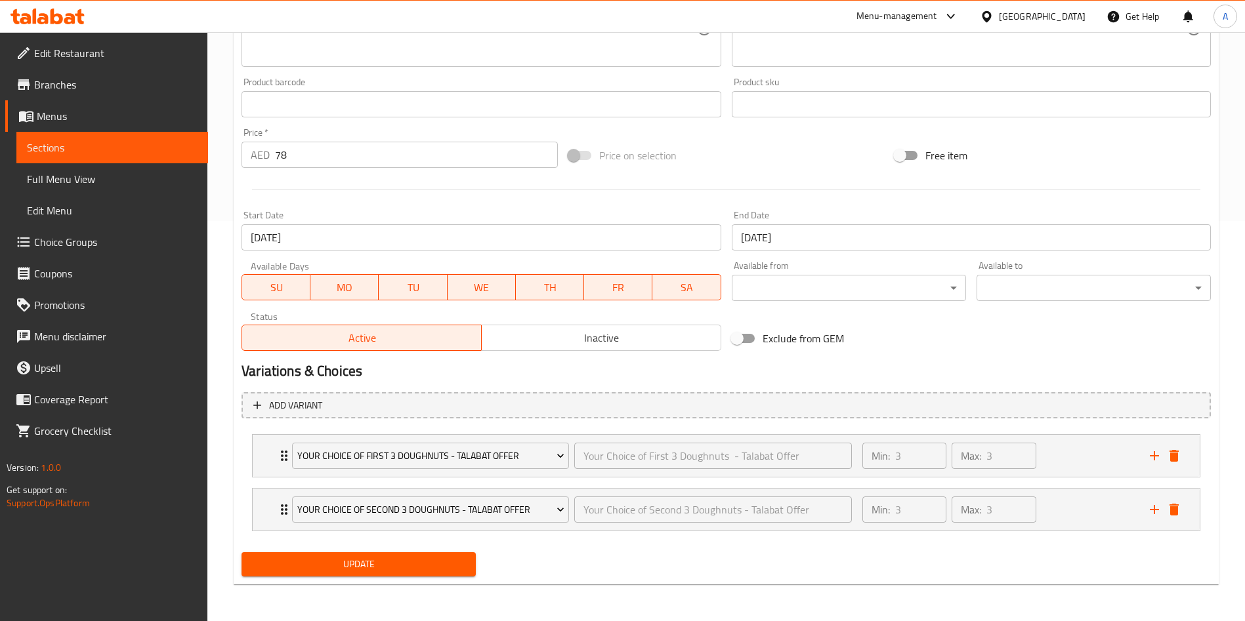
click at [379, 572] on span "Update" at bounding box center [358, 565] width 213 height 16
